Goal: Task Accomplishment & Management: Manage account settings

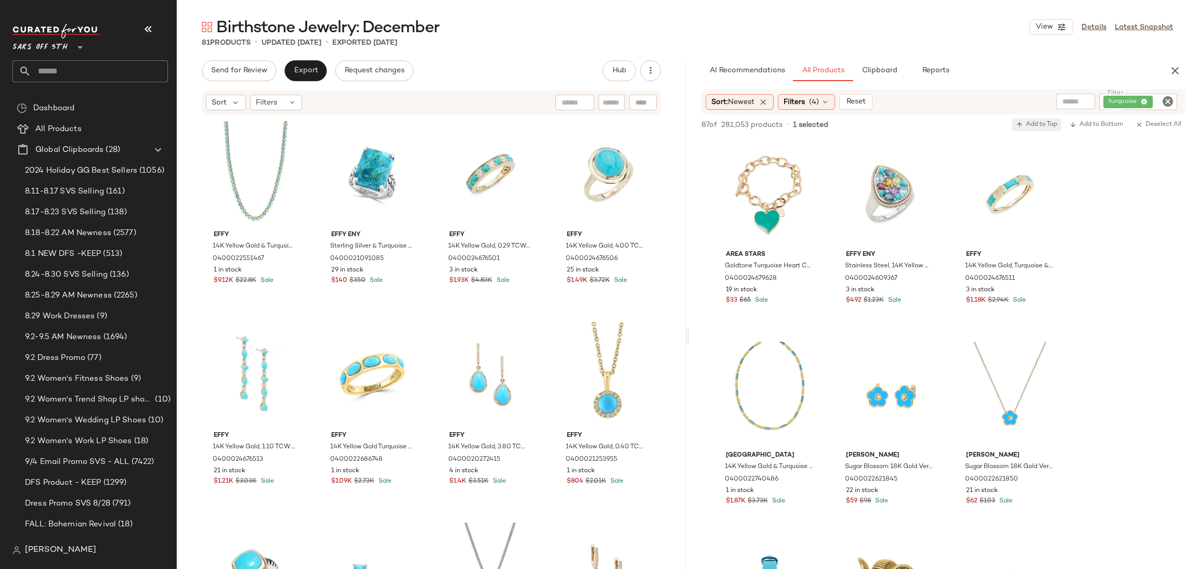
scroll to position [354, 0]
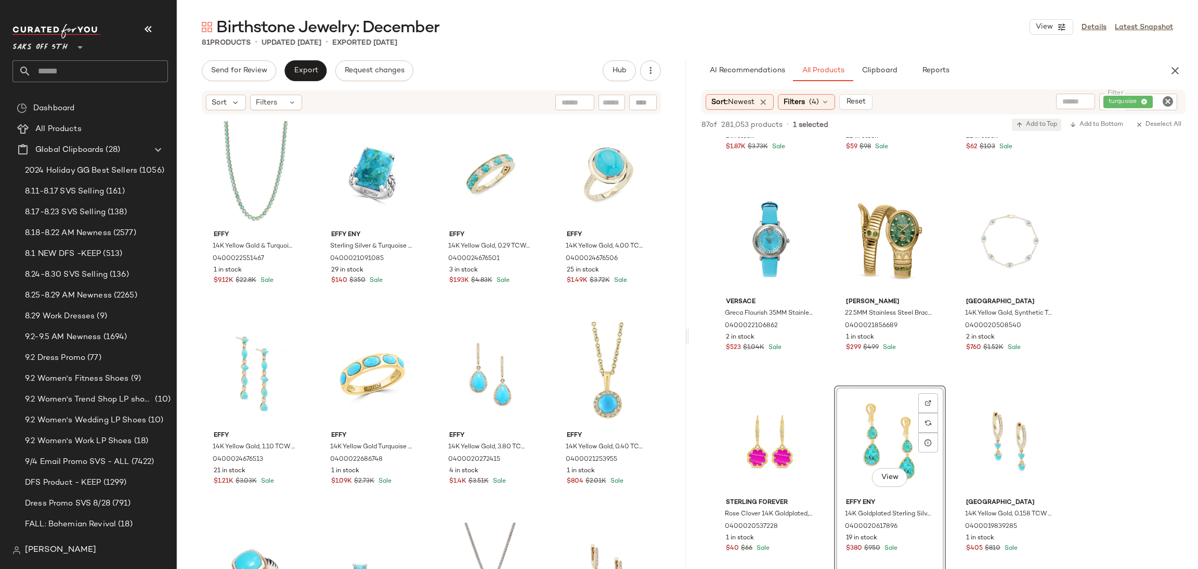
click at [1038, 128] on span "Add to Top" at bounding box center [1036, 124] width 41 height 7
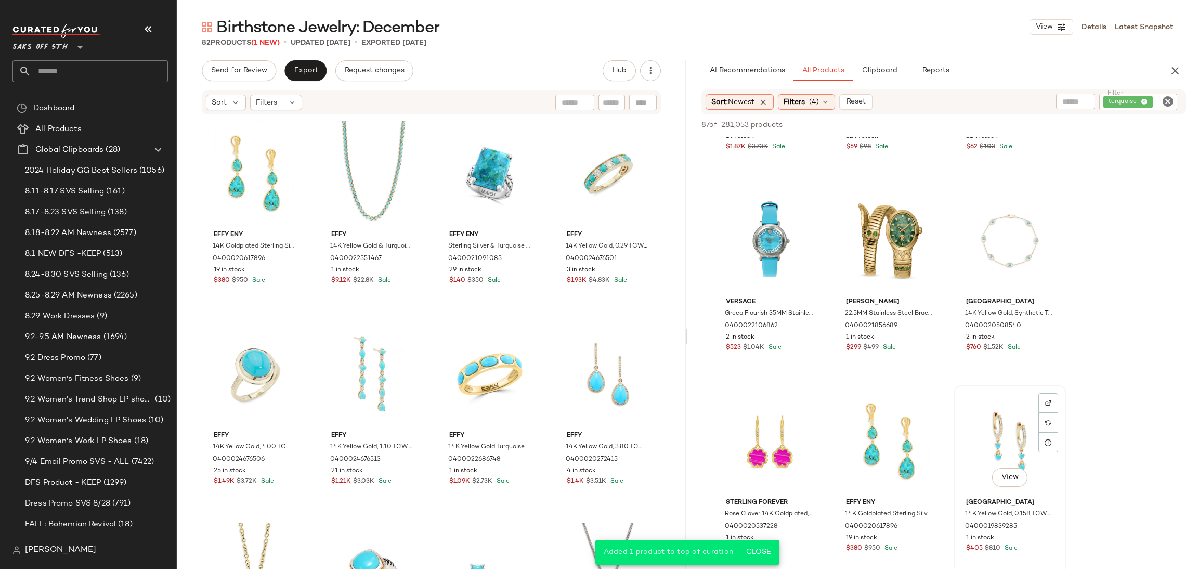
click at [1007, 422] on div "View" at bounding box center [1010, 441] width 105 height 105
click at [1031, 127] on span "Add to Top" at bounding box center [1036, 124] width 41 height 7
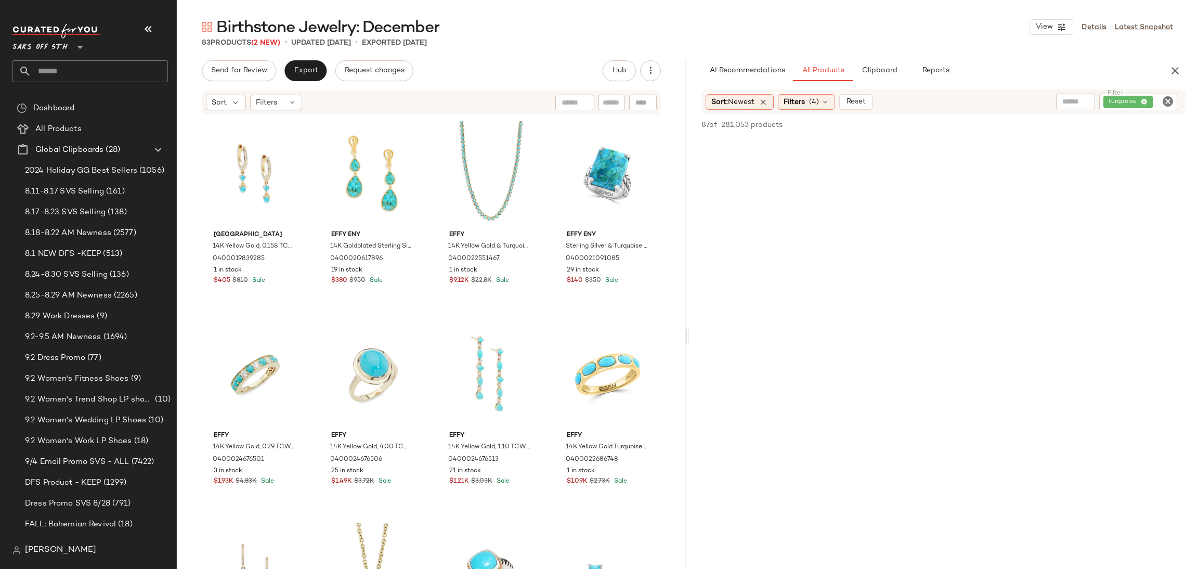
scroll to position [1414, 0]
click at [248, 64] on button "Send for Review" at bounding box center [239, 70] width 74 height 21
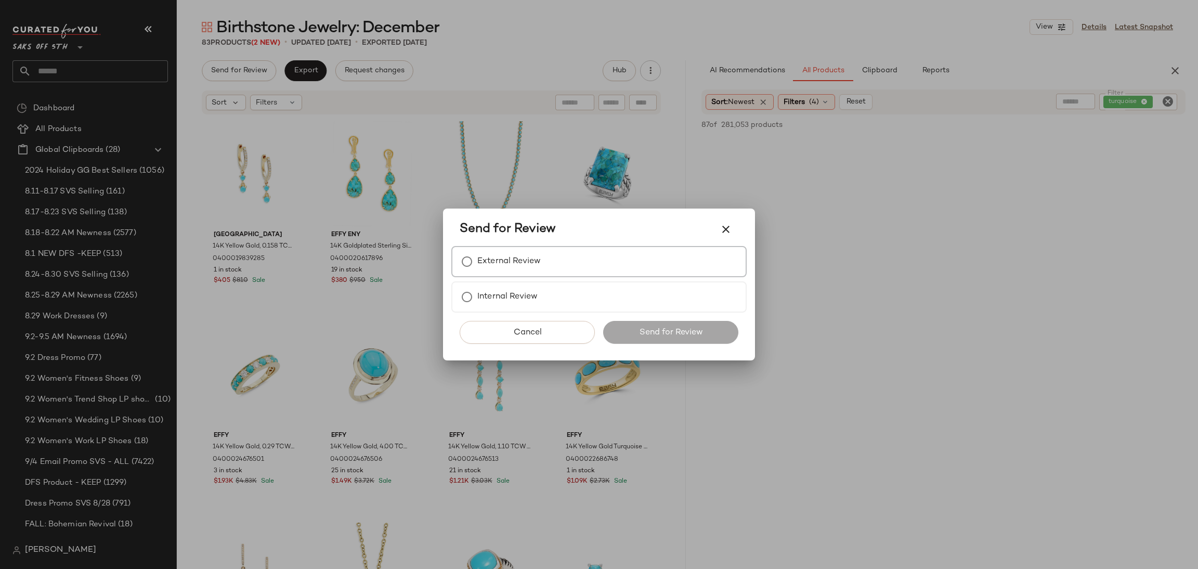
click at [510, 269] on label "External Review" at bounding box center [508, 261] width 63 height 21
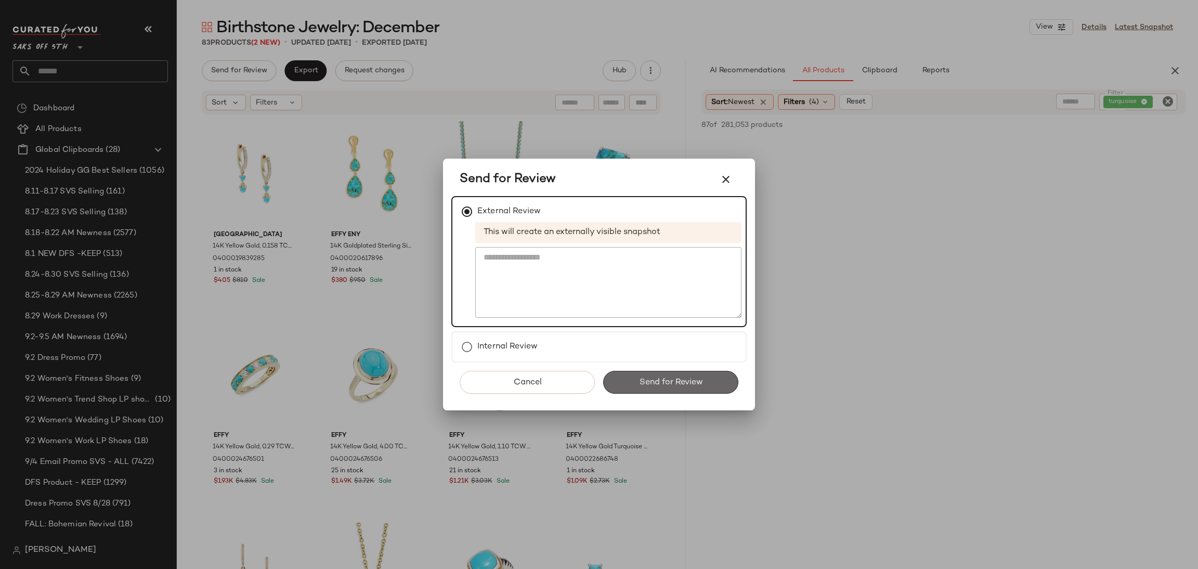
click at [698, 375] on button "Send for Review" at bounding box center [670, 382] width 135 height 23
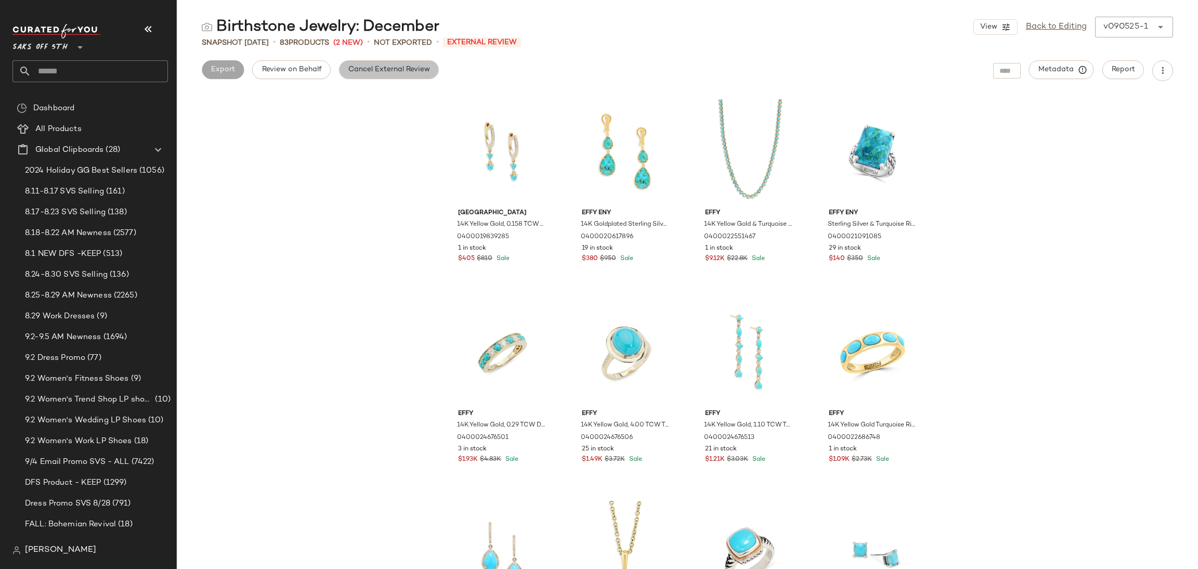
click at [364, 72] on span "Cancel External Review" at bounding box center [389, 70] width 82 height 8
click at [303, 72] on span "Export" at bounding box center [305, 70] width 24 height 8
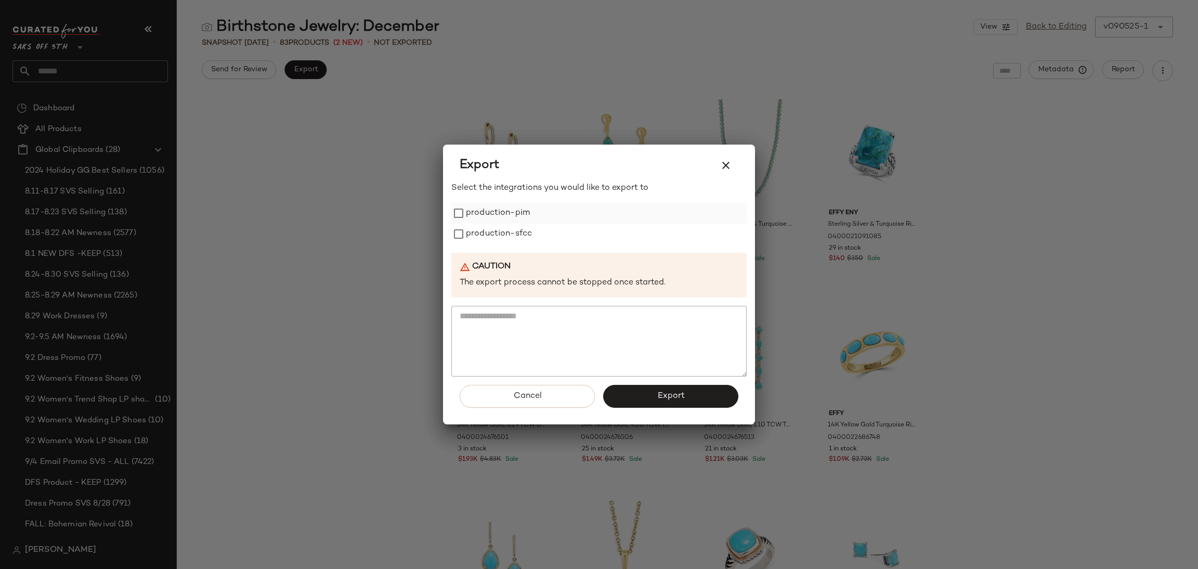
click at [472, 212] on label "production-pim" at bounding box center [498, 213] width 64 height 21
click at [477, 228] on label "production-sfcc" at bounding box center [499, 234] width 66 height 21
click at [647, 394] on button "Export" at bounding box center [670, 396] width 135 height 23
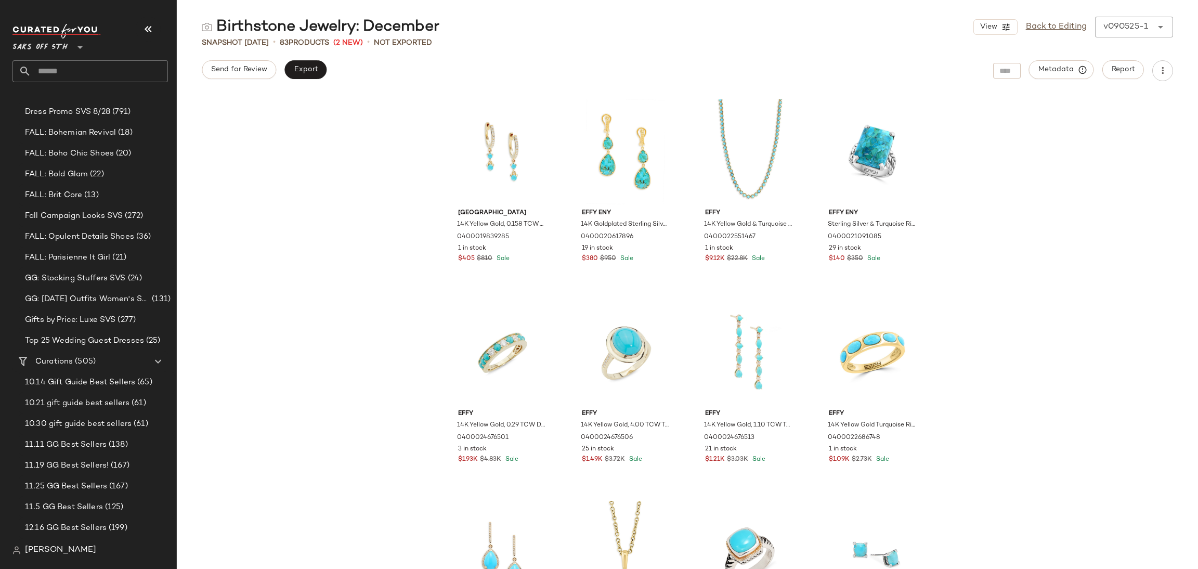
scroll to position [392, 0]
click at [132, 379] on div "Create New Curation" at bounding box center [161, 372] width 101 height 25
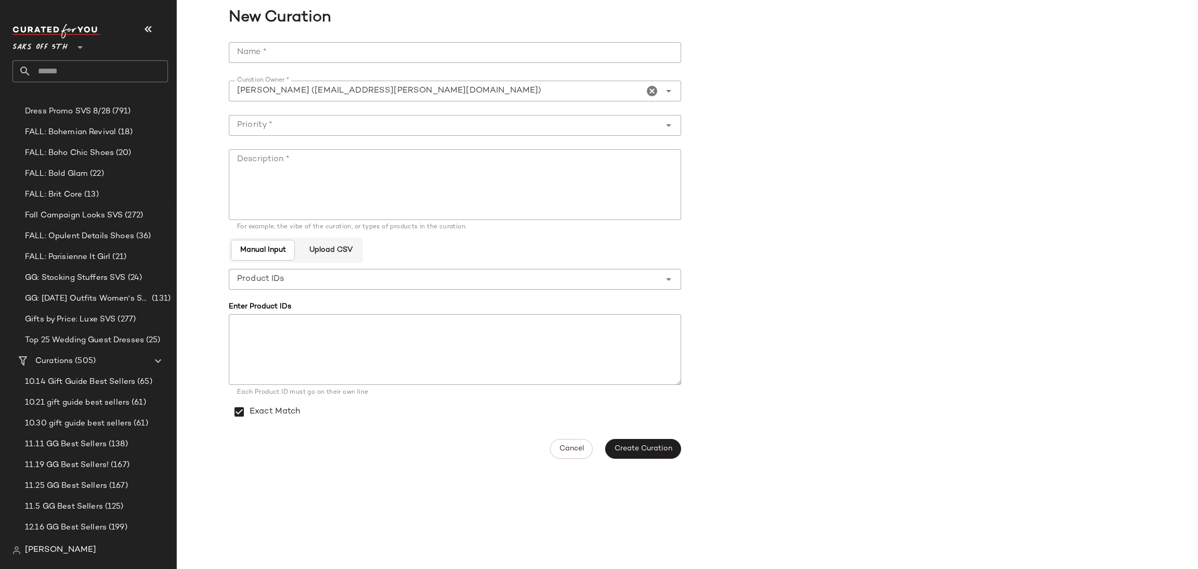
click at [378, 48] on input "Name *" at bounding box center [455, 52] width 452 height 21
type input "**********"
click at [322, 122] on input "Priority *" at bounding box center [445, 125] width 432 height 12
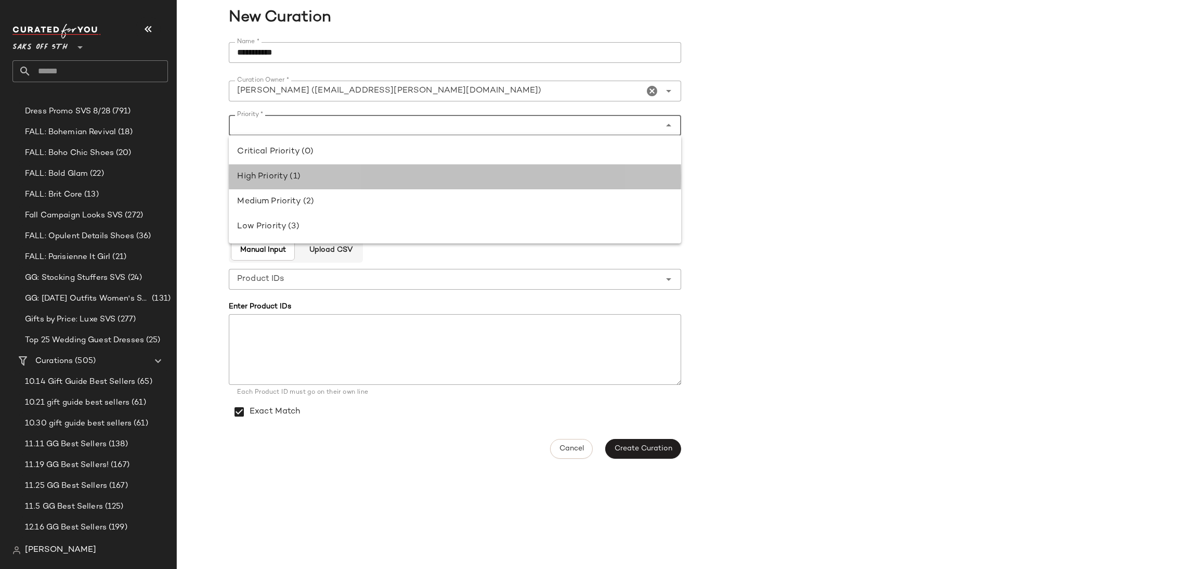
click at [316, 172] on div "High Priority (1)" at bounding box center [455, 177] width 436 height 12
type input "**********"
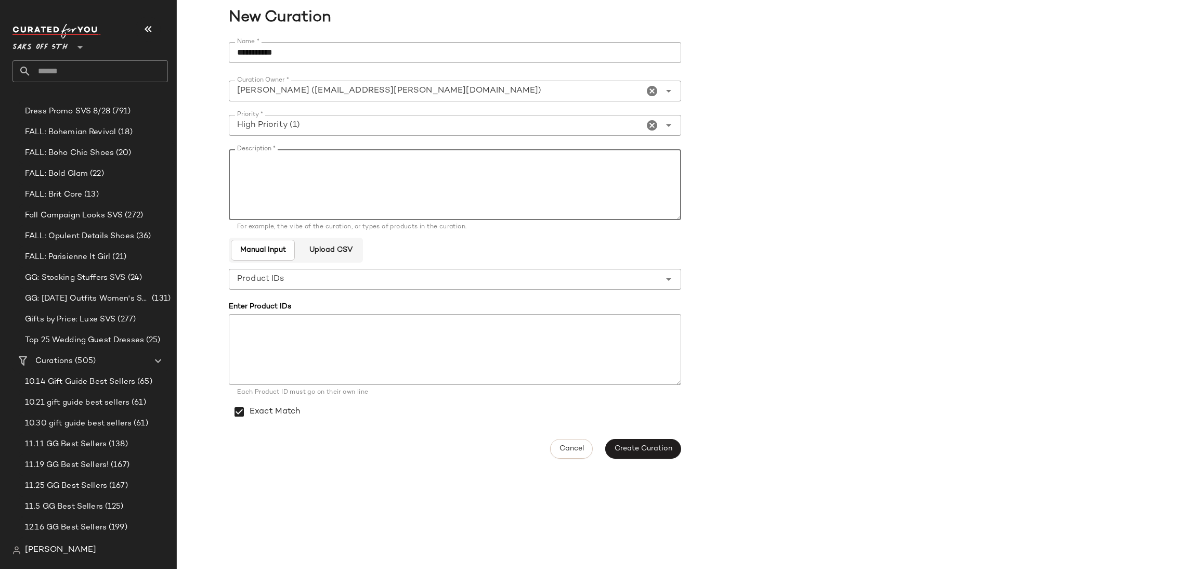
click at [316, 172] on textarea "Description *" at bounding box center [455, 184] width 452 height 71
type textarea "****"
click at [632, 445] on span "Create Curation" at bounding box center [643, 449] width 58 height 8
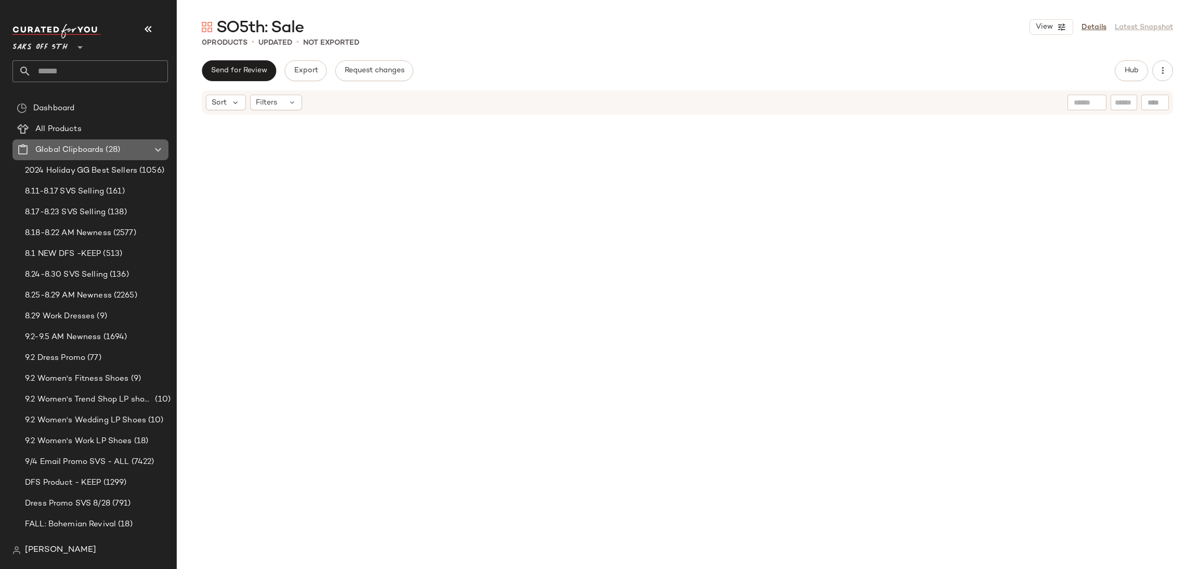
click at [83, 147] on span "Global Clipboards" at bounding box center [69, 150] width 68 height 12
click at [115, 157] on div "Create Global Clipboard" at bounding box center [140, 163] width 98 height 12
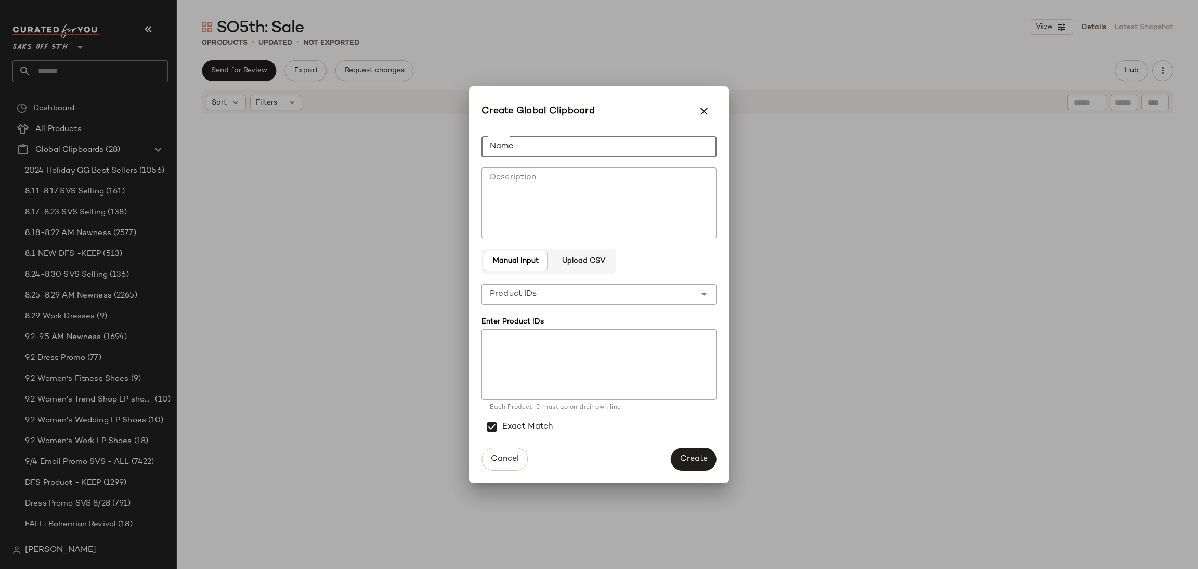
click at [509, 144] on input "Name" at bounding box center [599, 146] width 235 height 21
type input "********"
click at [581, 258] on span "Upload CSV" at bounding box center [583, 261] width 44 height 8
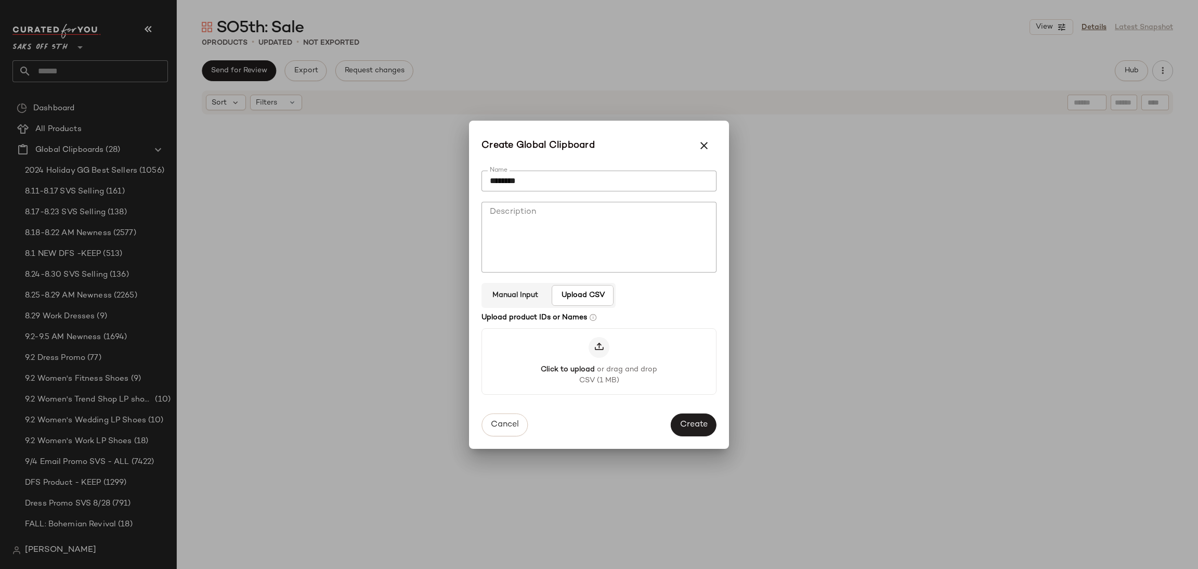
click at [594, 342] on icon at bounding box center [599, 347] width 10 height 10
click at [599, 361] on input "Click to upload or drag and drop CSV (1 MB)" at bounding box center [599, 361] width 1 height 1
click at [690, 419] on button "Create" at bounding box center [694, 425] width 46 height 23
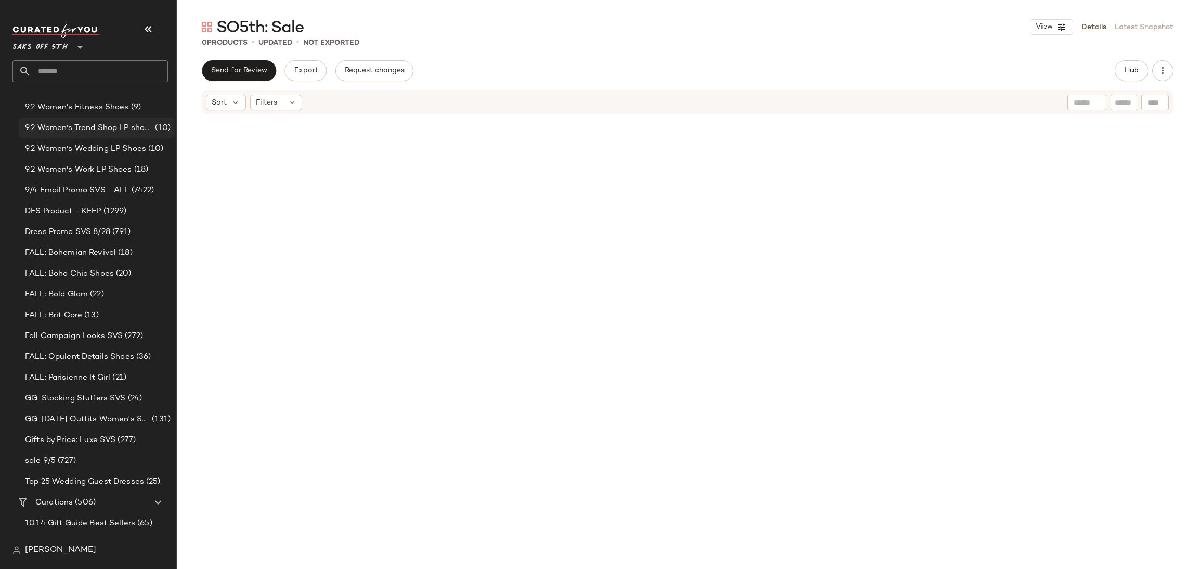
scroll to position [275, 0]
click at [95, 452] on div "sale 9/5 (727)" at bounding box center [96, 457] width 149 height 12
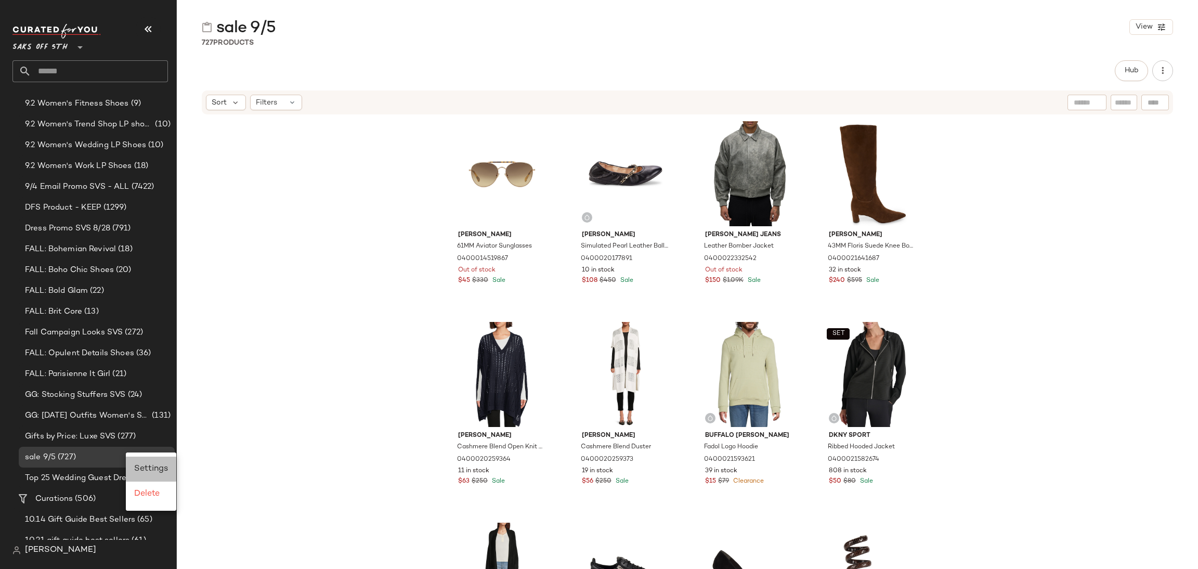
click at [142, 465] on span "Settings" at bounding box center [151, 468] width 34 height 9
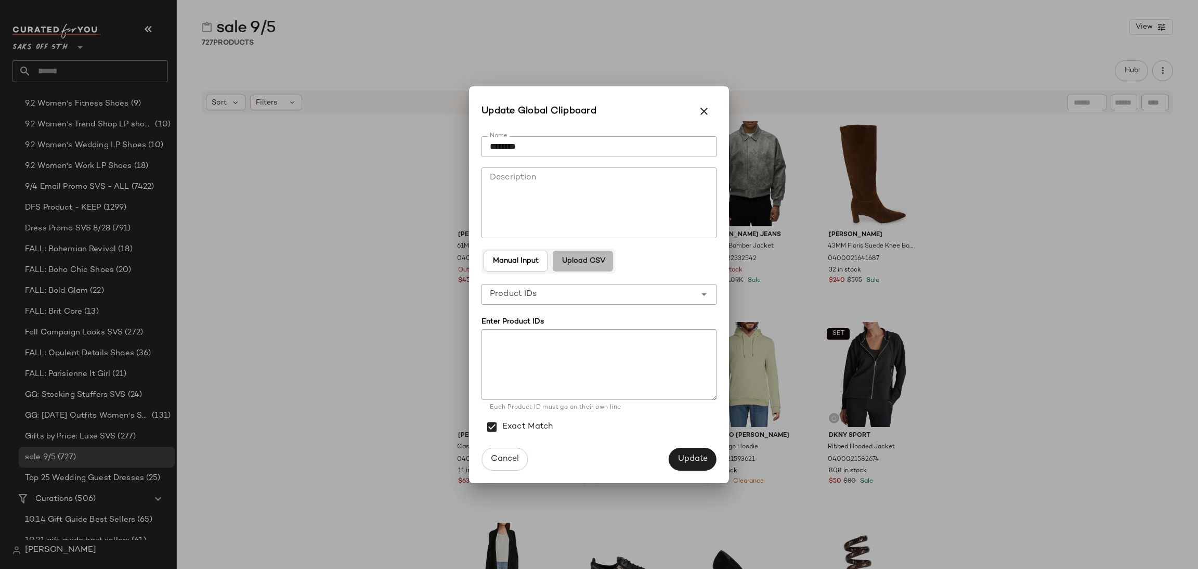
click at [579, 257] on span "Upload CSV" at bounding box center [583, 261] width 44 height 8
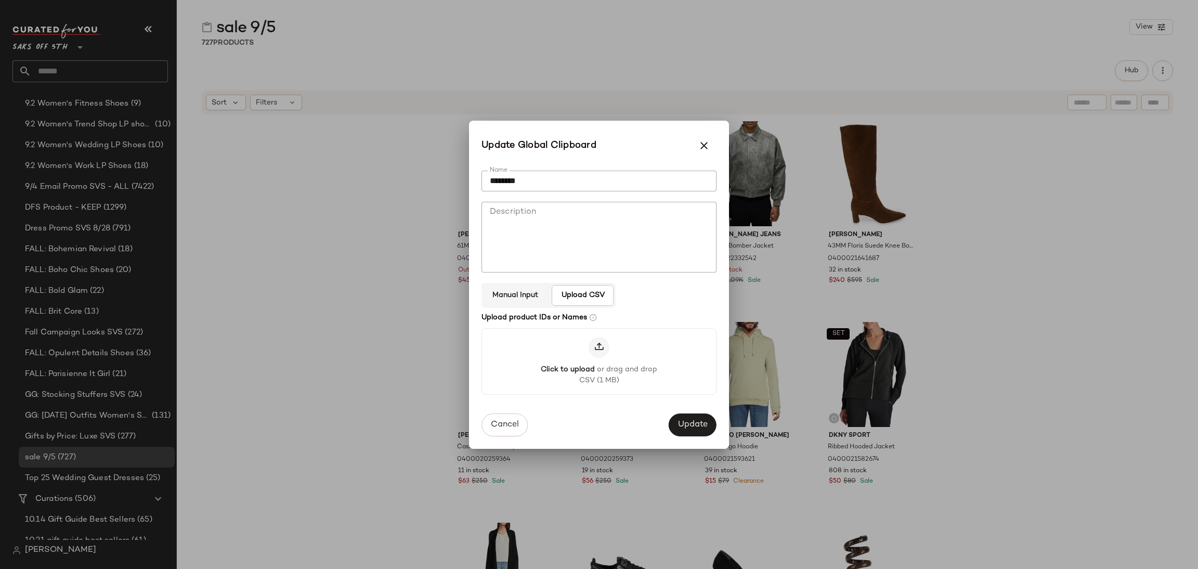
click at [597, 350] on icon at bounding box center [599, 347] width 10 height 10
click at [599, 361] on input "Click to upload or drag and drop CSV (1 MB)" at bounding box center [599, 361] width 1 height 1
click at [687, 421] on span "Update" at bounding box center [693, 426] width 30 height 10
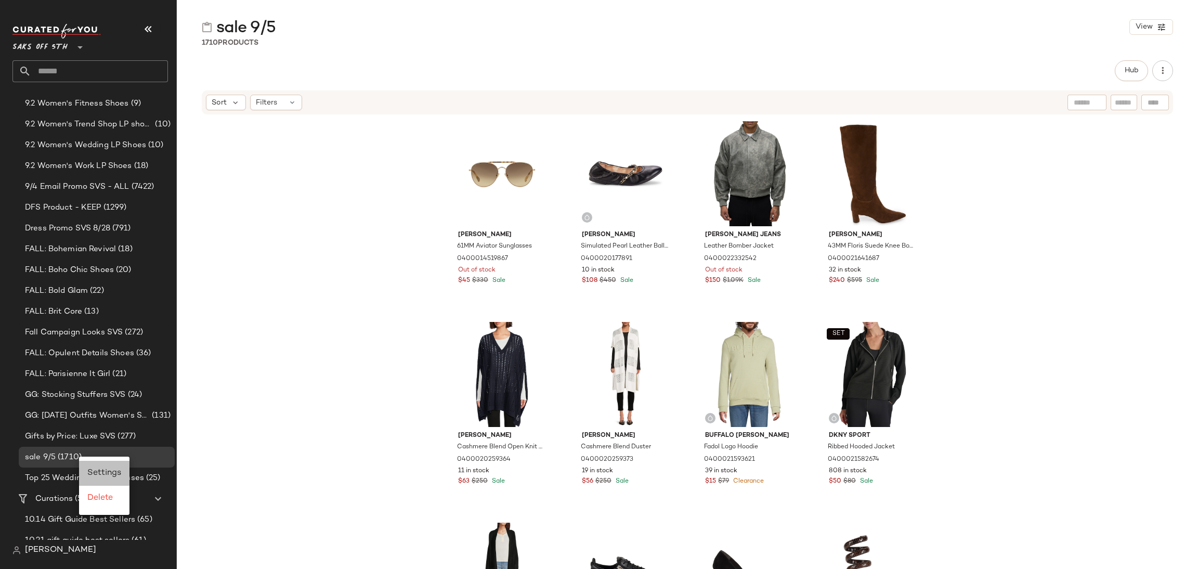
click at [93, 469] on span "Settings" at bounding box center [104, 473] width 34 height 9
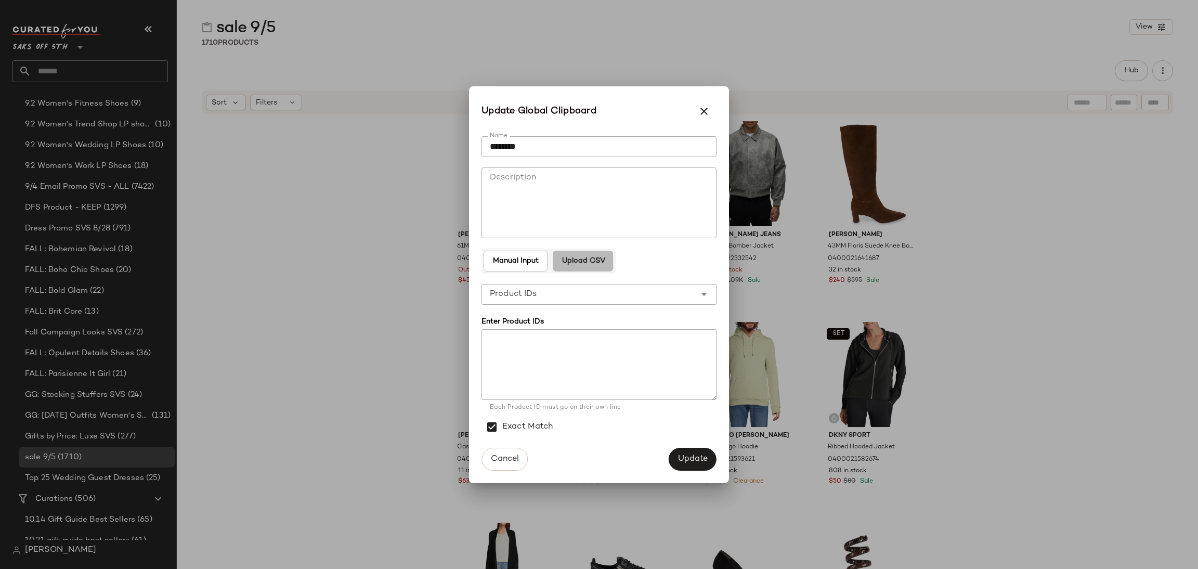
click at [589, 258] on span "Upload CSV" at bounding box center [583, 261] width 44 height 8
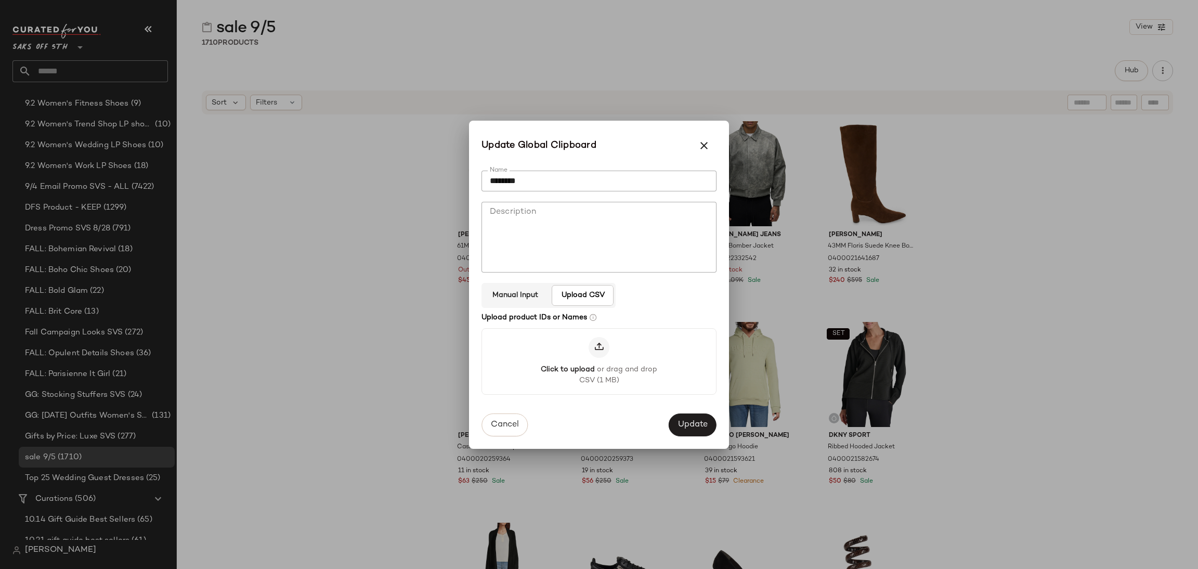
click at [595, 349] on icon at bounding box center [599, 347] width 10 height 10
click at [599, 361] on input "Click to upload or drag and drop CSV (1 MB)" at bounding box center [599, 361] width 1 height 1
click at [684, 428] on span "Update" at bounding box center [693, 426] width 30 height 10
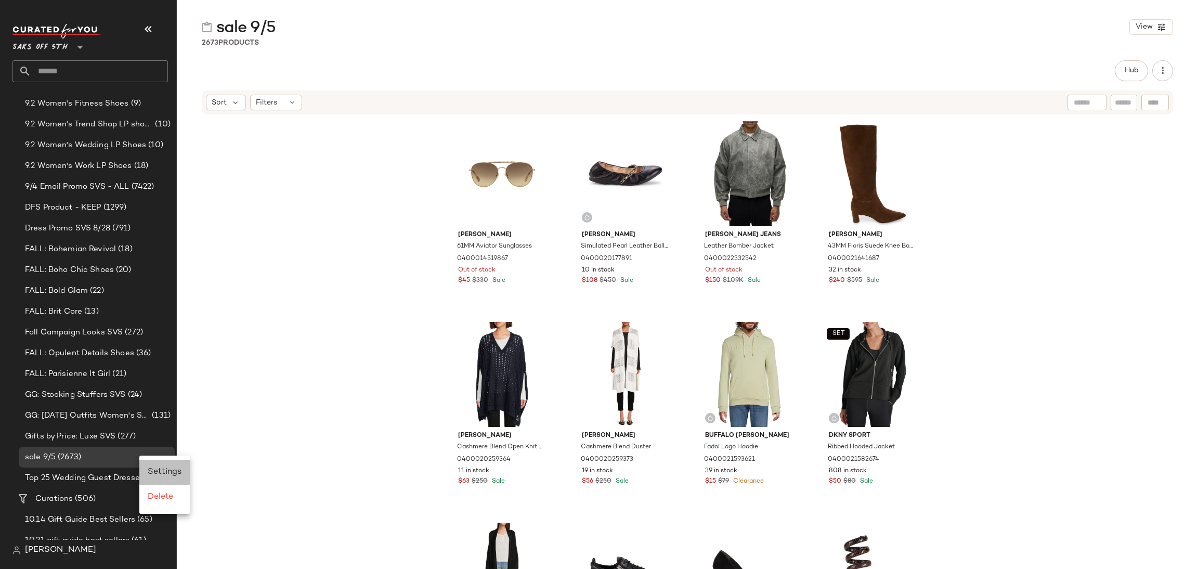
click at [152, 464] on div "Settings" at bounding box center [164, 472] width 50 height 25
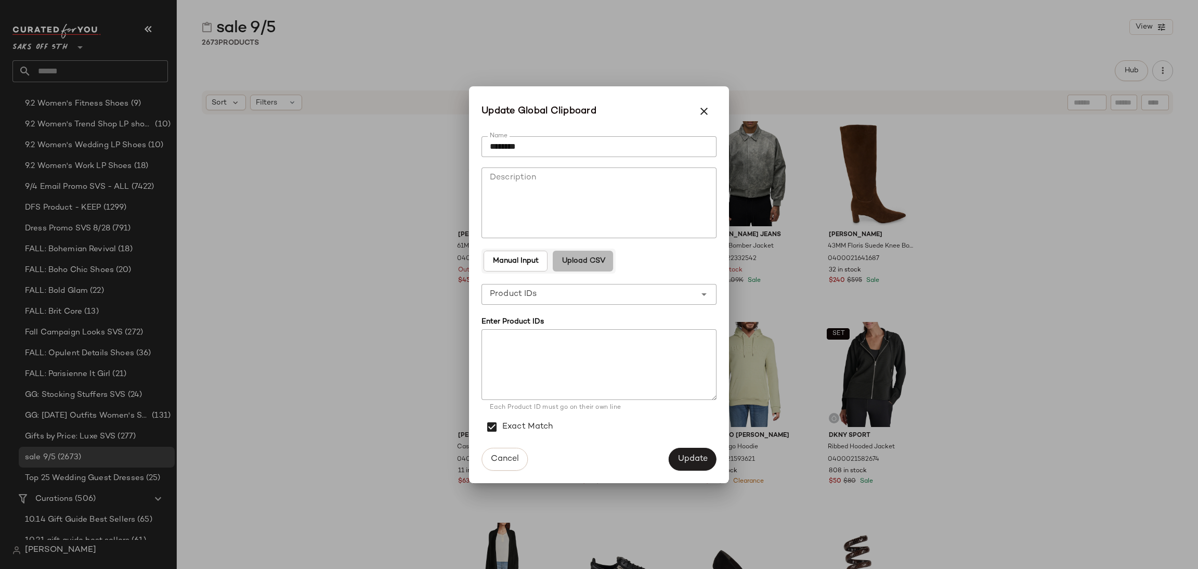
click at [586, 251] on button "Upload CSV" at bounding box center [583, 261] width 60 height 21
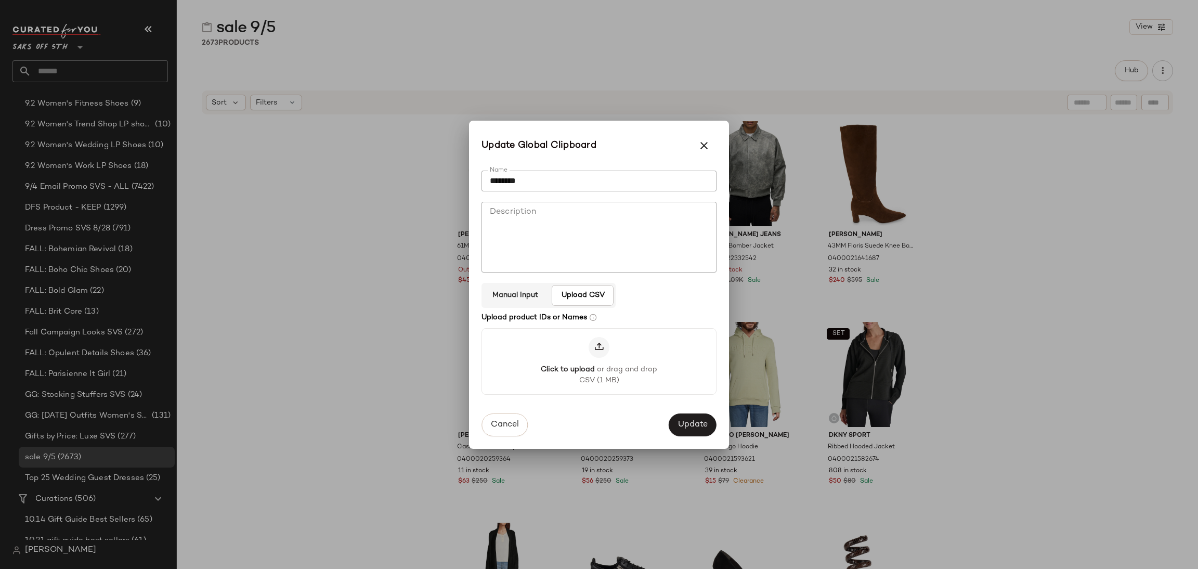
click at [603, 342] on icon at bounding box center [599, 347] width 10 height 10
click at [600, 361] on input "Click to upload or drag and drop CSV (1 MB)" at bounding box center [599, 361] width 1 height 1
click at [696, 419] on button "Update" at bounding box center [693, 425] width 48 height 23
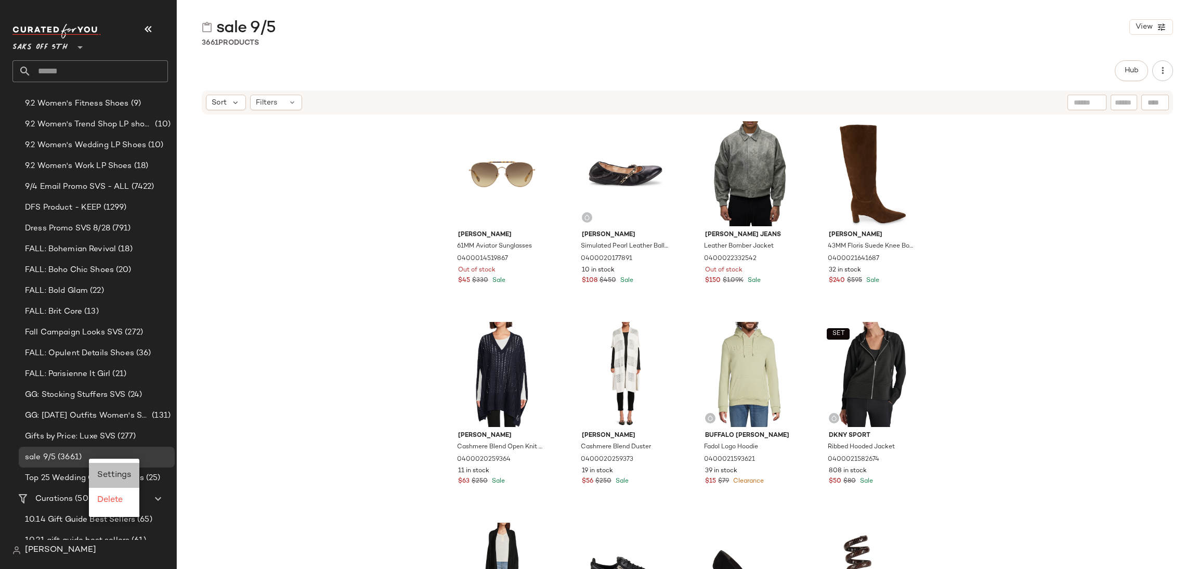
click at [106, 476] on span "Settings" at bounding box center [114, 475] width 34 height 9
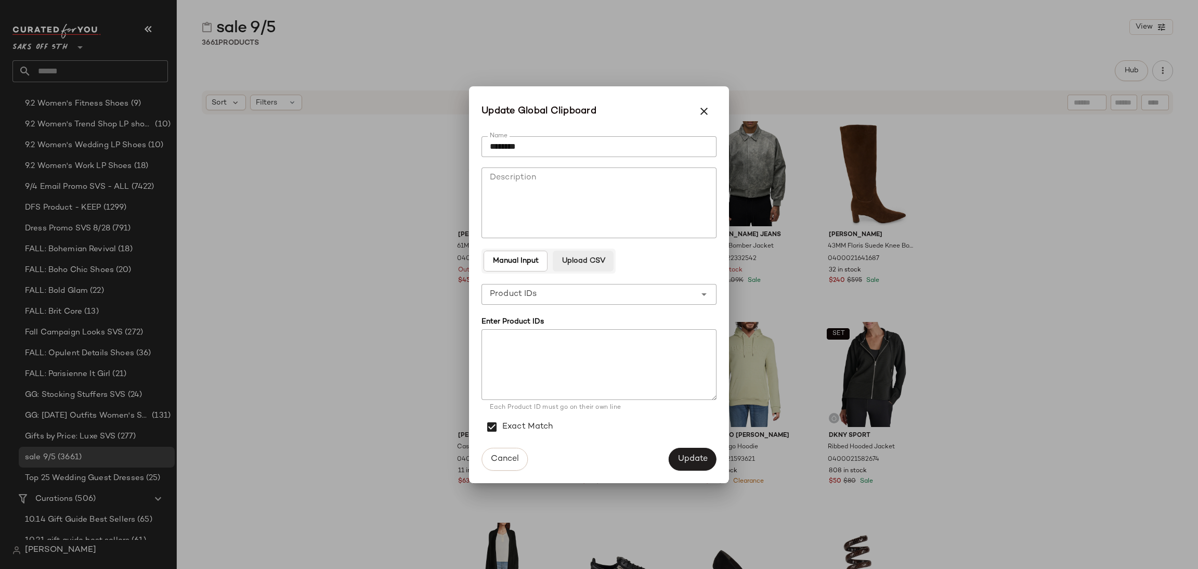
click at [594, 255] on button "Upload CSV" at bounding box center [583, 261] width 60 height 21
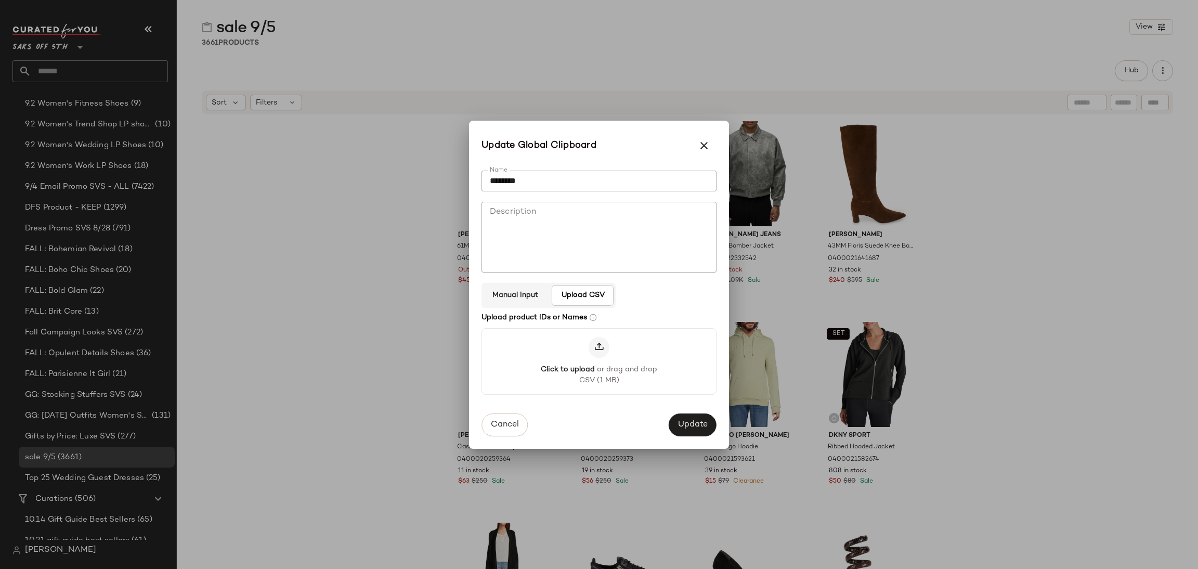
click at [597, 351] on icon at bounding box center [599, 347] width 10 height 10
click at [599, 361] on input "Click to upload or drag and drop CSV (1 MB)" at bounding box center [599, 361] width 1 height 1
click at [697, 423] on span "Update" at bounding box center [693, 426] width 30 height 10
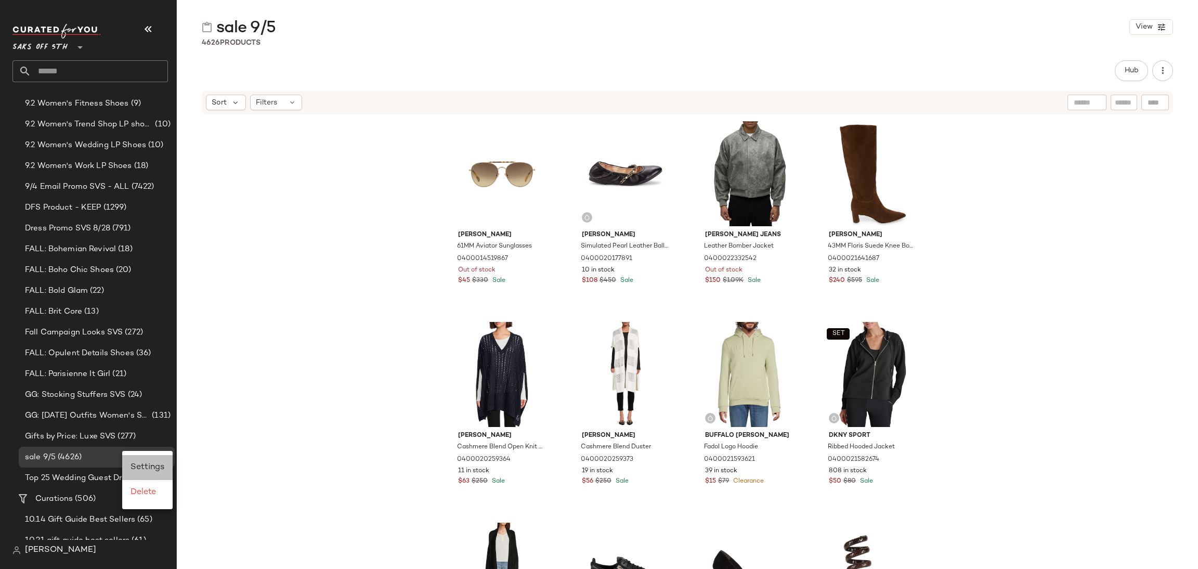
click at [136, 465] on span "Settings" at bounding box center [148, 467] width 34 height 9
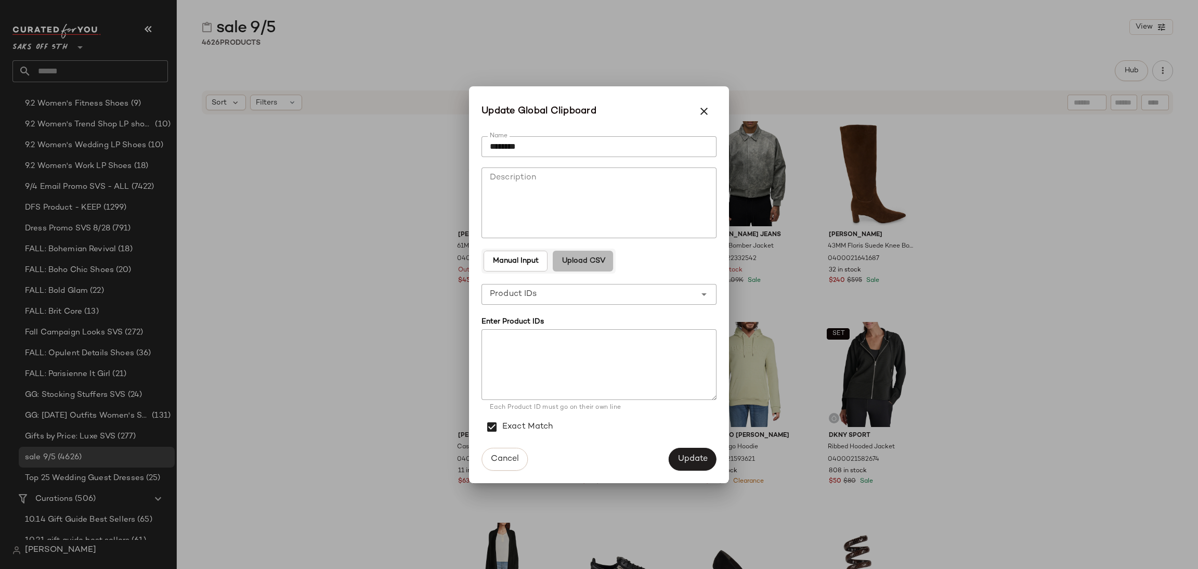
click at [576, 258] on span "Upload CSV" at bounding box center [583, 261] width 44 height 8
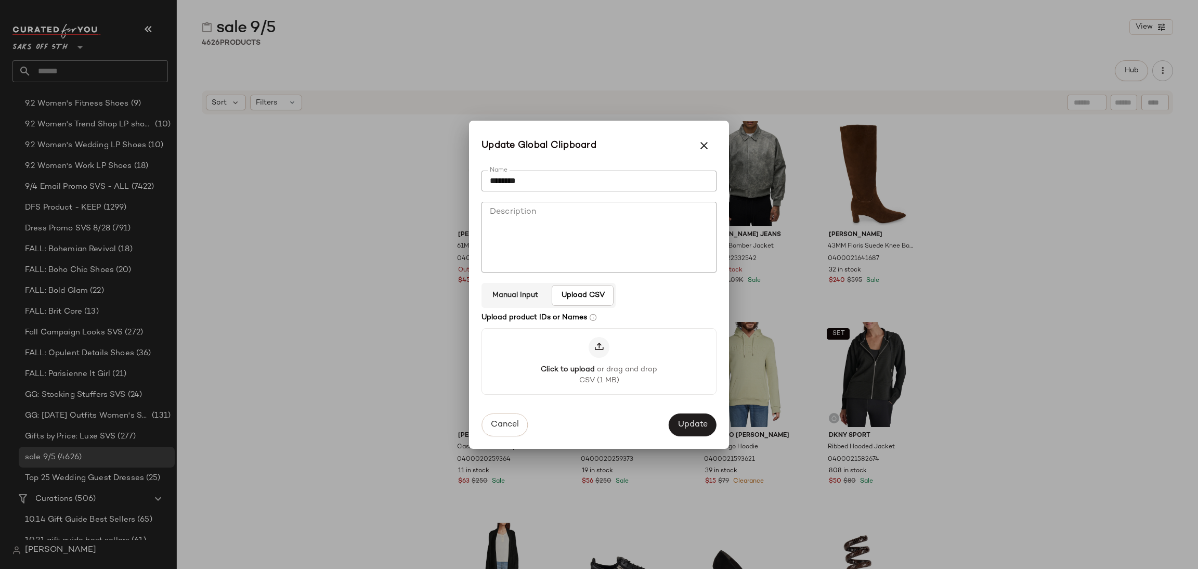
click at [599, 349] on icon at bounding box center [599, 347] width 10 height 10
click at [599, 361] on input "Click to upload or drag and drop CSV (1 MB)" at bounding box center [599, 361] width 1 height 1
click at [684, 424] on span "Update" at bounding box center [693, 426] width 30 height 10
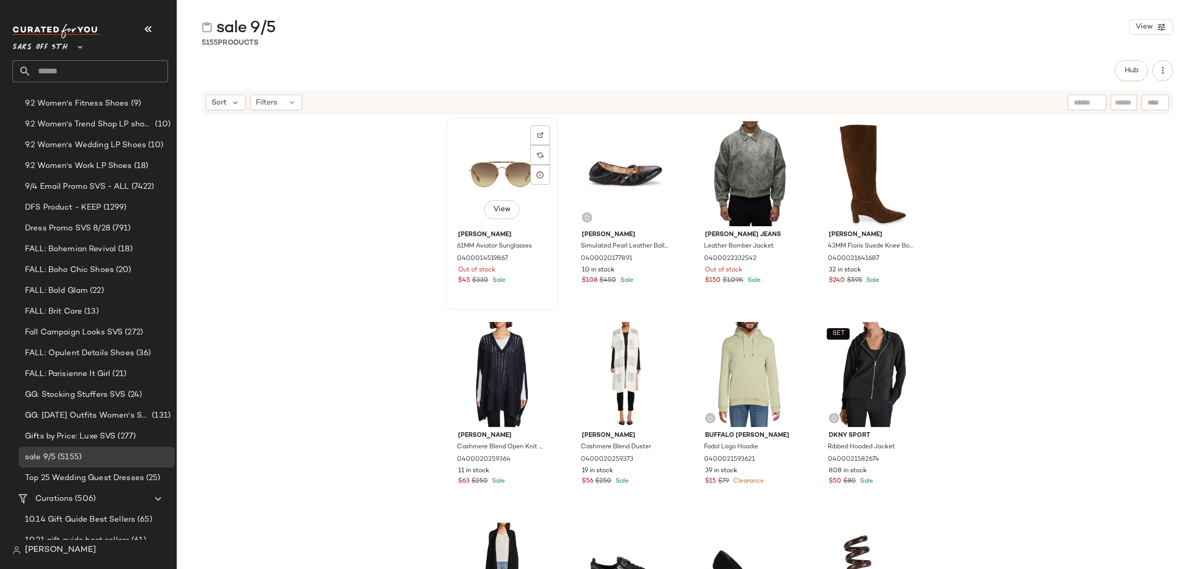
click at [498, 184] on div "View" at bounding box center [502, 173] width 105 height 105
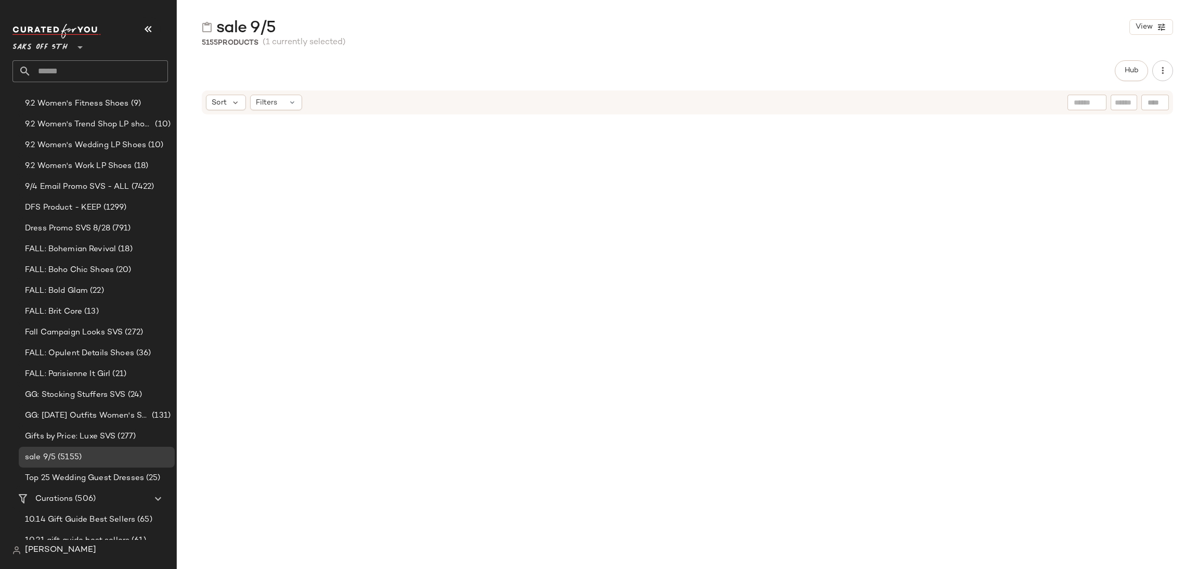
scroll to position [258262, 0]
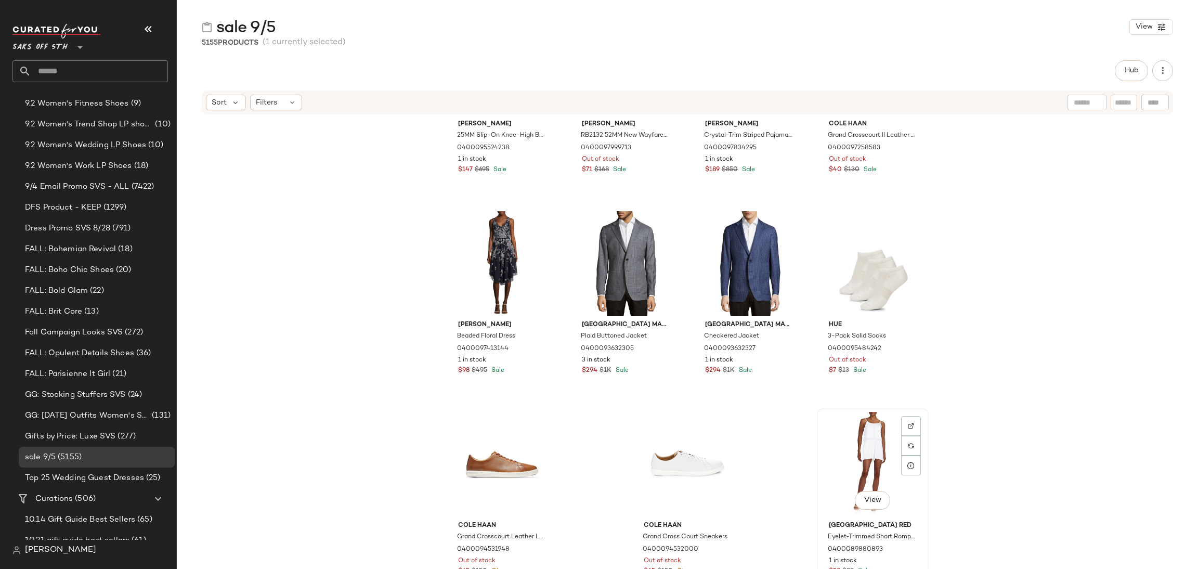
click at [856, 457] on div "View" at bounding box center [873, 464] width 105 height 105
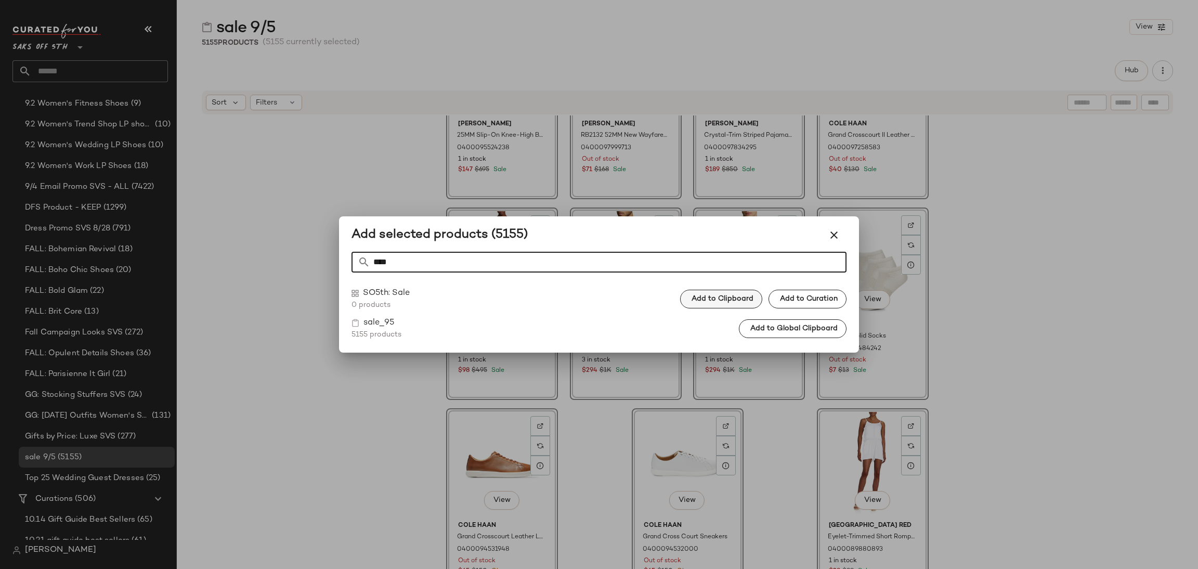
type input "****"
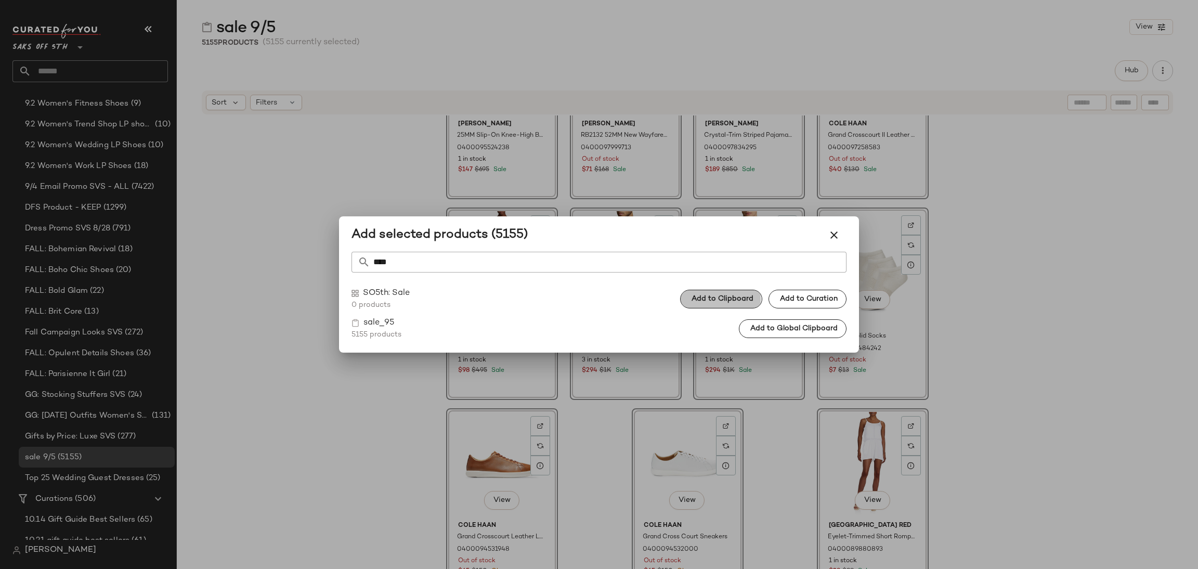
click at [710, 293] on button "Add to Clipboard" at bounding box center [721, 299] width 82 height 19
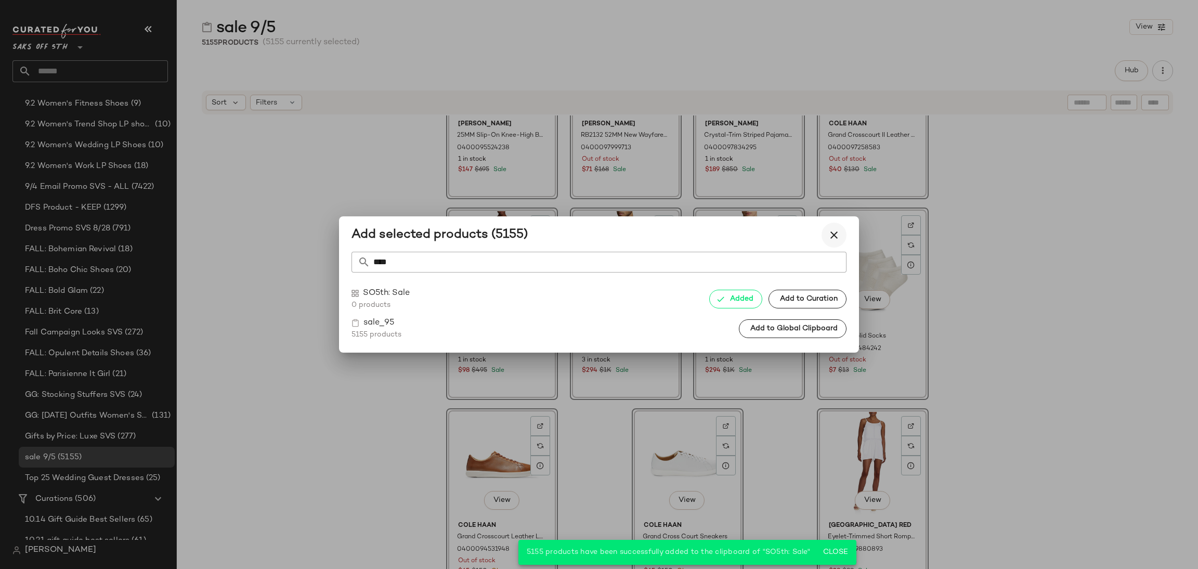
click at [838, 232] on icon "button" at bounding box center [834, 235] width 12 height 12
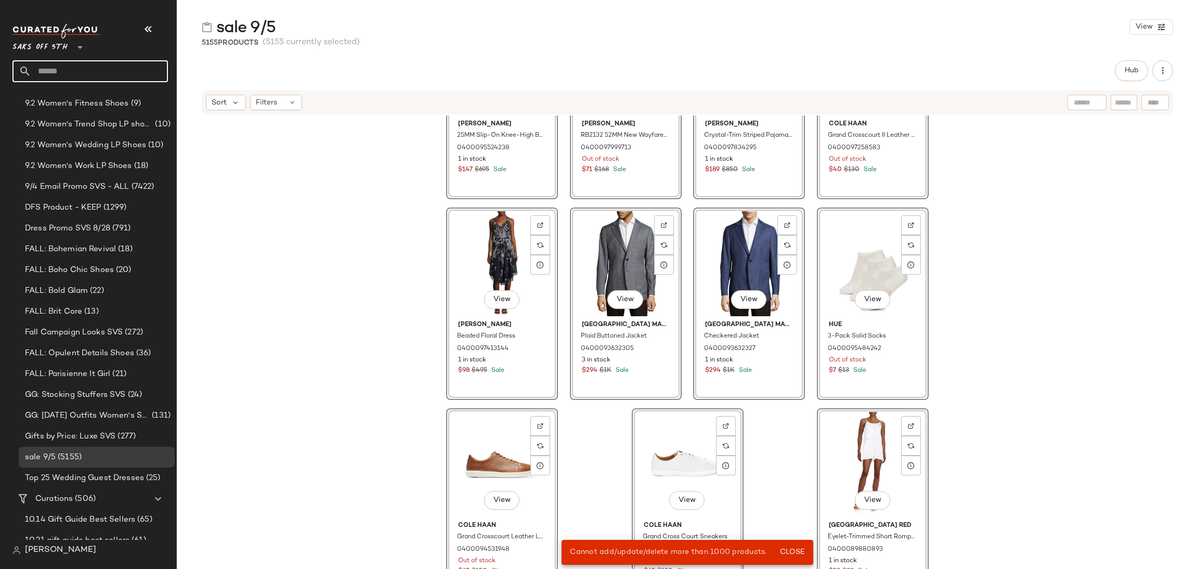
click at [84, 70] on input "text" at bounding box center [99, 71] width 137 height 22
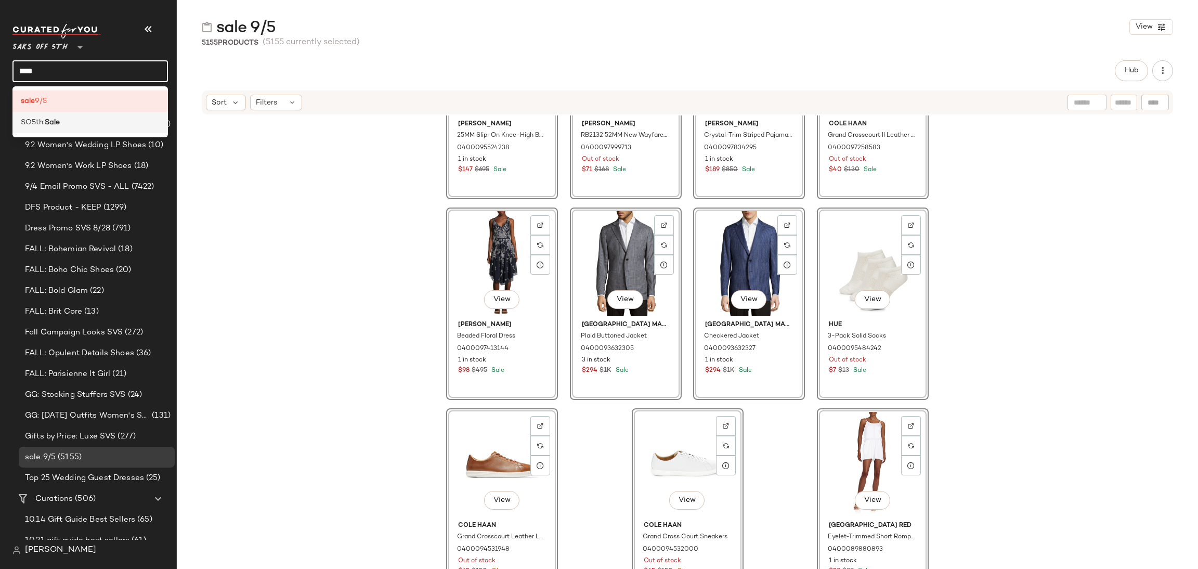
type input "****"
click at [67, 123] on div "SO5th: Sale" at bounding box center [90, 122] width 139 height 11
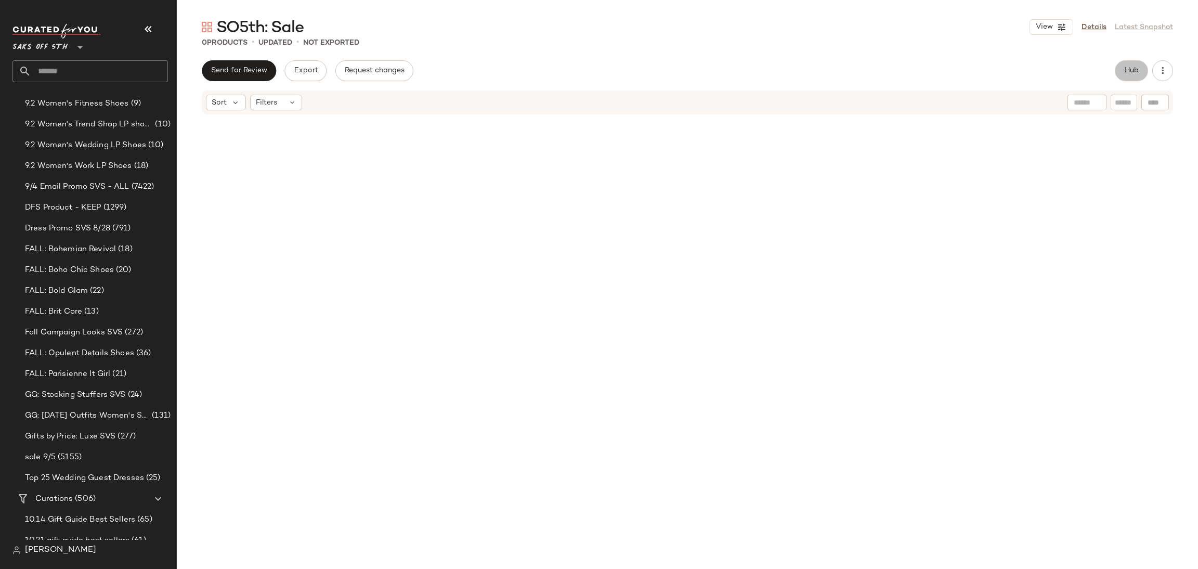
click at [1135, 74] on span "Hub" at bounding box center [1131, 71] width 15 height 8
click at [890, 71] on span "Clipboard" at bounding box center [879, 71] width 36 height 8
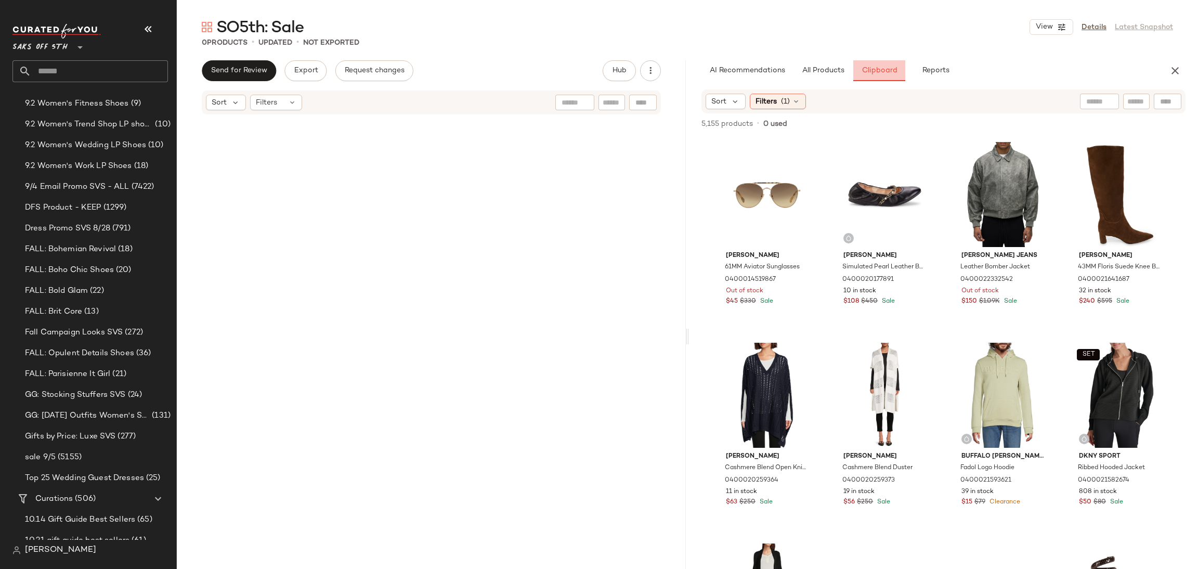
click at [890, 71] on span "Clipboard" at bounding box center [879, 71] width 36 height 8
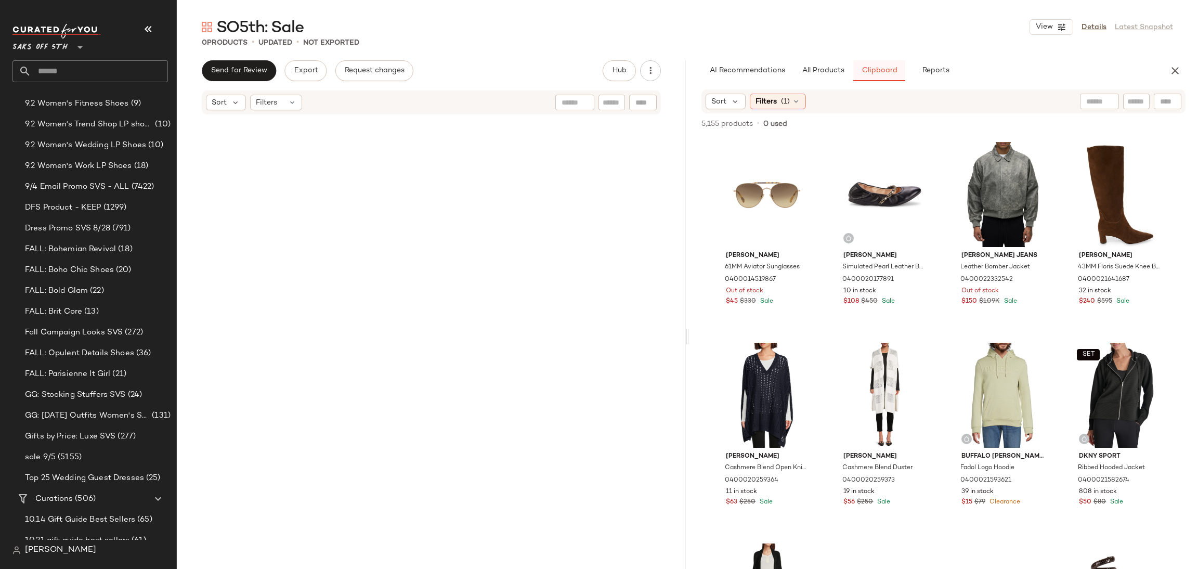
click at [890, 71] on span "Clipboard" at bounding box center [879, 71] width 36 height 8
click at [64, 75] on input "text" at bounding box center [99, 71] width 137 height 22
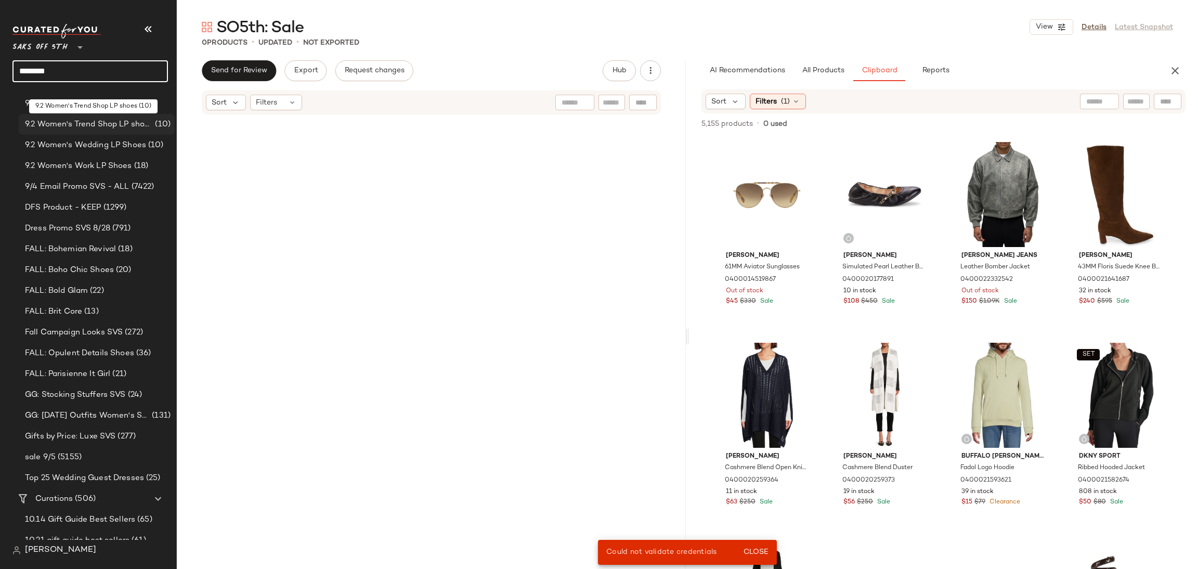
type input "*******"
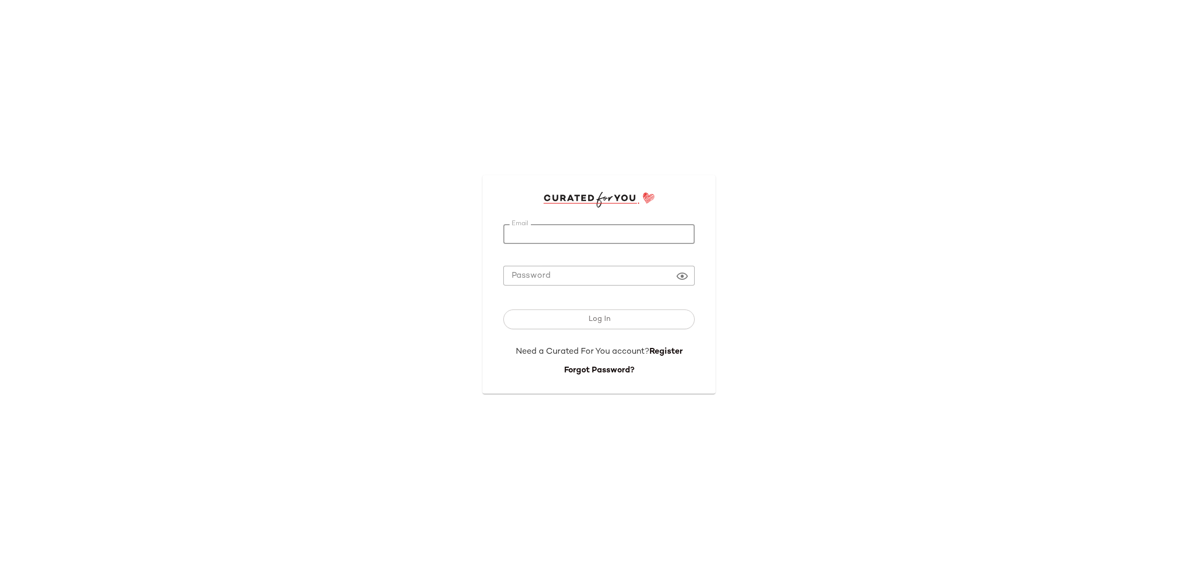
click at [517, 225] on input "Email" at bounding box center [598, 234] width 191 height 20
type input "**********"
click at [615, 322] on button "Log In" at bounding box center [598, 319] width 191 height 20
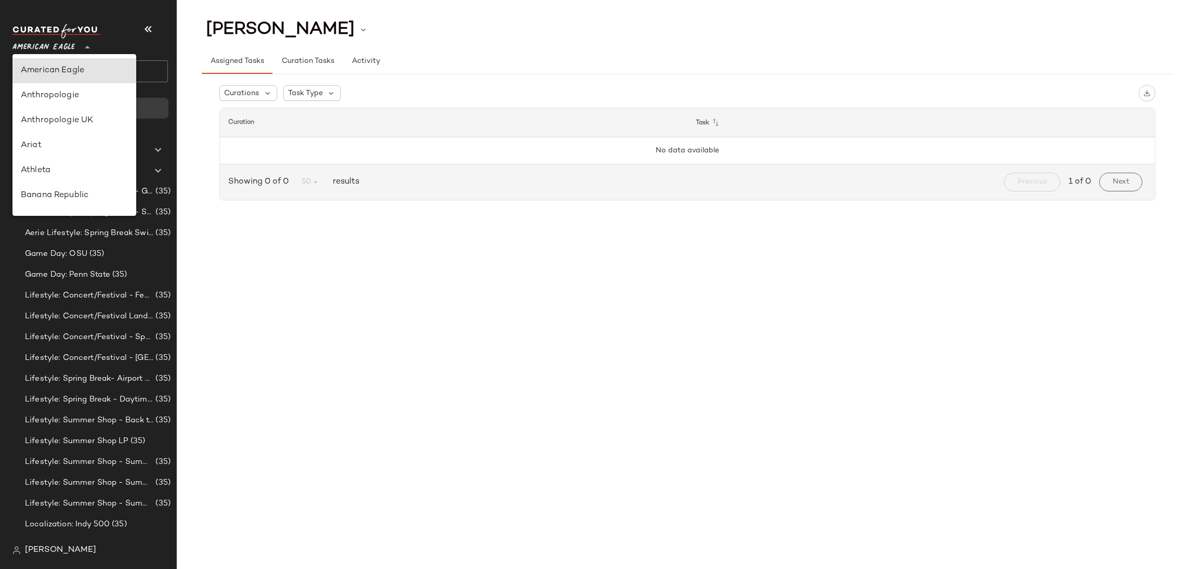
click at [74, 53] on span "American Eagle" at bounding box center [43, 44] width 62 height 19
click at [80, 82] on div "Saks OFF 5TH" at bounding box center [74, 77] width 107 height 12
type input "**"
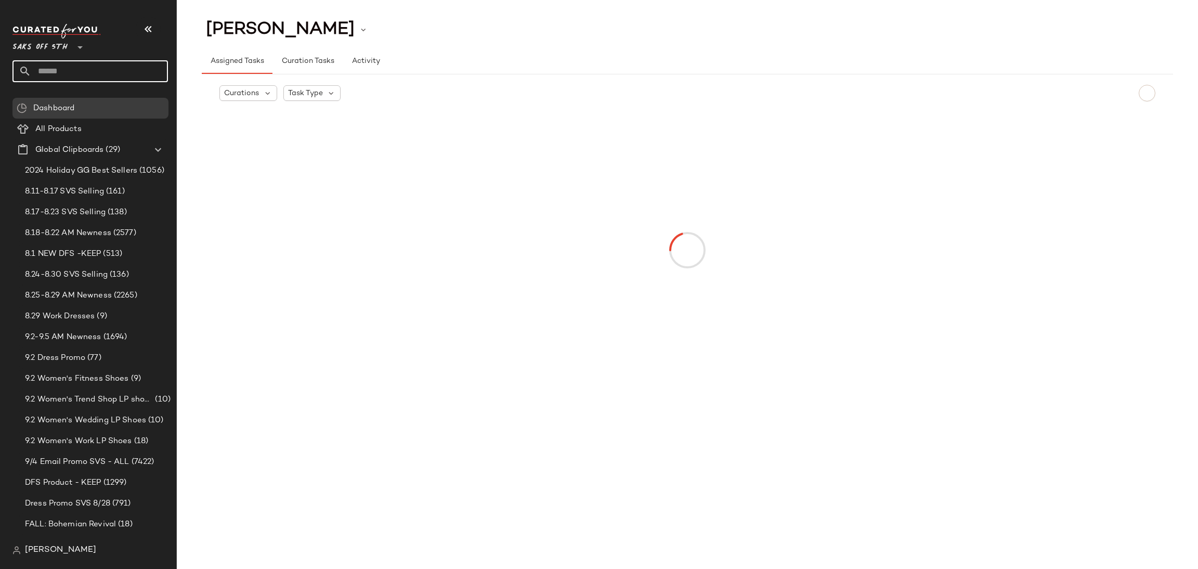
click at [93, 75] on input "text" at bounding box center [99, 71] width 137 height 22
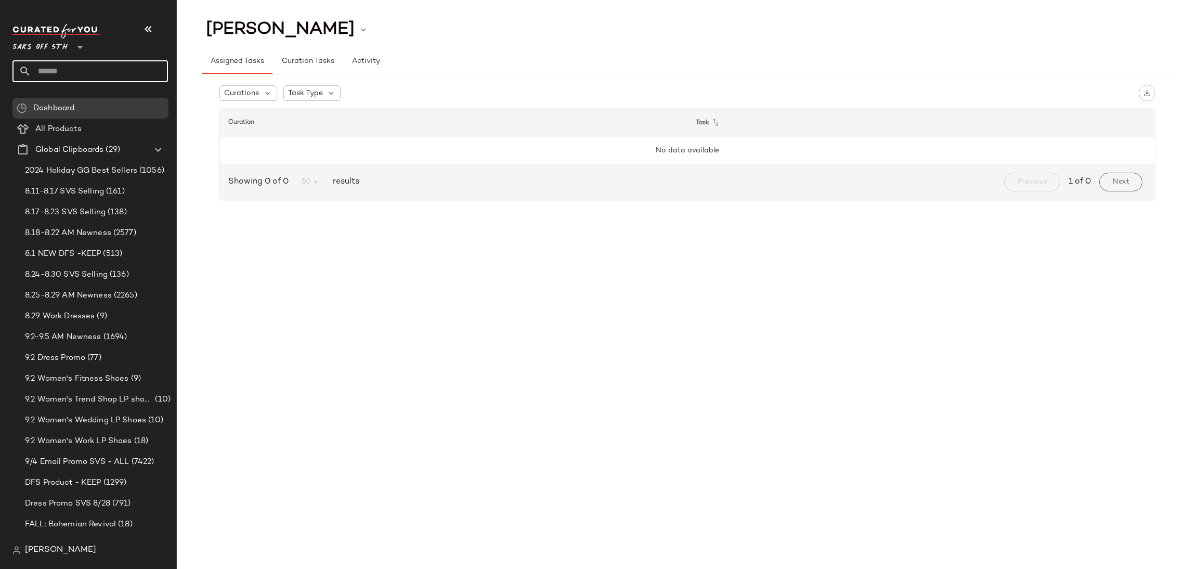
type input "*********"
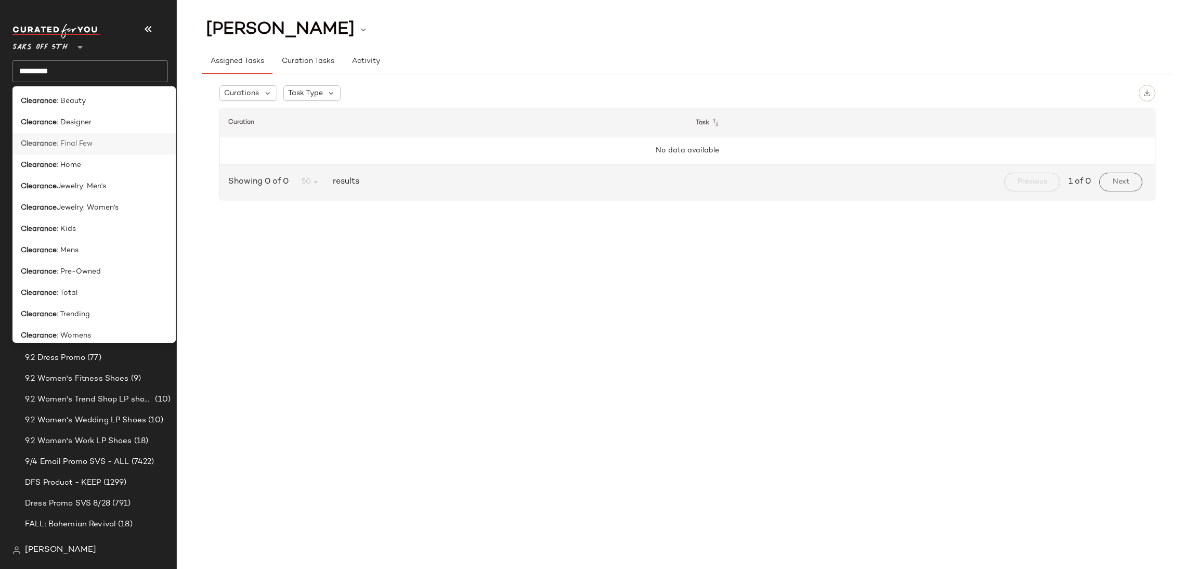
click at [99, 146] on div "Clearance : Final Few" at bounding box center [94, 143] width 147 height 11
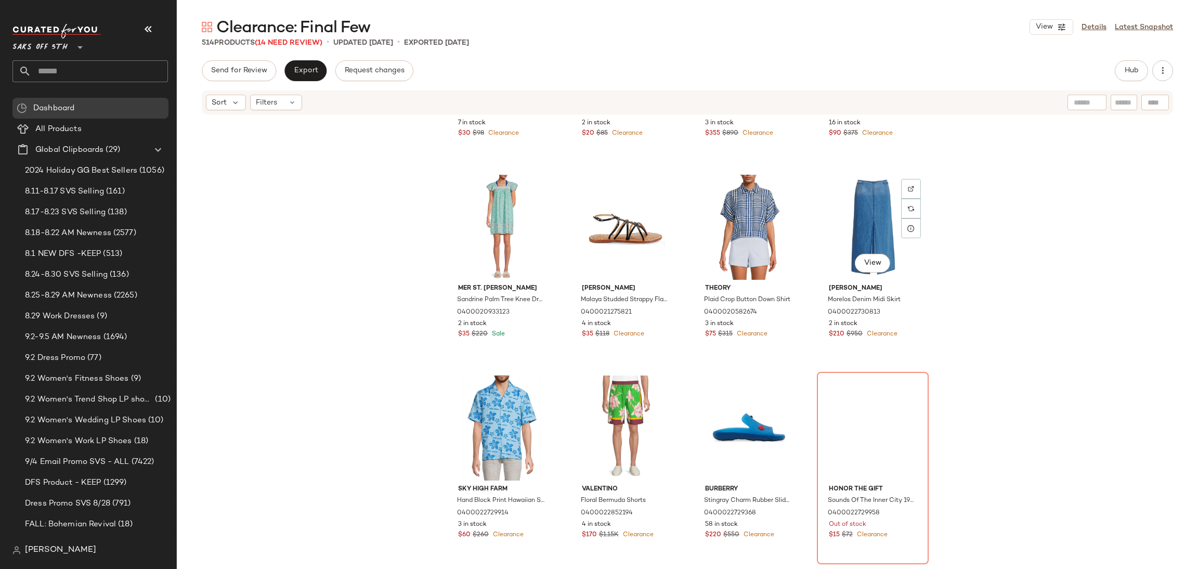
scroll to position [1774, 0]
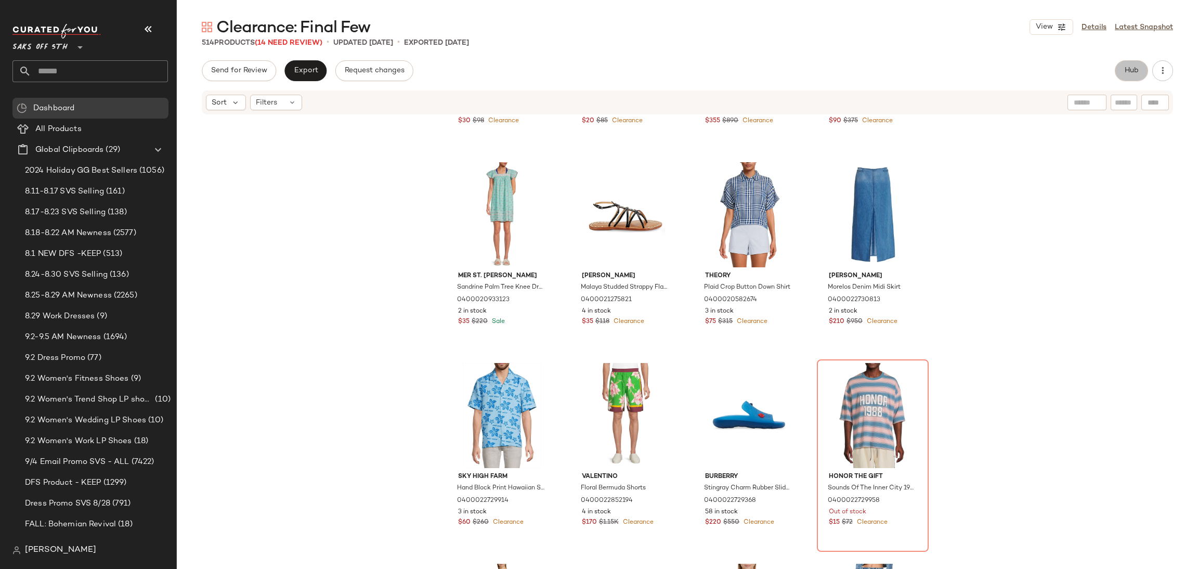
click at [1132, 71] on span "Hub" at bounding box center [1131, 71] width 15 height 8
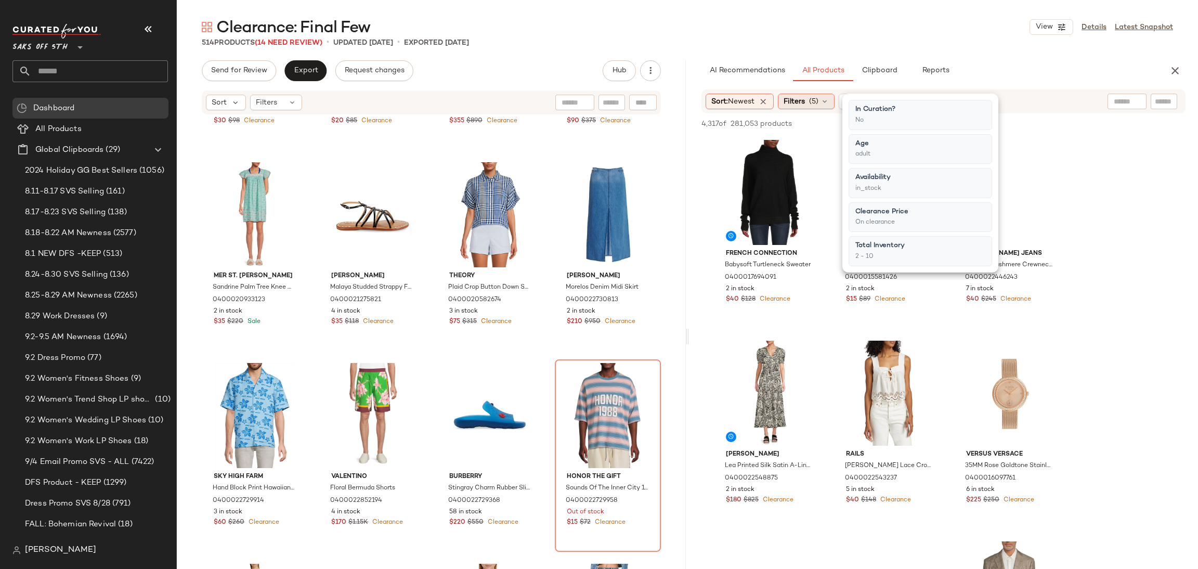
click at [801, 98] on span "Filters" at bounding box center [794, 101] width 21 height 11
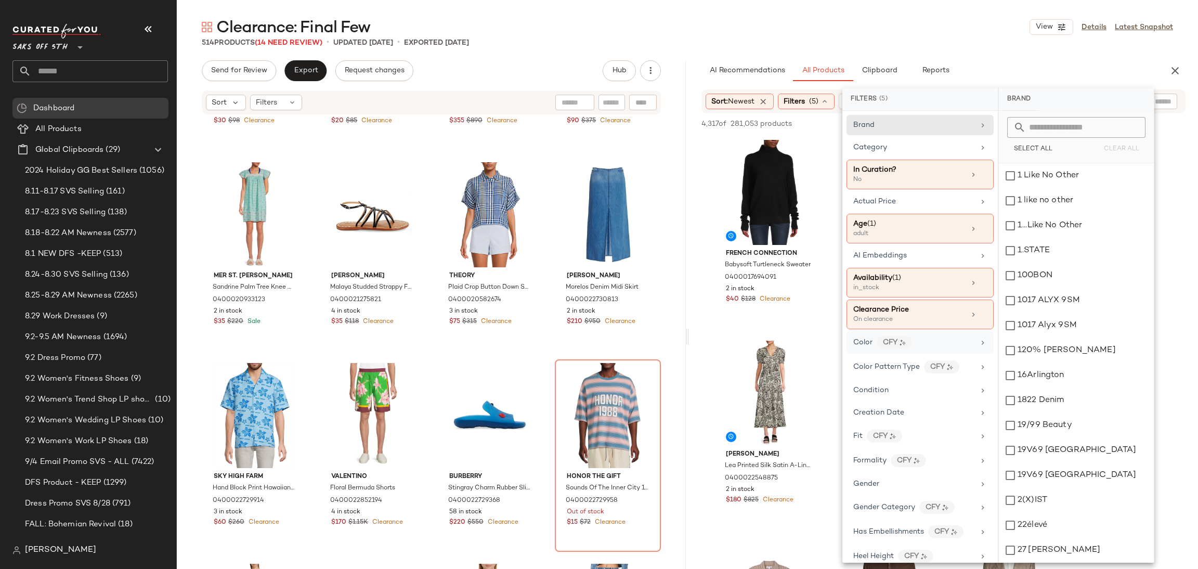
scroll to position [476, 0]
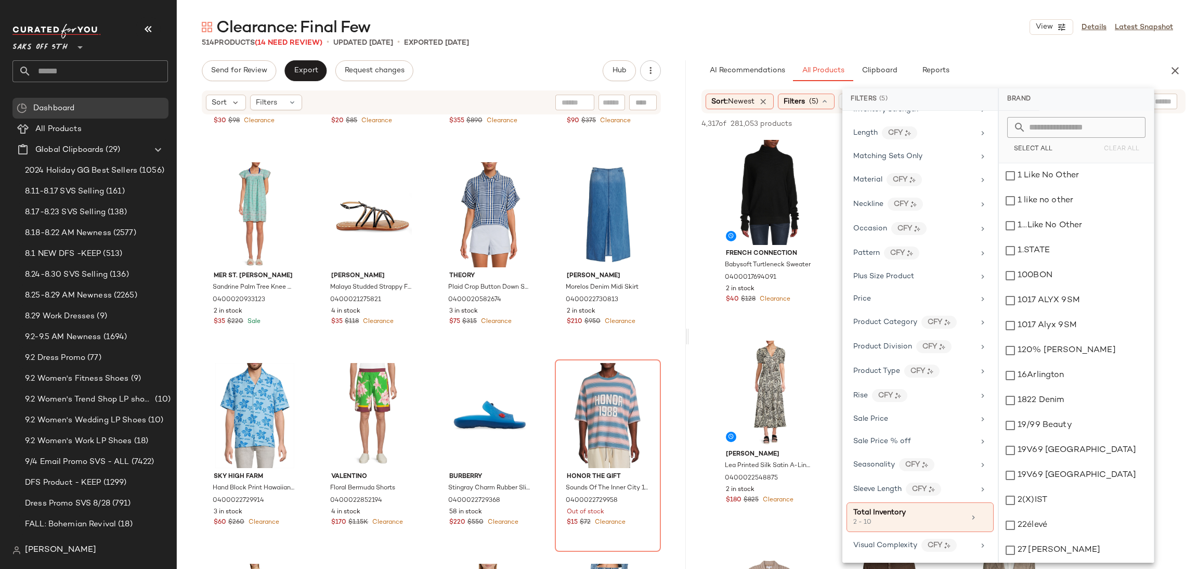
click at [905, 35] on div "Clearance: Final Few View Details Latest Snapshot" at bounding box center [687, 27] width 1021 height 21
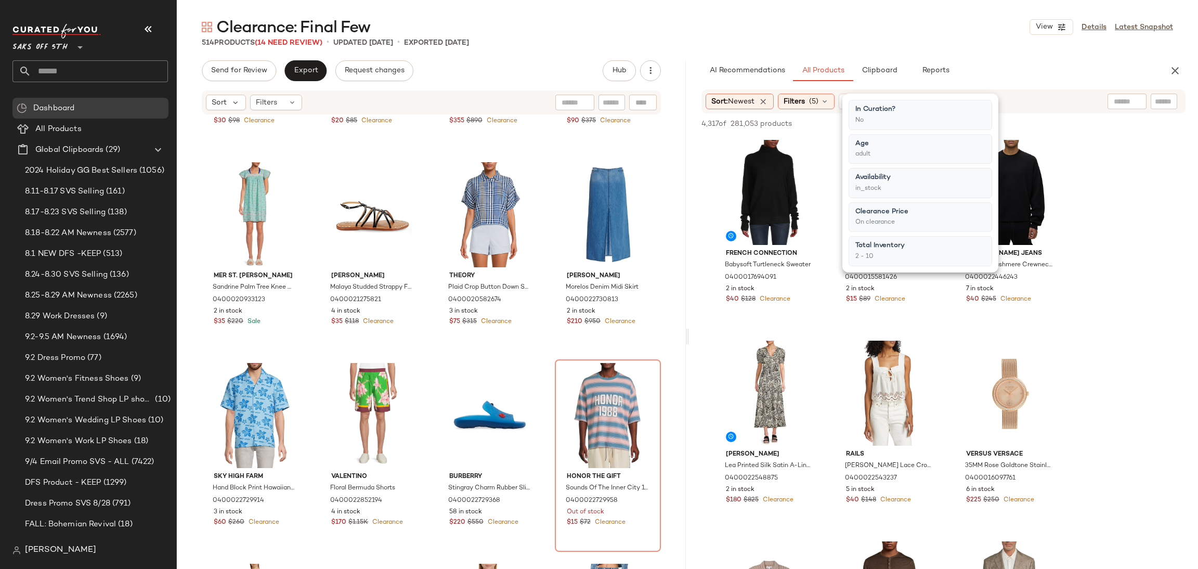
click at [905, 35] on div "Clearance: Final Few View Details Latest Snapshot" at bounding box center [687, 27] width 1021 height 21
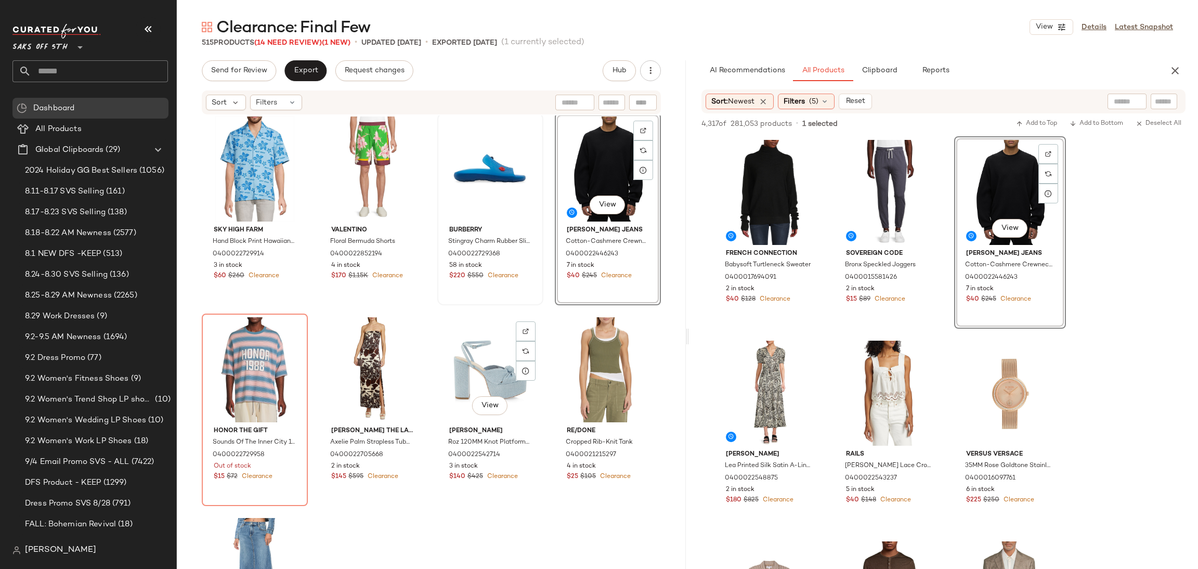
scroll to position [2040, 0]
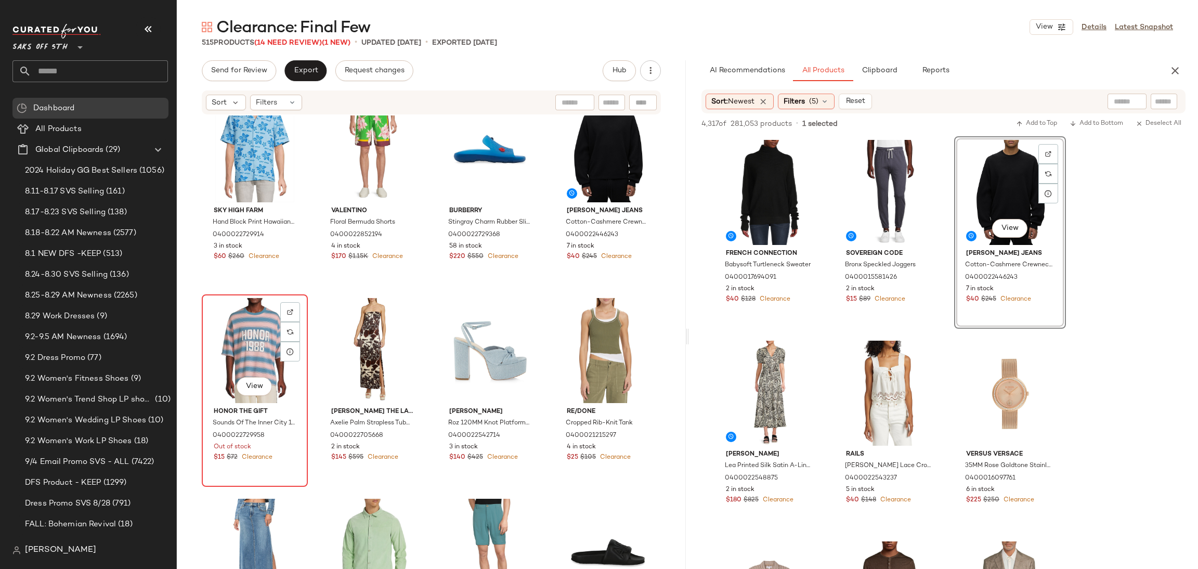
click at [244, 331] on div "View" at bounding box center [254, 350] width 99 height 105
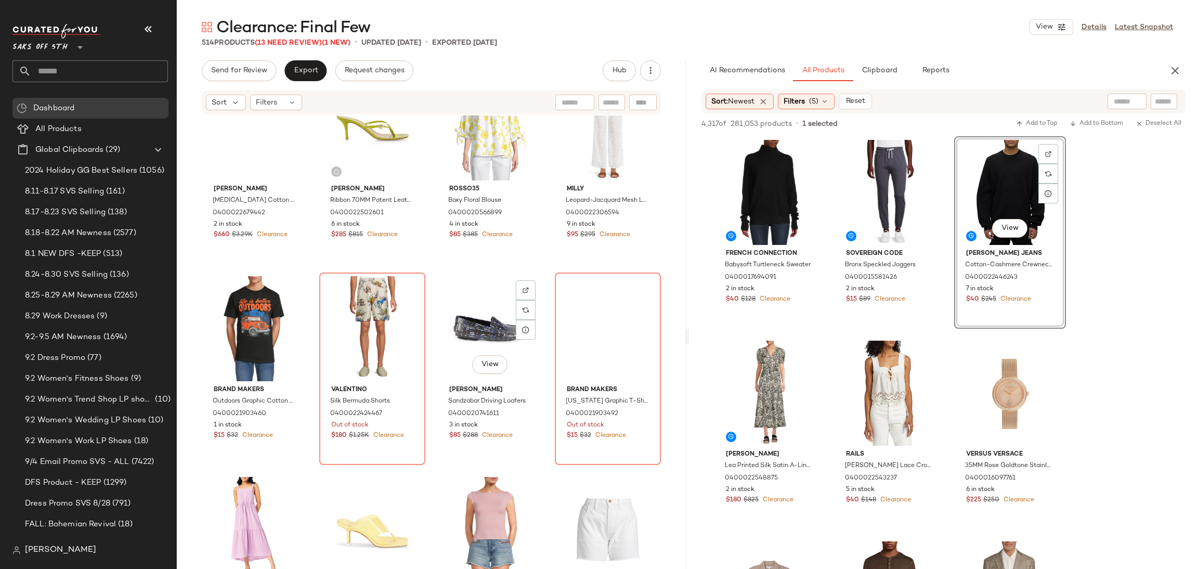
scroll to position [3069, 0]
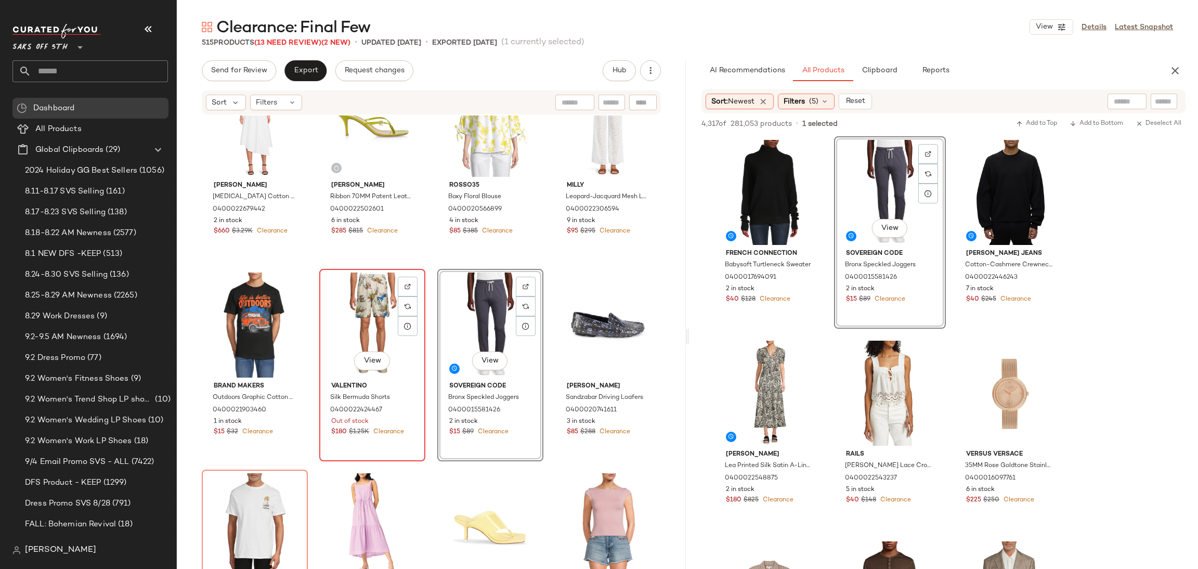
click at [373, 307] on div "View" at bounding box center [372, 324] width 99 height 105
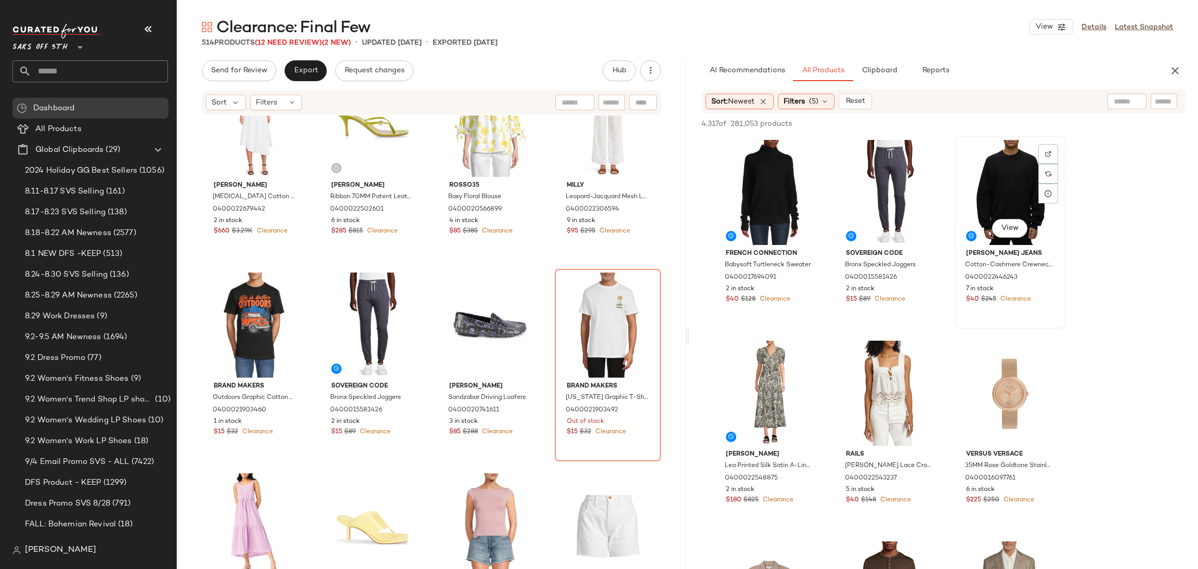
click at [997, 188] on div "View" at bounding box center [1010, 192] width 105 height 105
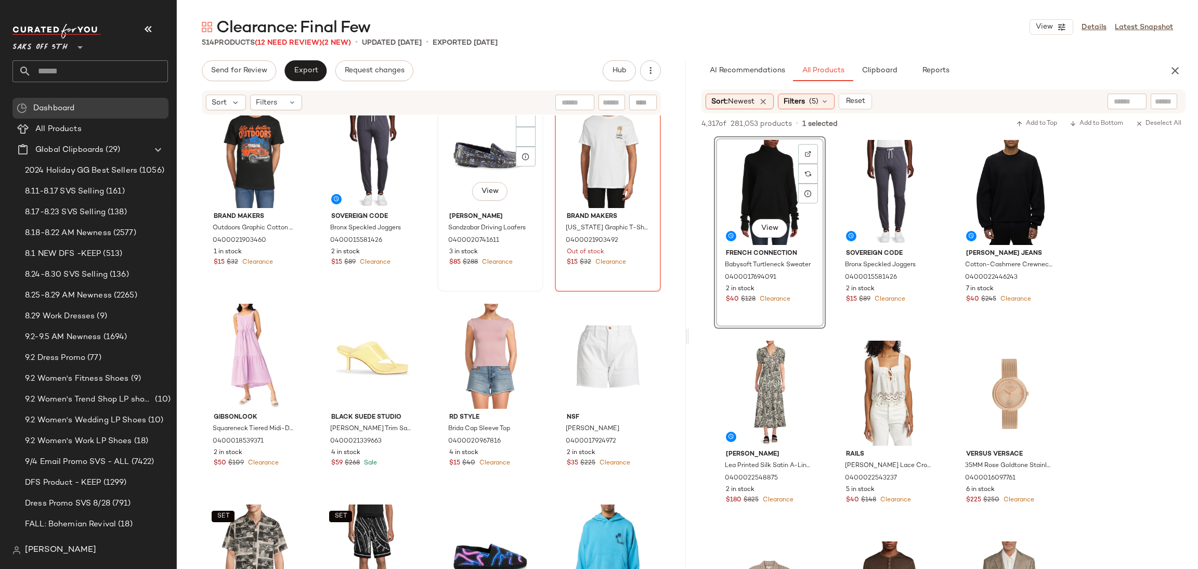
scroll to position [3238, 0]
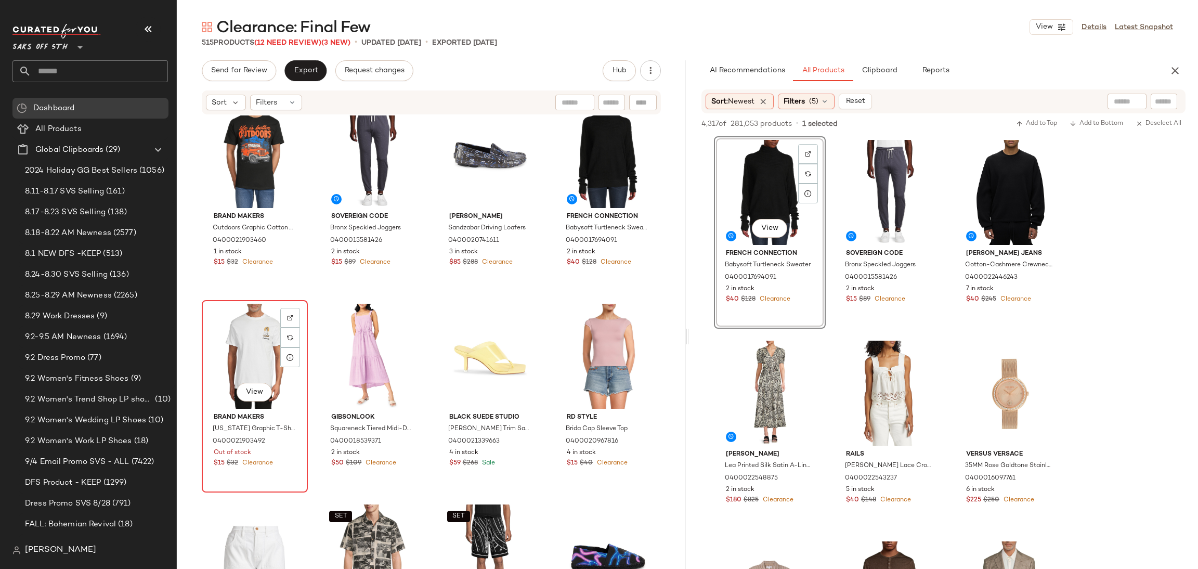
click at [236, 360] on div "View" at bounding box center [254, 356] width 99 height 105
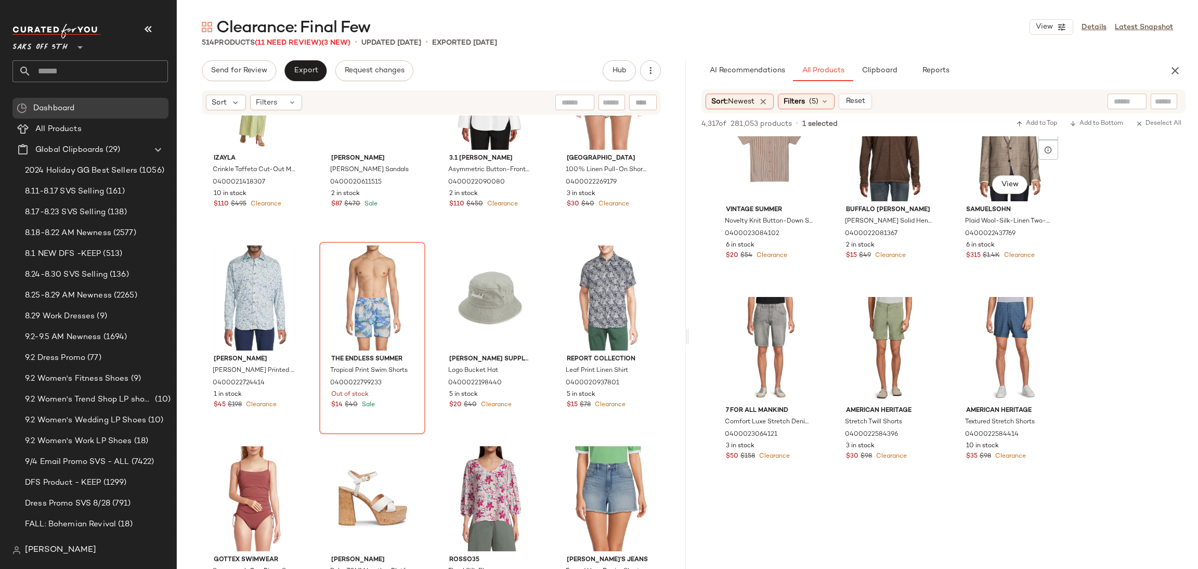
scroll to position [446, 0]
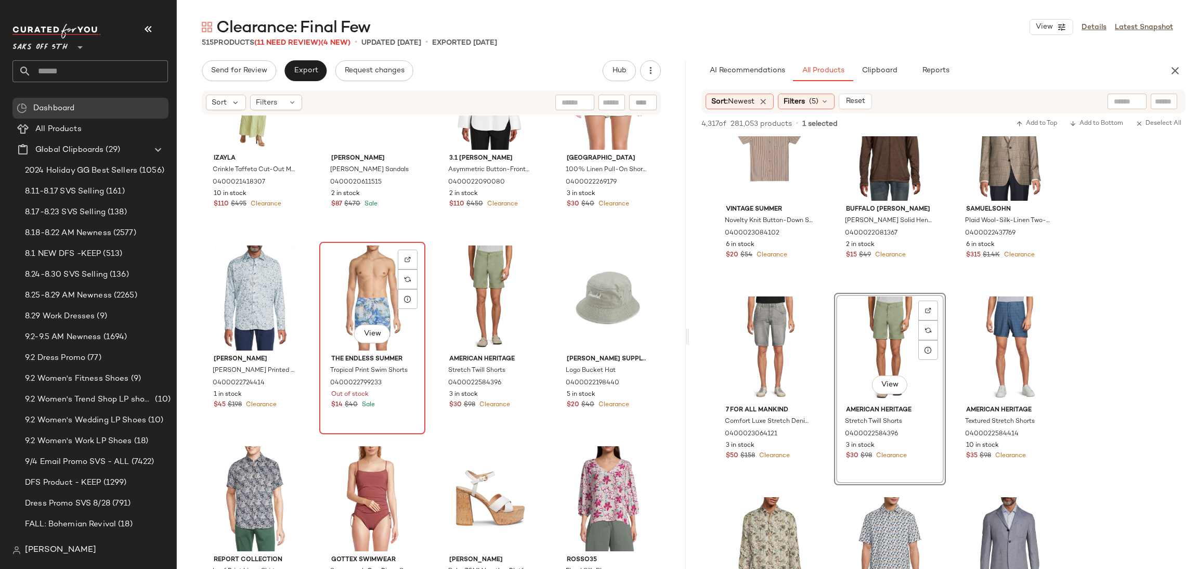
click at [336, 281] on div "View" at bounding box center [372, 297] width 99 height 105
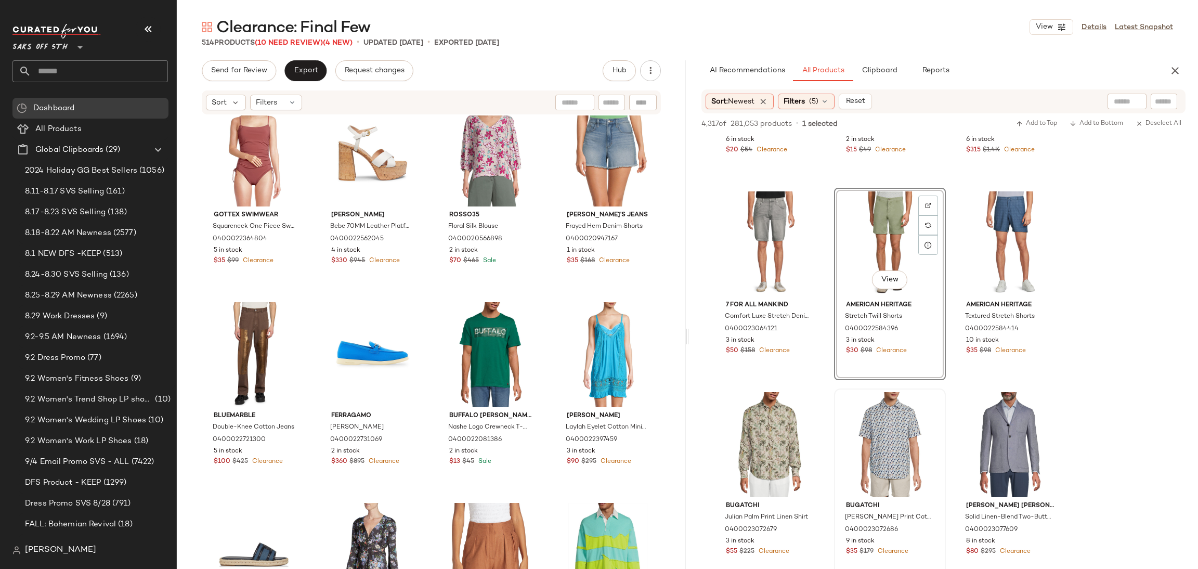
scroll to position [551, 0]
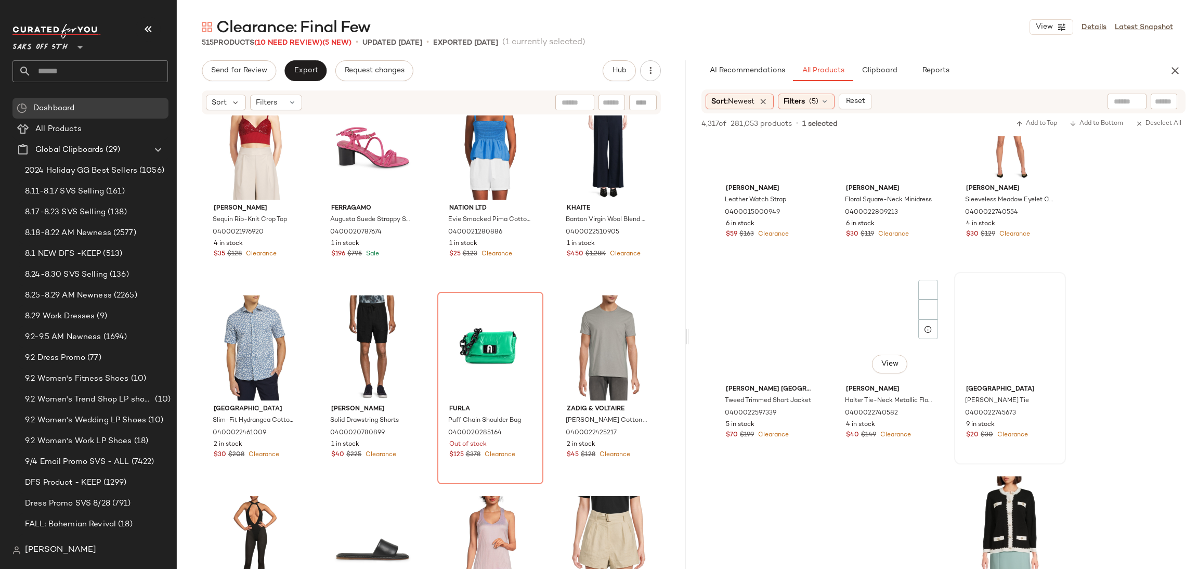
scroll to position [8292, 0]
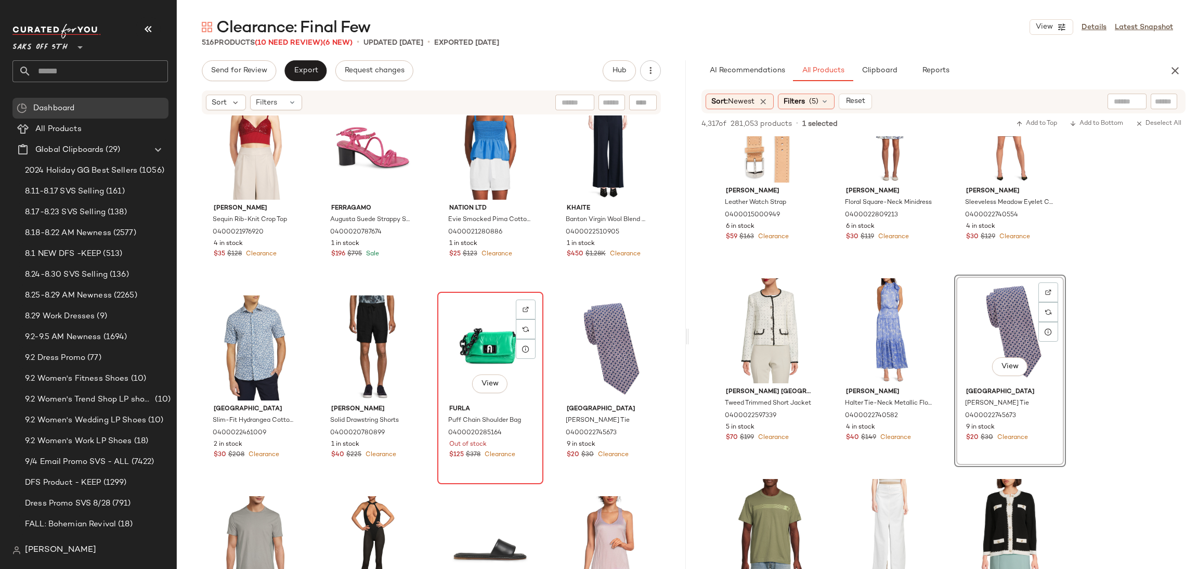
click at [495, 346] on div "View" at bounding box center [490, 347] width 99 height 105
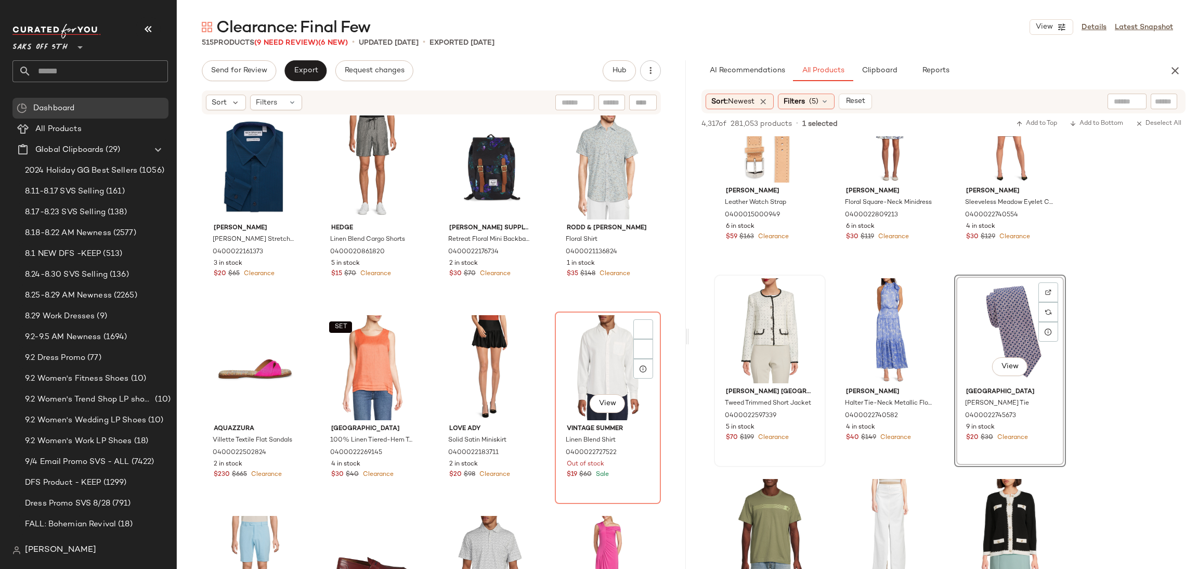
scroll to position [8045, 0]
click at [266, 102] on span "Filters" at bounding box center [266, 102] width 21 height 11
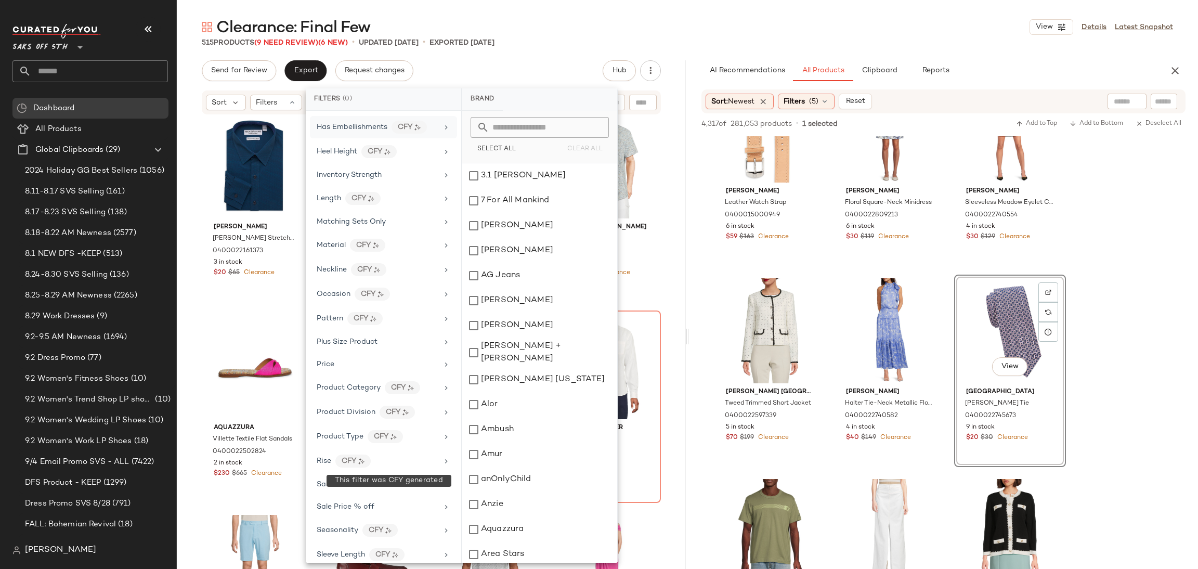
scroll to position [430, 0]
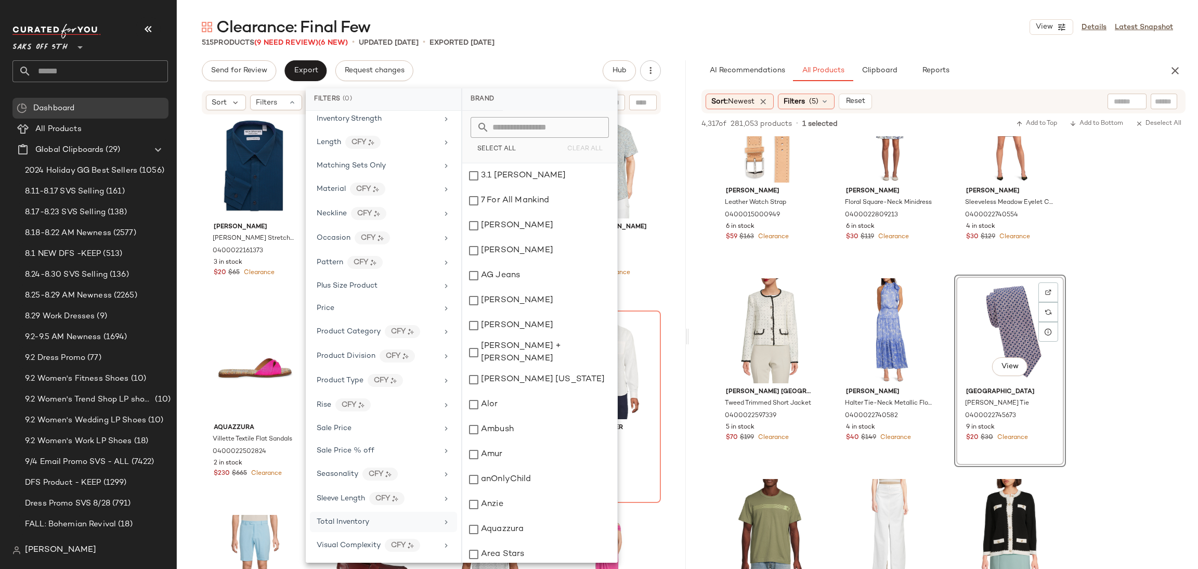
click at [366, 524] on span "Total Inventory" at bounding box center [343, 522] width 53 height 8
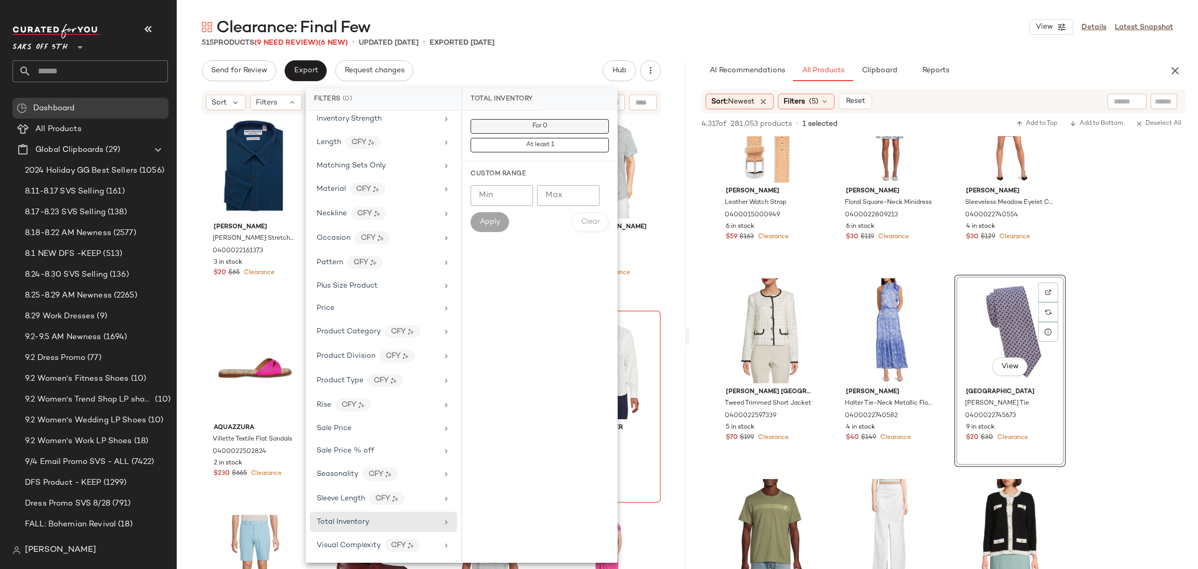
drag, startPoint x: 529, startPoint y: 116, endPoint x: 529, endPoint y: 122, distance: 5.7
click at [529, 122] on div "For 0 At least 1" at bounding box center [539, 136] width 155 height 50
click at [529, 122] on button "For 0" at bounding box center [540, 126] width 138 height 15
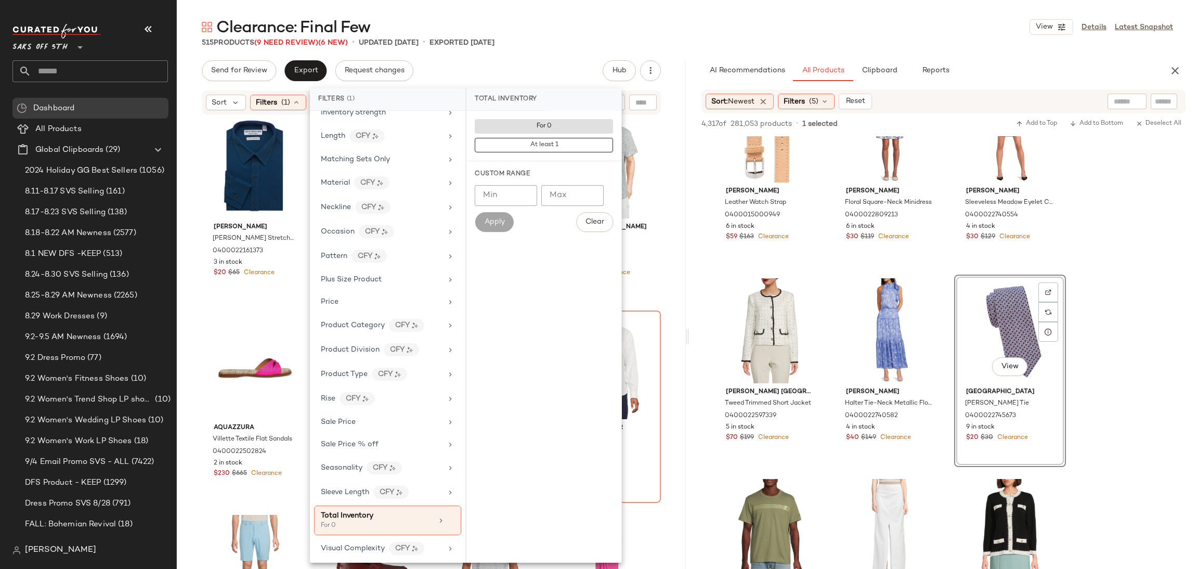
click at [584, 48] on div "Clearance: Final Few View Details Latest Snapshot 515 Products (9 Need Review) …" at bounding box center [687, 293] width 1021 height 552
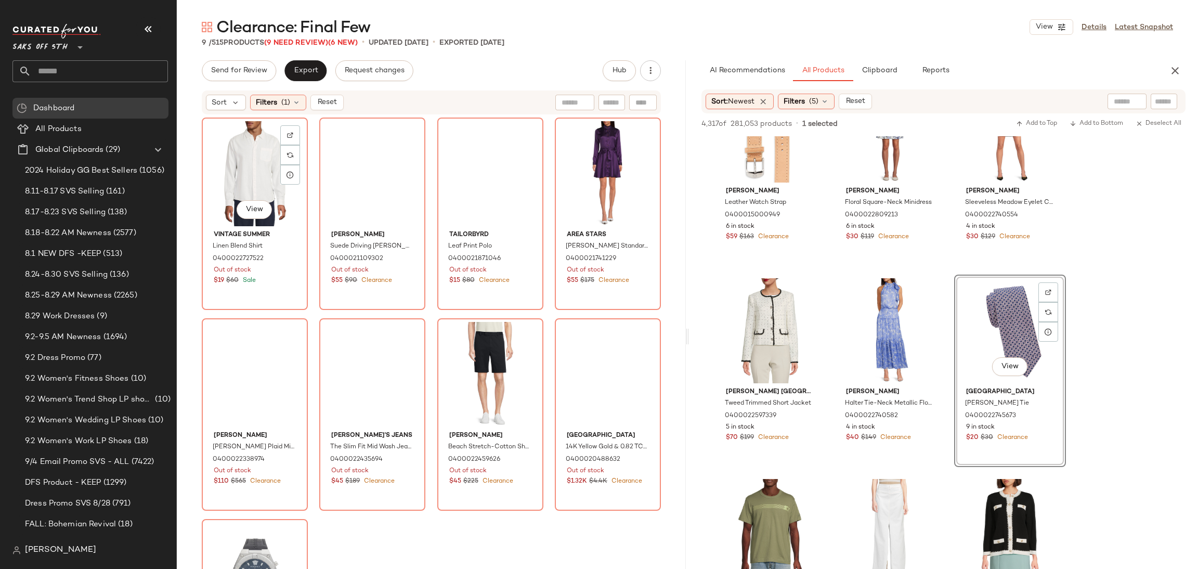
click at [241, 168] on div "View" at bounding box center [254, 173] width 99 height 105
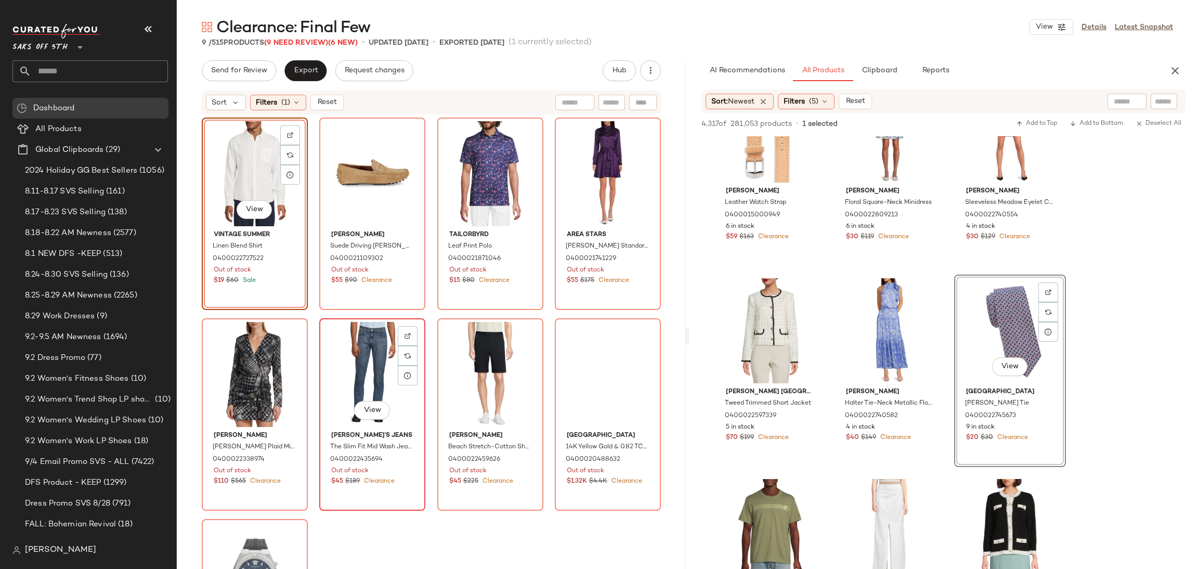
scroll to position [111, 0]
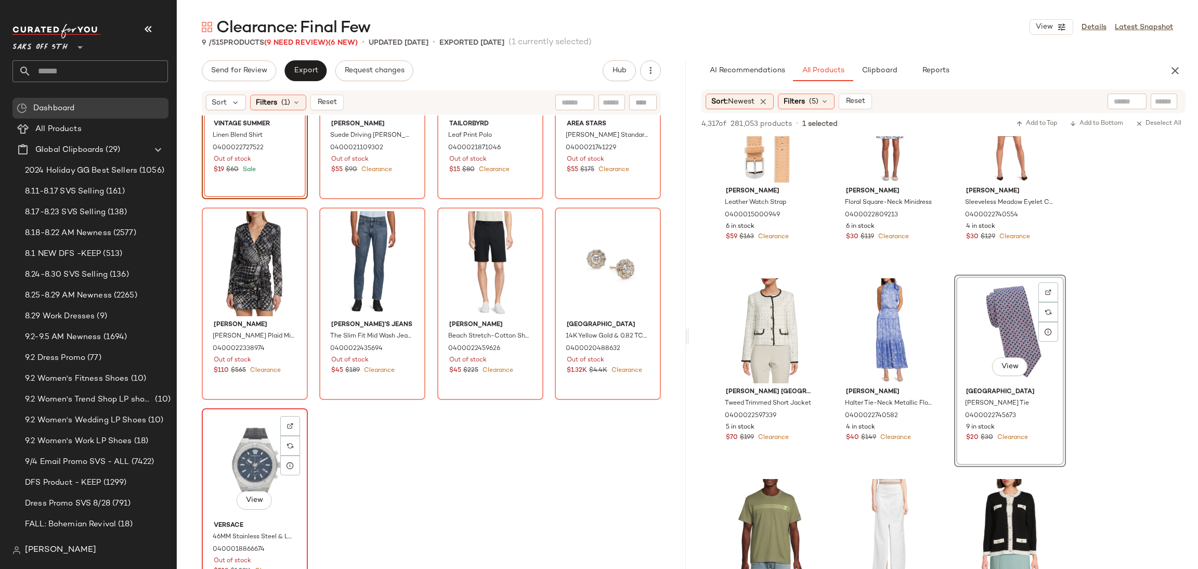
click at [255, 452] on div "View" at bounding box center [254, 464] width 99 height 105
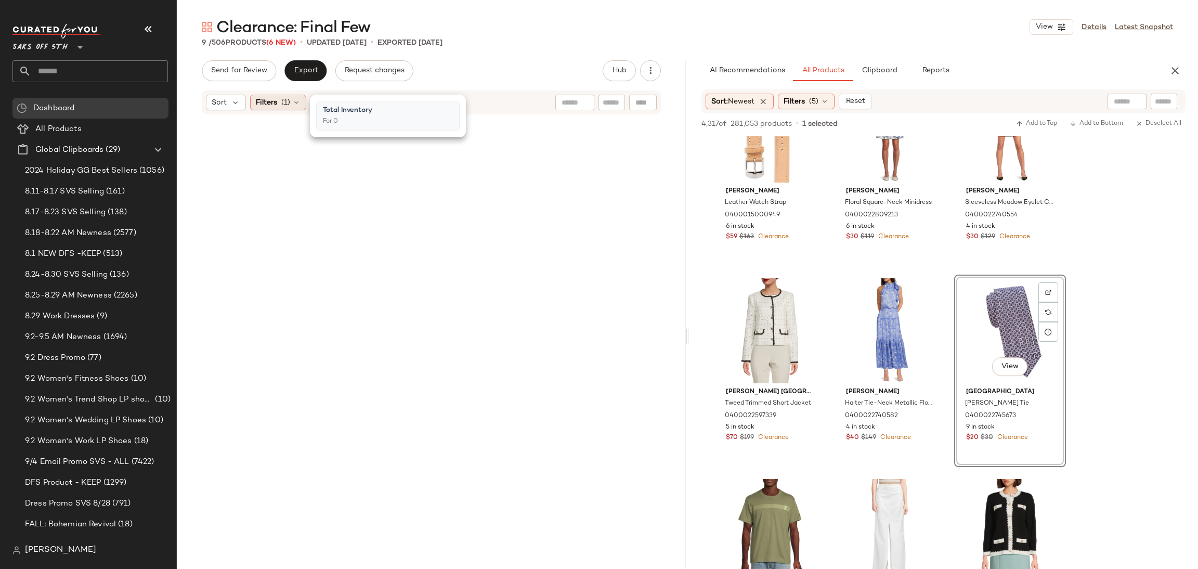
click at [267, 103] on span "Filters" at bounding box center [266, 102] width 21 height 11
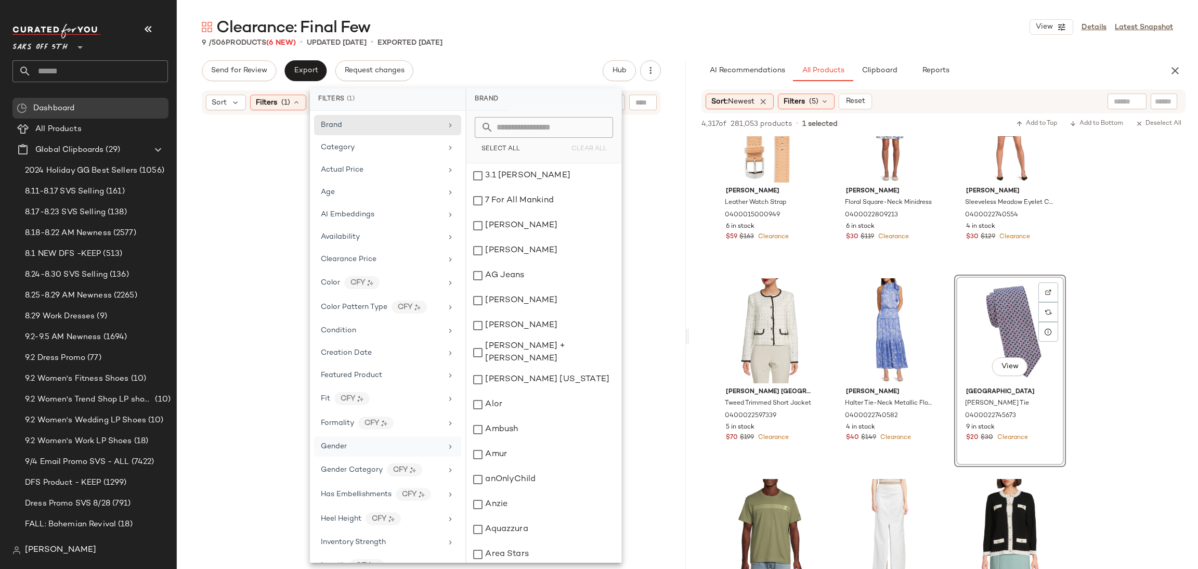
scroll to position [439, 0]
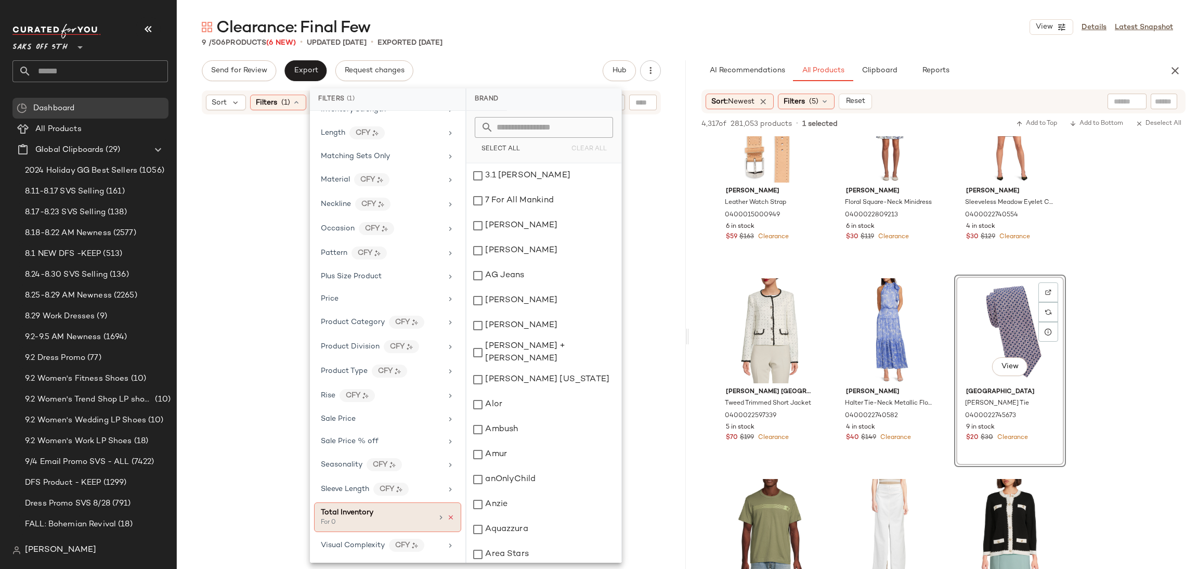
click at [450, 520] on icon at bounding box center [450, 517] width 7 height 7
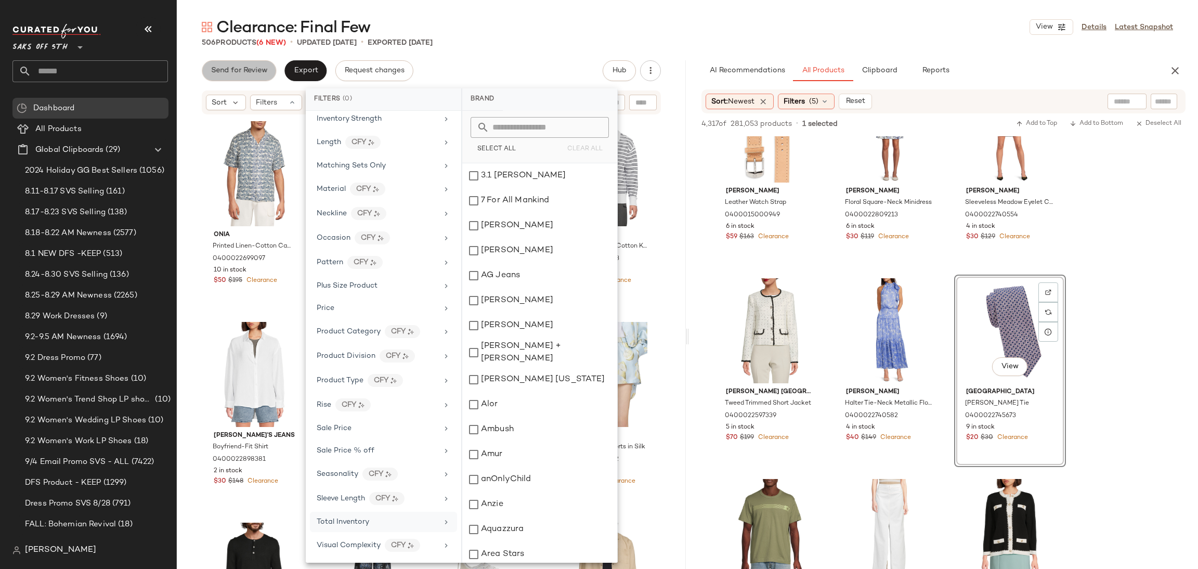
click at [247, 68] on span "Send for Review" at bounding box center [239, 71] width 57 height 8
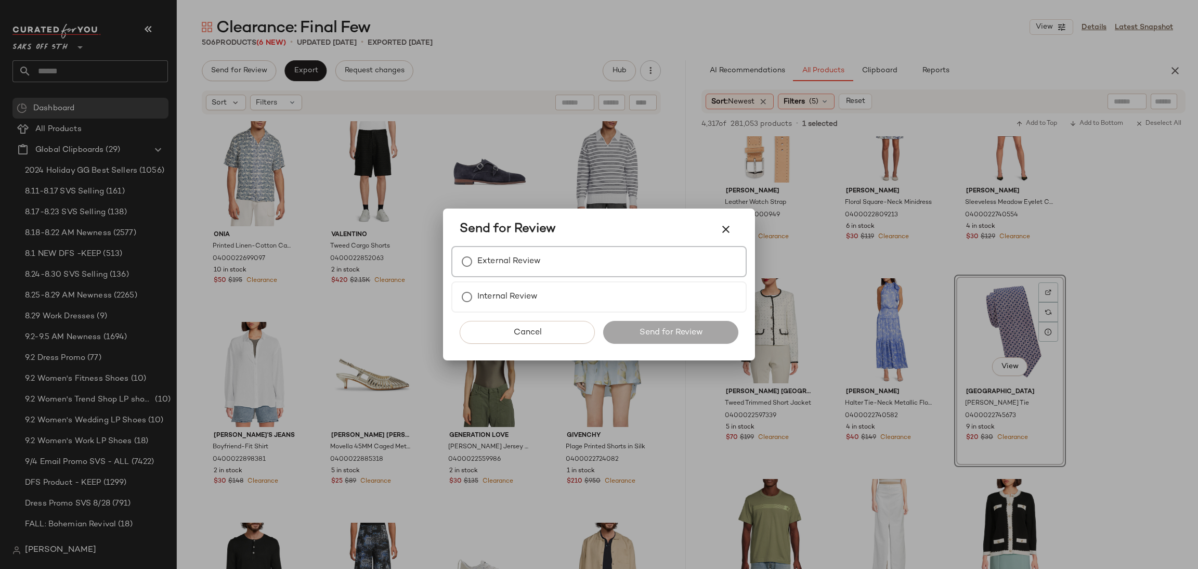
click at [478, 263] on label "External Review" at bounding box center [508, 261] width 63 height 21
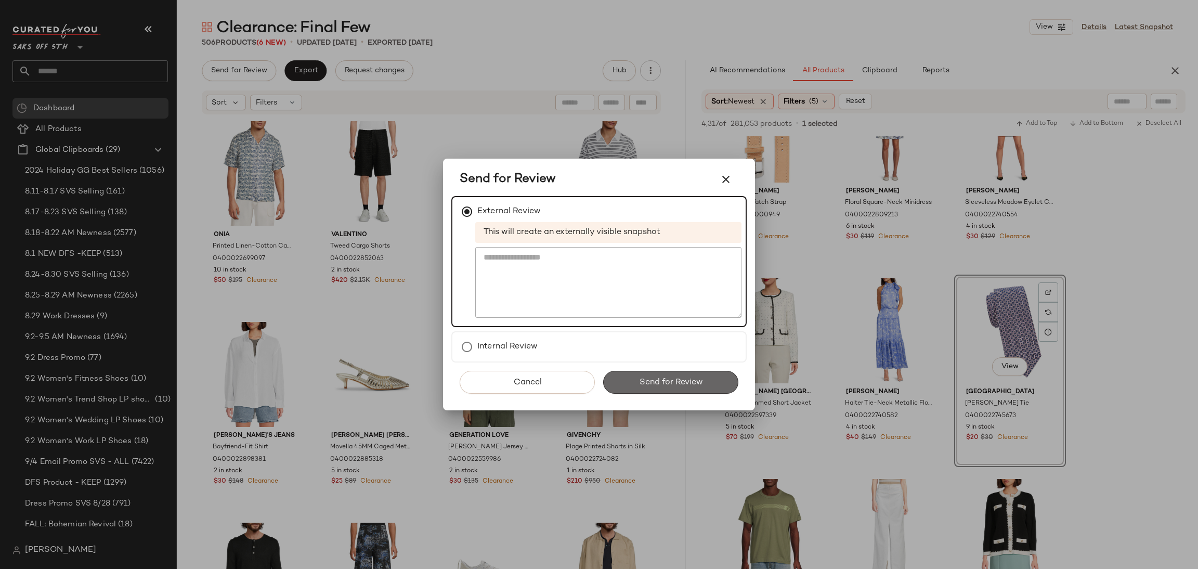
click at [676, 385] on span "Send for Review" at bounding box center [671, 383] width 64 height 10
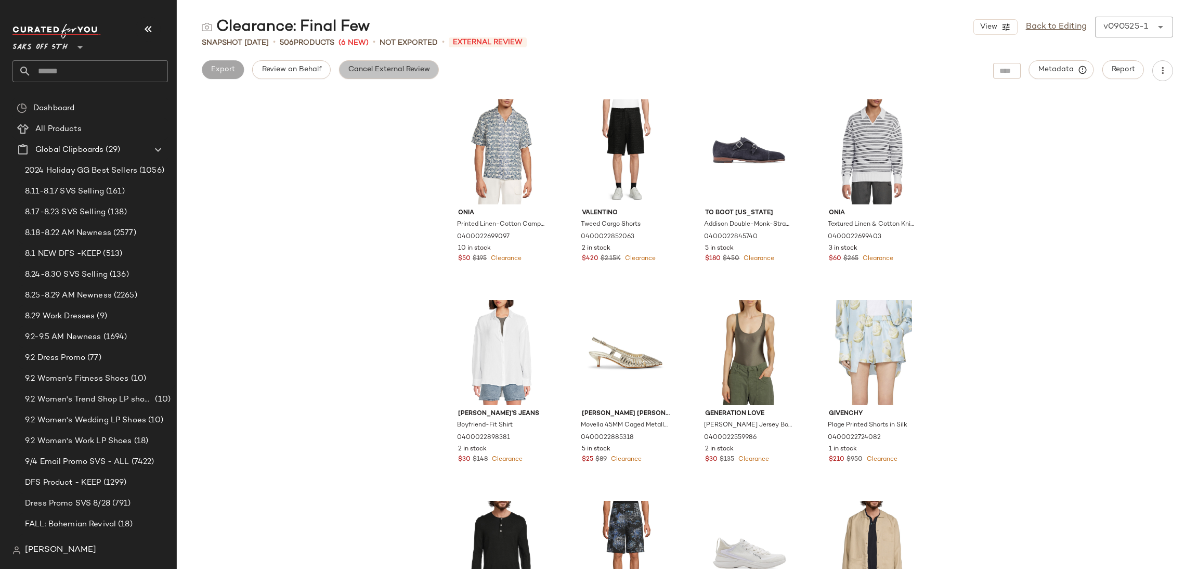
click at [380, 76] on button "Cancel External Review" at bounding box center [389, 69] width 100 height 19
click at [301, 73] on span "Export" at bounding box center [305, 70] width 24 height 8
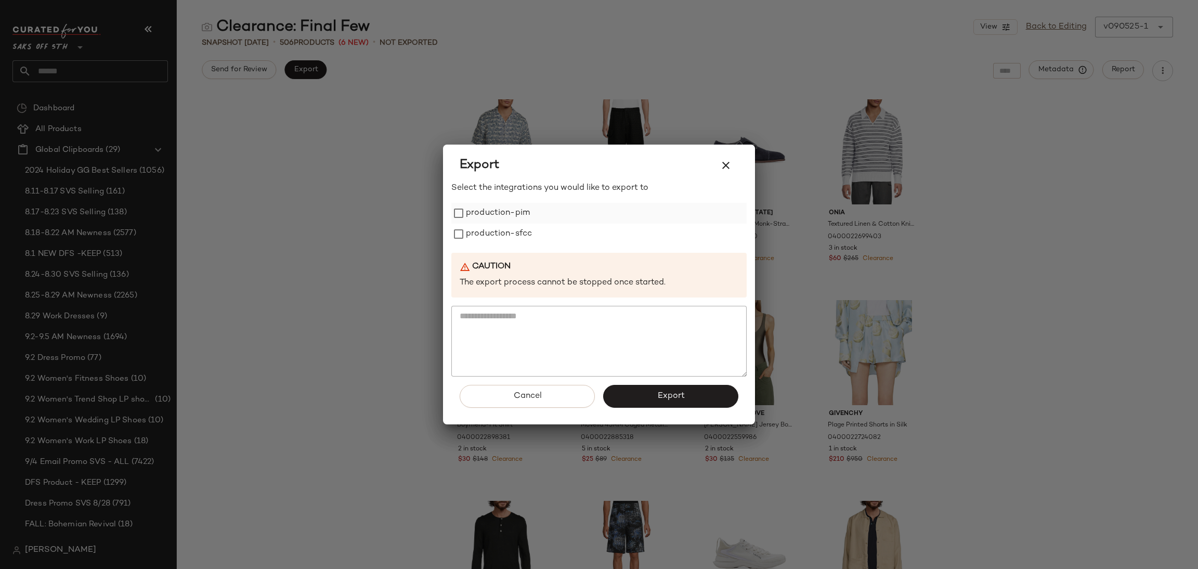
click at [478, 215] on label "production-pim" at bounding box center [498, 213] width 64 height 21
click at [482, 224] on label "production-sfcc" at bounding box center [499, 234] width 66 height 21
click at [660, 394] on span "Export" at bounding box center [671, 396] width 28 height 10
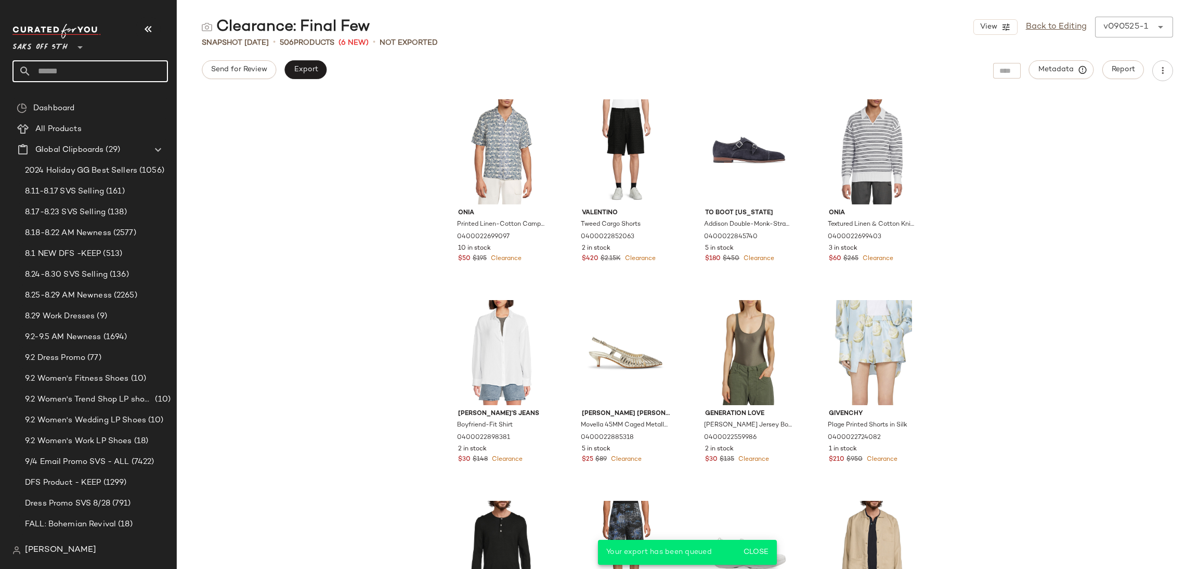
click at [126, 63] on input "text" at bounding box center [99, 71] width 137 height 22
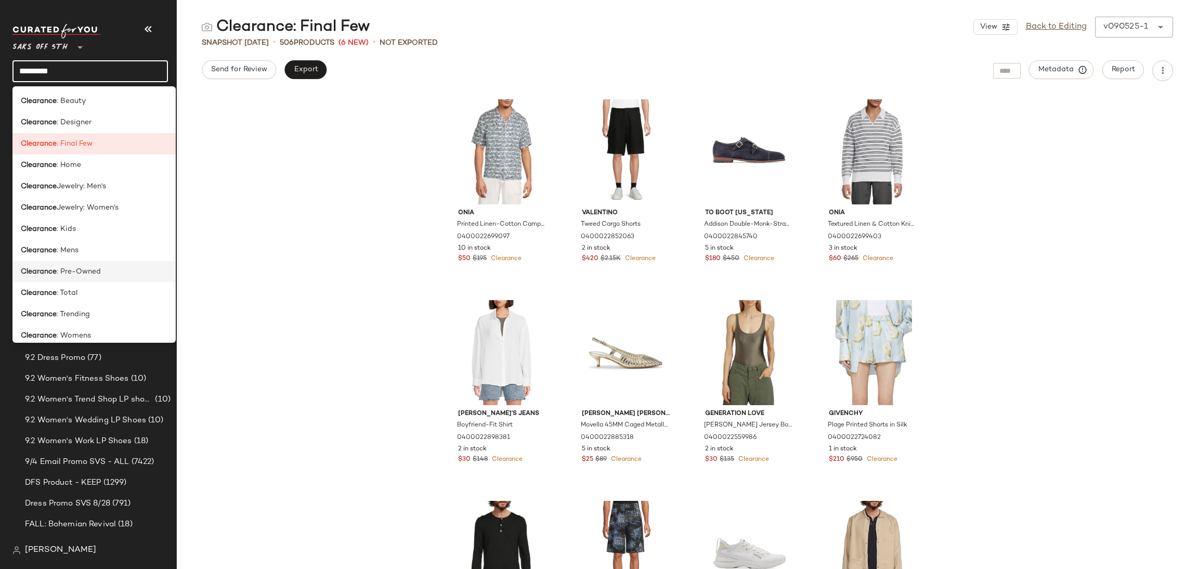
type input "*********"
click at [117, 270] on div "Clearance : Pre-Owned" at bounding box center [94, 271] width 147 height 11
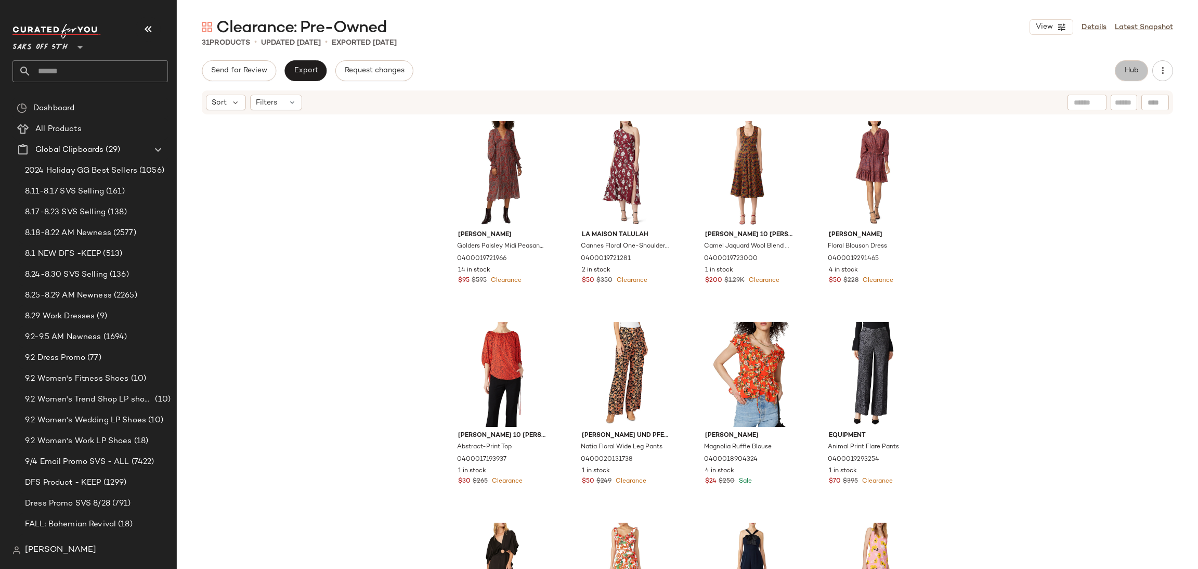
click at [1139, 77] on button "Hub" at bounding box center [1131, 70] width 33 height 21
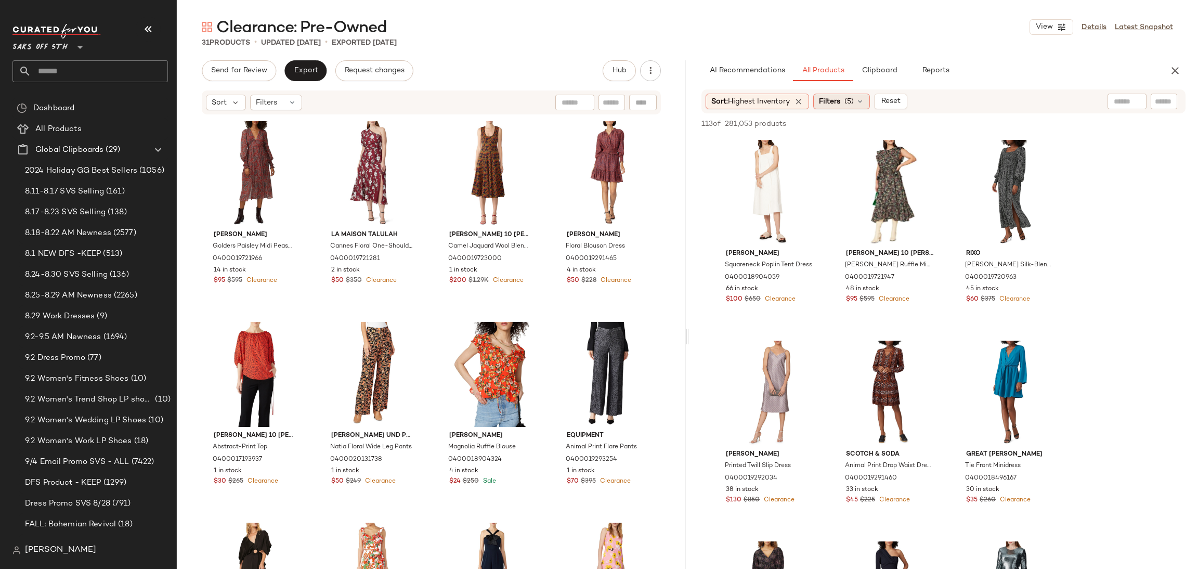
click at [832, 104] on span "Filters" at bounding box center [829, 101] width 21 height 11
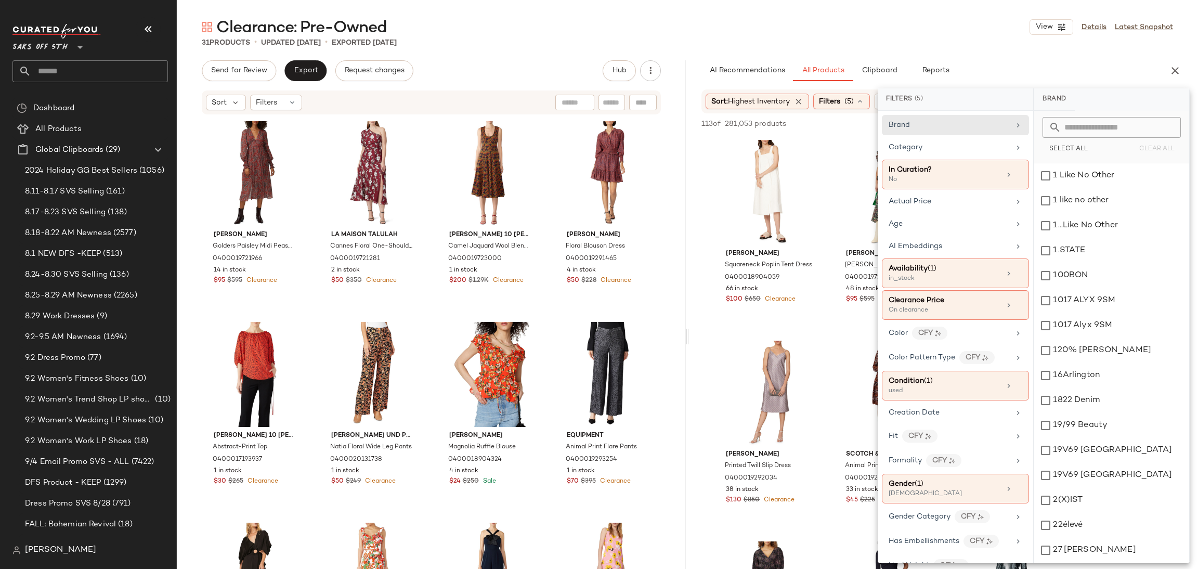
click at [801, 39] on div "31 Products • updated Sep 3rd • Exported Sep 3rd" at bounding box center [687, 42] width 1021 height 10
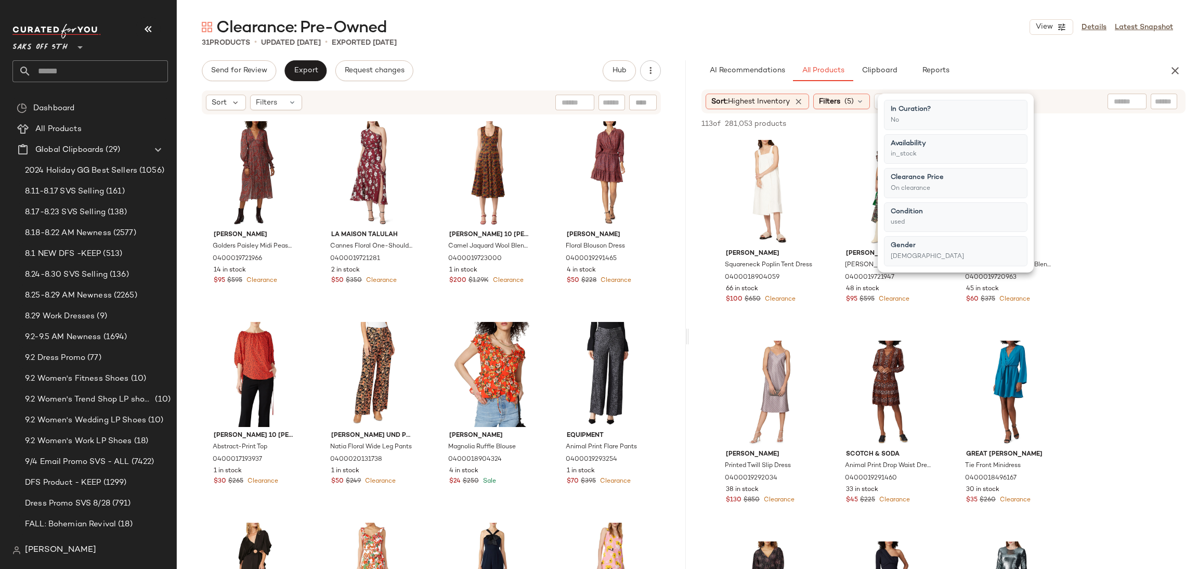
click at [801, 39] on div "31 Products • updated Sep 3rd • Exported Sep 3rd" at bounding box center [687, 42] width 1021 height 10
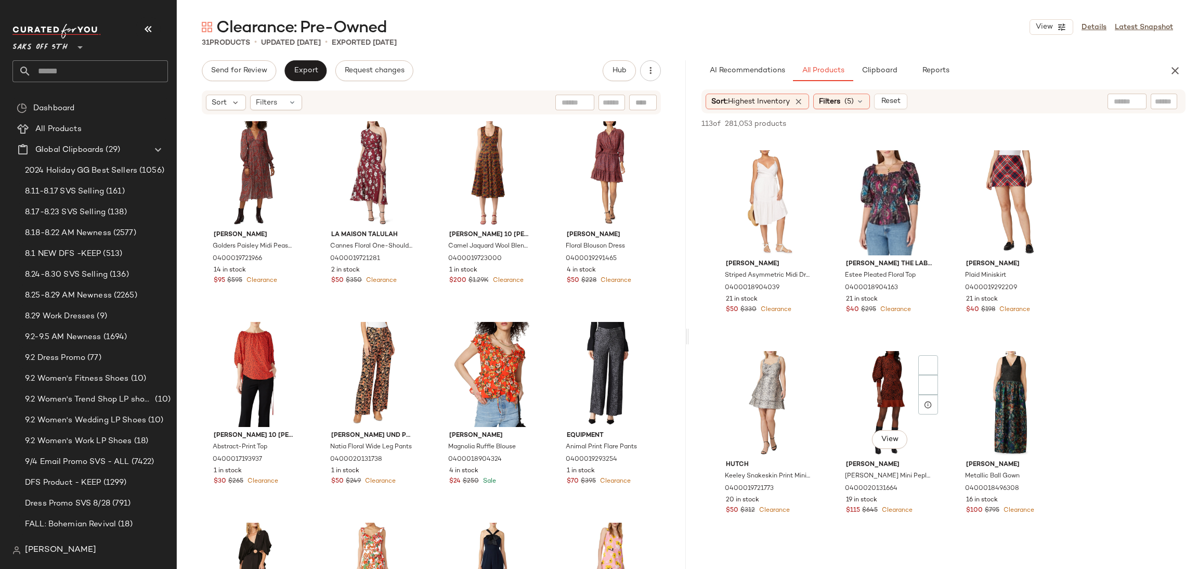
scroll to position [593, 0]
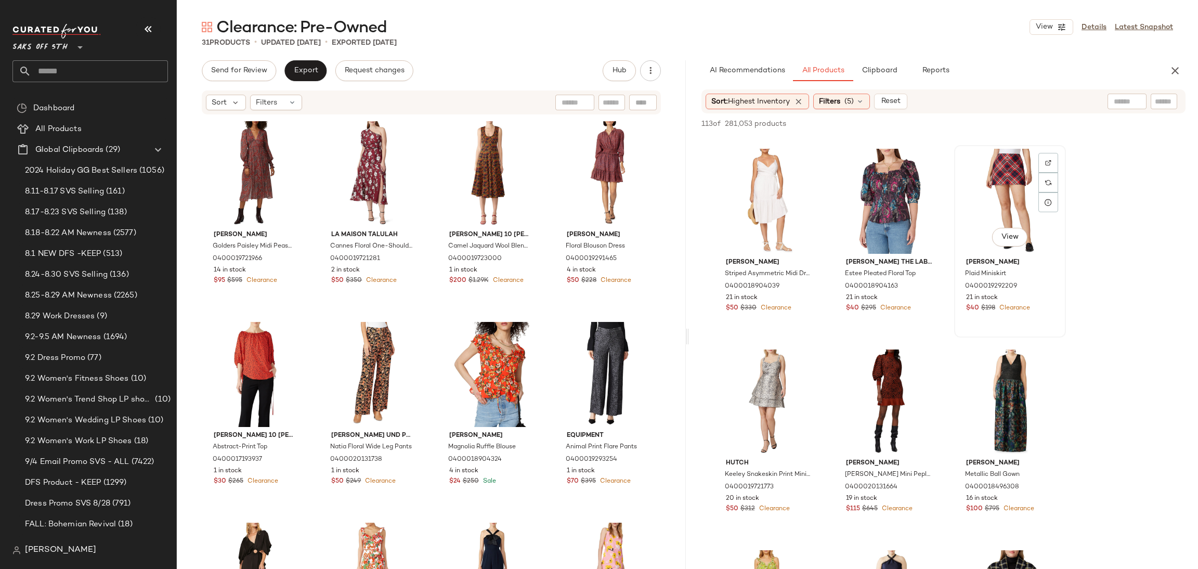
click at [978, 212] on div "View" at bounding box center [1010, 201] width 105 height 105
click at [1037, 116] on div "113 of 281,053 products • 1 selected Add to Top Add to Bottom Deselect All" at bounding box center [943, 124] width 509 height 23
click at [989, 206] on div "View" at bounding box center [1010, 201] width 105 height 105
click at [1034, 119] on button "Add to Top" at bounding box center [1036, 124] width 49 height 12
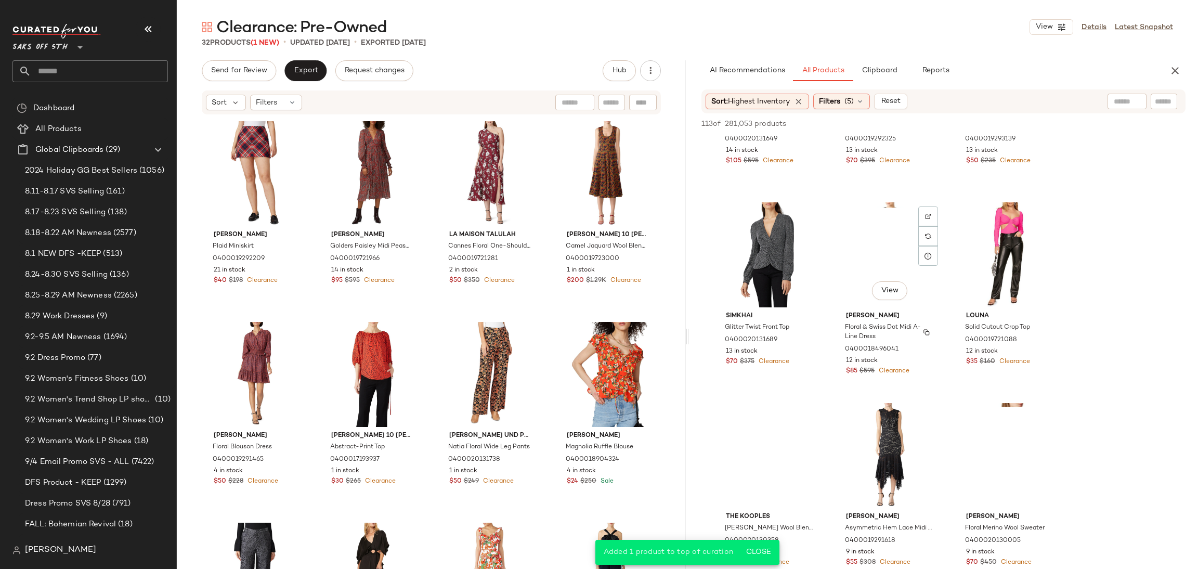
scroll to position [1544, 0]
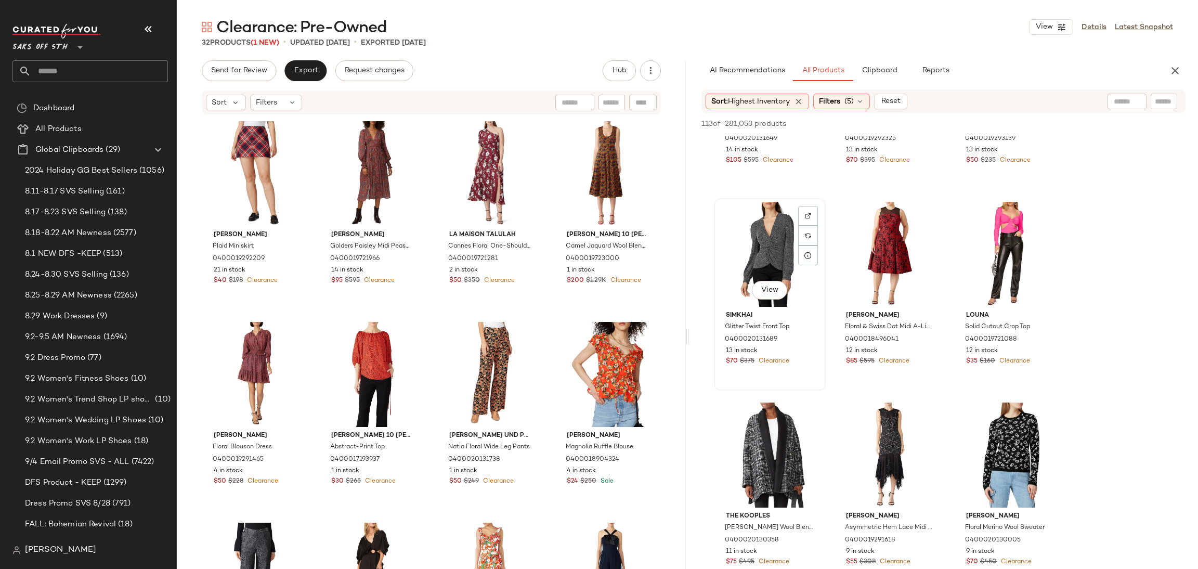
click at [783, 257] on div "View" at bounding box center [770, 254] width 105 height 105
click at [1021, 127] on span "Add to Top" at bounding box center [1036, 123] width 41 height 7
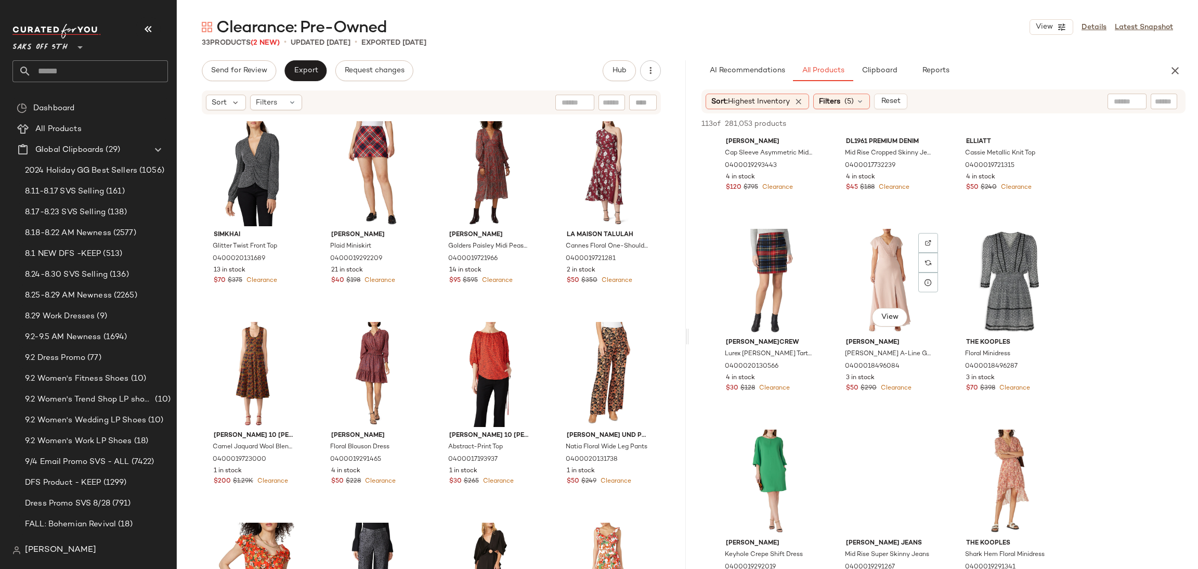
scroll to position [3728, 0]
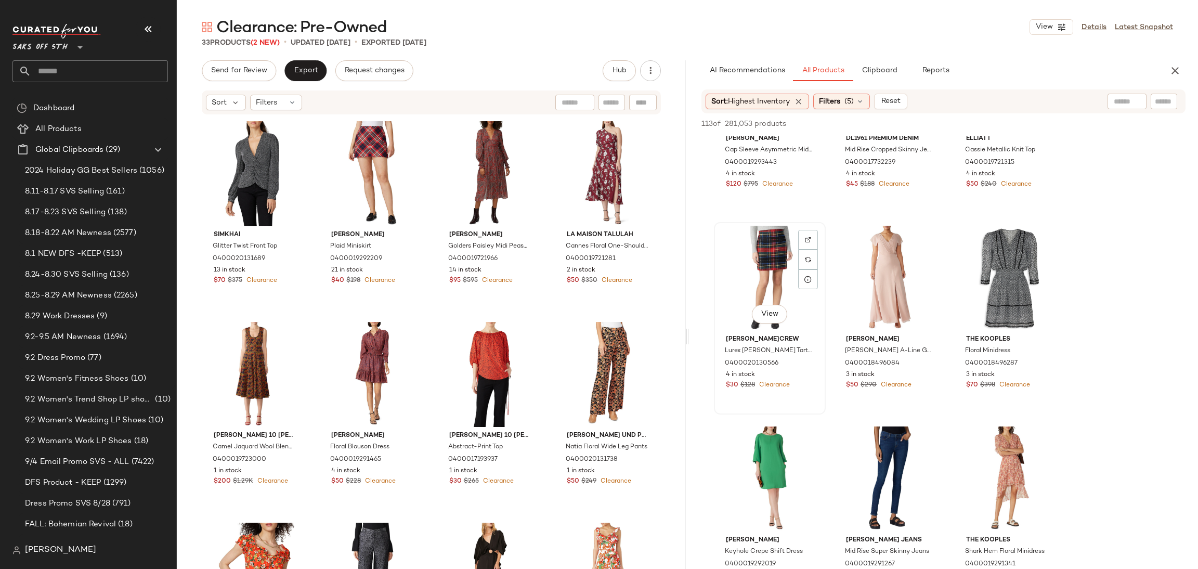
click at [751, 248] on div "View" at bounding box center [770, 278] width 105 height 105
click at [1020, 121] on icon "button" at bounding box center [1019, 123] width 7 height 7
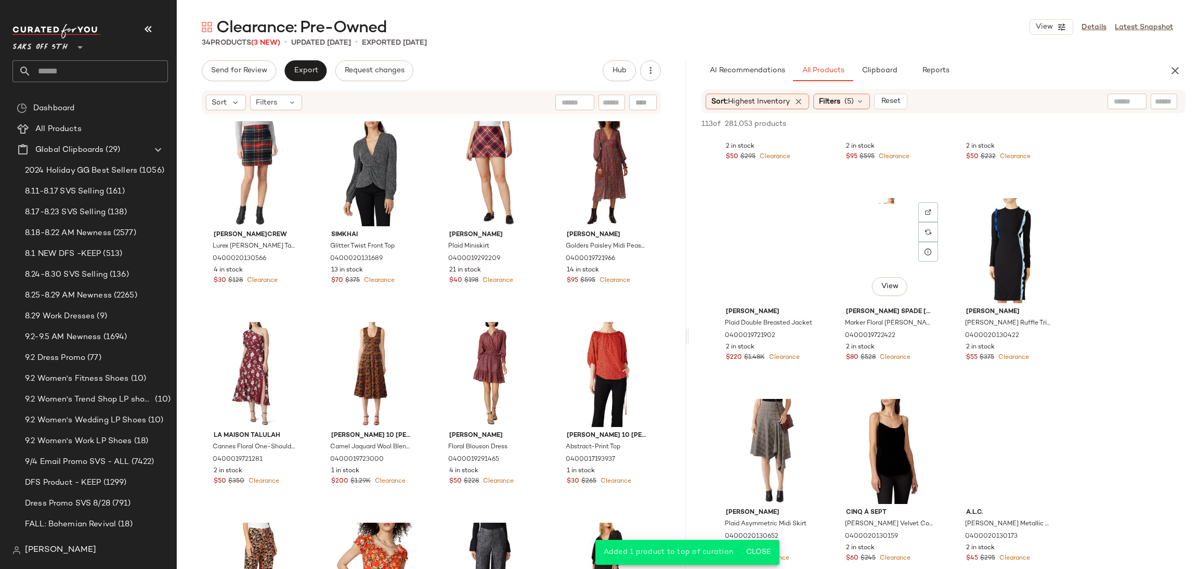
scroll to position [4361, 0]
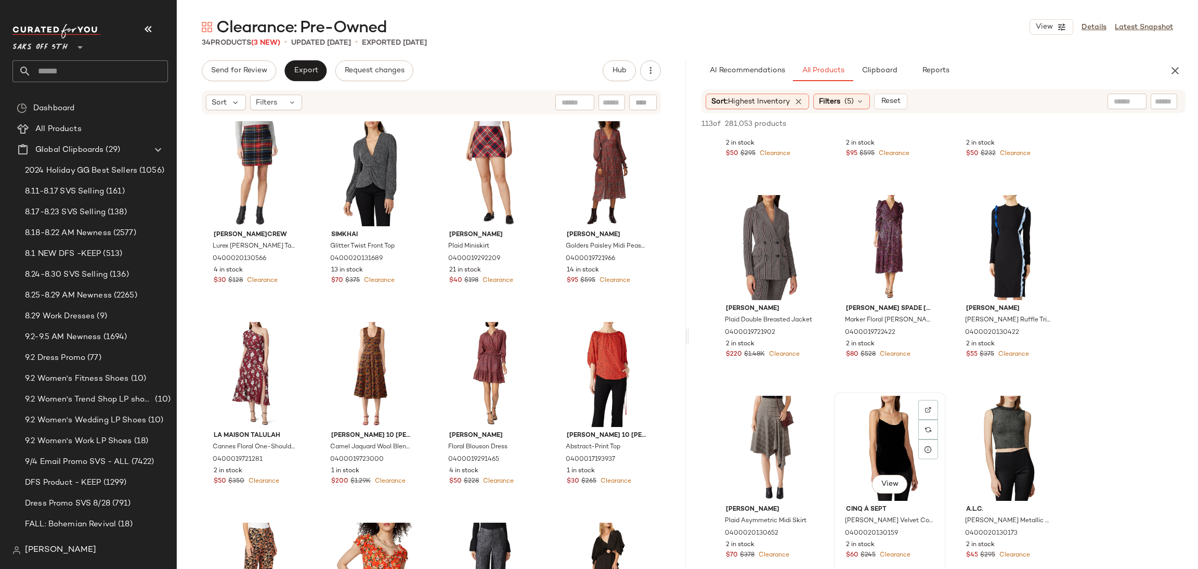
click at [879, 430] on div "View" at bounding box center [890, 448] width 105 height 105
click at [1035, 125] on span "Add to Top" at bounding box center [1036, 123] width 41 height 7
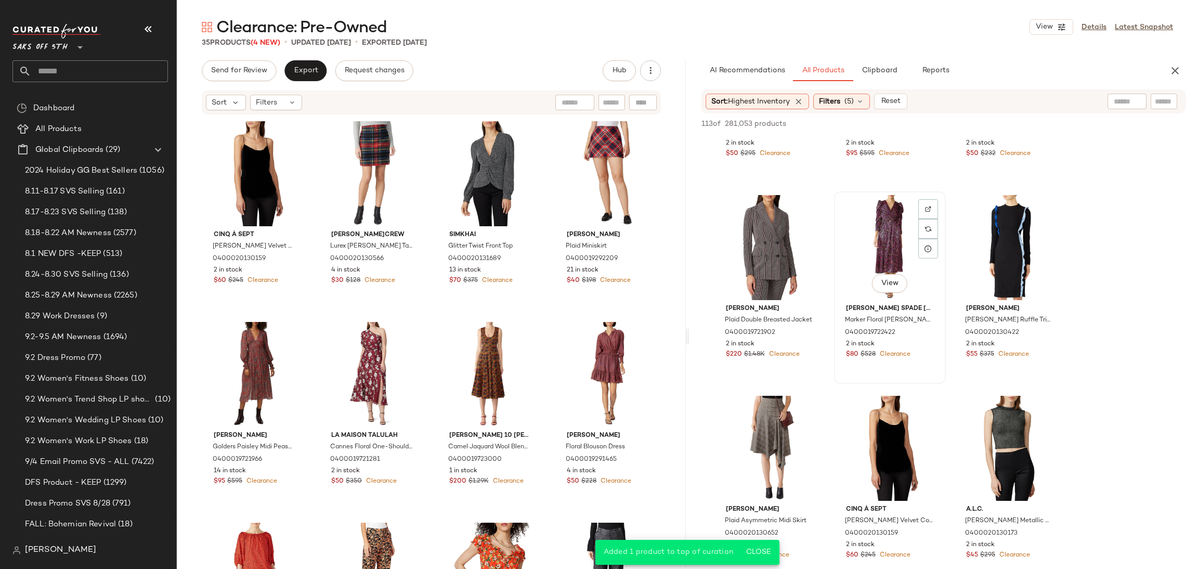
click at [887, 218] on div "View" at bounding box center [890, 247] width 105 height 105
click at [1026, 123] on span "Add to Top" at bounding box center [1036, 123] width 41 height 7
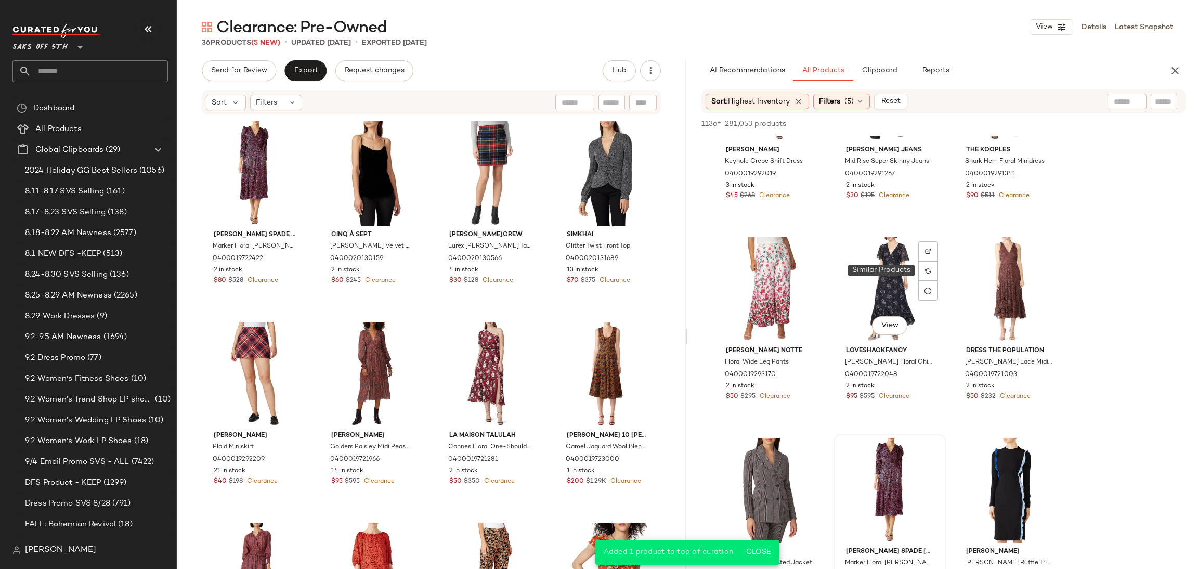
scroll to position [4118, 0]
click at [990, 268] on div "View" at bounding box center [1010, 290] width 105 height 105
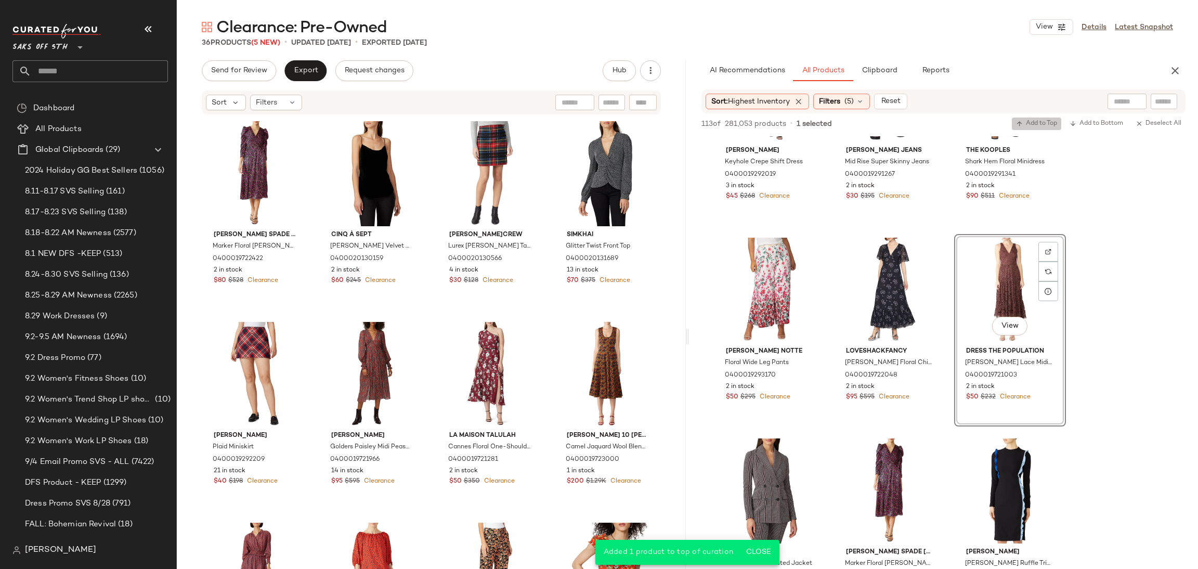
click at [1043, 122] on span "Add to Top" at bounding box center [1036, 123] width 41 height 7
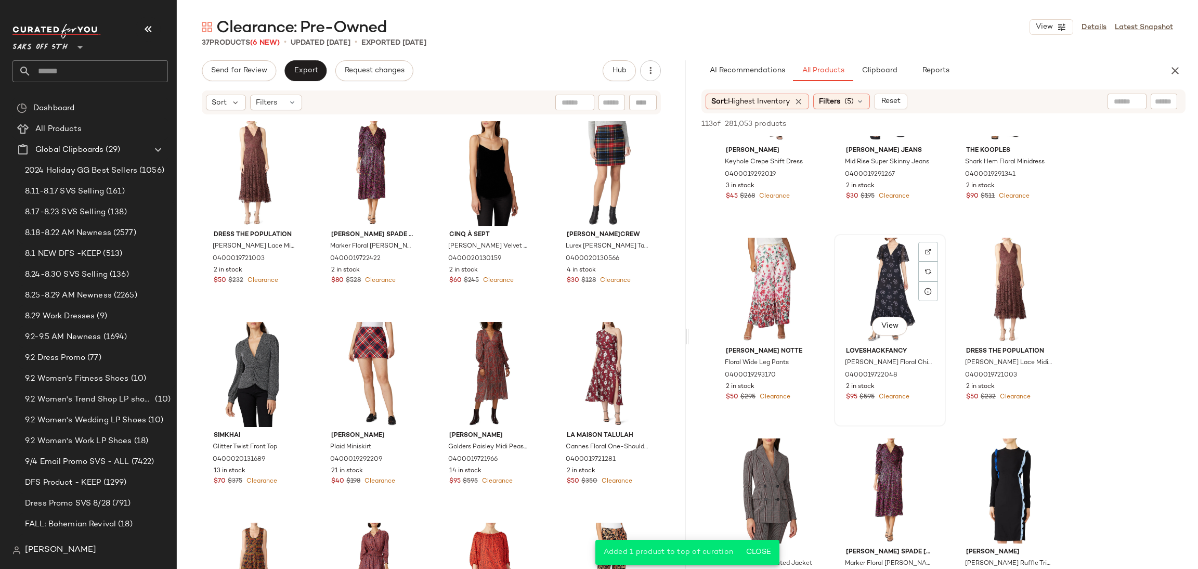
click at [873, 270] on div "View" at bounding box center [890, 290] width 105 height 105
click at [1021, 125] on icon "button" at bounding box center [1019, 123] width 7 height 7
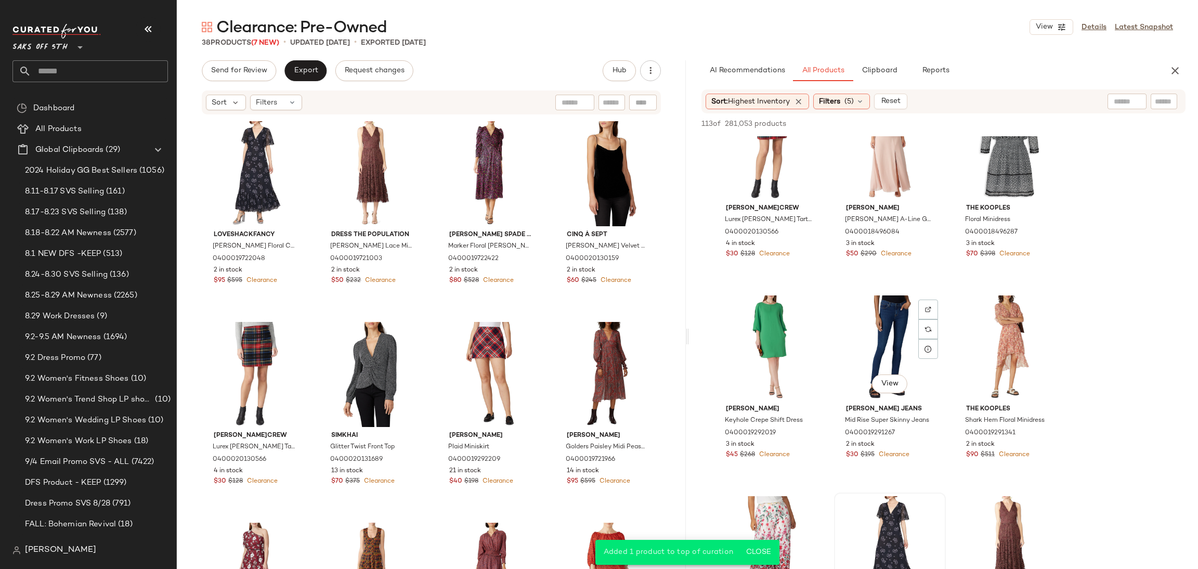
scroll to position [3858, 0]
click at [995, 346] on div "View" at bounding box center [1010, 348] width 105 height 105
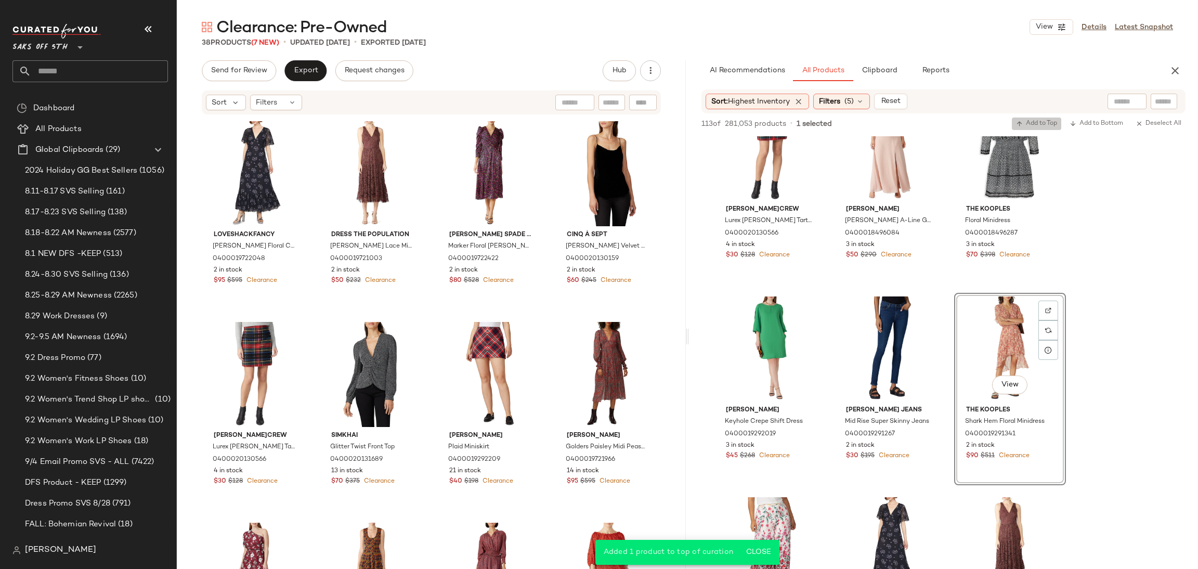
click at [1039, 121] on span "Add to Top" at bounding box center [1036, 123] width 41 height 7
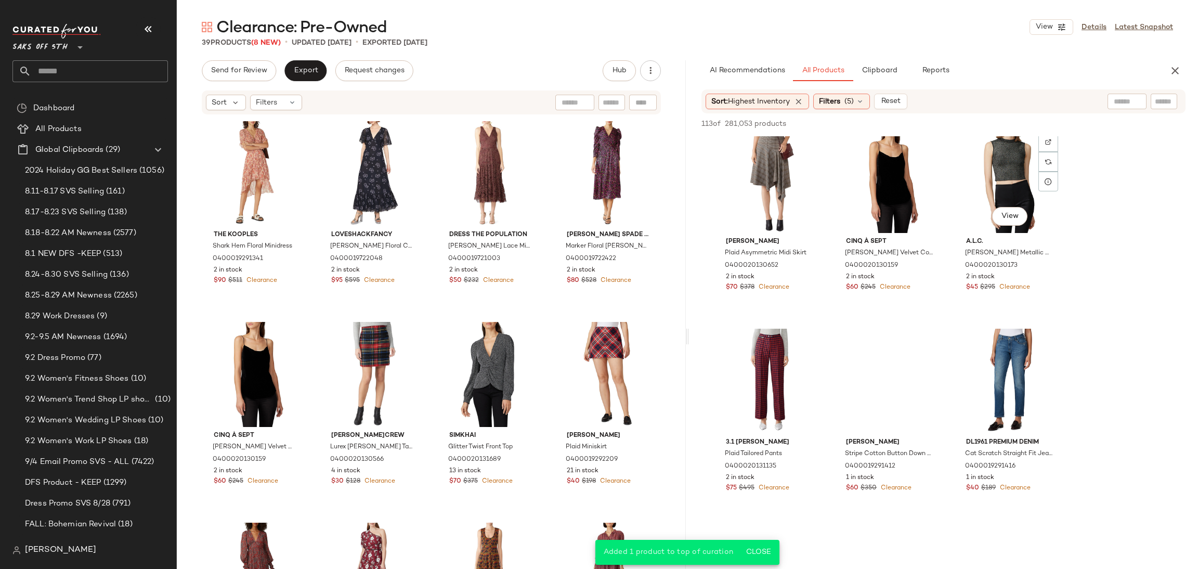
scroll to position [4630, 0]
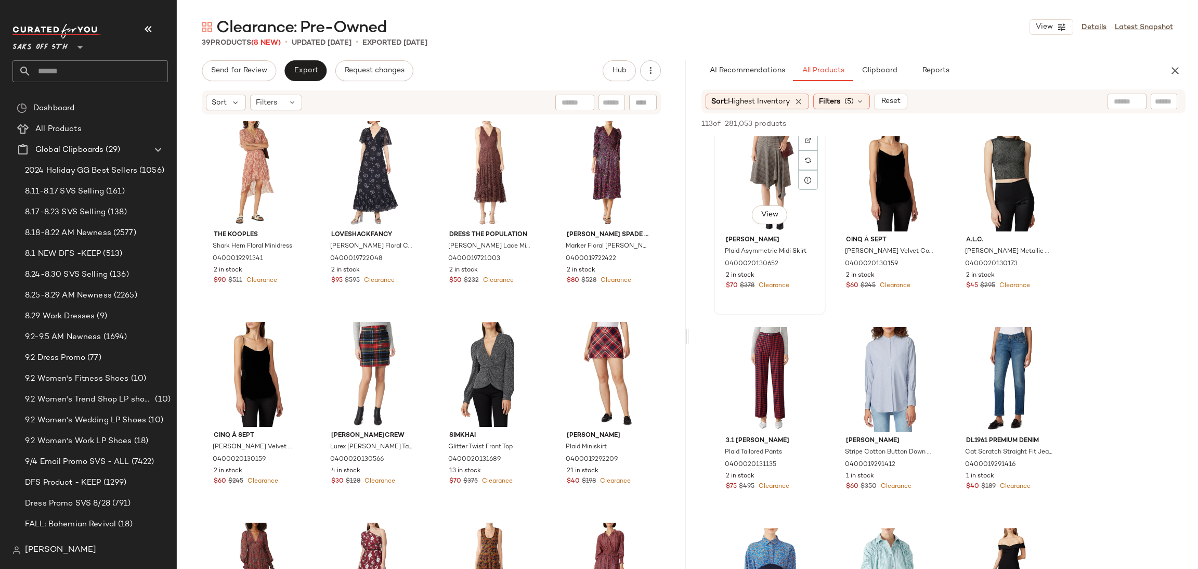
click at [771, 184] on div "View" at bounding box center [770, 178] width 105 height 105
click at [246, 70] on span "Send for Review" at bounding box center [239, 71] width 57 height 8
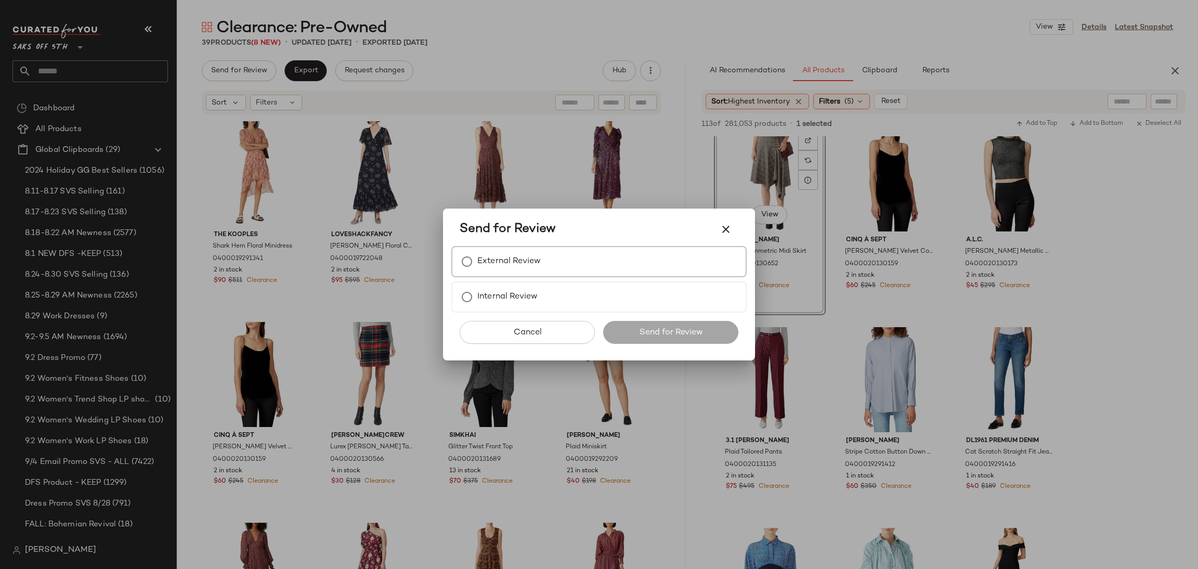
click at [516, 262] on label "External Review" at bounding box center [508, 261] width 63 height 21
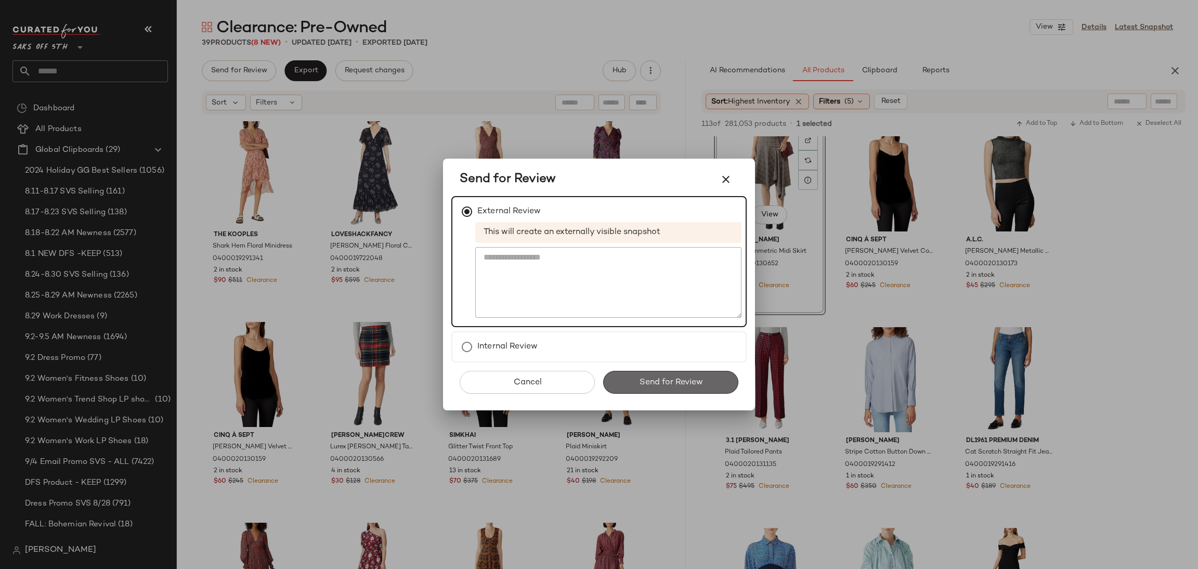
click at [679, 381] on span "Send for Review" at bounding box center [671, 383] width 64 height 10
click at [679, 381] on div "Send for Review" at bounding box center [670, 382] width 135 height 23
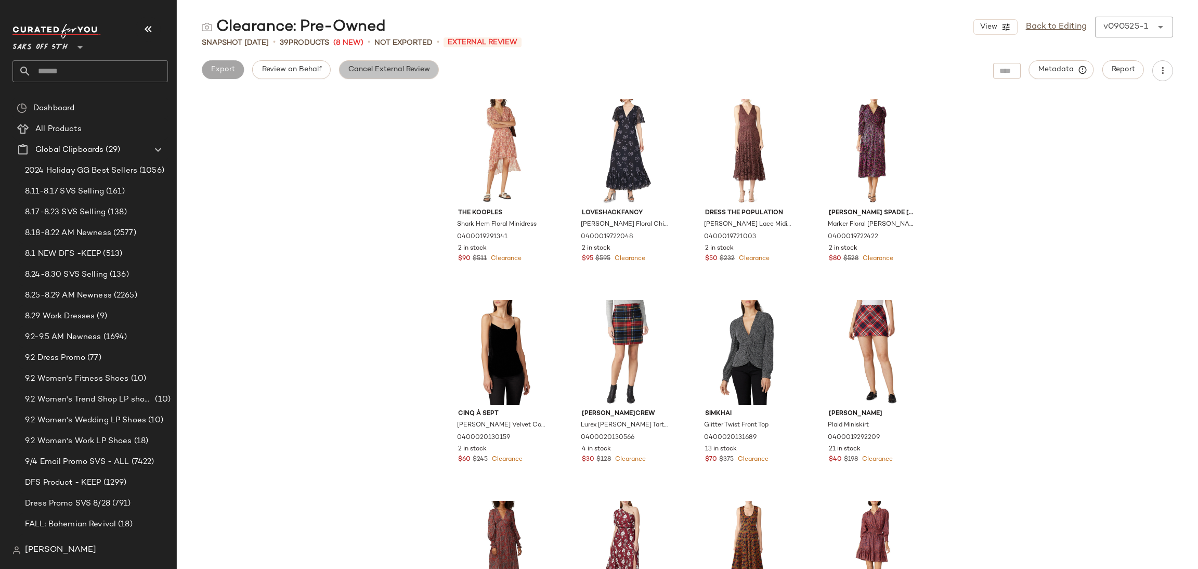
click at [360, 76] on button "Cancel External Review" at bounding box center [389, 69] width 100 height 19
click at [307, 71] on span "Export" at bounding box center [305, 70] width 24 height 8
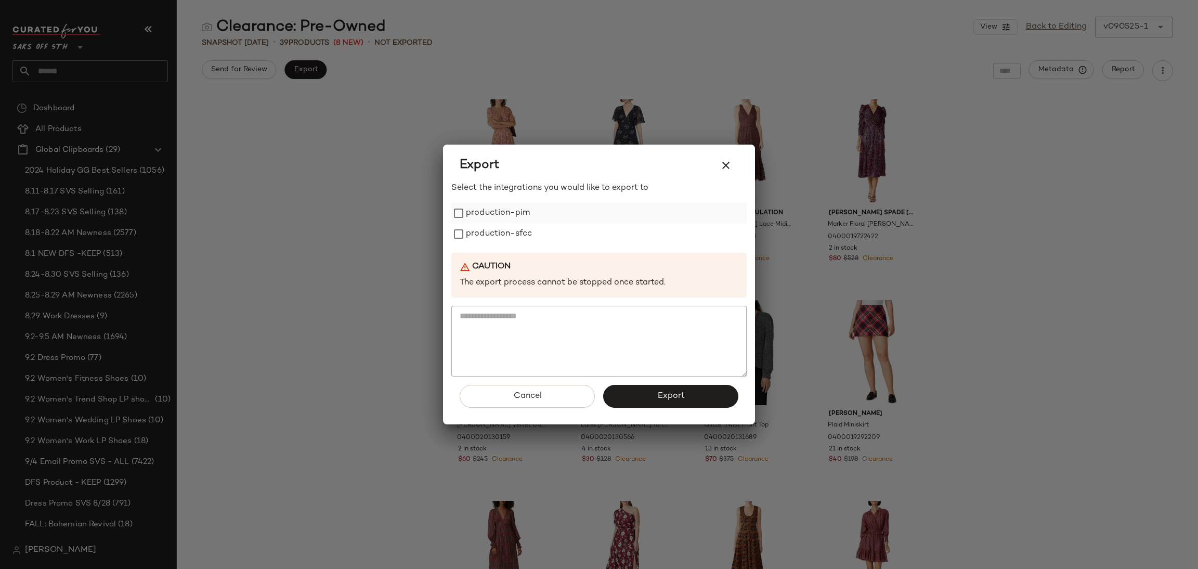
click at [503, 213] on label "production-pim" at bounding box center [498, 213] width 64 height 21
click at [509, 240] on label "production-sfcc" at bounding box center [499, 234] width 66 height 21
click at [648, 394] on button "Export" at bounding box center [670, 396] width 135 height 23
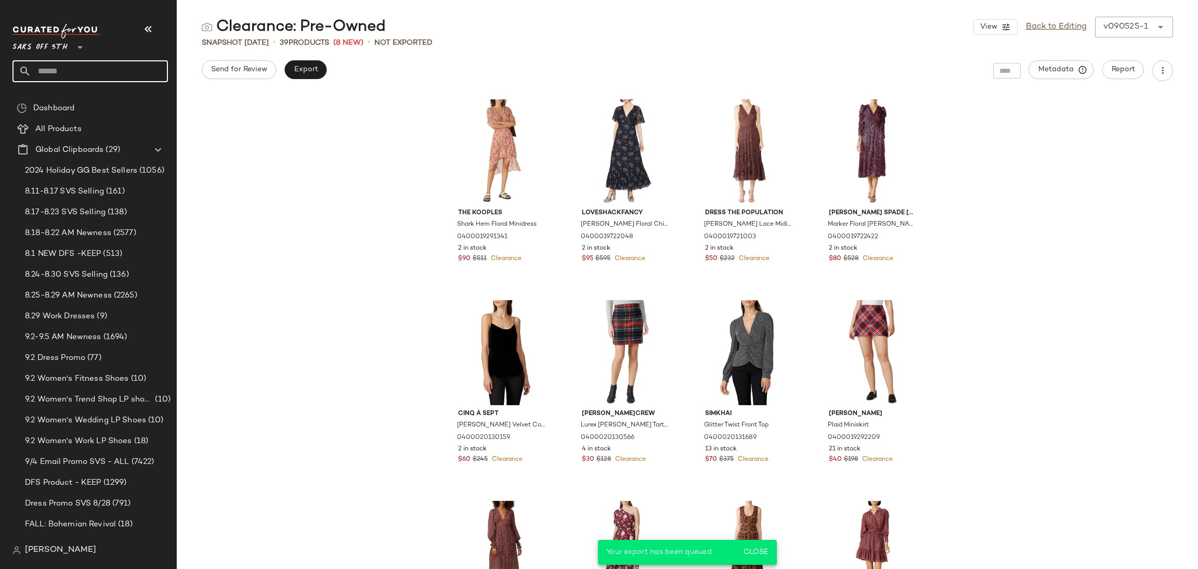
click at [124, 75] on input "text" at bounding box center [99, 71] width 137 height 22
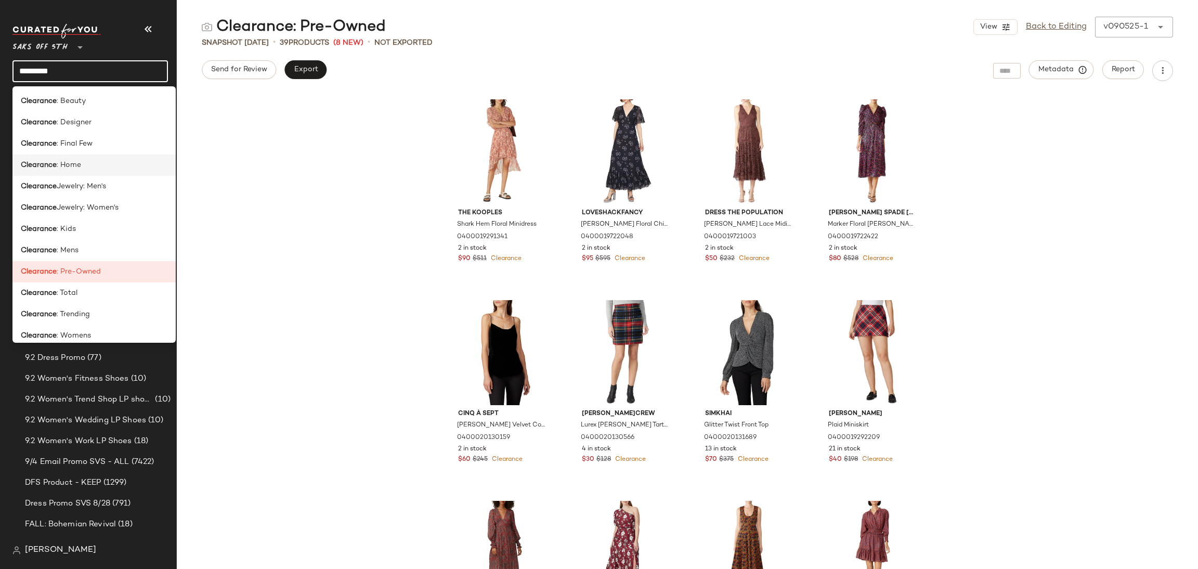
type input "*********"
click at [111, 163] on div "Clearance : Home" at bounding box center [94, 165] width 147 height 11
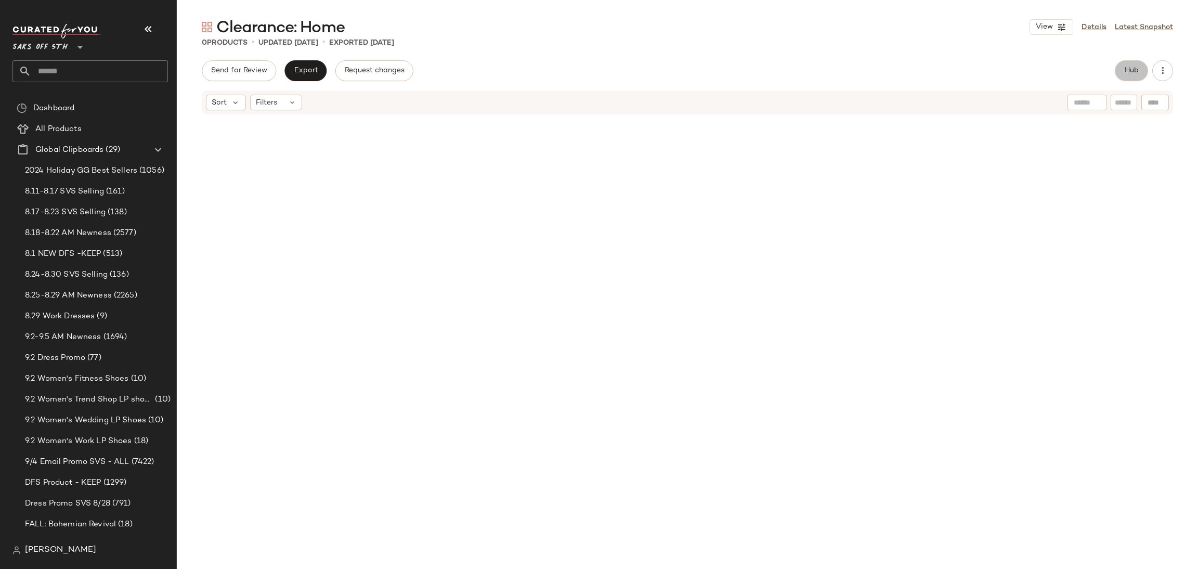
click at [1125, 70] on span "Hub" at bounding box center [1131, 71] width 15 height 8
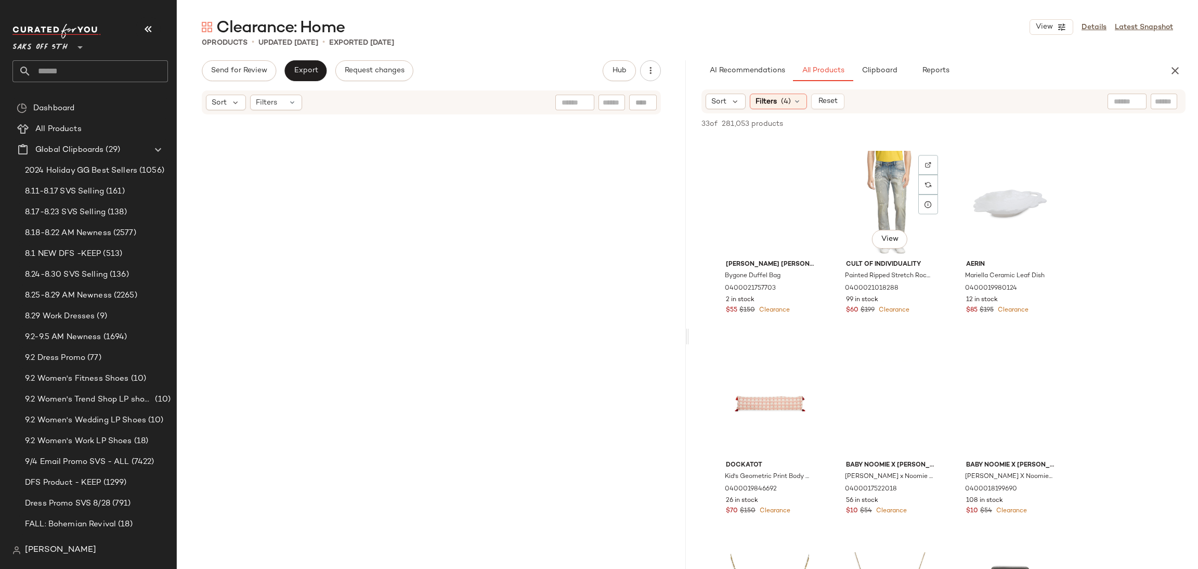
scroll to position [1386, 0]
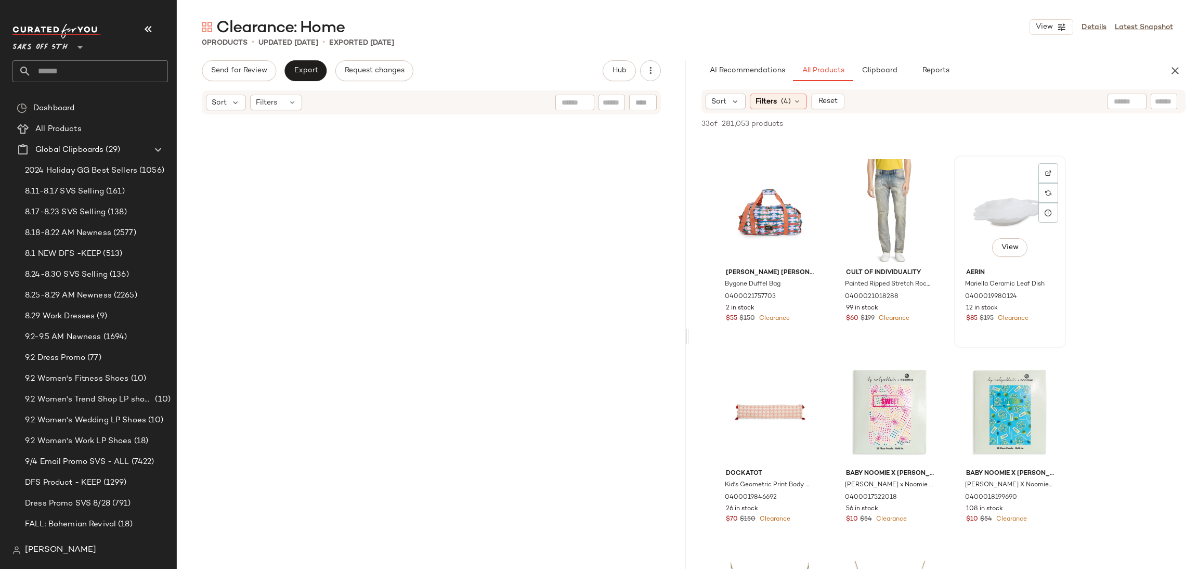
click at [1020, 215] on div "View" at bounding box center [1010, 211] width 105 height 105
click at [1030, 120] on span "Add to Top" at bounding box center [1036, 123] width 41 height 7
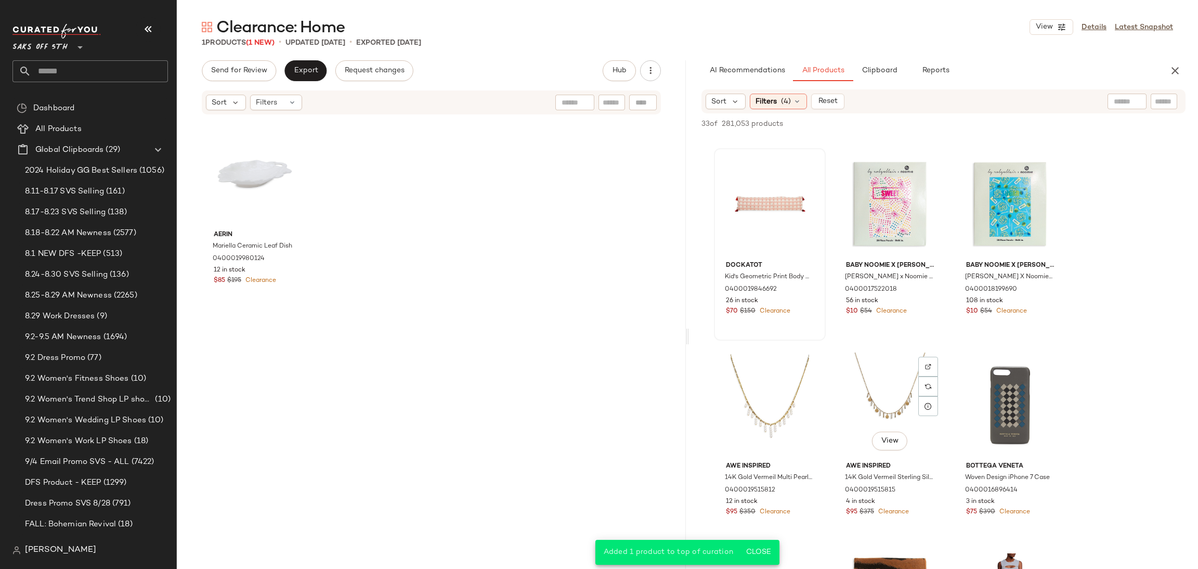
scroll to position [1595, 0]
click at [759, 188] on div "View" at bounding box center [770, 203] width 105 height 105
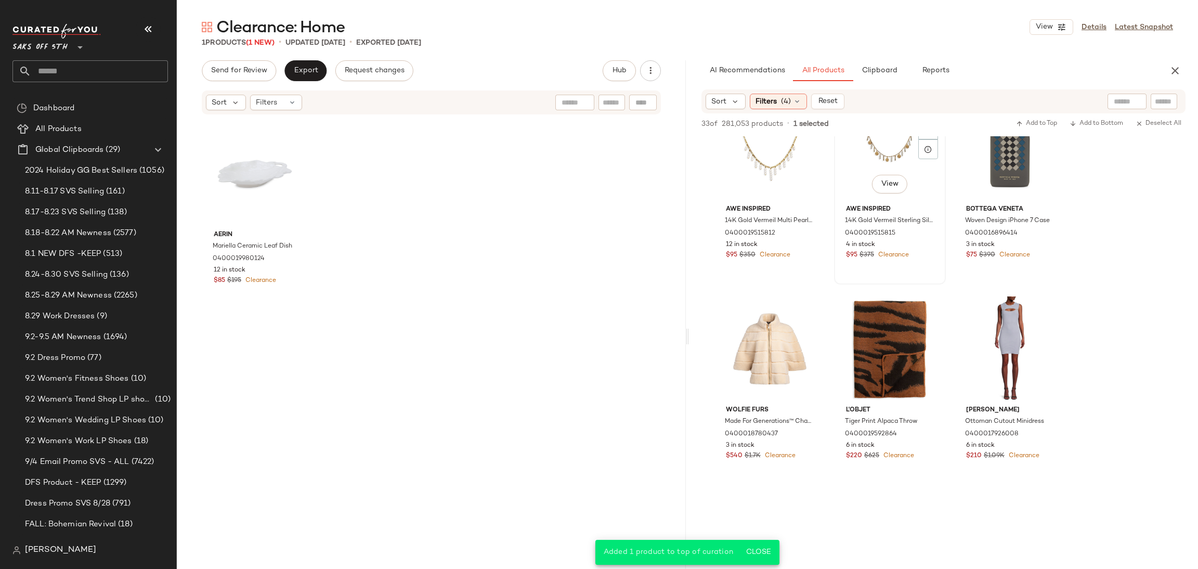
scroll to position [1855, 0]
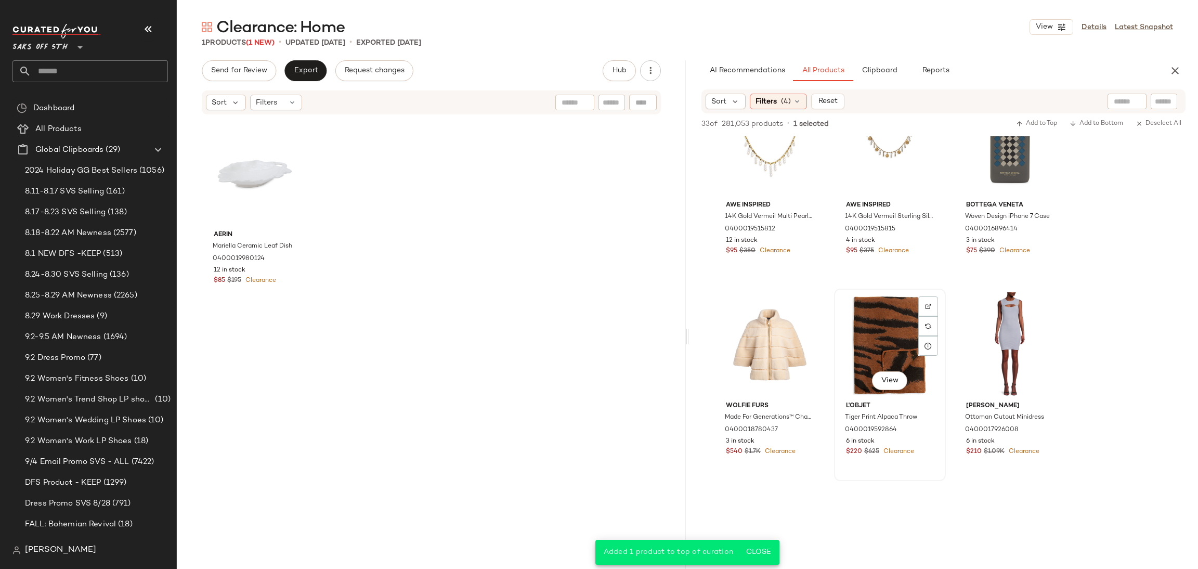
click at [881, 323] on div "View" at bounding box center [890, 344] width 105 height 105
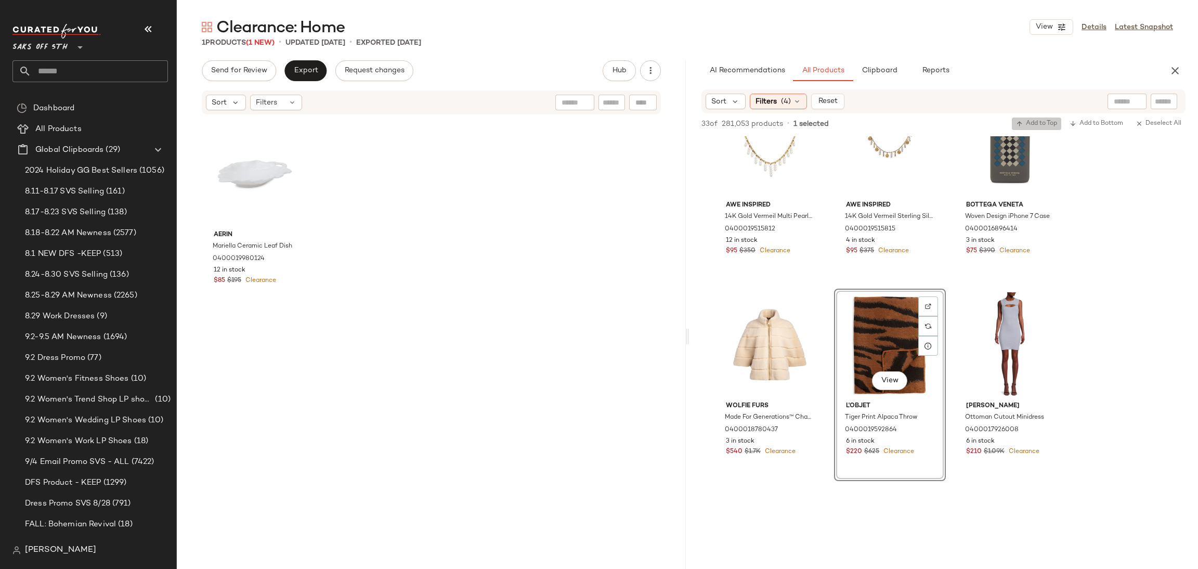
click at [1040, 120] on span "Add to Top" at bounding box center [1036, 123] width 41 height 7
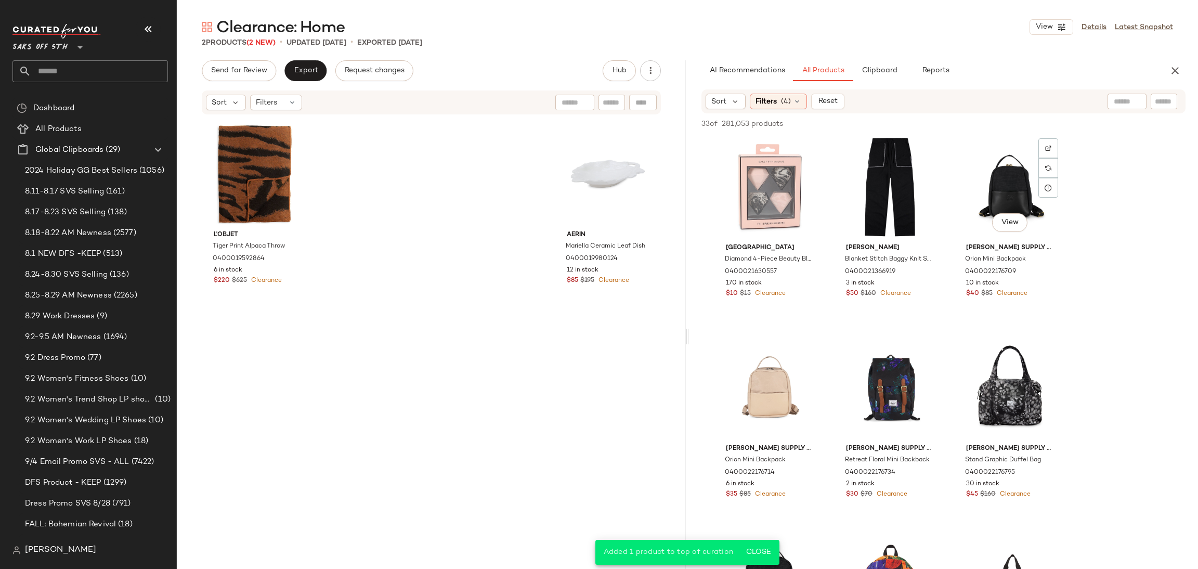
scroll to position [0, 0]
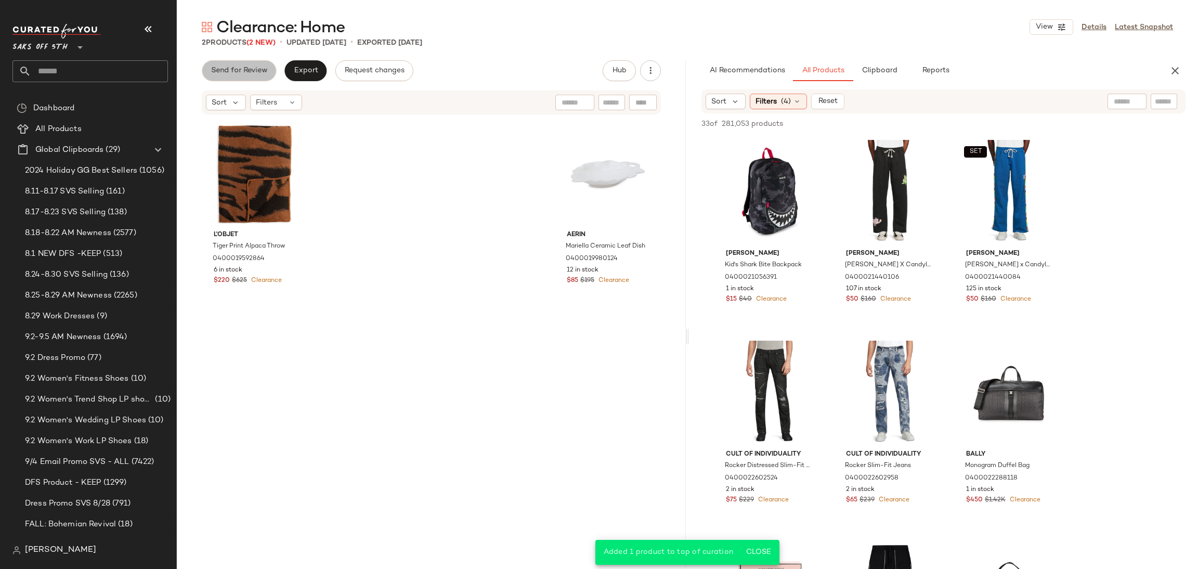
click at [249, 60] on button "Send for Review" at bounding box center [239, 70] width 74 height 21
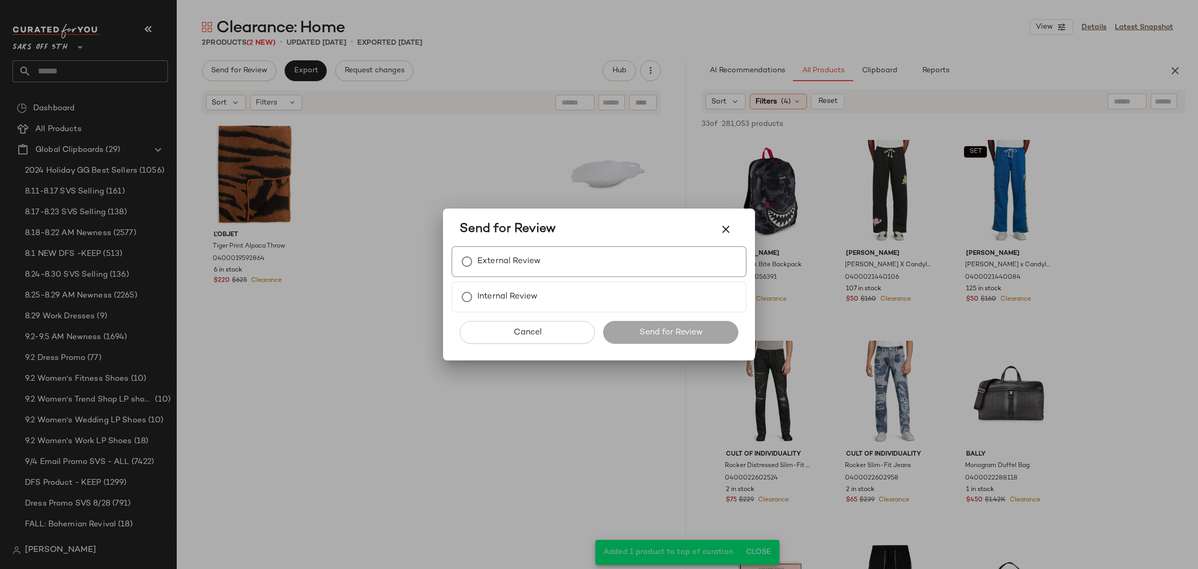
click at [485, 259] on label "External Review" at bounding box center [508, 261] width 63 height 21
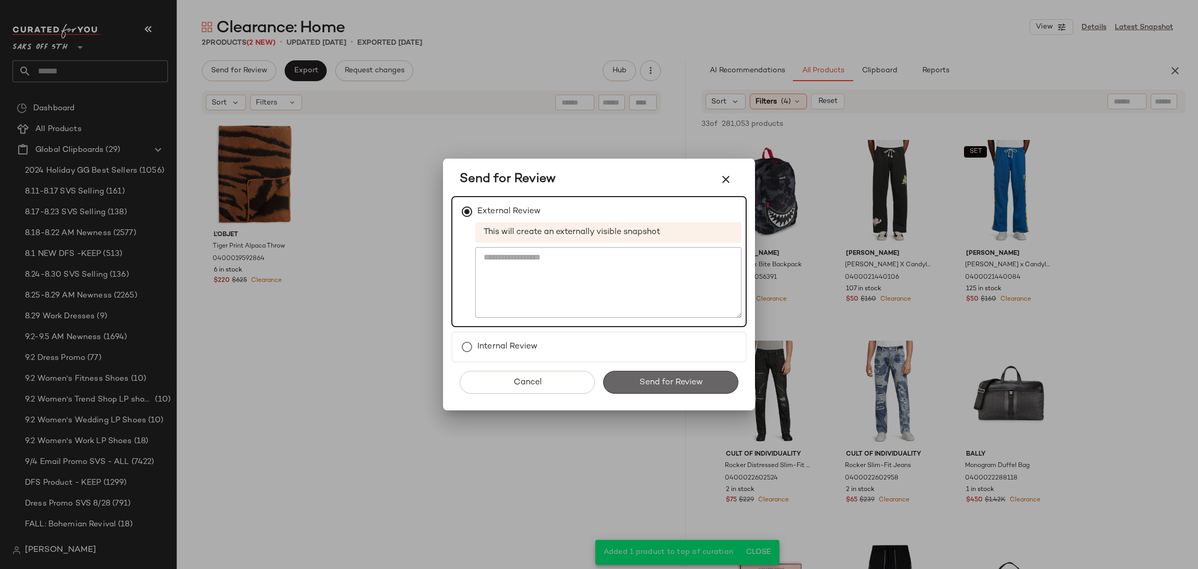
click at [661, 387] on button "Send for Review" at bounding box center [670, 382] width 135 height 23
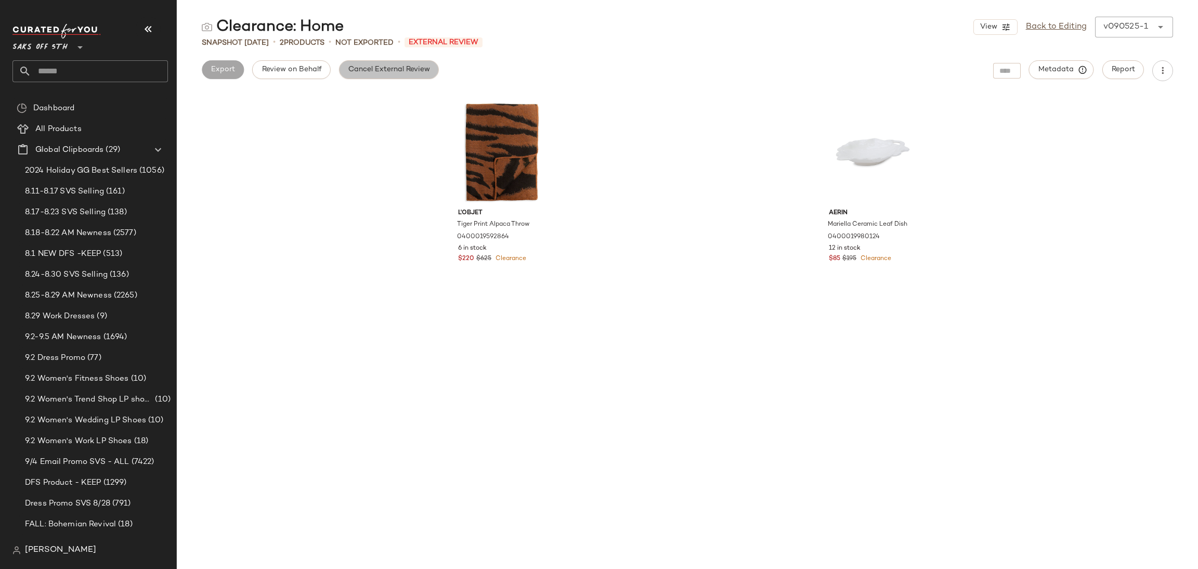
click at [367, 73] on span "Cancel External Review" at bounding box center [389, 70] width 82 height 8
click at [296, 71] on span "Export" at bounding box center [305, 70] width 24 height 8
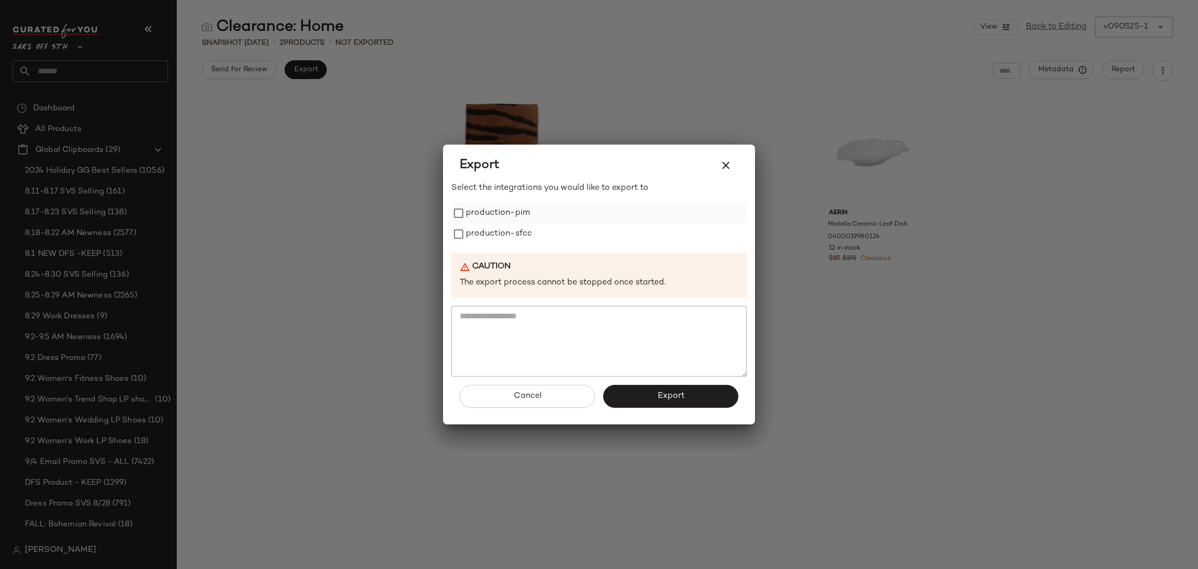
click at [507, 213] on label "production-pim" at bounding box center [498, 213] width 64 height 21
click at [512, 227] on label "production-sfcc" at bounding box center [499, 234] width 66 height 21
click at [657, 394] on span "Export" at bounding box center [671, 396] width 28 height 10
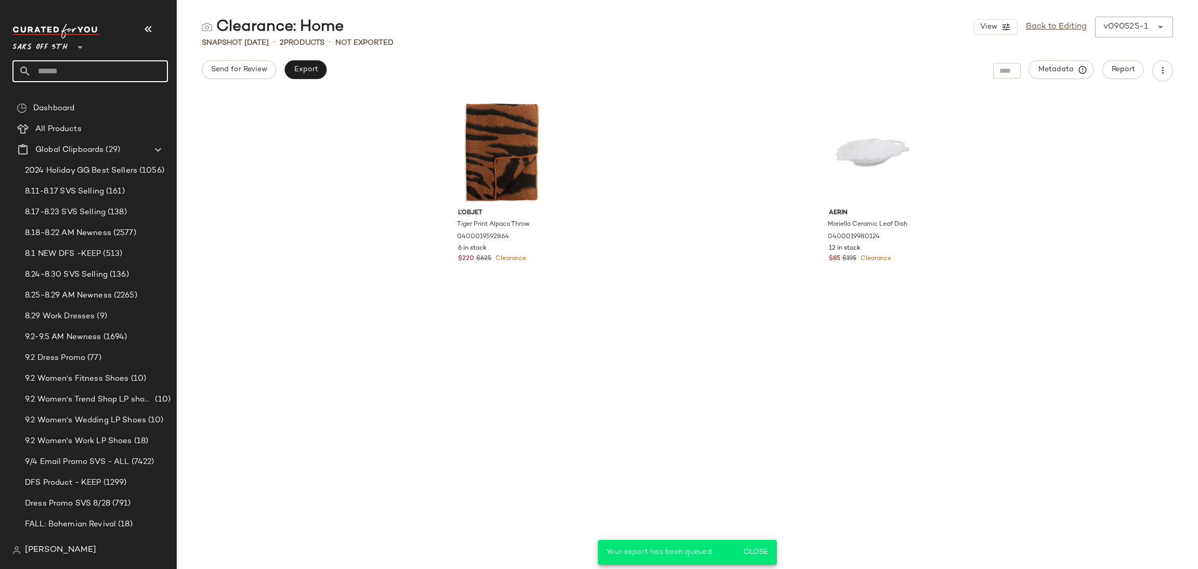
click at [132, 68] on input "text" at bounding box center [99, 71] width 137 height 22
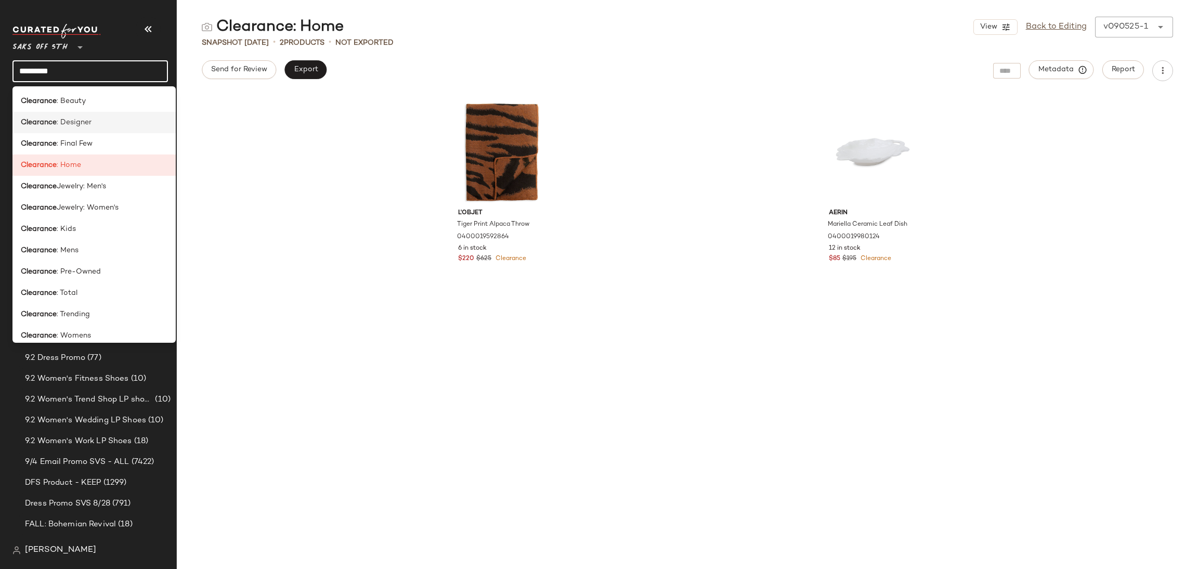
type input "*********"
click at [101, 126] on div "Clearance : Designer" at bounding box center [94, 122] width 147 height 11
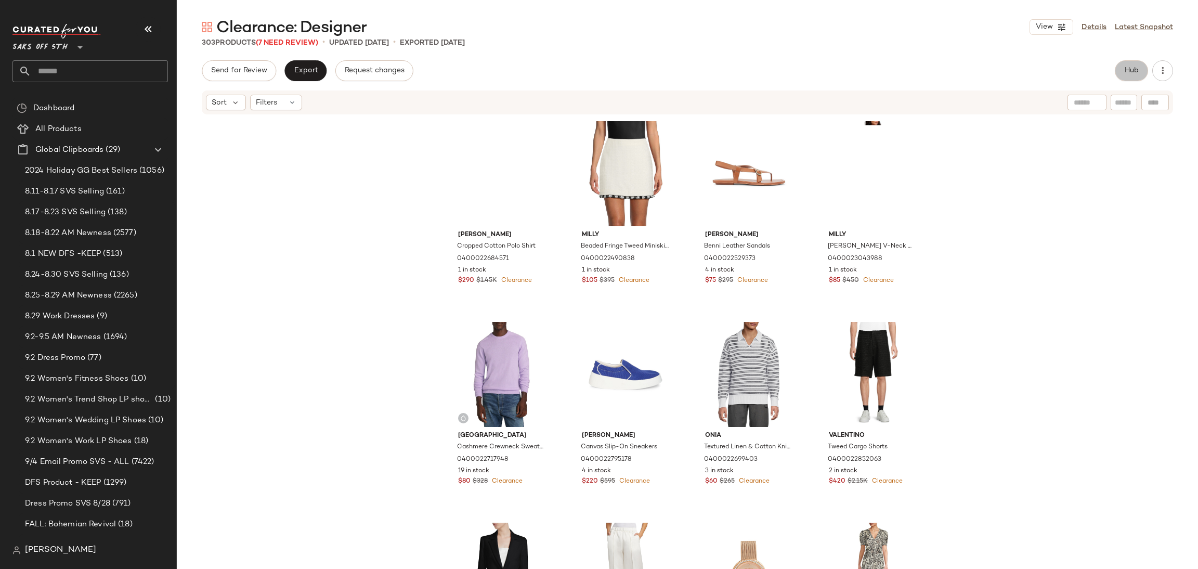
click at [1143, 72] on button "Hub" at bounding box center [1131, 70] width 33 height 21
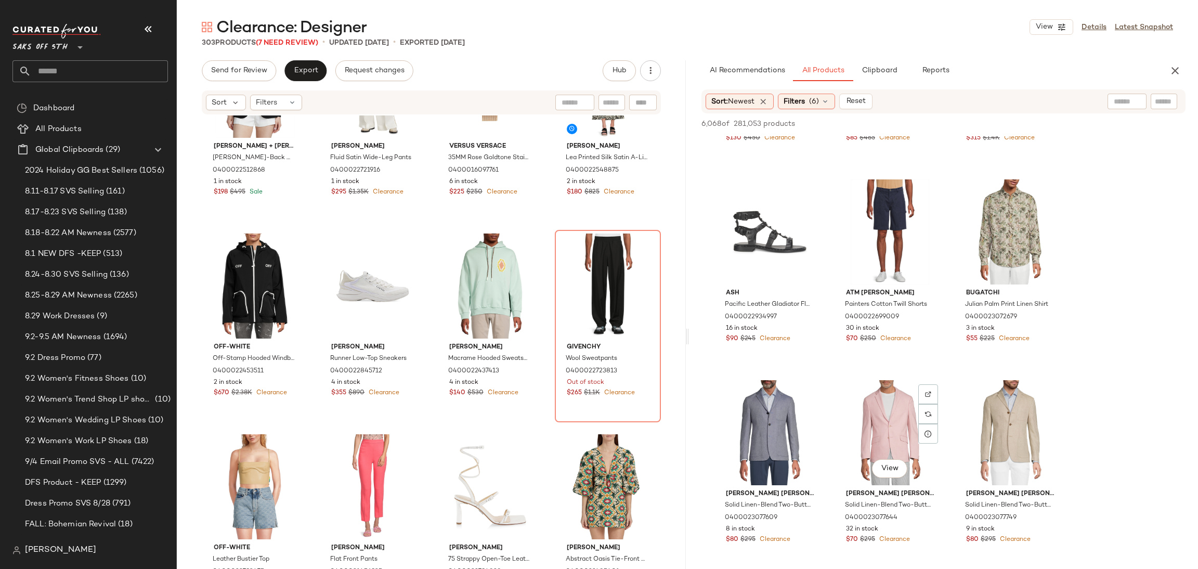
scroll to position [1356, 0]
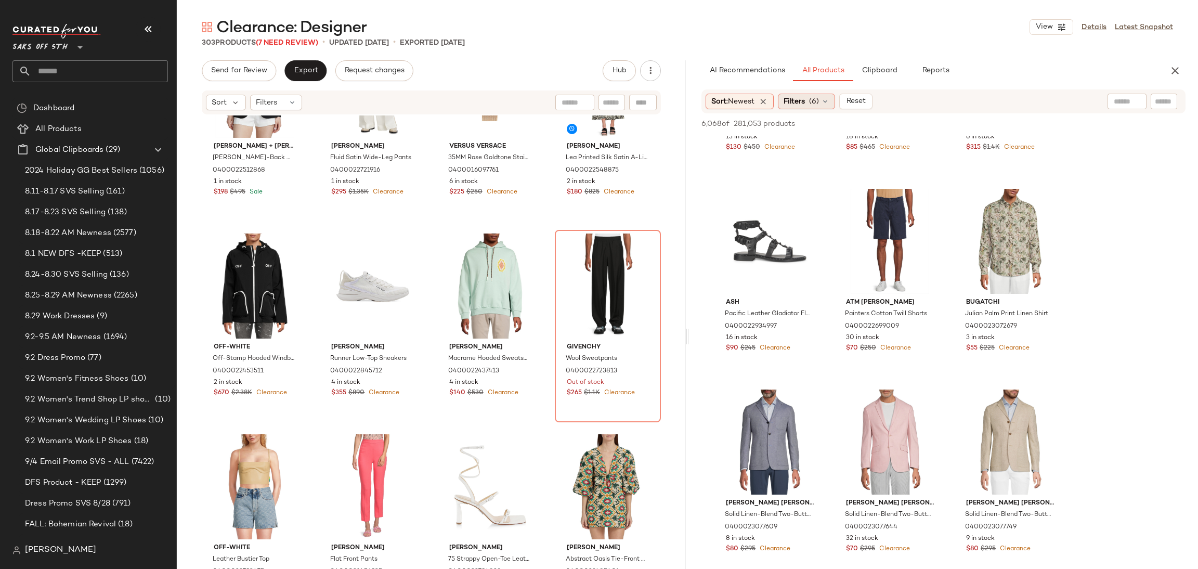
click at [819, 97] on span "(6)" at bounding box center [814, 101] width 10 height 11
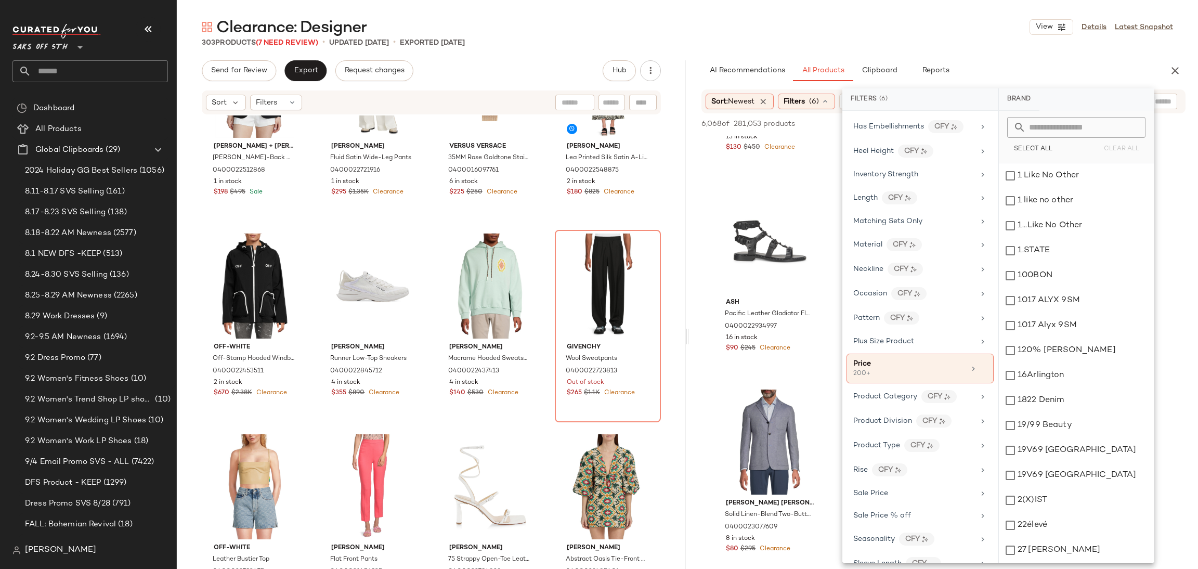
scroll to position [455, 0]
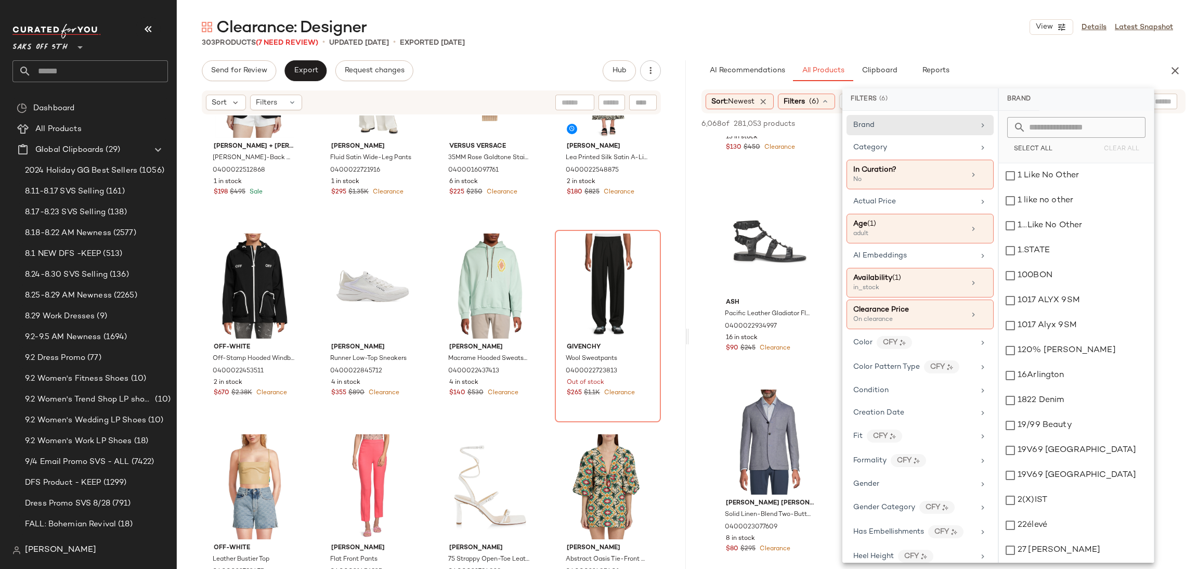
scroll to position [458, 0]
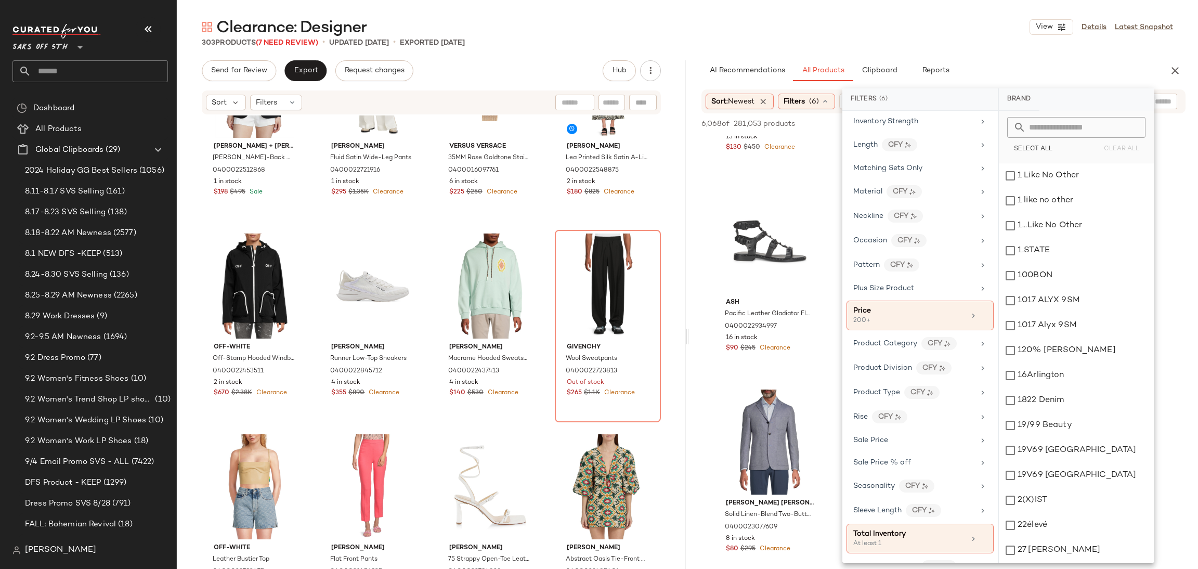
click at [862, 26] on div "Clearance: Designer View Details Latest Snapshot" at bounding box center [687, 27] width 1021 height 21
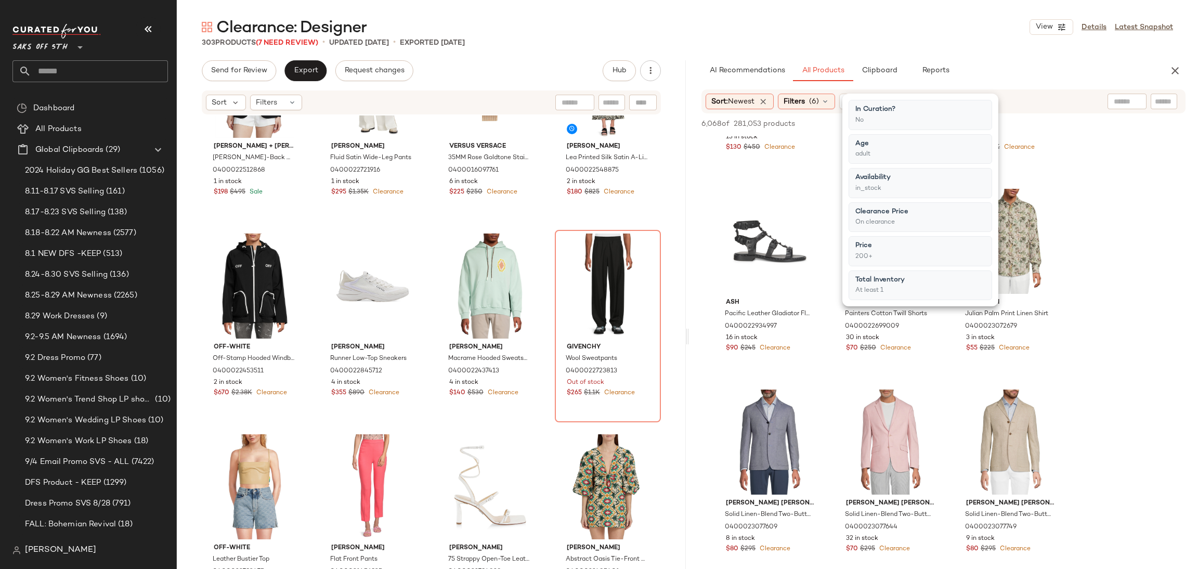
click at [862, 26] on div "Clearance: Designer View Details Latest Snapshot" at bounding box center [687, 27] width 1021 height 21
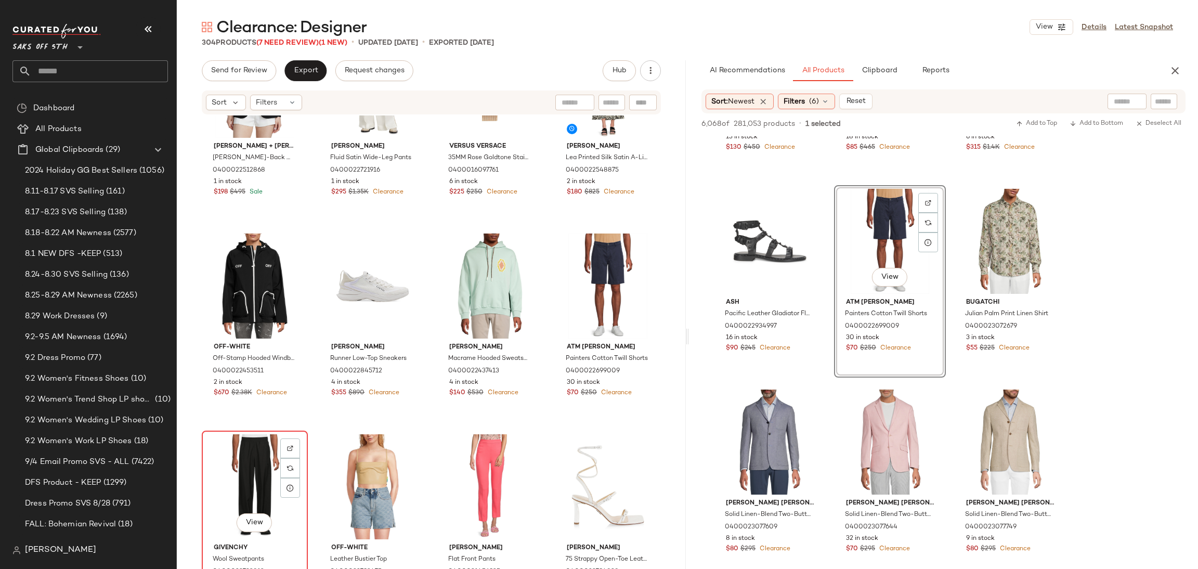
click at [254, 453] on div "View" at bounding box center [254, 486] width 99 height 105
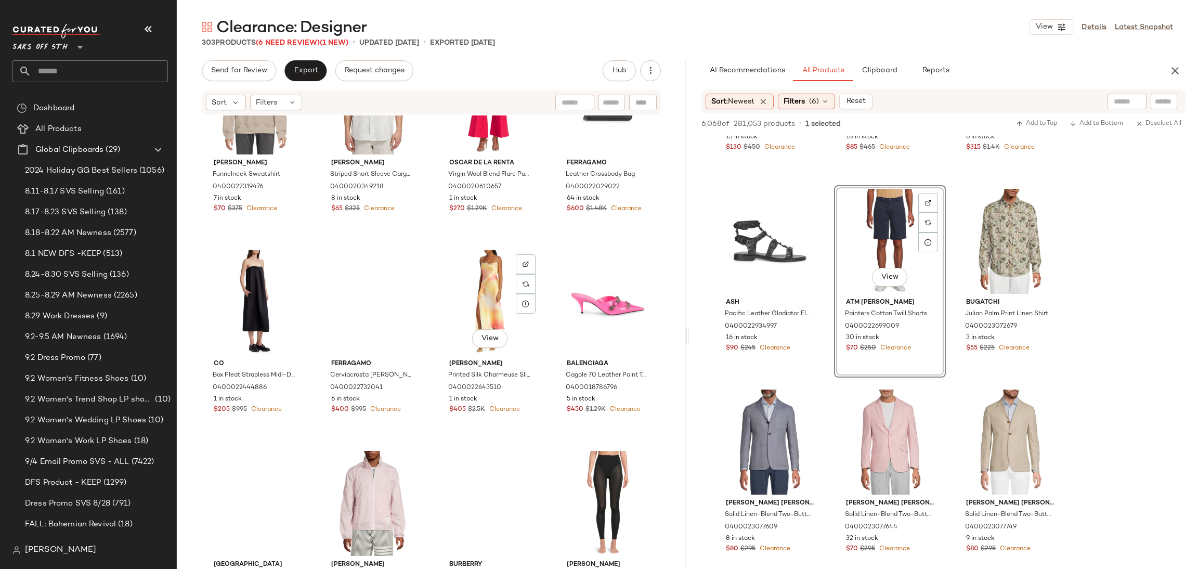
scroll to position [5526, 0]
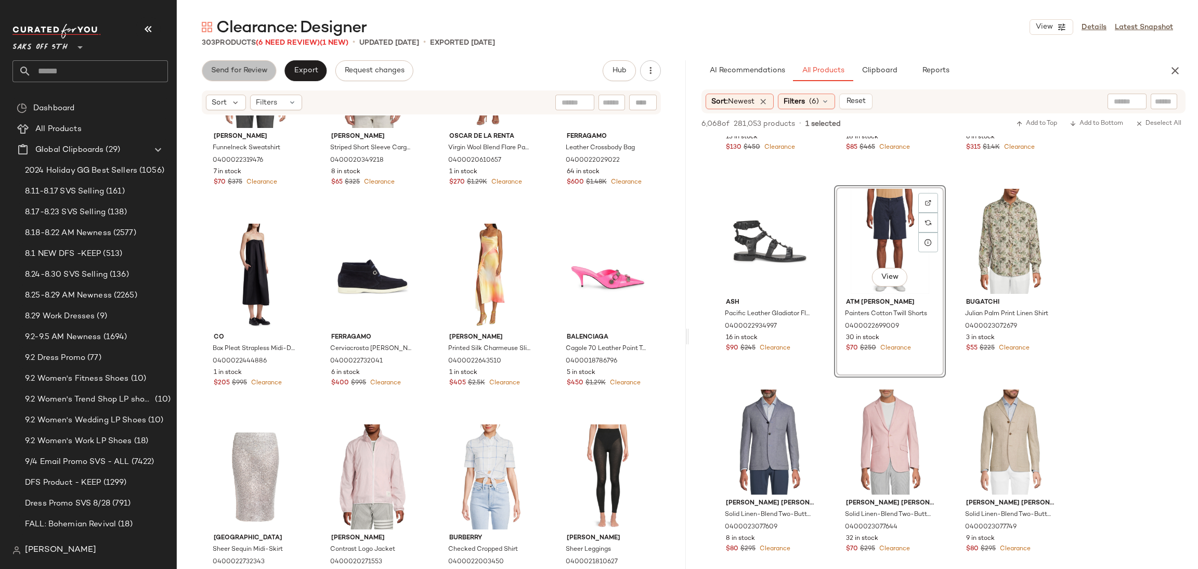
click at [257, 69] on span "Send for Review" at bounding box center [239, 71] width 57 height 8
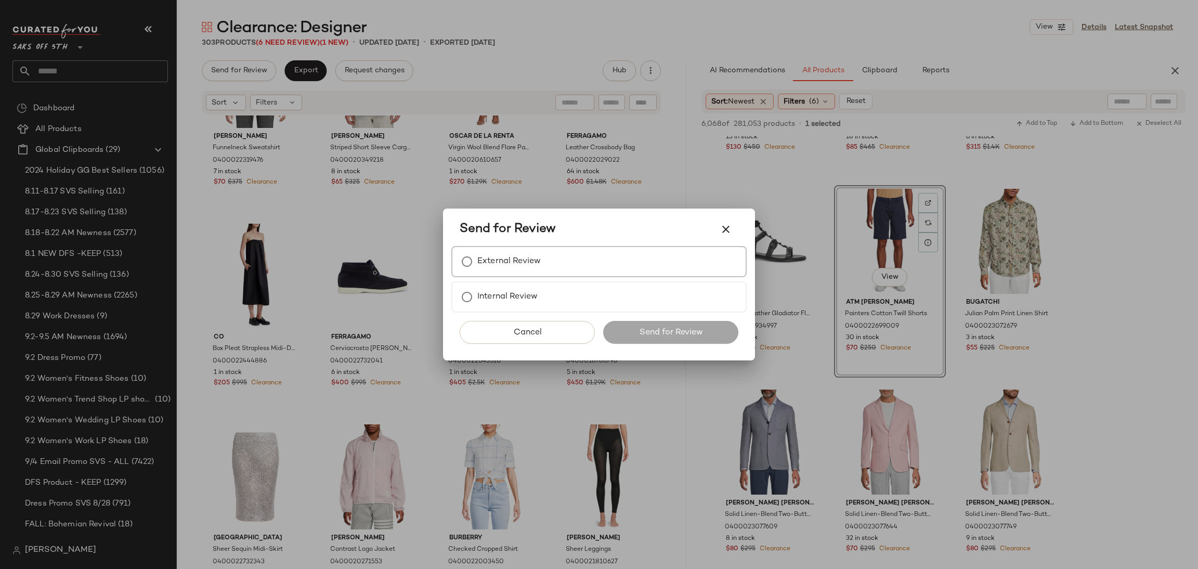
click at [494, 270] on label "External Review" at bounding box center [508, 261] width 63 height 21
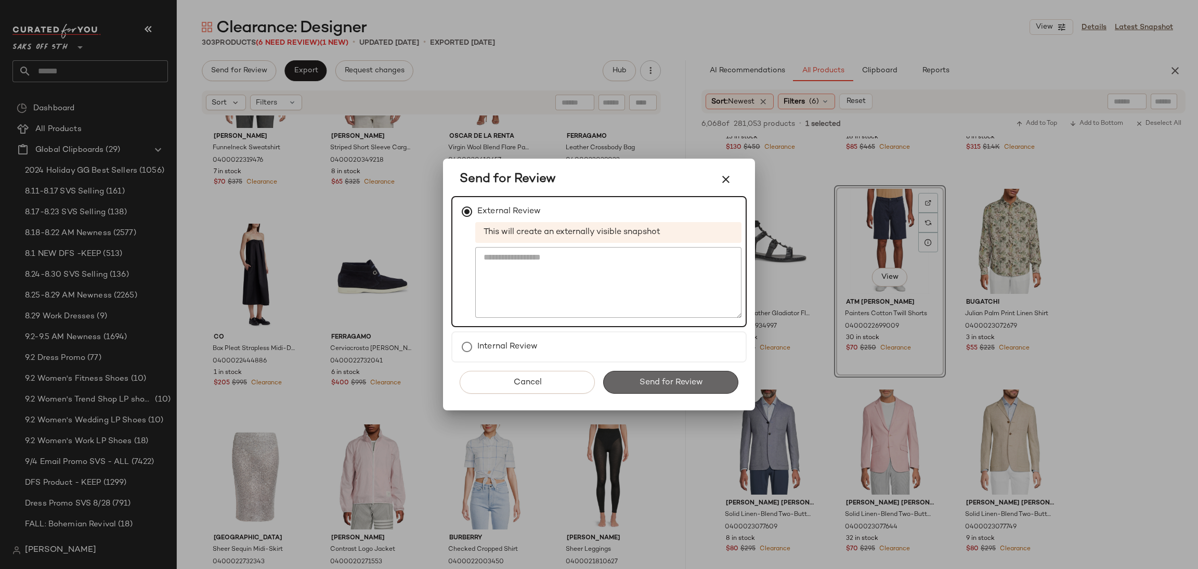
click at [657, 383] on span "Send for Review" at bounding box center [671, 383] width 64 height 10
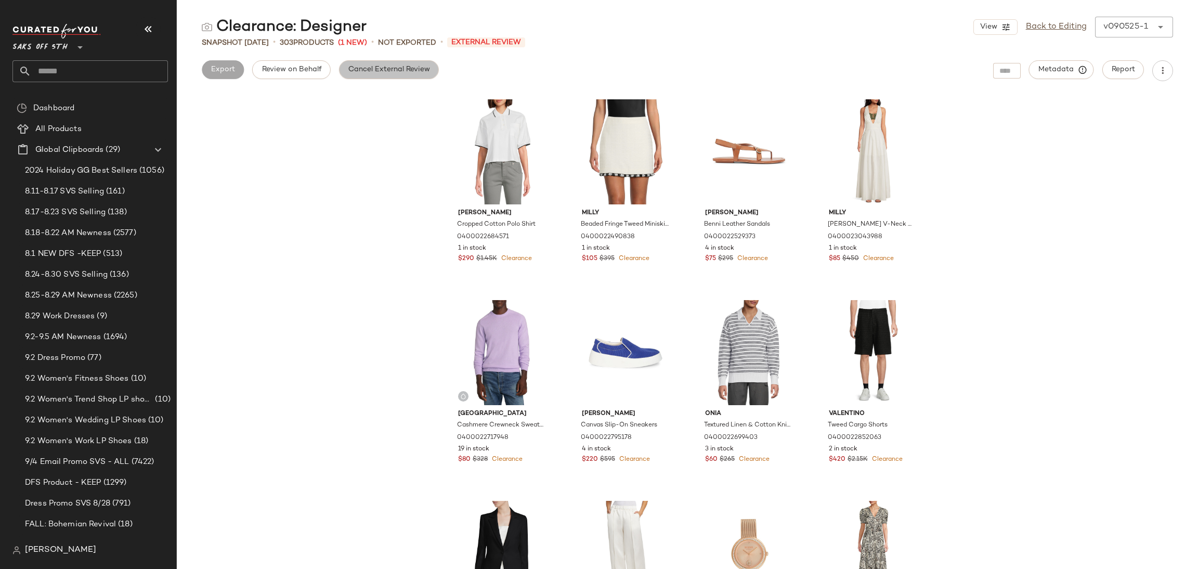
click at [386, 76] on button "Cancel External Review" at bounding box center [389, 69] width 100 height 19
click at [1041, 22] on link "Back to Editing" at bounding box center [1056, 27] width 61 height 12
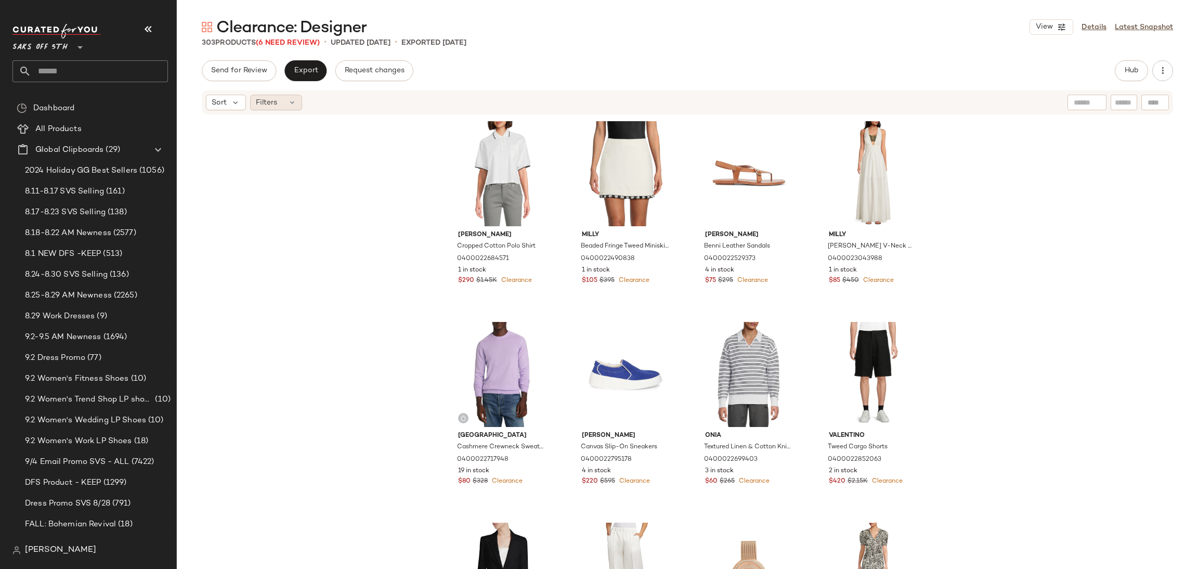
click at [287, 96] on div "Filters" at bounding box center [276, 103] width 52 height 16
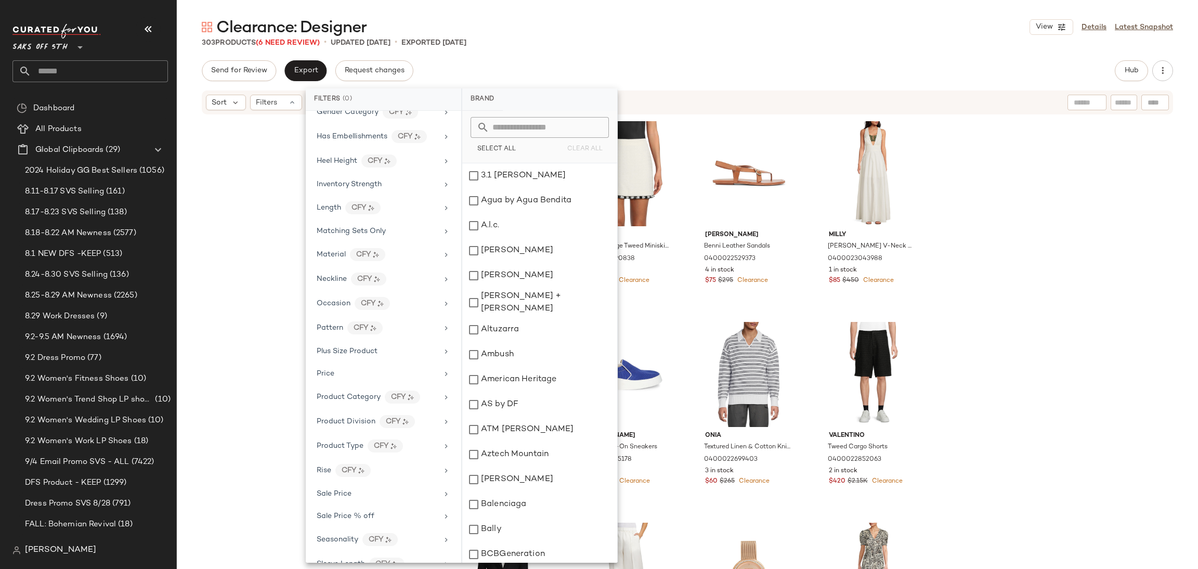
scroll to position [430, 0]
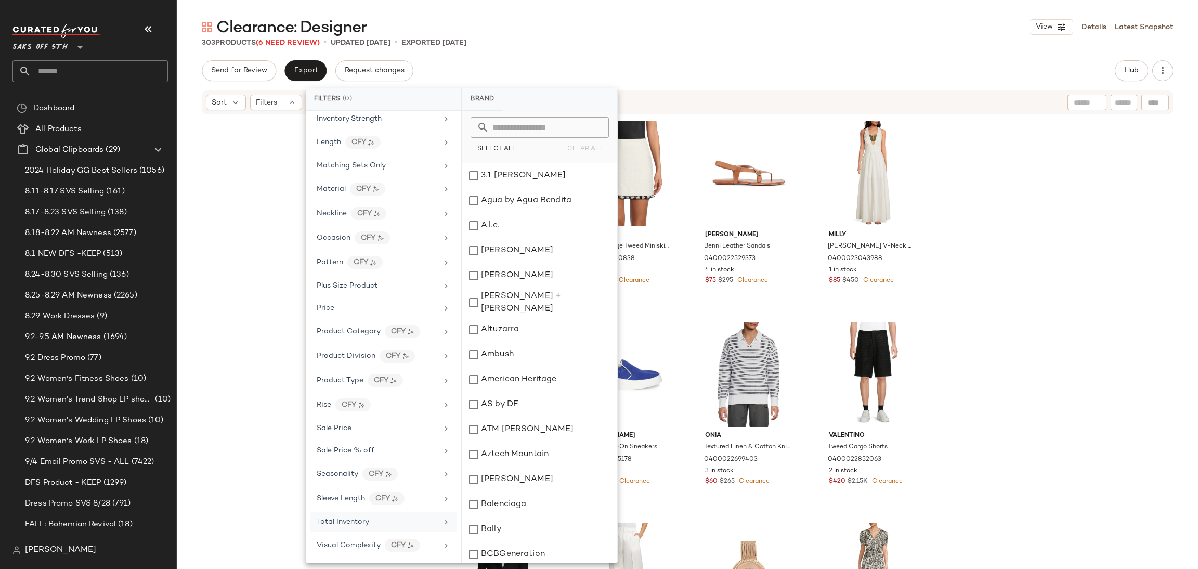
click at [356, 522] on span "Total Inventory" at bounding box center [343, 522] width 53 height 8
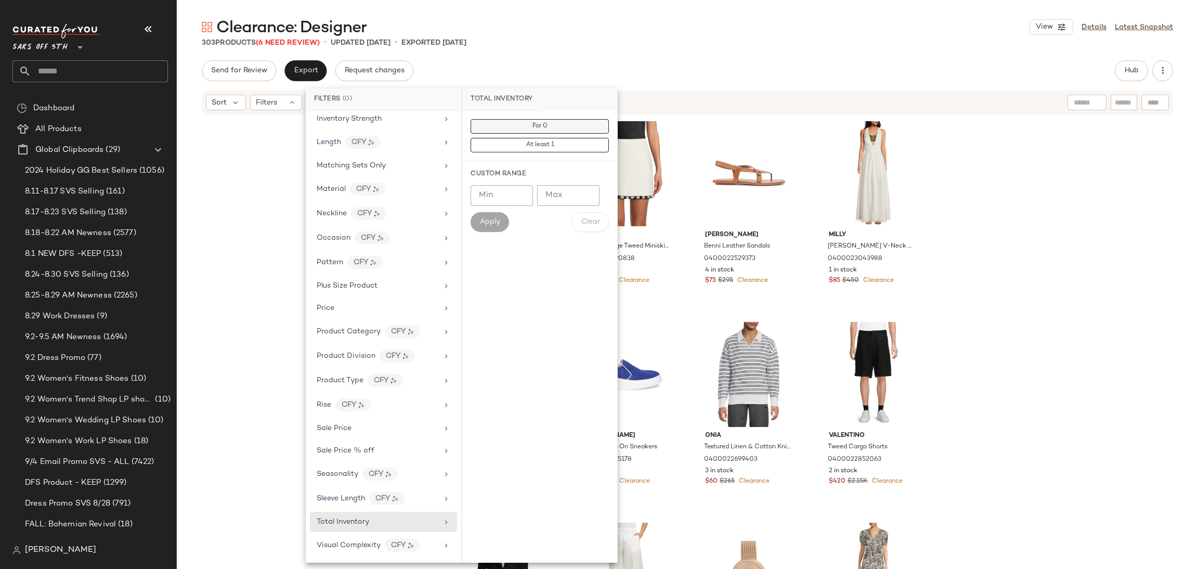
click at [546, 129] on span "For 0" at bounding box center [540, 126] width 16 height 7
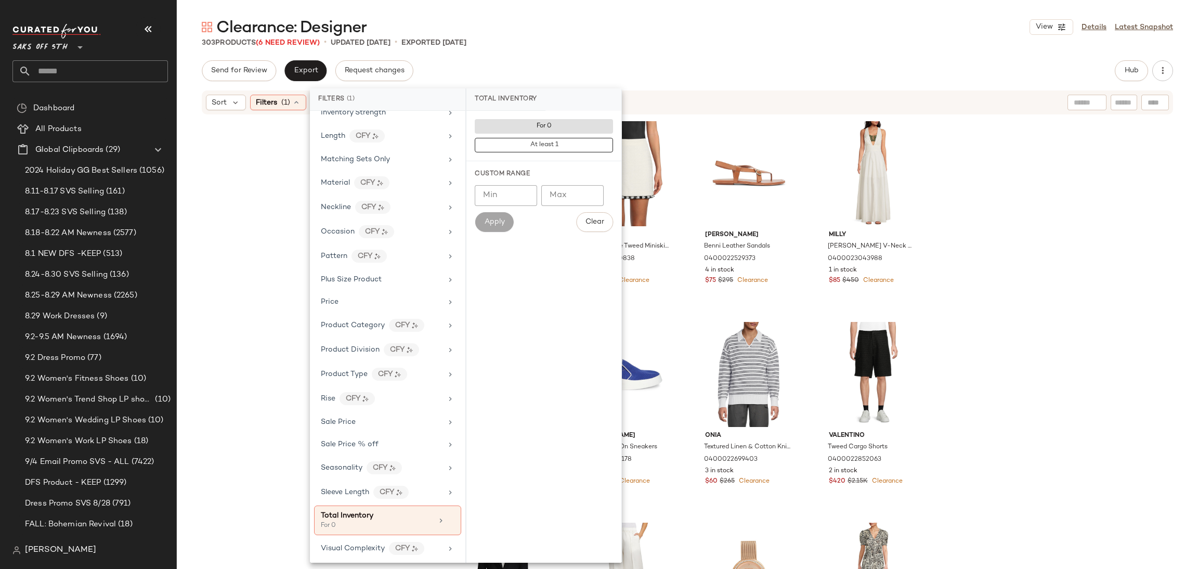
click at [605, 74] on div "Send for Review Export Request changes Hub" at bounding box center [687, 70] width 971 height 21
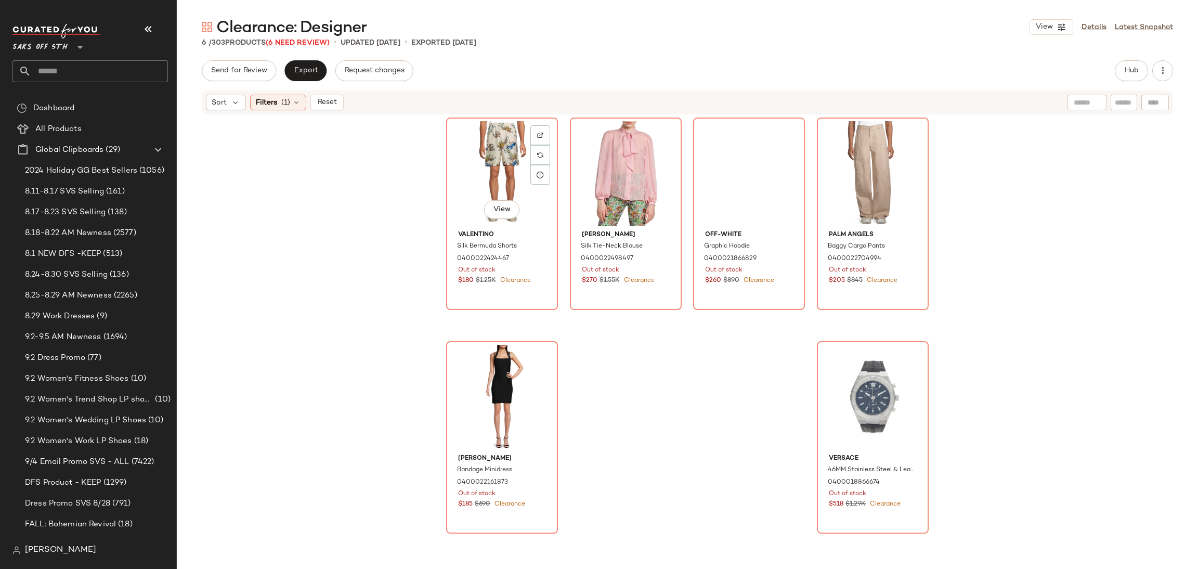
click at [505, 165] on div "View" at bounding box center [502, 173] width 105 height 105
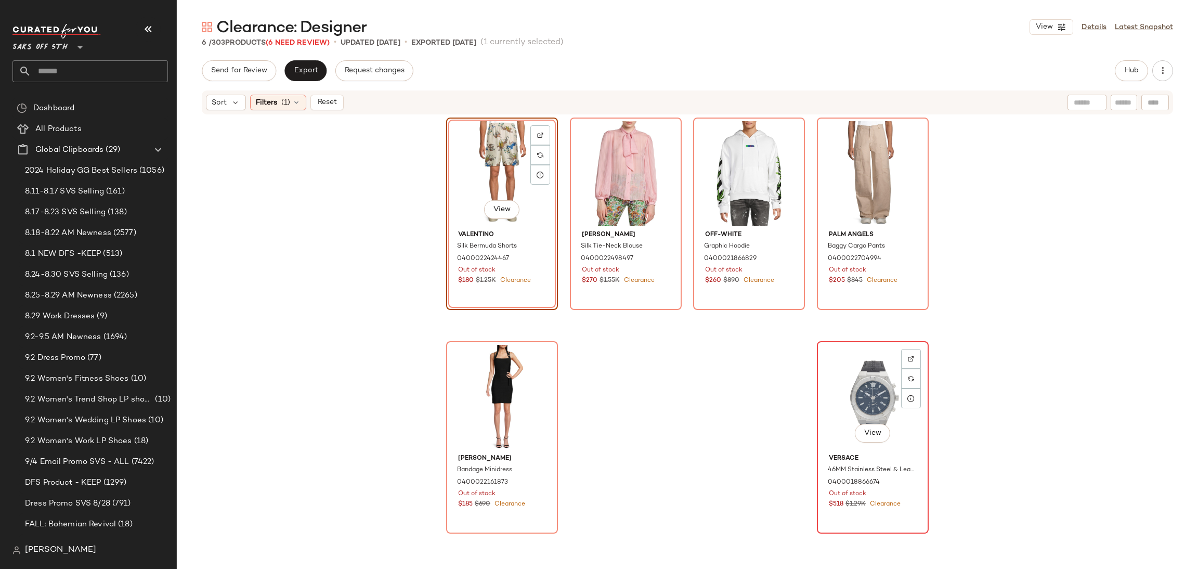
click at [856, 382] on div "View" at bounding box center [873, 397] width 105 height 105
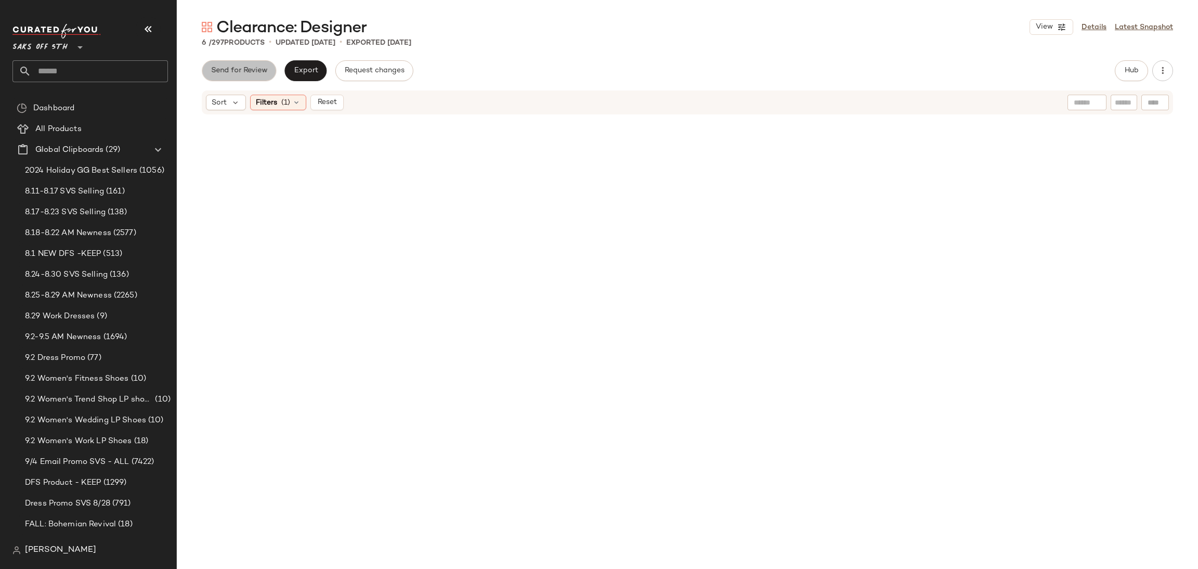
click at [247, 76] on button "Send for Review" at bounding box center [239, 70] width 74 height 21
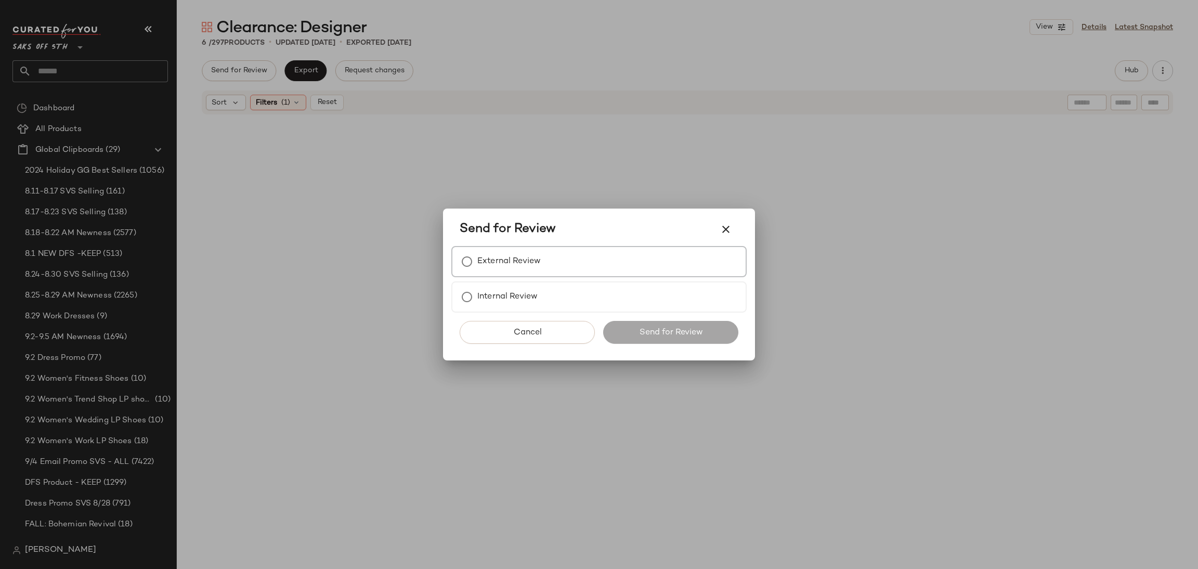
click at [498, 264] on label "External Review" at bounding box center [508, 261] width 63 height 21
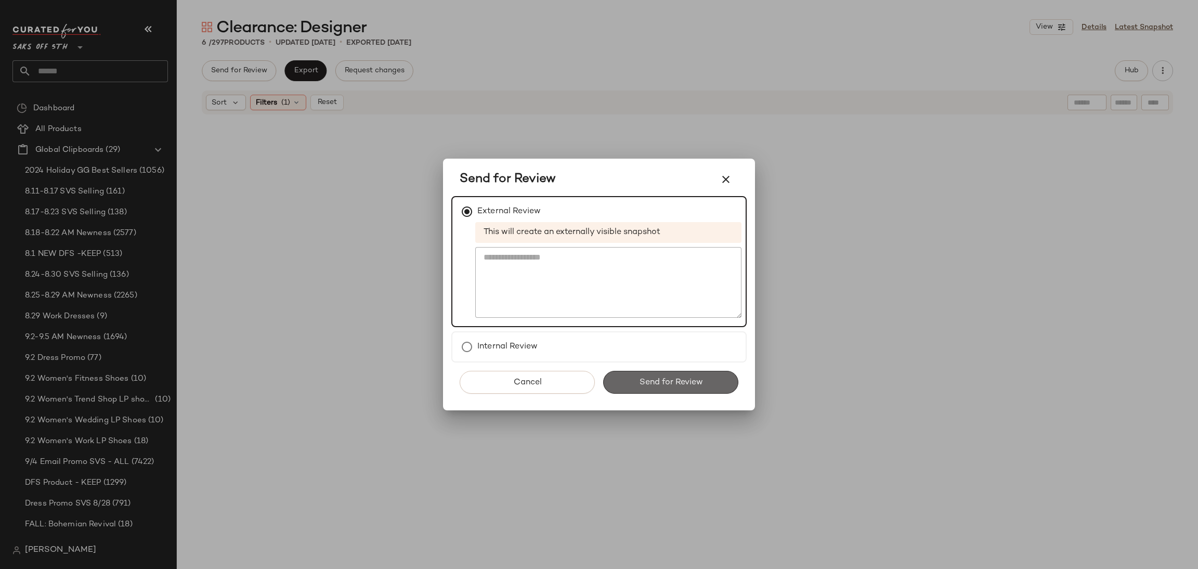
click at [641, 379] on span "Send for Review" at bounding box center [671, 383] width 64 height 10
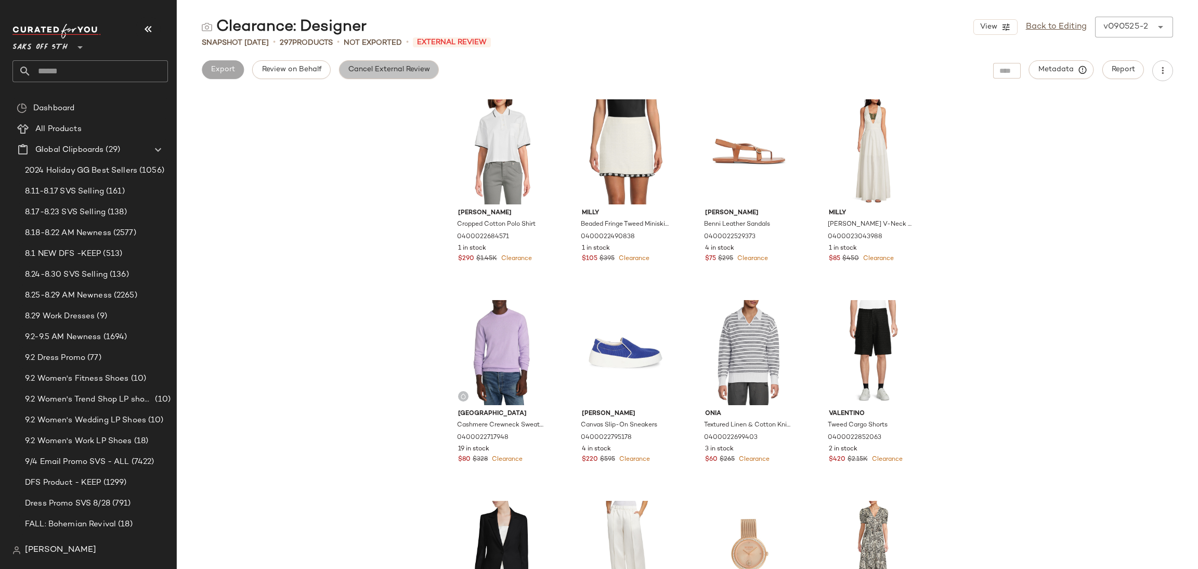
click at [426, 76] on button "Cancel External Review" at bounding box center [389, 69] width 100 height 19
click at [290, 67] on button "Export" at bounding box center [305, 69] width 42 height 19
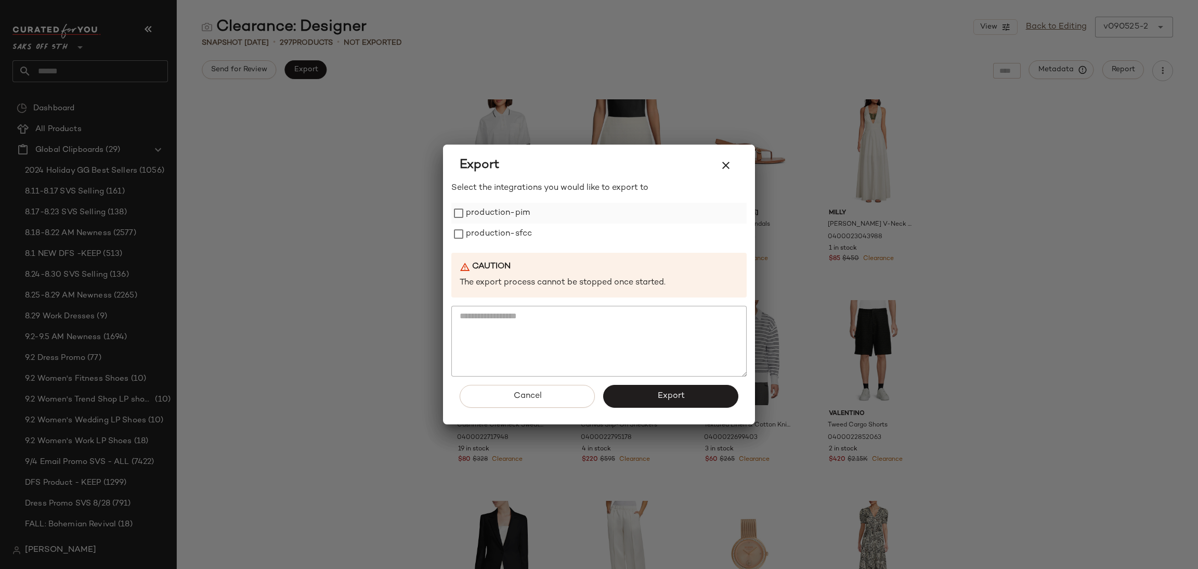
click at [477, 213] on label "production-pim" at bounding box center [498, 213] width 64 height 21
click at [483, 228] on label "production-sfcc" at bounding box center [499, 234] width 66 height 21
click at [644, 406] on button "Export" at bounding box center [670, 396] width 135 height 23
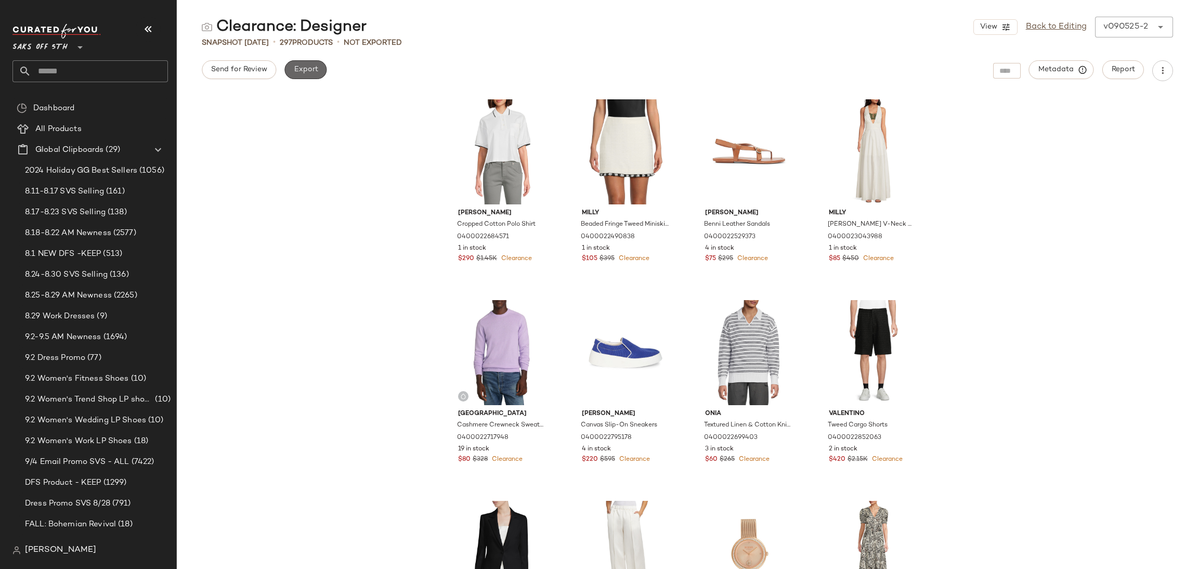
click at [302, 69] on span "Export" at bounding box center [305, 70] width 24 height 8
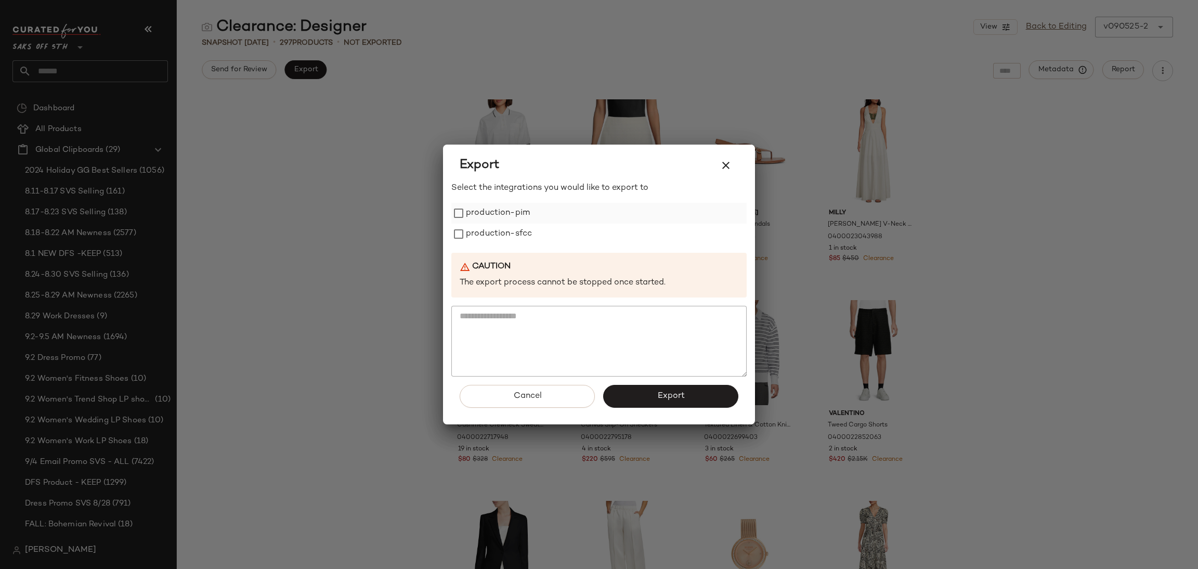
click at [508, 211] on label "production-pim" at bounding box center [498, 213] width 64 height 21
drag, startPoint x: 516, startPoint y: 250, endPoint x: 521, endPoint y: 236, distance: 15.3
click at [521, 236] on div "Select the integrations you would like to export to production-pim production-s…" at bounding box center [598, 279] width 295 height 194
click at [521, 236] on label "production-sfcc" at bounding box center [499, 234] width 66 height 21
click at [644, 406] on button "Export" at bounding box center [670, 396] width 135 height 23
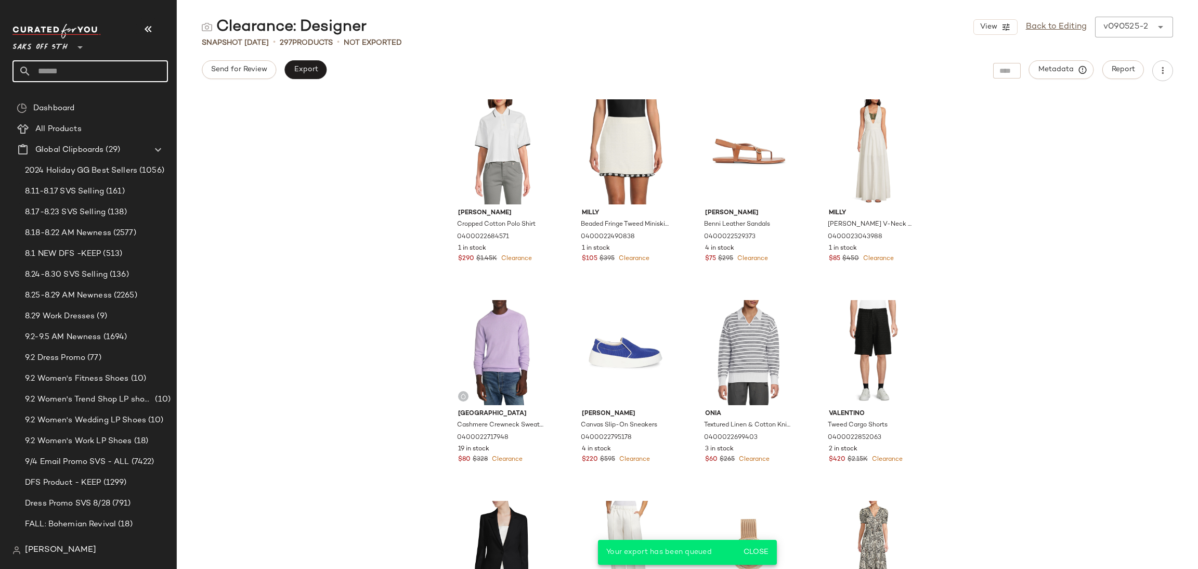
click at [113, 70] on input "text" at bounding box center [99, 71] width 137 height 22
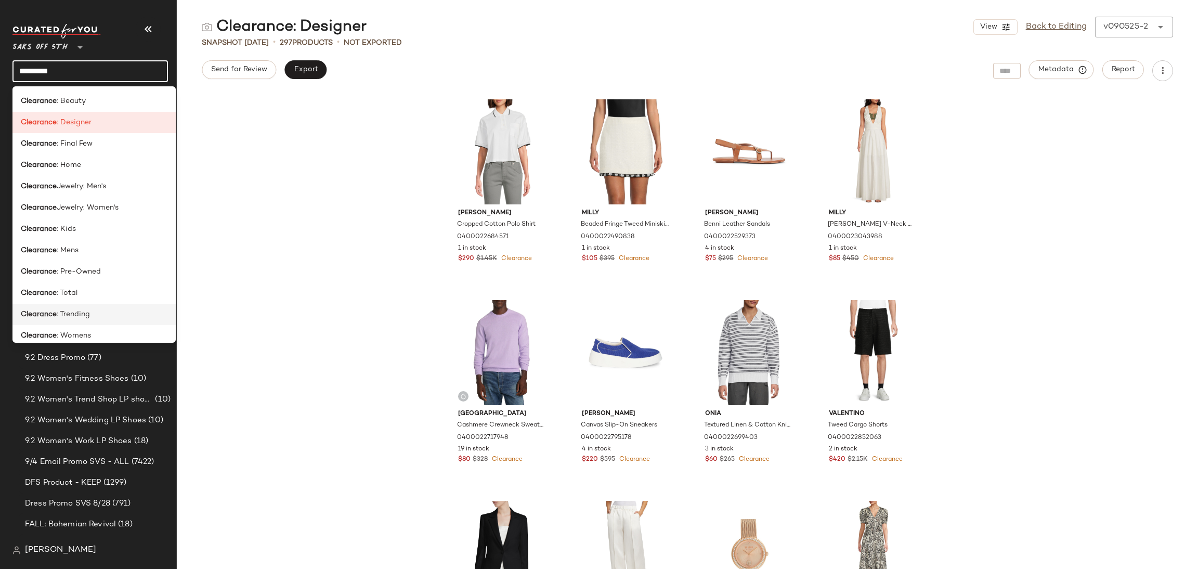
type input "*********"
click at [93, 307] on div "Clearance : Trending" at bounding box center [93, 314] width 163 height 21
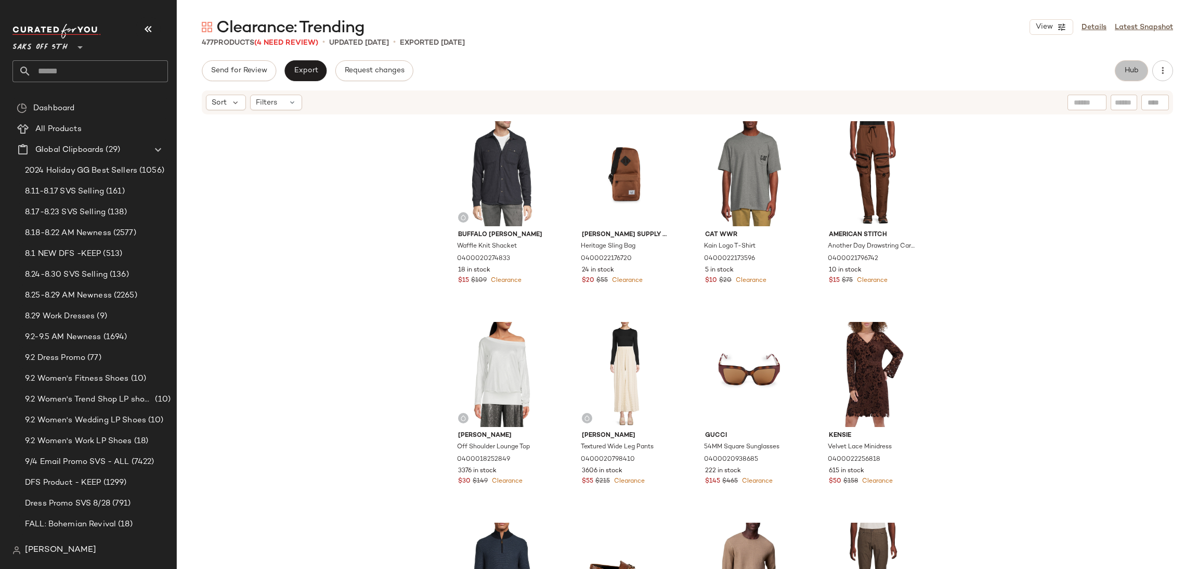
click at [1129, 60] on button "Hub" at bounding box center [1131, 70] width 33 height 21
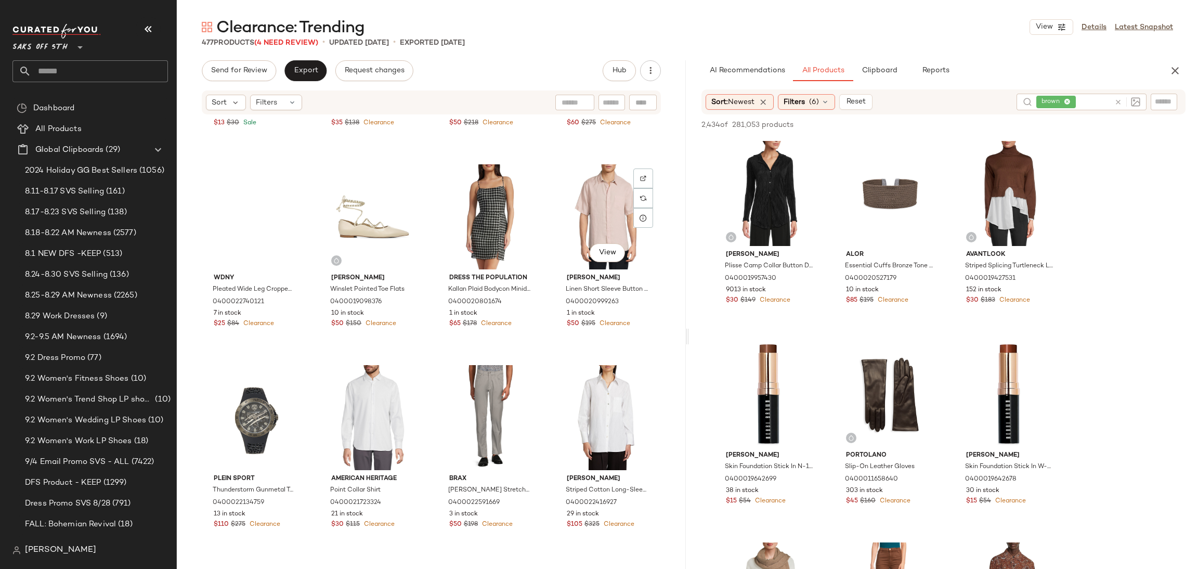
scroll to position [6991, 0]
click at [293, 102] on icon at bounding box center [292, 102] width 8 height 8
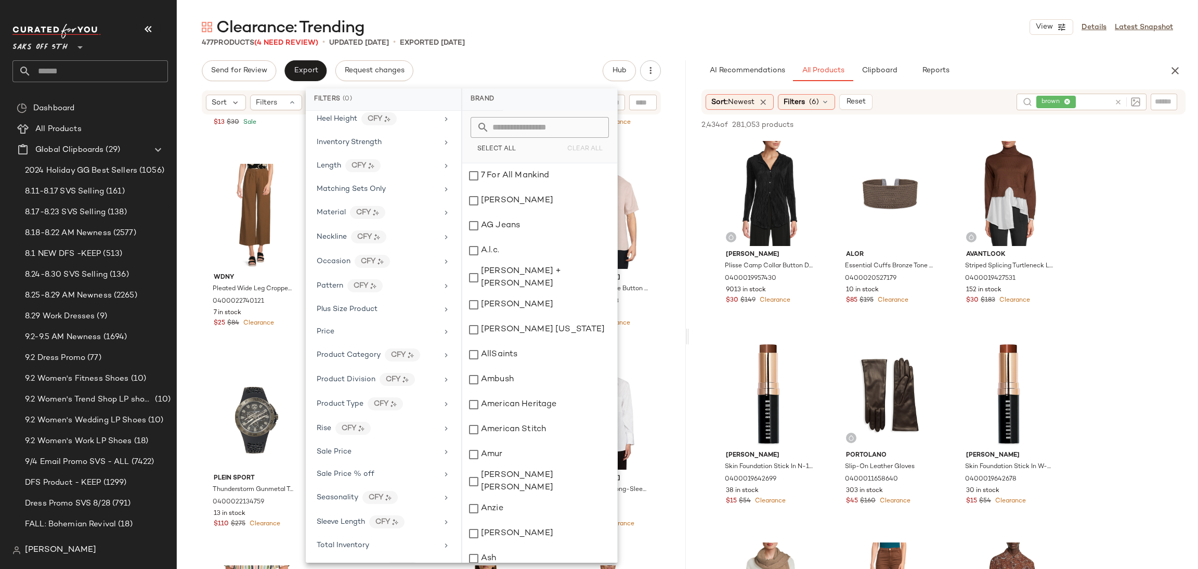
scroll to position [430, 0]
click at [390, 522] on div "Total Inventory" at bounding box center [377, 521] width 121 height 11
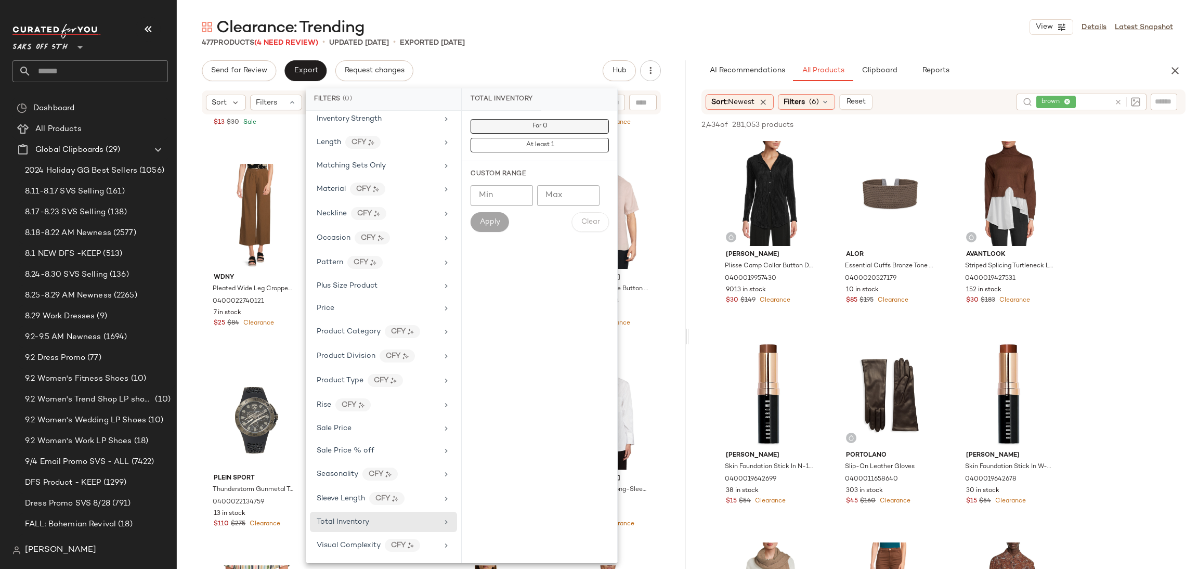
click at [546, 125] on span "For 0" at bounding box center [540, 126] width 16 height 7
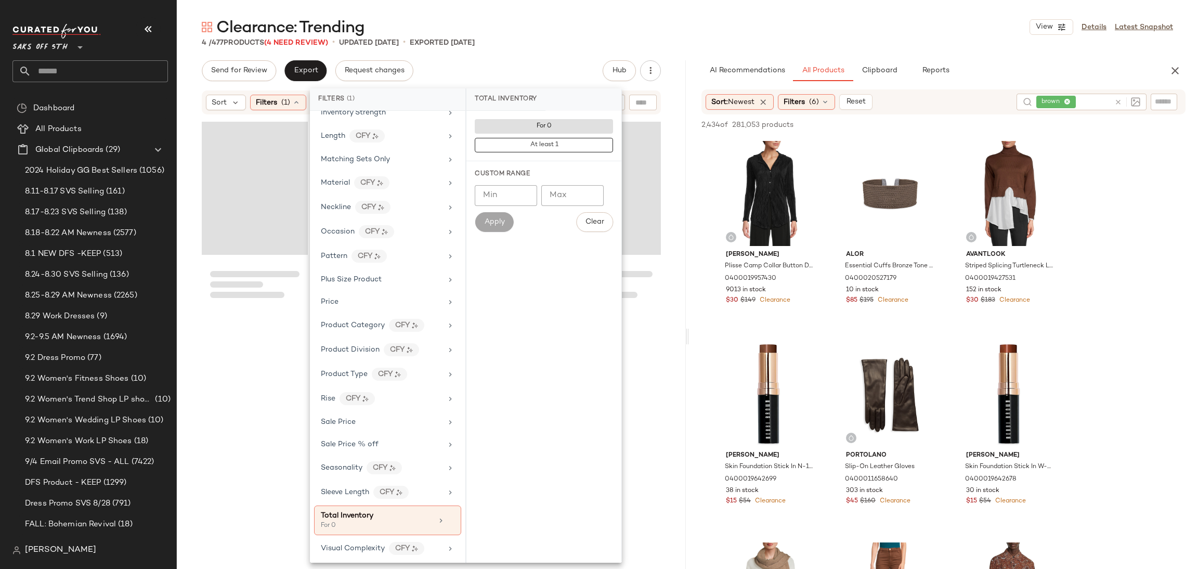
click at [586, 54] on div "Clearance: Trending View Details Latest Snapshot 4 / 477 Products (4 Need Revie…" at bounding box center [687, 293] width 1021 height 552
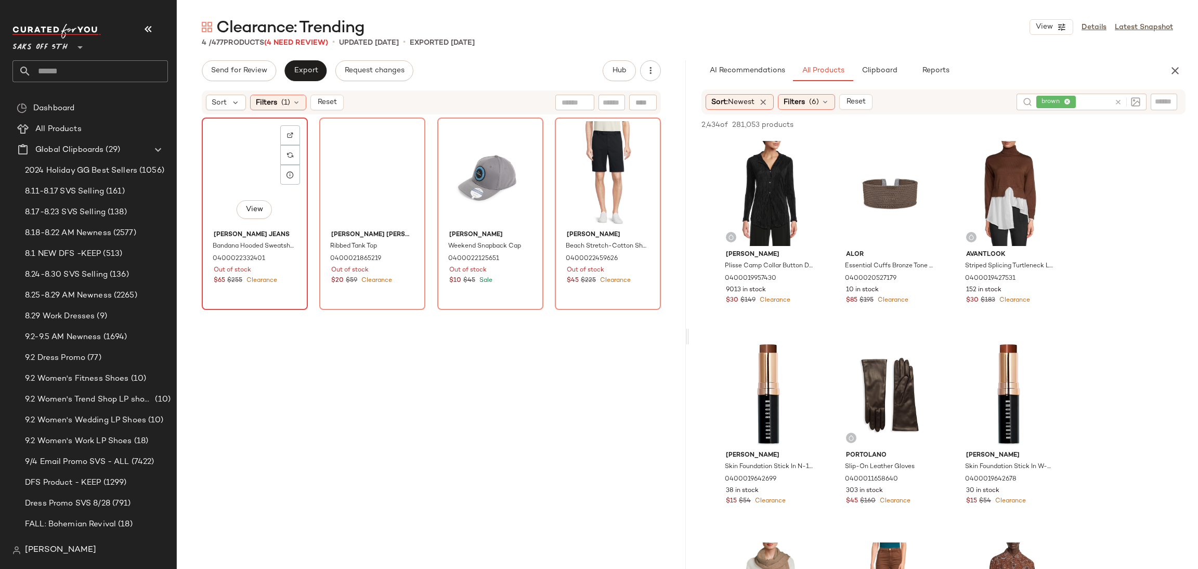
click at [249, 159] on div "View" at bounding box center [254, 173] width 99 height 105
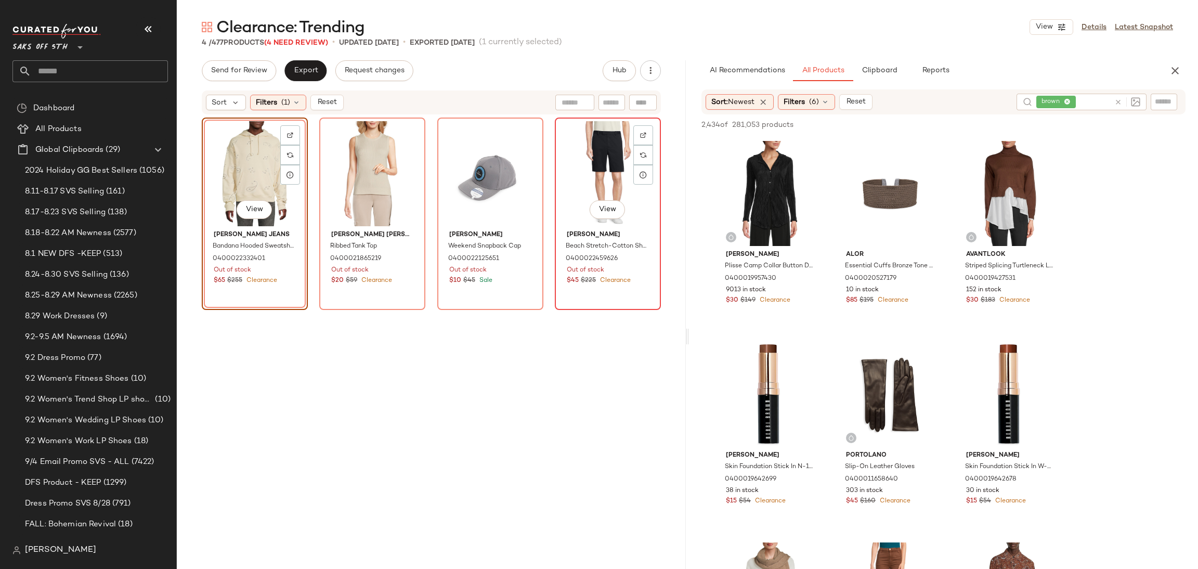
click at [585, 159] on div "View" at bounding box center [608, 173] width 99 height 105
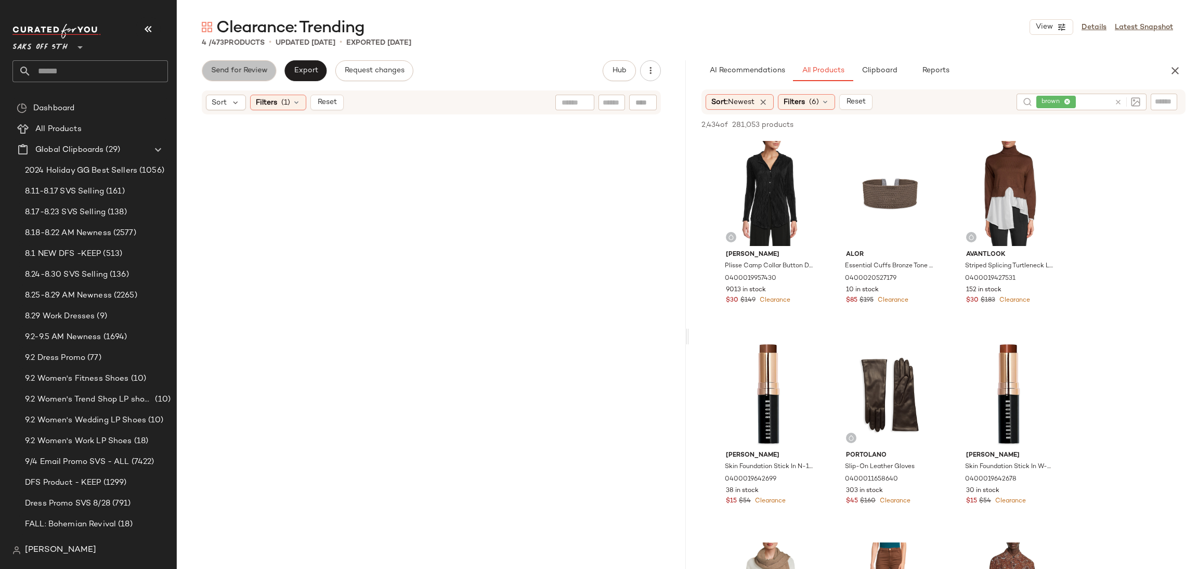
click at [244, 73] on span "Send for Review" at bounding box center [239, 71] width 57 height 8
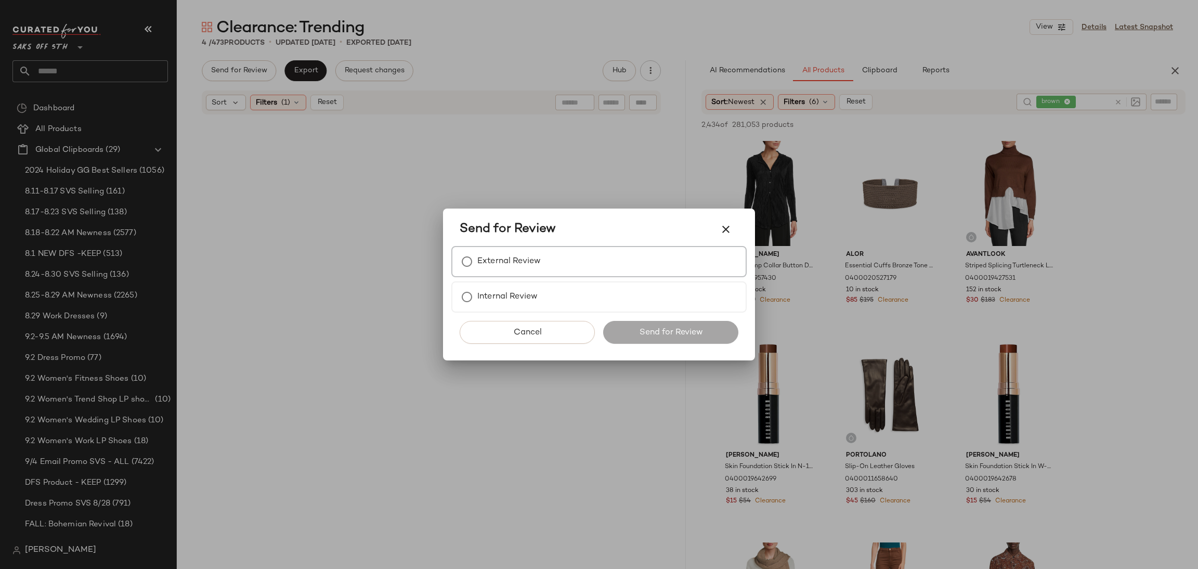
click at [555, 271] on div "External Review" at bounding box center [598, 261] width 295 height 31
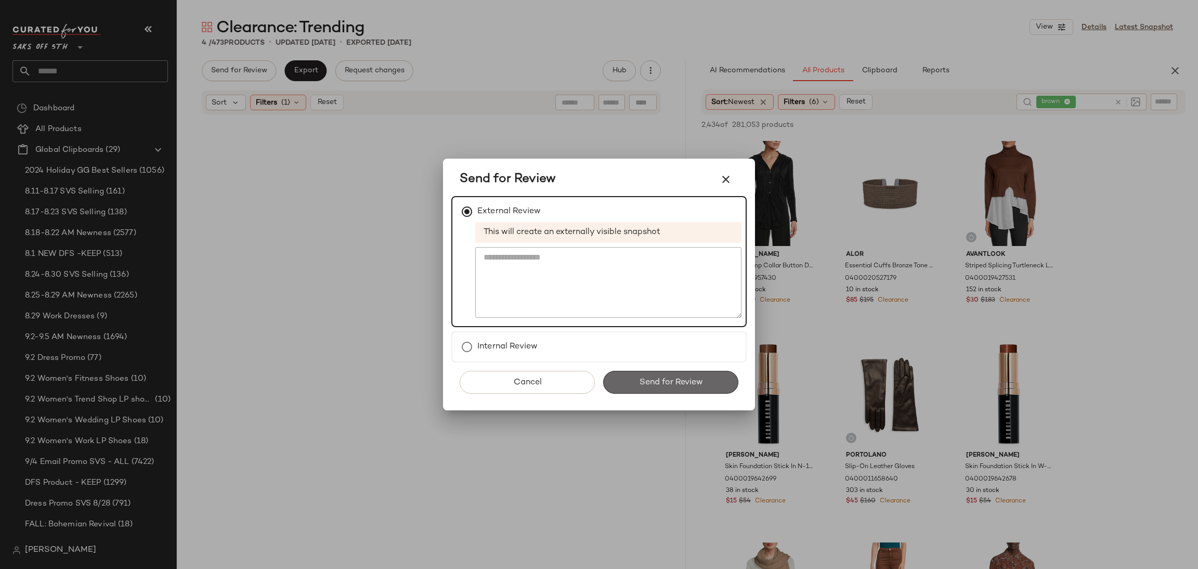
click at [667, 387] on button "Send for Review" at bounding box center [670, 382] width 135 height 23
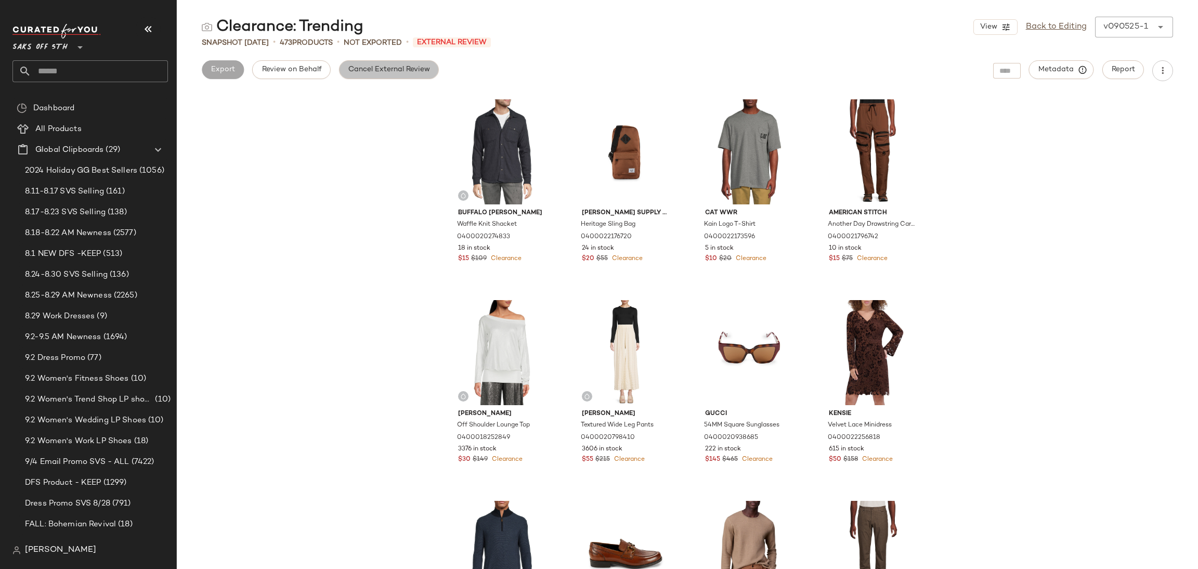
click at [357, 72] on span "Cancel External Review" at bounding box center [389, 70] width 82 height 8
click at [304, 69] on span "Export" at bounding box center [305, 70] width 24 height 8
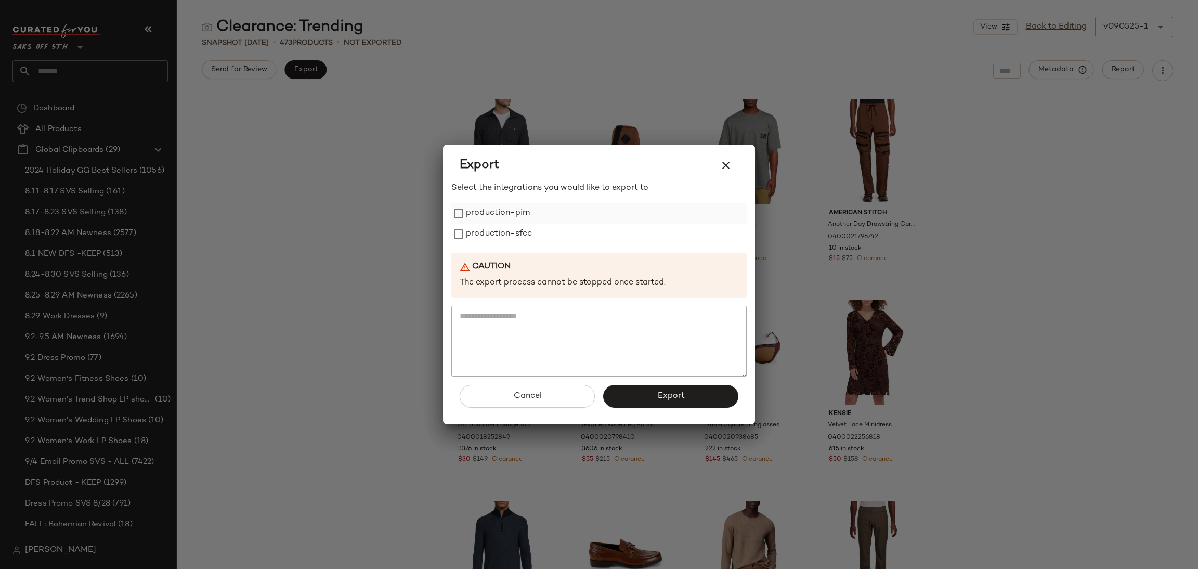
click at [492, 212] on label "production-pim" at bounding box center [498, 213] width 64 height 21
click at [497, 221] on label "production-pim" at bounding box center [498, 213] width 64 height 21
click at [499, 231] on label "production-sfcc" at bounding box center [499, 234] width 66 height 21
click at [655, 399] on button "Export" at bounding box center [670, 396] width 135 height 23
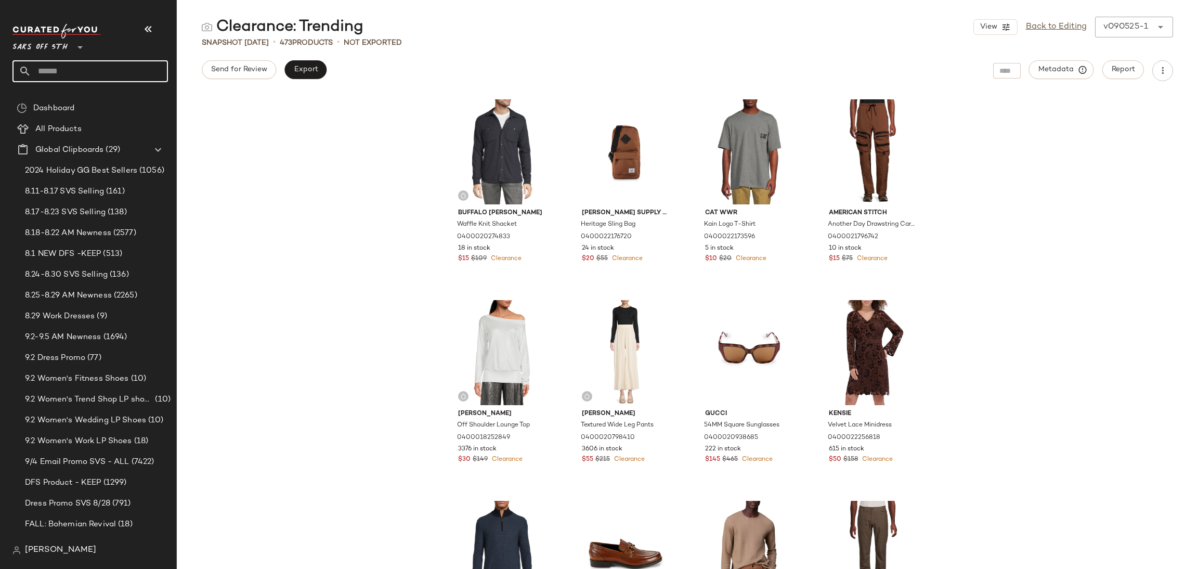
click at [151, 72] on input "text" at bounding box center [99, 71] width 137 height 22
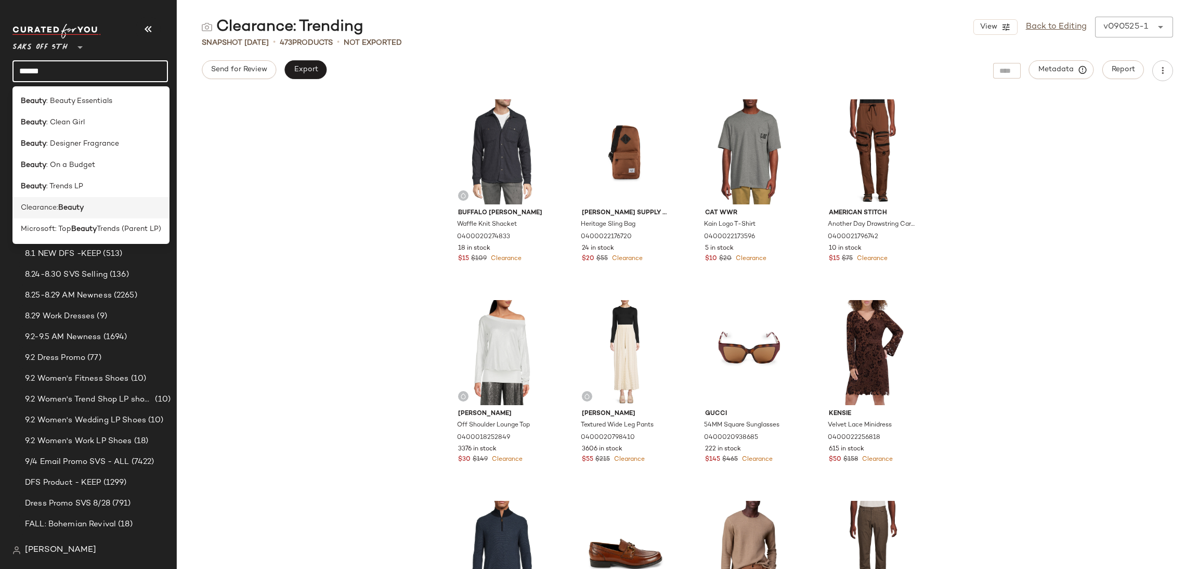
type input "******"
click at [104, 212] on div "Clearance: Beauty" at bounding box center [91, 207] width 140 height 11
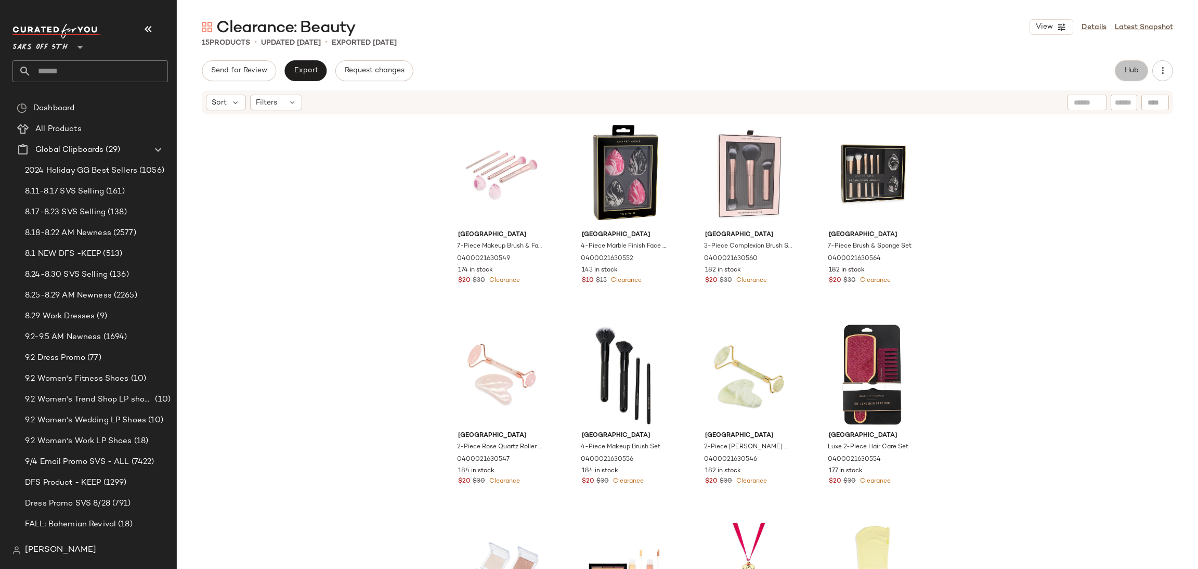
click at [1126, 71] on span "Hub" at bounding box center [1131, 71] width 15 height 8
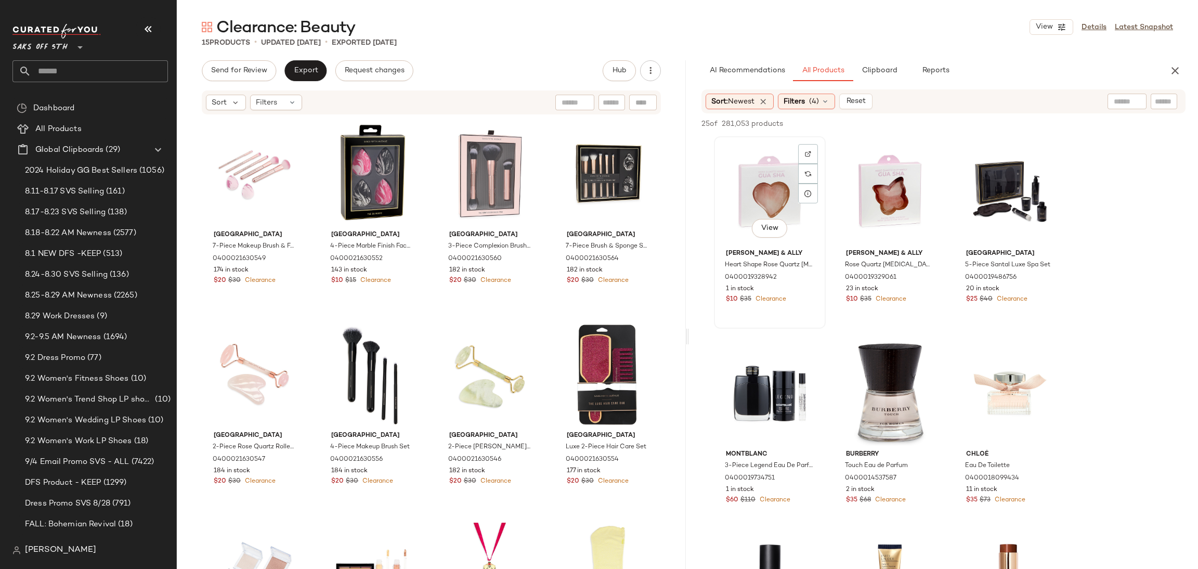
click at [781, 171] on div "View" at bounding box center [770, 192] width 105 height 105
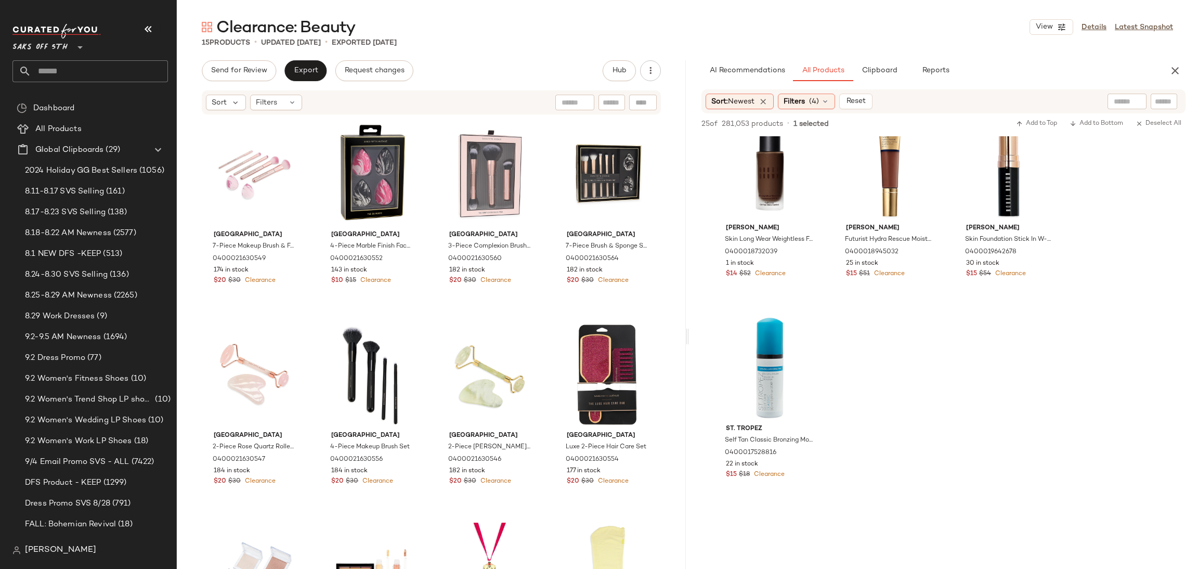
scroll to position [429, 0]
click at [753, 343] on div "View" at bounding box center [770, 365] width 105 height 105
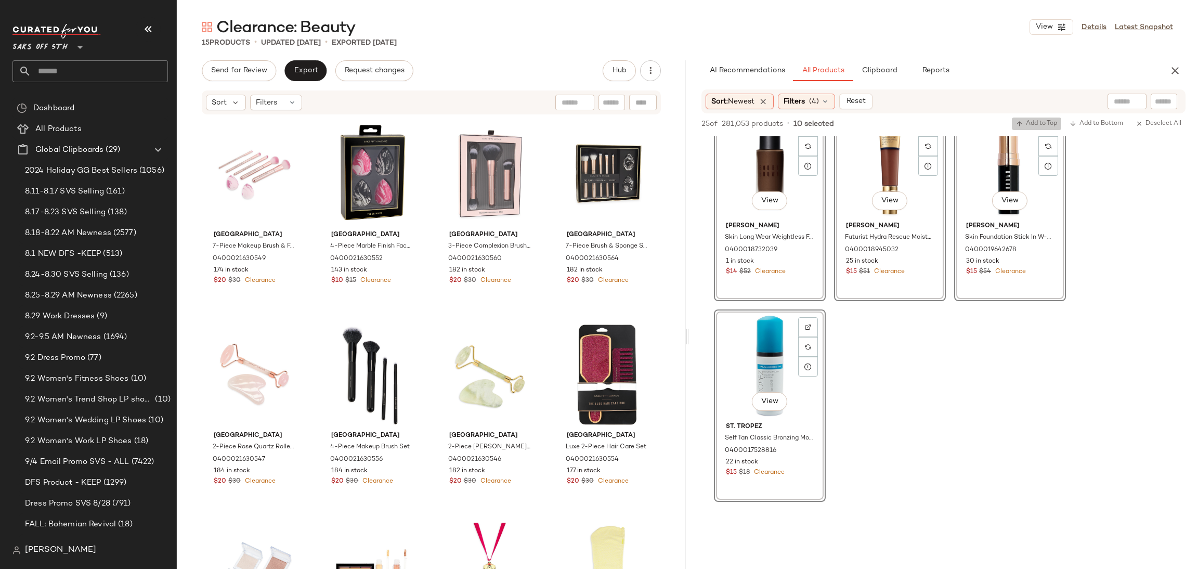
click at [1029, 120] on span "Add to Top" at bounding box center [1036, 123] width 41 height 7
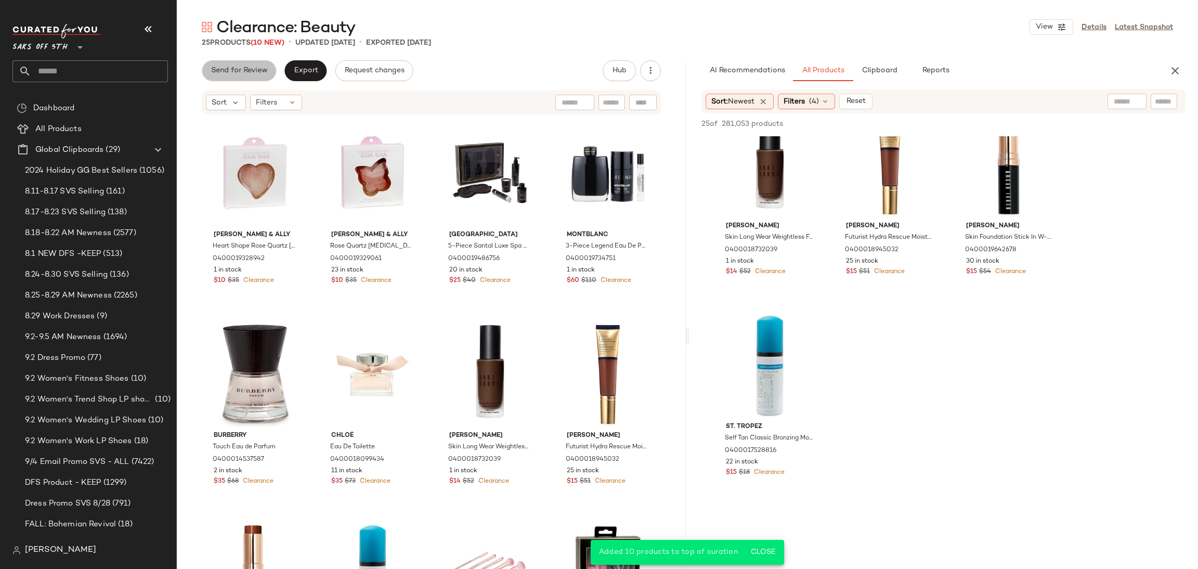
click at [264, 77] on button "Send for Review" at bounding box center [239, 70] width 74 height 21
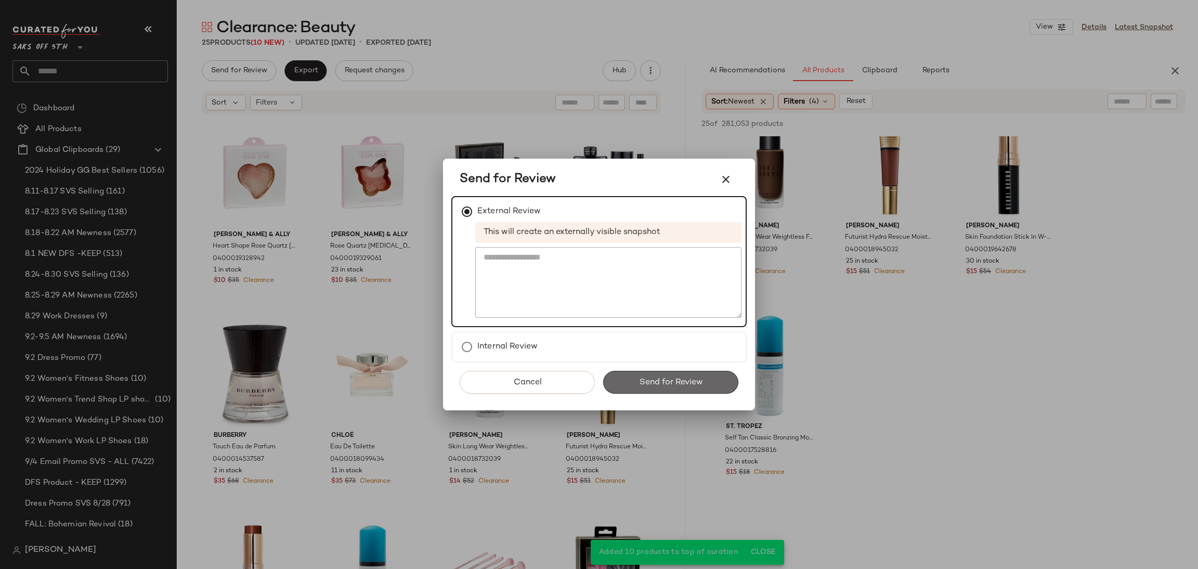
click at [651, 384] on span "Send for Review" at bounding box center [671, 383] width 64 height 10
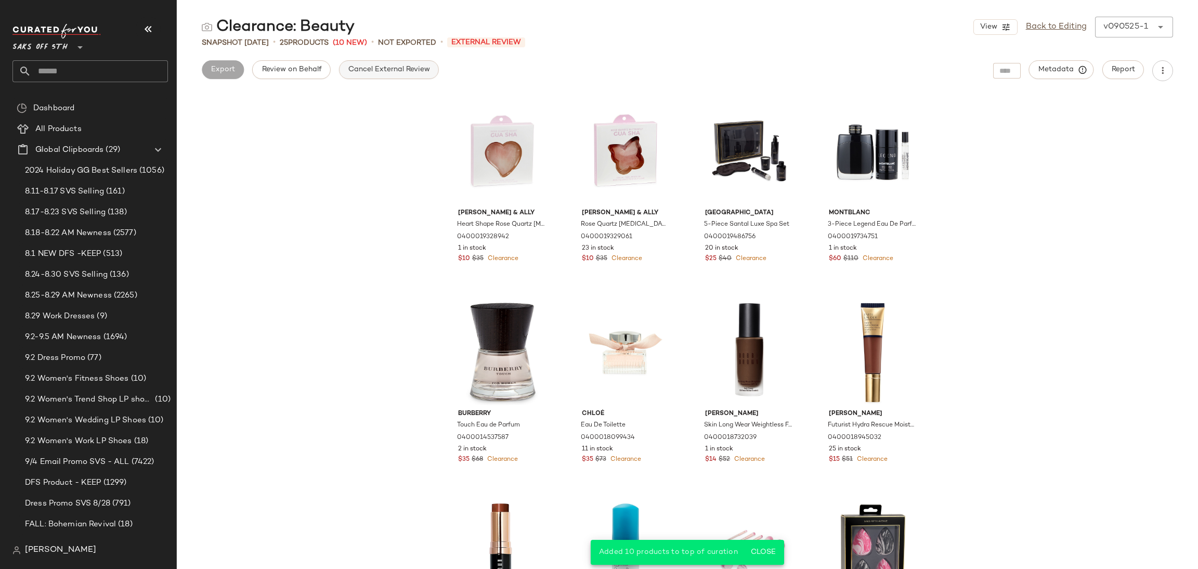
click at [395, 76] on button "Cancel External Review" at bounding box center [389, 69] width 100 height 19
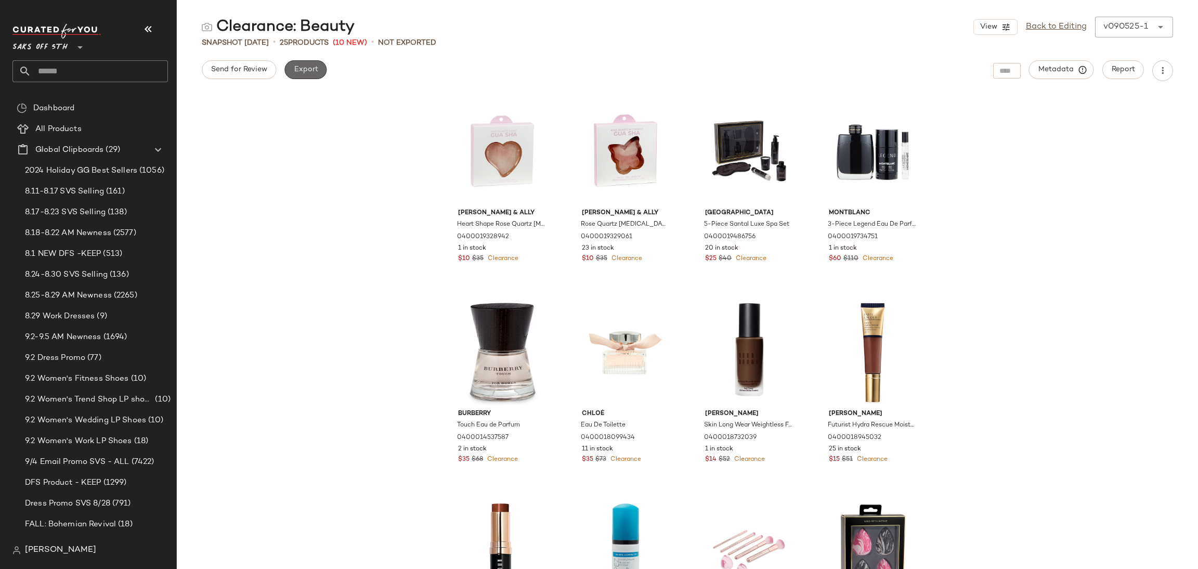
click at [310, 66] on span "Export" at bounding box center [305, 70] width 24 height 8
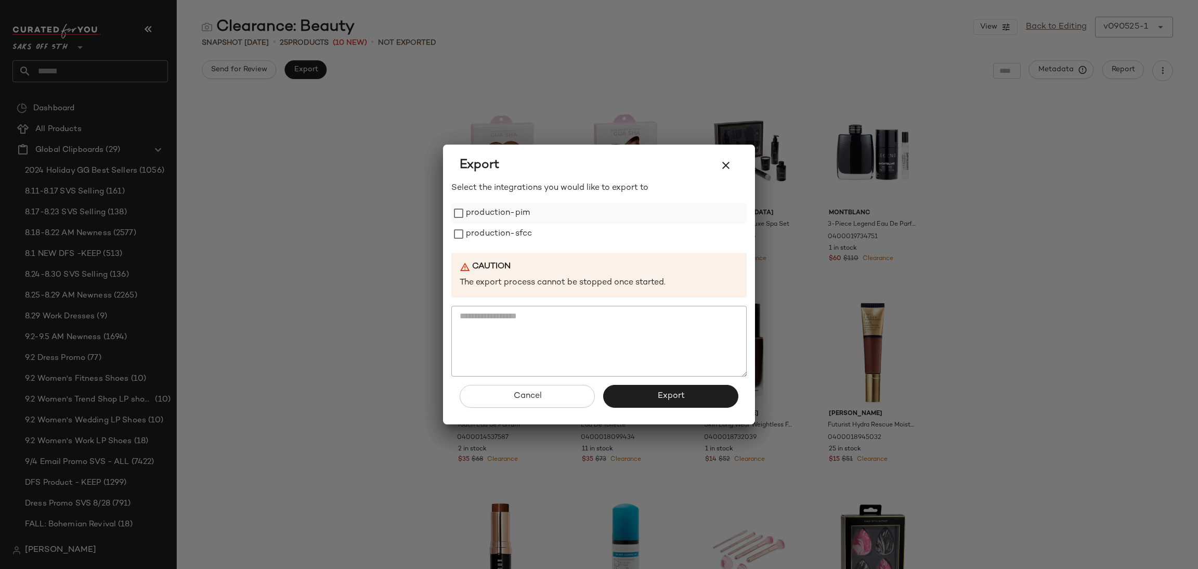
click at [524, 211] on label "production-pim" at bounding box center [498, 213] width 64 height 21
click at [524, 229] on label "production-sfcc" at bounding box center [499, 234] width 66 height 21
click at [627, 392] on button "Export" at bounding box center [670, 396] width 135 height 23
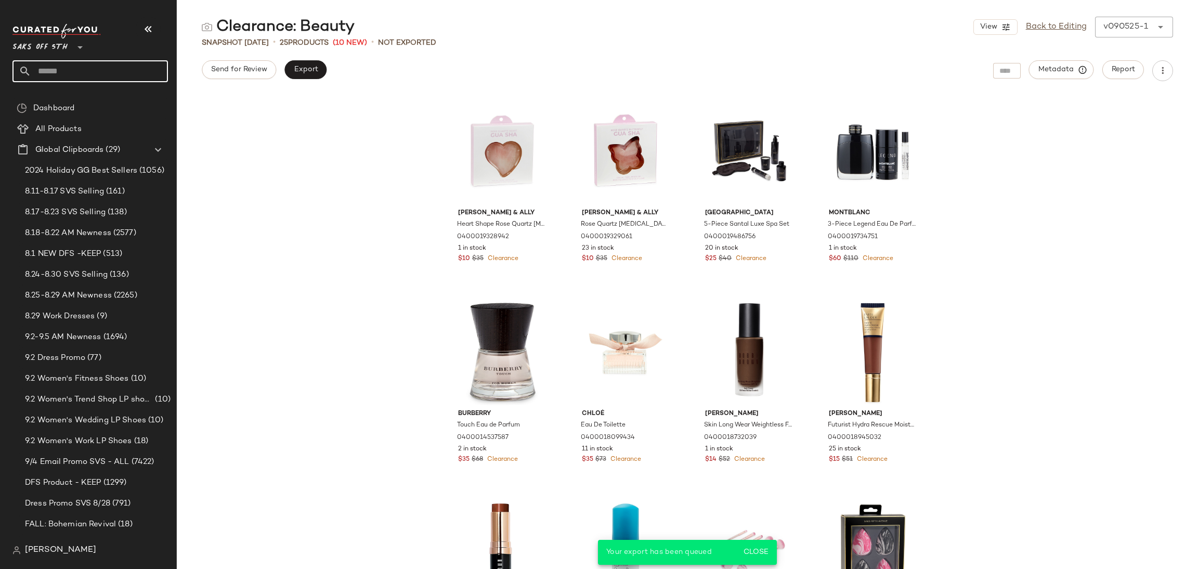
click at [100, 74] on input "text" at bounding box center [99, 71] width 137 height 22
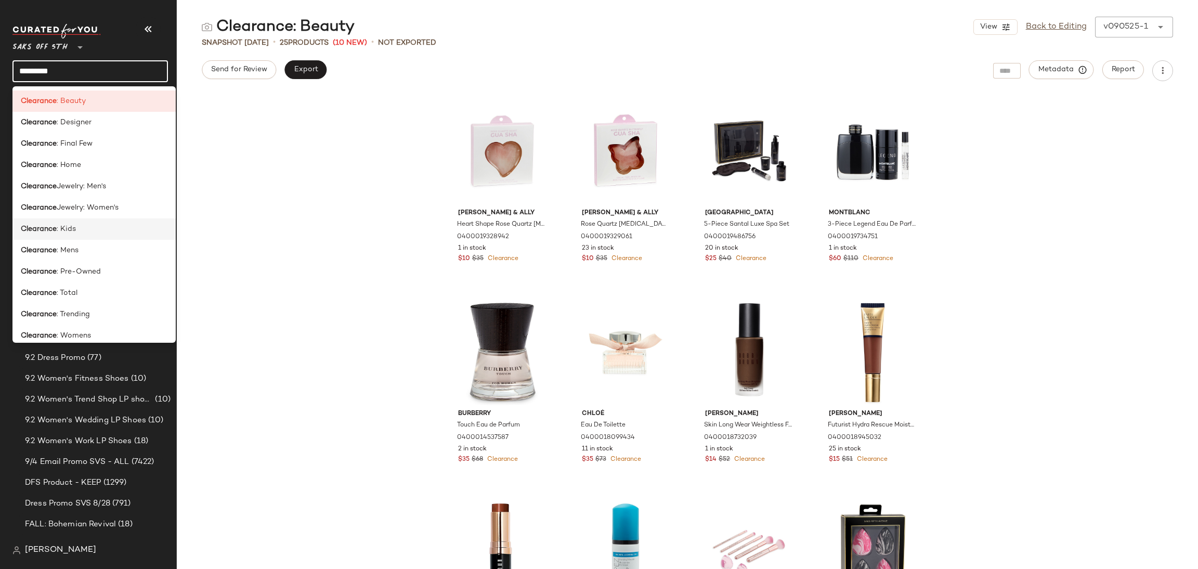
type input "*********"
click at [135, 232] on div "Clearance : Kids" at bounding box center [94, 229] width 147 height 11
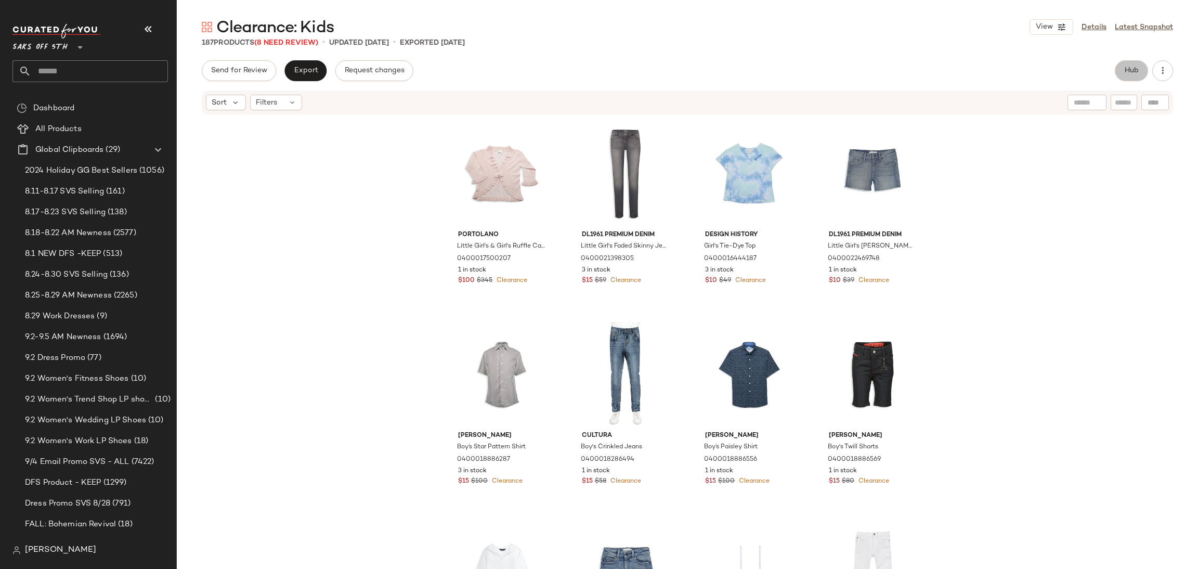
click at [1138, 67] on span "Hub" at bounding box center [1131, 71] width 15 height 8
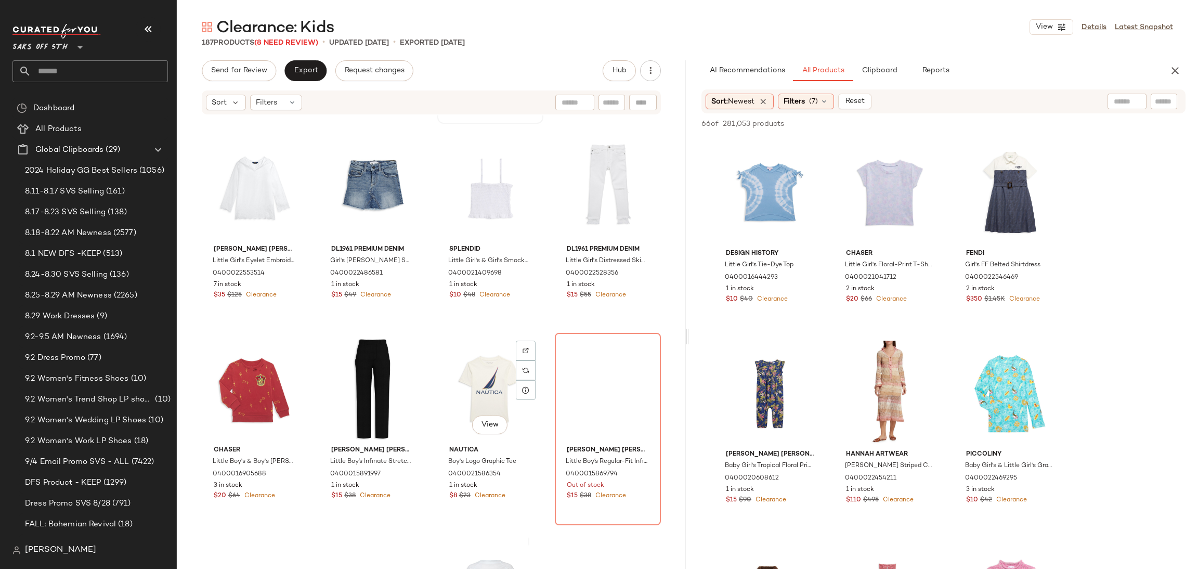
scroll to position [397, 0]
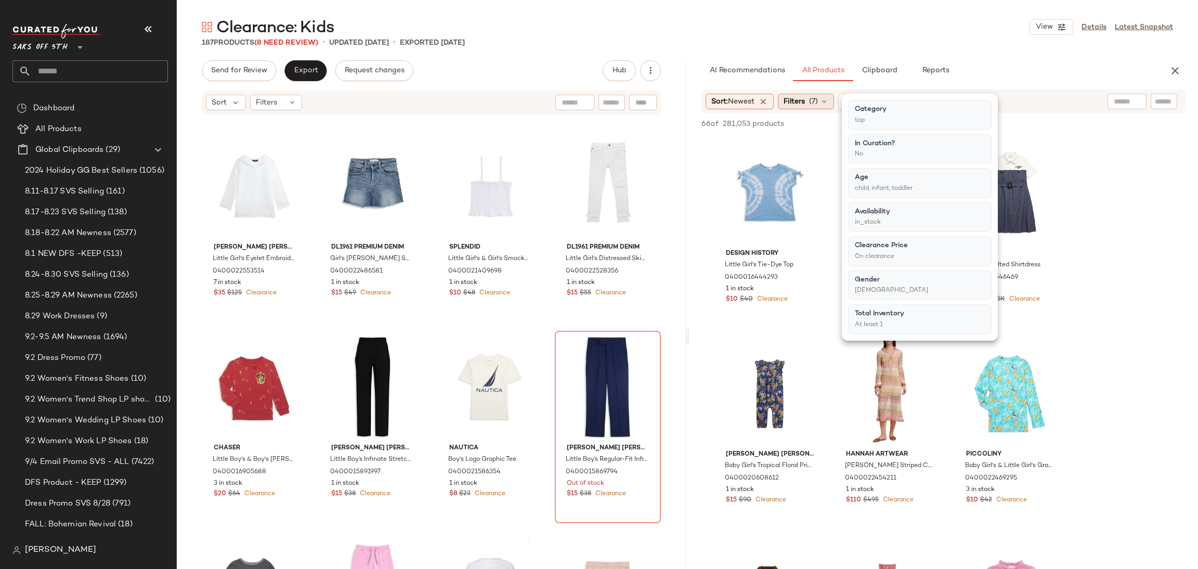
click at [797, 96] on span "Filters" at bounding box center [794, 101] width 21 height 11
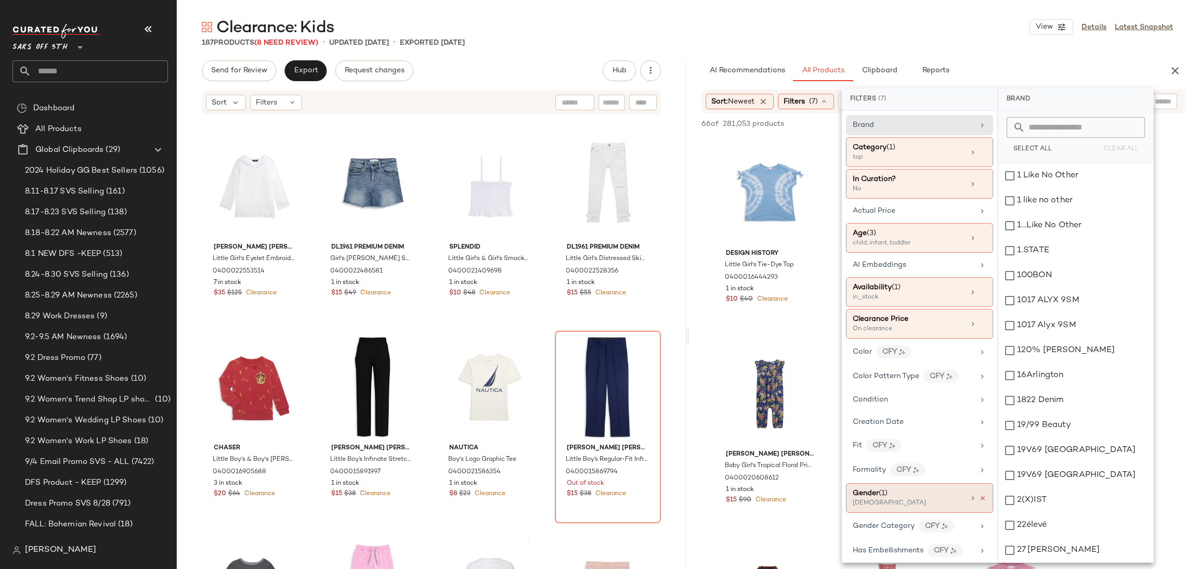
click at [979, 500] on icon at bounding box center [982, 498] width 7 height 7
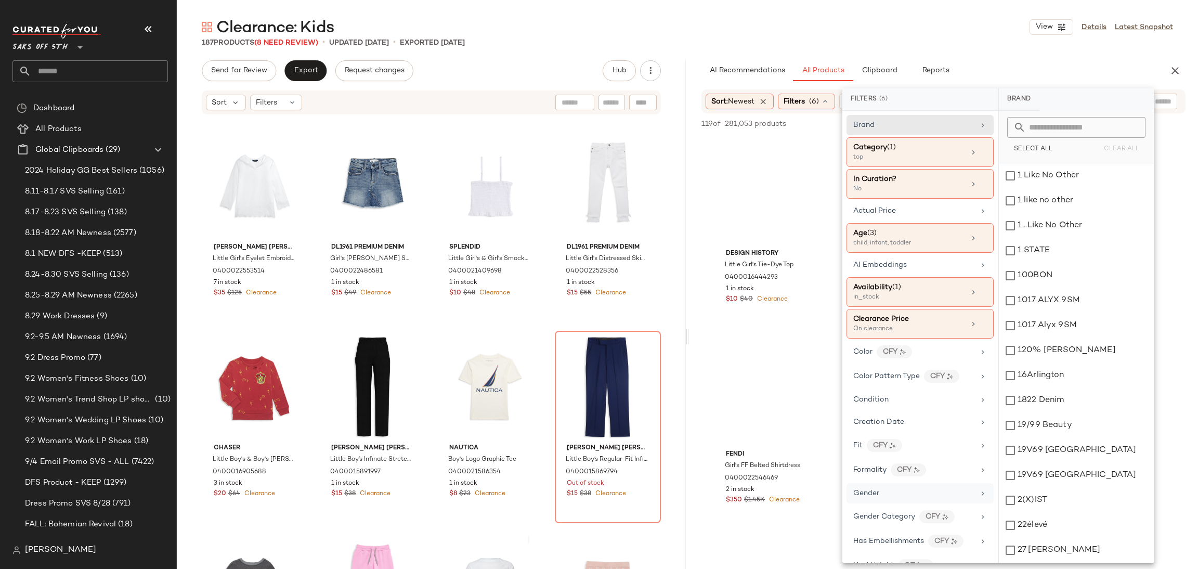
click at [871, 29] on div "Clearance: Kids View Details Latest Snapshot" at bounding box center [687, 27] width 1021 height 21
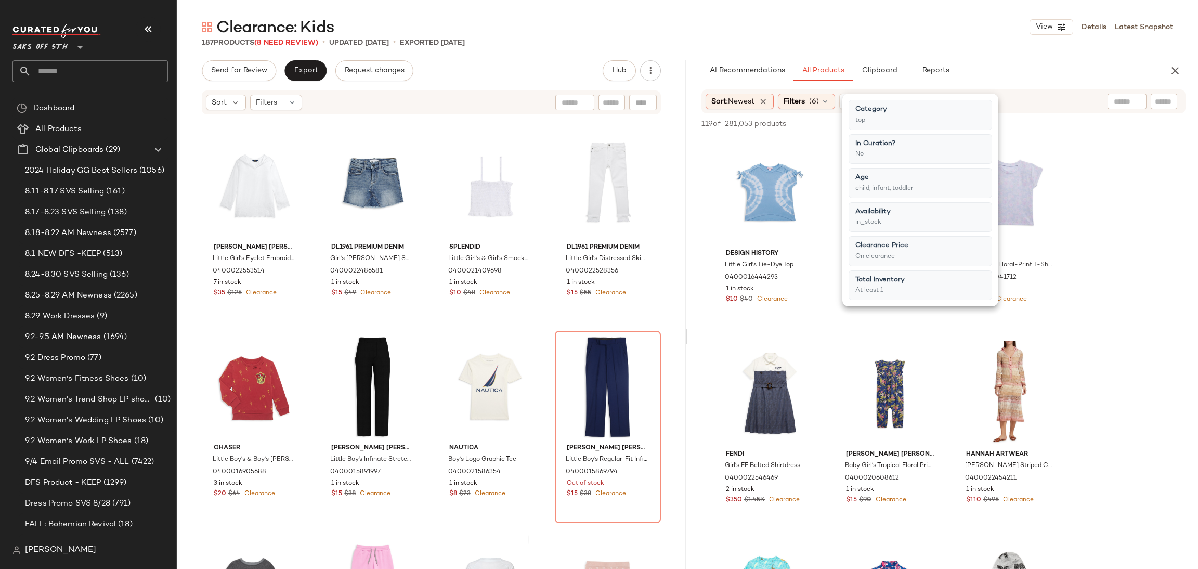
click at [871, 29] on div "Clearance: Kids View Details Latest Snapshot" at bounding box center [687, 27] width 1021 height 21
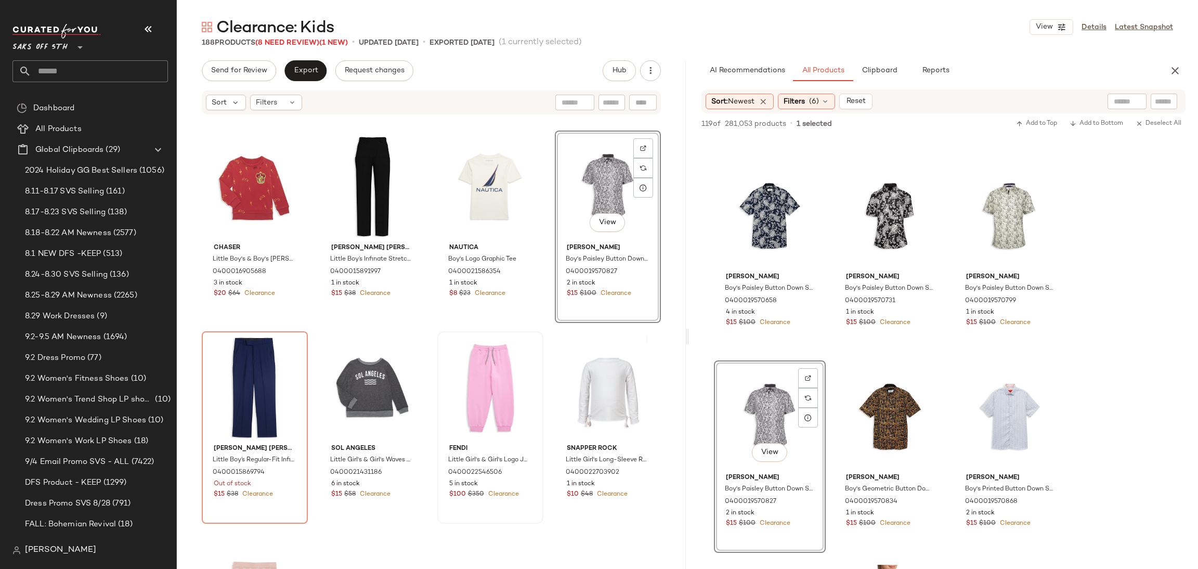
scroll to position [612, 0]
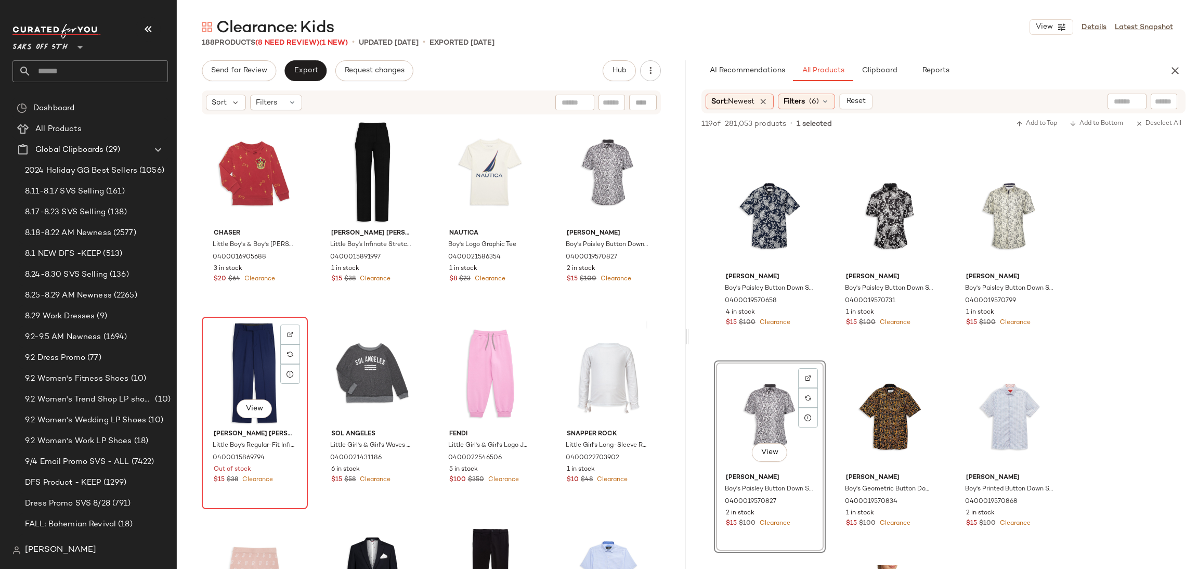
click at [256, 335] on div "View" at bounding box center [254, 372] width 99 height 105
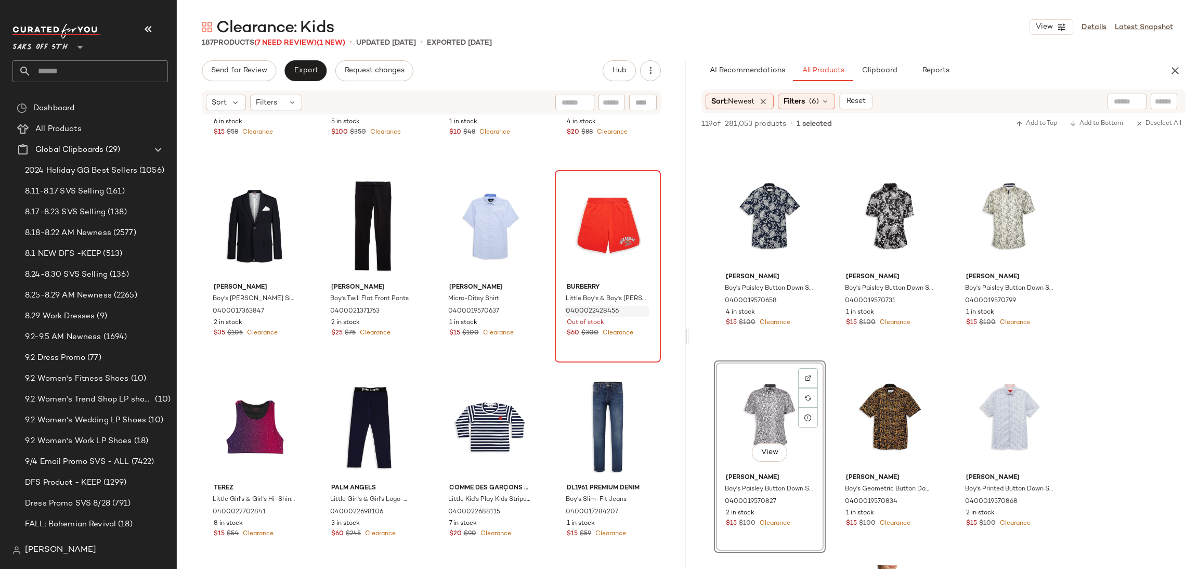
scroll to position [962, 0]
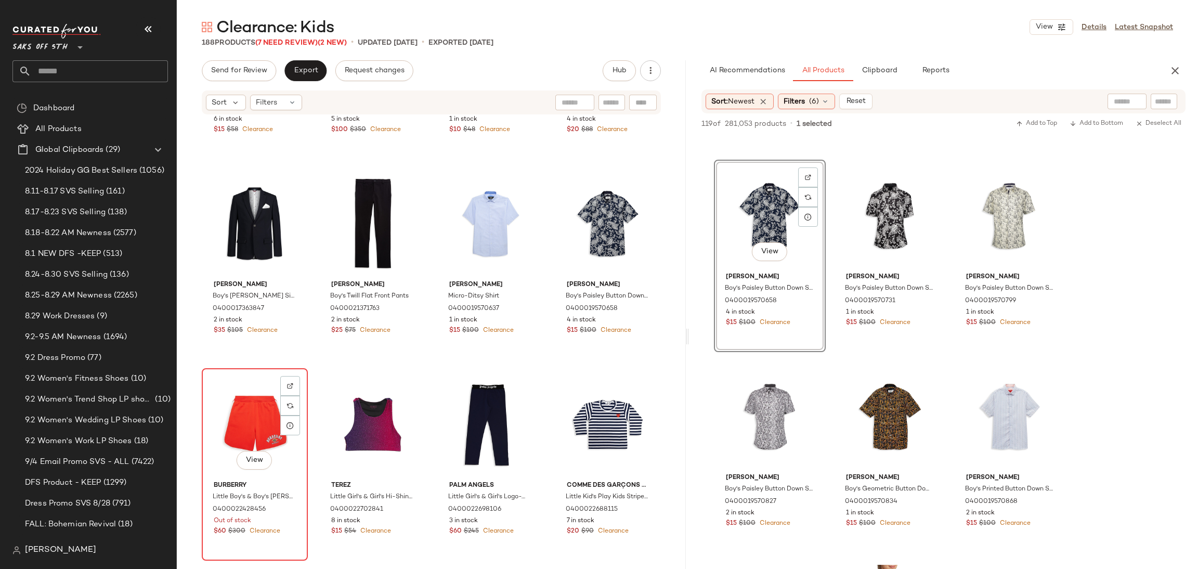
click at [242, 430] on div "View" at bounding box center [254, 424] width 99 height 105
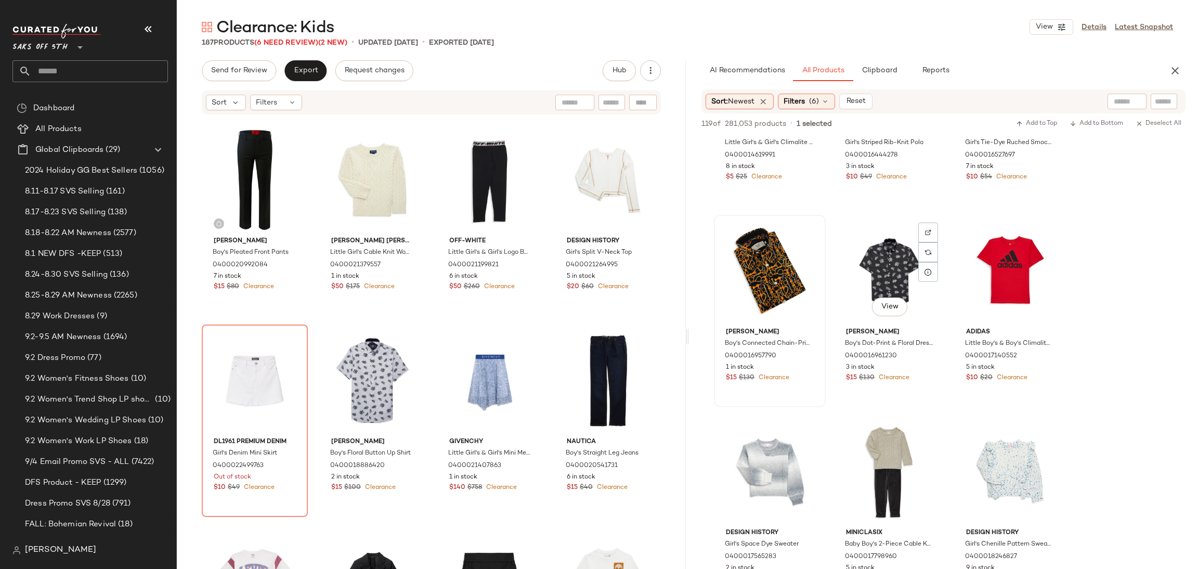
scroll to position [3528, 0]
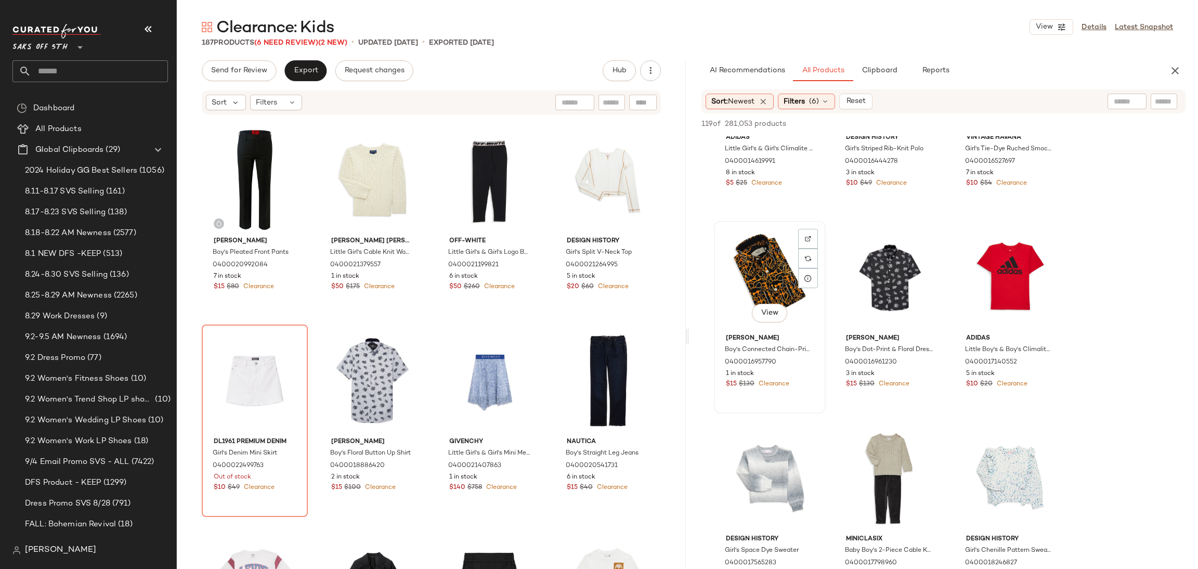
click at [765, 256] on div "View" at bounding box center [770, 277] width 105 height 105
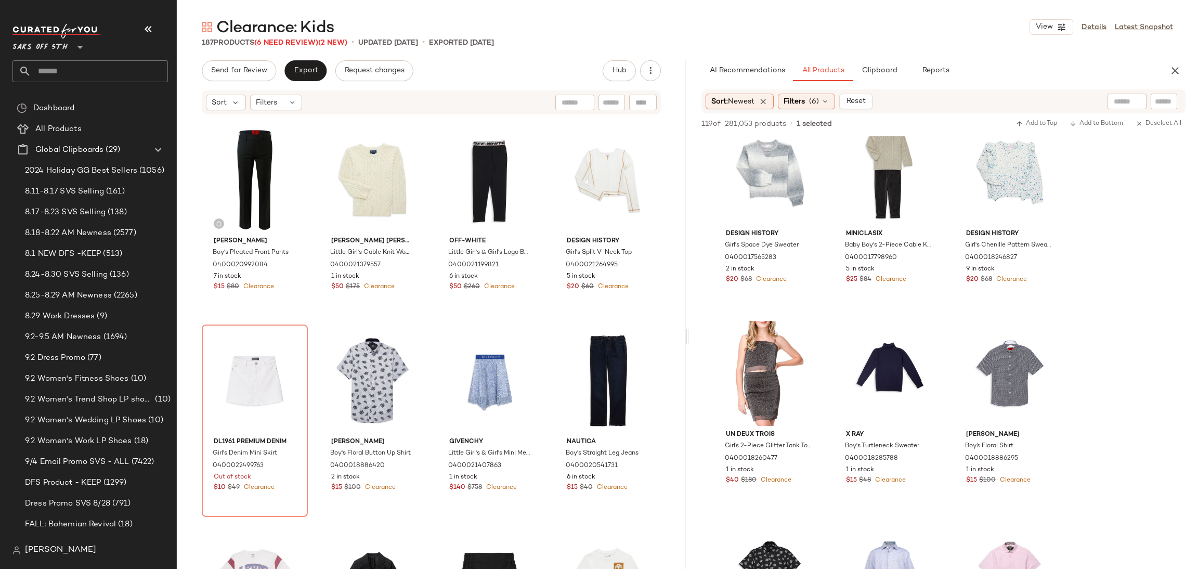
scroll to position [3840, 0]
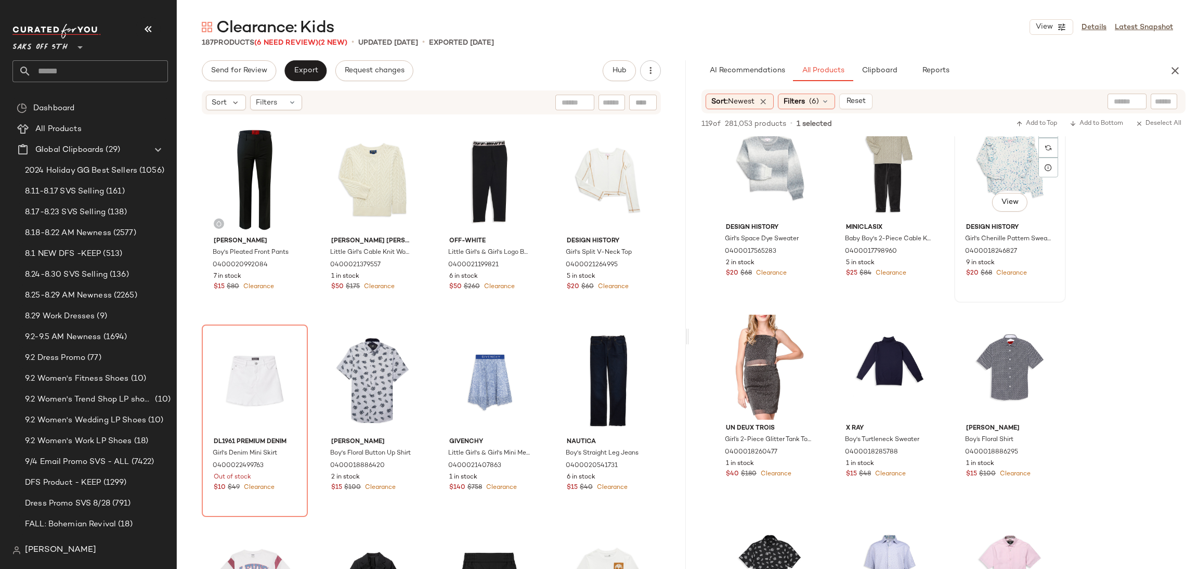
click at [1010, 159] on div "View" at bounding box center [1010, 166] width 105 height 105
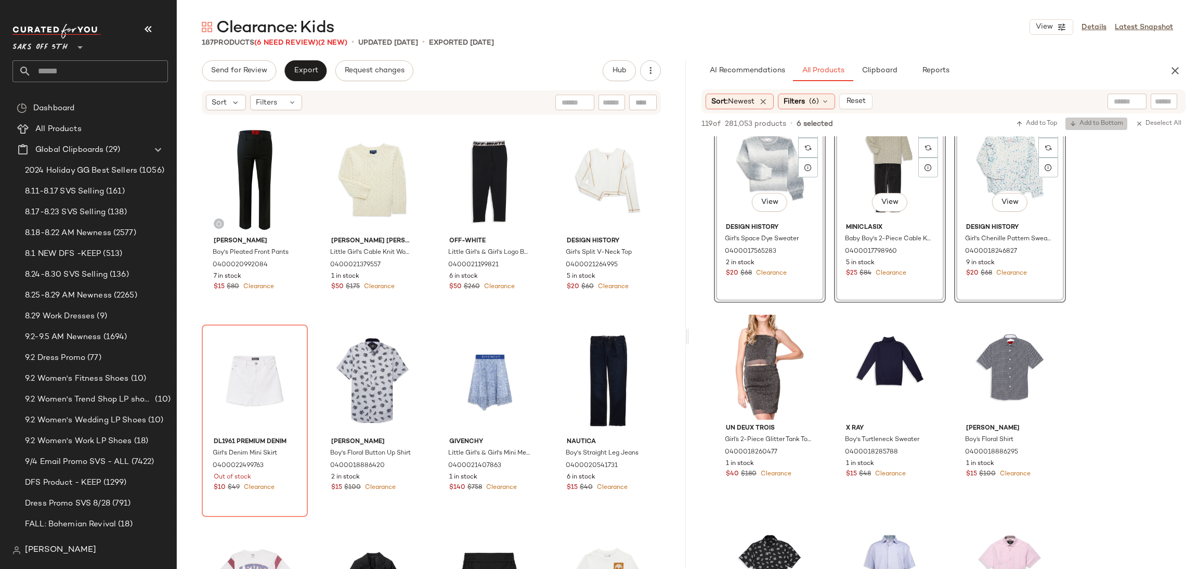
click at [1083, 122] on span "Add to Bottom" at bounding box center [1097, 123] width 54 height 7
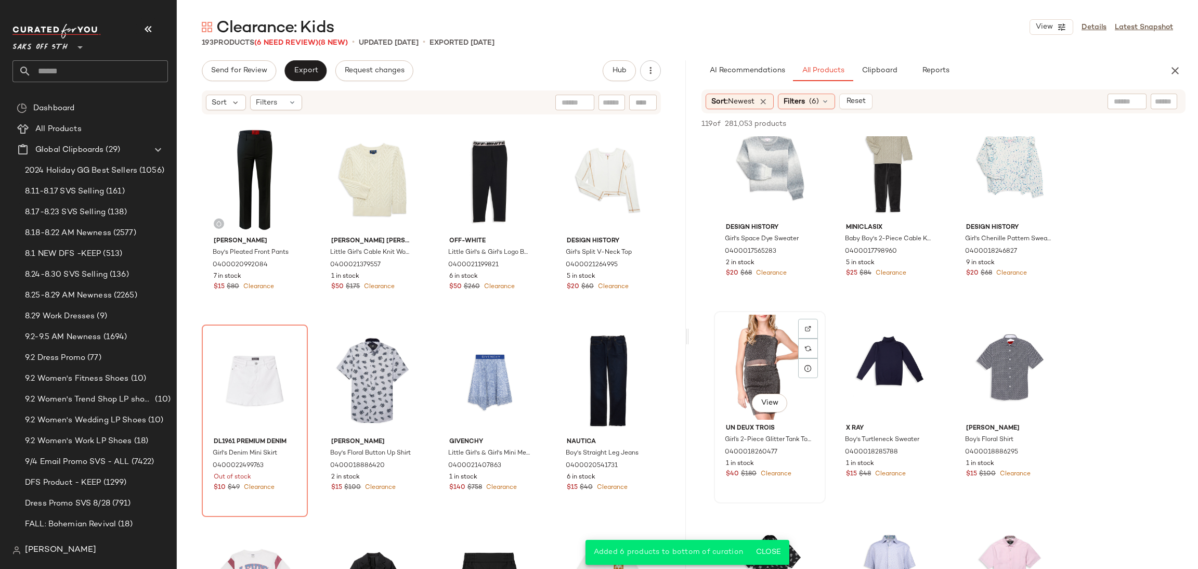
click at [770, 365] on div "View" at bounding box center [770, 367] width 105 height 105
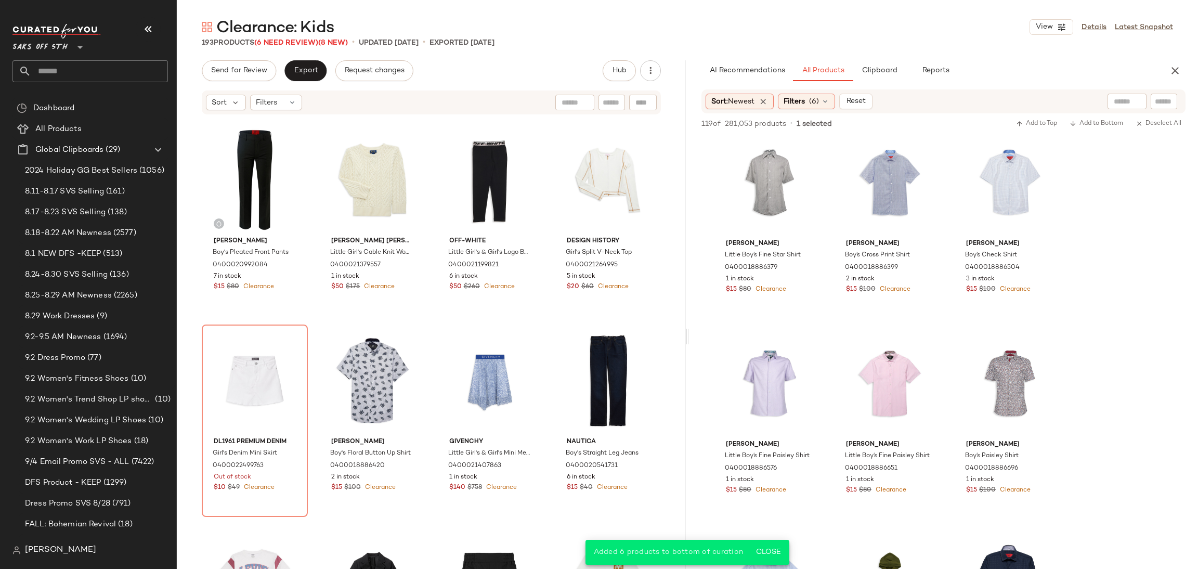
scroll to position [4473, 0]
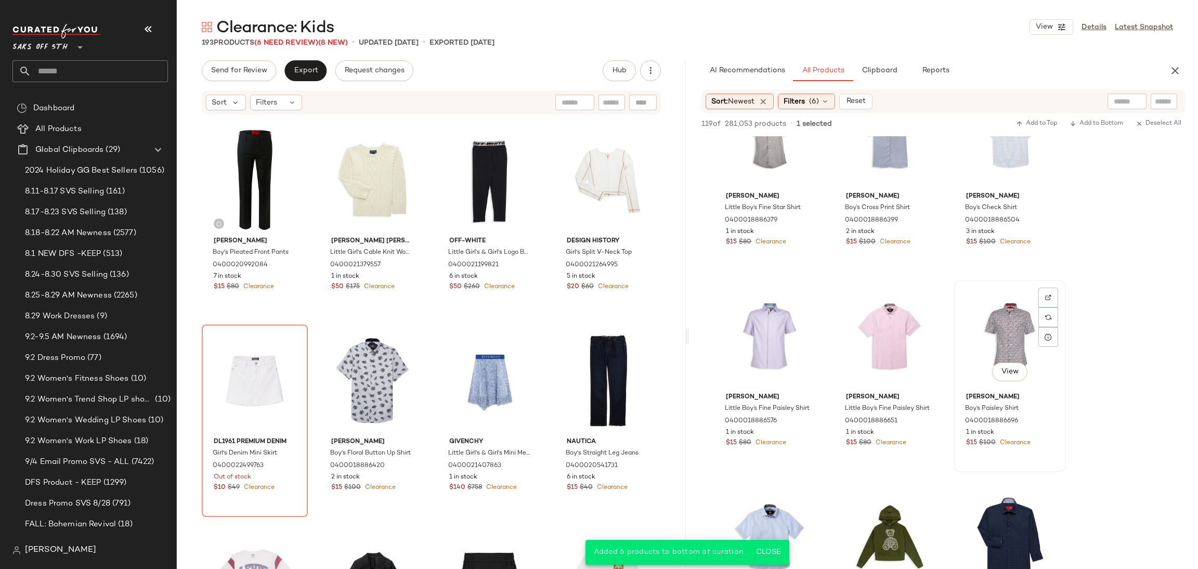
click at [1001, 353] on div "View" at bounding box center [1010, 335] width 105 height 105
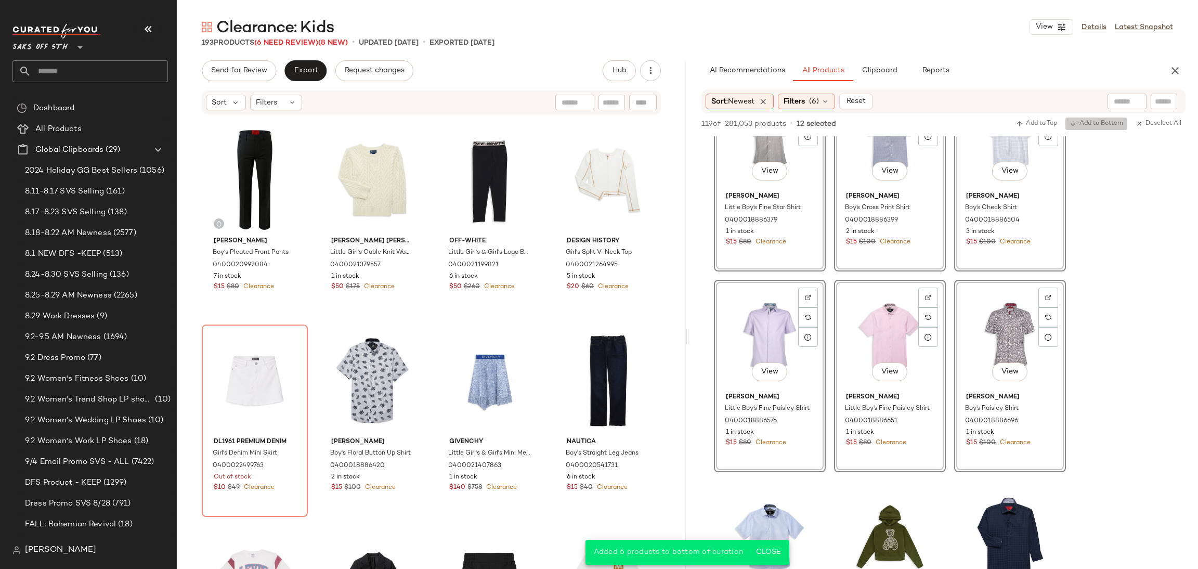
click at [1097, 121] on span "Add to Bottom" at bounding box center [1097, 123] width 54 height 7
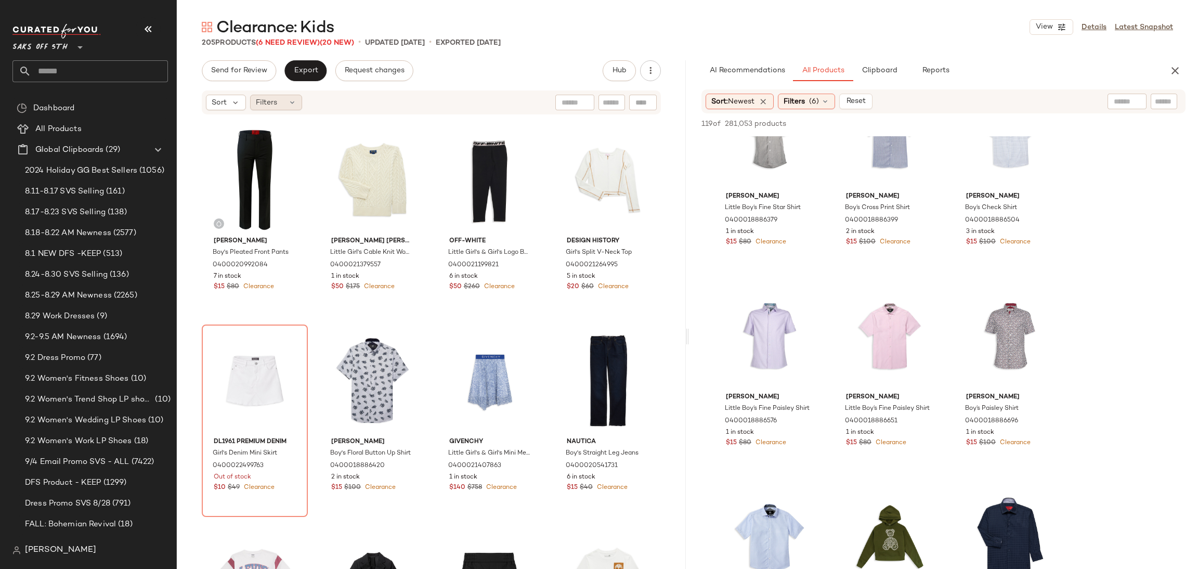
click at [277, 110] on div "Filters" at bounding box center [276, 103] width 52 height 16
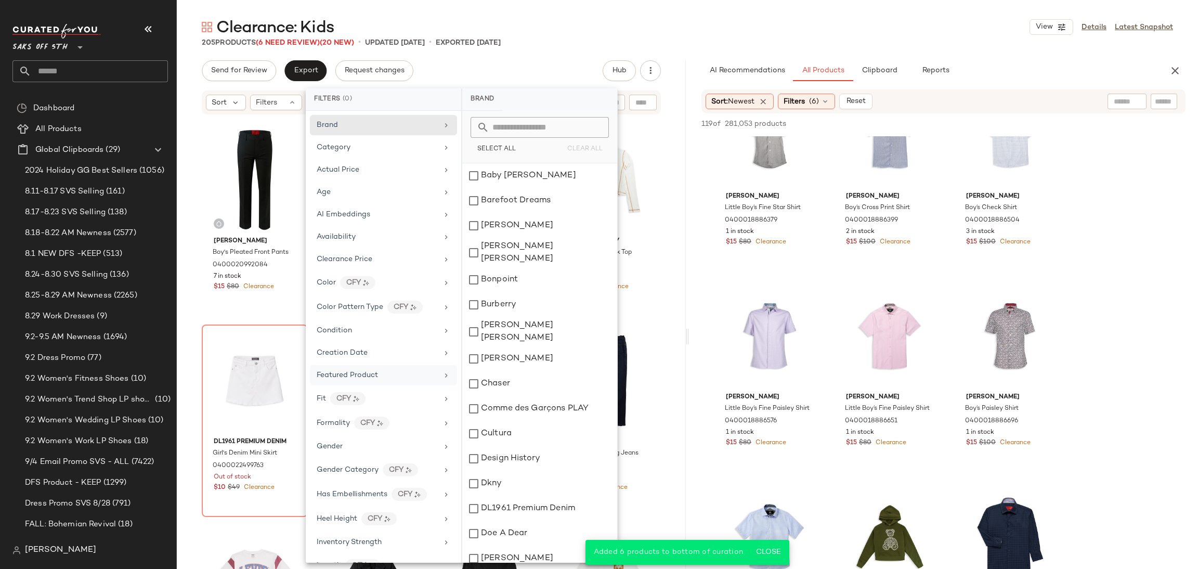
scroll to position [430, 0]
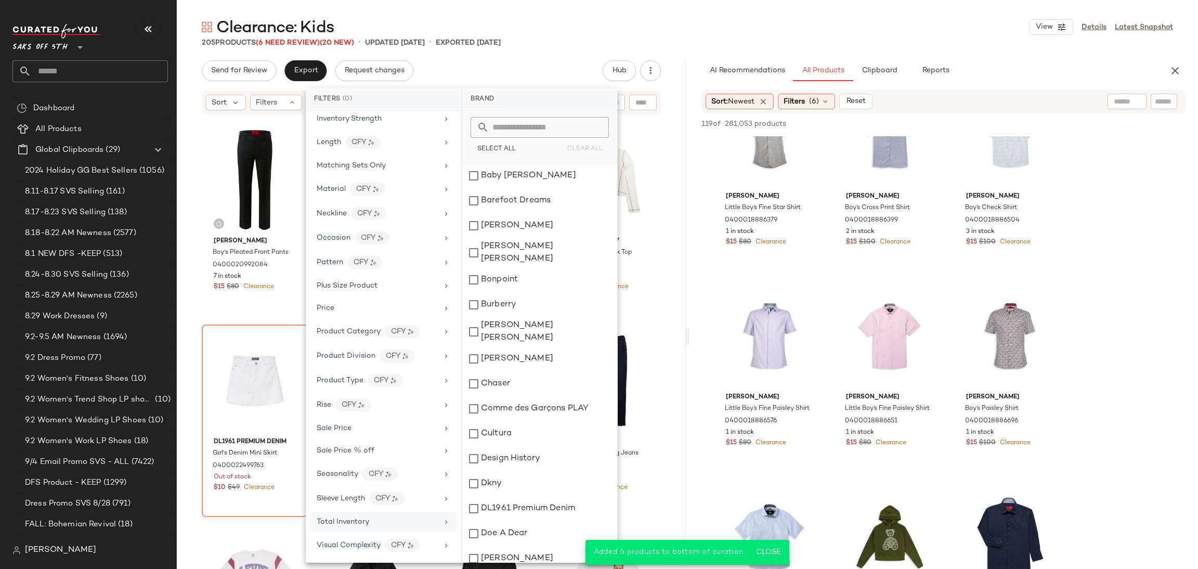
click at [369, 523] on div "Total Inventory" at bounding box center [377, 521] width 121 height 11
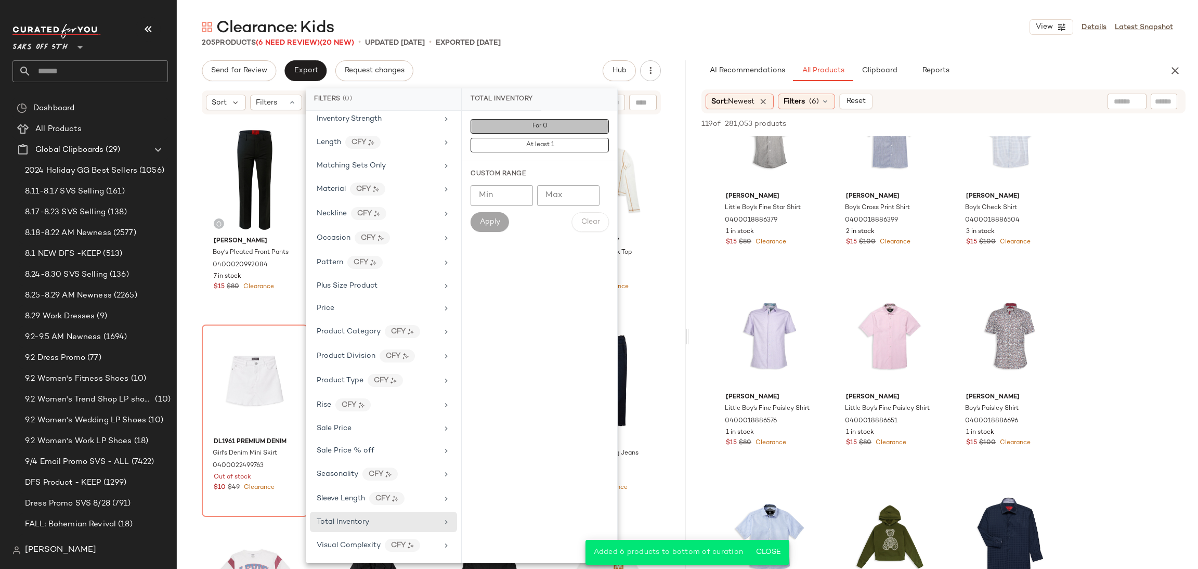
click at [535, 125] on span "For 0" at bounding box center [540, 126] width 16 height 7
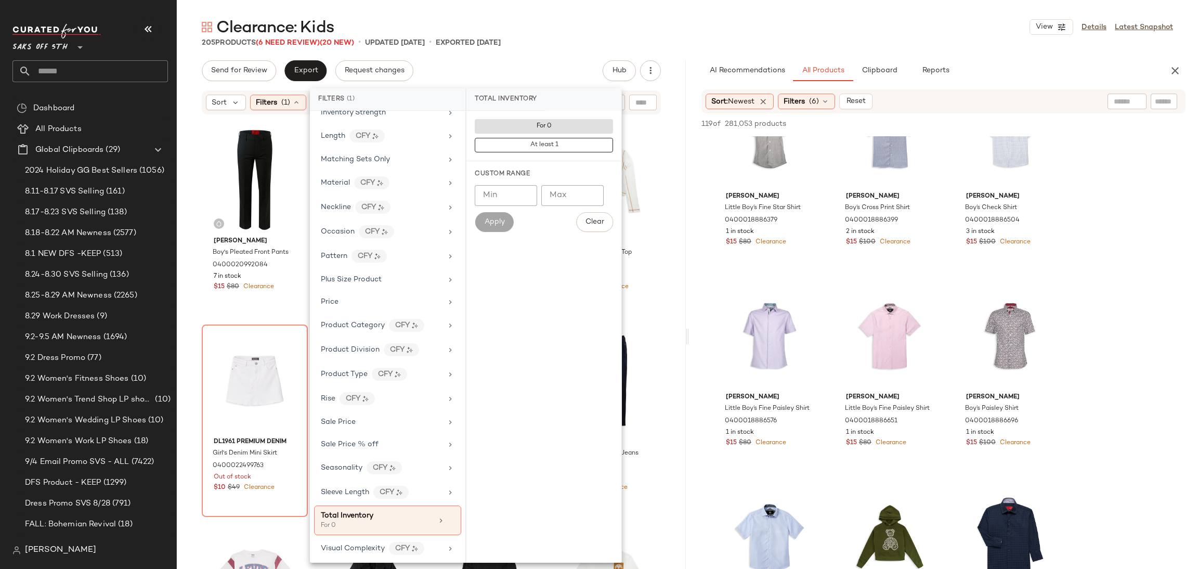
click at [584, 50] on div "Clearance: Kids View Details Latest Snapshot 205 Products (6 Need Review) (20 N…" at bounding box center [687, 293] width 1021 height 552
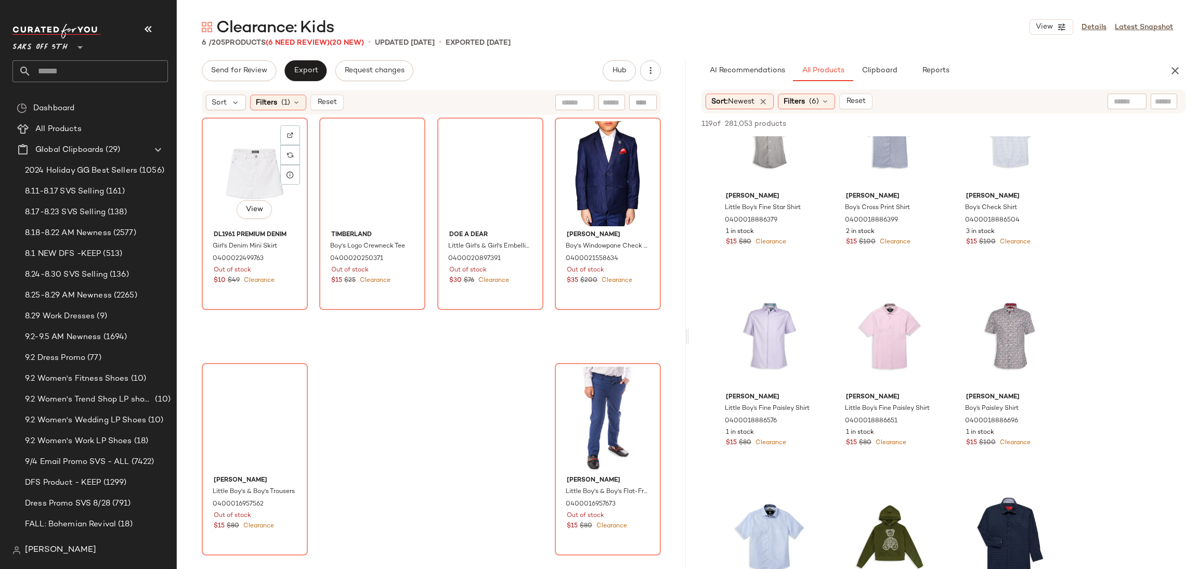
click at [233, 198] on div "View" at bounding box center [254, 173] width 99 height 105
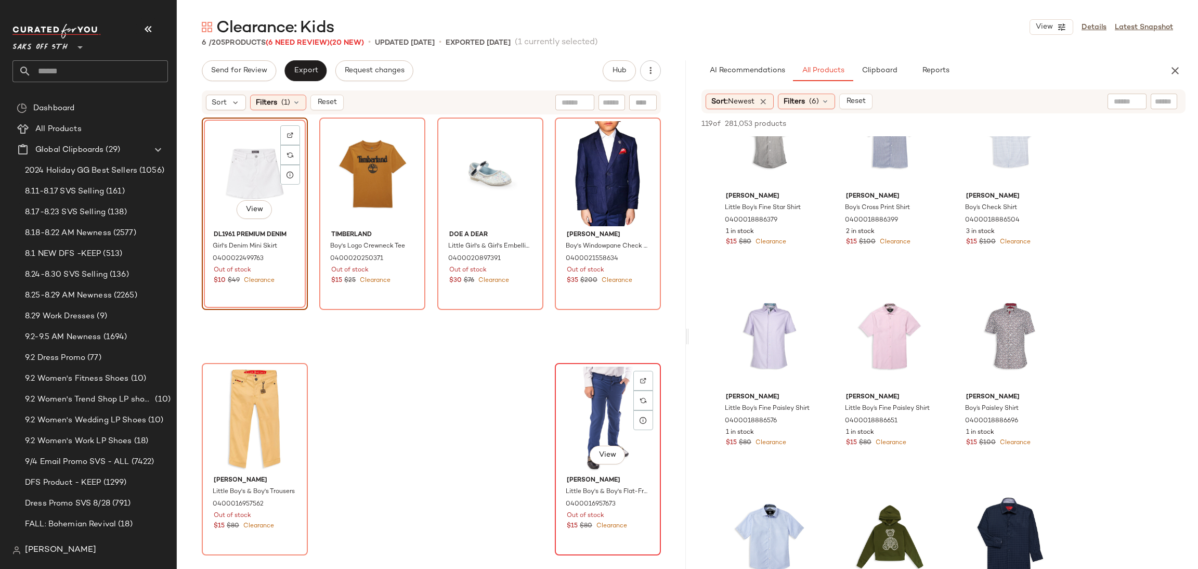
click at [578, 390] on div "View" at bounding box center [608, 419] width 99 height 105
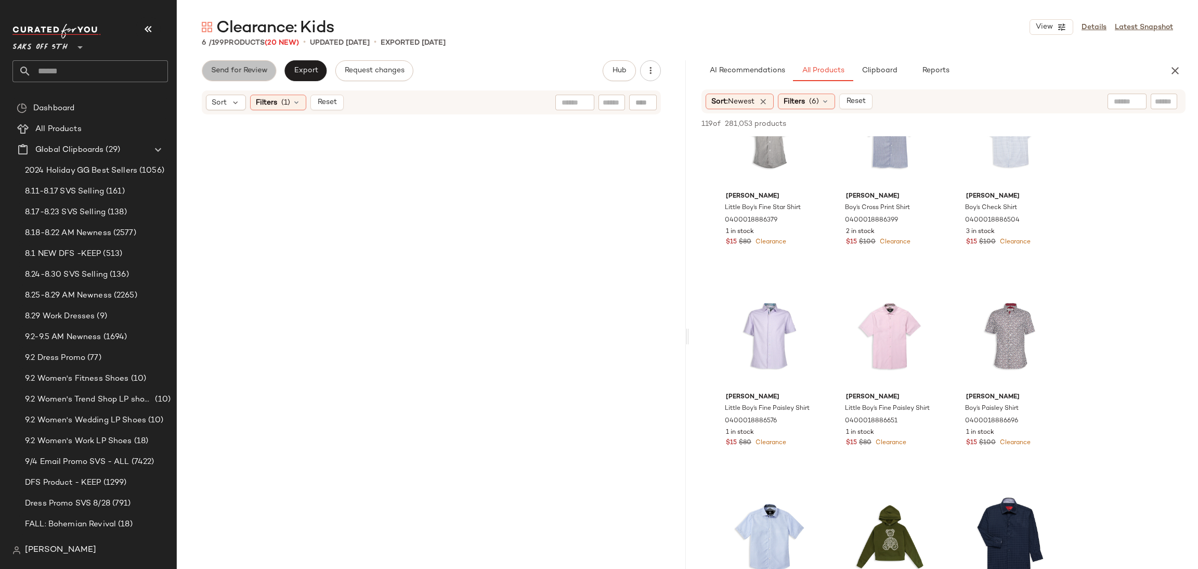
click at [248, 73] on span "Send for Review" at bounding box center [239, 71] width 57 height 8
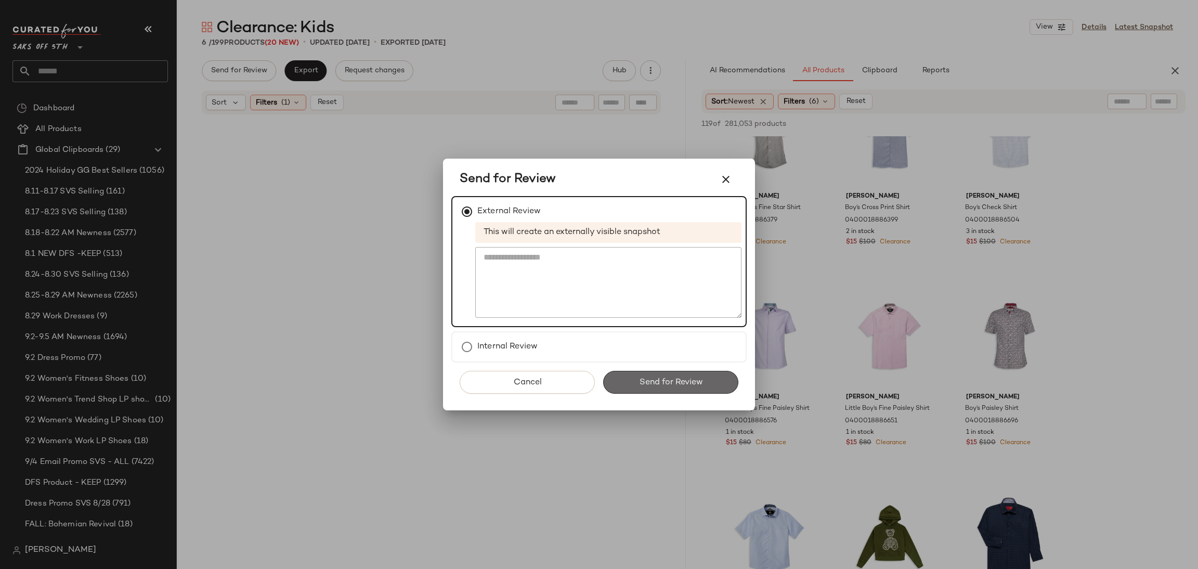
click at [639, 380] on span "Send for Review" at bounding box center [671, 383] width 64 height 10
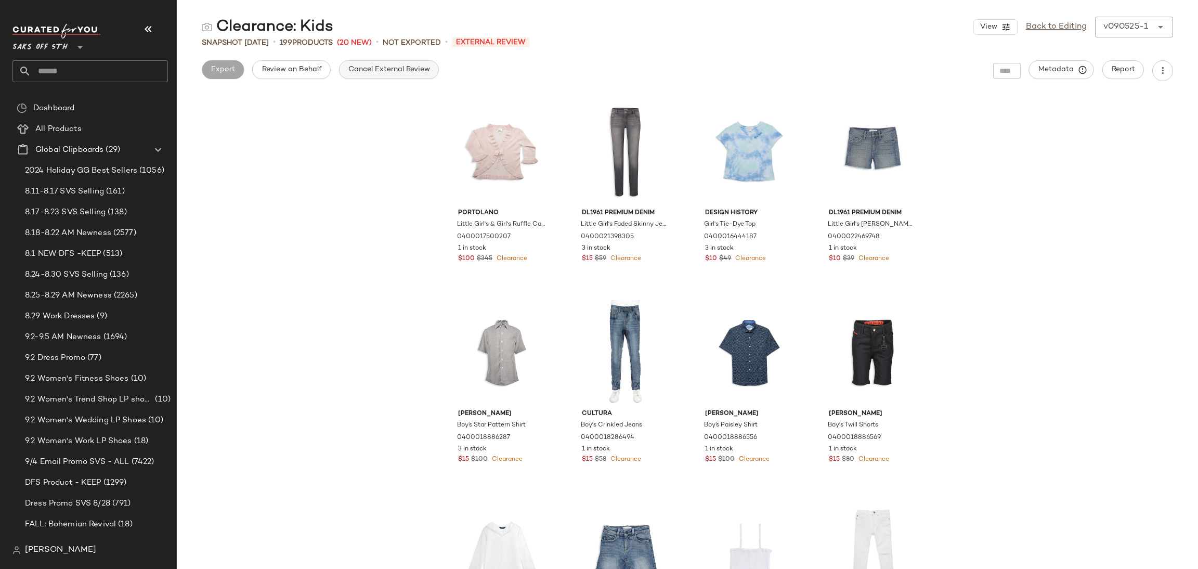
click at [419, 72] on span "Cancel External Review" at bounding box center [389, 70] width 82 height 8
click at [302, 72] on span "Export" at bounding box center [305, 70] width 24 height 8
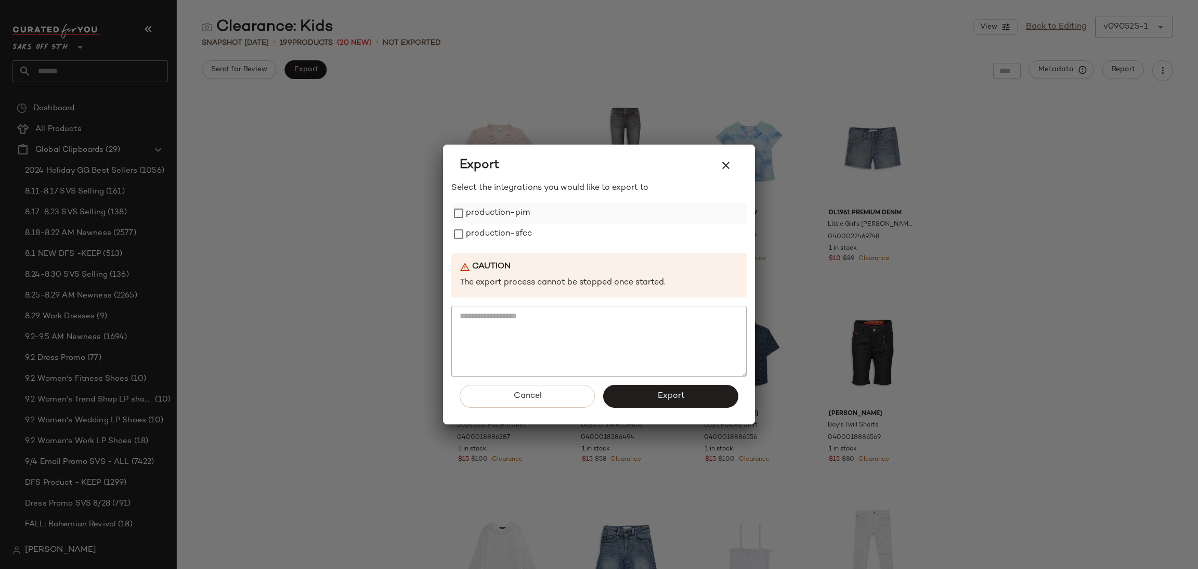
click at [519, 213] on label "production-pim" at bounding box center [498, 213] width 64 height 21
click at [519, 228] on label "production-sfcc" at bounding box center [499, 234] width 66 height 21
click at [650, 403] on button "Export" at bounding box center [670, 396] width 135 height 23
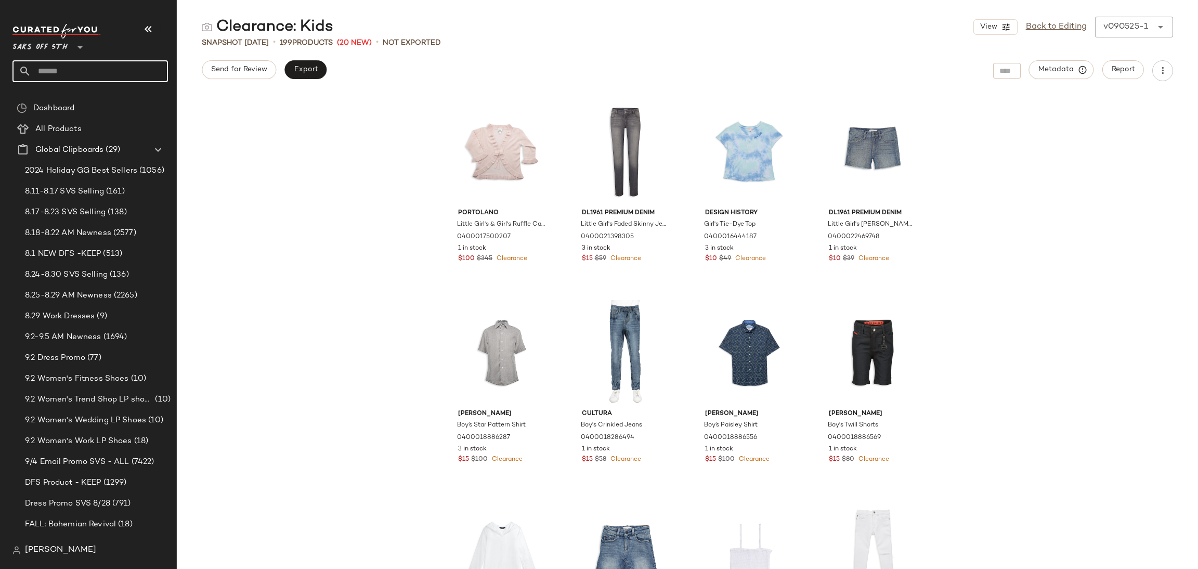
click at [53, 75] on input "text" at bounding box center [99, 71] width 137 height 22
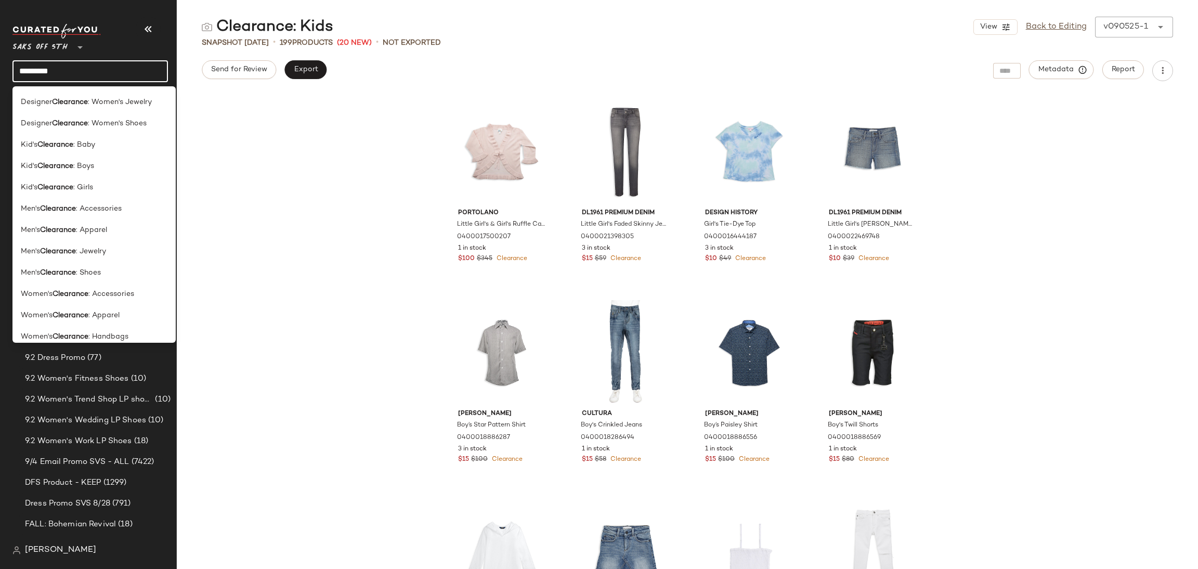
scroll to position [492, 0]
type input "*********"
click at [92, 268] on span ": Shoes" at bounding box center [88, 269] width 25 height 11
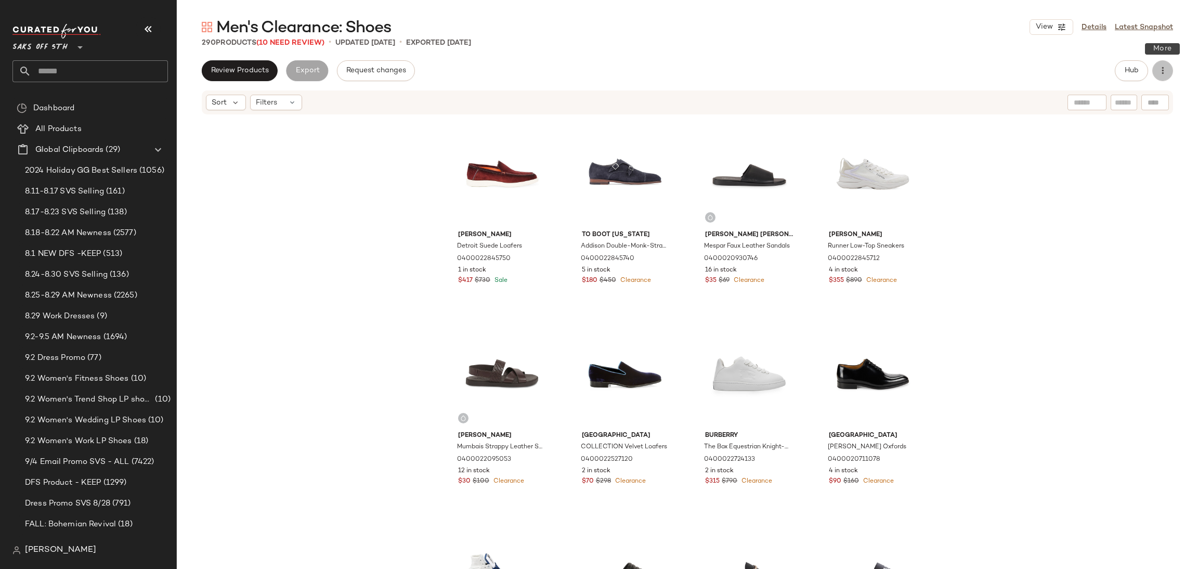
click at [1163, 70] on icon "button" at bounding box center [1163, 71] width 10 height 10
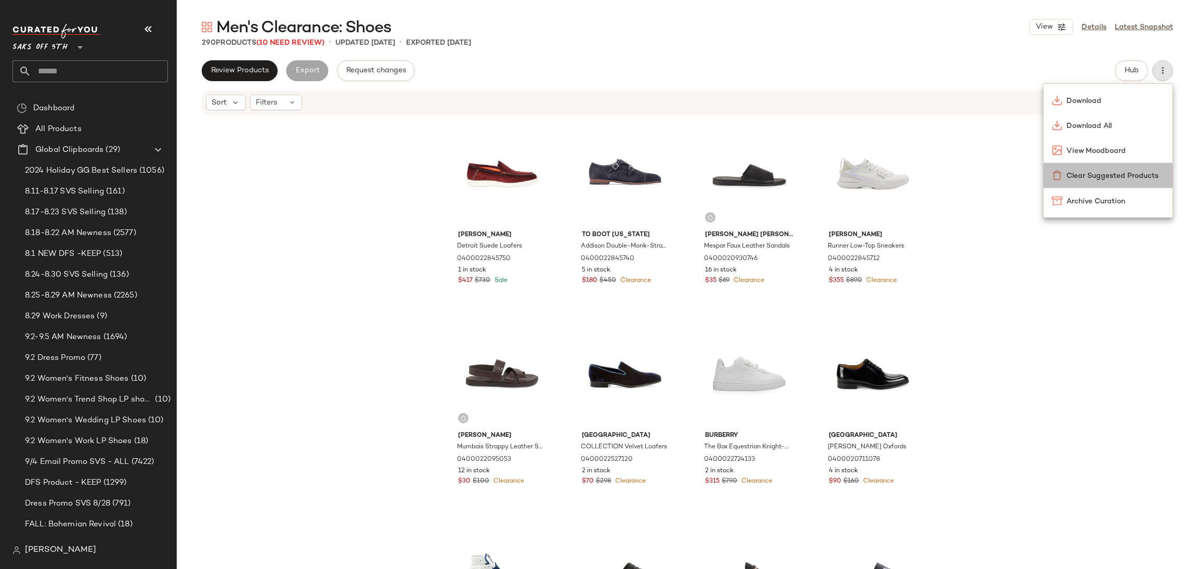
click at [1122, 176] on span "Clear Suggested Products" at bounding box center [1116, 176] width 98 height 11
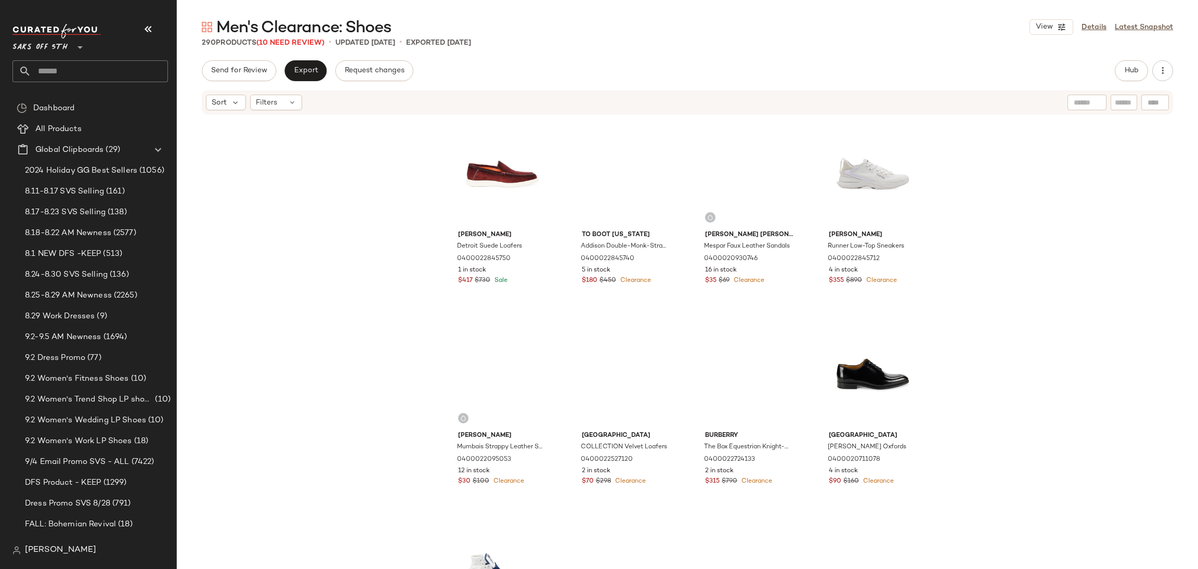
click at [270, 101] on span "Filters" at bounding box center [266, 102] width 21 height 11
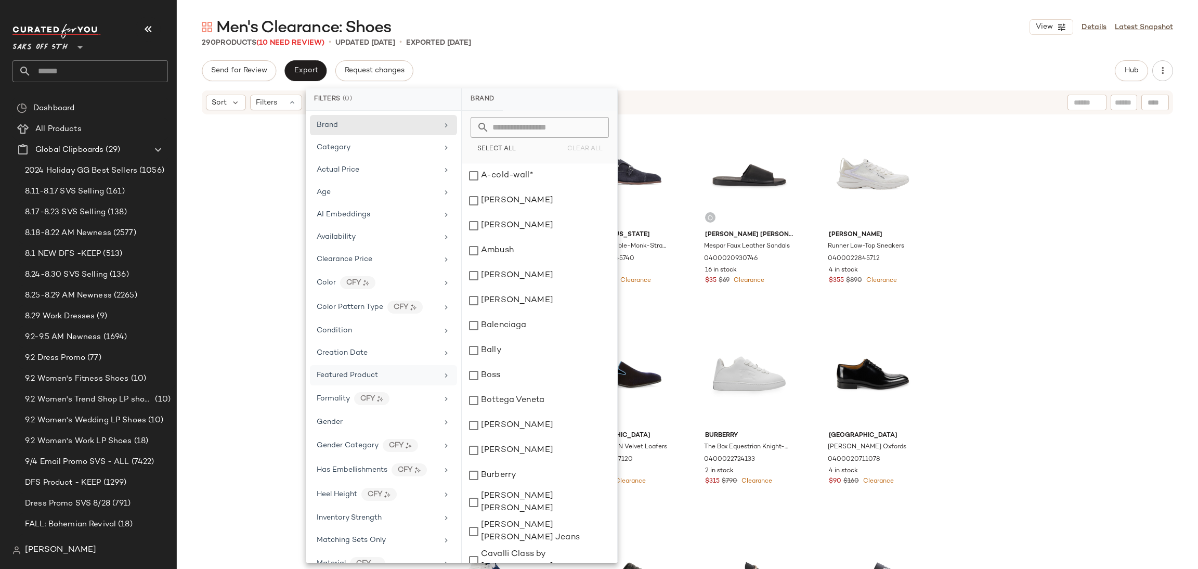
scroll to position [284, 0]
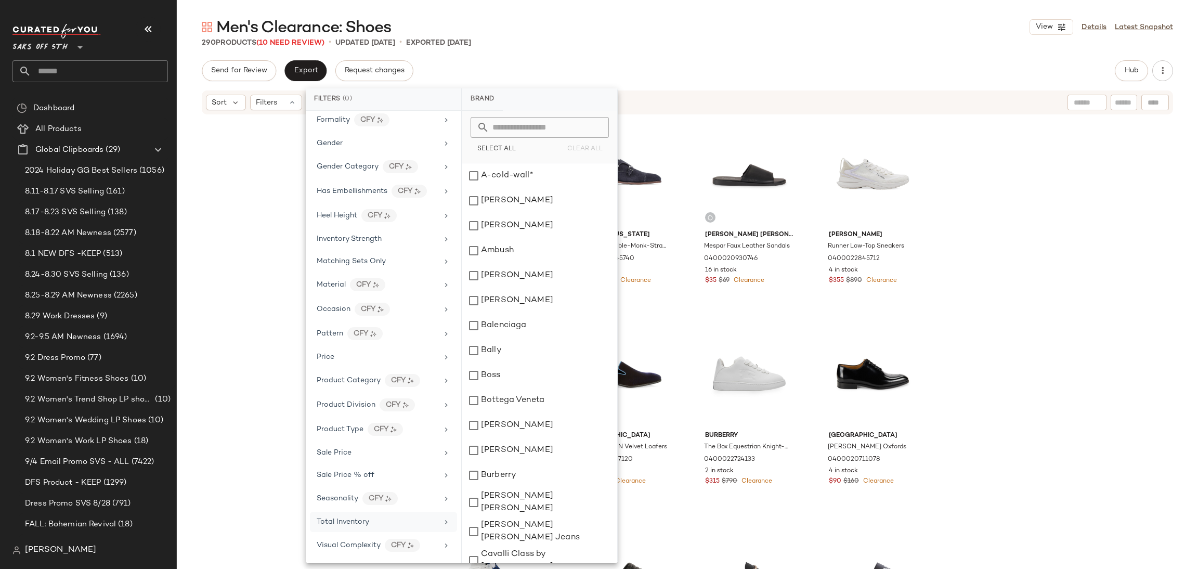
click at [356, 525] on span "Total Inventory" at bounding box center [343, 522] width 53 height 8
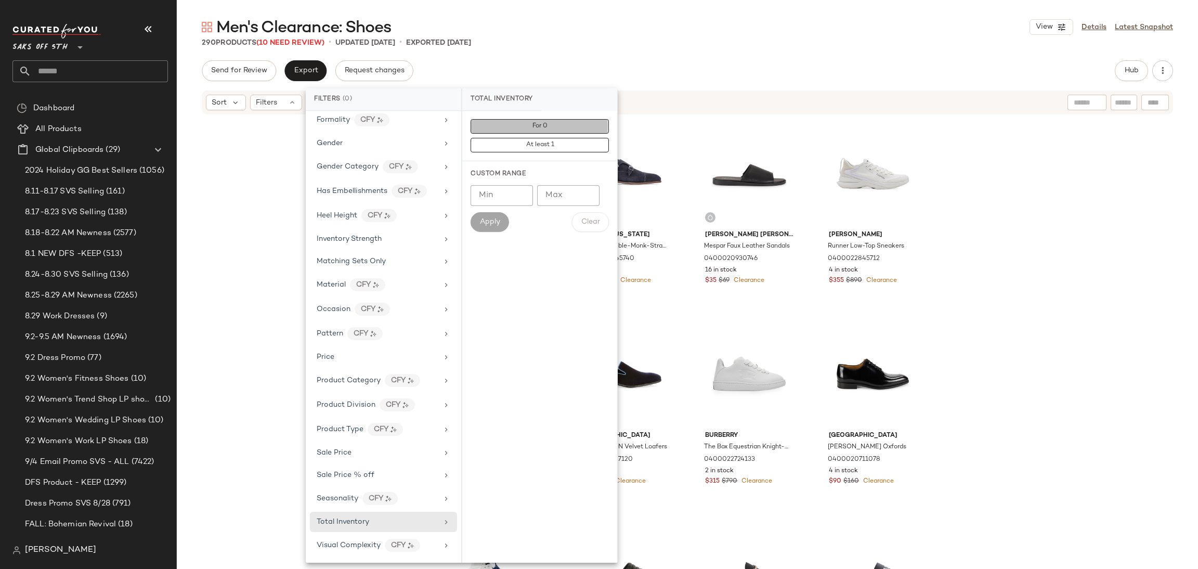
click at [551, 131] on button "For 0" at bounding box center [540, 126] width 138 height 15
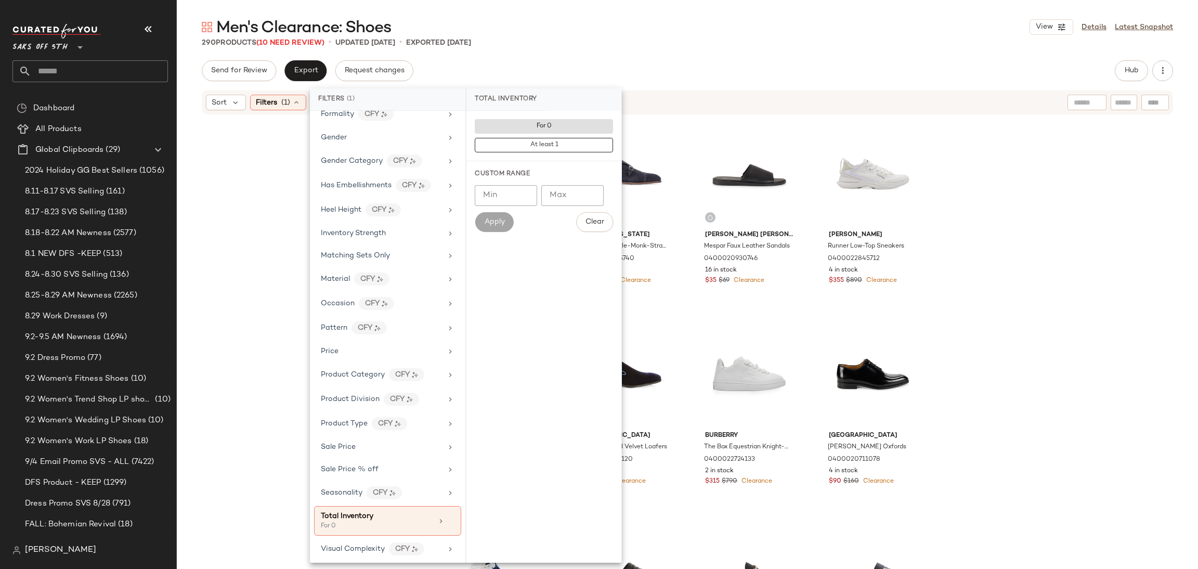
click at [616, 57] on div "Men's Clearance: Shoes View Details Latest Snapshot 290 Products (10 Need Revie…" at bounding box center [687, 293] width 1021 height 552
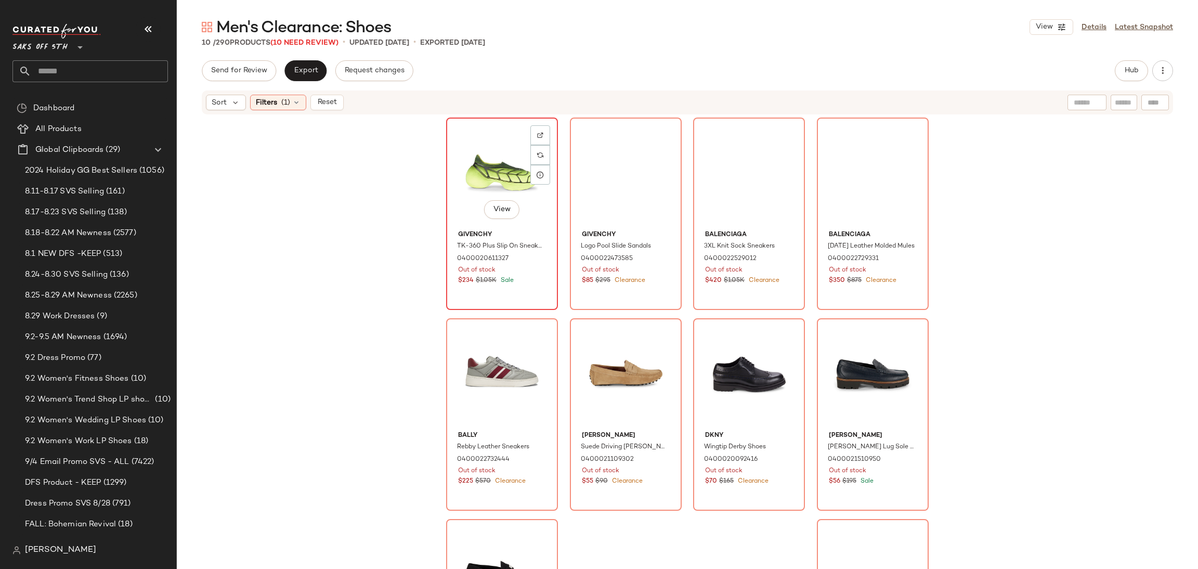
click at [447, 138] on div "View Givenchy TK-360 Plus Slip On Sneakers 0400020611327 Out of stock $234 $1.0…" at bounding box center [502, 214] width 110 height 190
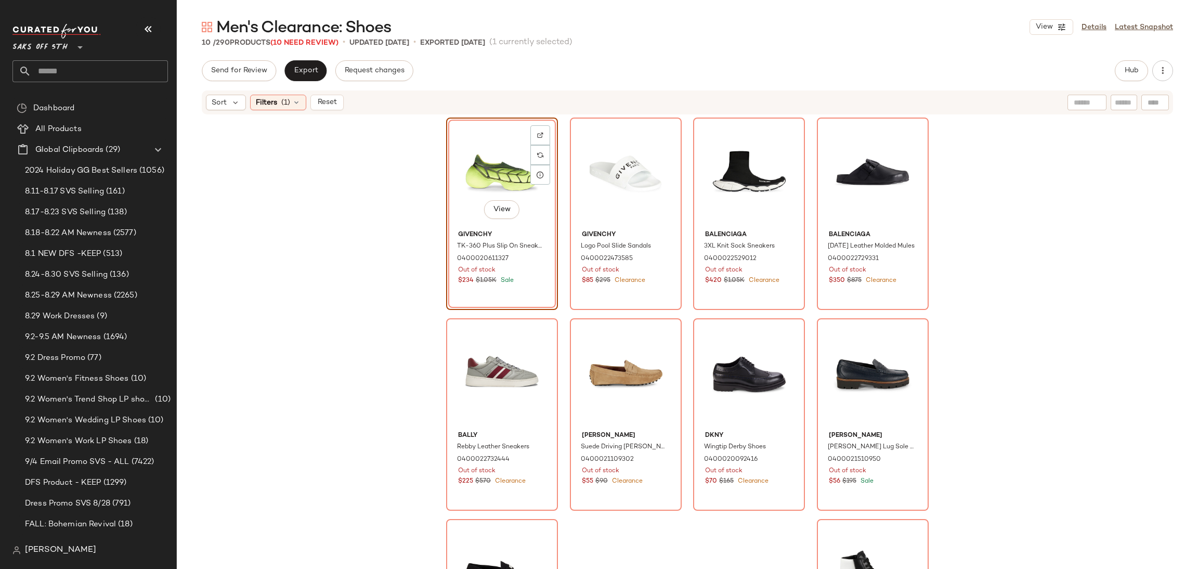
scroll to position [111, 0]
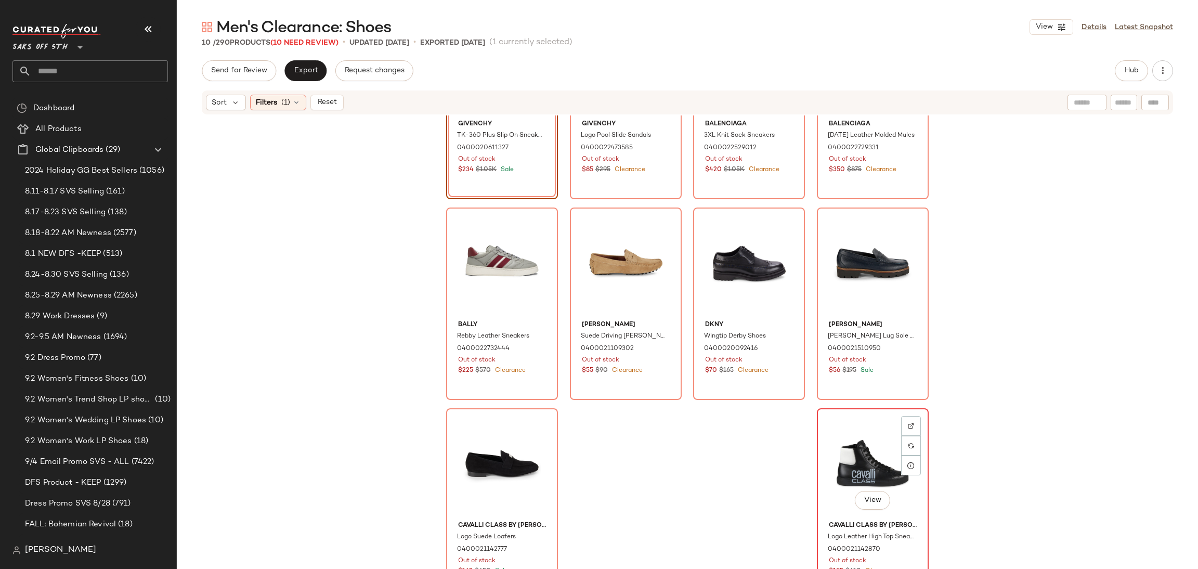
click at [822, 474] on div "View" at bounding box center [873, 464] width 105 height 105
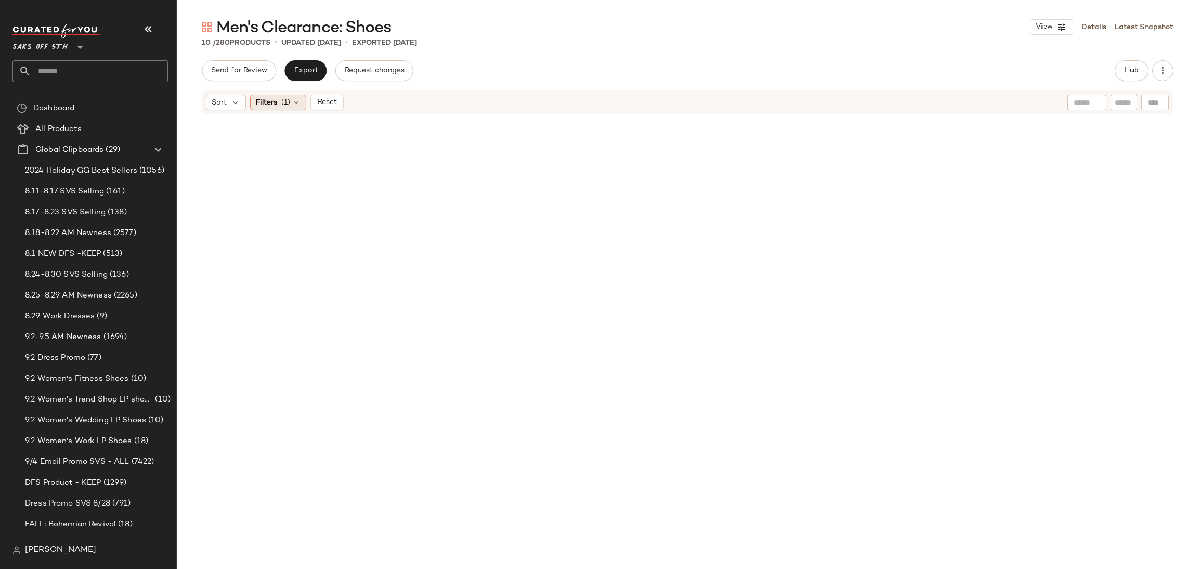
click at [282, 101] on span "(1)" at bounding box center [285, 102] width 9 height 11
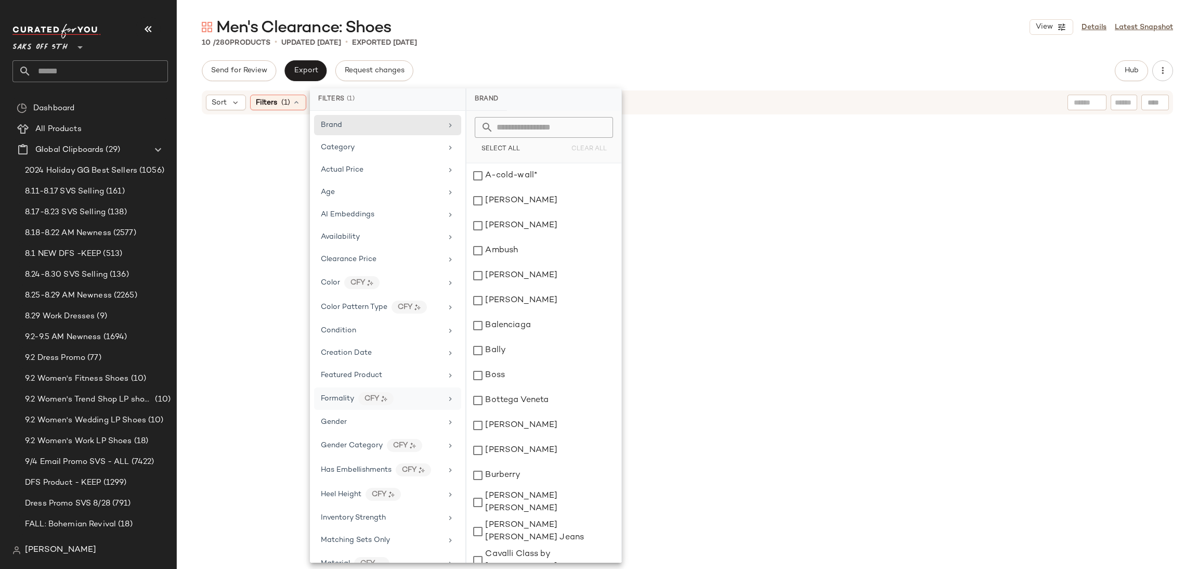
scroll to position [294, 0]
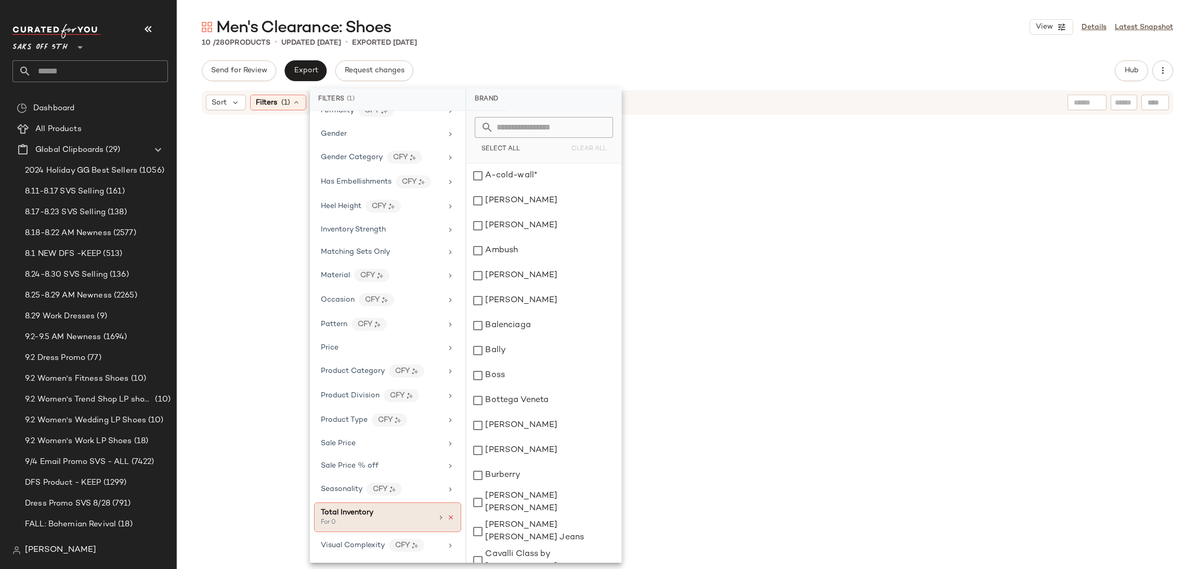
click at [448, 516] on icon at bounding box center [450, 517] width 7 height 7
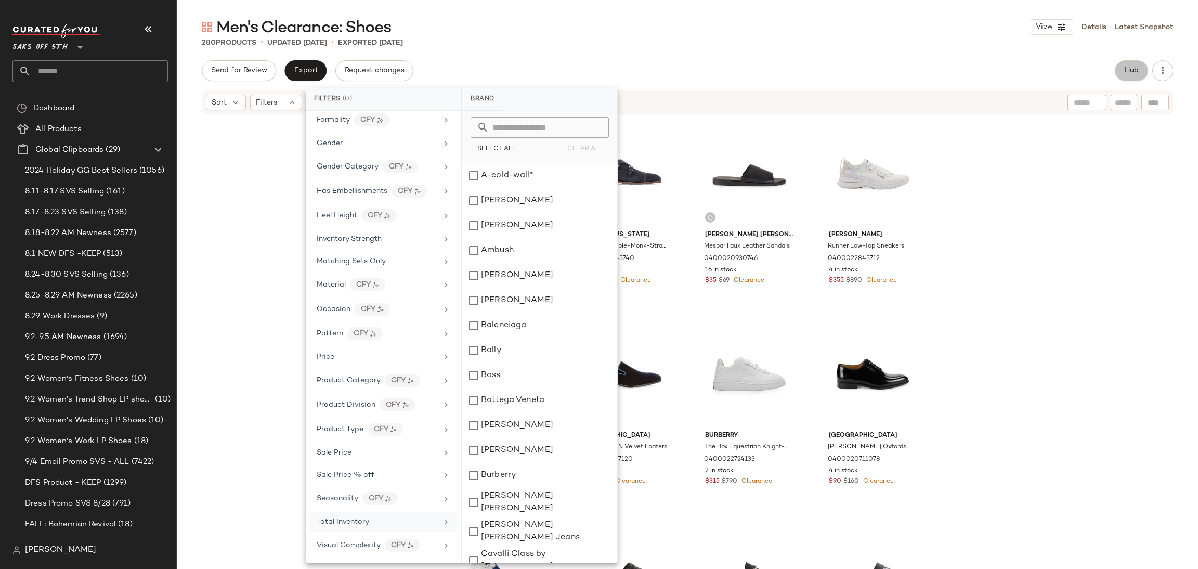
click at [1140, 69] on button "Hub" at bounding box center [1131, 70] width 33 height 21
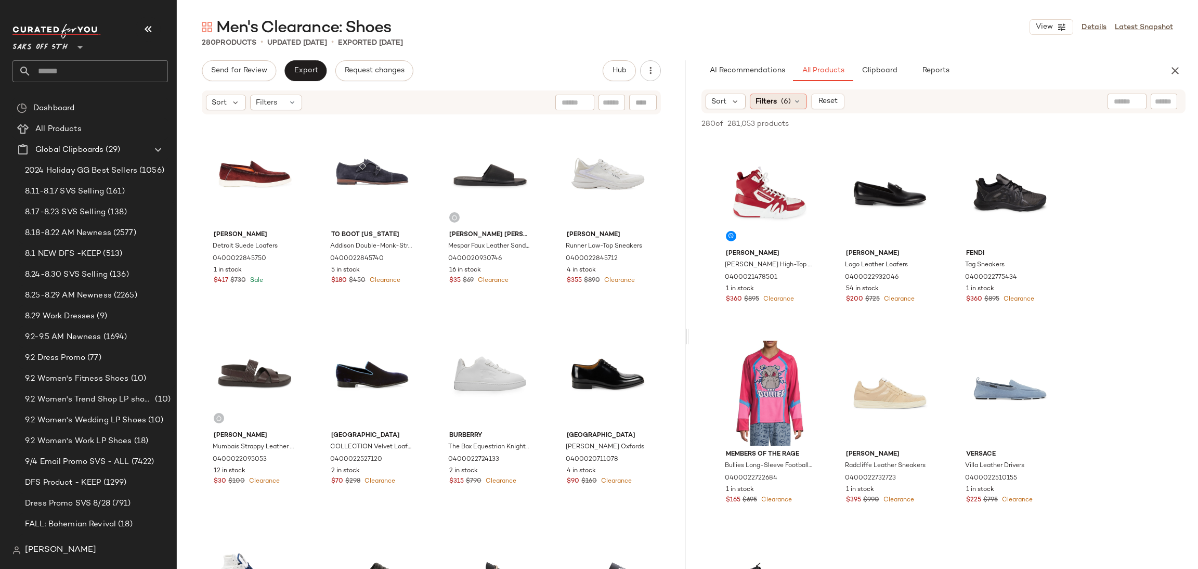
click at [769, 94] on div "Filters (6)" at bounding box center [778, 102] width 57 height 16
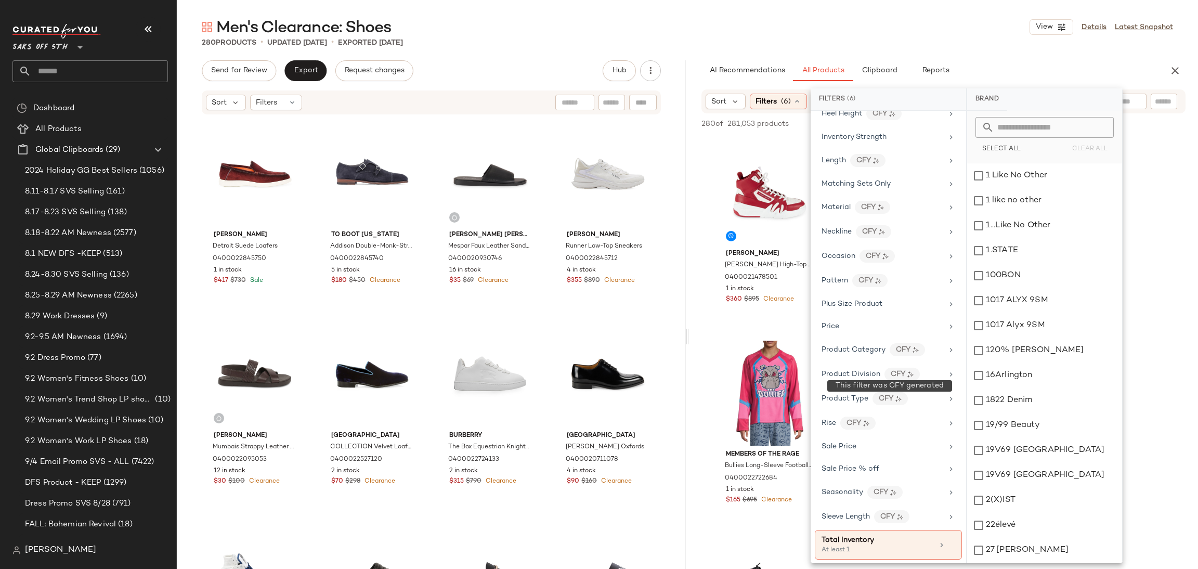
scroll to position [486, 0]
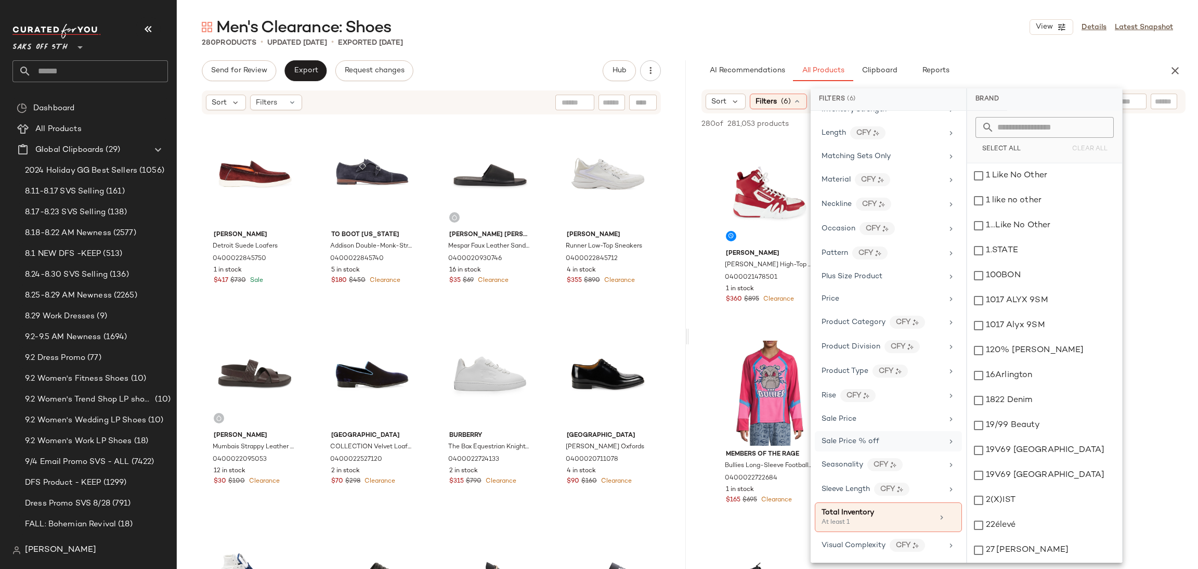
click at [882, 444] on div "Sale Price % off" at bounding box center [882, 441] width 121 height 11
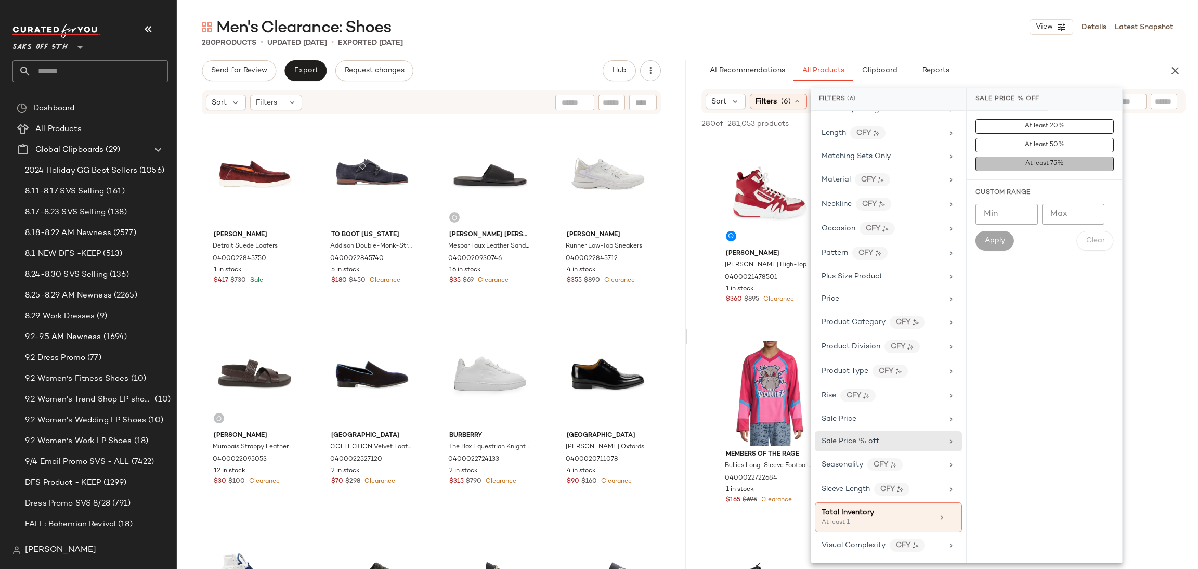
click at [1005, 162] on button "At least 75%" at bounding box center [1045, 164] width 138 height 15
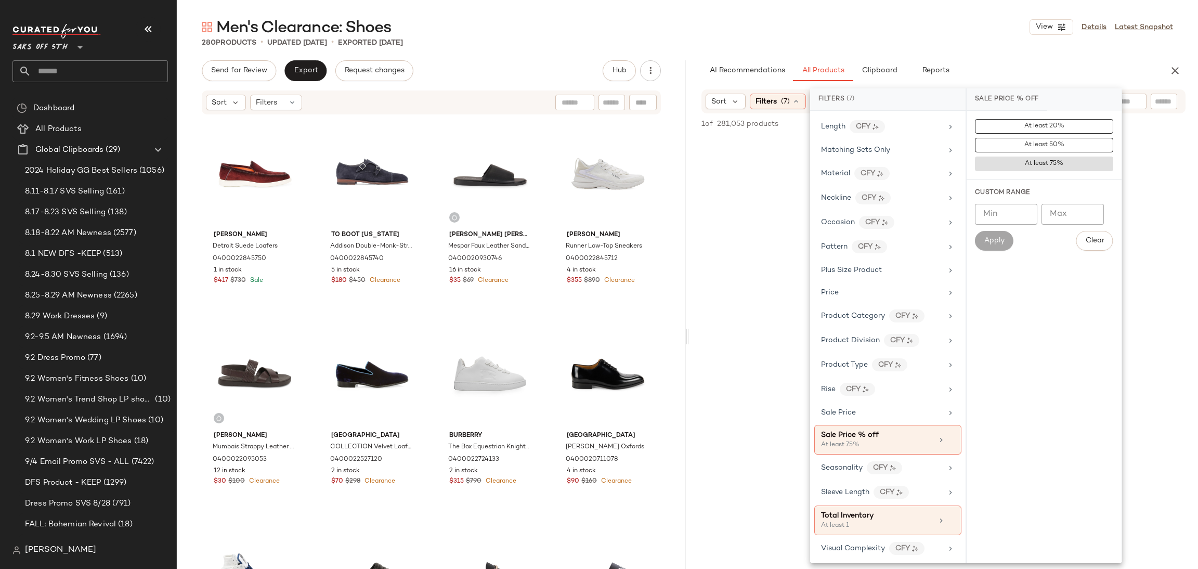
click at [946, 40] on div "280 Products • updated Sep 5th • Exported Sep 3rd" at bounding box center [687, 42] width 1021 height 10
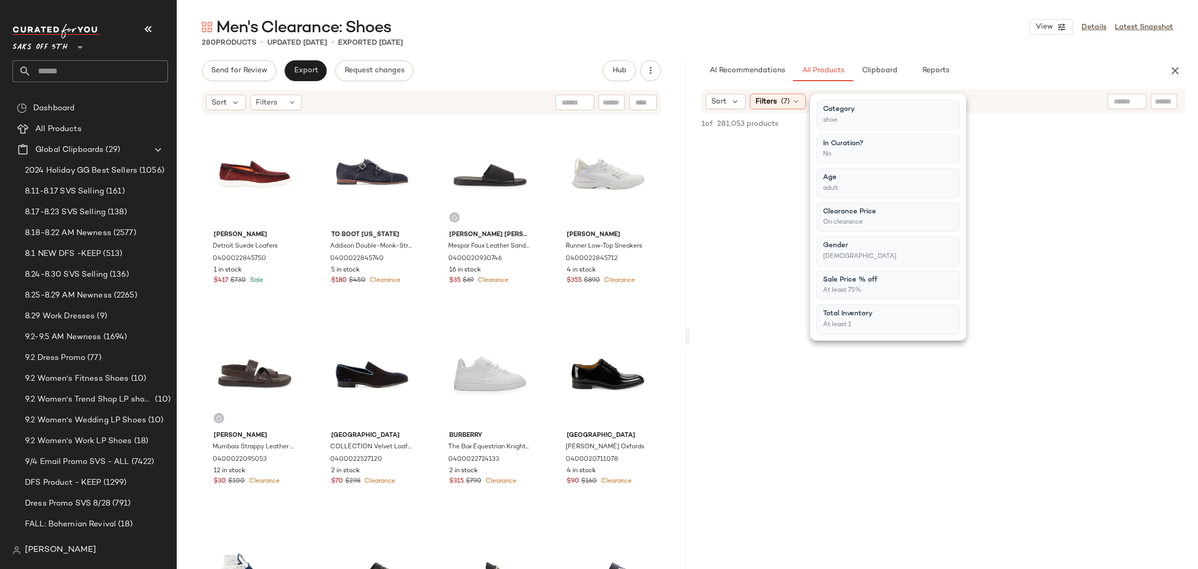
click at [946, 40] on div "280 Products • updated Sep 5th • Exported Sep 3rd" at bounding box center [687, 42] width 1021 height 10
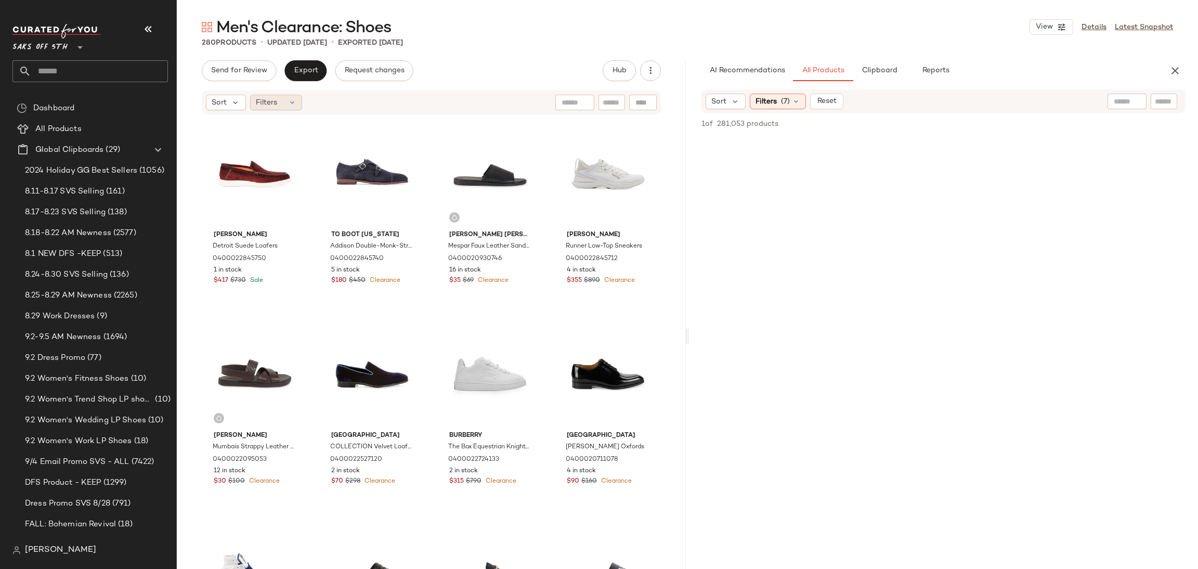
click at [277, 106] on div "Filters" at bounding box center [276, 103] width 52 height 16
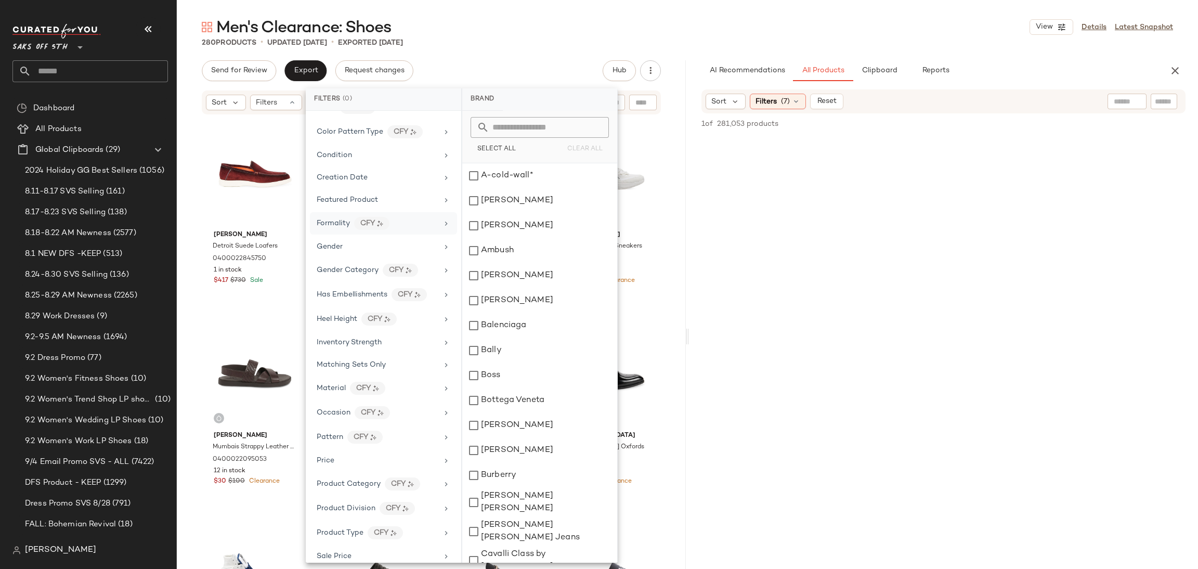
scroll to position [284, 0]
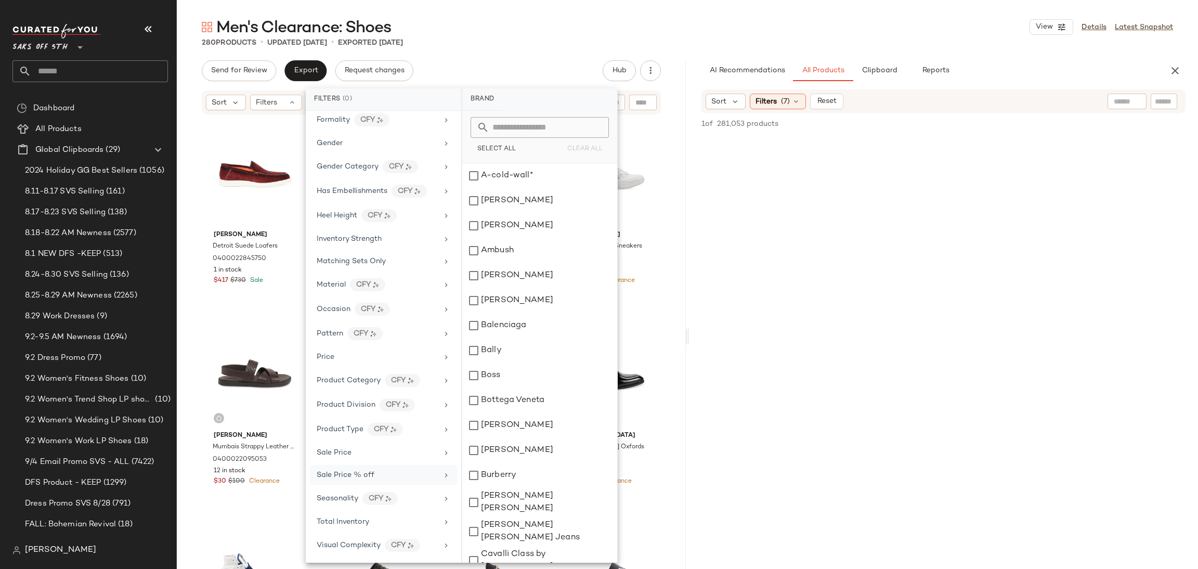
click at [358, 479] on div "Sale Price % off" at bounding box center [346, 475] width 58 height 11
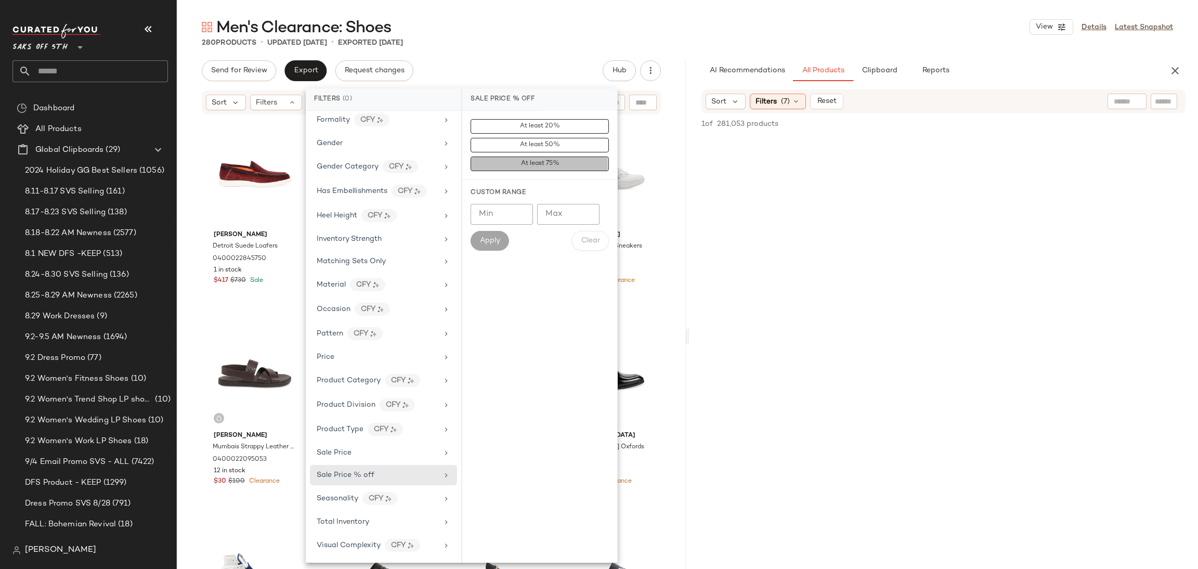
click at [534, 167] on span "At least 75%" at bounding box center [539, 163] width 39 height 7
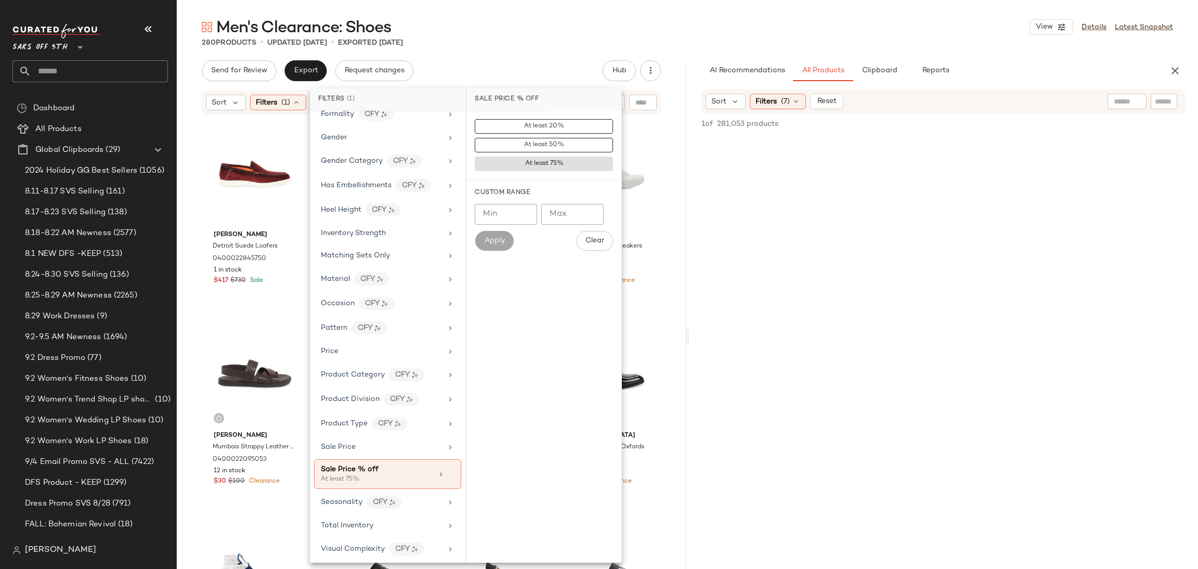
click at [570, 58] on div "Men's Clearance: Shoes View Details Latest Snapshot 280 Products • updated Sep …" at bounding box center [687, 293] width 1021 height 552
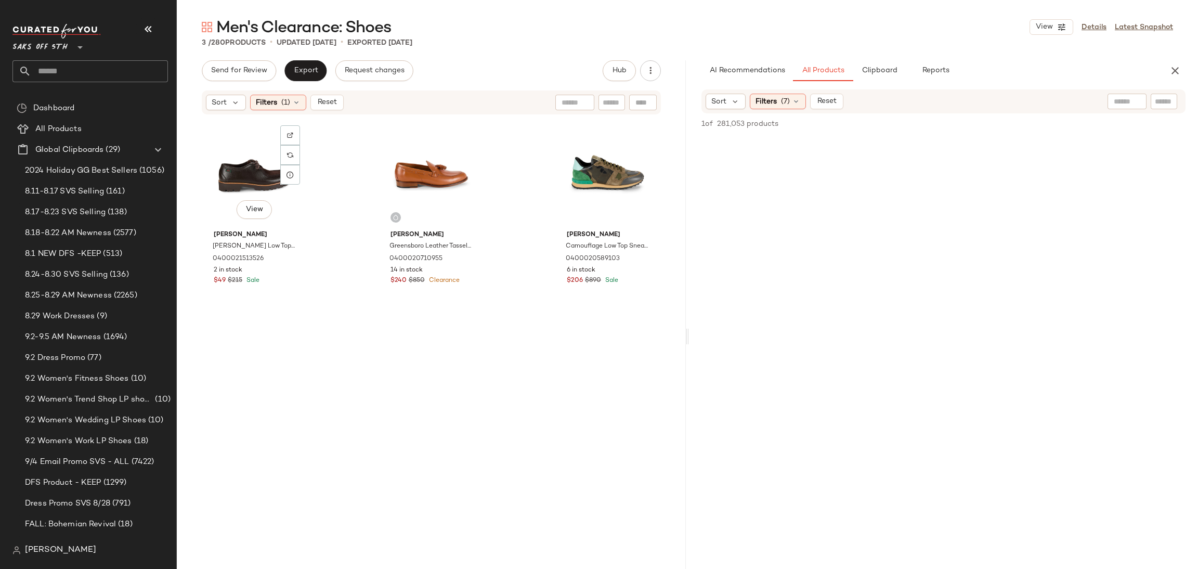
click at [213, 175] on div "View" at bounding box center [254, 173] width 99 height 105
click at [564, 163] on div "View" at bounding box center [608, 173] width 99 height 105
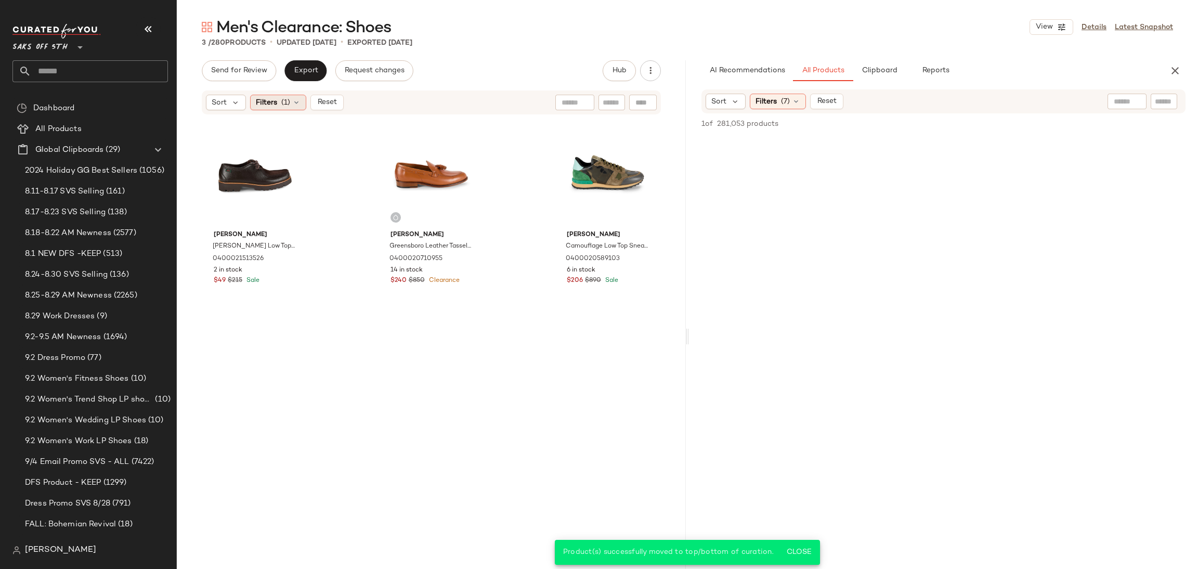
click at [288, 107] on span "(1)" at bounding box center [285, 102] width 9 height 11
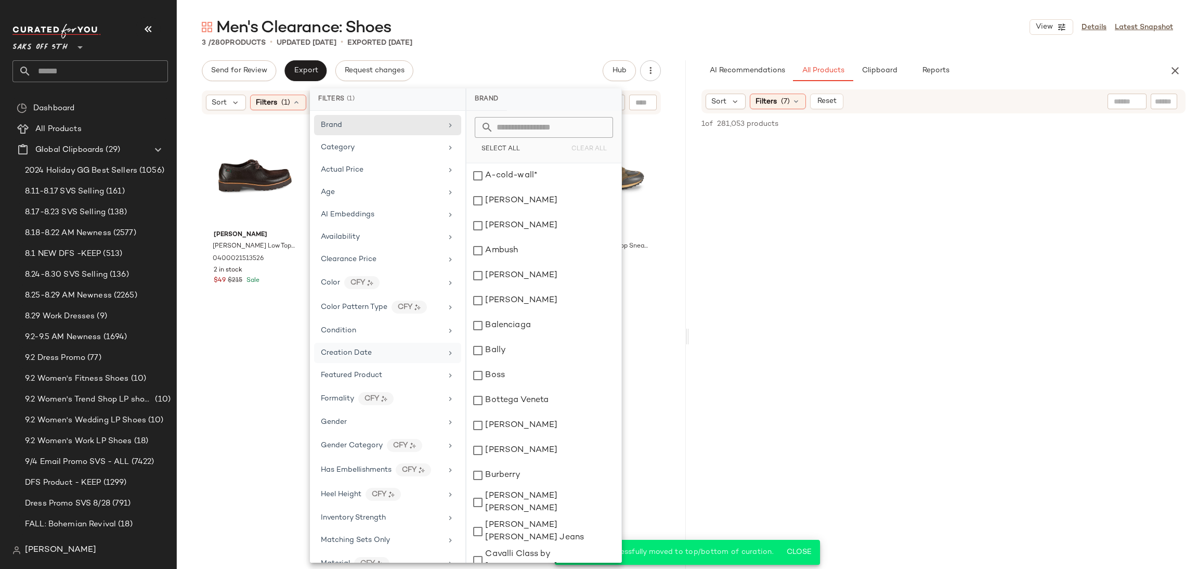
scroll to position [294, 0]
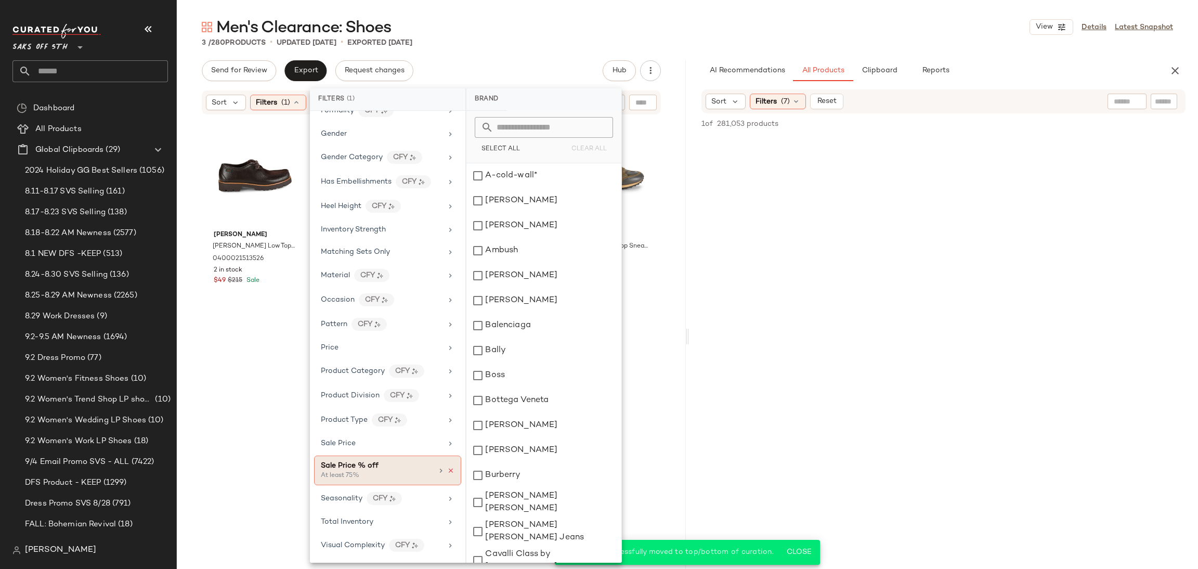
click at [450, 471] on icon at bounding box center [450, 470] width 7 height 7
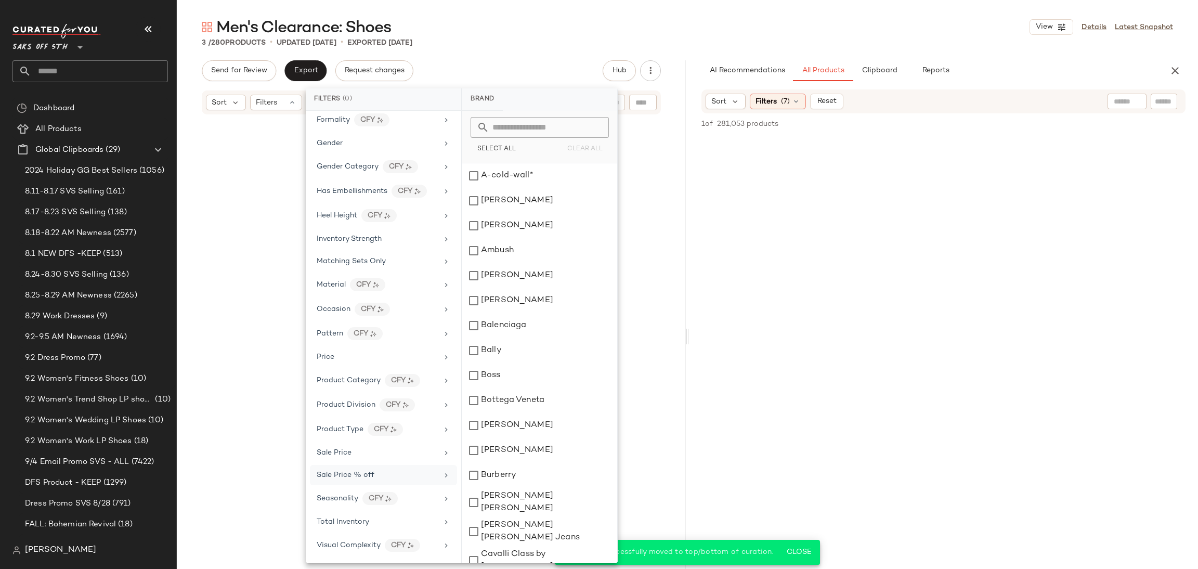
scroll to position [284, 0]
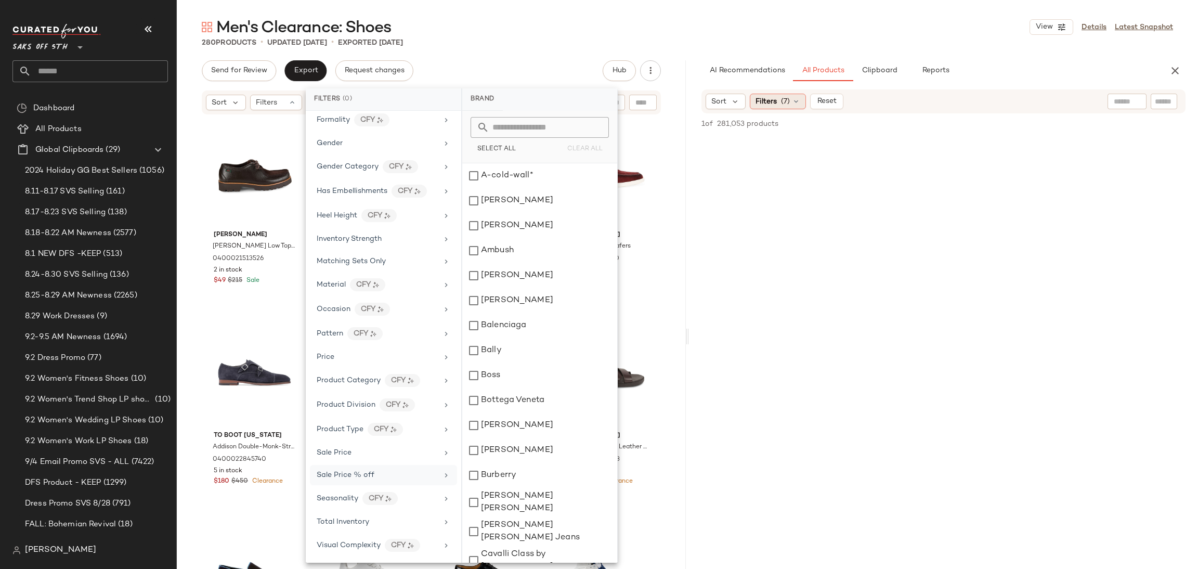
click at [795, 103] on icon at bounding box center [796, 101] width 8 height 8
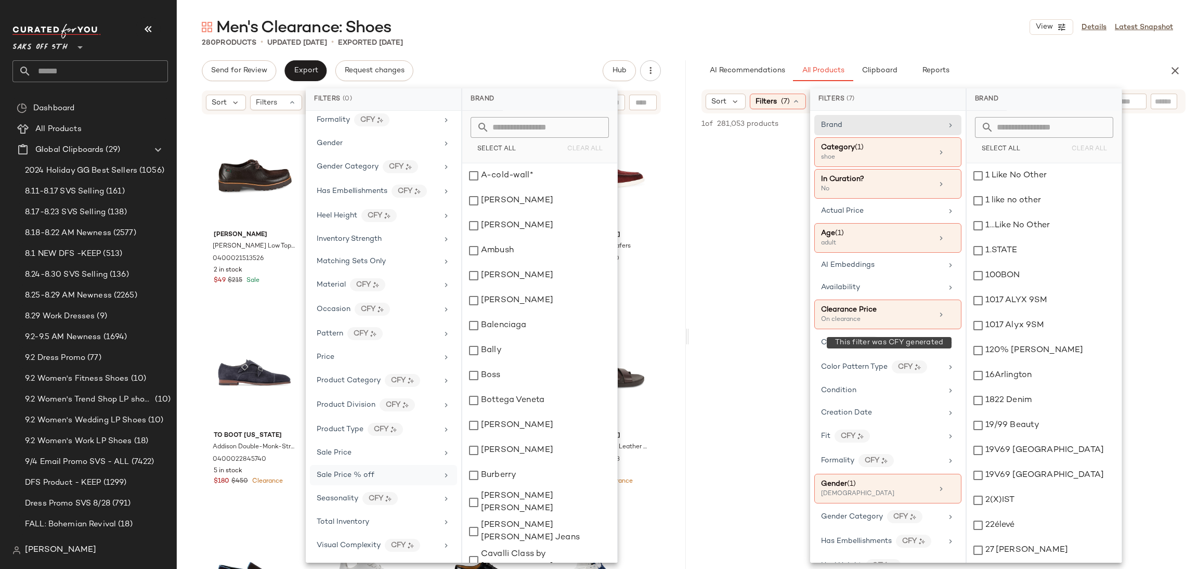
scroll to position [495, 0]
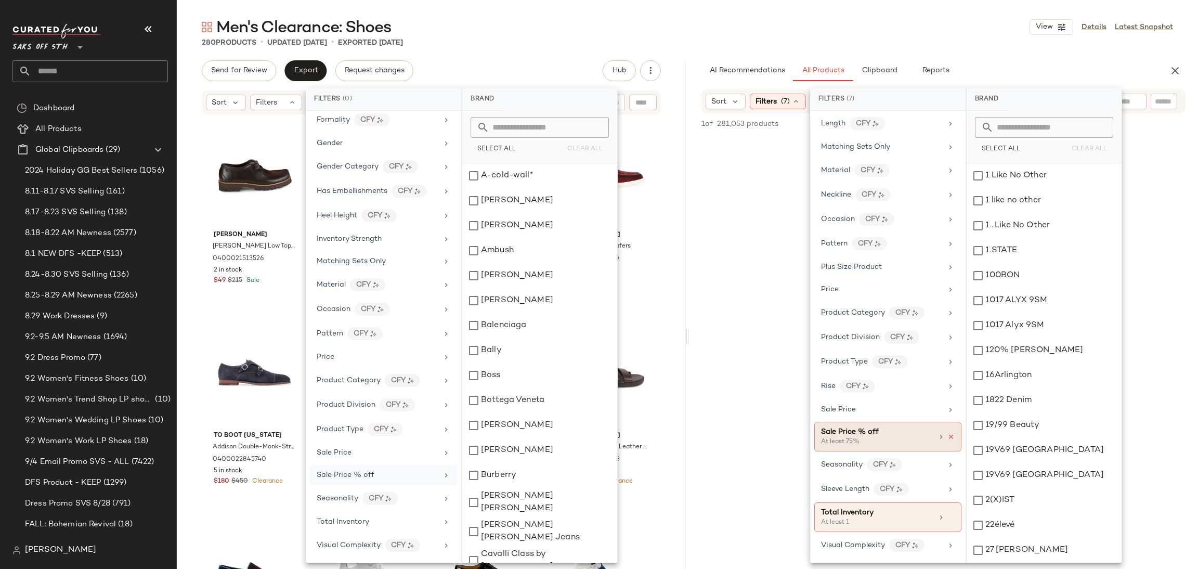
click at [949, 436] on icon at bounding box center [951, 436] width 7 height 7
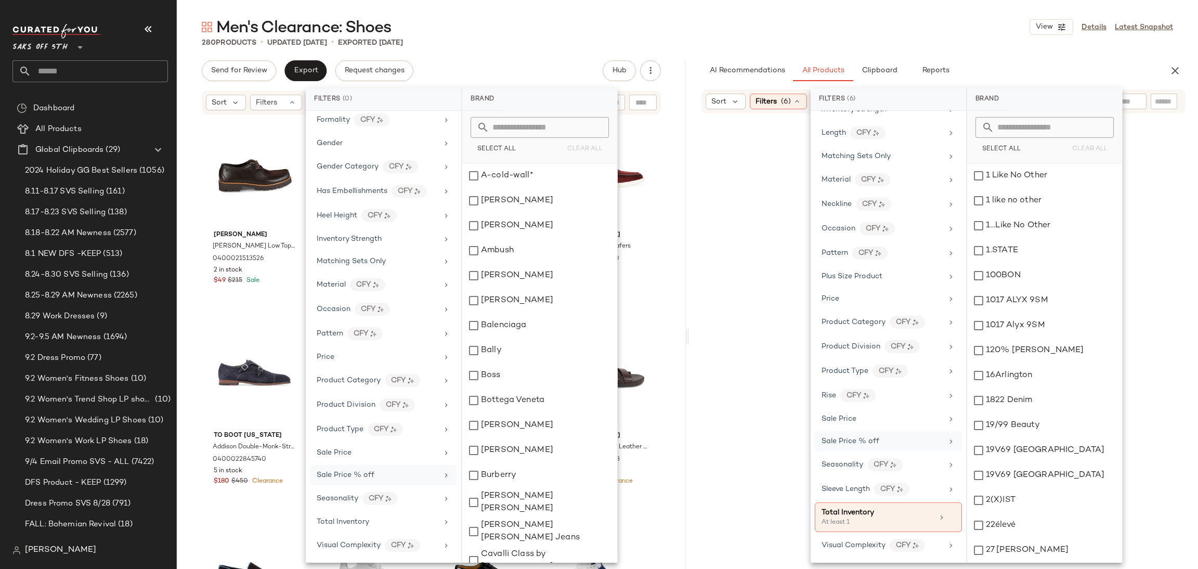
scroll to position [486, 0]
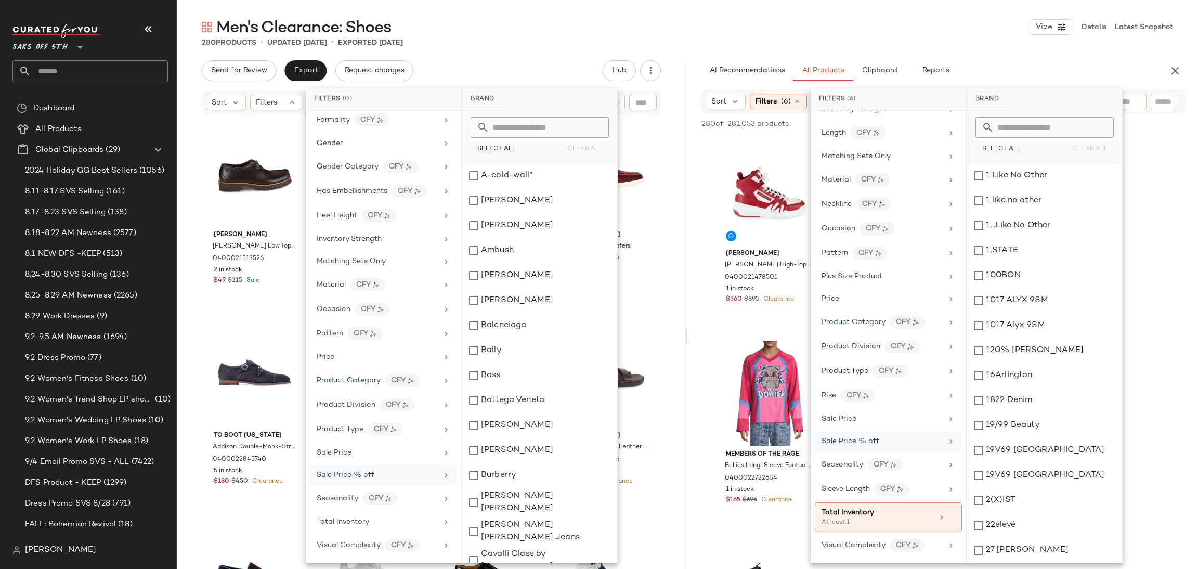
click at [586, 49] on div "Men's Clearance: Shoes View Details Latest Snapshot 280 Products • updated Sep …" at bounding box center [687, 293] width 1021 height 552
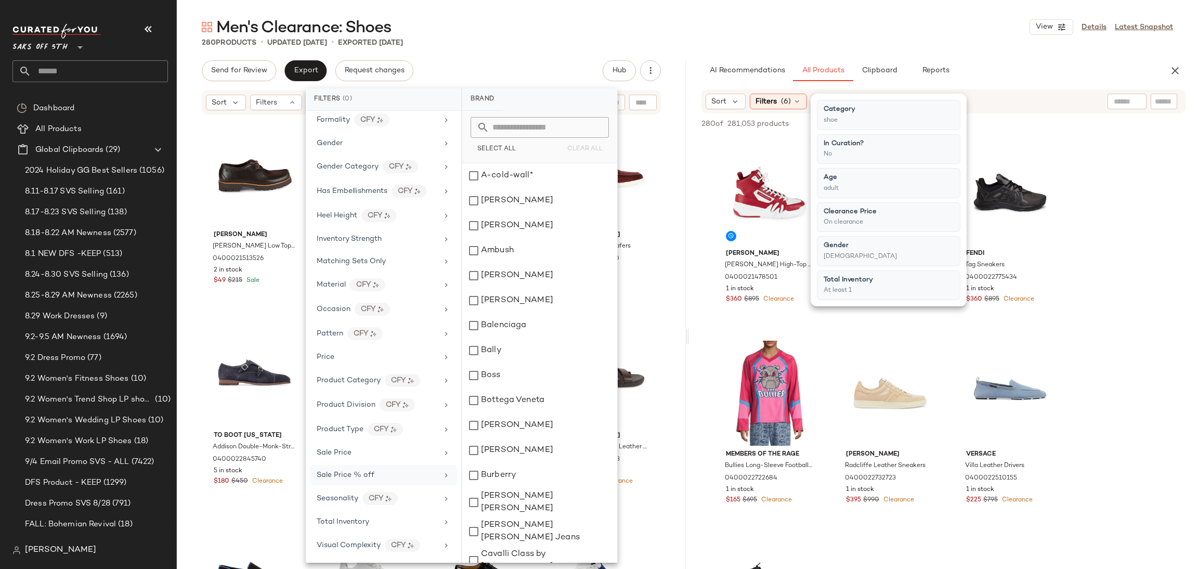
click at [586, 49] on div "Men's Clearance: Shoes View Details Latest Snapshot 280 Products • updated Sep …" at bounding box center [687, 293] width 1021 height 552
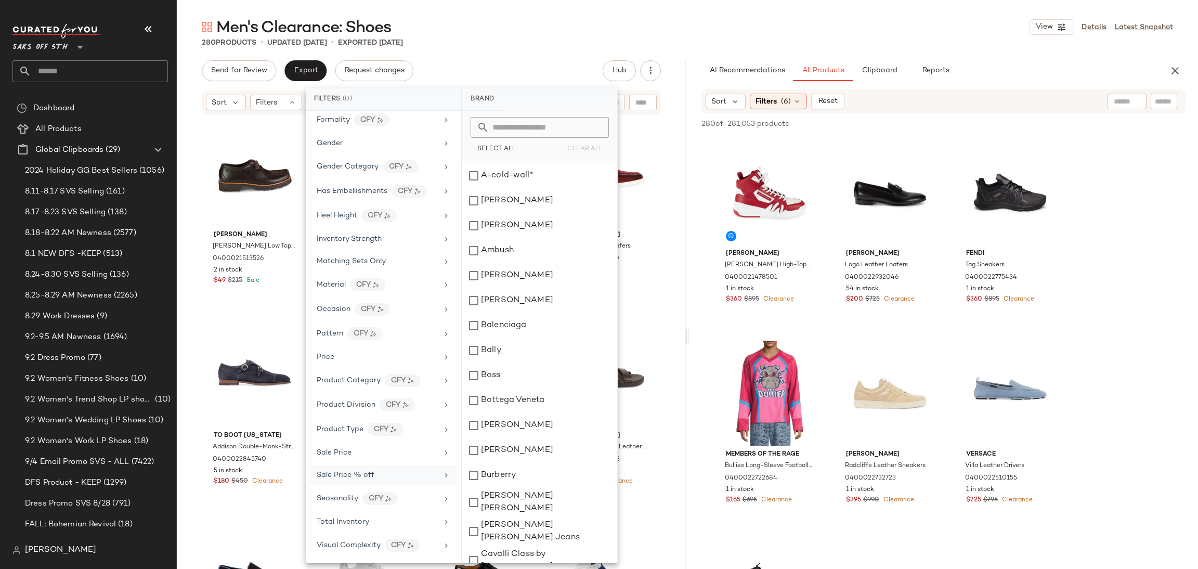
click at [586, 49] on div "Men's Clearance: Shoes View Details Latest Snapshot 280 Products • updated Sep …" at bounding box center [687, 293] width 1021 height 552
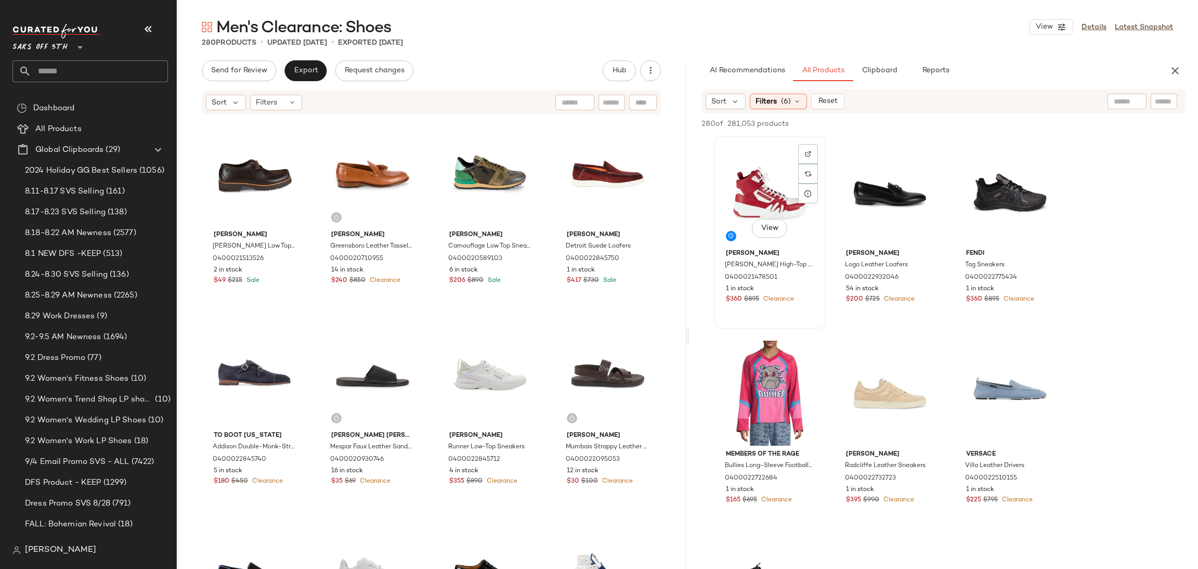
click at [762, 193] on div "View" at bounding box center [770, 192] width 105 height 105
click at [993, 187] on div "View" at bounding box center [1010, 192] width 105 height 105
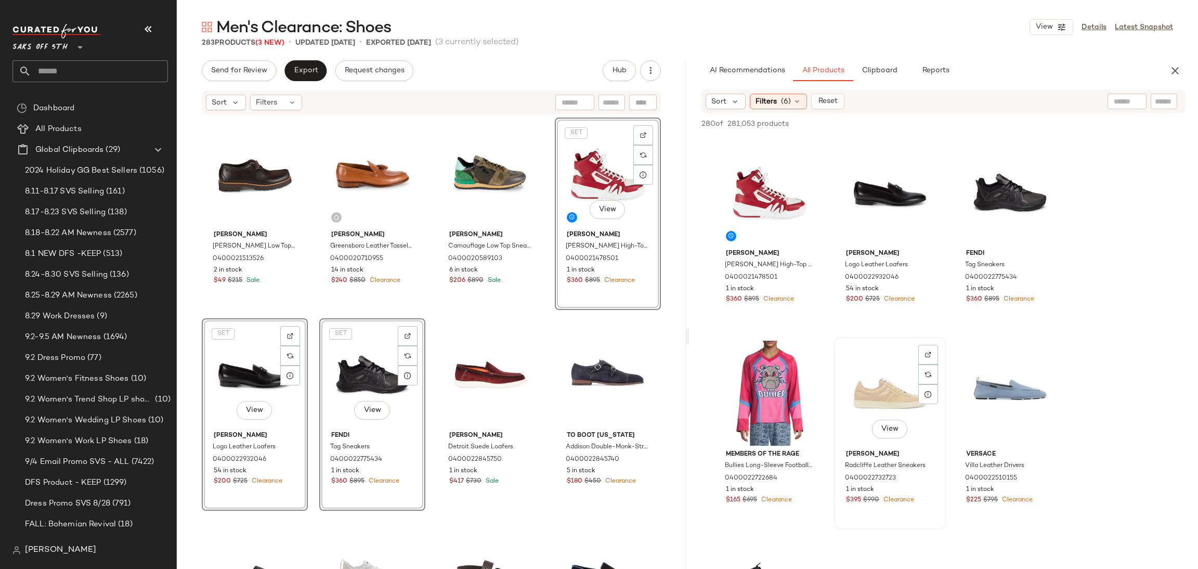
click at [873, 390] on div "View" at bounding box center [890, 393] width 105 height 105
click at [1004, 394] on div "View" at bounding box center [1010, 393] width 105 height 105
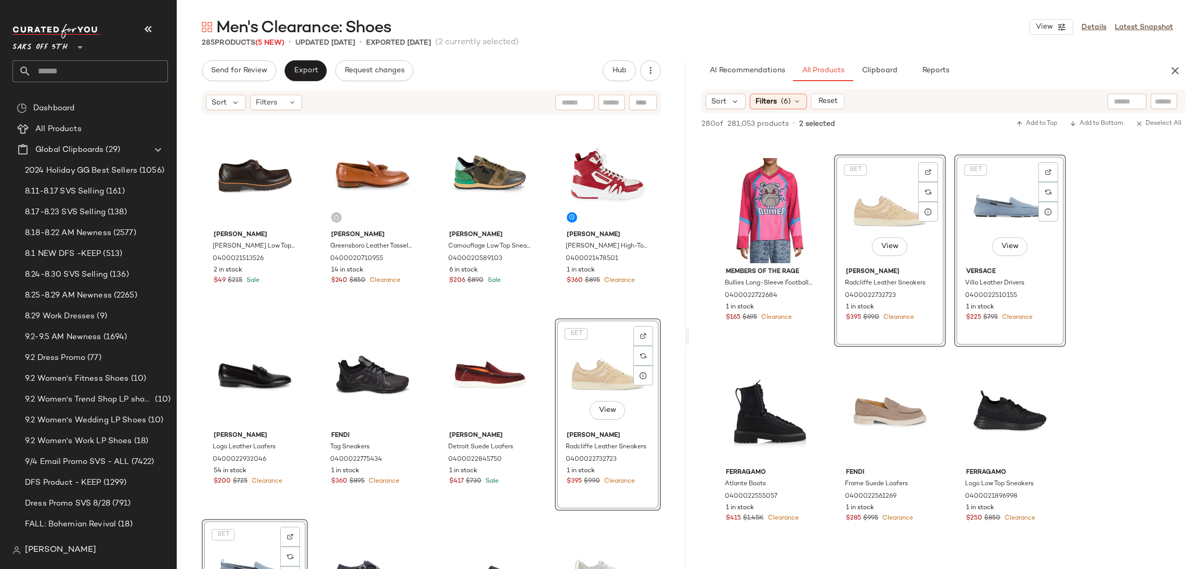
scroll to position [214, 0]
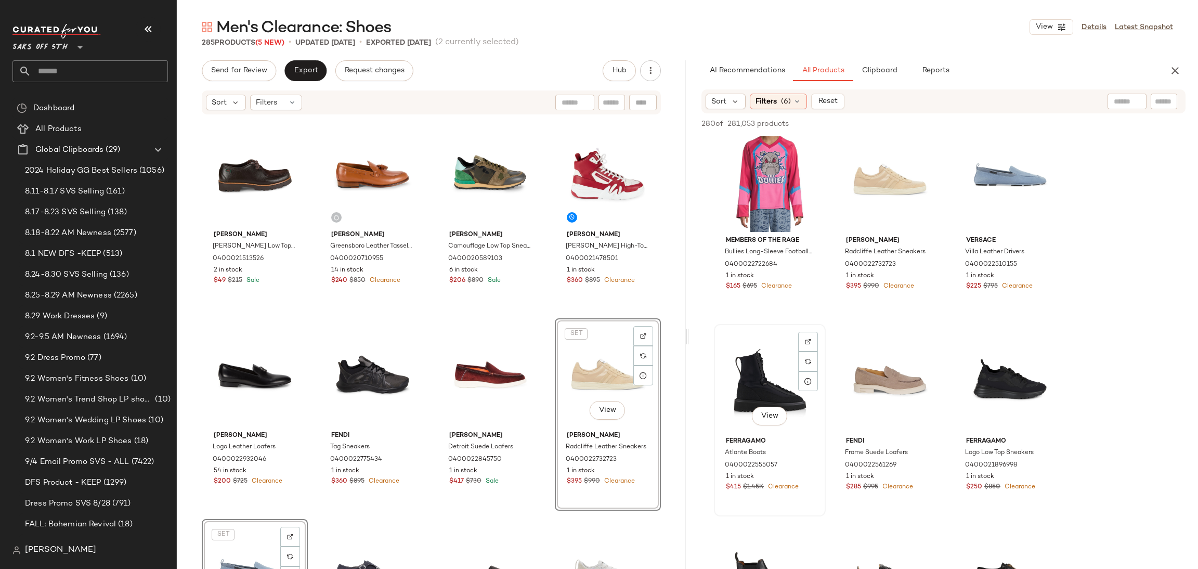
click at [763, 379] on div "View" at bounding box center [770, 380] width 105 height 105
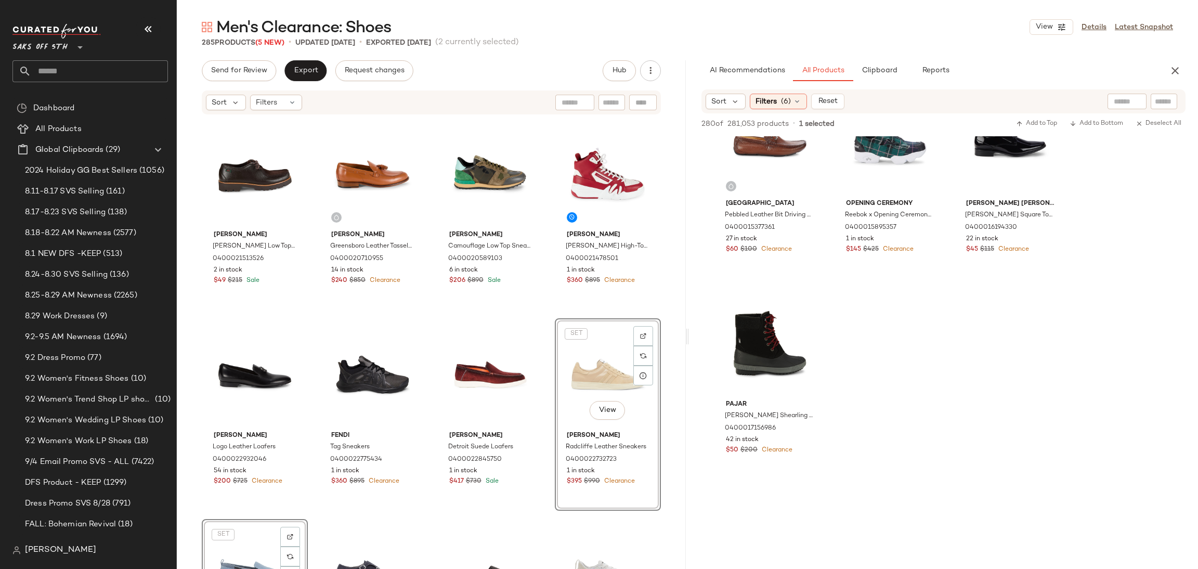
scroll to position [1659, 0]
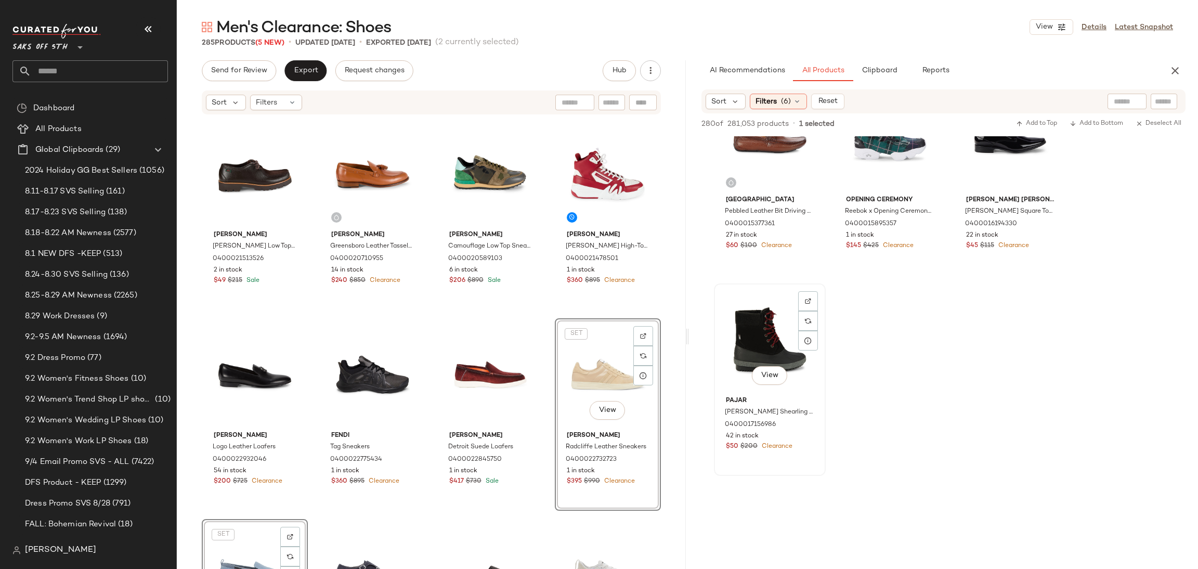
click at [781, 341] on div "View" at bounding box center [770, 339] width 105 height 105
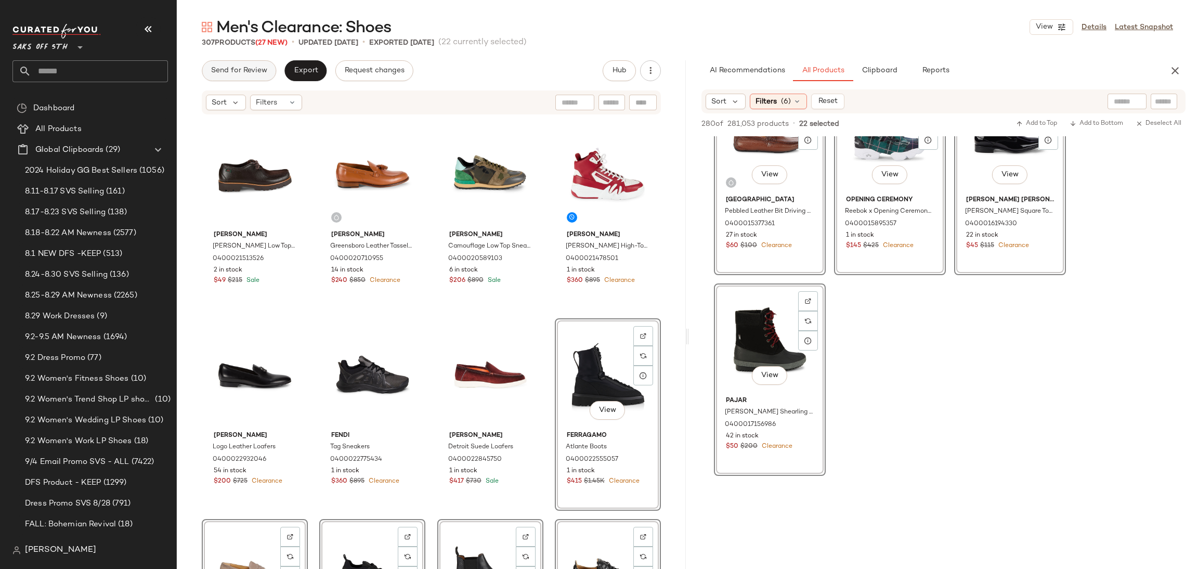
drag, startPoint x: 252, startPoint y: 51, endPoint x: 249, endPoint y: 71, distance: 20.4
click at [249, 71] on div "Men's Clearance: Shoes View Details Latest Snapshot 307 Products (27 New) • upd…" at bounding box center [687, 293] width 1021 height 552
click at [249, 71] on span "Send for Review" at bounding box center [239, 71] width 57 height 8
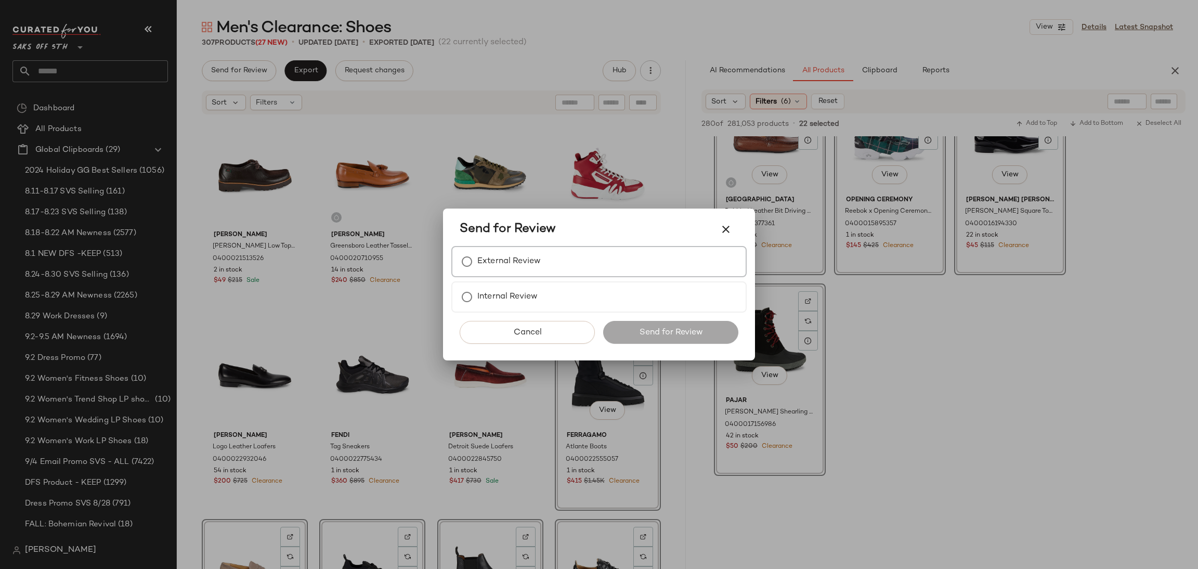
click at [506, 262] on label "External Review" at bounding box center [508, 261] width 63 height 21
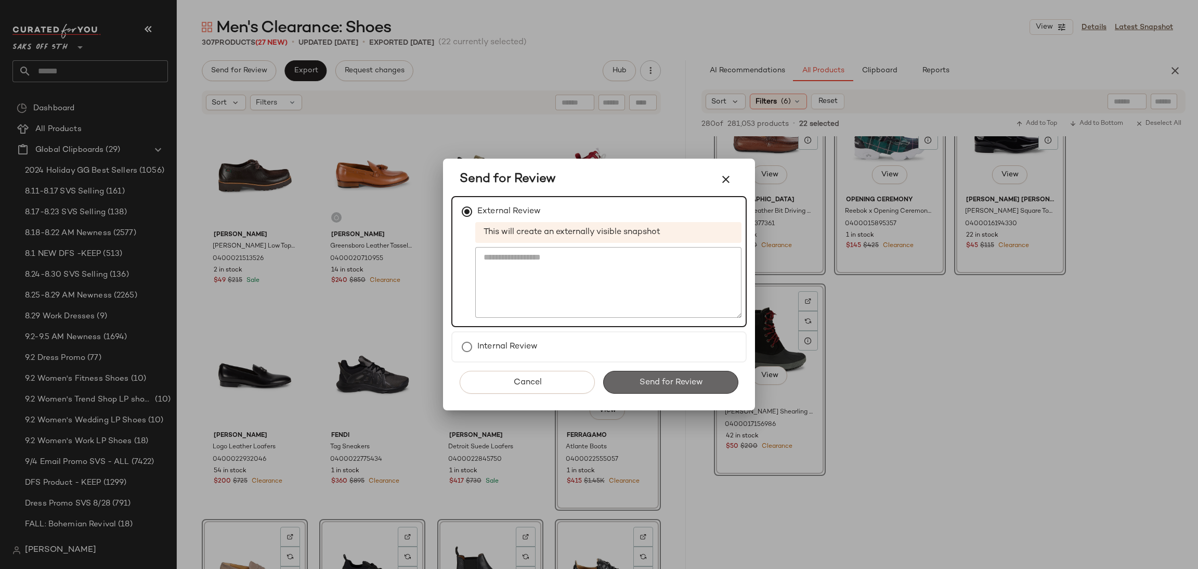
click at [683, 382] on span "Send for Review" at bounding box center [671, 383] width 64 height 10
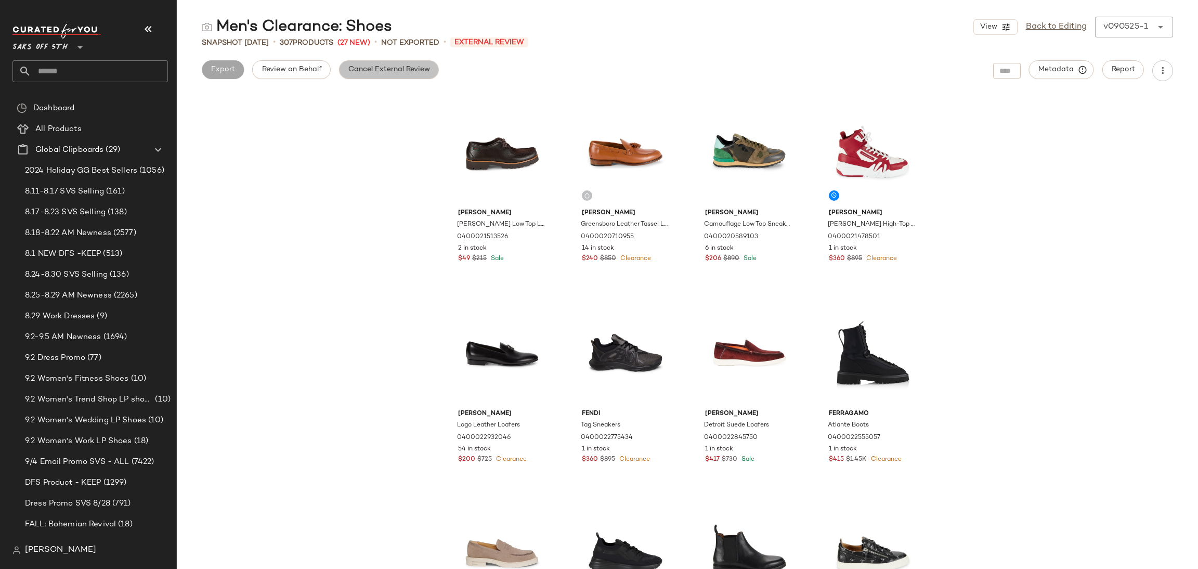
click at [379, 68] on span "Cancel External Review" at bounding box center [389, 70] width 82 height 8
click at [303, 72] on span "Export" at bounding box center [305, 70] width 24 height 8
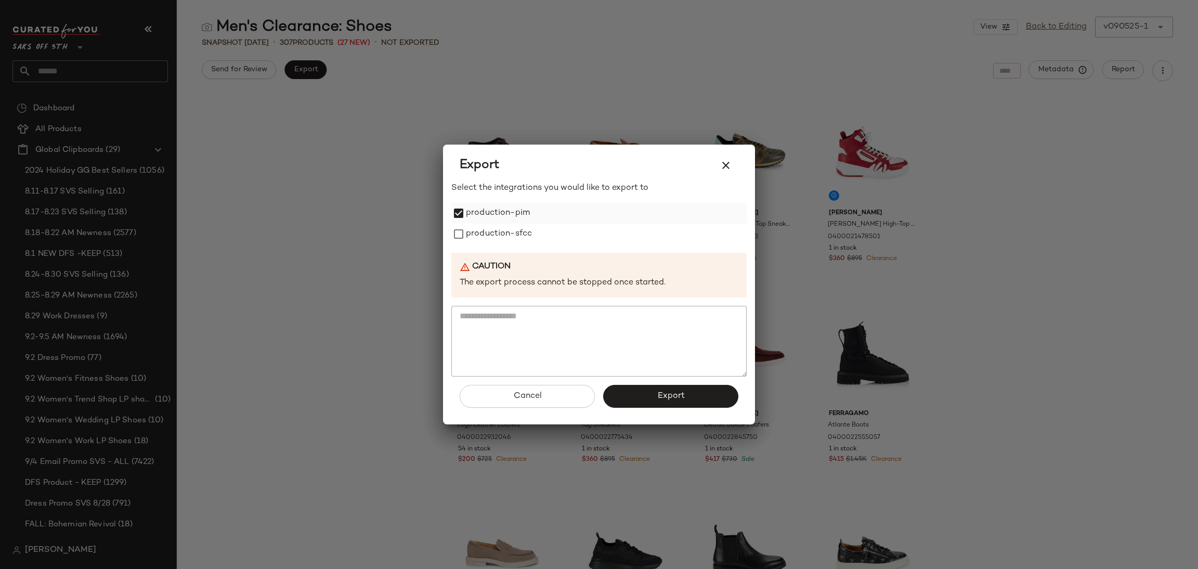
click at [467, 219] on label "production-pim" at bounding box center [498, 213] width 64 height 21
click at [468, 230] on label "production-sfcc" at bounding box center [499, 234] width 66 height 21
click at [650, 400] on button "Export" at bounding box center [670, 396] width 135 height 23
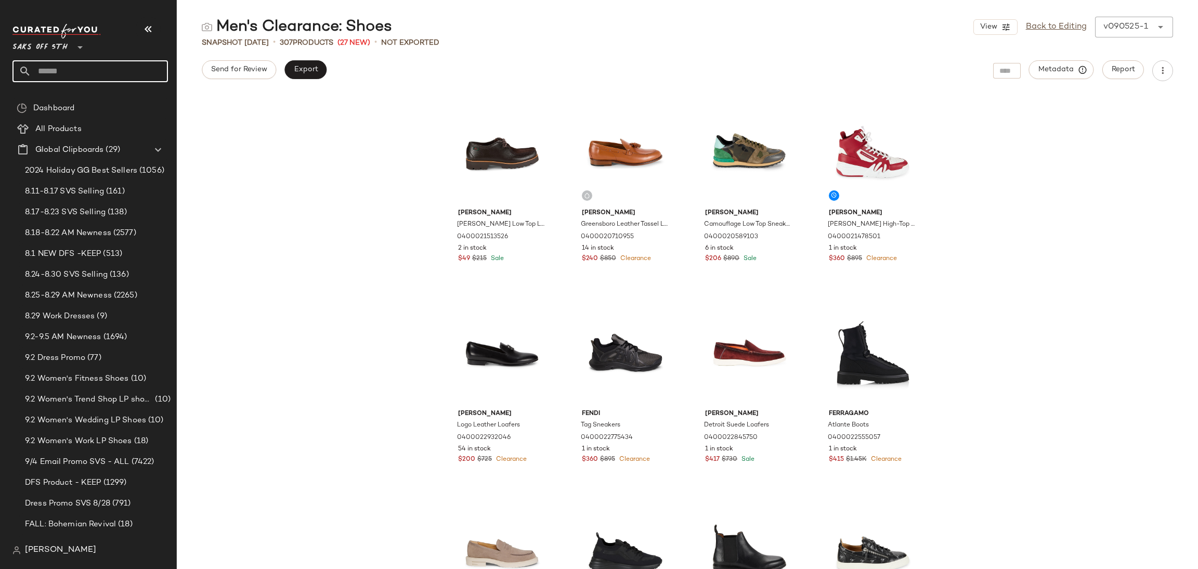
click at [58, 75] on input "text" at bounding box center [99, 71] width 137 height 22
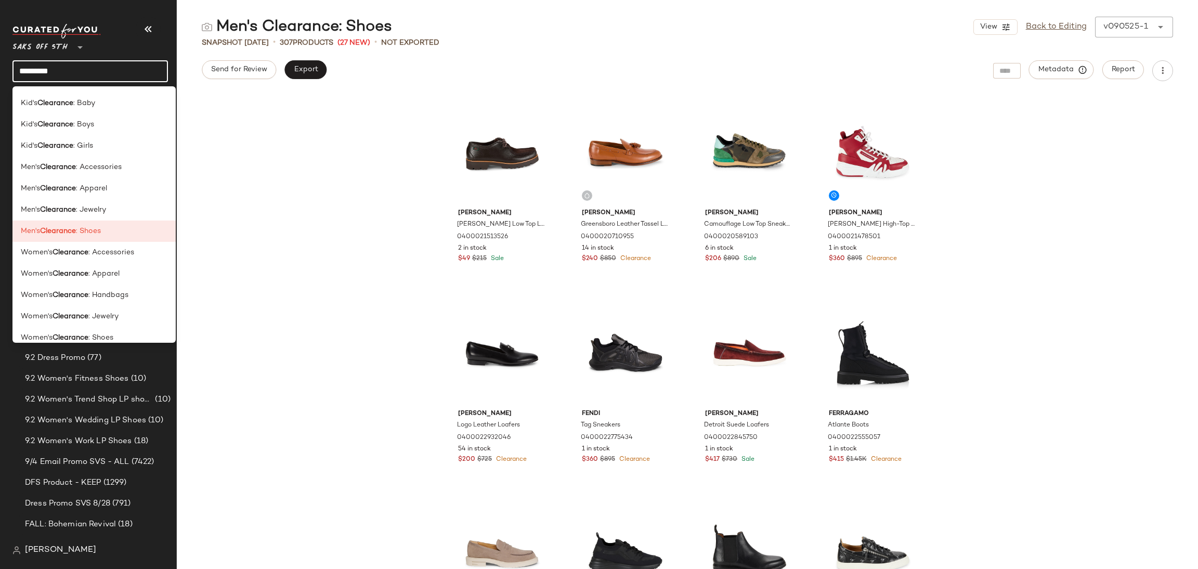
scroll to position [532, 0]
type input "*********"
click at [119, 244] on div "Women's Clearance : Accessories" at bounding box center [93, 251] width 163 height 21
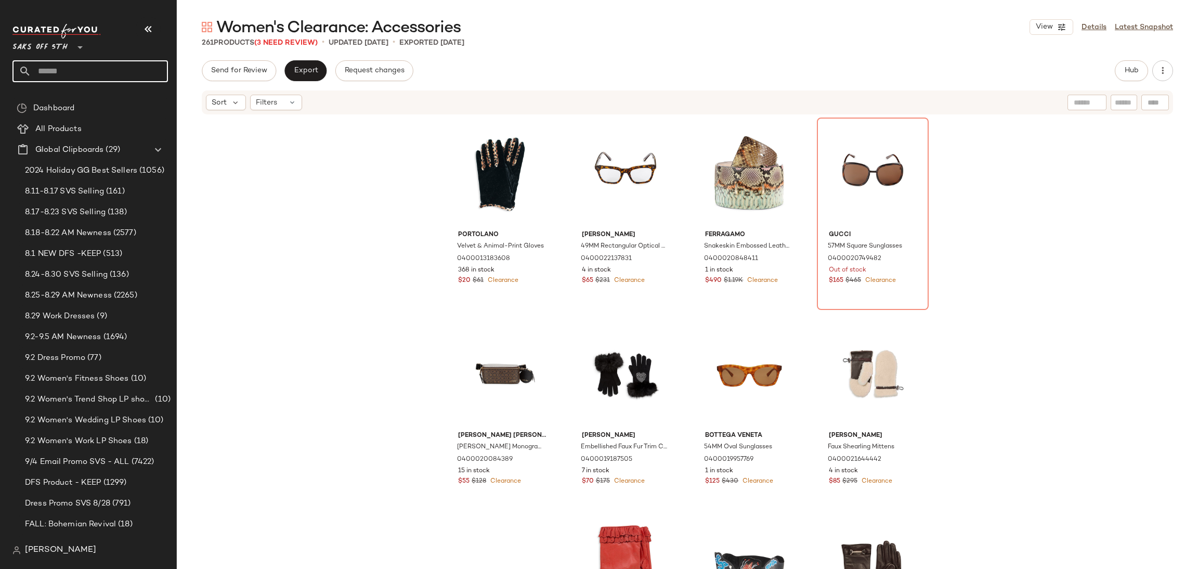
click at [120, 60] on input "text" at bounding box center [99, 71] width 137 height 22
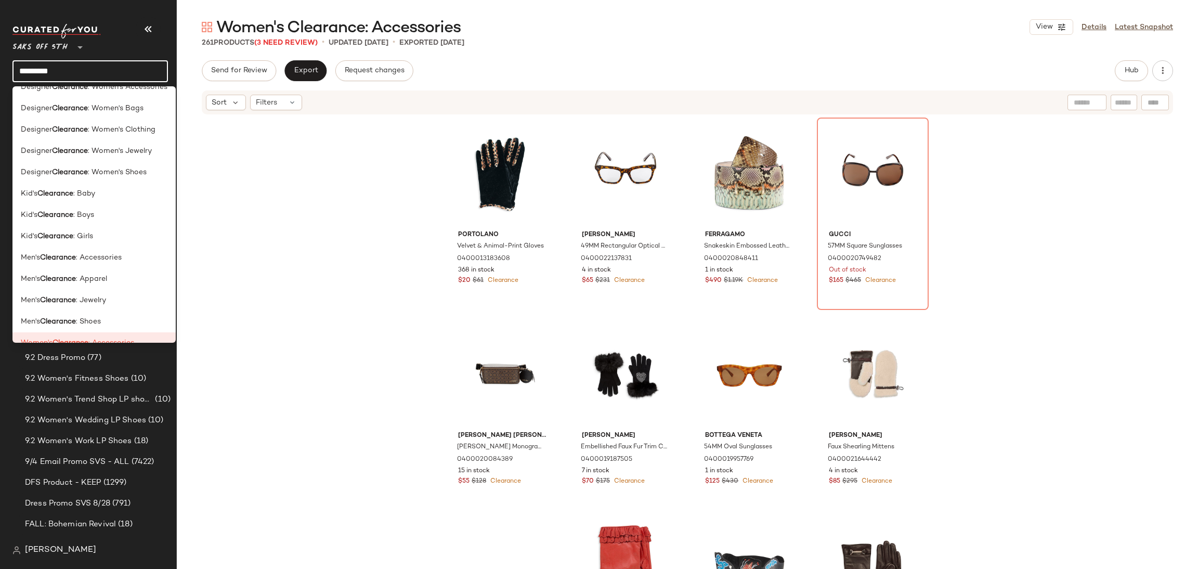
scroll to position [442, 0]
type input "*********"
click at [99, 255] on span ": Accessories" at bounding box center [99, 256] width 46 height 11
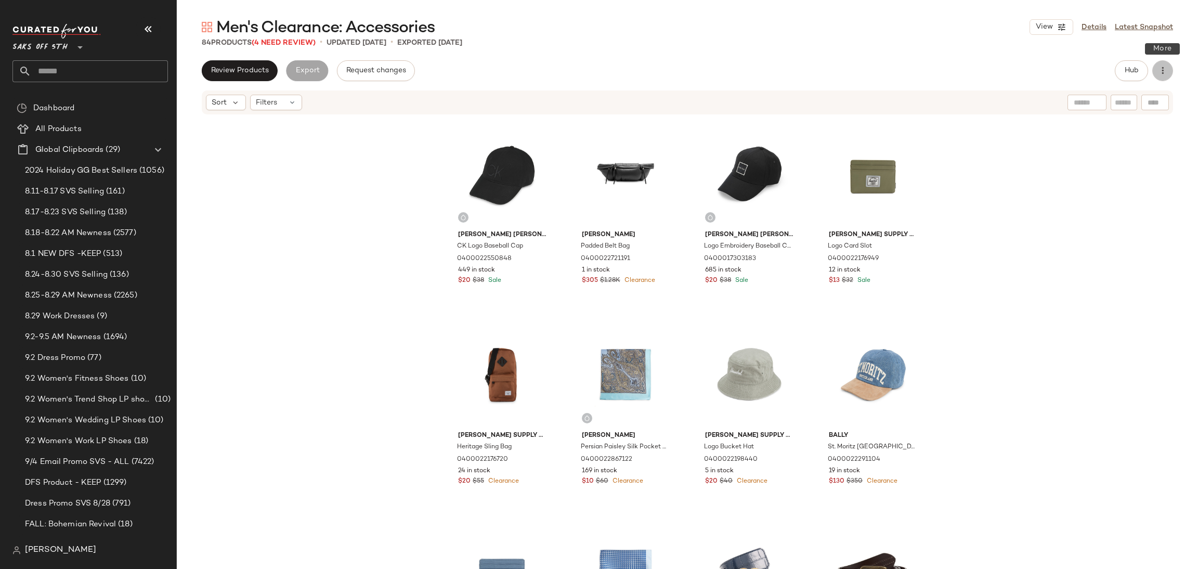
click at [1168, 76] on button "button" at bounding box center [1162, 70] width 21 height 21
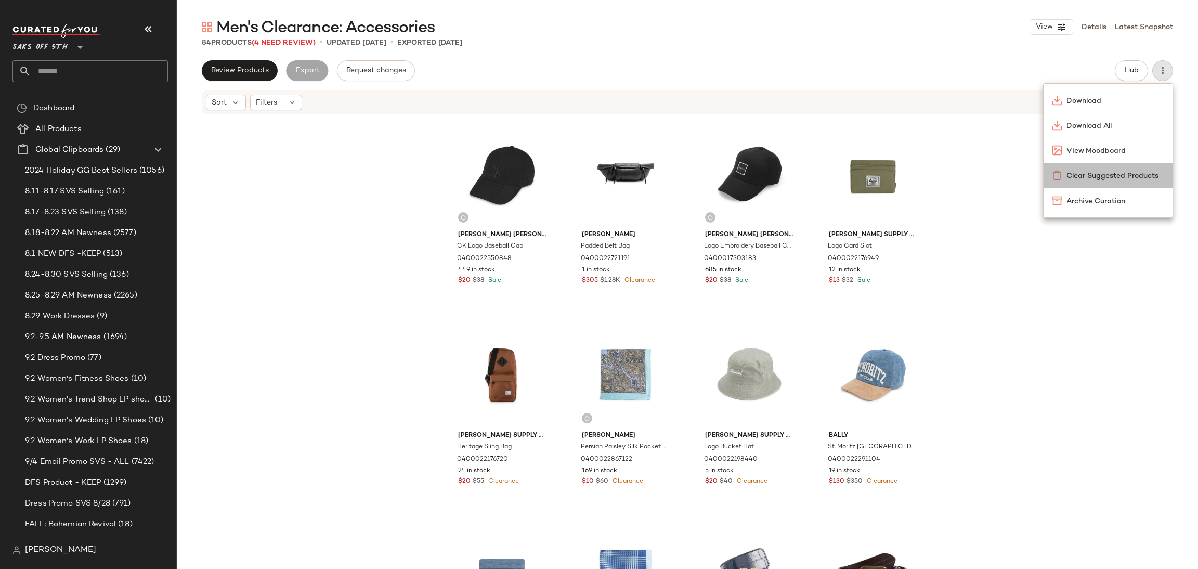
click at [1121, 172] on span "Clear Suggested Products" at bounding box center [1116, 176] width 98 height 11
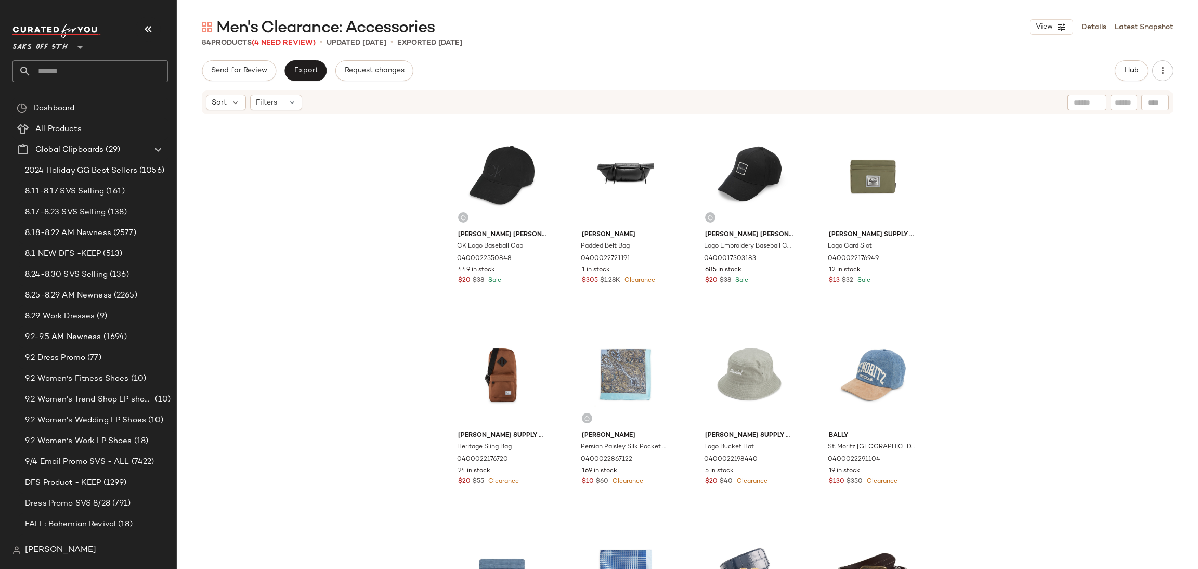
click at [302, 101] on div "Sort Filters" at bounding box center [620, 103] width 828 height 16
click at [285, 105] on div "Filters" at bounding box center [276, 103] width 52 height 16
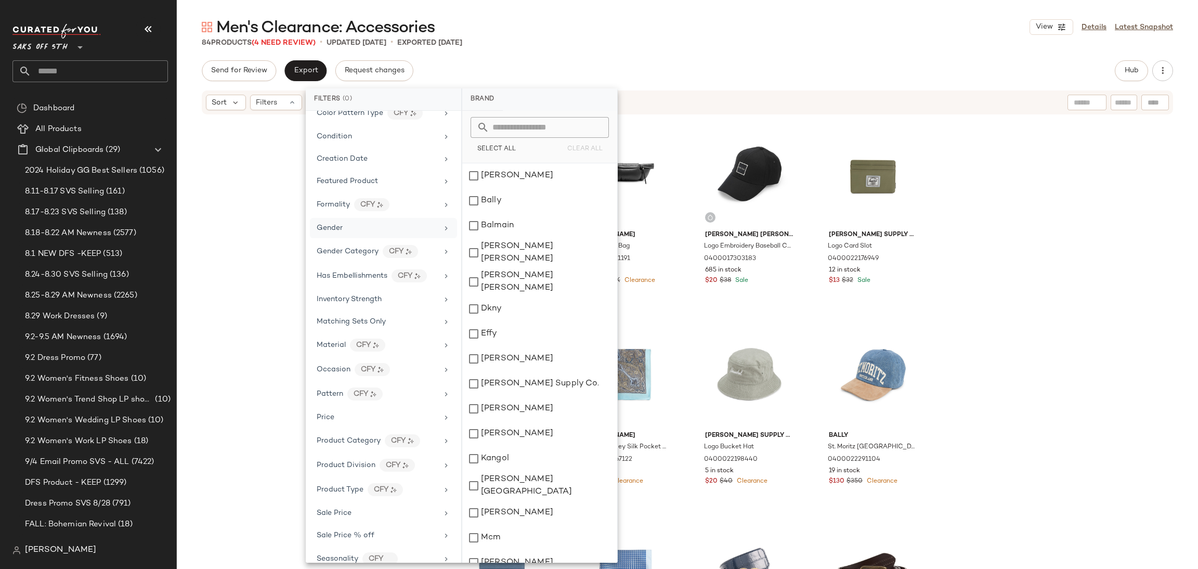
scroll to position [260, 0]
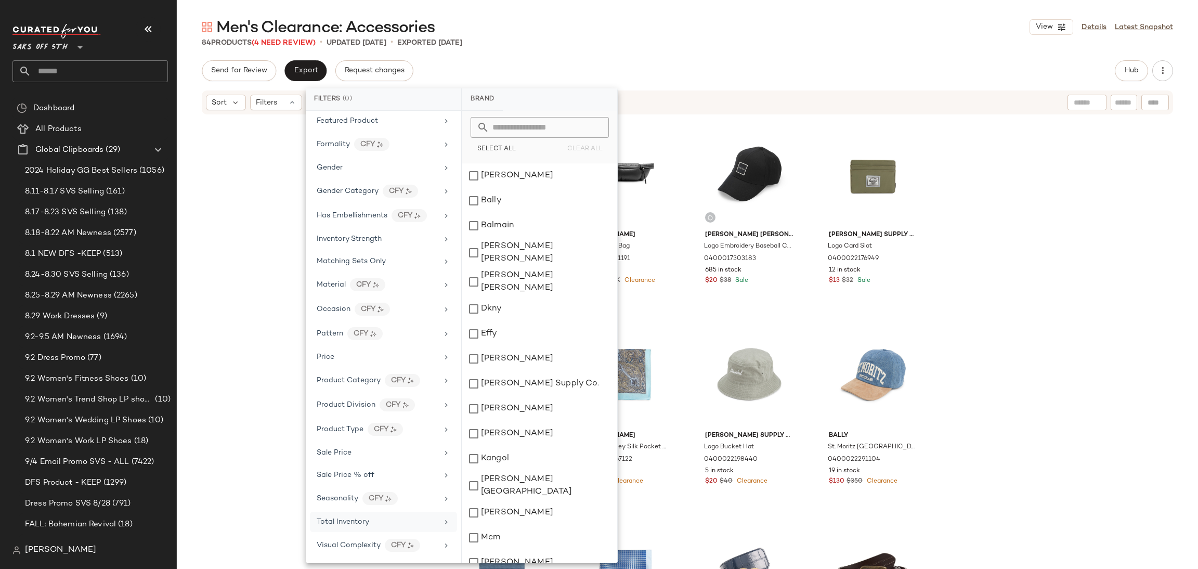
click at [367, 523] on span "Total Inventory" at bounding box center [343, 522] width 53 height 8
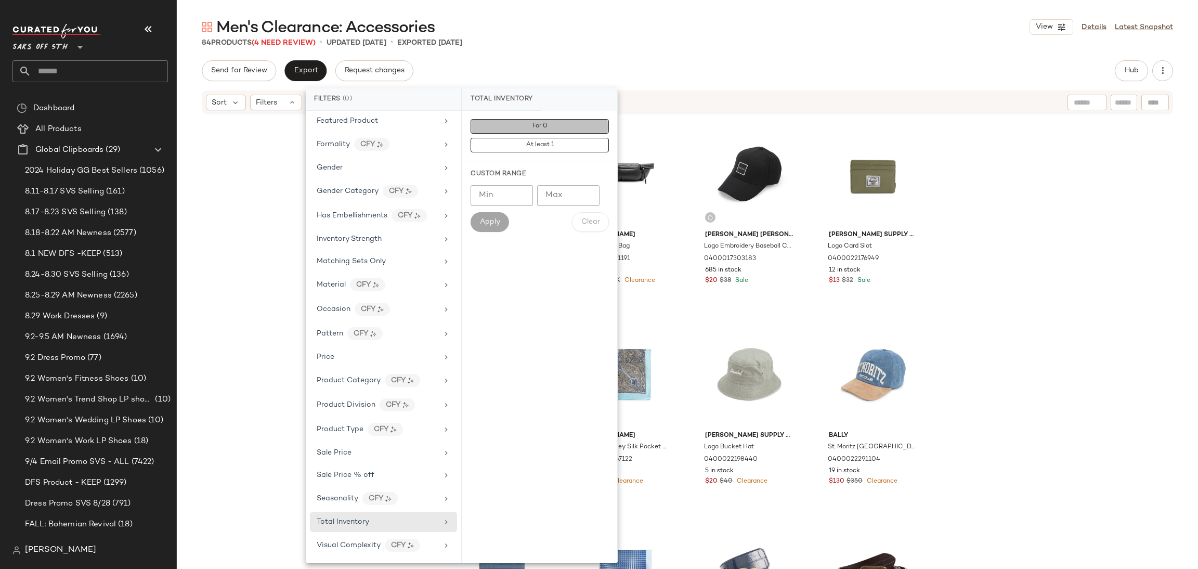
click at [567, 127] on button "For 0" at bounding box center [540, 126] width 138 height 15
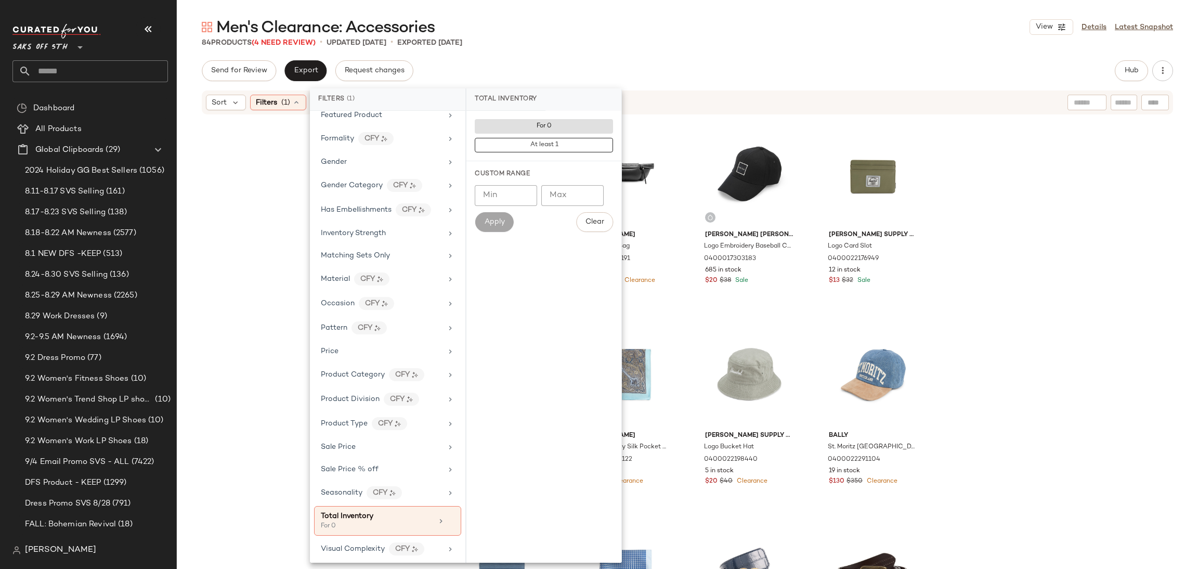
click at [652, 61] on div "Send for Review Export Request changes Hub" at bounding box center [687, 70] width 971 height 21
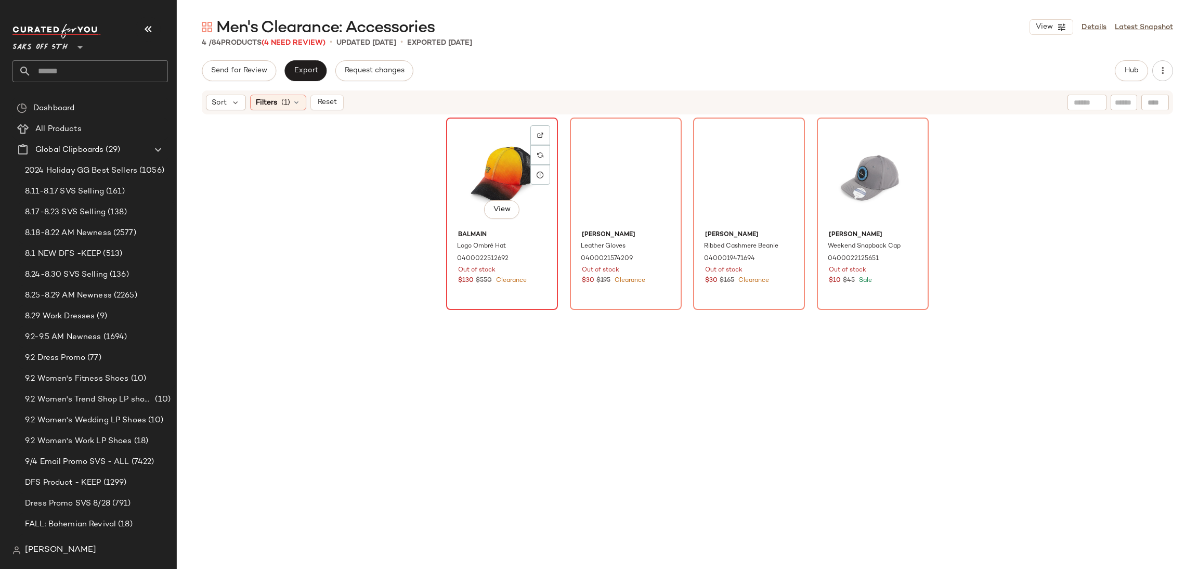
click at [478, 179] on div "View" at bounding box center [502, 173] width 105 height 105
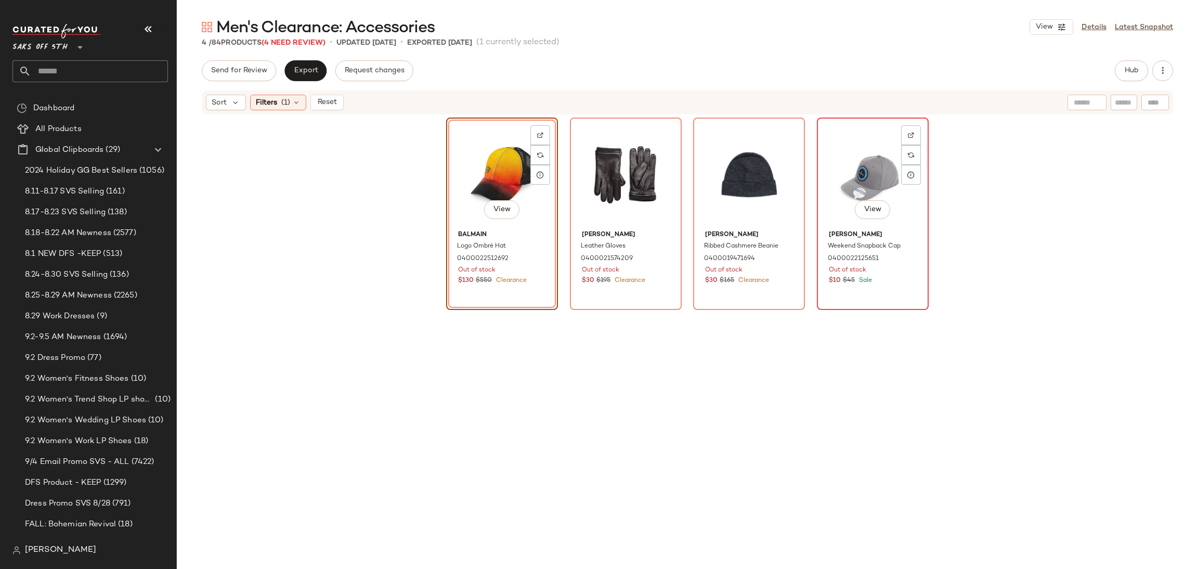
click at [836, 148] on div "View" at bounding box center [873, 173] width 105 height 105
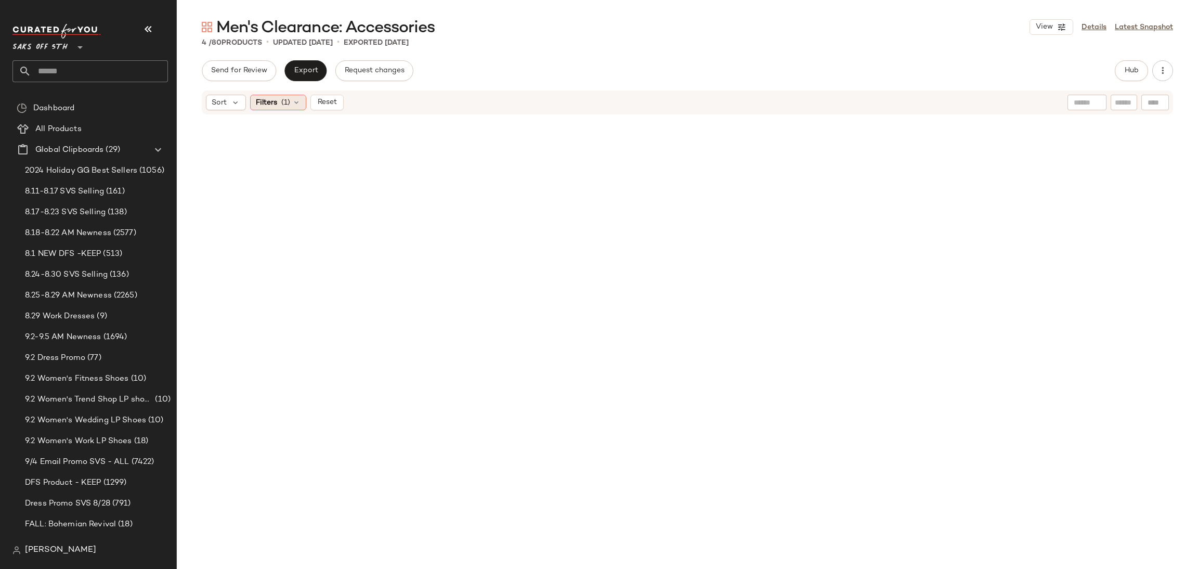
click at [295, 106] on icon at bounding box center [296, 102] width 8 height 8
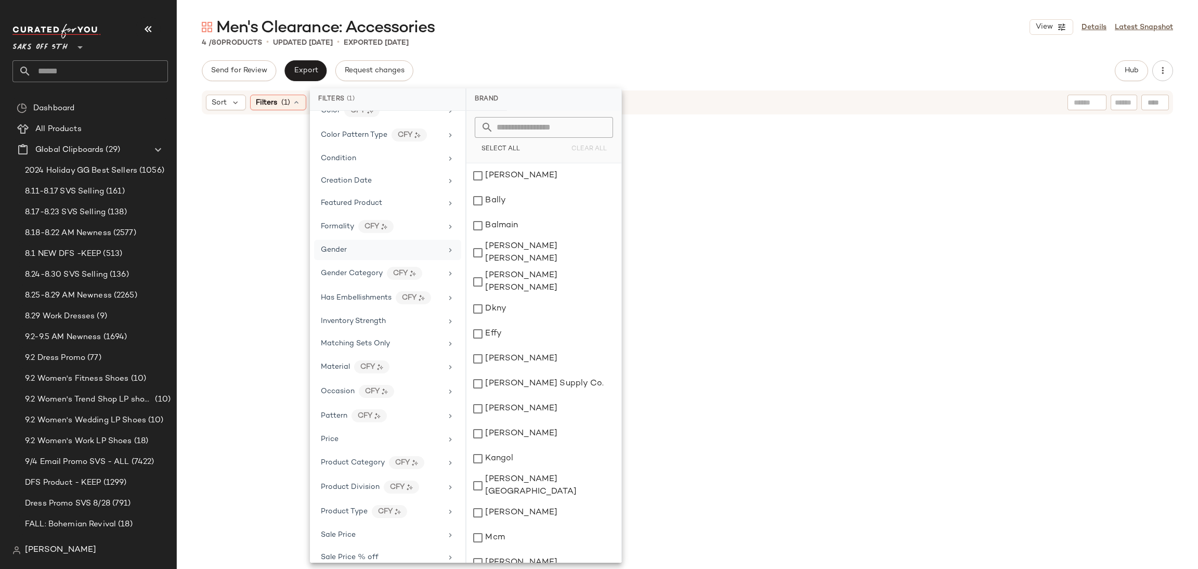
scroll to position [269, 0]
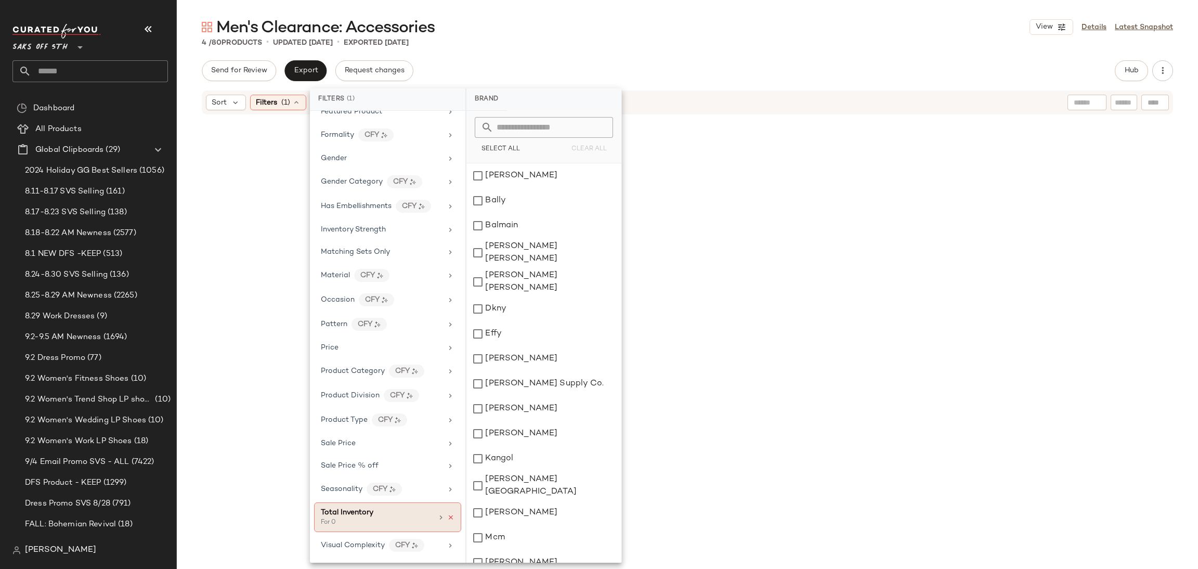
click at [447, 515] on icon at bounding box center [450, 517] width 7 height 7
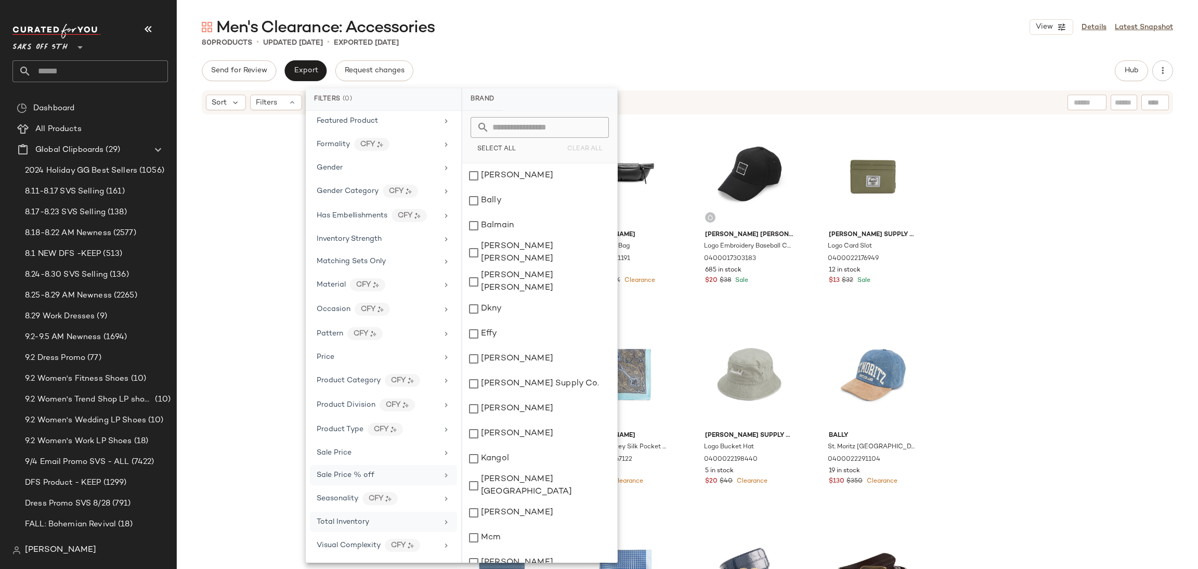
click at [416, 477] on div "Sale Price % off" at bounding box center [377, 475] width 121 height 11
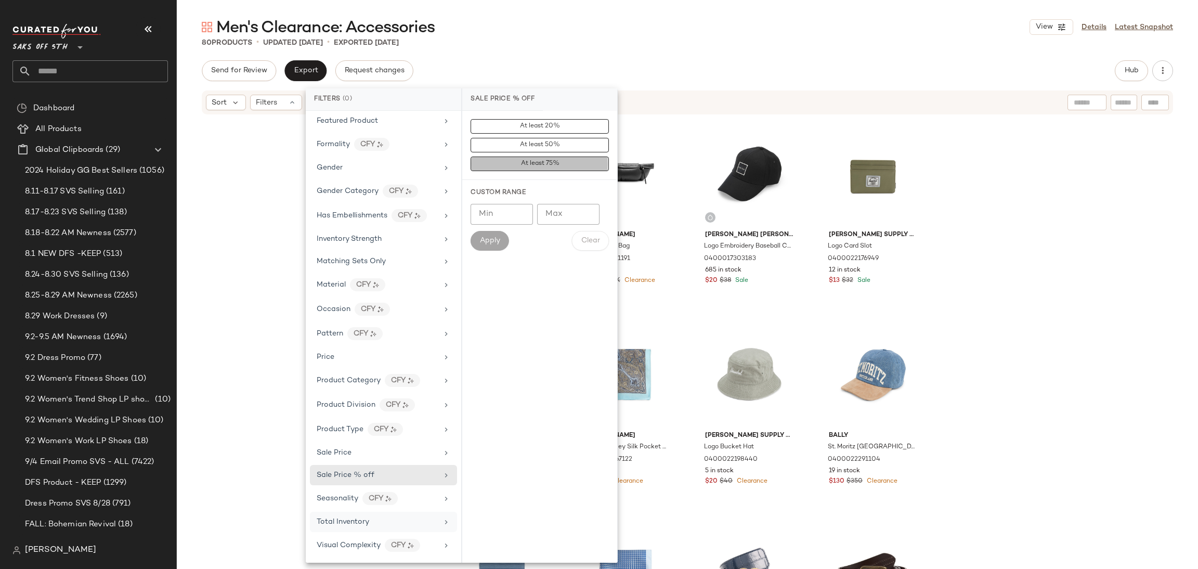
click at [551, 168] on button "At least 75%" at bounding box center [540, 164] width 138 height 15
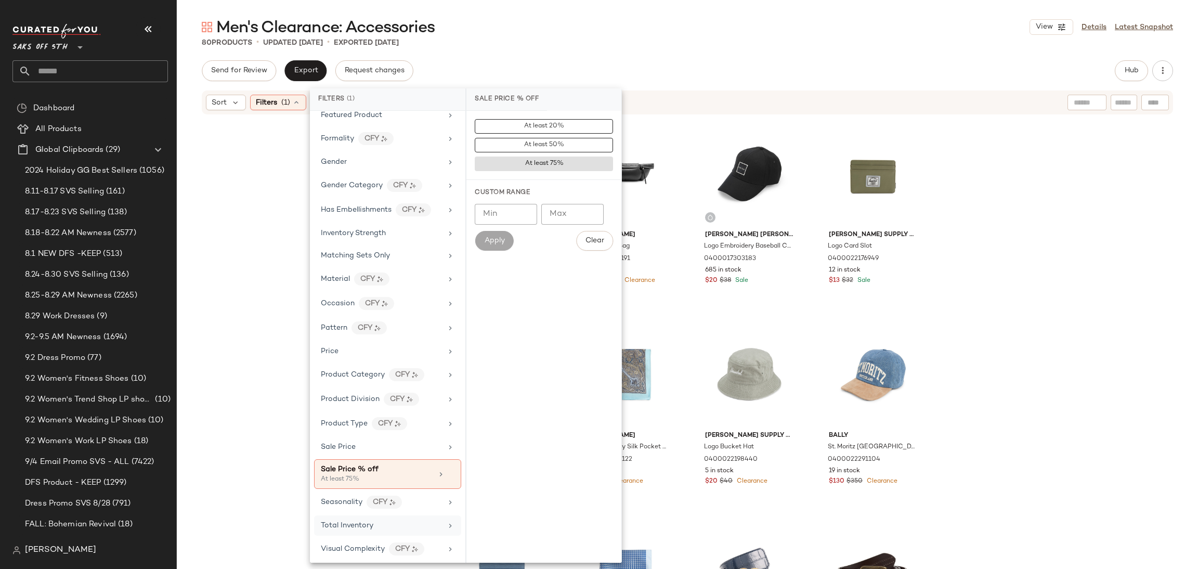
scroll to position [269, 0]
click at [654, 42] on div "80 Products • updated [DATE] • Exported [DATE]" at bounding box center [687, 42] width 1021 height 10
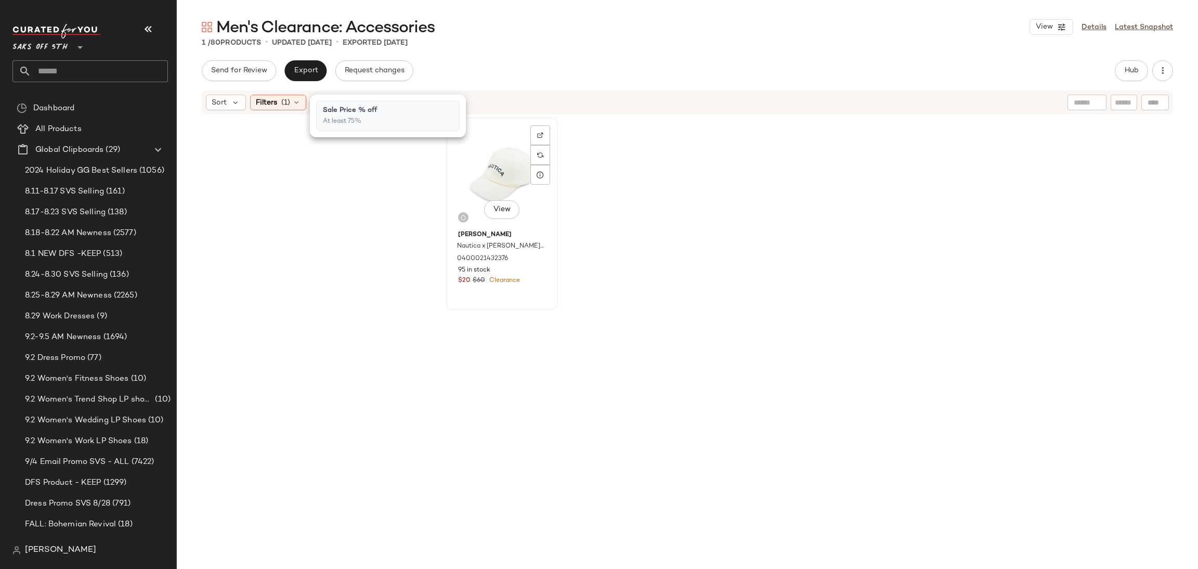
click at [475, 148] on div "View" at bounding box center [502, 173] width 105 height 105
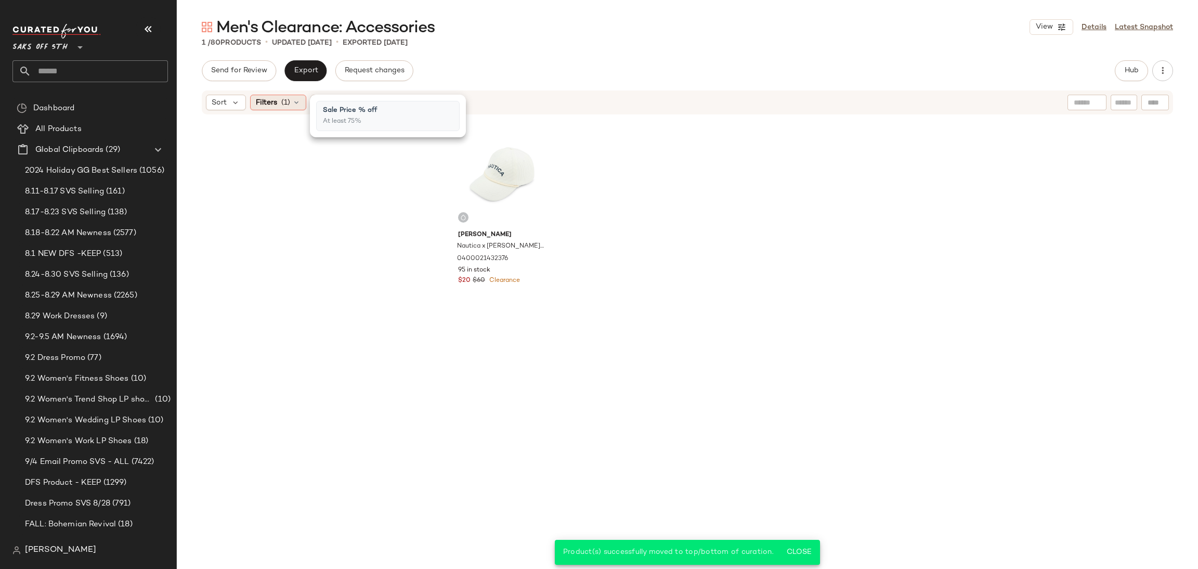
click at [285, 106] on span "(1)" at bounding box center [285, 102] width 9 height 11
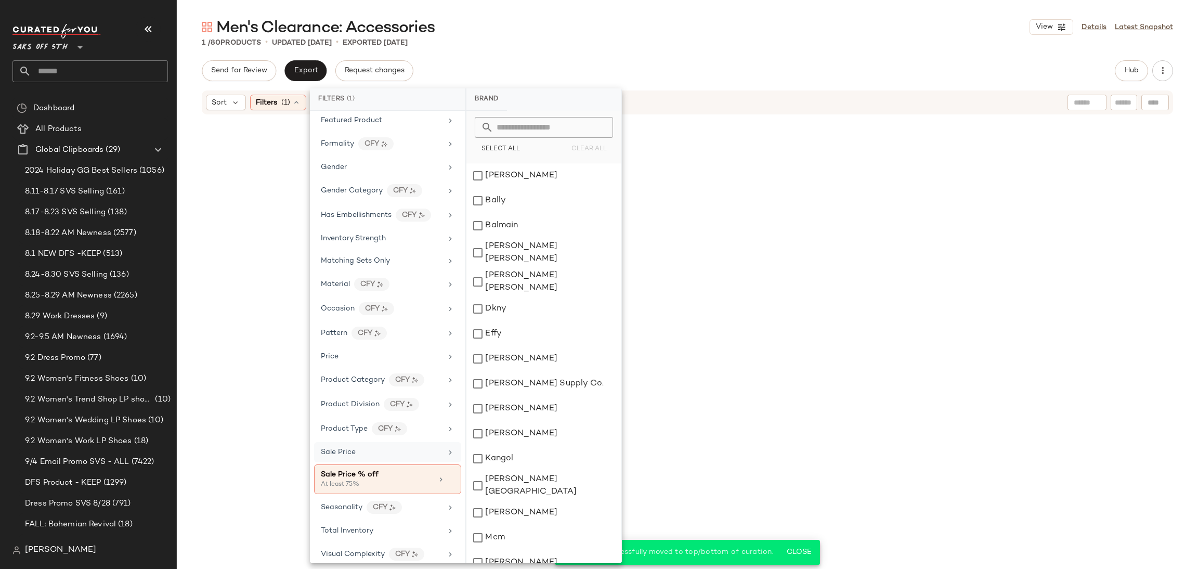
scroll to position [256, 0]
click at [447, 481] on icon at bounding box center [450, 477] width 7 height 7
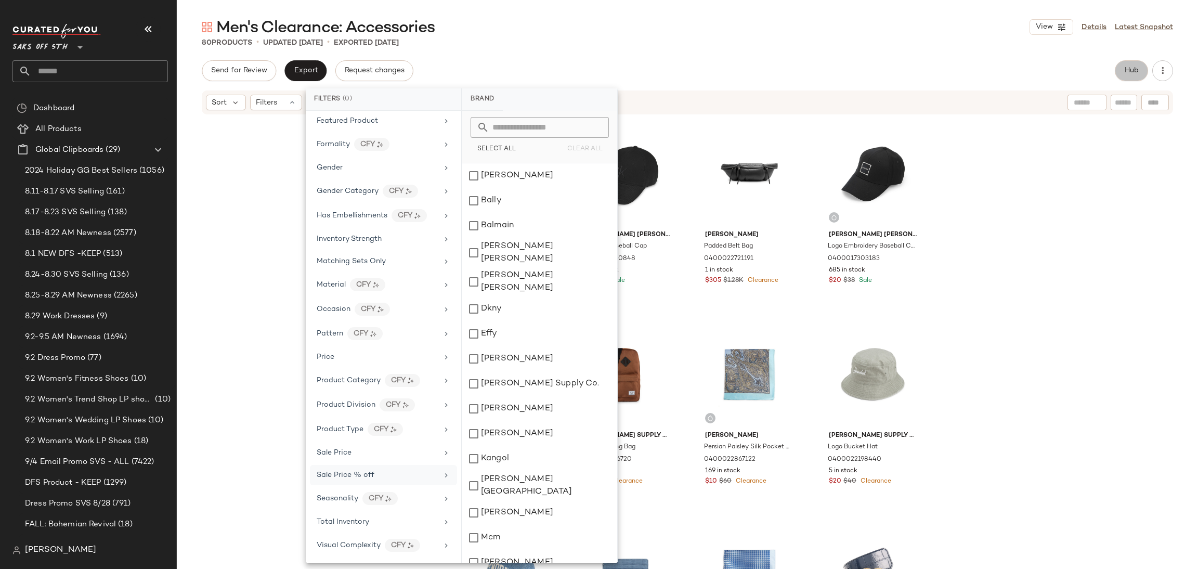
click at [1137, 69] on span "Hub" at bounding box center [1131, 71] width 15 height 8
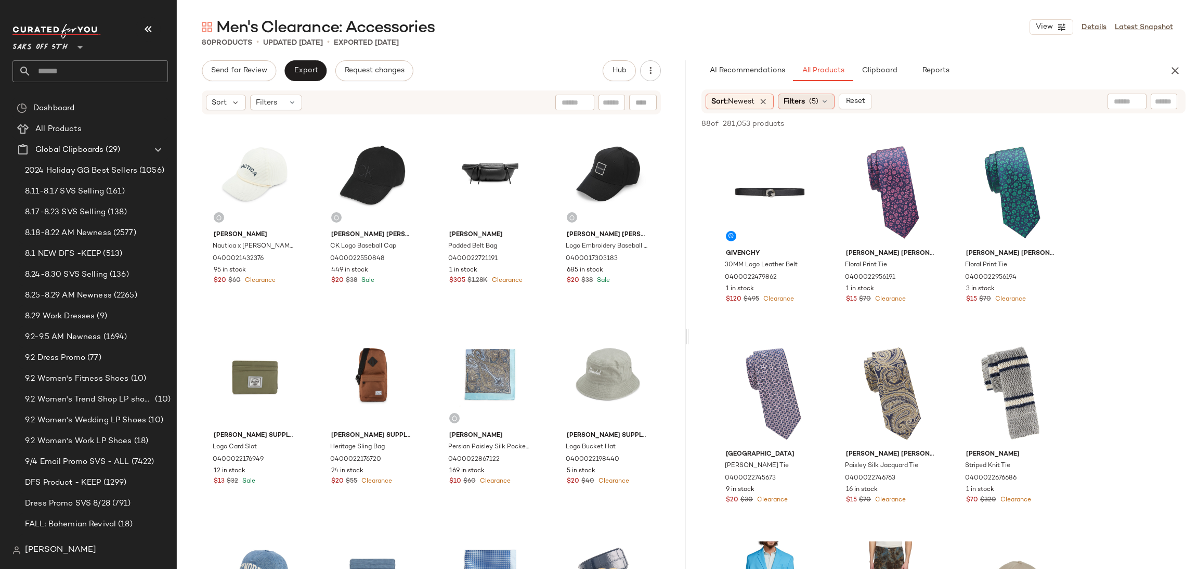
click at [810, 105] on div "Filters (5)" at bounding box center [806, 102] width 57 height 16
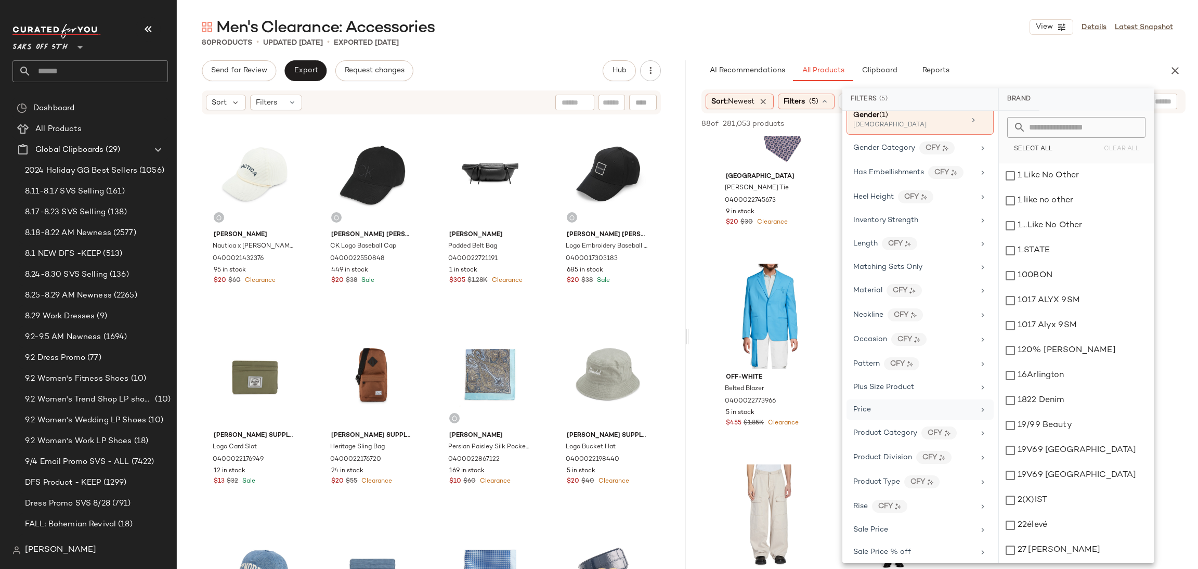
scroll to position [370, 0]
click at [915, 552] on div "Sale Price % off" at bounding box center [913, 551] width 121 height 11
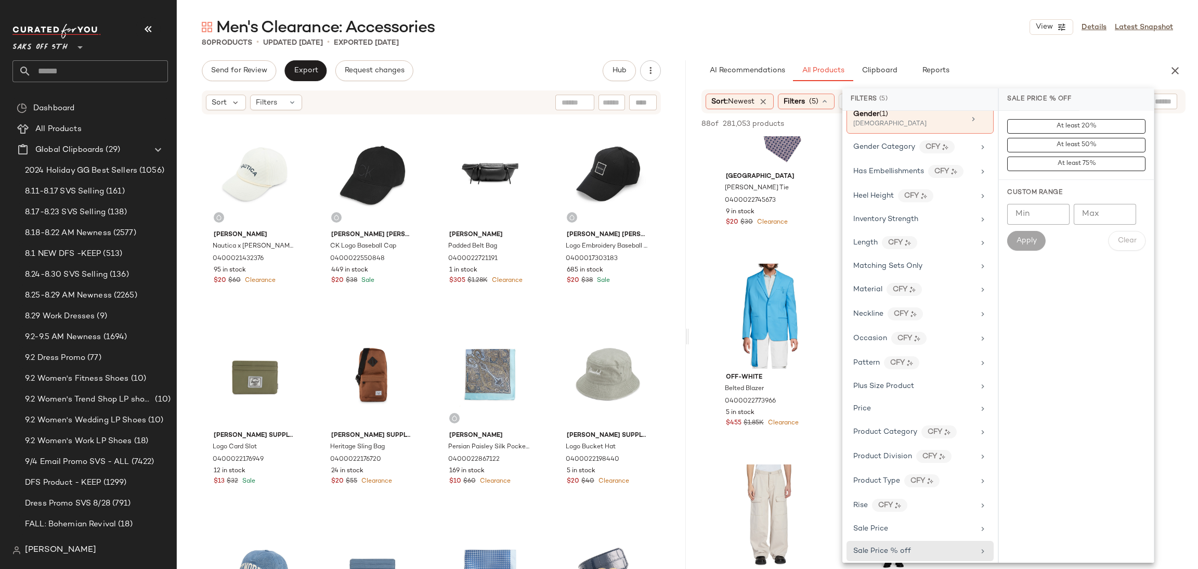
click at [1047, 175] on div "At least 20% At least 50% At least 75%" at bounding box center [1076, 145] width 155 height 69
click at [1050, 166] on button "At least 75%" at bounding box center [1076, 164] width 138 height 15
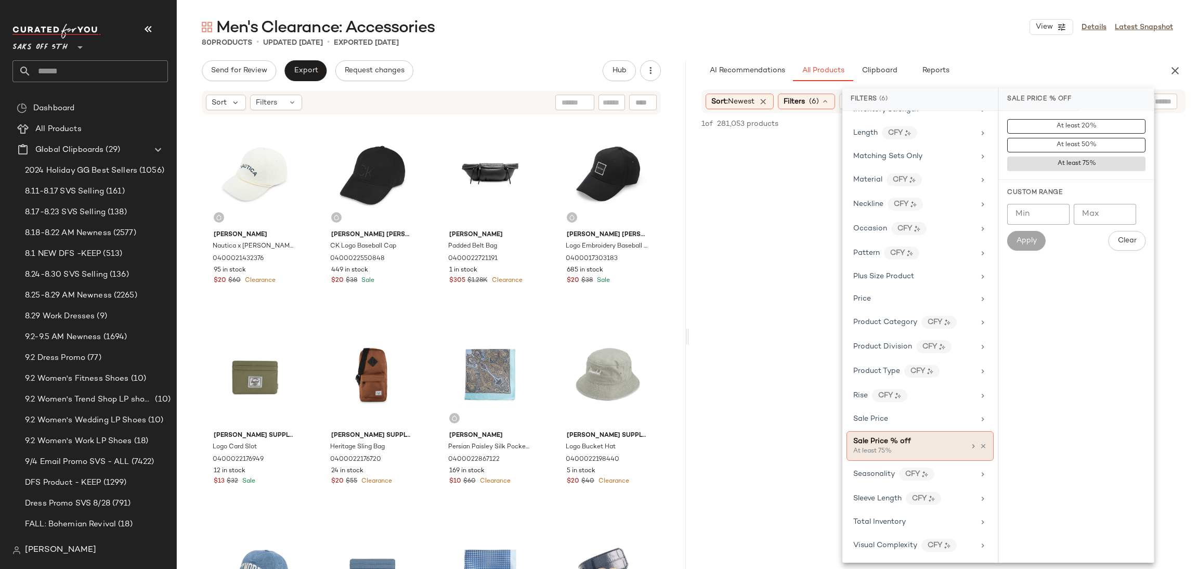
scroll to position [485, 0]
click at [980, 445] on icon at bounding box center [983, 446] width 7 height 7
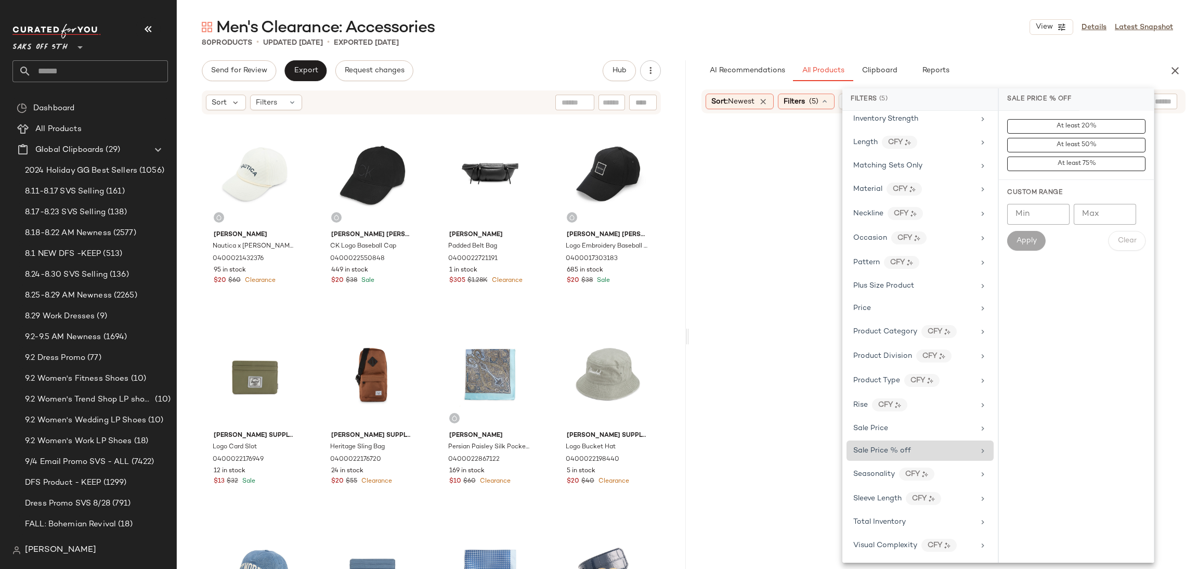
scroll to position [476, 0]
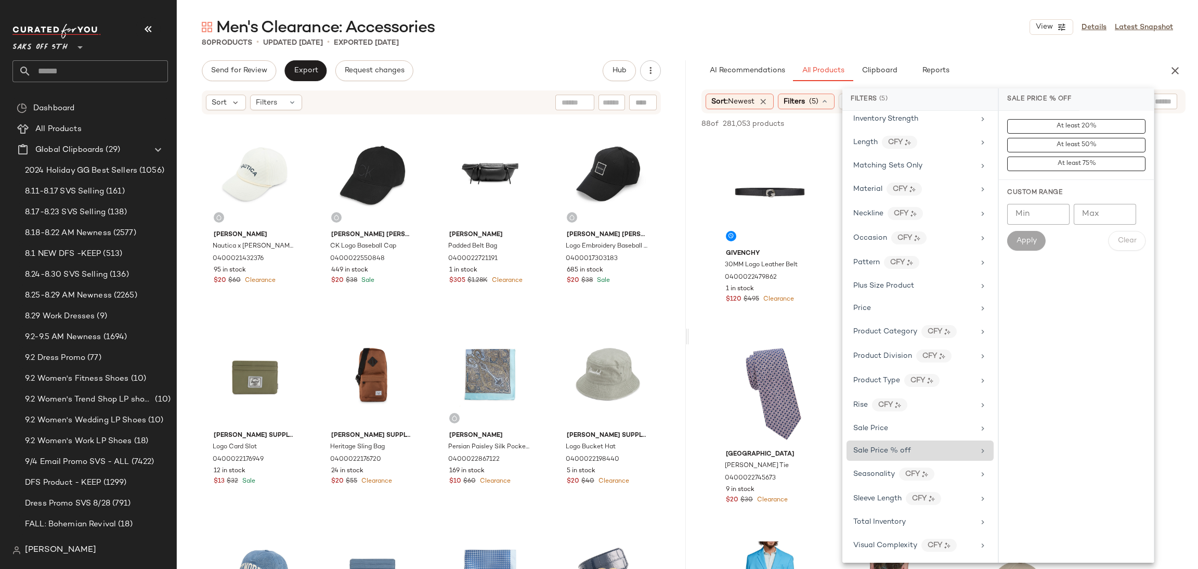
click at [876, 7] on main "Men's Clearance: Accessories View Details Latest Snapshot 80 Products • updated…" at bounding box center [599, 284] width 1198 height 569
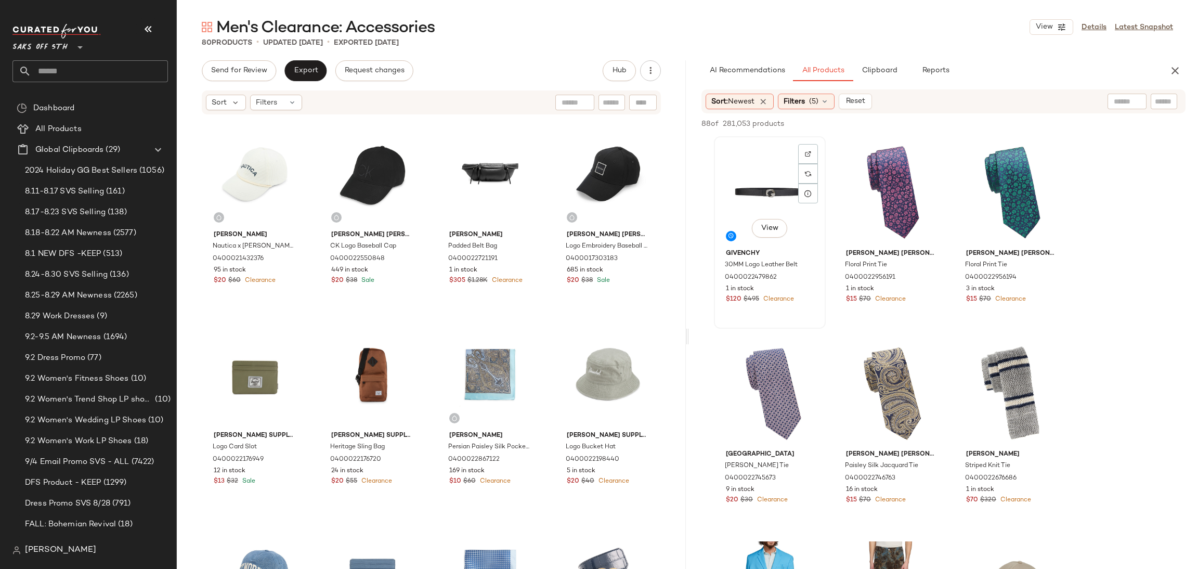
click at [781, 169] on div "View" at bounding box center [770, 192] width 105 height 105
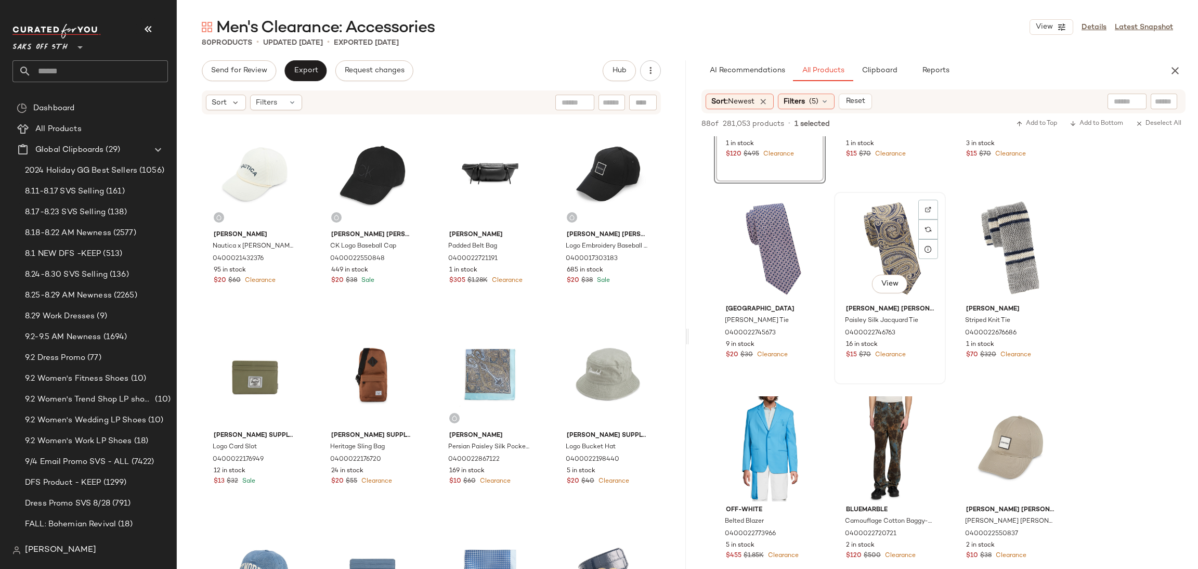
scroll to position [146, 0]
click at [1004, 260] on div "View" at bounding box center [1010, 247] width 105 height 105
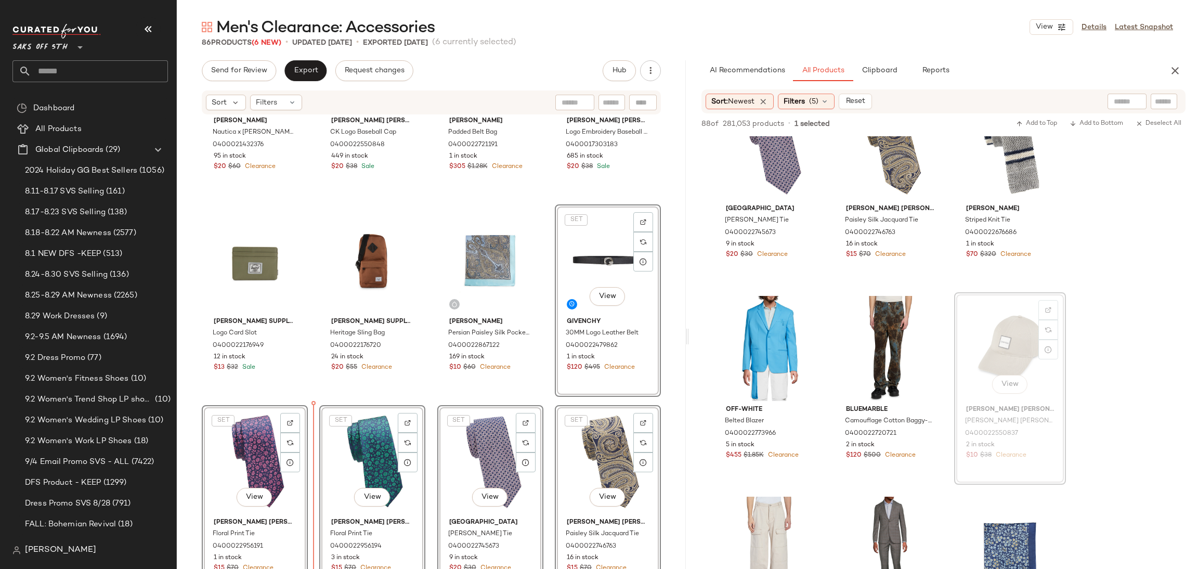
scroll to position [163, 0]
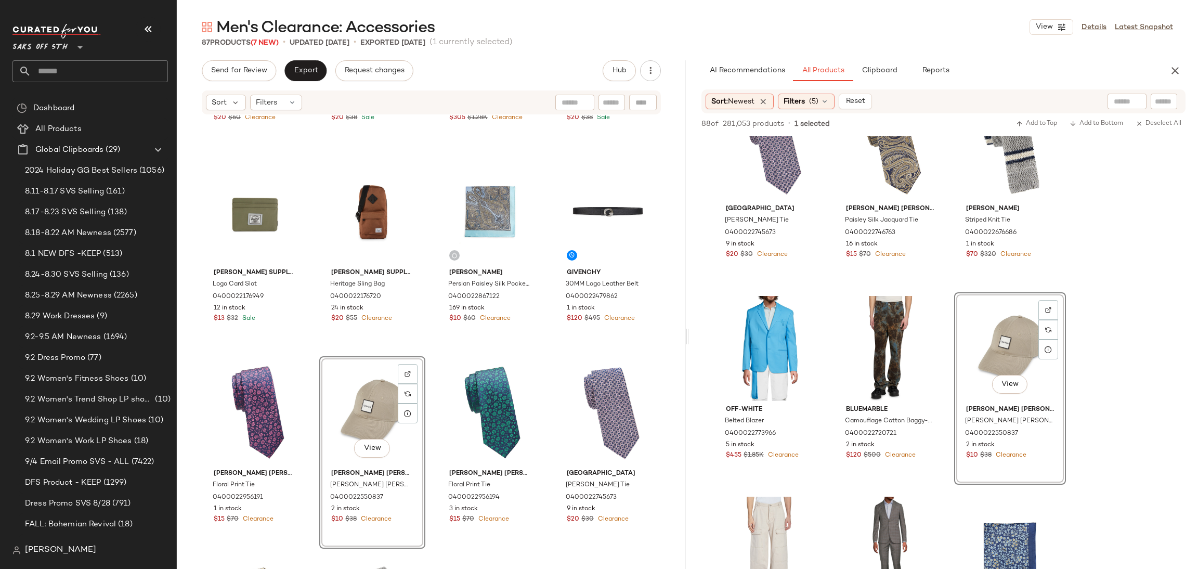
click at [959, 397] on div "View" at bounding box center [1010, 348] width 105 height 105
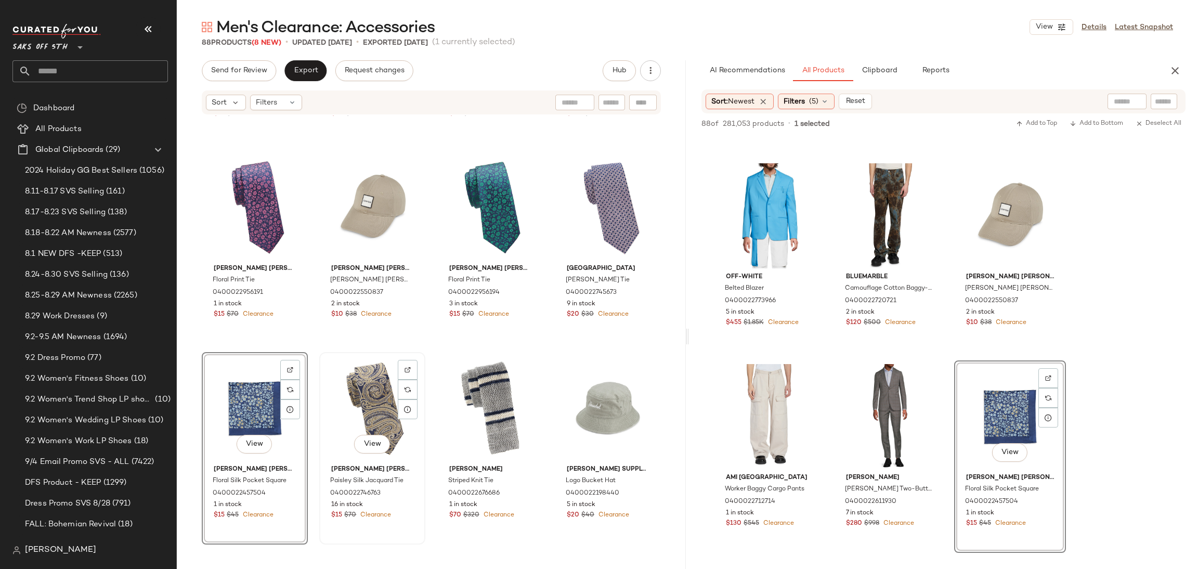
scroll to position [377, 0]
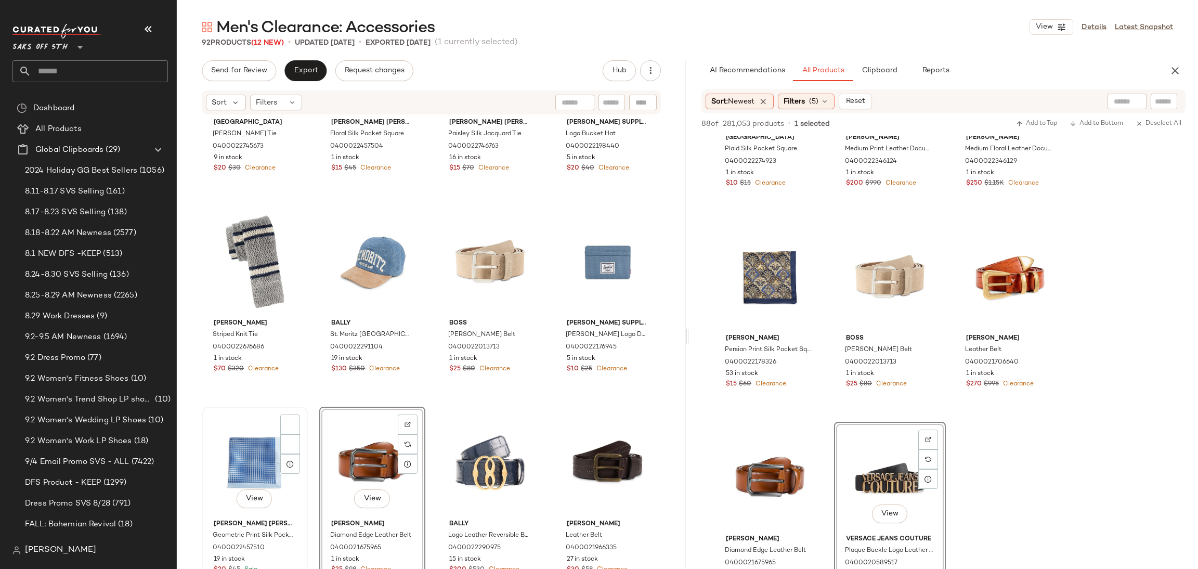
scroll to position [725, 0]
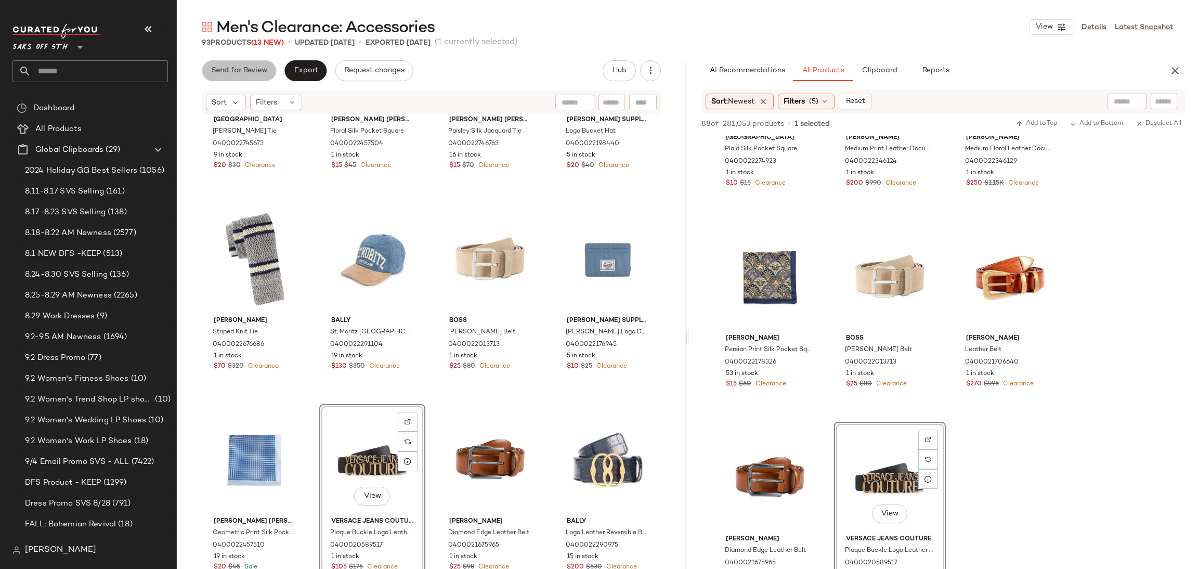
click at [246, 70] on span "Send for Review" at bounding box center [239, 71] width 57 height 8
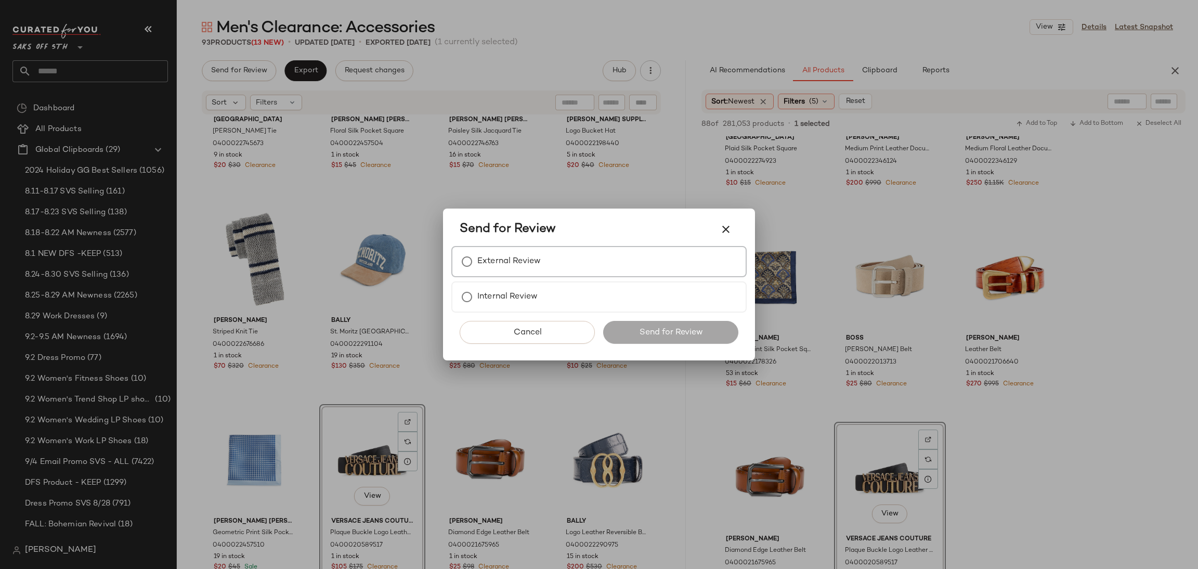
click at [497, 266] on label "External Review" at bounding box center [508, 261] width 63 height 21
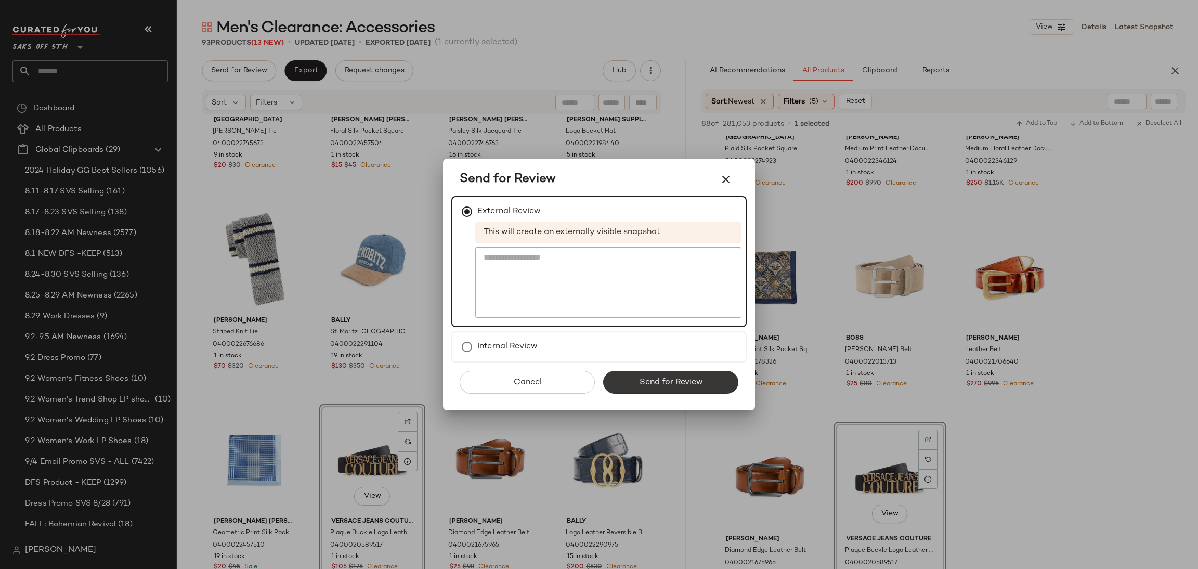
click at [656, 374] on button "Send for Review" at bounding box center [670, 382] width 135 height 23
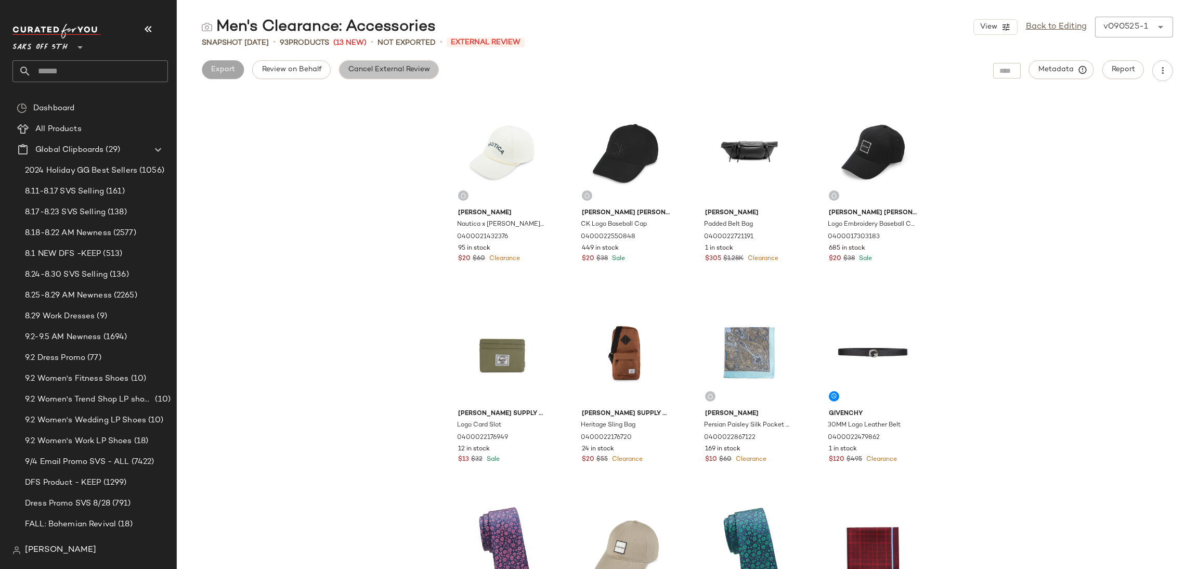
click at [404, 70] on span "Cancel External Review" at bounding box center [389, 70] width 82 height 8
click at [304, 63] on button "Export" at bounding box center [305, 69] width 42 height 19
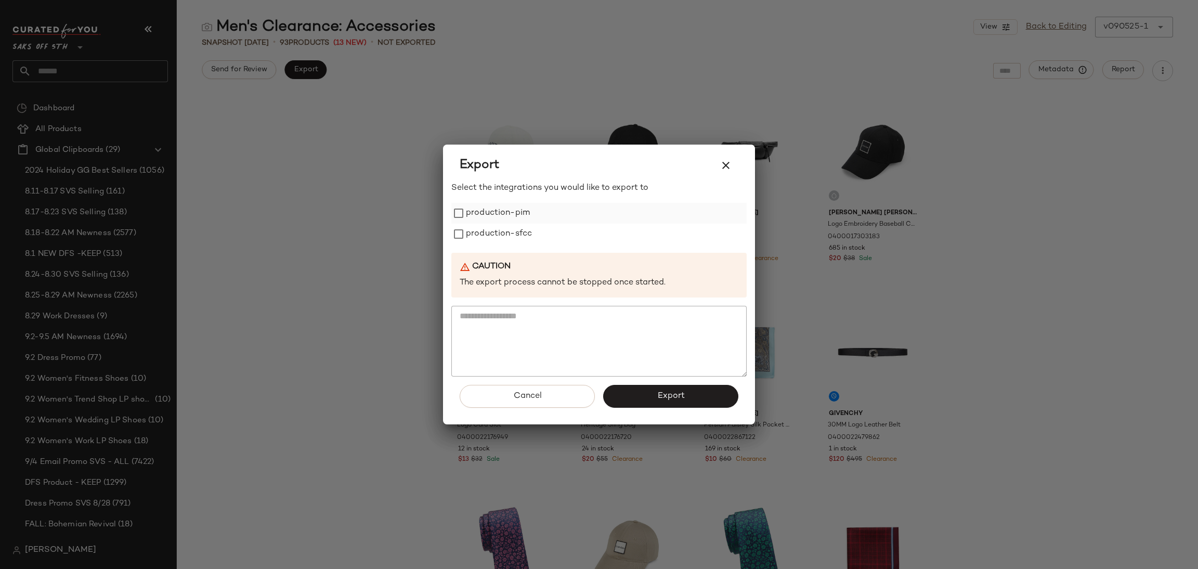
click at [514, 221] on label "production-pim" at bounding box center [498, 213] width 64 height 21
click at [517, 234] on label "production-sfcc" at bounding box center [499, 234] width 66 height 21
click at [639, 393] on button "Export" at bounding box center [670, 396] width 135 height 23
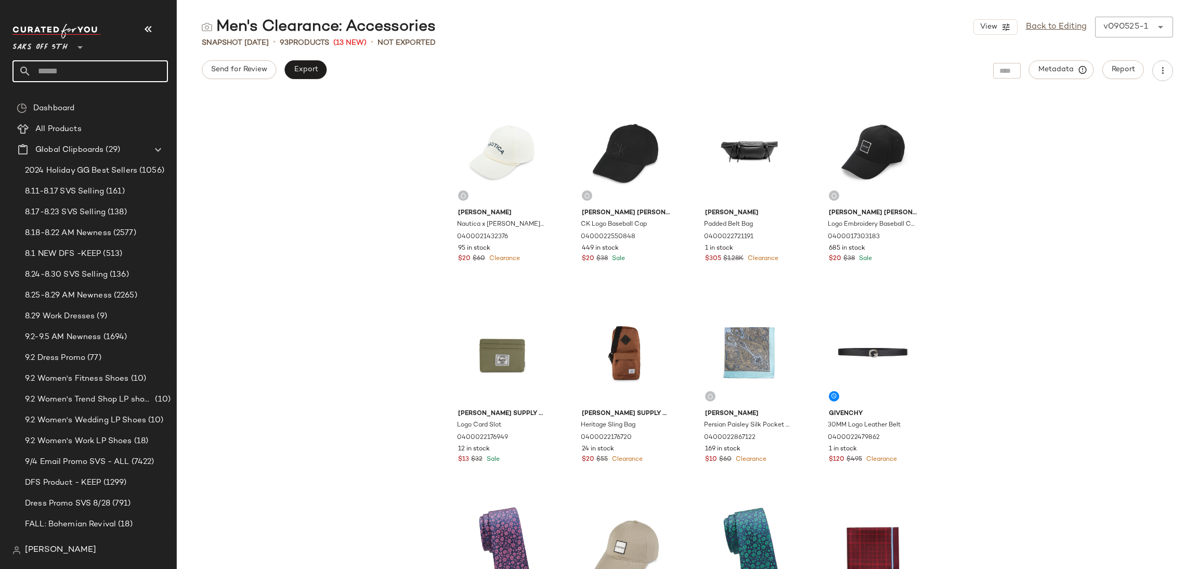
click at [136, 65] on input "text" at bounding box center [99, 71] width 137 height 22
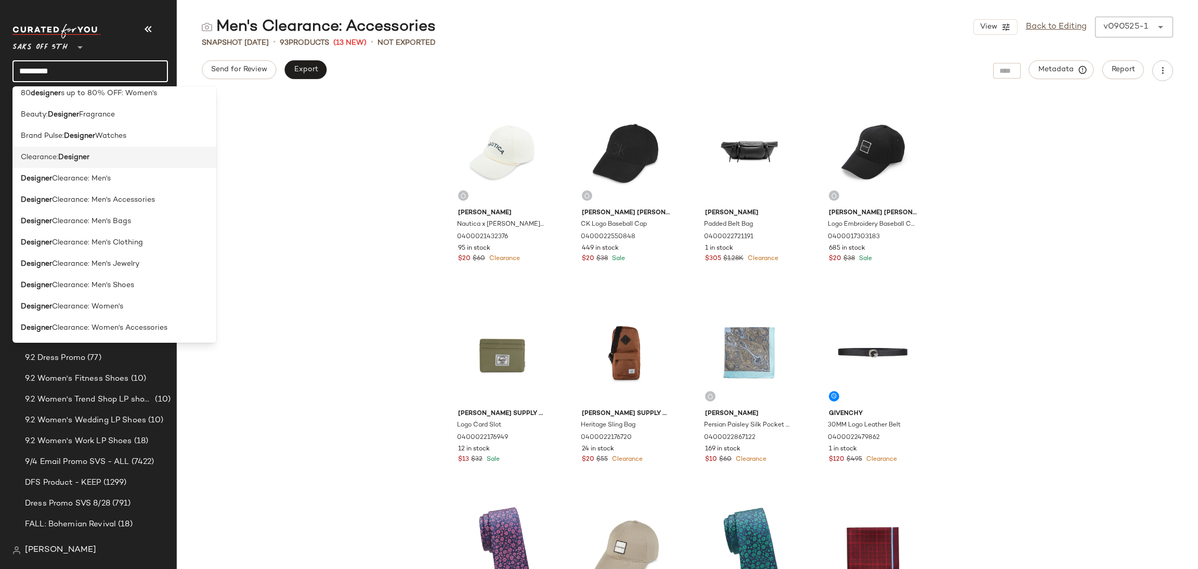
scroll to position [115, 0]
type input "********"
click at [132, 205] on div "Designer Clearance: Men's Accessories" at bounding box center [114, 199] width 204 height 21
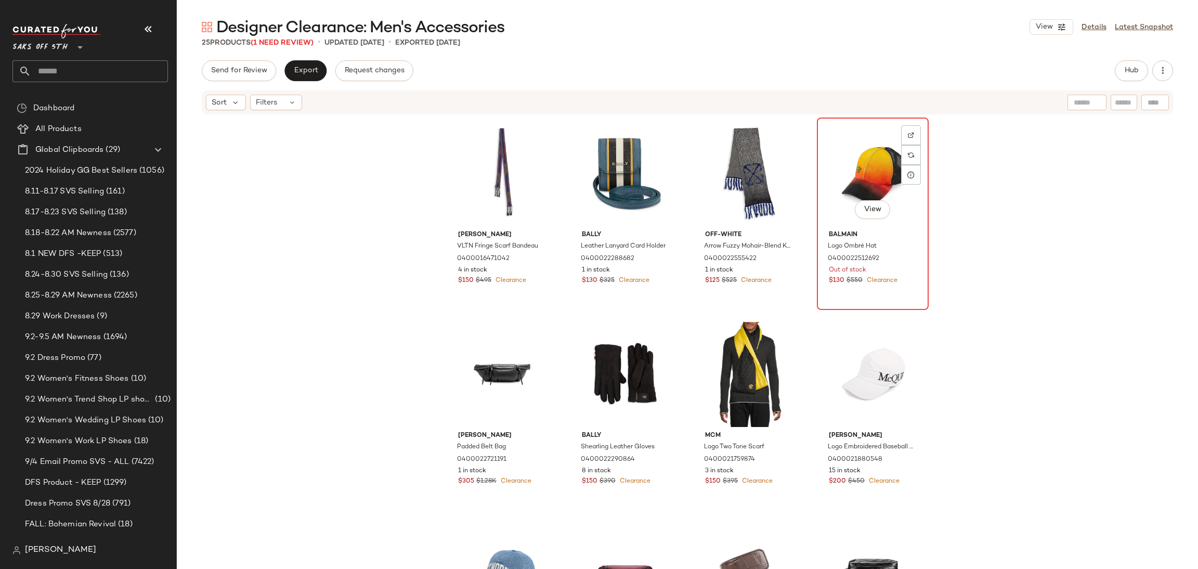
click at [864, 165] on div "View" at bounding box center [873, 173] width 105 height 105
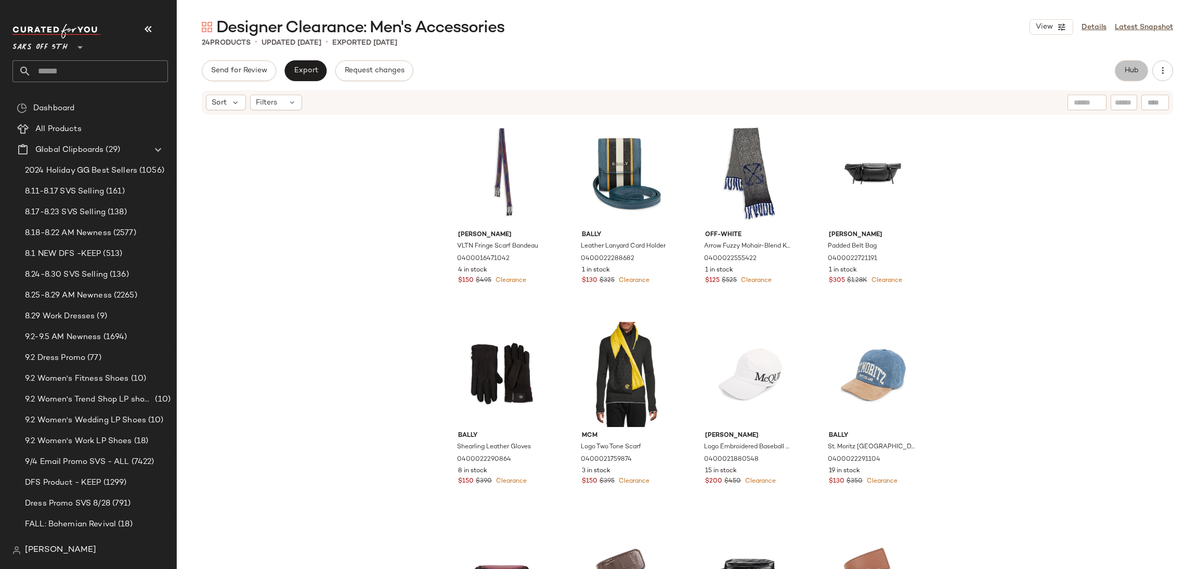
click at [1125, 63] on button "Hub" at bounding box center [1131, 70] width 33 height 21
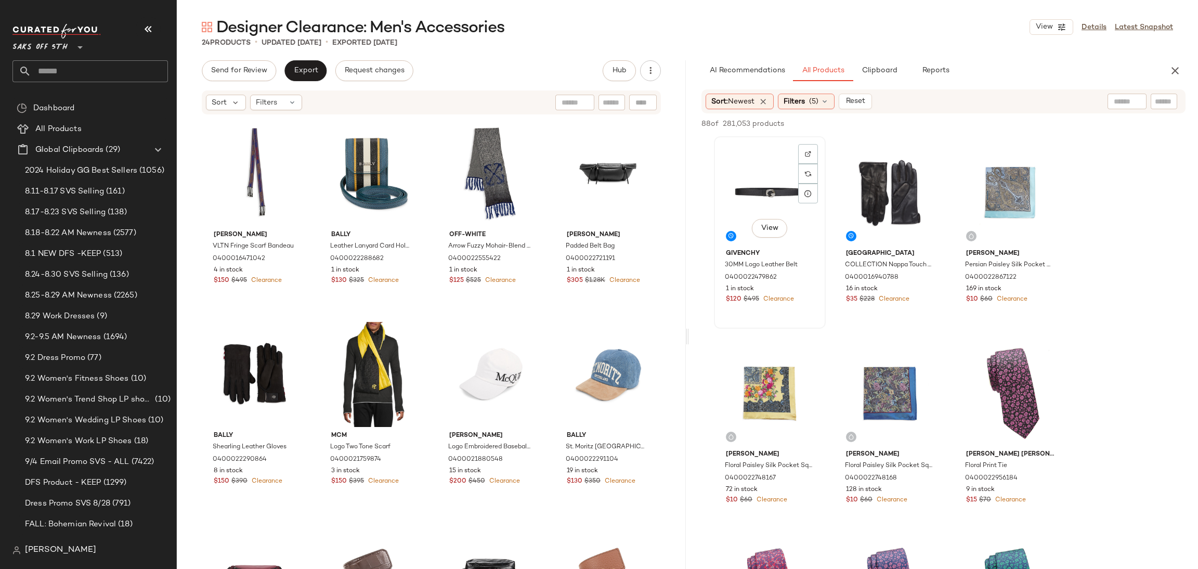
click at [745, 166] on div "View" at bounding box center [770, 192] width 105 height 105
click at [1041, 123] on span "Add to Top" at bounding box center [1036, 123] width 41 height 7
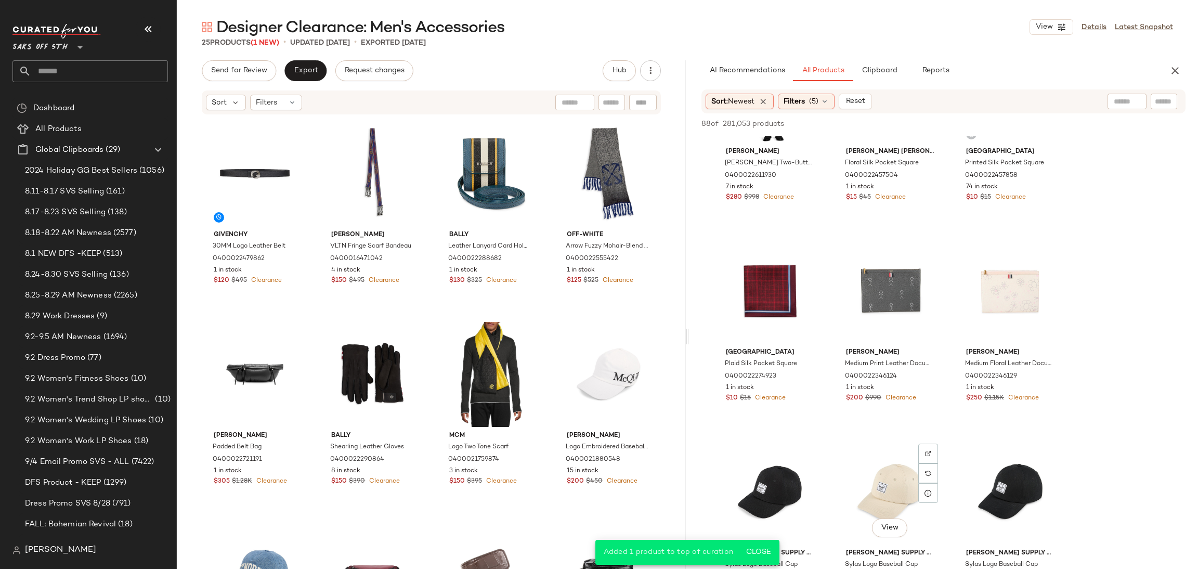
scroll to position [1299, 0]
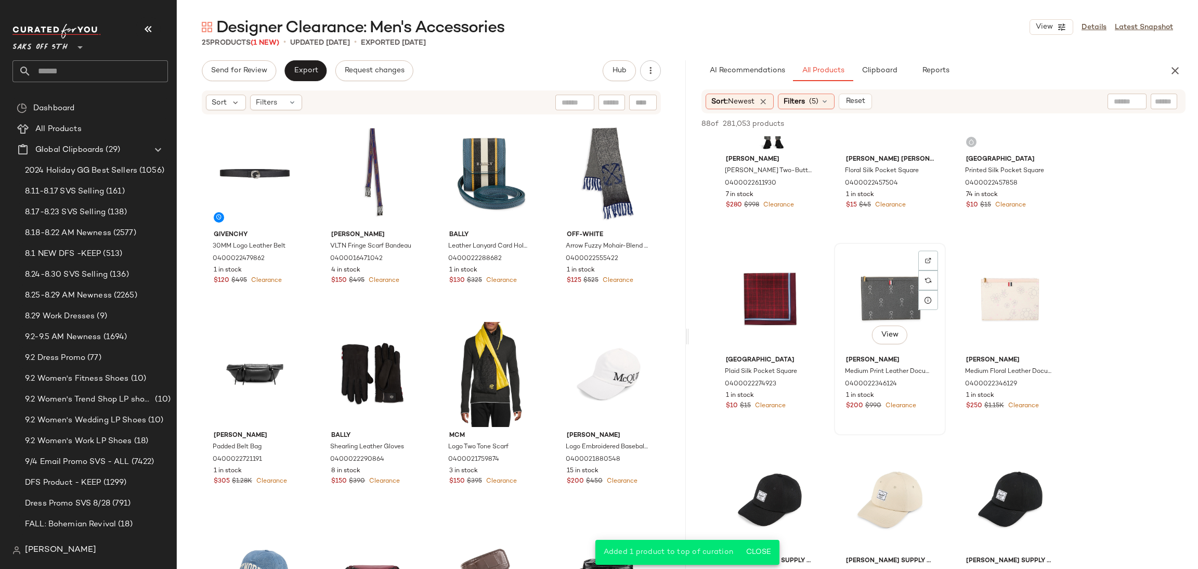
click at [900, 293] on div "View" at bounding box center [890, 298] width 105 height 105
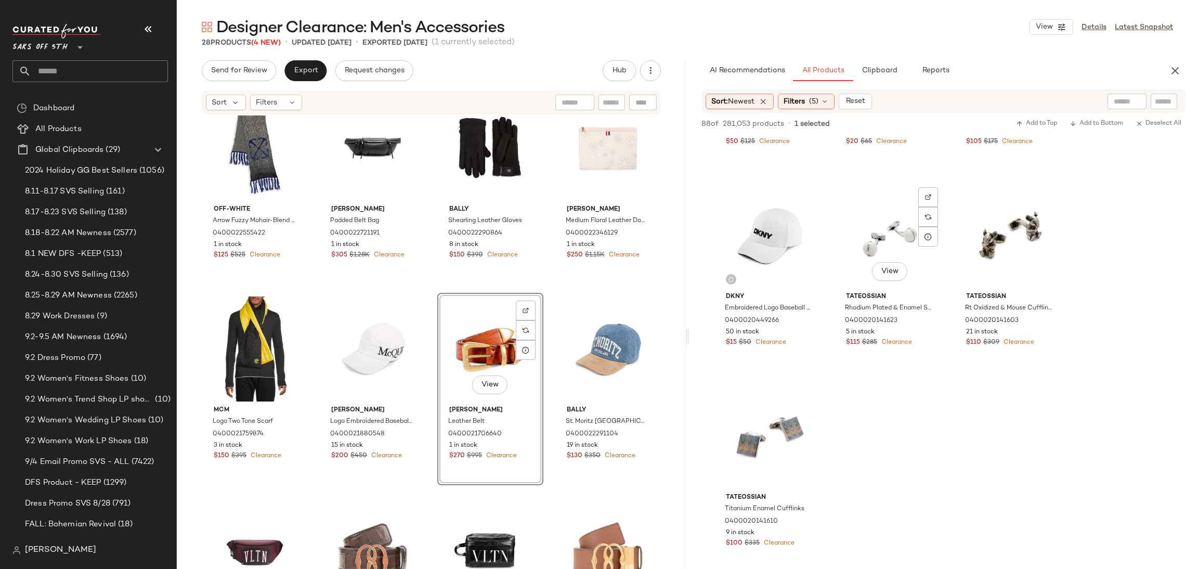
scroll to position [3976, 0]
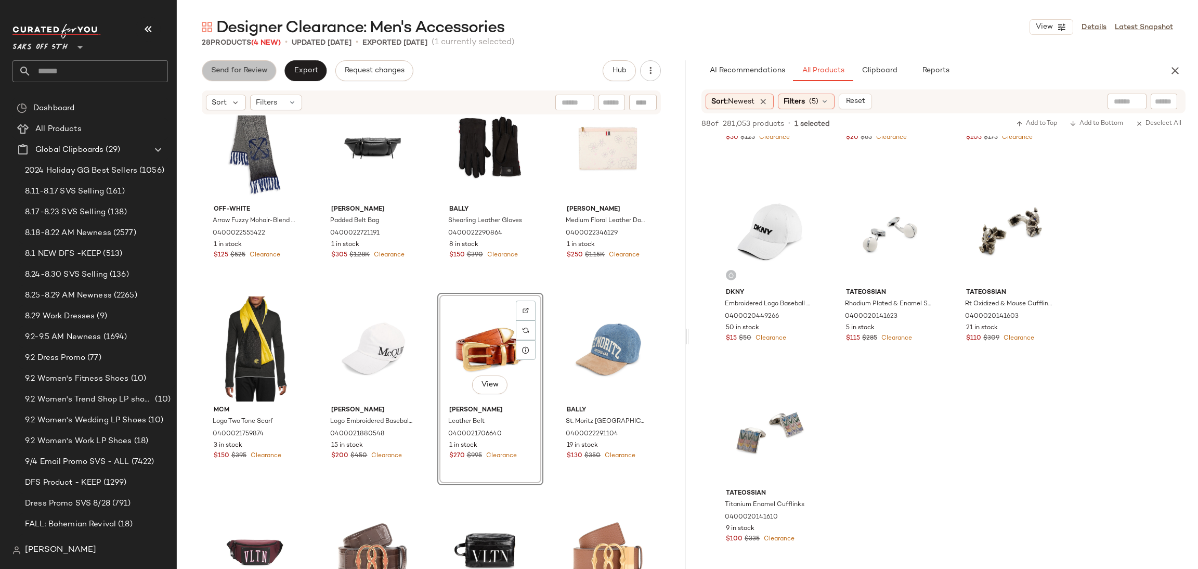
drag, startPoint x: 865, startPoint y: 450, endPoint x: 229, endPoint y: 63, distance: 744.3
click at [229, 63] on button "Send for Review" at bounding box center [239, 70] width 74 height 21
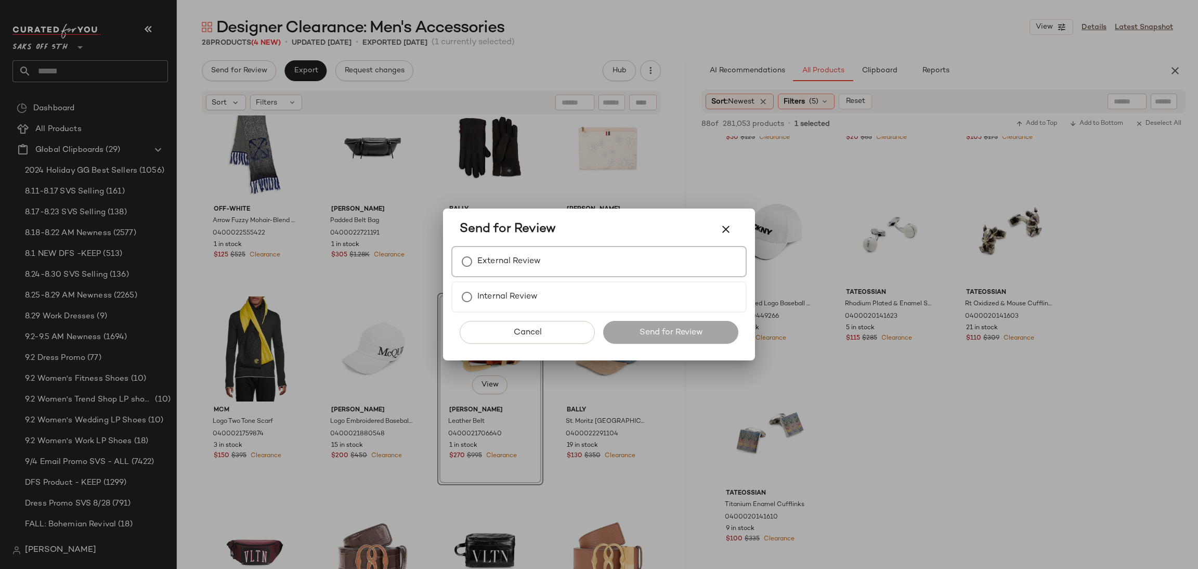
click at [494, 263] on label "External Review" at bounding box center [508, 261] width 63 height 21
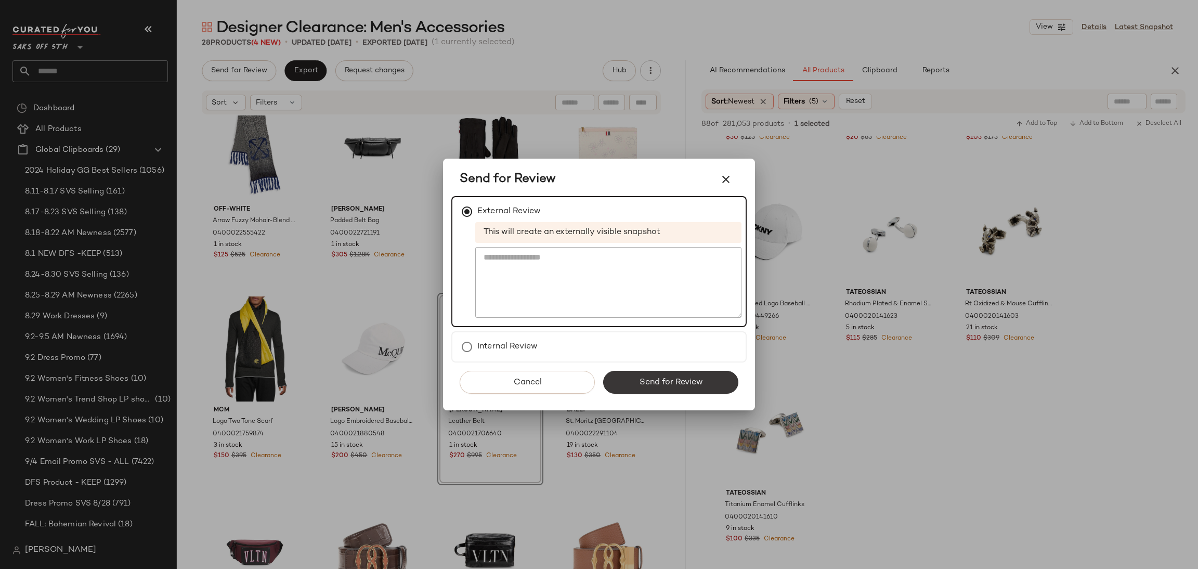
click at [659, 379] on span "Send for Review" at bounding box center [671, 383] width 64 height 10
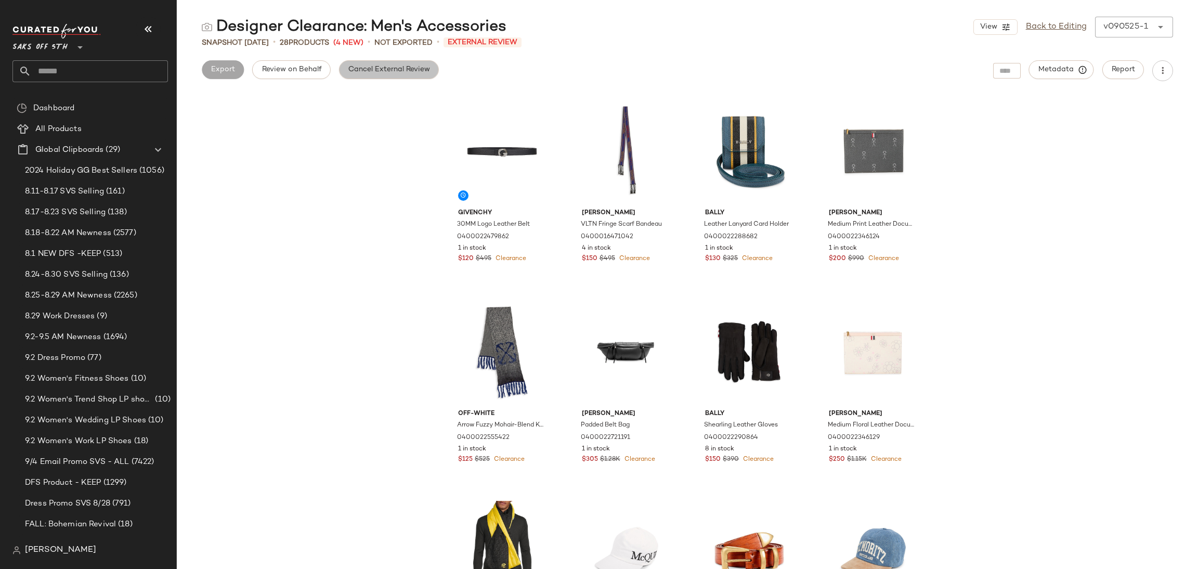
click at [363, 63] on button "Cancel External Review" at bounding box center [389, 69] width 100 height 19
click at [314, 71] on span "Export" at bounding box center [305, 70] width 24 height 8
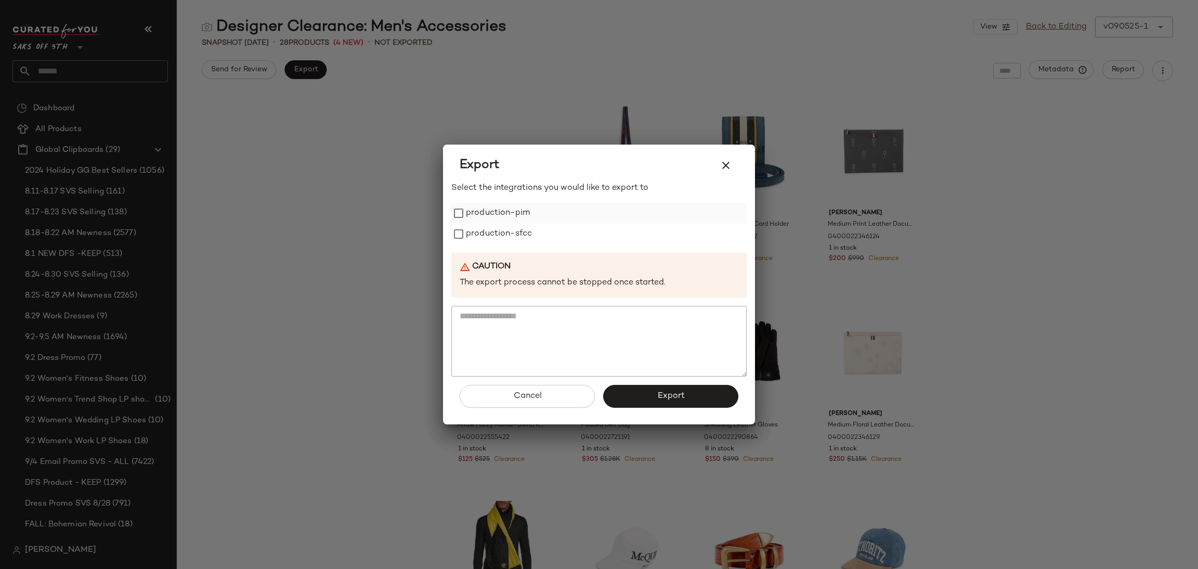
click at [501, 206] on label "production-pim" at bounding box center [498, 213] width 64 height 21
click at [507, 228] on label "production-sfcc" at bounding box center [499, 234] width 66 height 21
click at [657, 390] on button "Export" at bounding box center [670, 396] width 135 height 23
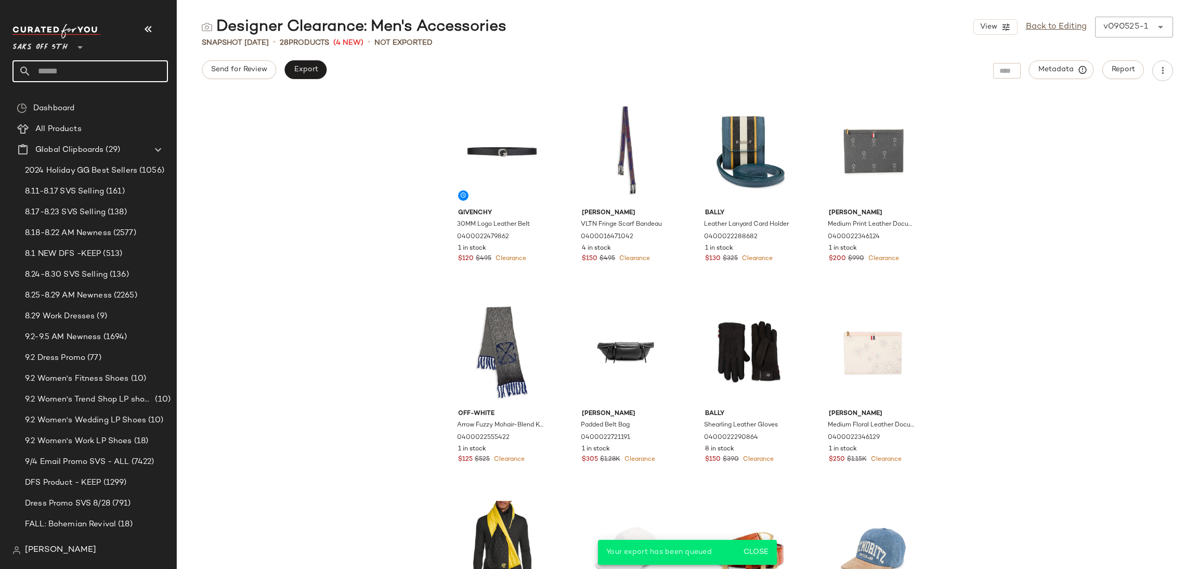
click at [54, 71] on input "text" at bounding box center [99, 71] width 137 height 22
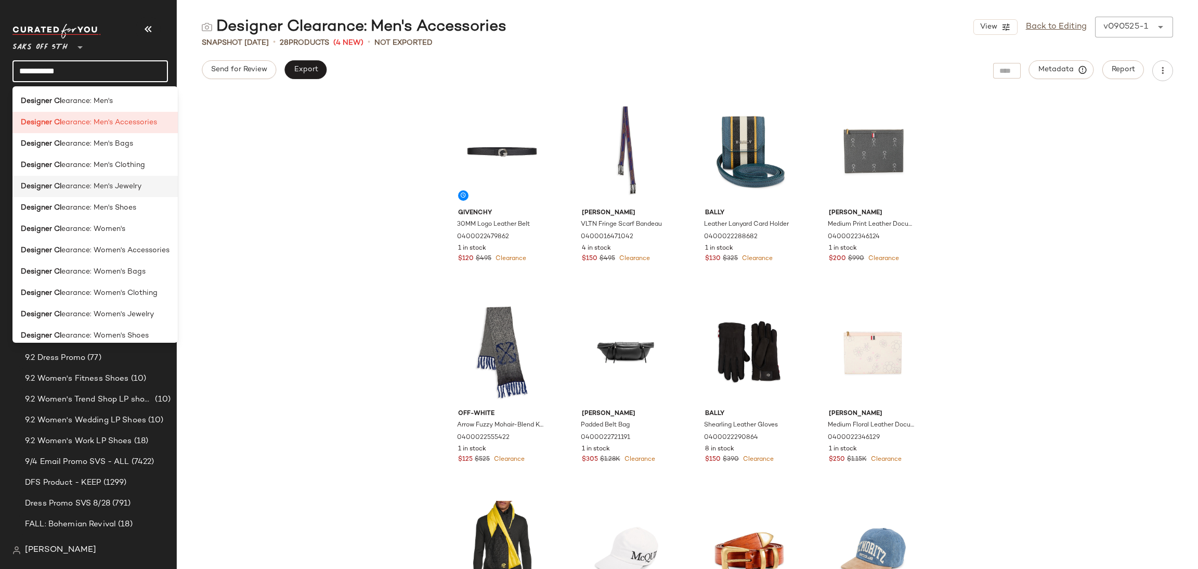
type input "**********"
click at [124, 182] on span "earance: Men's Jewelry" at bounding box center [101, 186] width 80 height 11
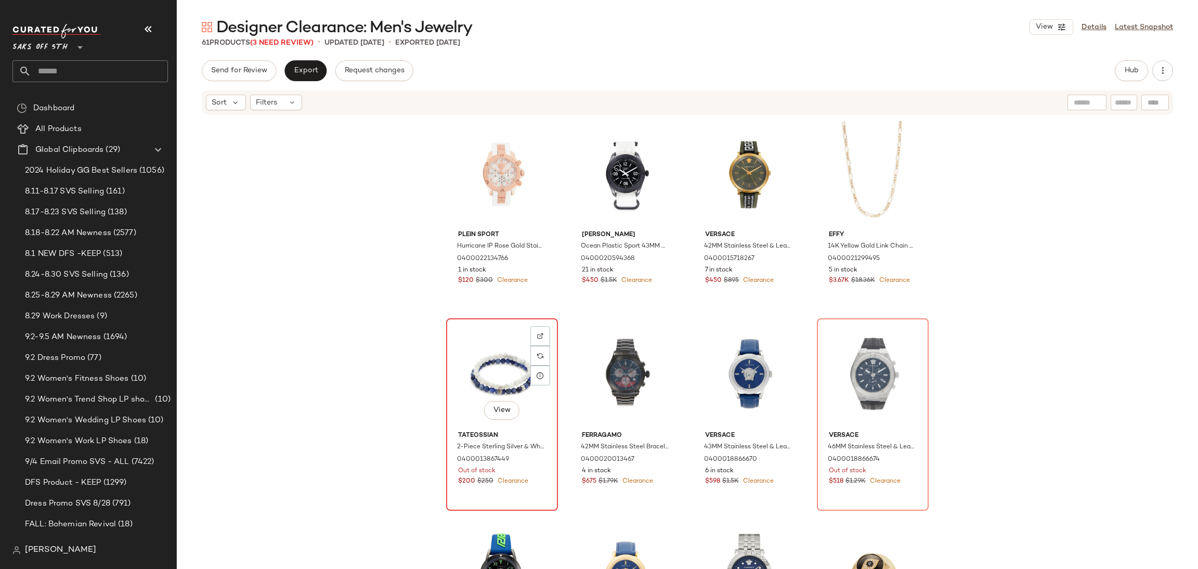
click at [497, 355] on div "View" at bounding box center [502, 374] width 105 height 105
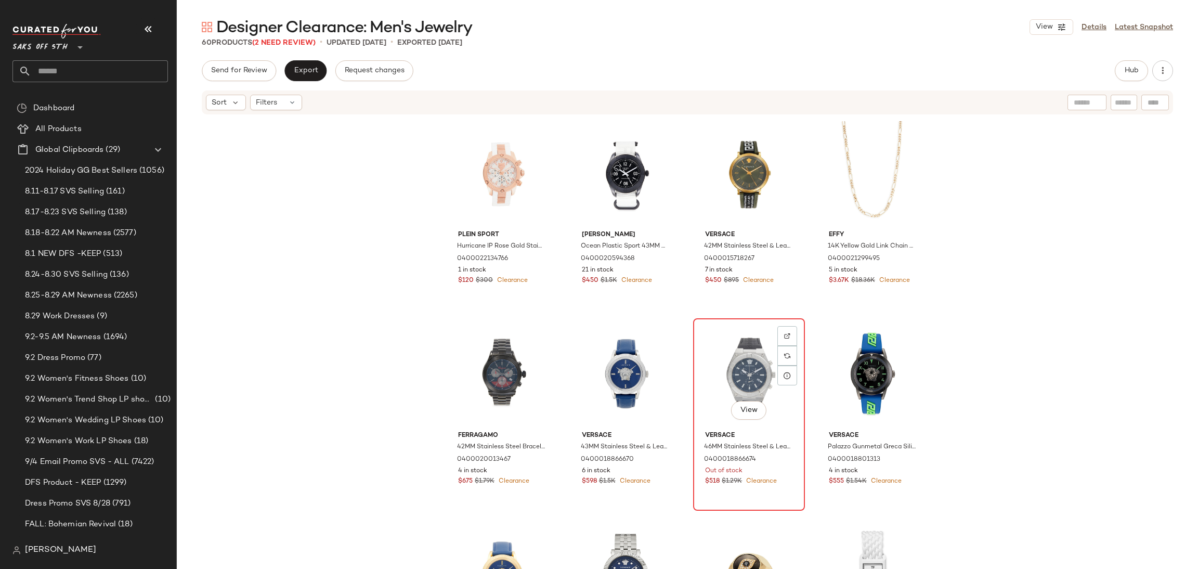
click at [710, 347] on div "View" at bounding box center [749, 374] width 105 height 105
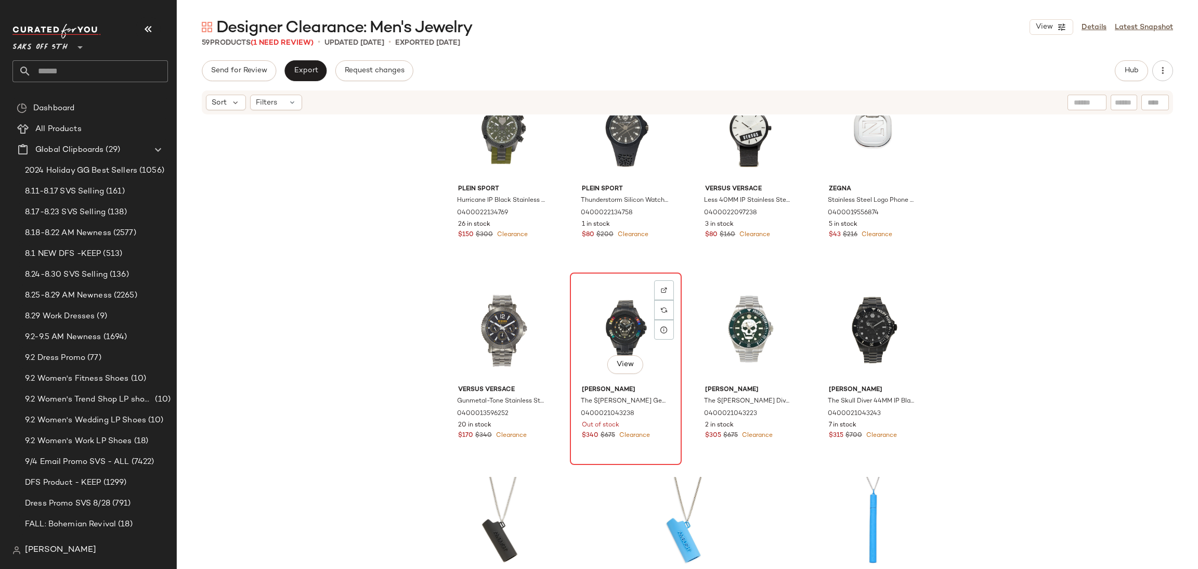
scroll to position [2463, 0]
click at [596, 331] on div "View" at bounding box center [626, 328] width 105 height 105
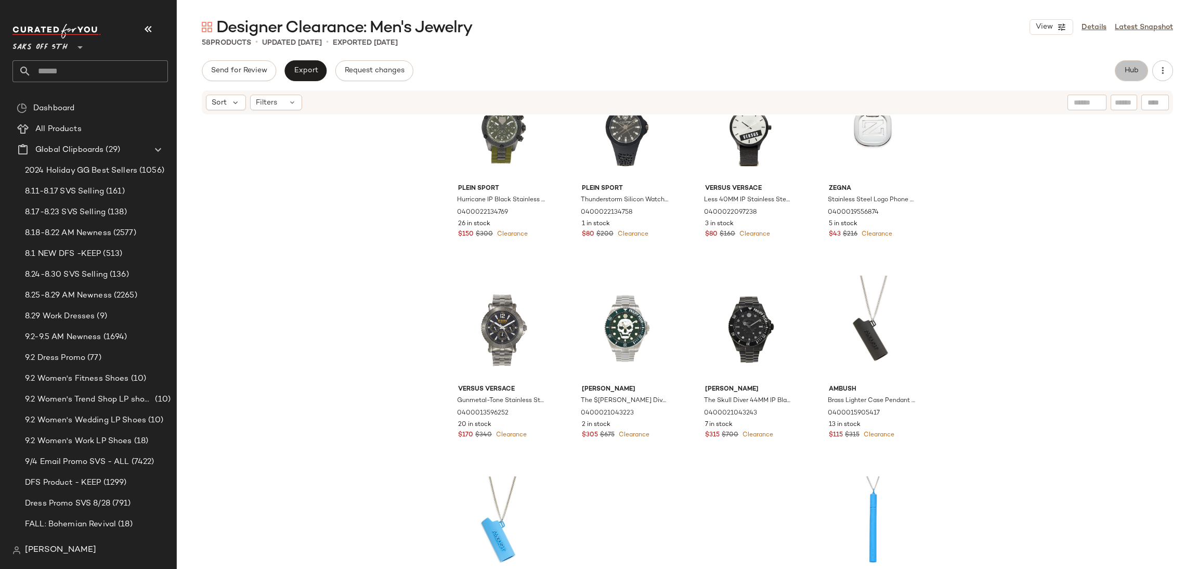
click at [1131, 77] on button "Hub" at bounding box center [1131, 70] width 33 height 21
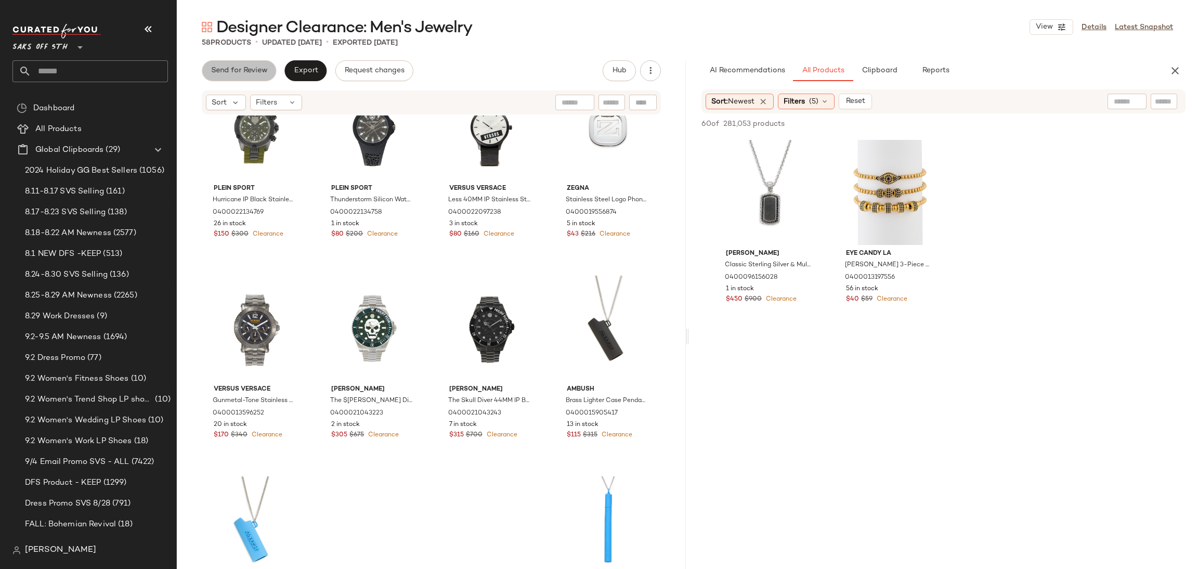
click at [233, 75] on span "Send for Review" at bounding box center [239, 71] width 57 height 8
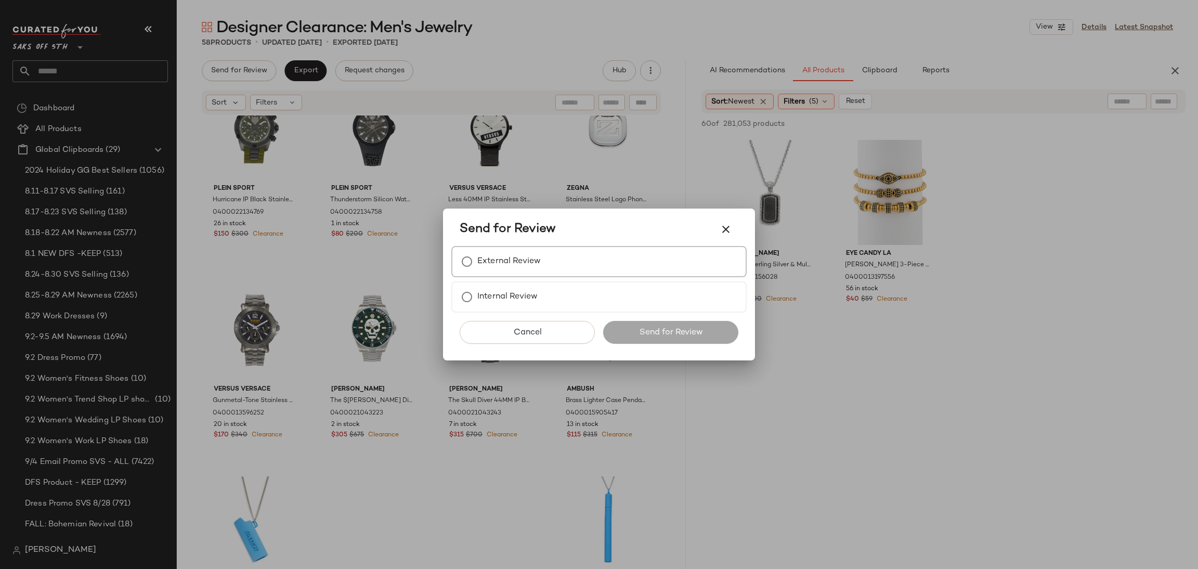
click at [487, 247] on div "External Review" at bounding box center [598, 261] width 295 height 31
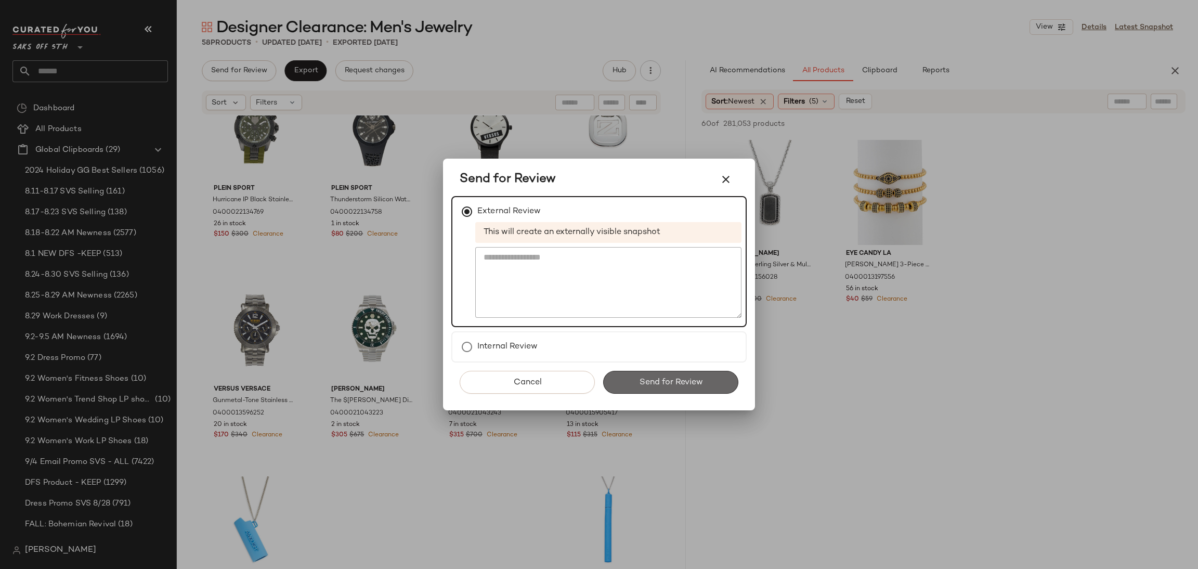
click at [653, 382] on span "Send for Review" at bounding box center [671, 383] width 64 height 10
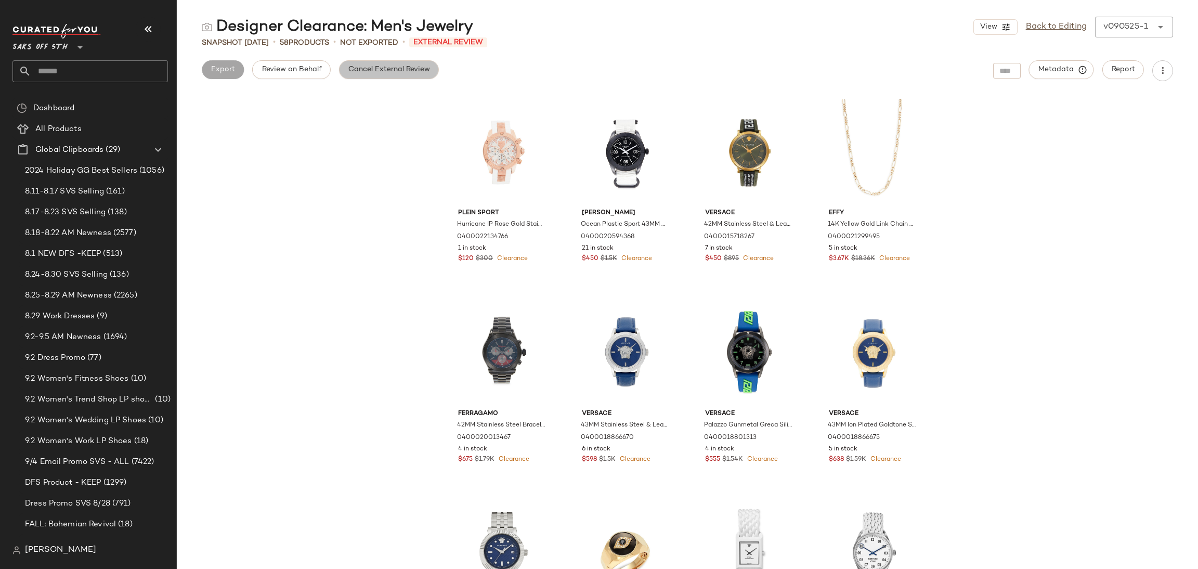
click at [369, 69] on span "Cancel External Review" at bounding box center [389, 70] width 82 height 8
click at [304, 75] on button "Export" at bounding box center [305, 69] width 42 height 19
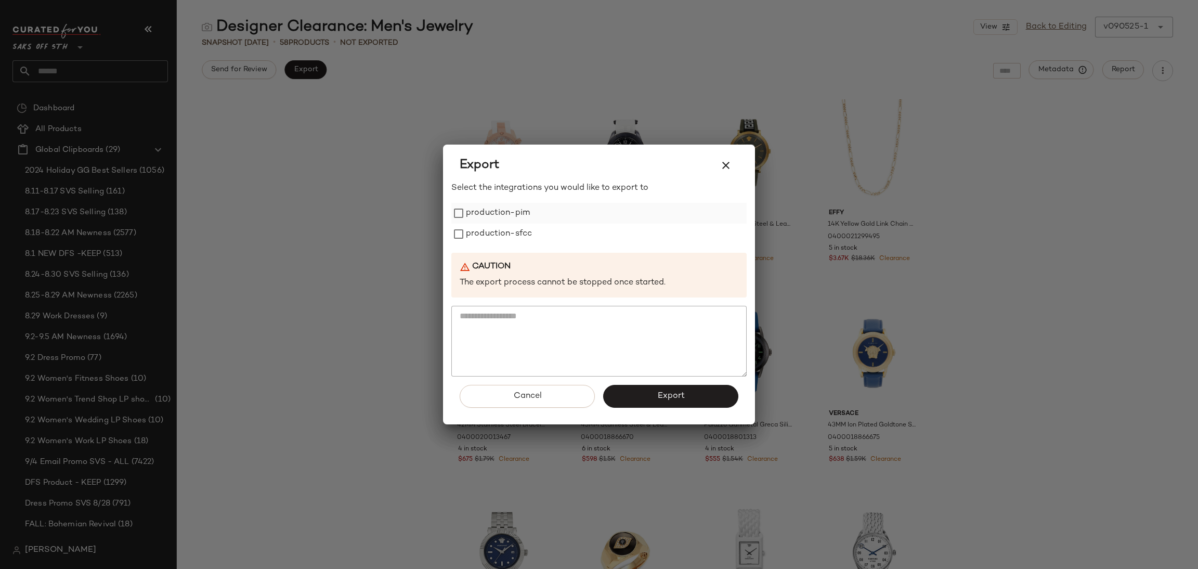
click at [513, 213] on label "production-pim" at bounding box center [498, 213] width 64 height 21
click at [513, 239] on label "production-sfcc" at bounding box center [499, 234] width 66 height 21
click at [651, 400] on button "Export" at bounding box center [670, 396] width 135 height 23
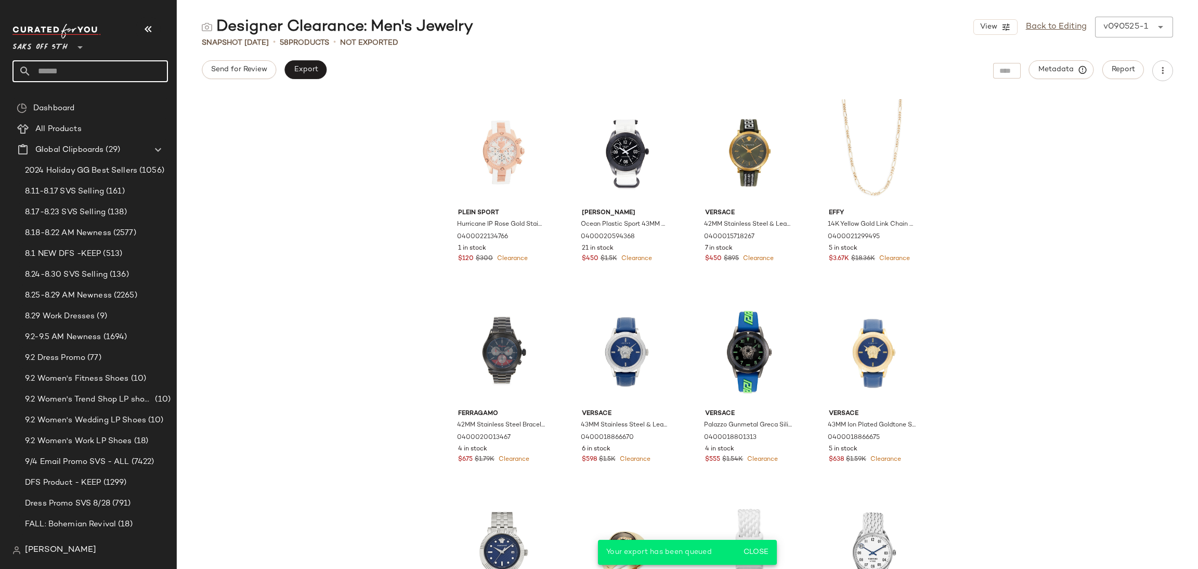
click at [114, 67] on input "text" at bounding box center [99, 71] width 137 height 22
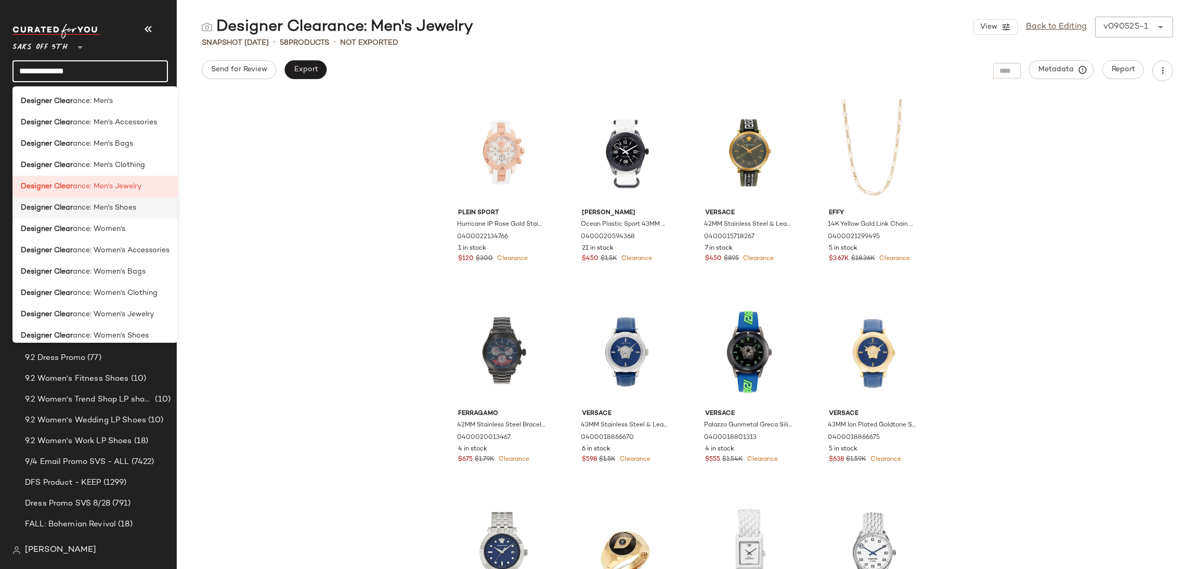
type input "**********"
click at [145, 210] on div "Designer Clear ance: Men's Shoes" at bounding box center [95, 207] width 149 height 11
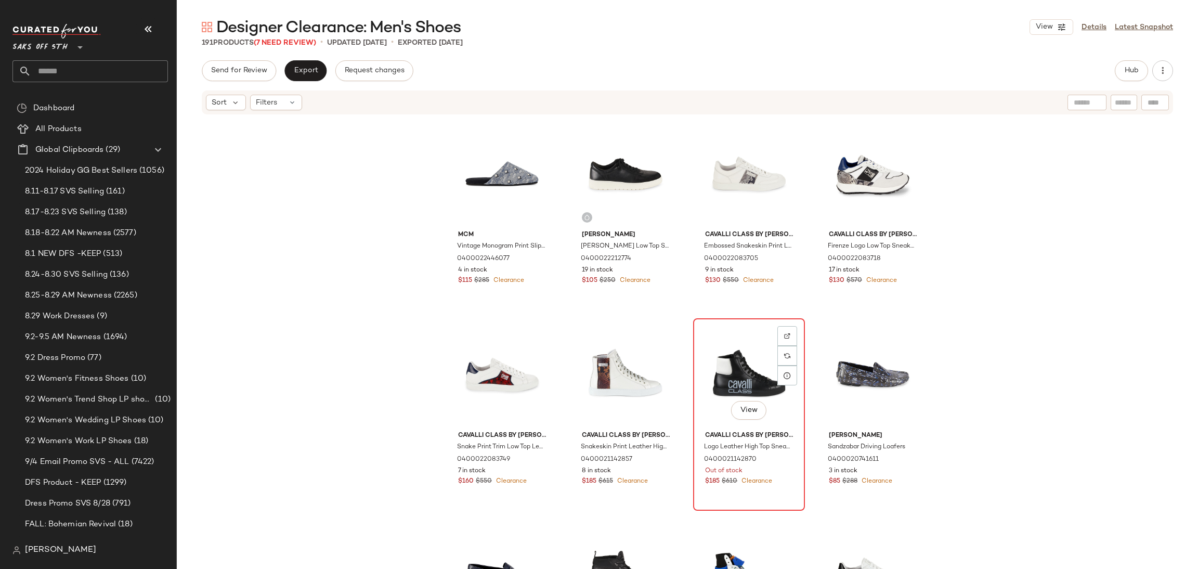
click at [723, 331] on div "View" at bounding box center [749, 374] width 105 height 105
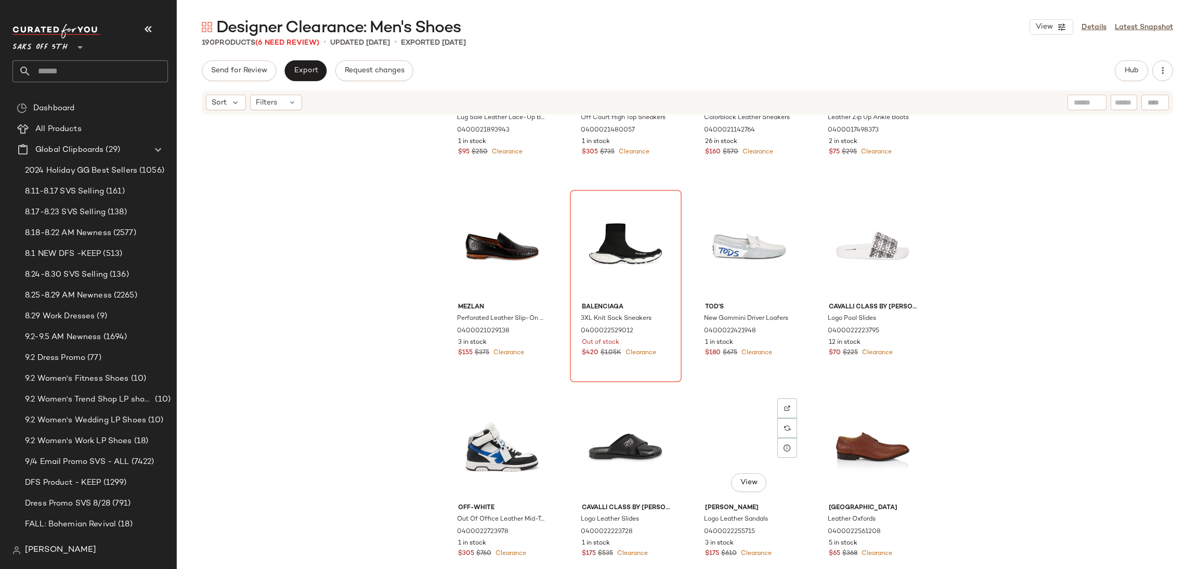
scroll to position [585, 0]
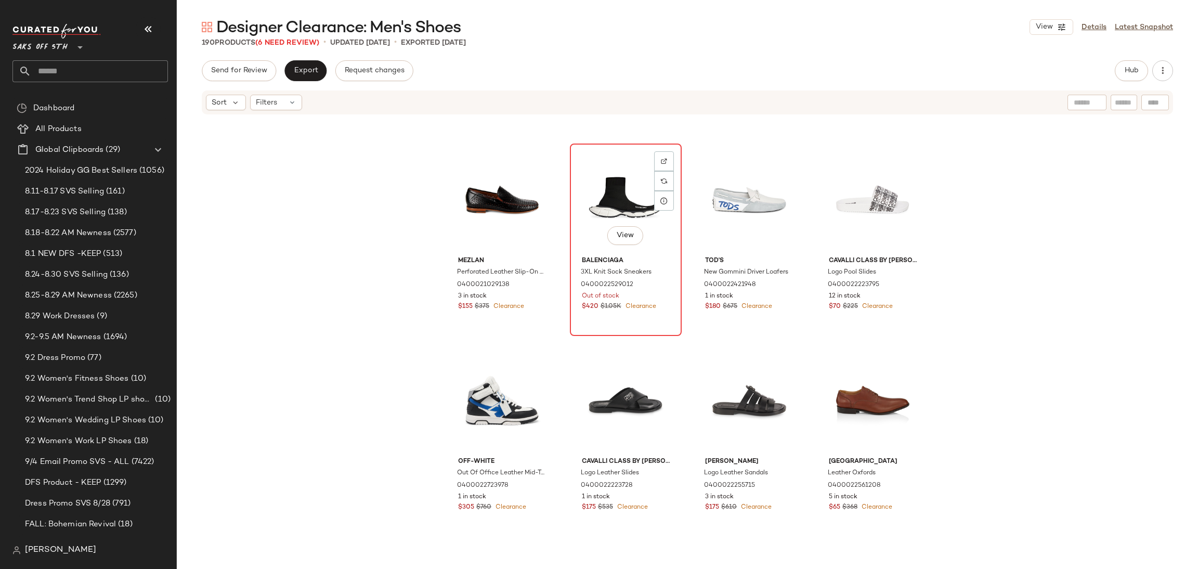
click at [603, 191] on div "View" at bounding box center [626, 199] width 105 height 105
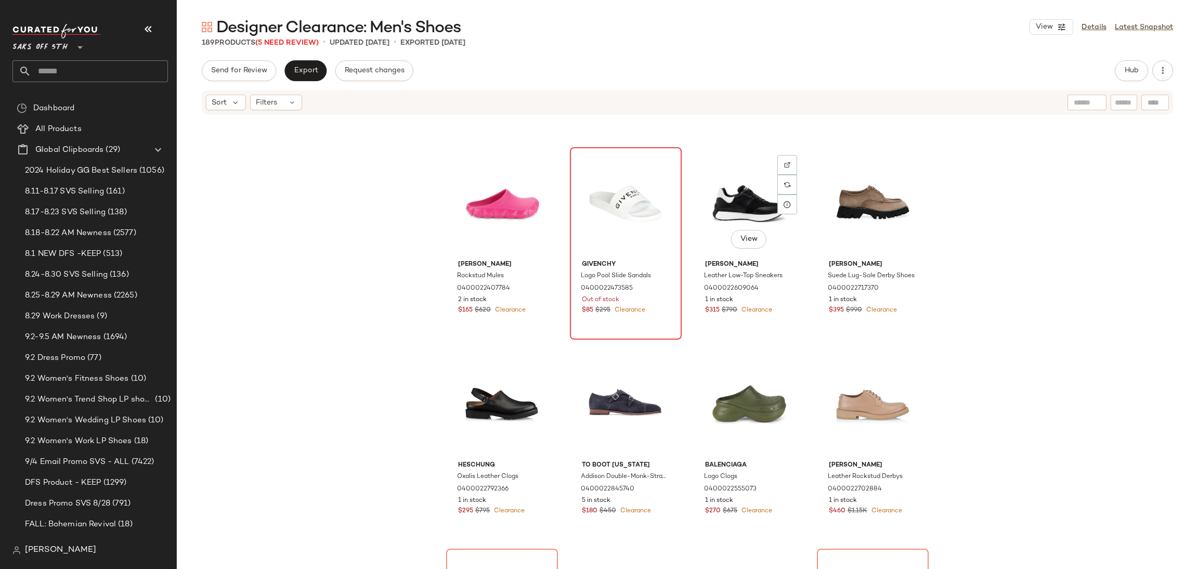
scroll to position [1193, 0]
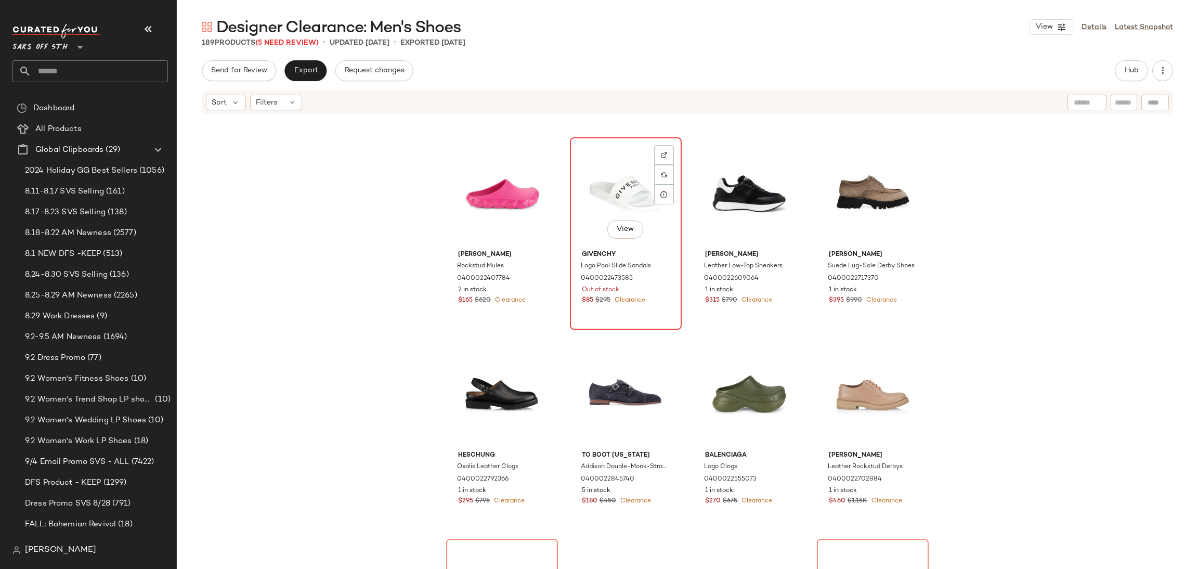
click at [597, 181] on div "View" at bounding box center [626, 193] width 105 height 105
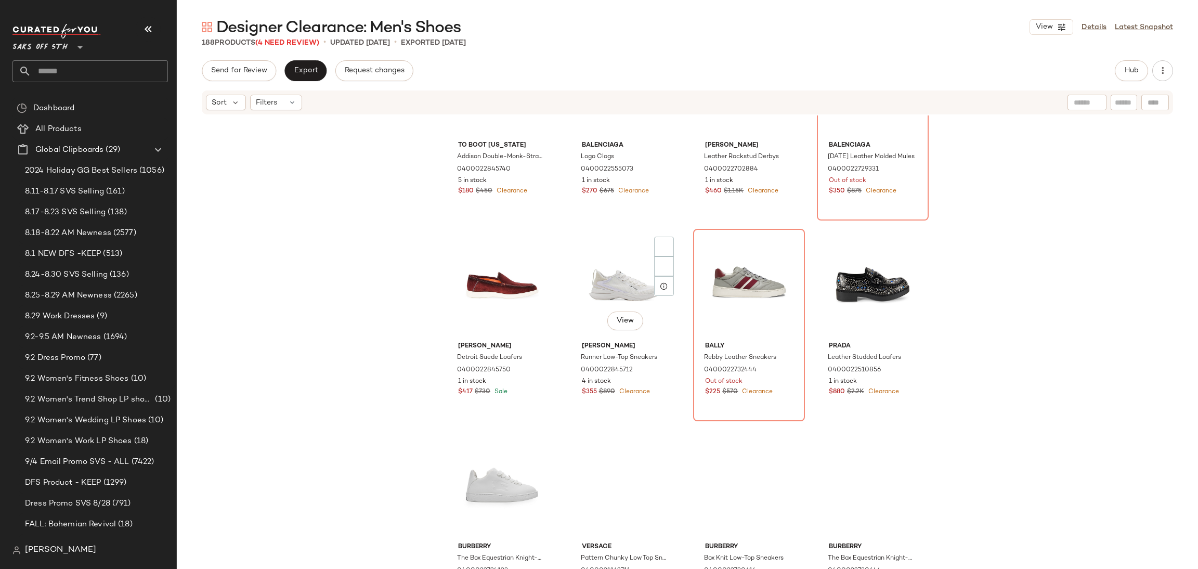
scroll to position [1627, 0]
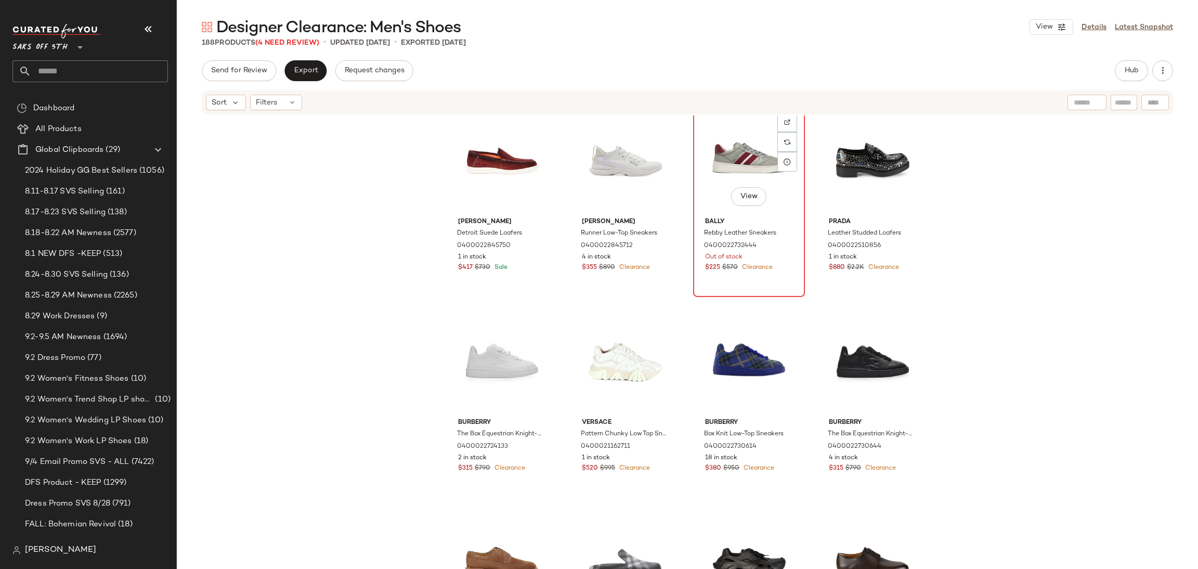
click at [705, 181] on div "View" at bounding box center [749, 160] width 105 height 105
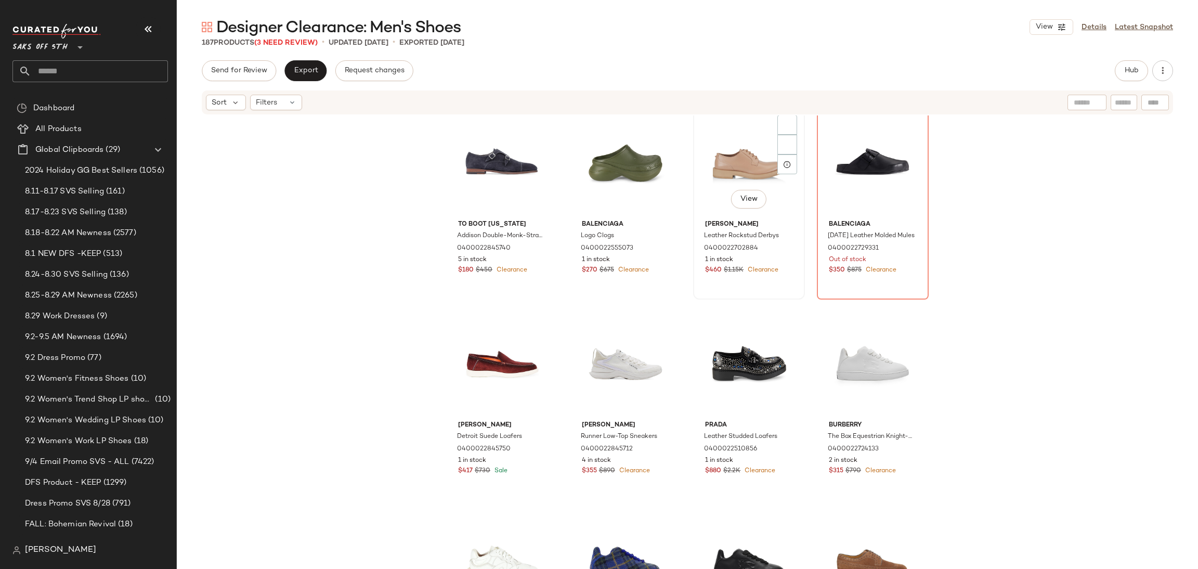
scroll to position [1415, 0]
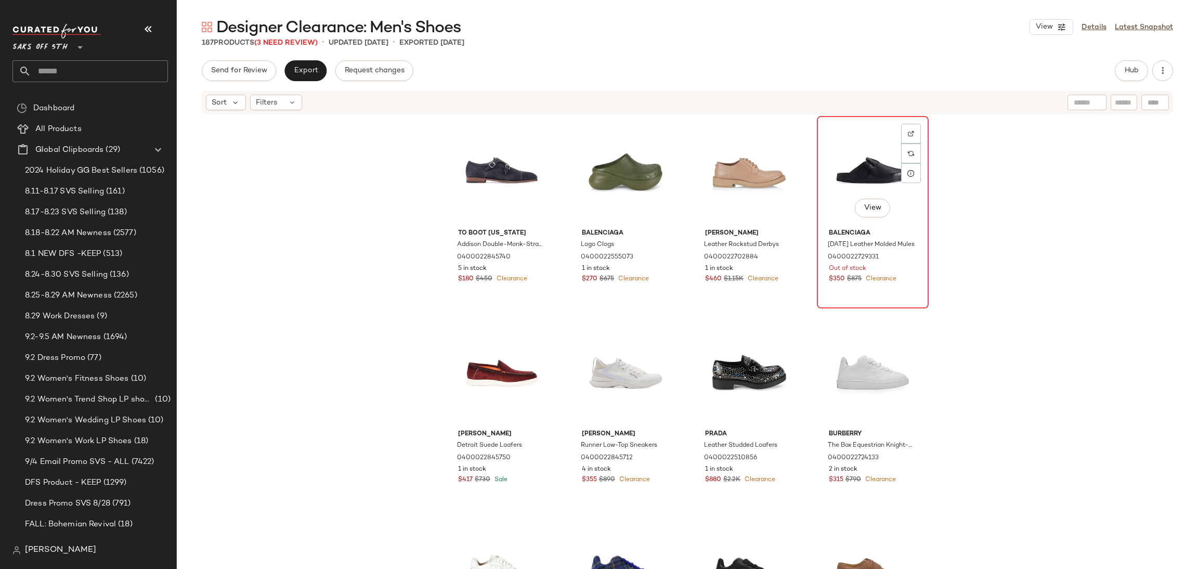
click at [860, 159] on div "View" at bounding box center [873, 172] width 105 height 105
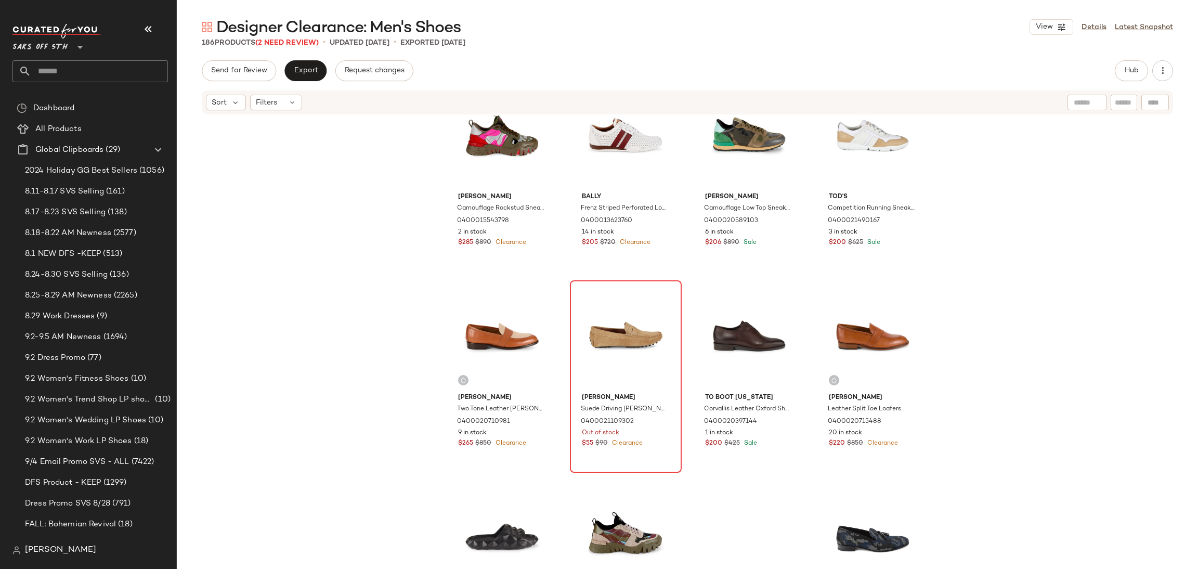
scroll to position [3260, 0]
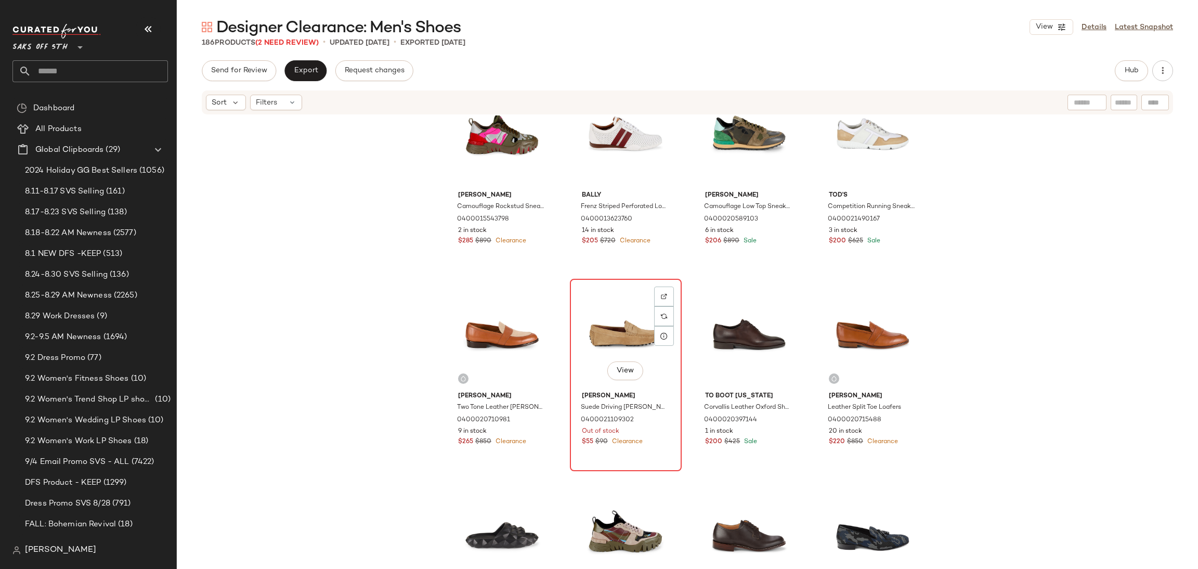
click at [631, 304] on div "View" at bounding box center [626, 334] width 105 height 105
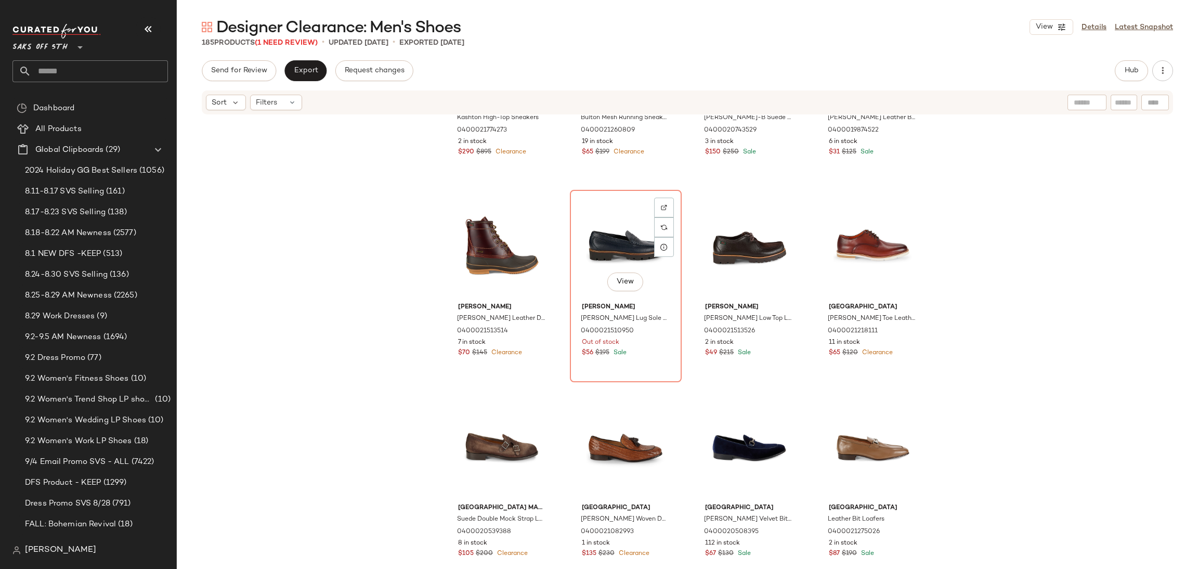
scroll to position [4167, 0]
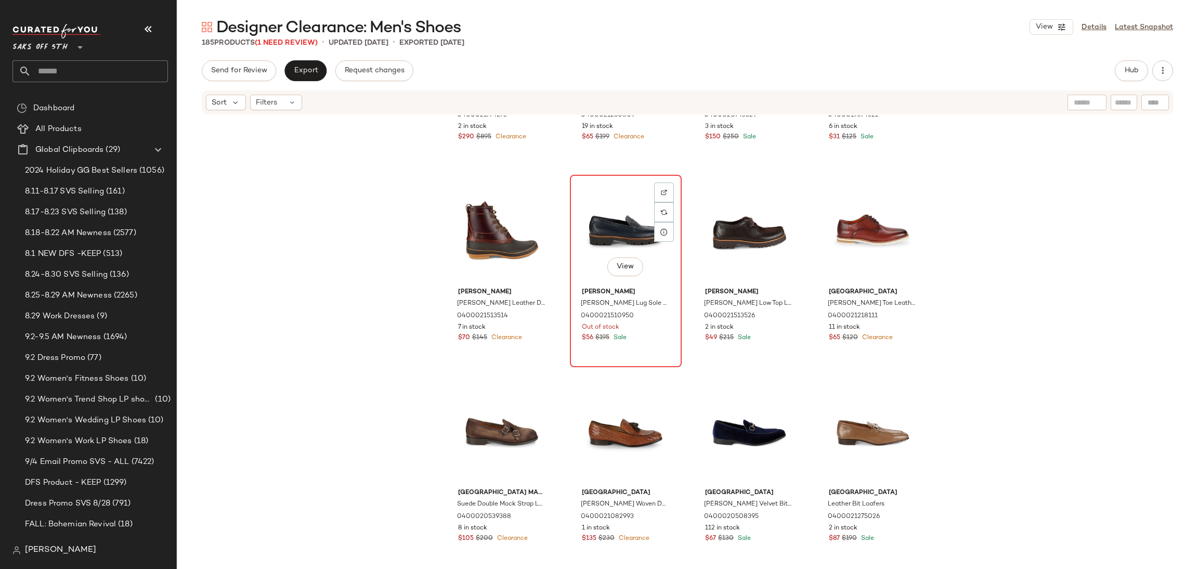
click at [591, 198] on div "View" at bounding box center [626, 230] width 105 height 105
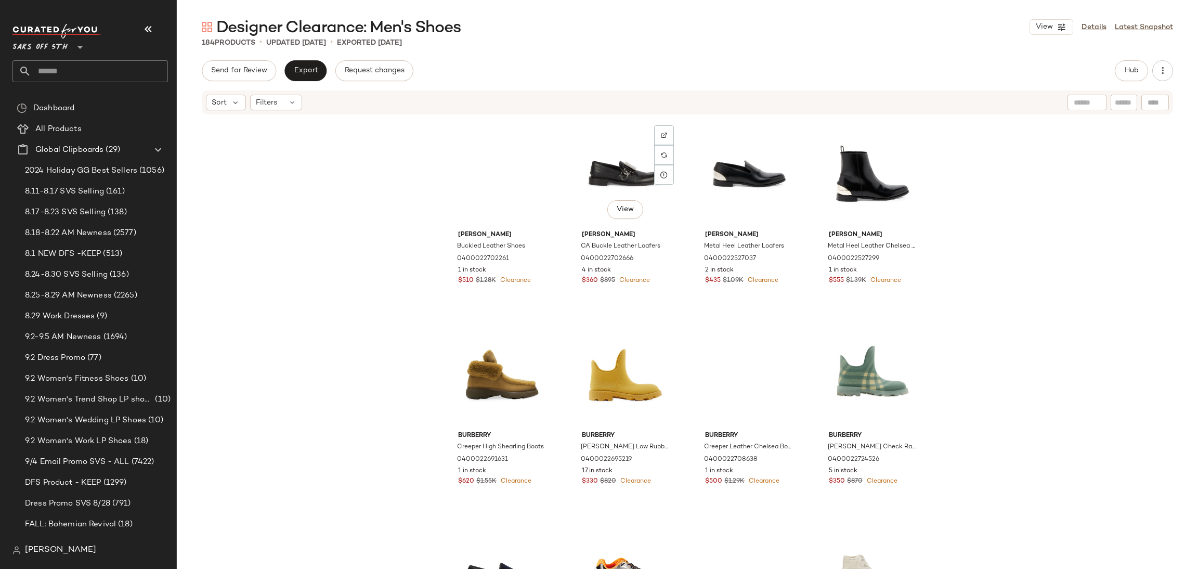
scroll to position [4827, 0]
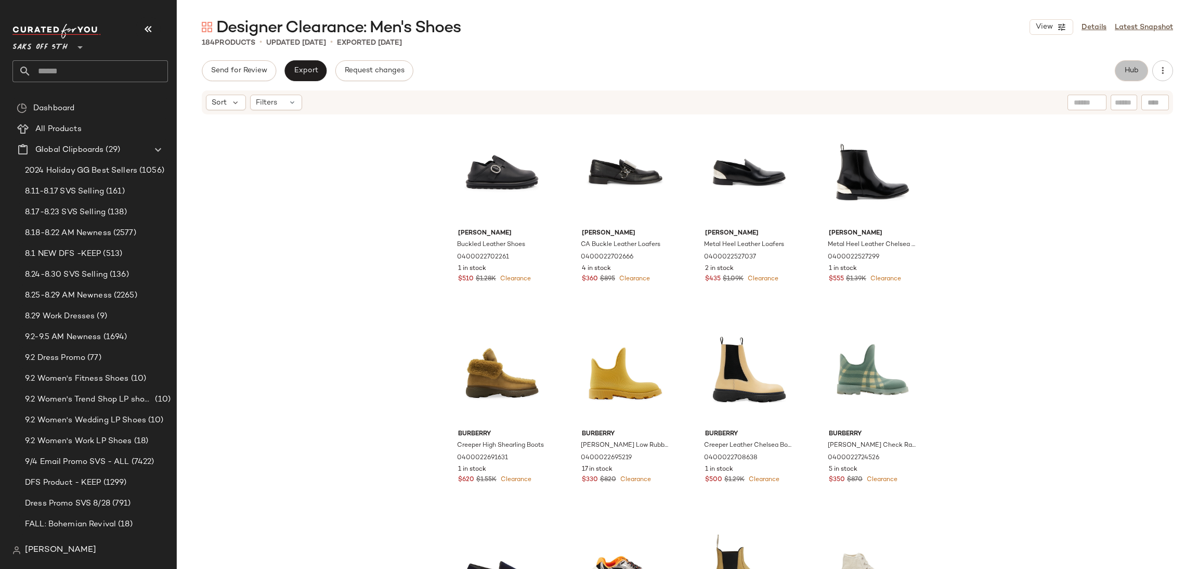
click at [1129, 72] on span "Hub" at bounding box center [1131, 71] width 15 height 8
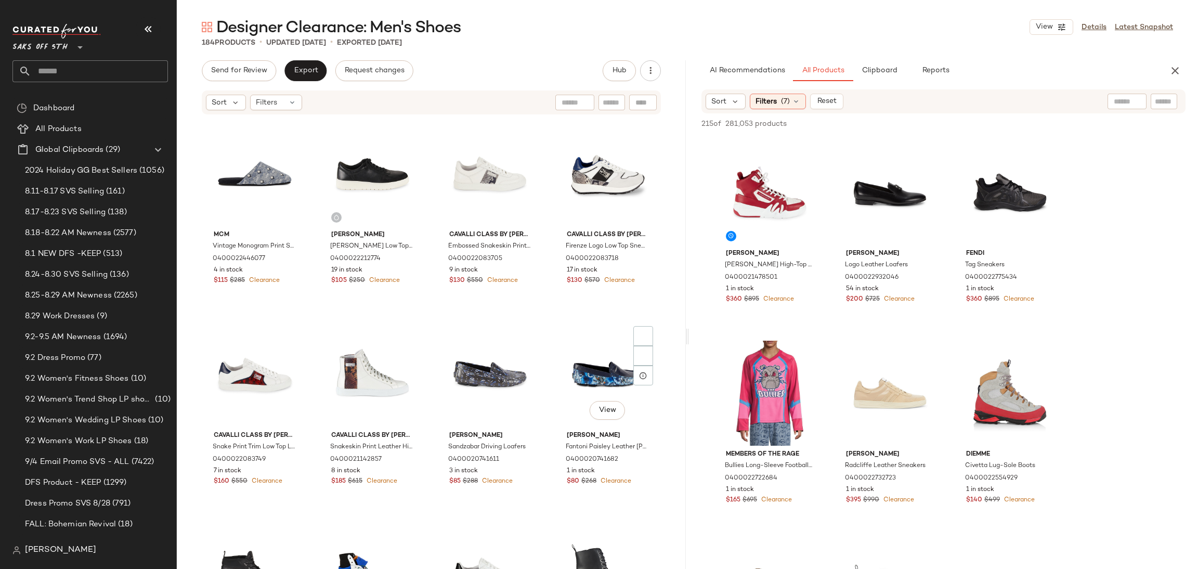
scroll to position [0, 0]
click at [1007, 187] on div "View" at bounding box center [1010, 192] width 105 height 105
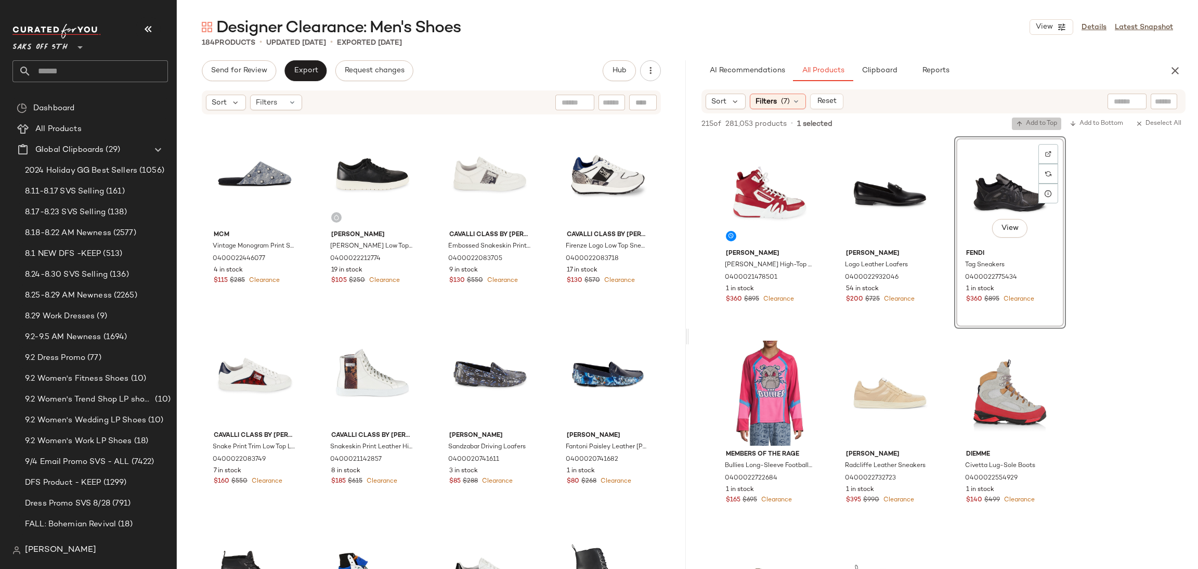
click at [1047, 123] on span "Add to Top" at bounding box center [1036, 123] width 41 height 7
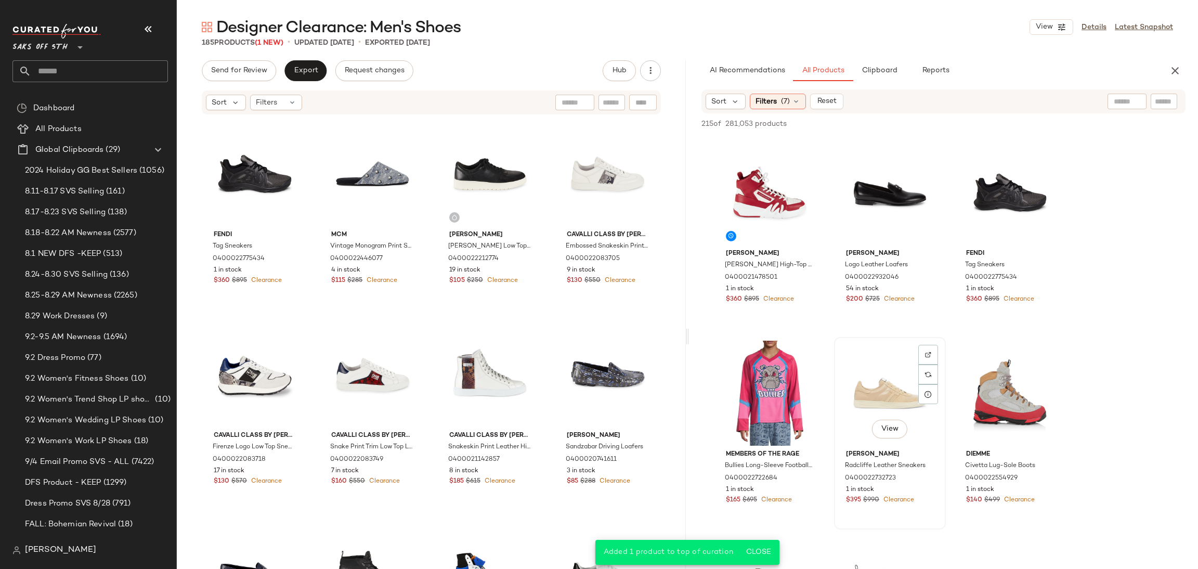
click at [884, 394] on div "View" at bounding box center [890, 393] width 105 height 105
click at [1024, 116] on div "215 of 281,053 products • 1 selected Add to Top Add to Bottom Deselect All" at bounding box center [943, 124] width 509 height 23
click at [1029, 121] on span "Add to Top" at bounding box center [1036, 123] width 41 height 7
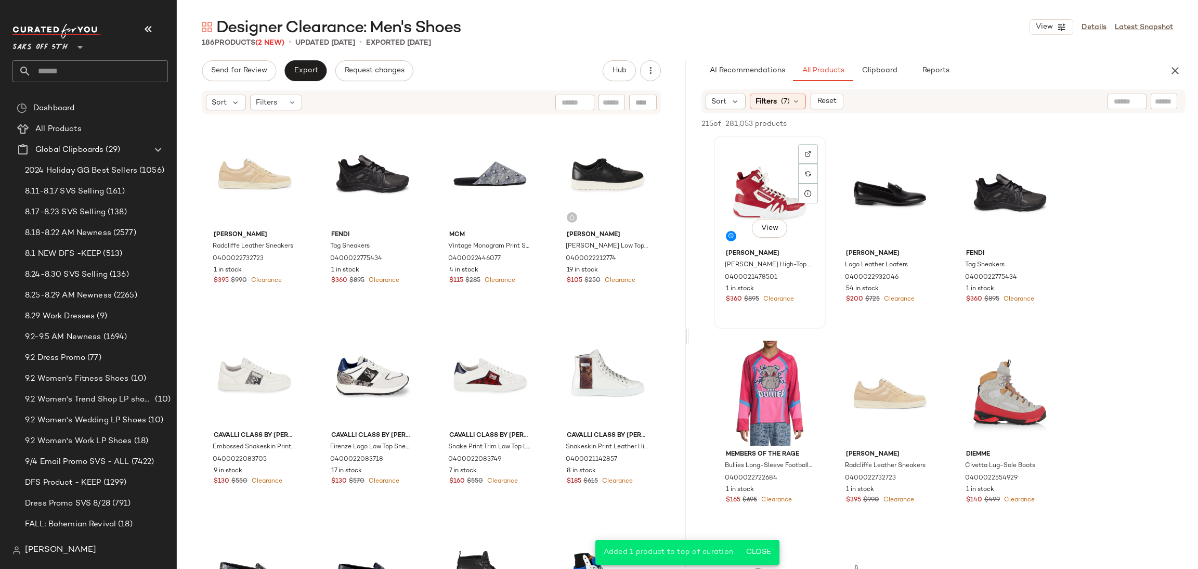
click at [741, 185] on div "View" at bounding box center [770, 192] width 105 height 105
click at [1034, 118] on button "Add to Top" at bounding box center [1036, 124] width 49 height 12
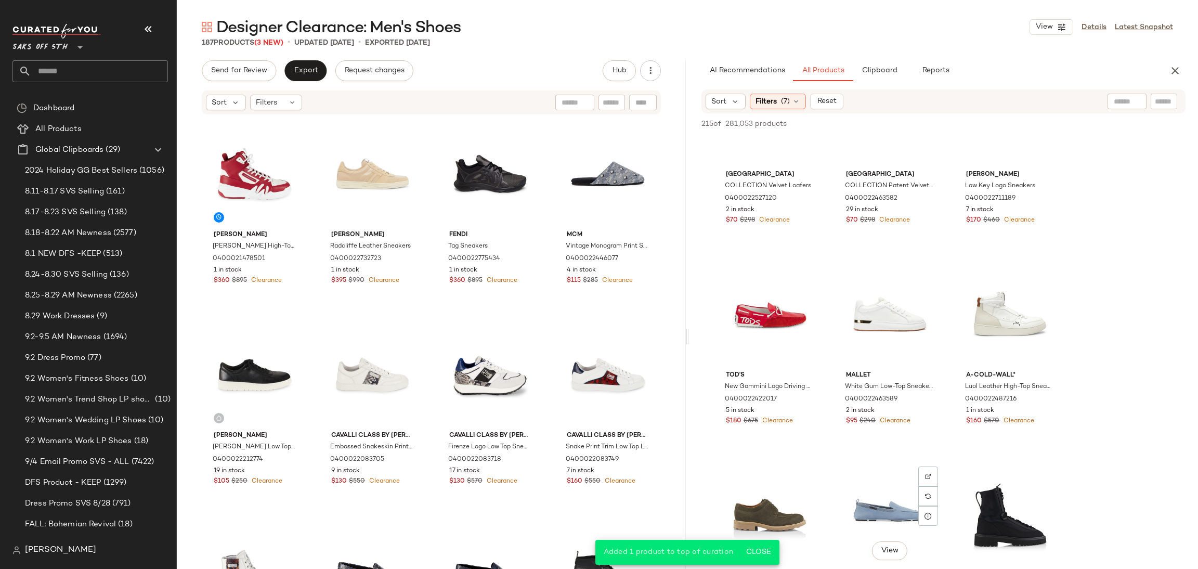
scroll to position [884, 0]
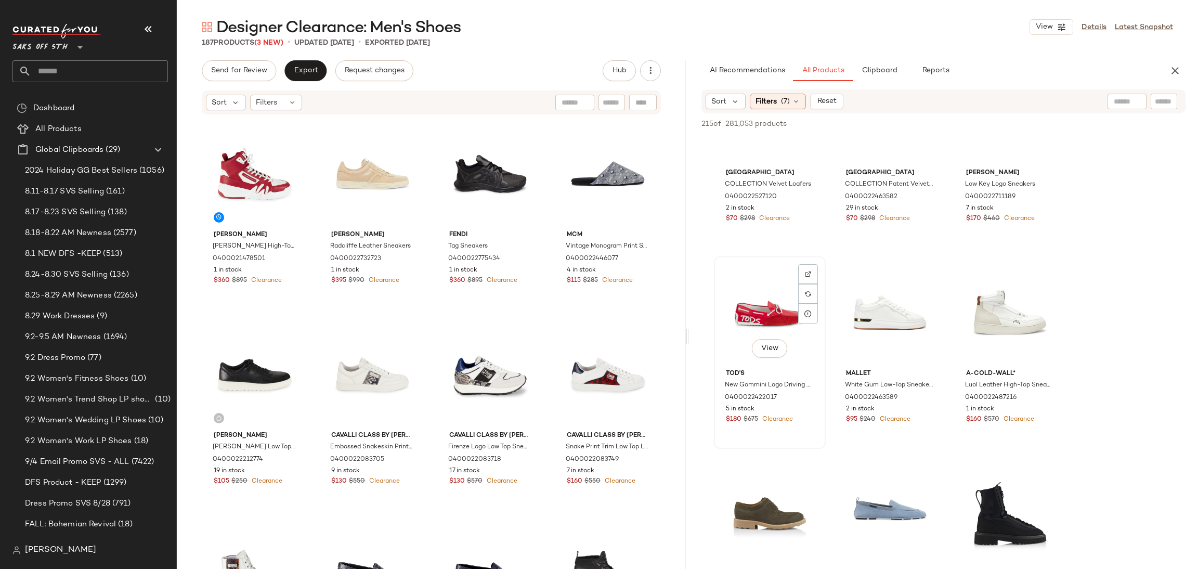
click at [759, 300] on div "View" at bounding box center [770, 312] width 105 height 105
click at [1034, 120] on span "Add to Top" at bounding box center [1036, 123] width 41 height 7
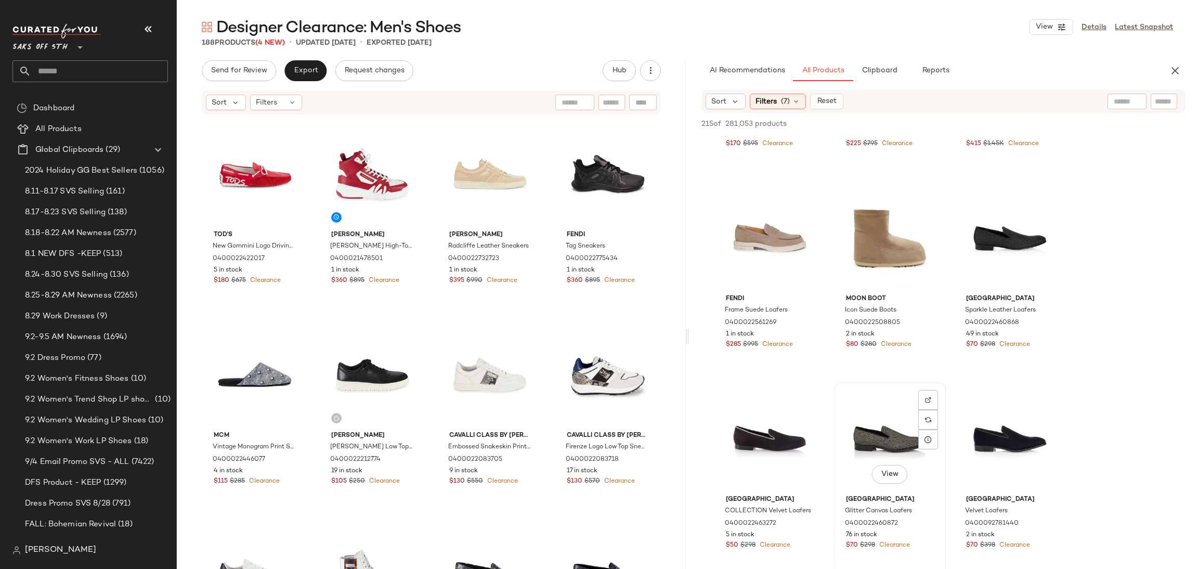
scroll to position [1358, 0]
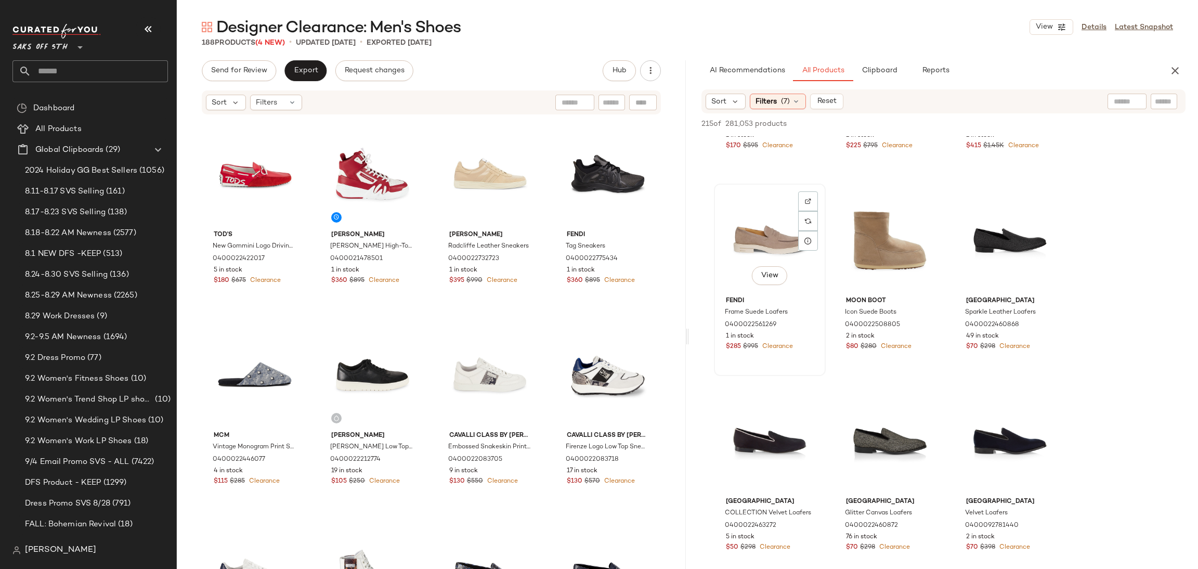
click at [754, 230] on div "View" at bounding box center [770, 239] width 105 height 105
click at [1047, 116] on div "215 of 281,053 products • 1 selected Add to Top Add to Bottom Deselect All" at bounding box center [943, 124] width 509 height 23
click at [1047, 120] on span "Add to Top" at bounding box center [1036, 123] width 41 height 7
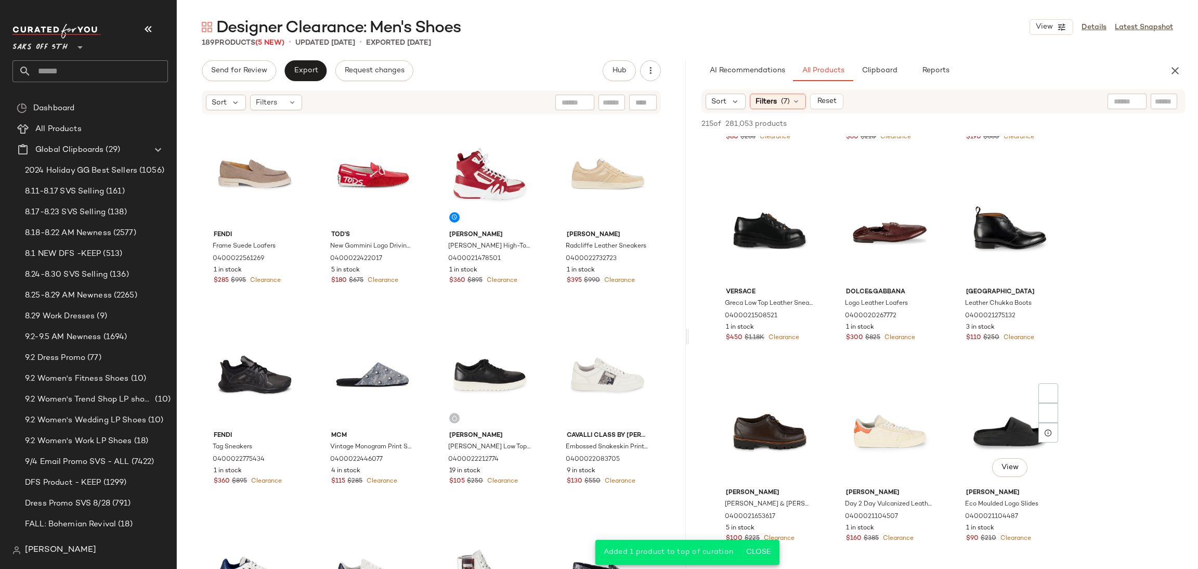
scroll to position [2459, 0]
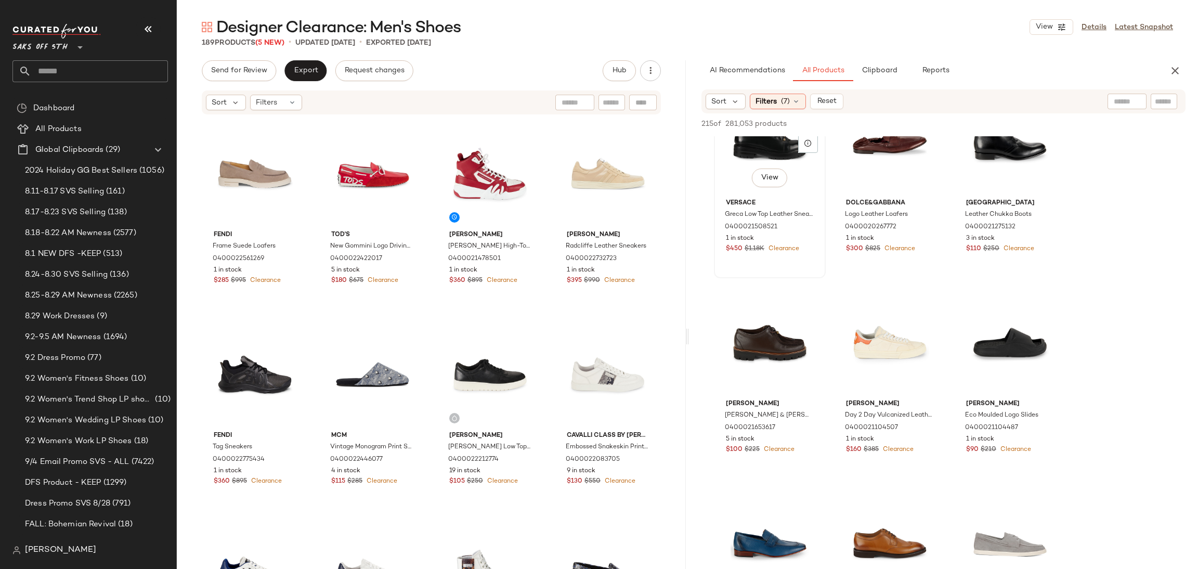
click at [747, 153] on div "View" at bounding box center [770, 141] width 105 height 105
click at [1016, 121] on icon "button" at bounding box center [1019, 123] width 7 height 7
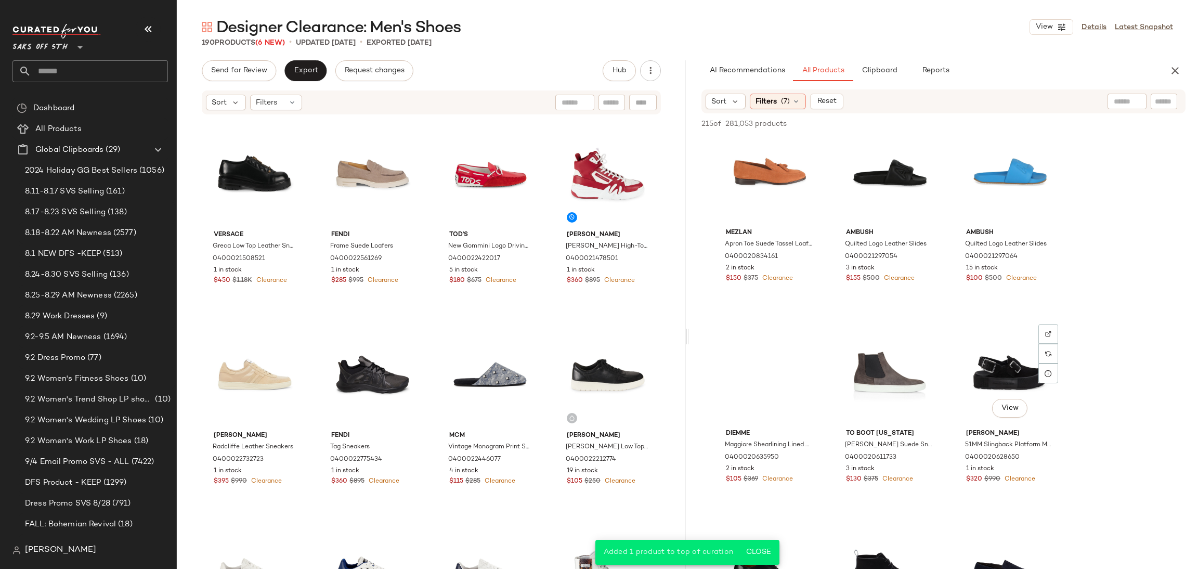
scroll to position [3099, 0]
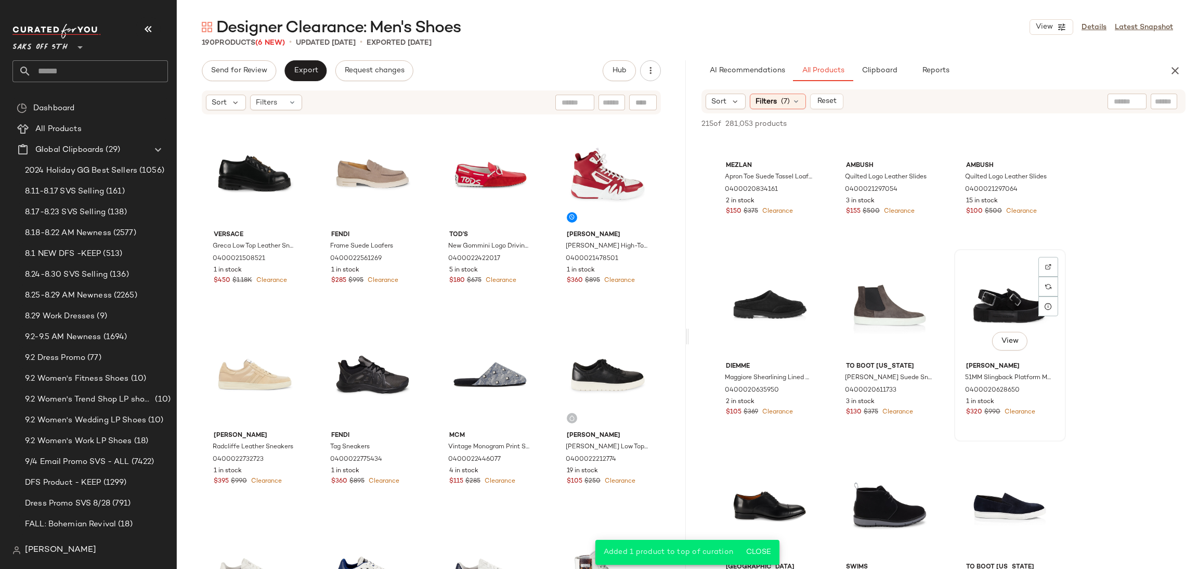
click at [991, 290] on div "View" at bounding box center [1010, 305] width 105 height 105
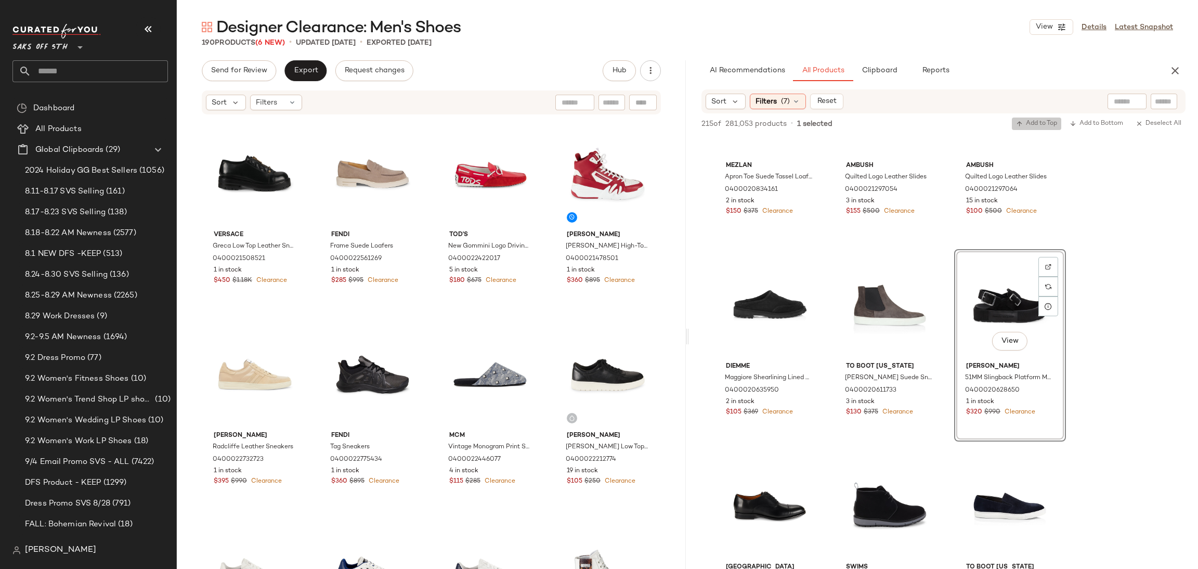
click at [1035, 120] on span "Add to Top" at bounding box center [1036, 123] width 41 height 7
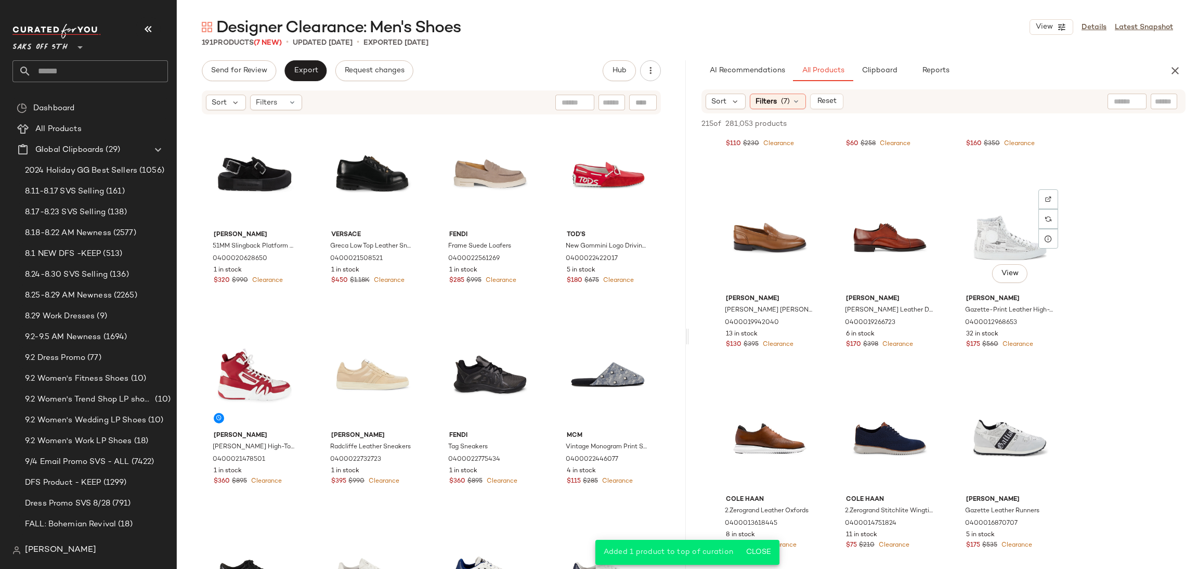
scroll to position [3570, 0]
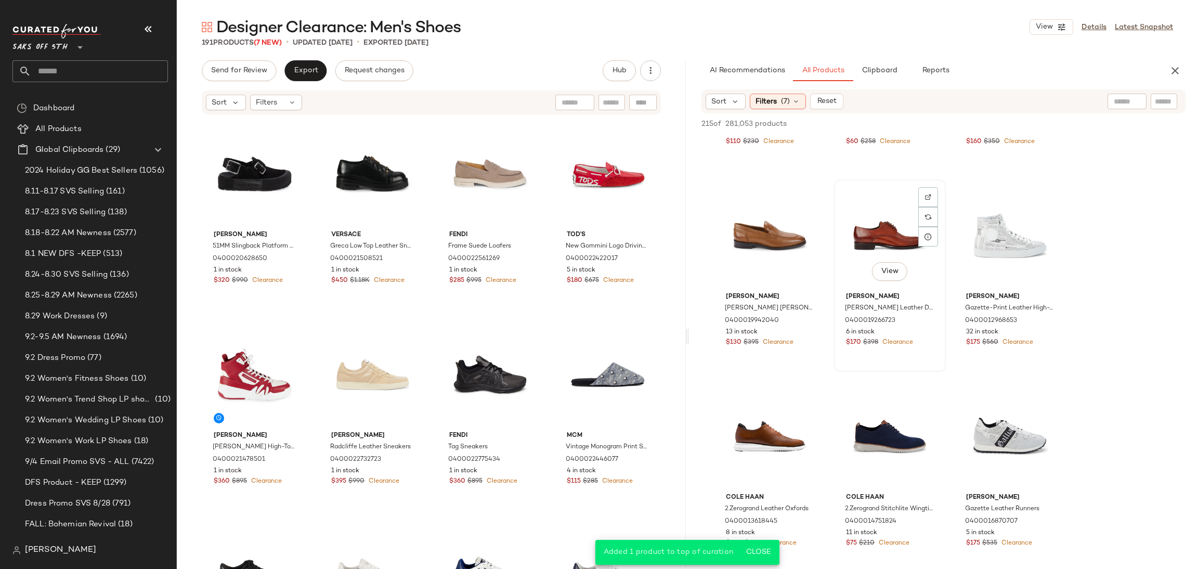
click at [874, 227] on div "View" at bounding box center [890, 235] width 105 height 105
click at [1044, 121] on span "Add to Top" at bounding box center [1036, 123] width 41 height 7
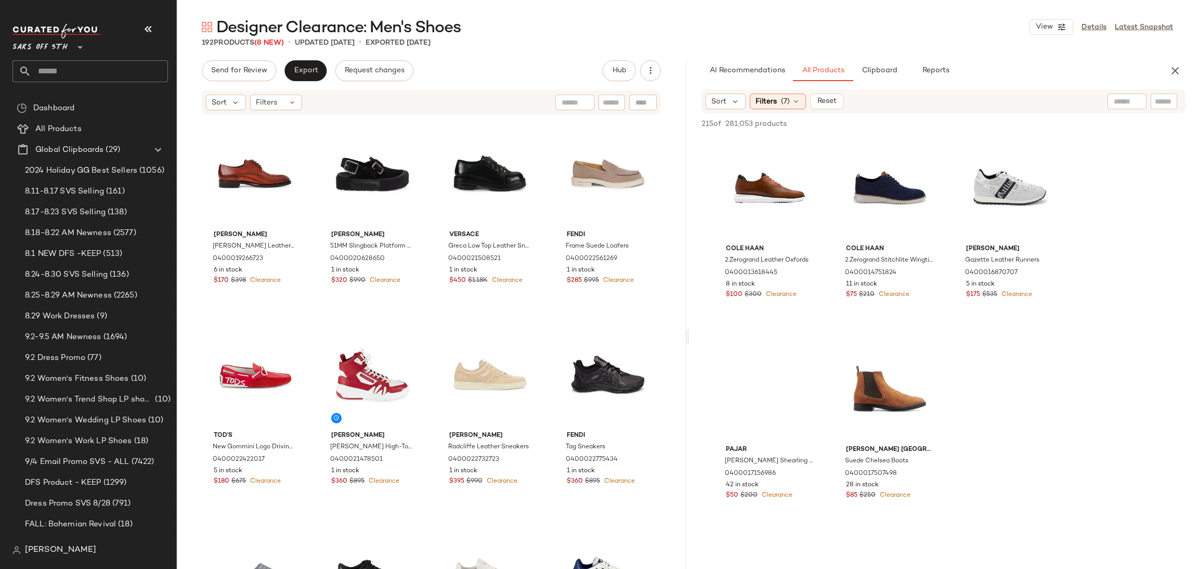
scroll to position [3820, 0]
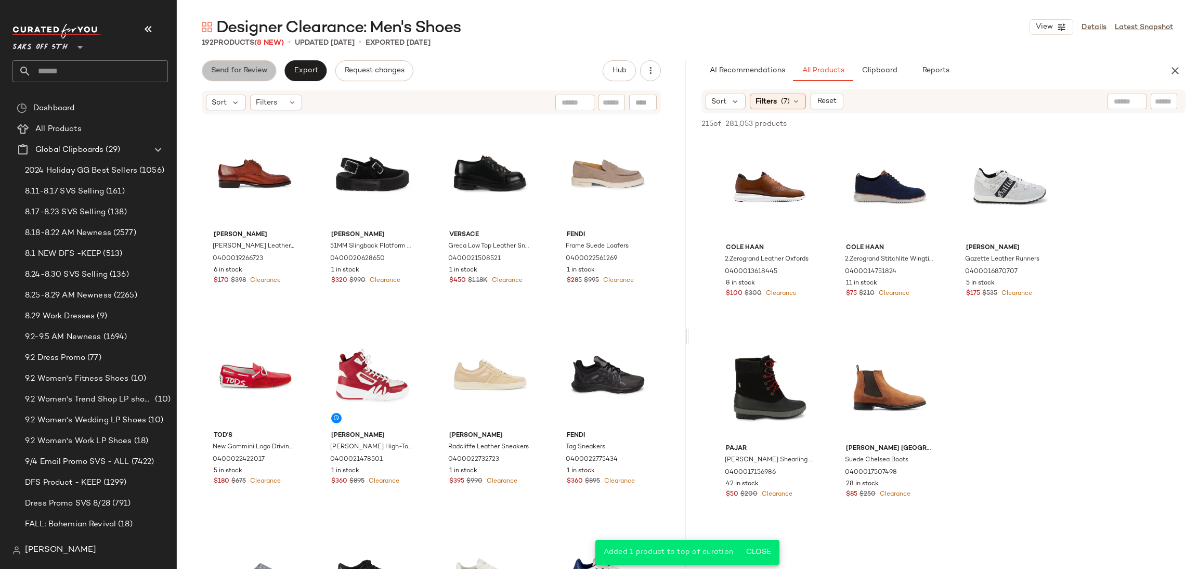
click at [257, 73] on span "Send for Review" at bounding box center [239, 71] width 57 height 8
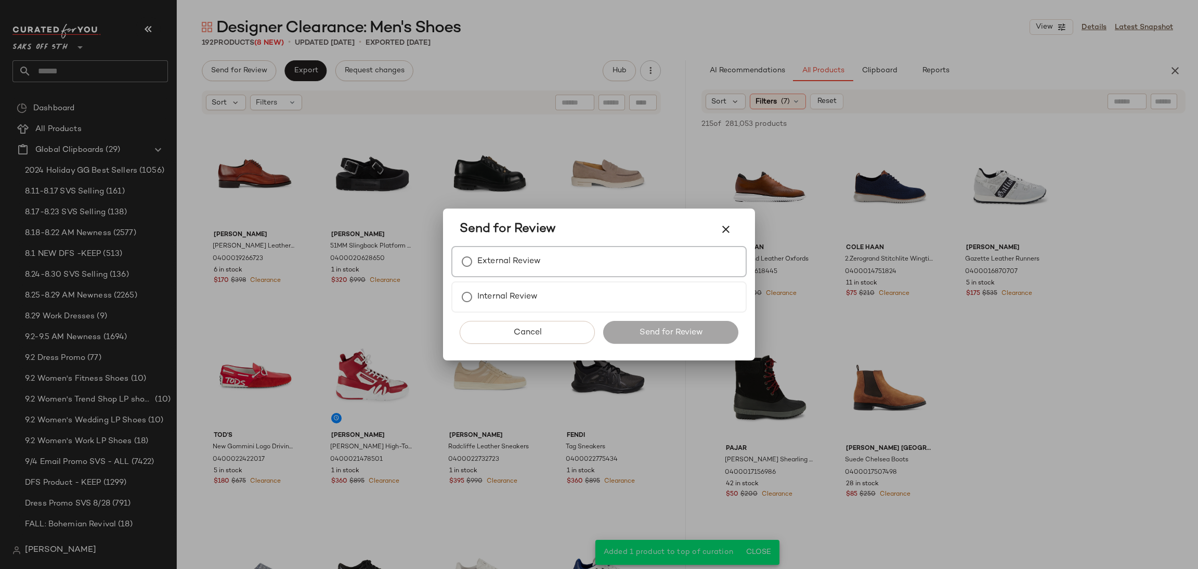
click at [488, 263] on label "External Review" at bounding box center [508, 261] width 63 height 21
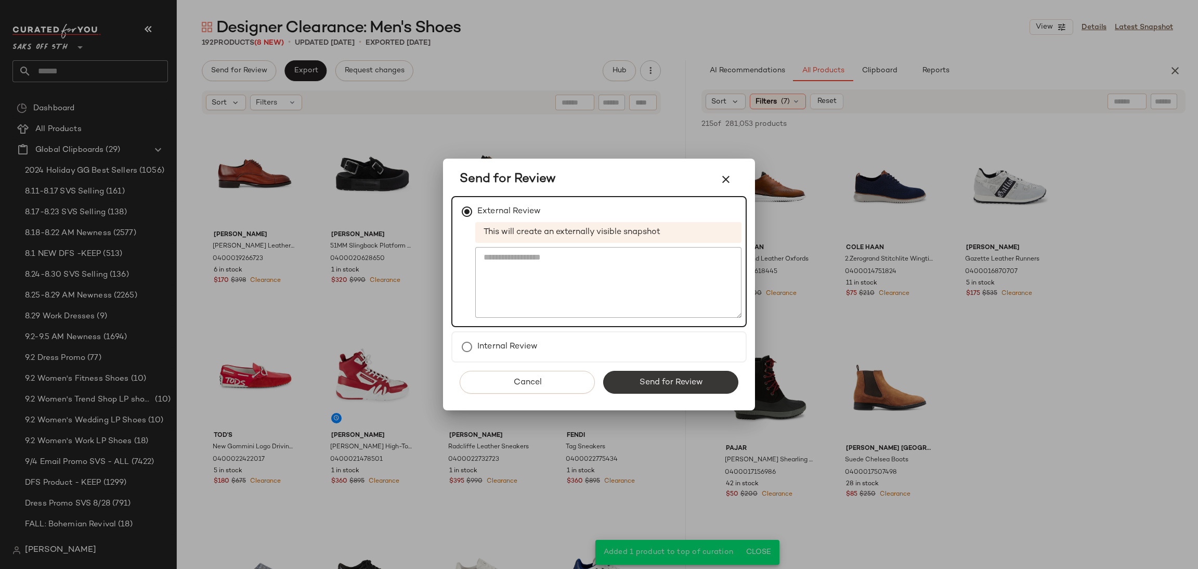
click at [655, 385] on span "Send for Review" at bounding box center [671, 383] width 64 height 10
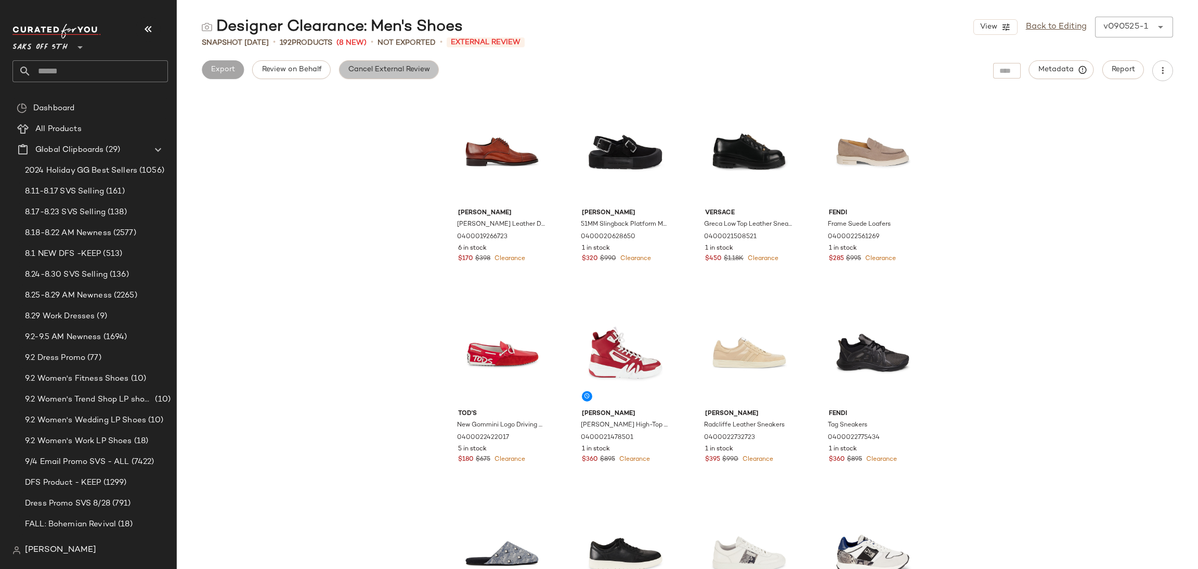
click at [400, 72] on span "Cancel External Review" at bounding box center [389, 70] width 82 height 8
click at [316, 74] on button "Export" at bounding box center [305, 69] width 42 height 19
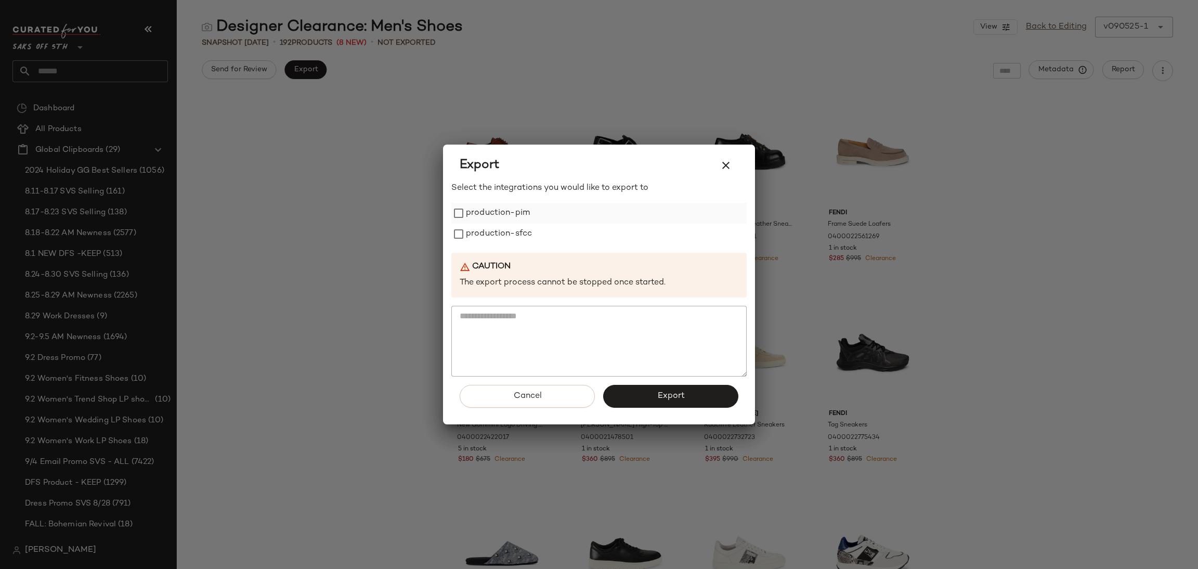
click at [508, 214] on label "production-pim" at bounding box center [498, 213] width 64 height 21
click at [514, 234] on label "production-sfcc" at bounding box center [499, 234] width 66 height 21
click at [643, 395] on button "Export" at bounding box center [670, 396] width 135 height 23
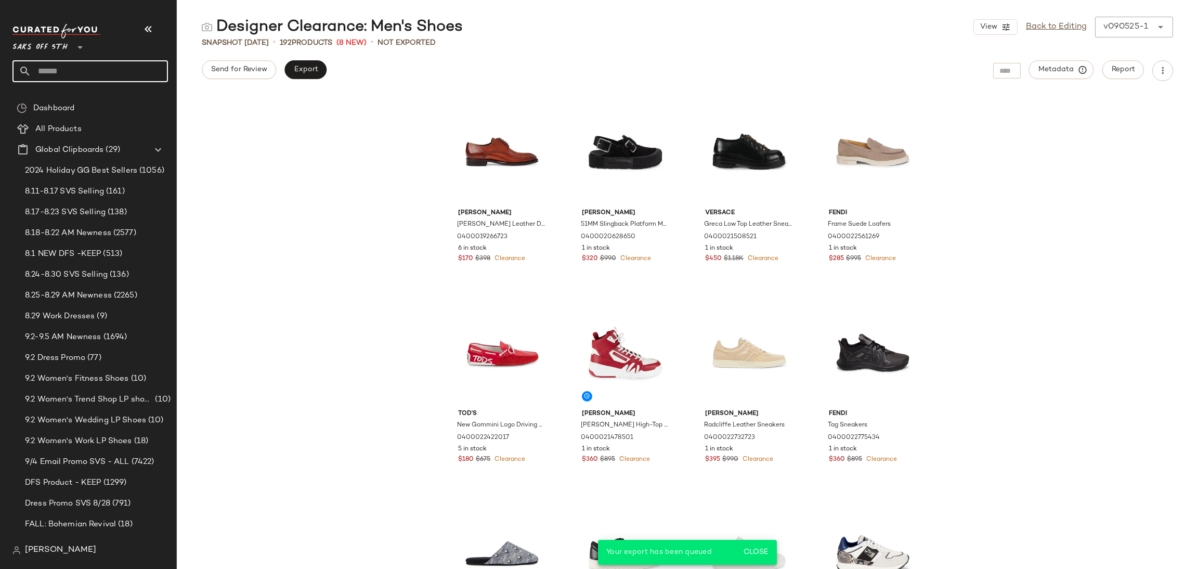
click at [129, 79] on input "text" at bounding box center [99, 71] width 137 height 22
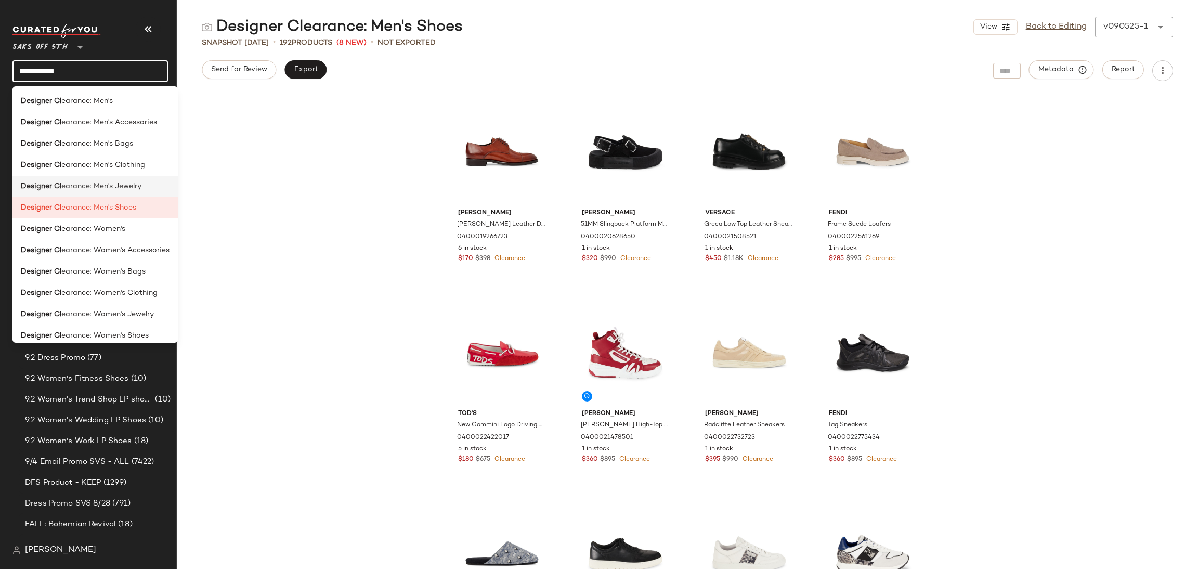
type input "**********"
click at [139, 183] on span "earance: Men's Jewelry" at bounding box center [101, 186] width 80 height 11
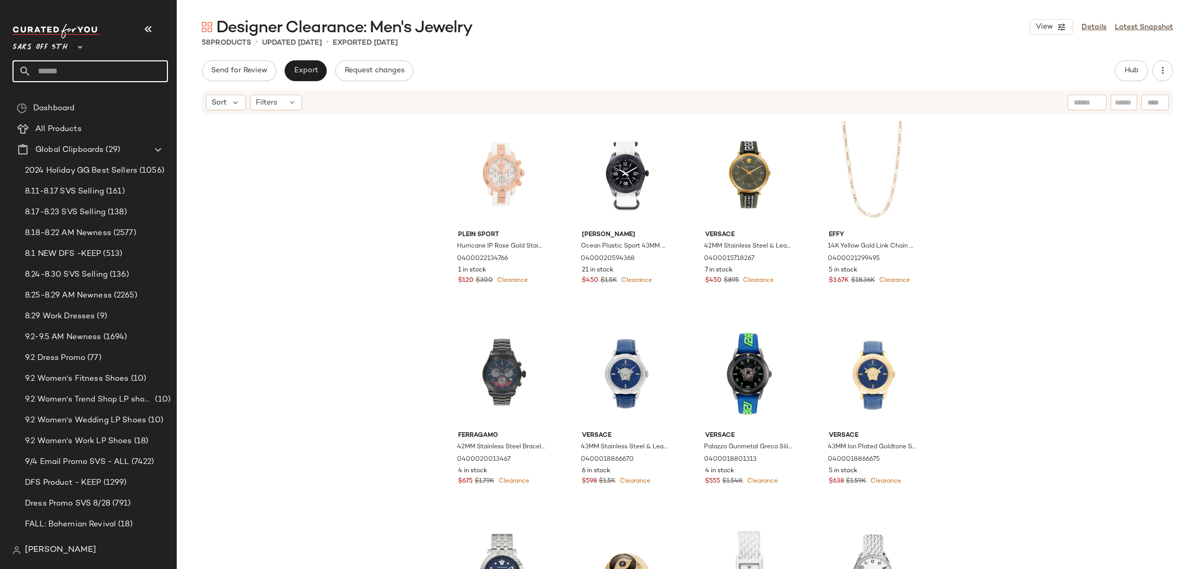
click at [141, 75] on input "text" at bounding box center [99, 71] width 137 height 22
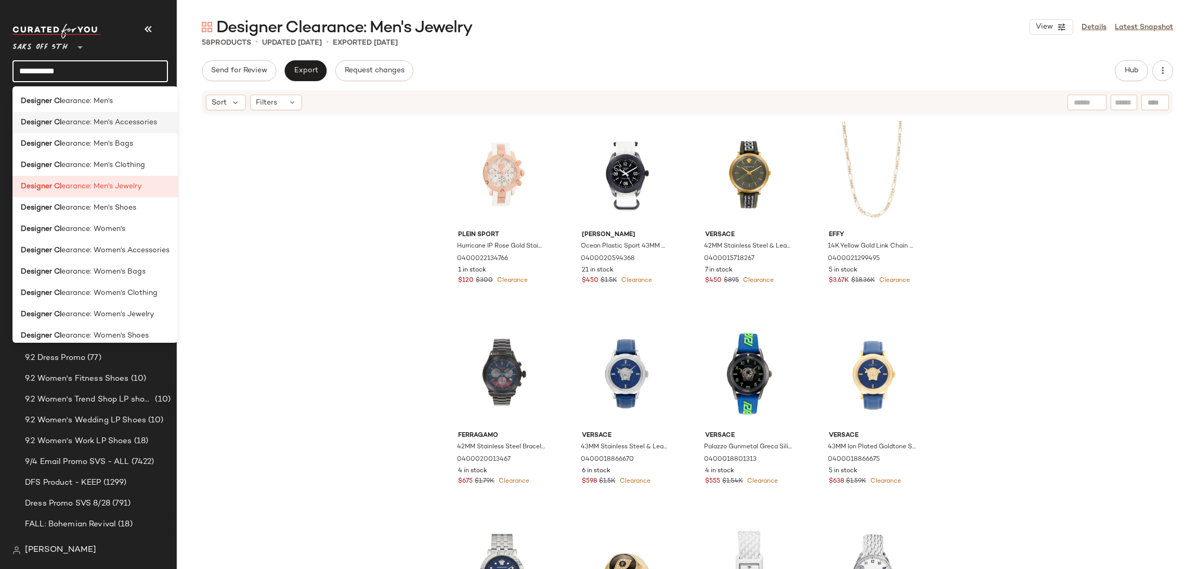
type input "**********"
click at [147, 123] on span "earance: Men's Accessories" at bounding box center [109, 122] width 96 height 11
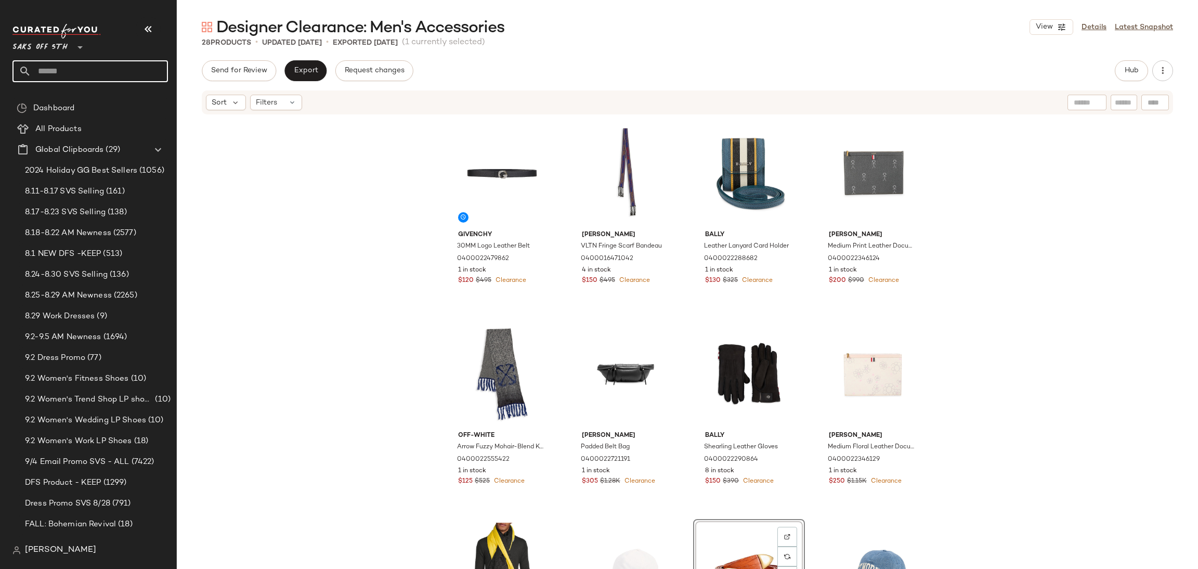
click at [122, 66] on input "text" at bounding box center [99, 71] width 137 height 22
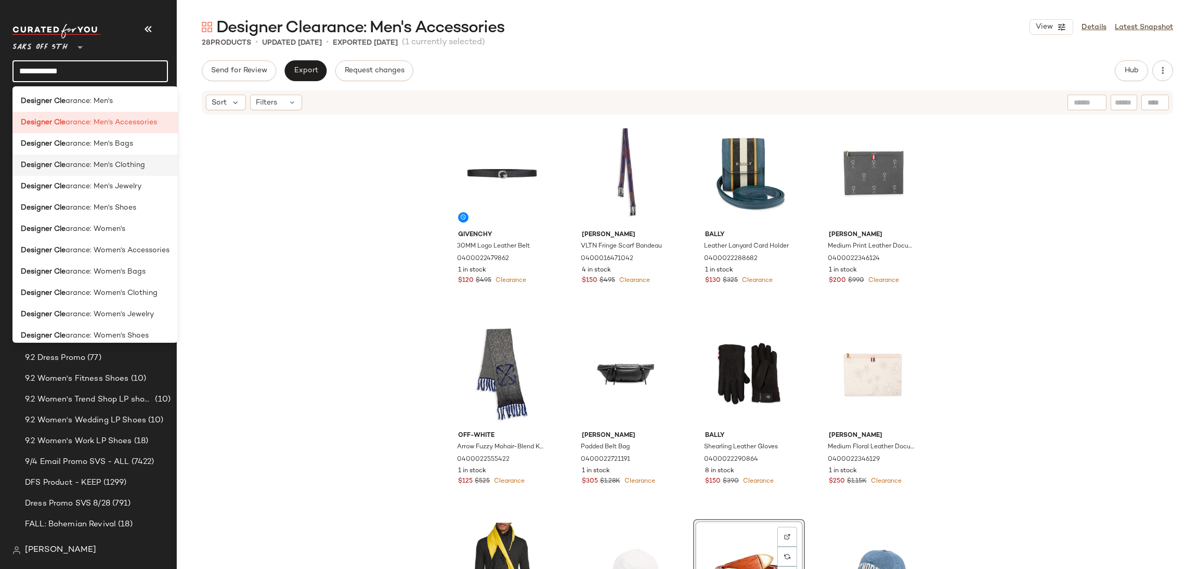
type input "**********"
click at [127, 165] on span "arance: Men's Clothing" at bounding box center [106, 165] width 80 height 11
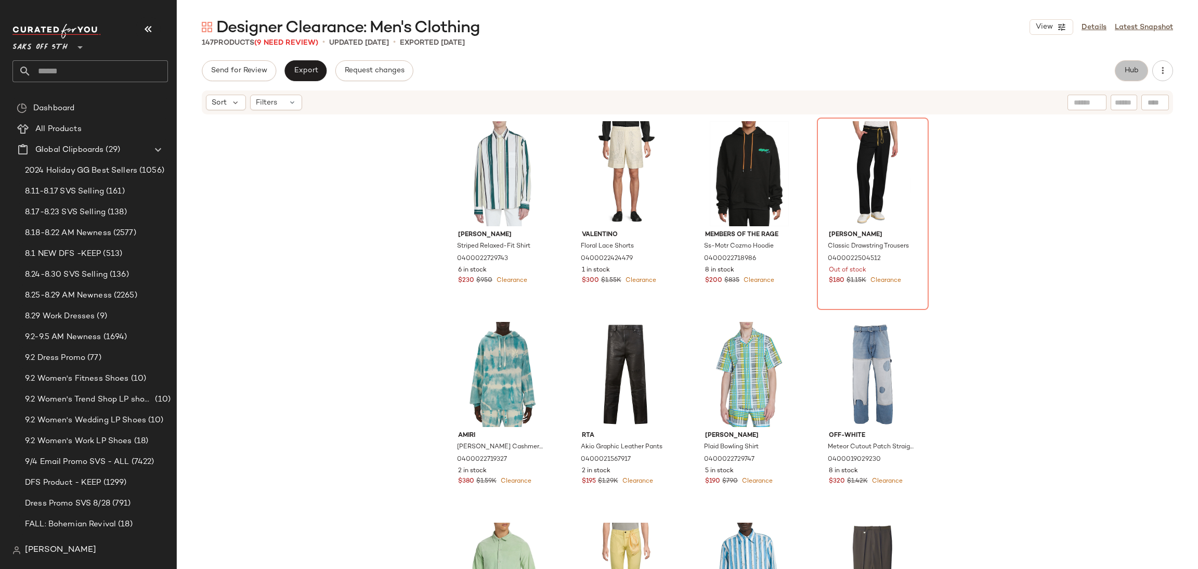
click at [1131, 70] on span "Hub" at bounding box center [1131, 71] width 15 height 8
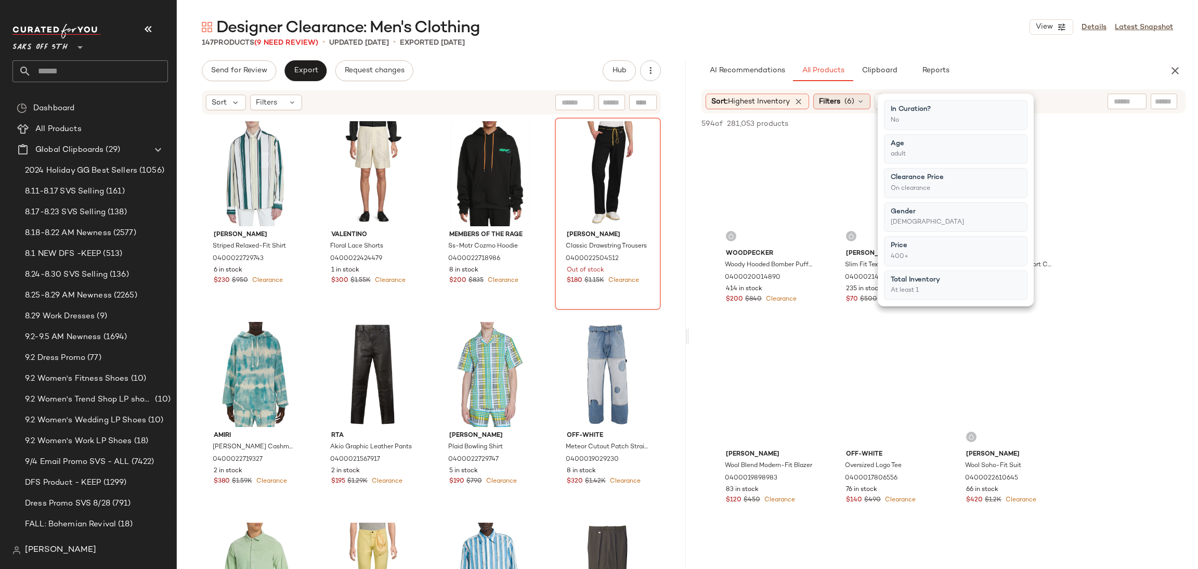
click at [834, 100] on span "Filters" at bounding box center [829, 101] width 21 height 11
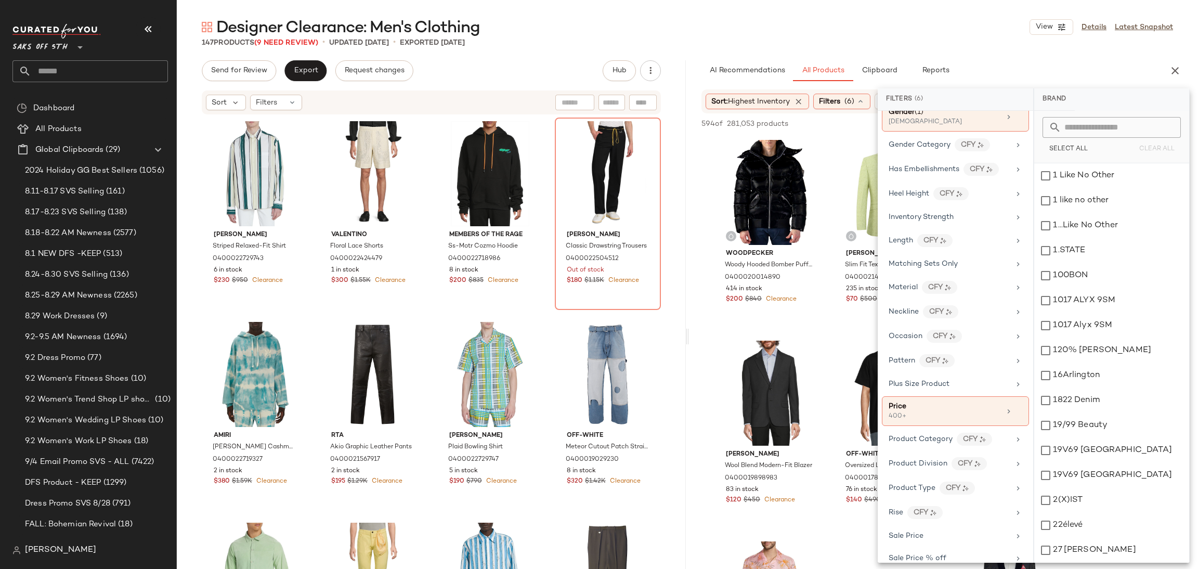
scroll to position [364, 0]
click at [716, 24] on div "Designer Clearance: Men's Clothing View Details Latest Snapshot" at bounding box center [687, 27] width 1021 height 21
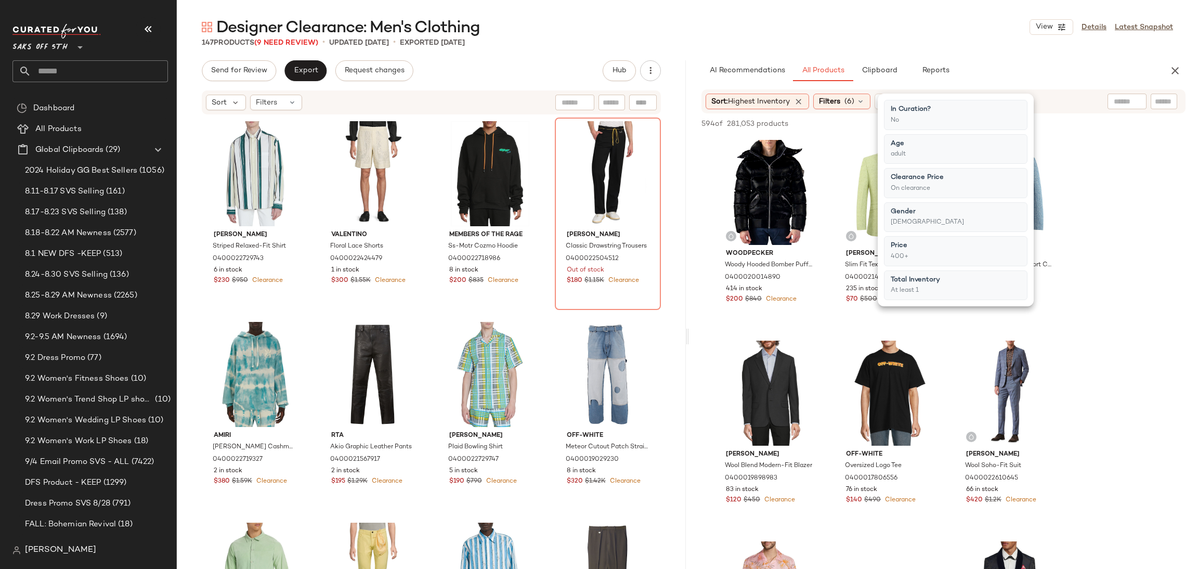
click at [716, 24] on div "Designer Clearance: Men's Clothing View Details Latest Snapshot" at bounding box center [687, 27] width 1021 height 21
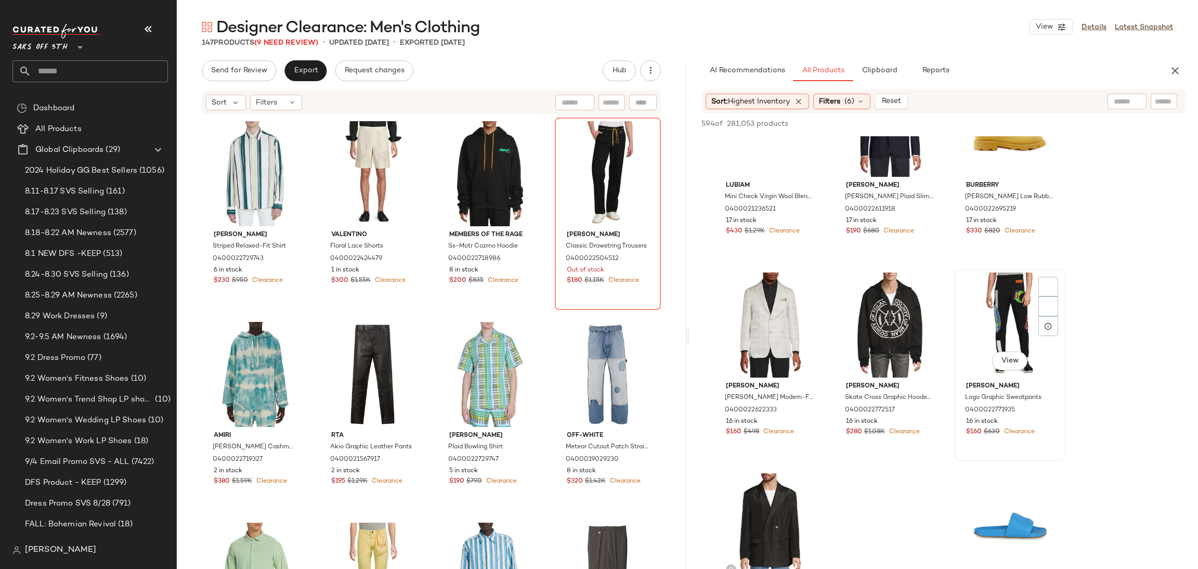
scroll to position [4080, 0]
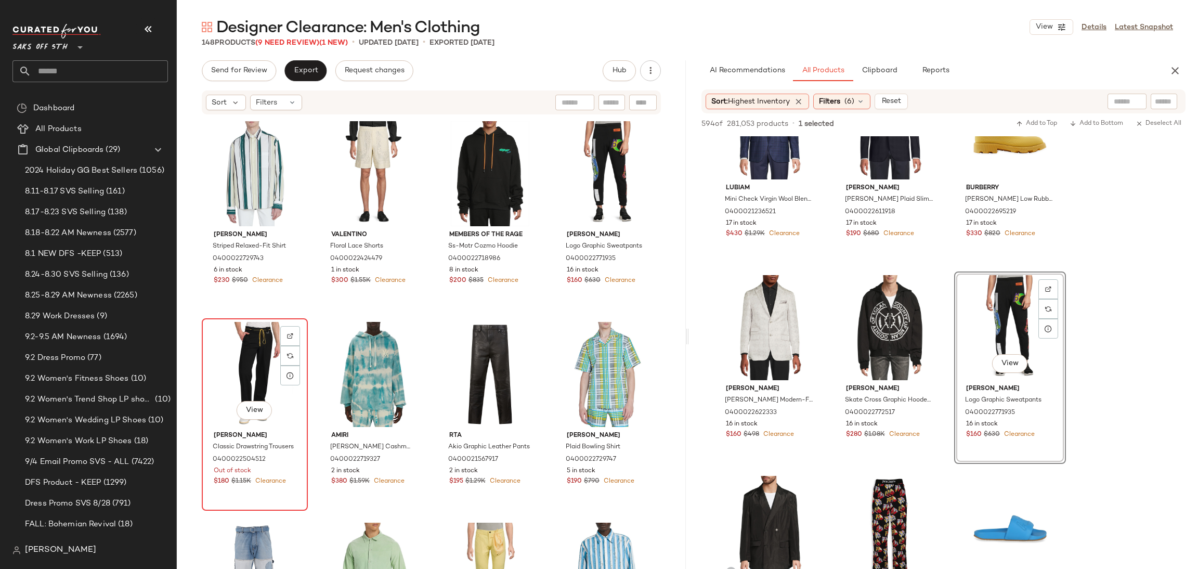
click at [244, 368] on div "View" at bounding box center [254, 374] width 99 height 105
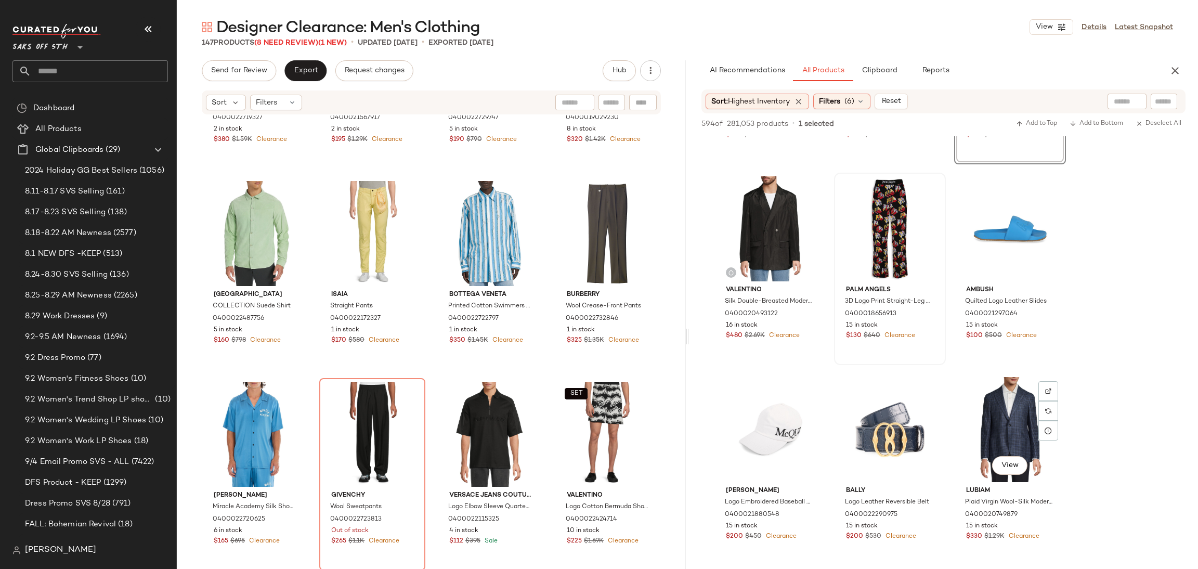
scroll to position [4378, 0]
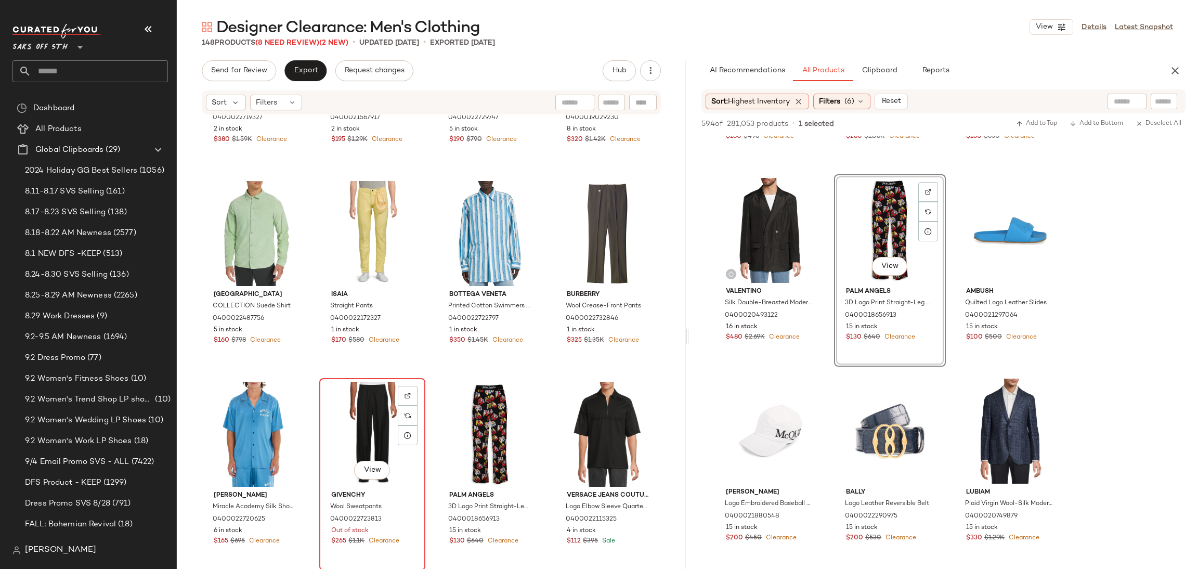
click at [375, 416] on div "View" at bounding box center [372, 434] width 99 height 105
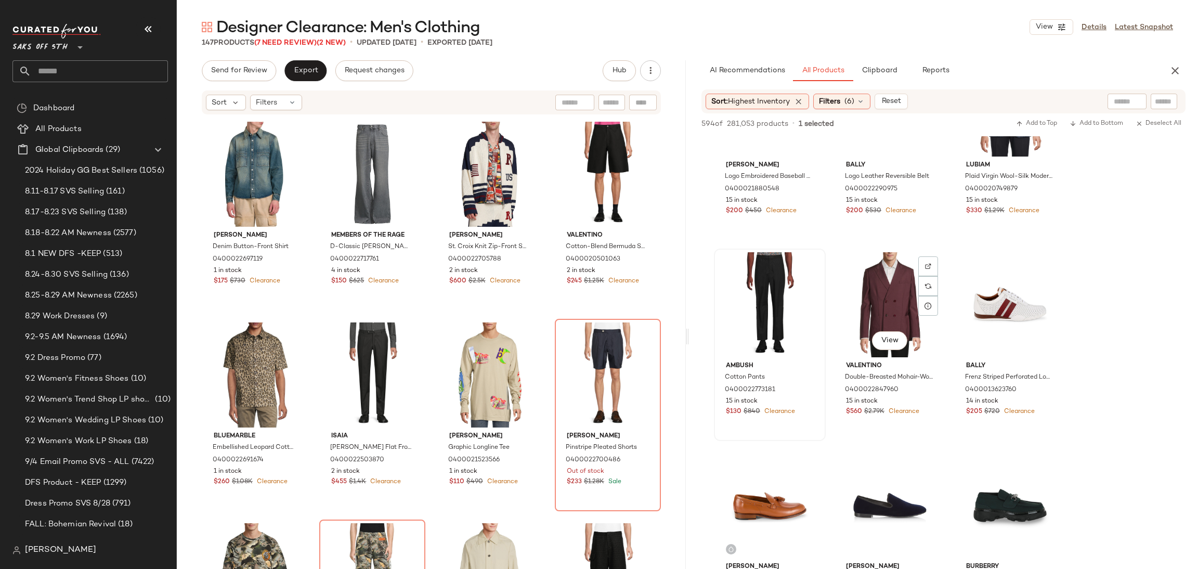
scroll to position [4706, 0]
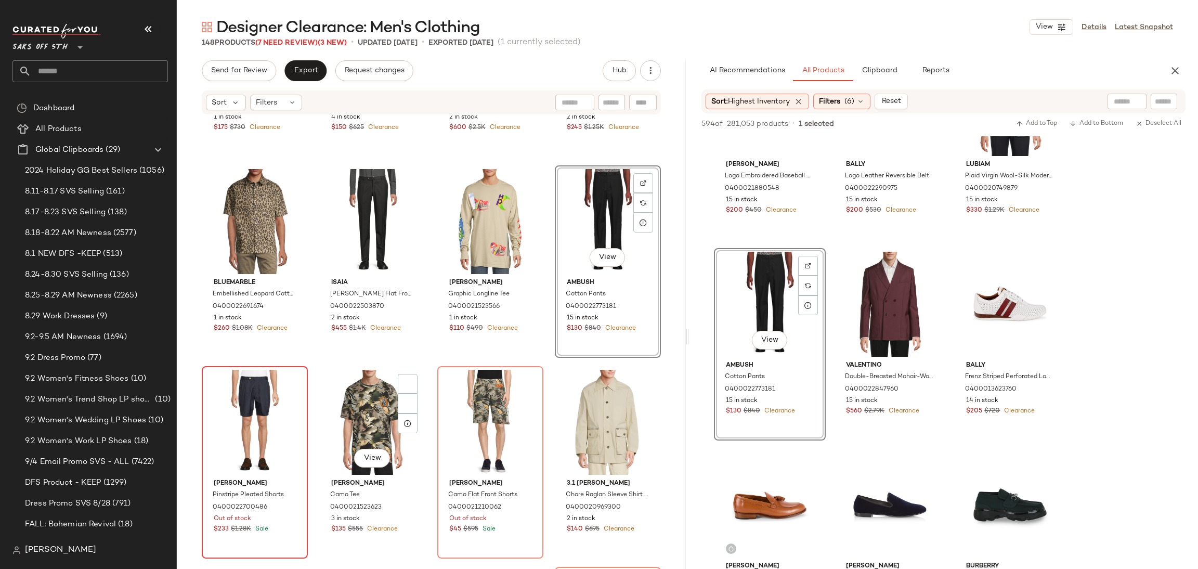
scroll to position [1174, 0]
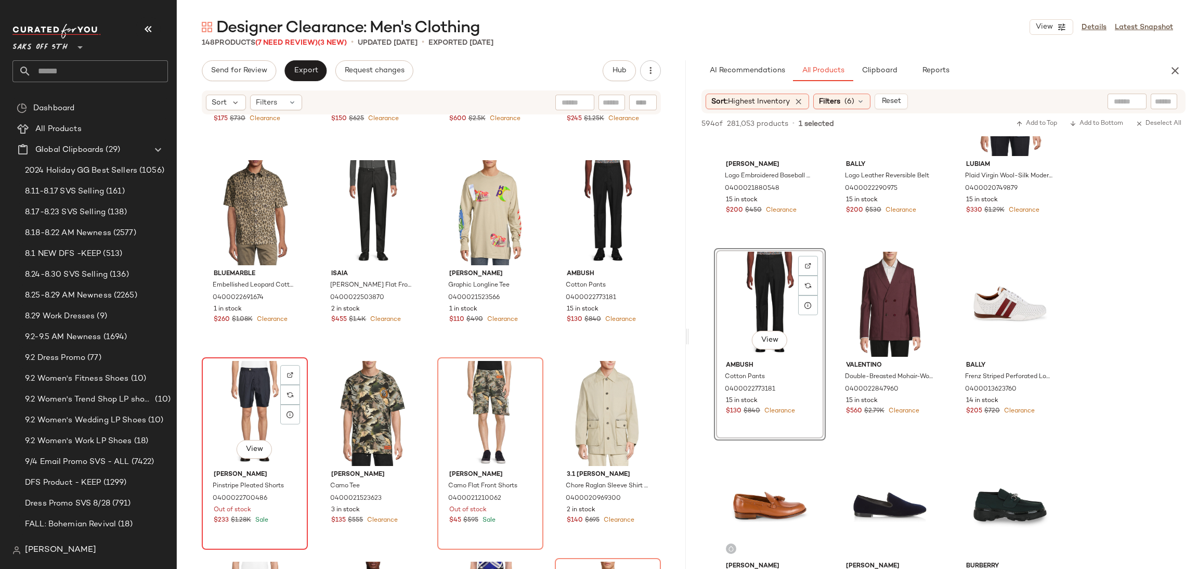
click at [239, 403] on div "View" at bounding box center [254, 413] width 99 height 105
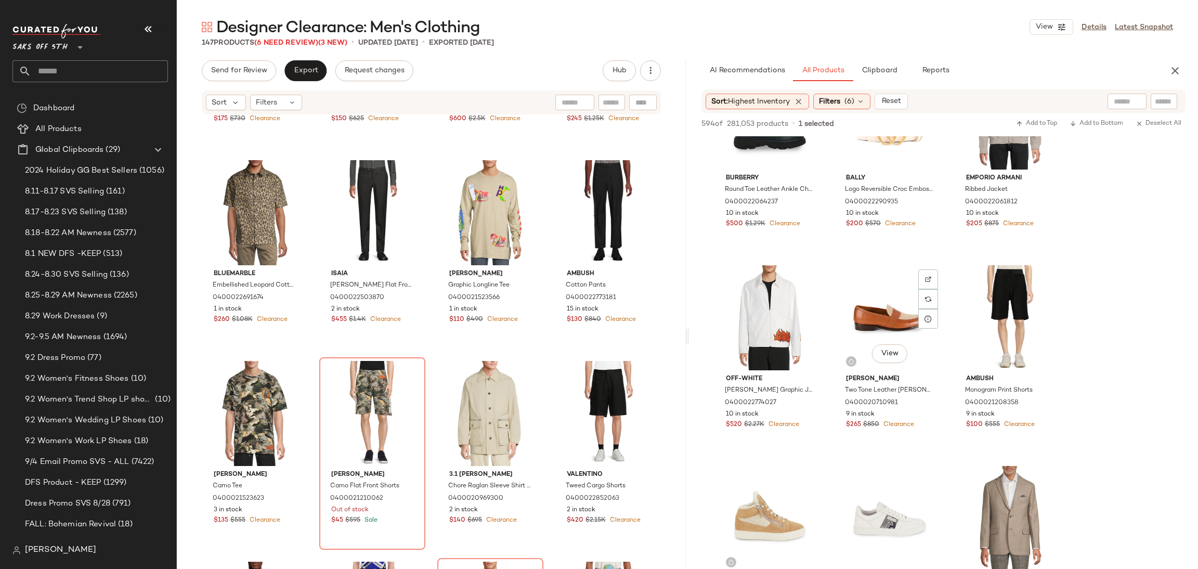
scroll to position [6701, 0]
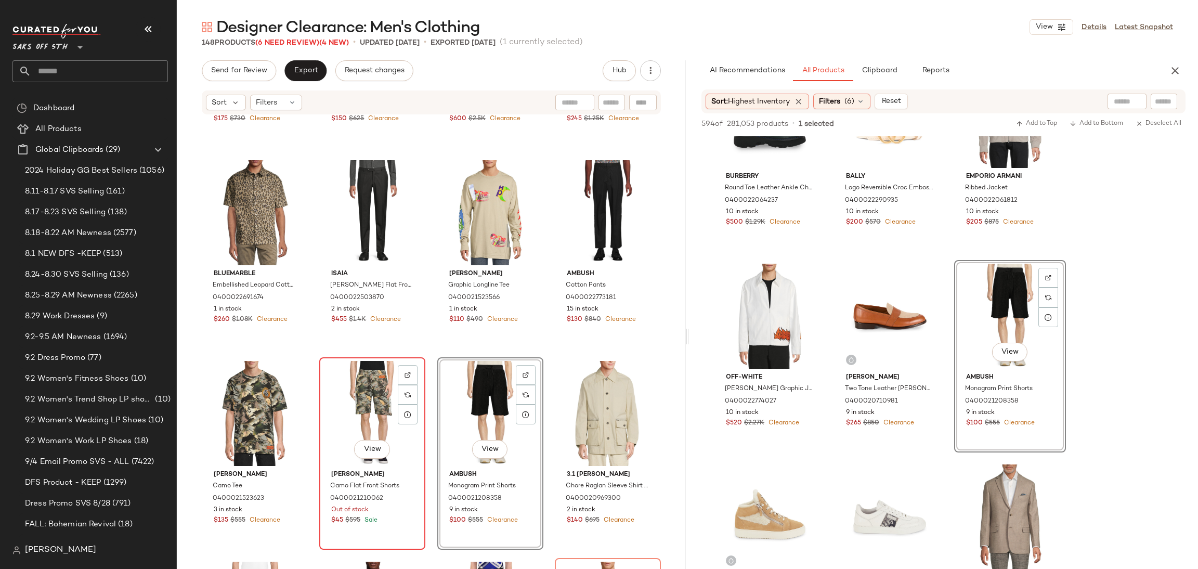
click at [367, 406] on div "View" at bounding box center [372, 413] width 99 height 105
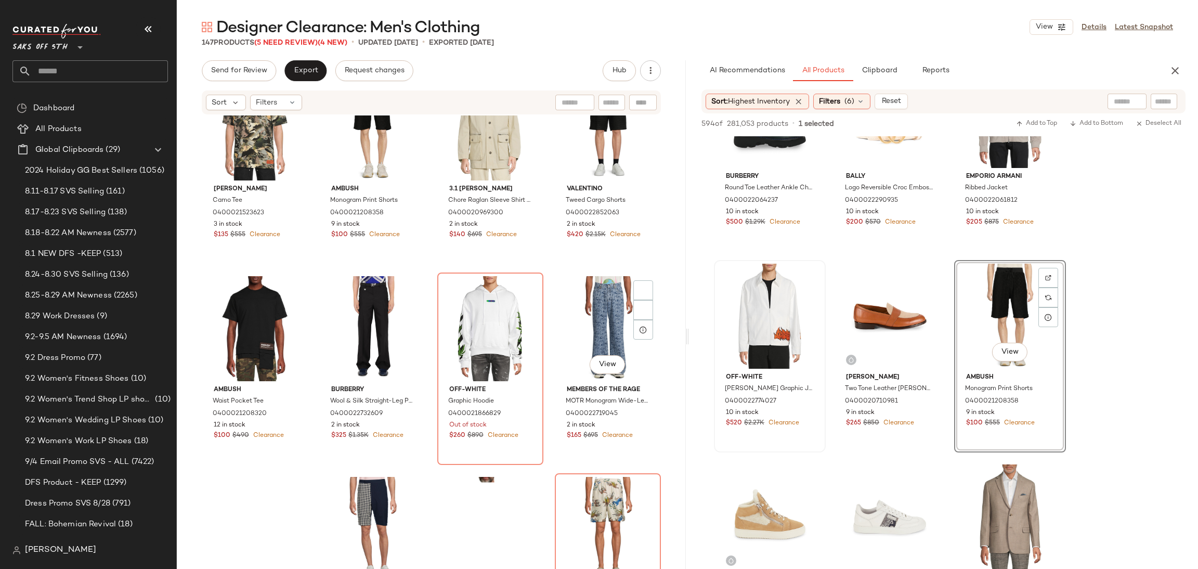
scroll to position [1461, 0]
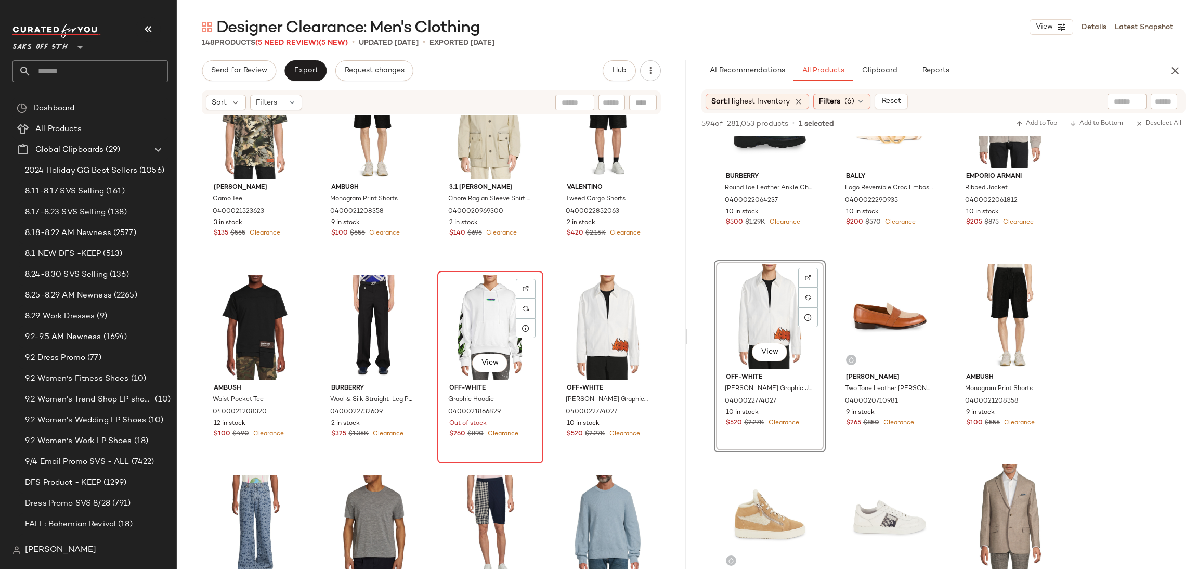
click at [486, 323] on div "View" at bounding box center [490, 327] width 99 height 105
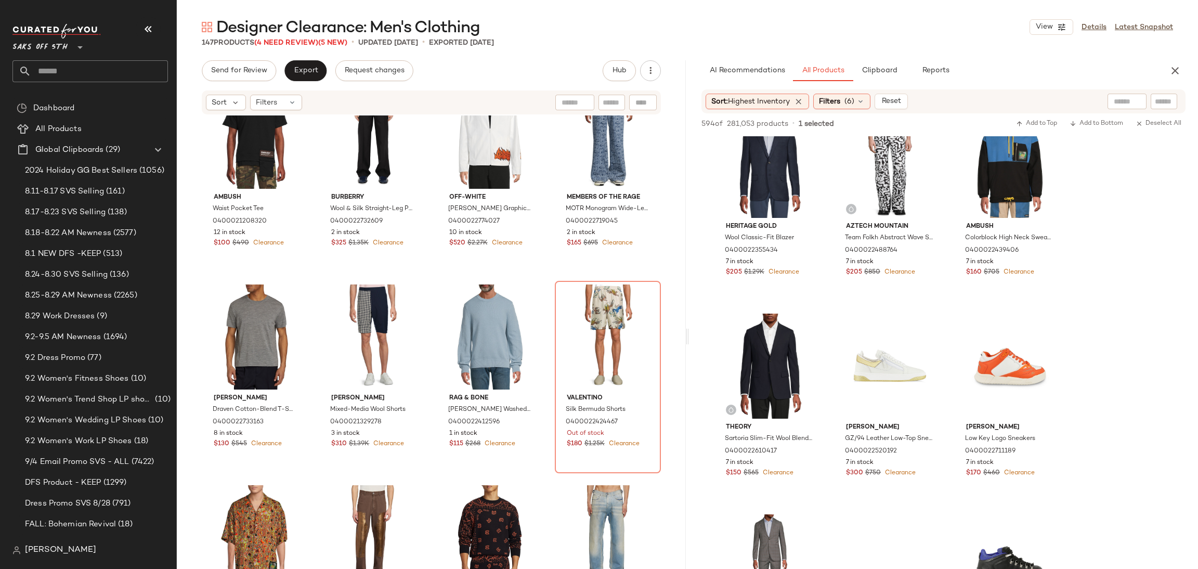
scroll to position [9063, 0]
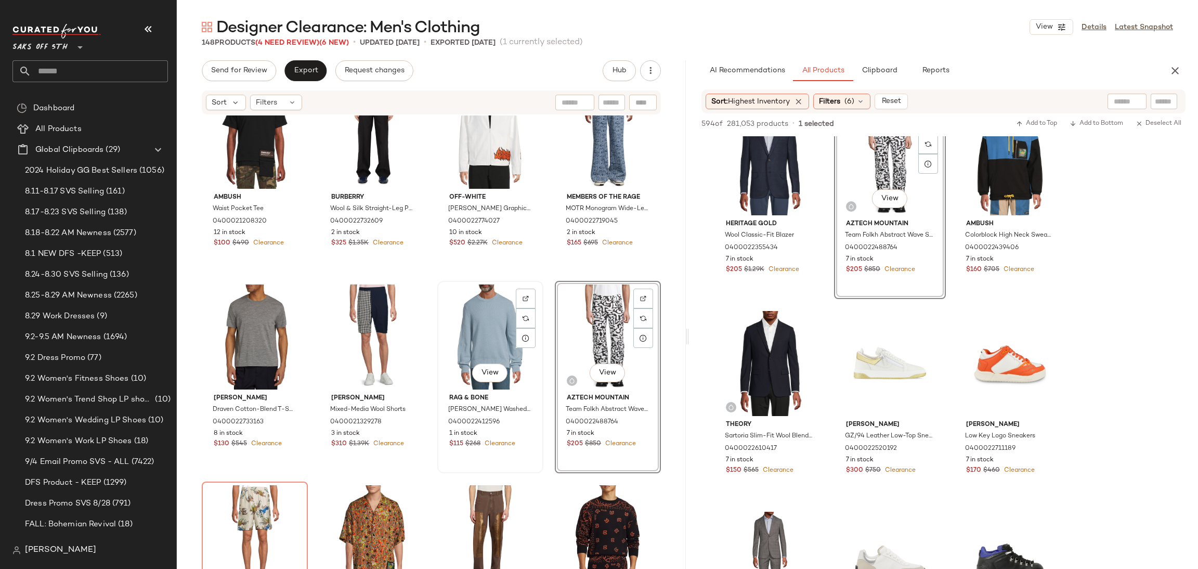
scroll to position [1802, 0]
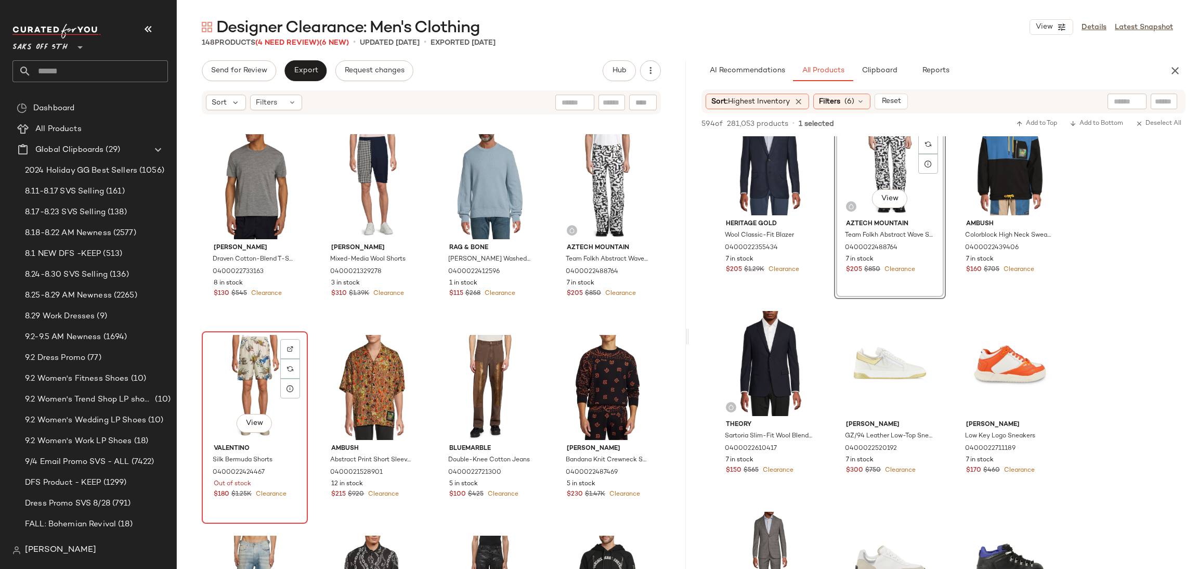
click at [270, 371] on div "View" at bounding box center [254, 387] width 99 height 105
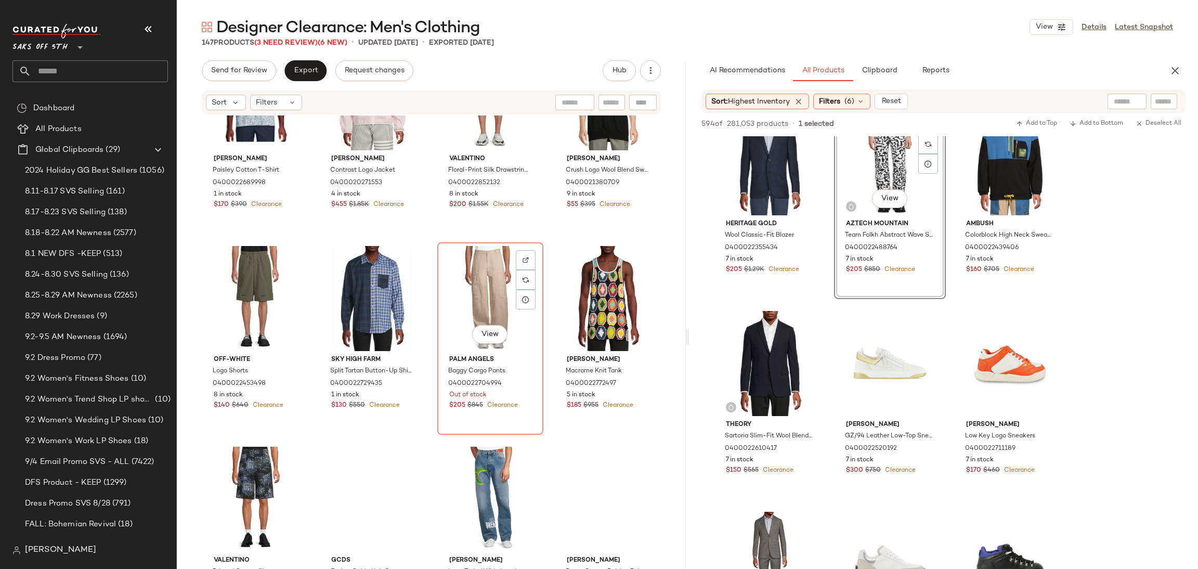
scroll to position [3937, 0]
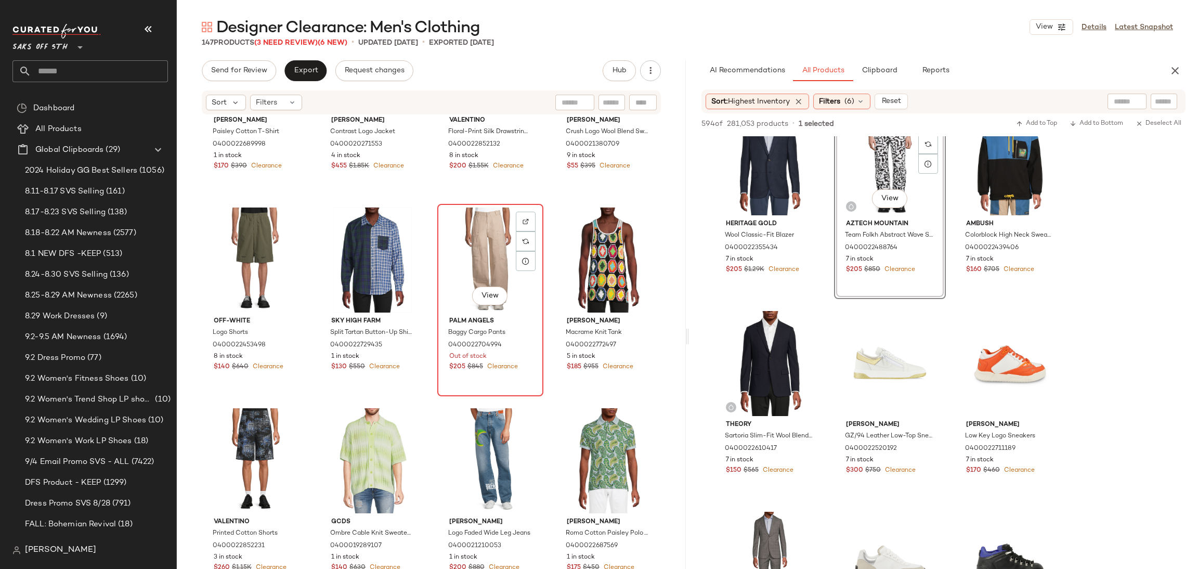
click at [469, 219] on div "View" at bounding box center [490, 259] width 99 height 105
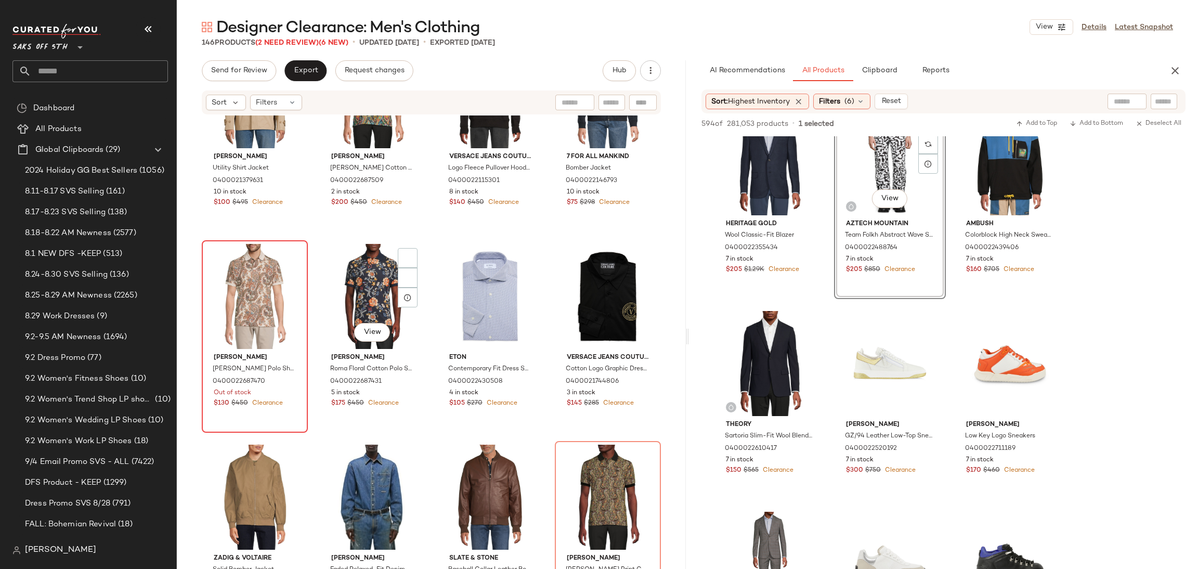
scroll to position [6111, 0]
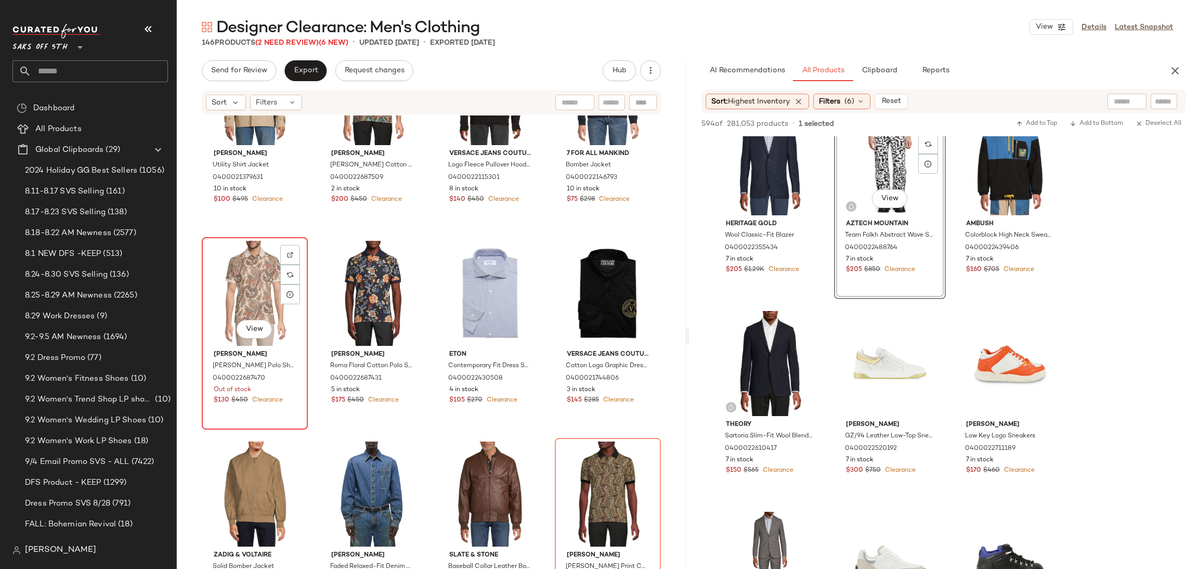
click at [257, 278] on div "View" at bounding box center [254, 293] width 99 height 105
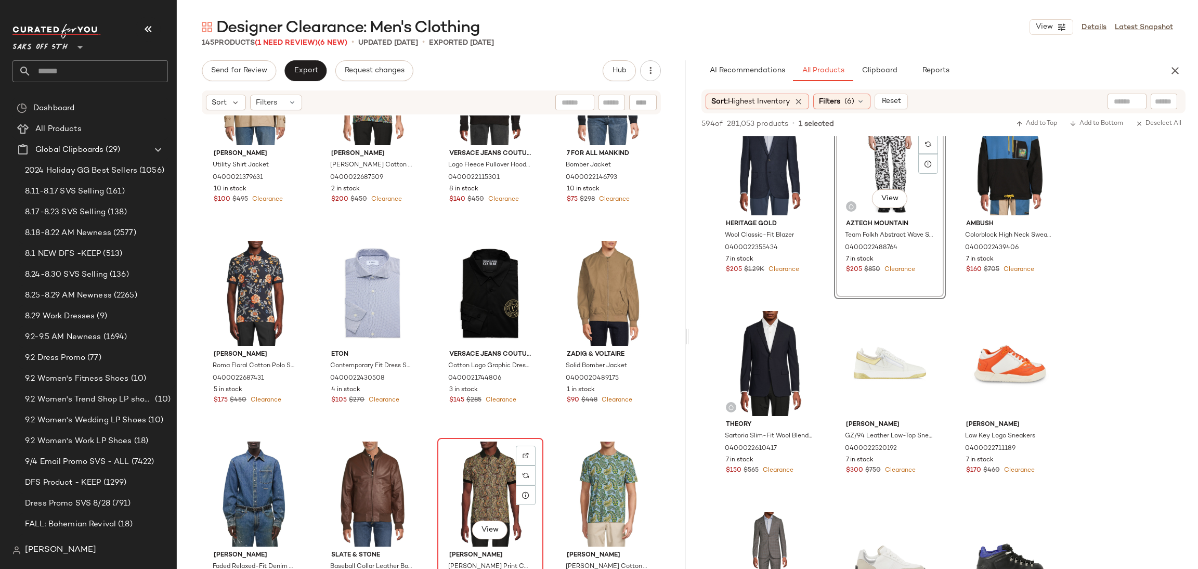
click at [466, 453] on div "View" at bounding box center [490, 494] width 99 height 105
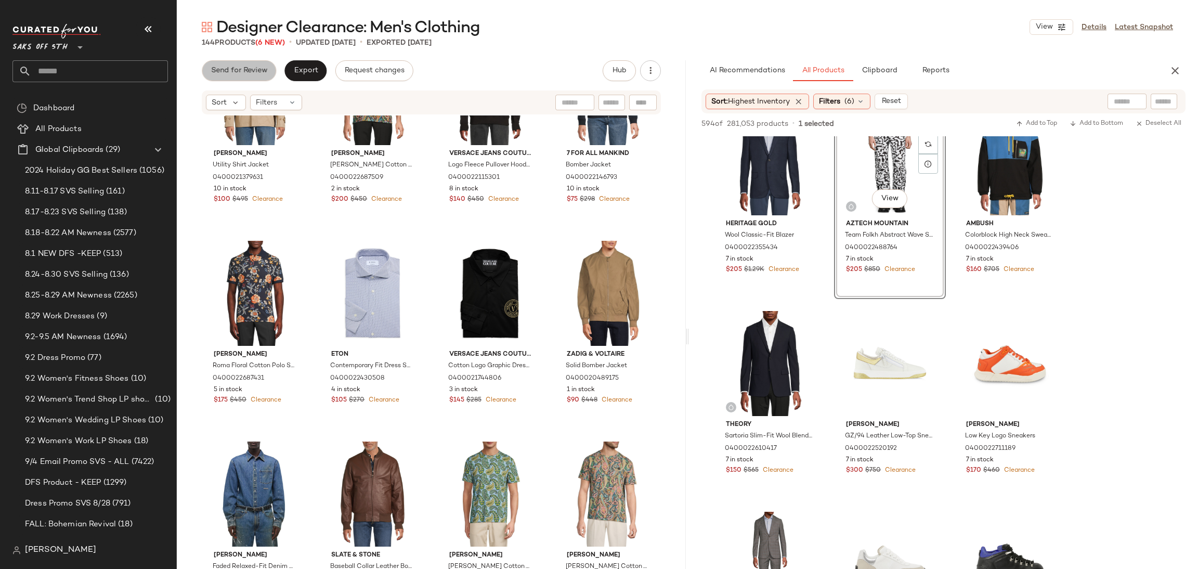
click at [242, 78] on button "Send for Review" at bounding box center [239, 70] width 74 height 21
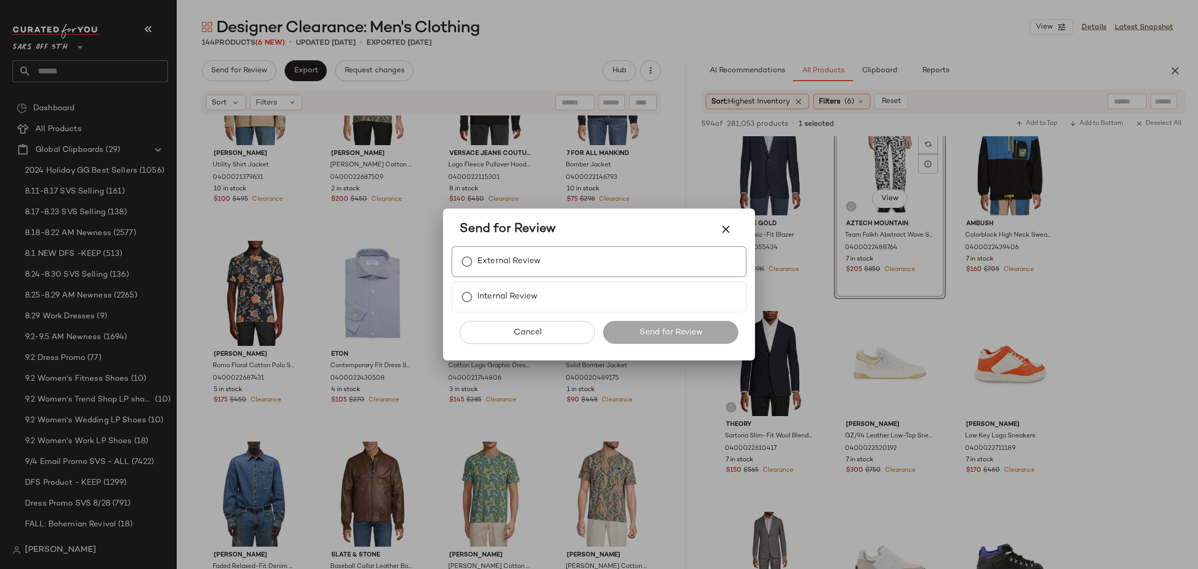
click at [485, 262] on label "External Review" at bounding box center [508, 261] width 63 height 21
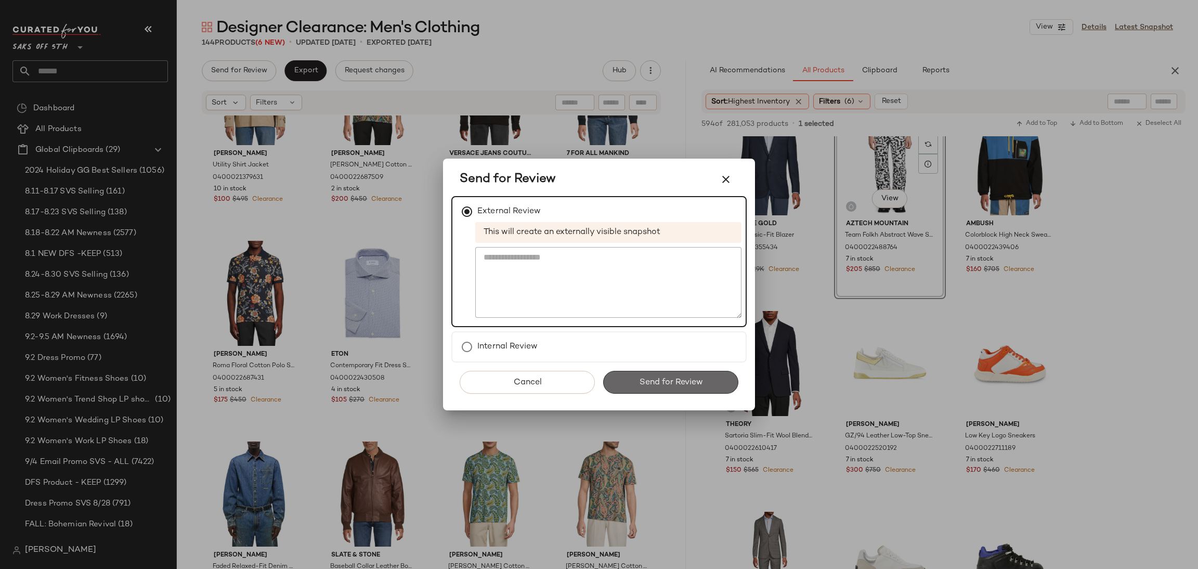
click at [679, 383] on span "Send for Review" at bounding box center [671, 383] width 64 height 10
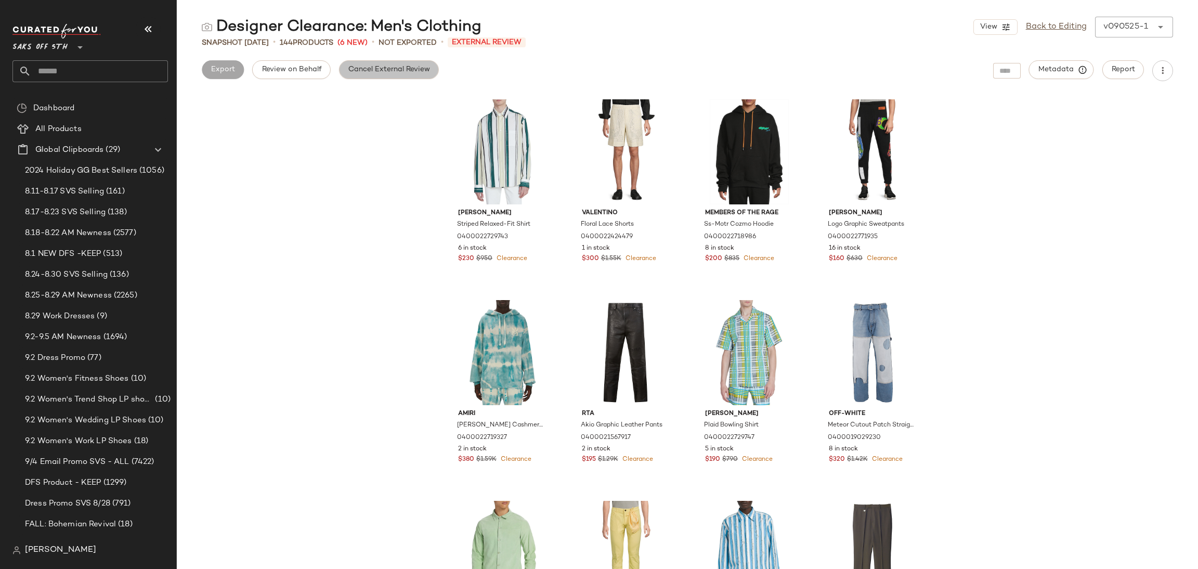
click at [402, 73] on span "Cancel External Review" at bounding box center [389, 70] width 82 height 8
click at [315, 75] on button "Export" at bounding box center [305, 69] width 42 height 19
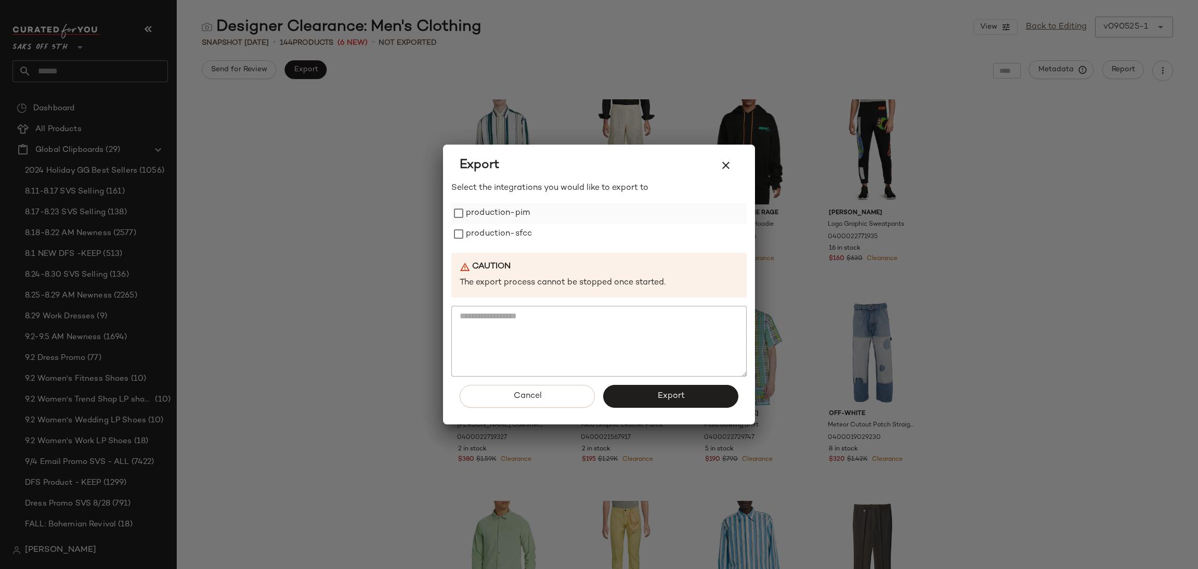
click at [541, 213] on div "production-pim" at bounding box center [598, 213] width 295 height 21
click at [508, 216] on label "production-pim" at bounding box center [498, 213] width 64 height 21
click at [513, 237] on label "production-sfcc" at bounding box center [499, 234] width 66 height 21
click at [656, 407] on div "Cancel Export" at bounding box center [598, 401] width 295 height 48
click at [667, 399] on span "Export" at bounding box center [671, 396] width 28 height 10
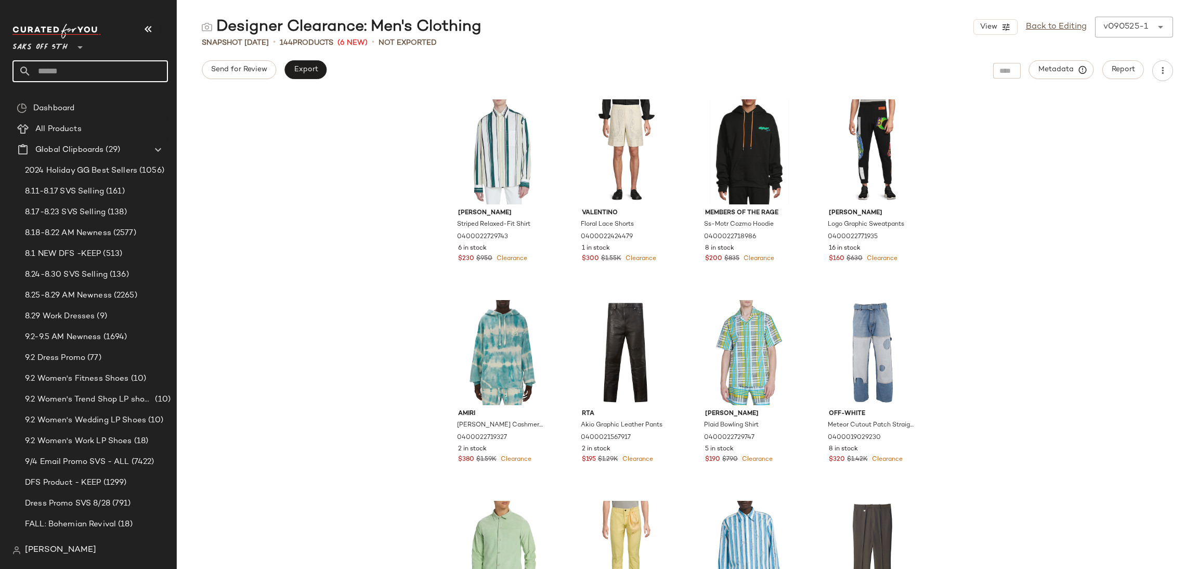
click at [132, 64] on input "text" at bounding box center [99, 71] width 137 height 22
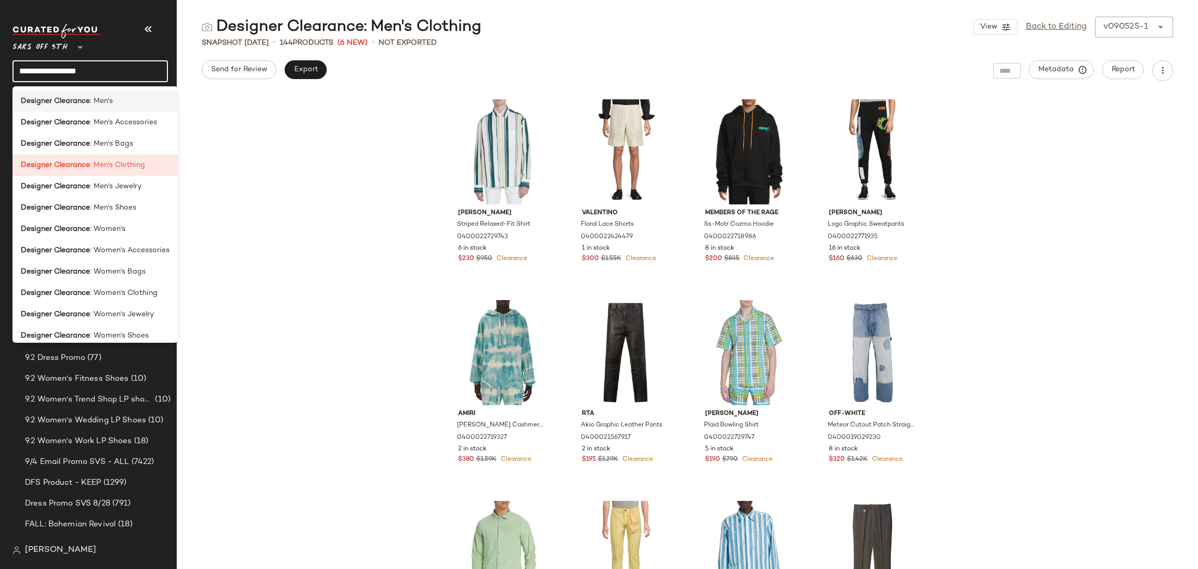
type input "**********"
click at [131, 100] on div "Designer Clearance : Men's" at bounding box center [95, 101] width 149 height 11
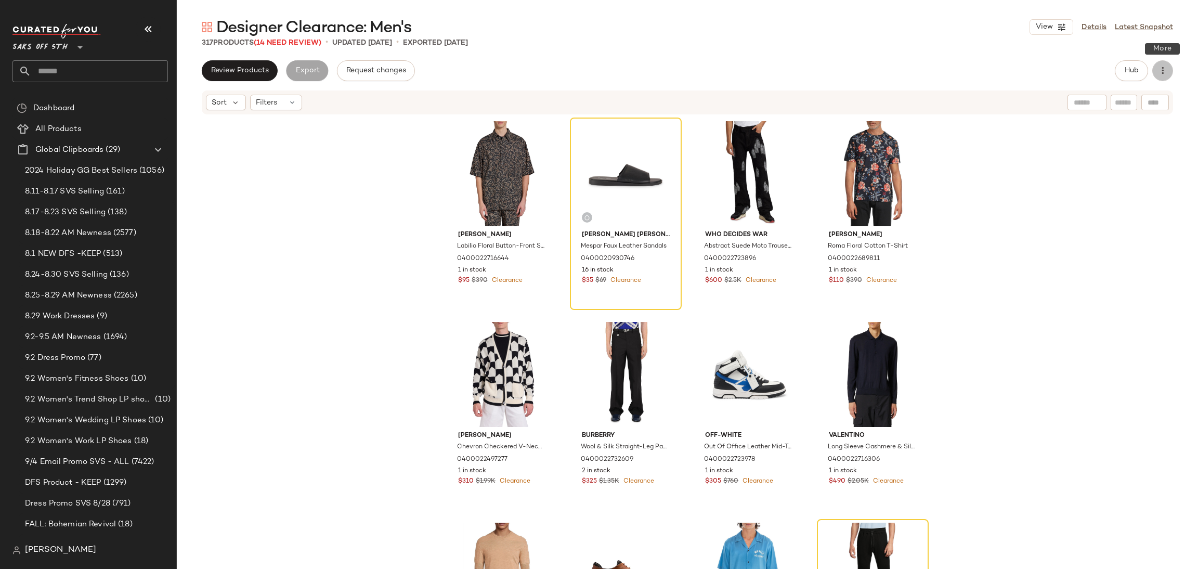
click at [1167, 73] on icon "button" at bounding box center [1163, 71] width 10 height 10
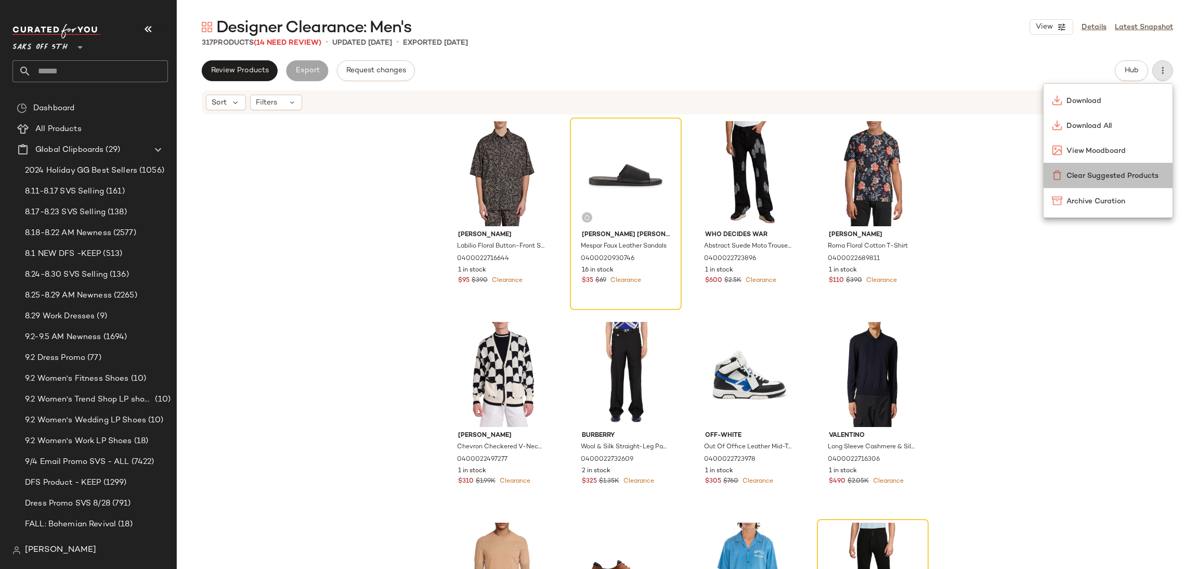
click at [1079, 172] on span "Clear Suggested Products" at bounding box center [1116, 176] width 98 height 11
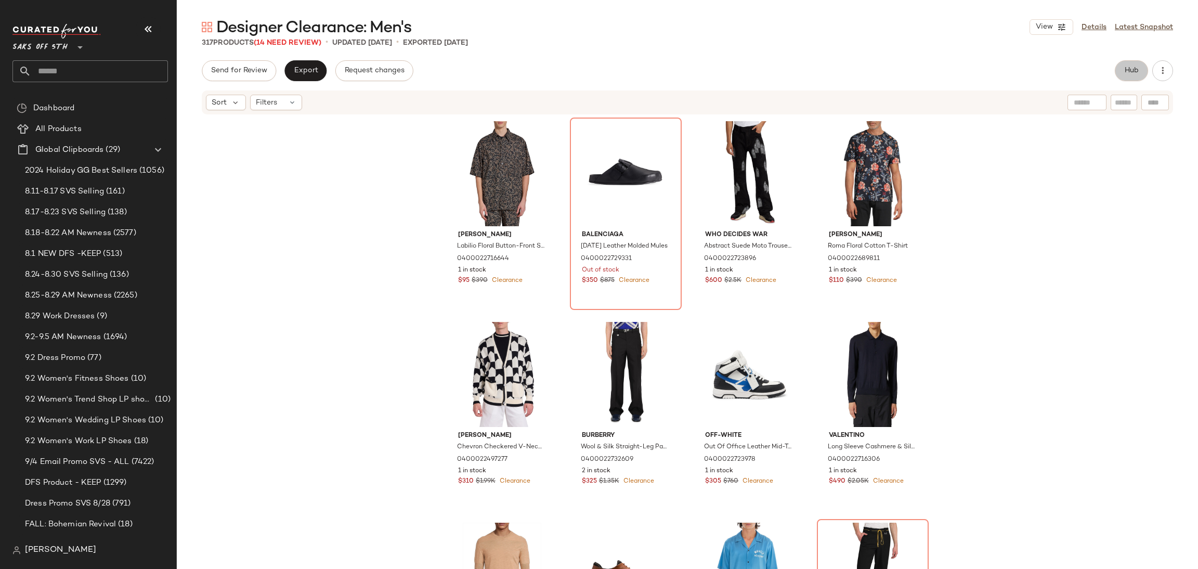
click at [1131, 69] on span "Hub" at bounding box center [1131, 71] width 15 height 8
